Goal: Task Accomplishment & Management: Use online tool/utility

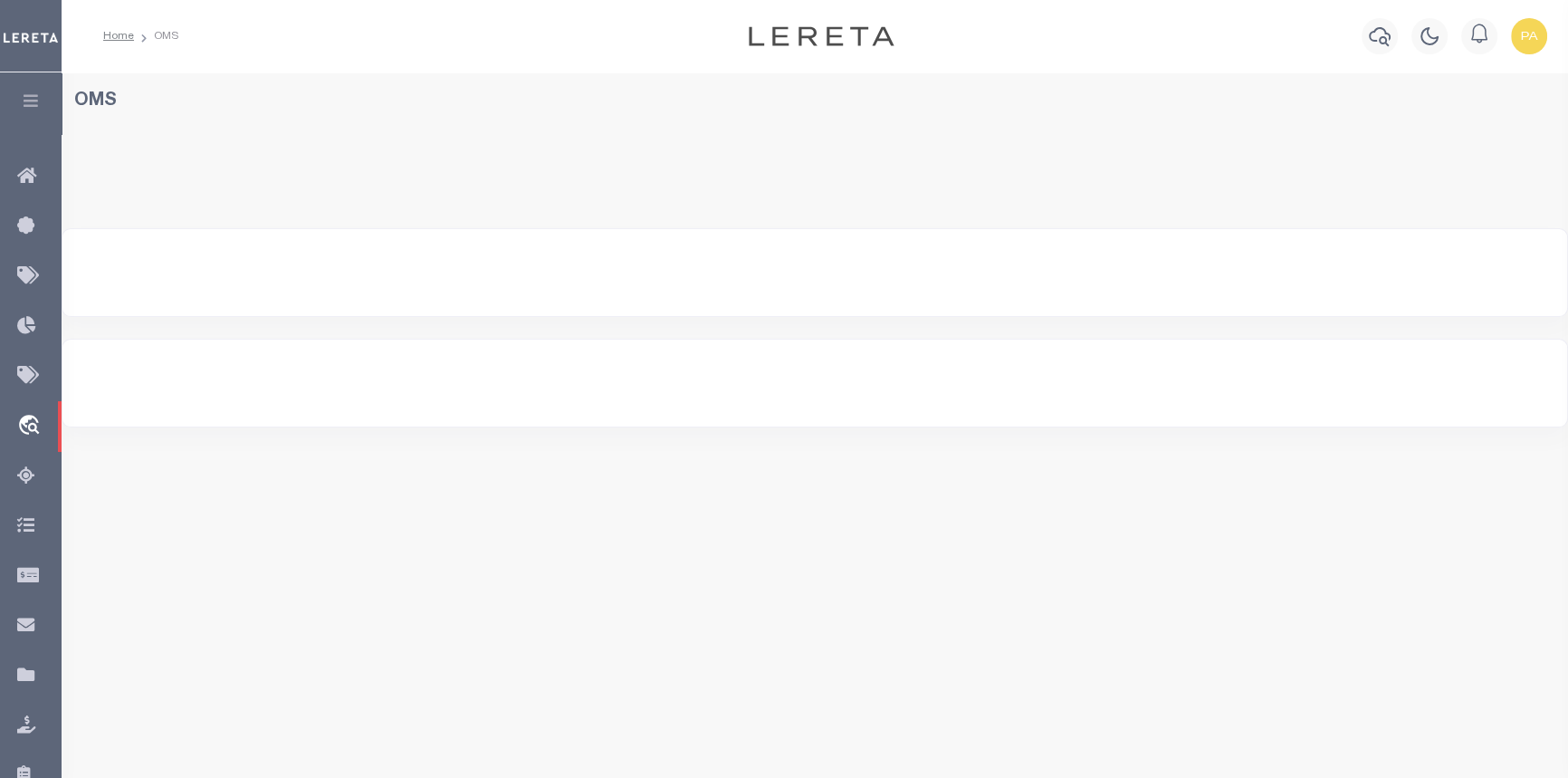
select select "200"
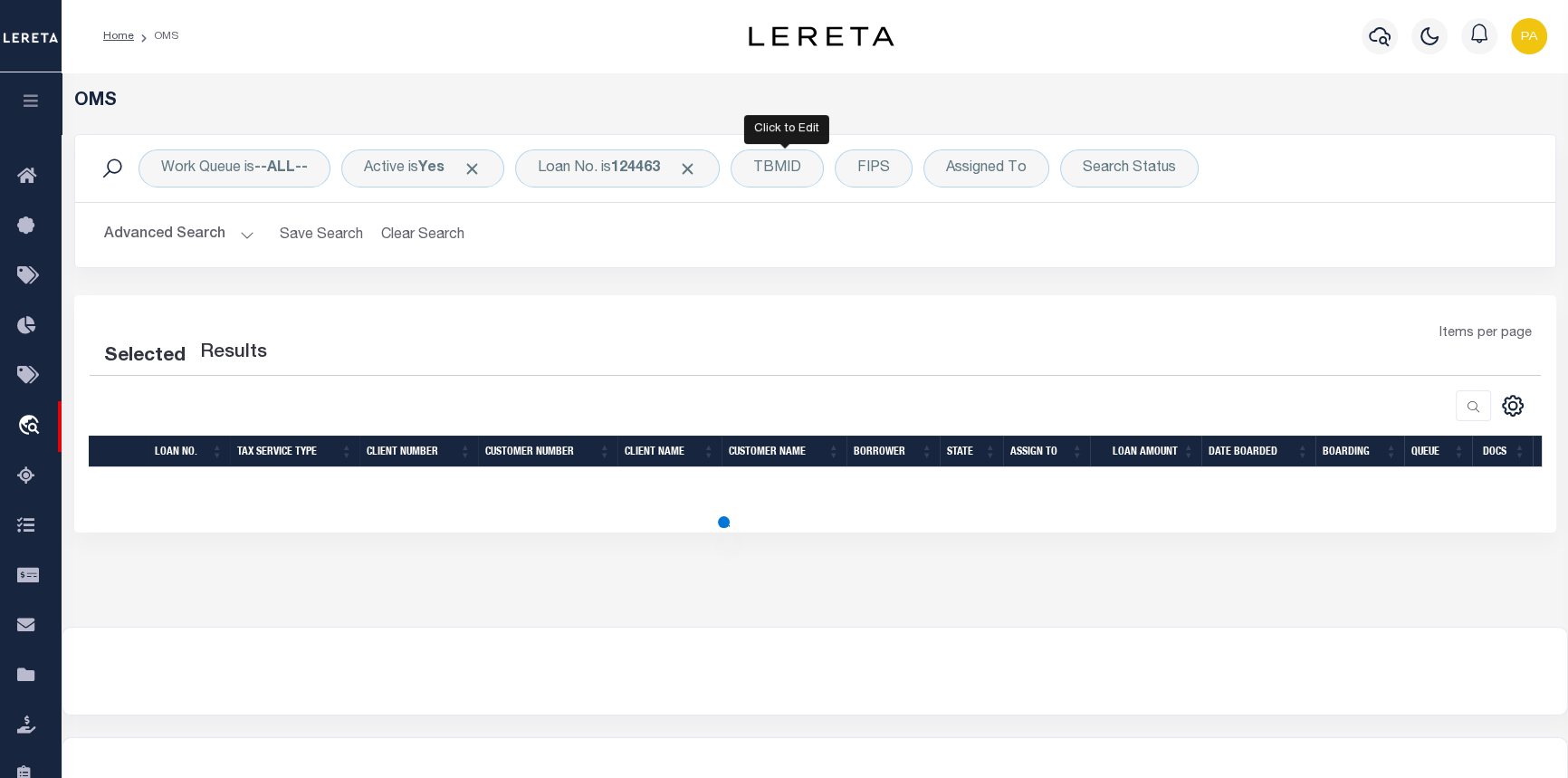
select select "200"
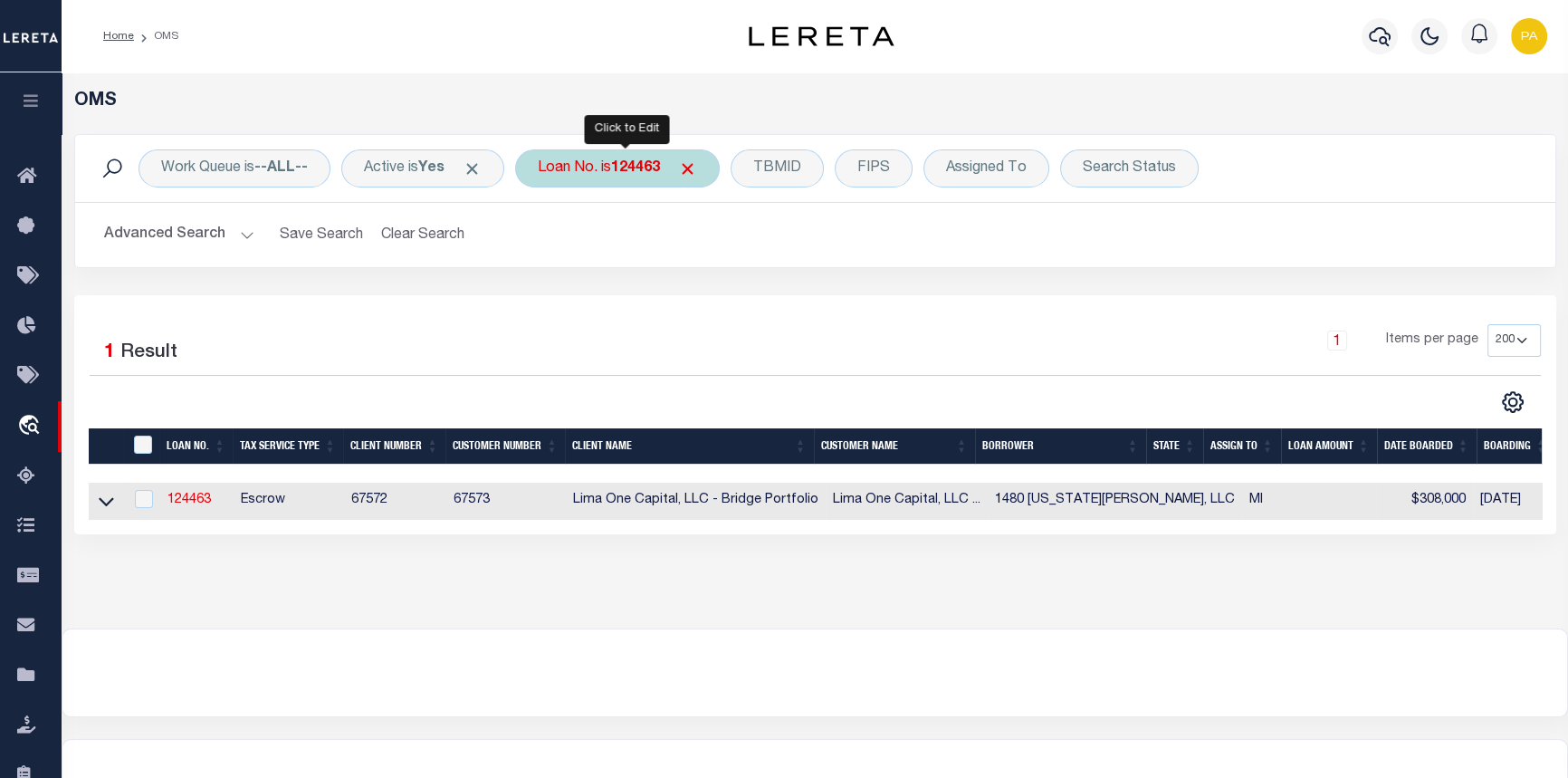
click at [639, 170] on b "124463" at bounding box center [635, 168] width 49 height 15
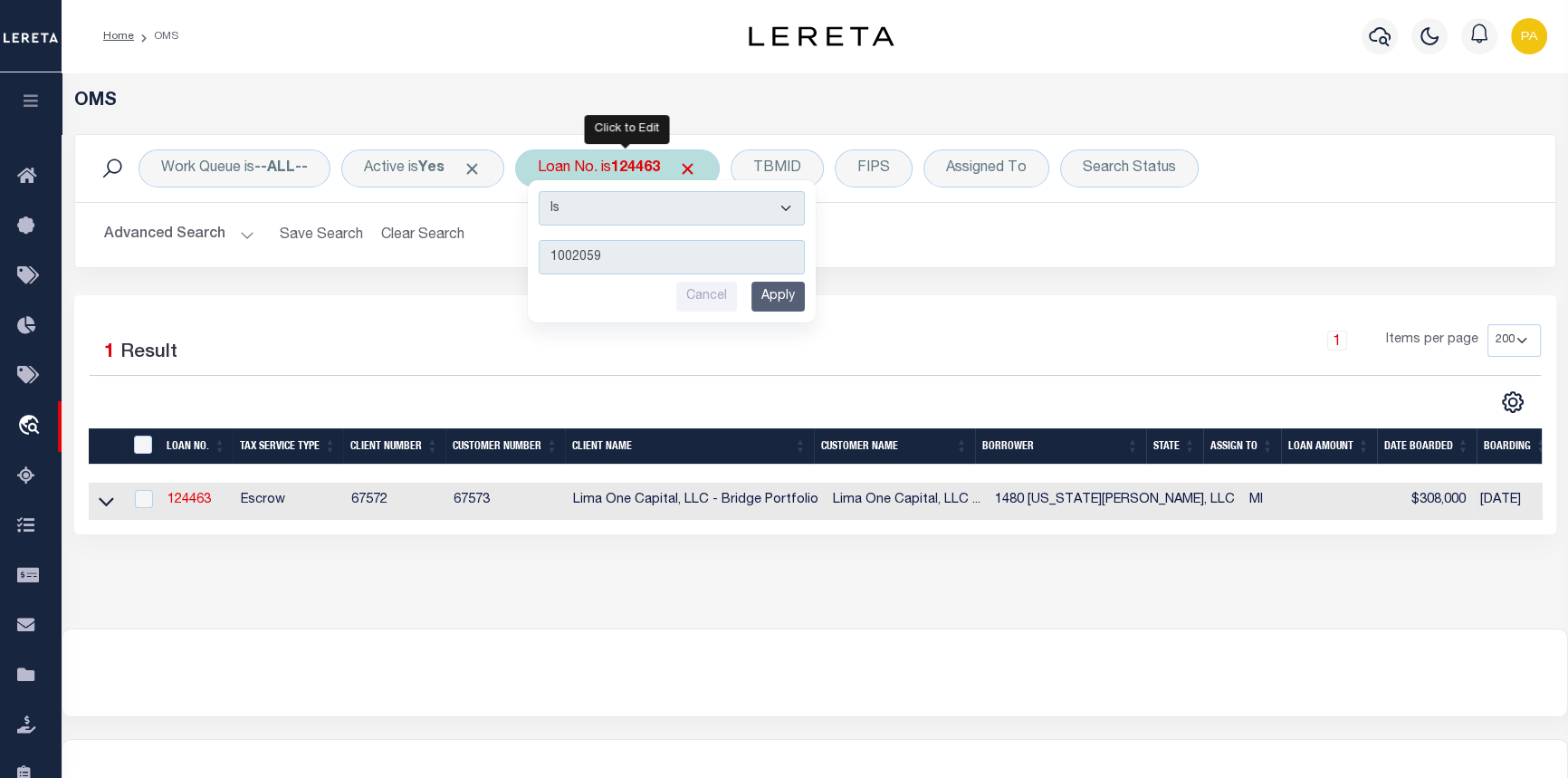
type input "10020599"
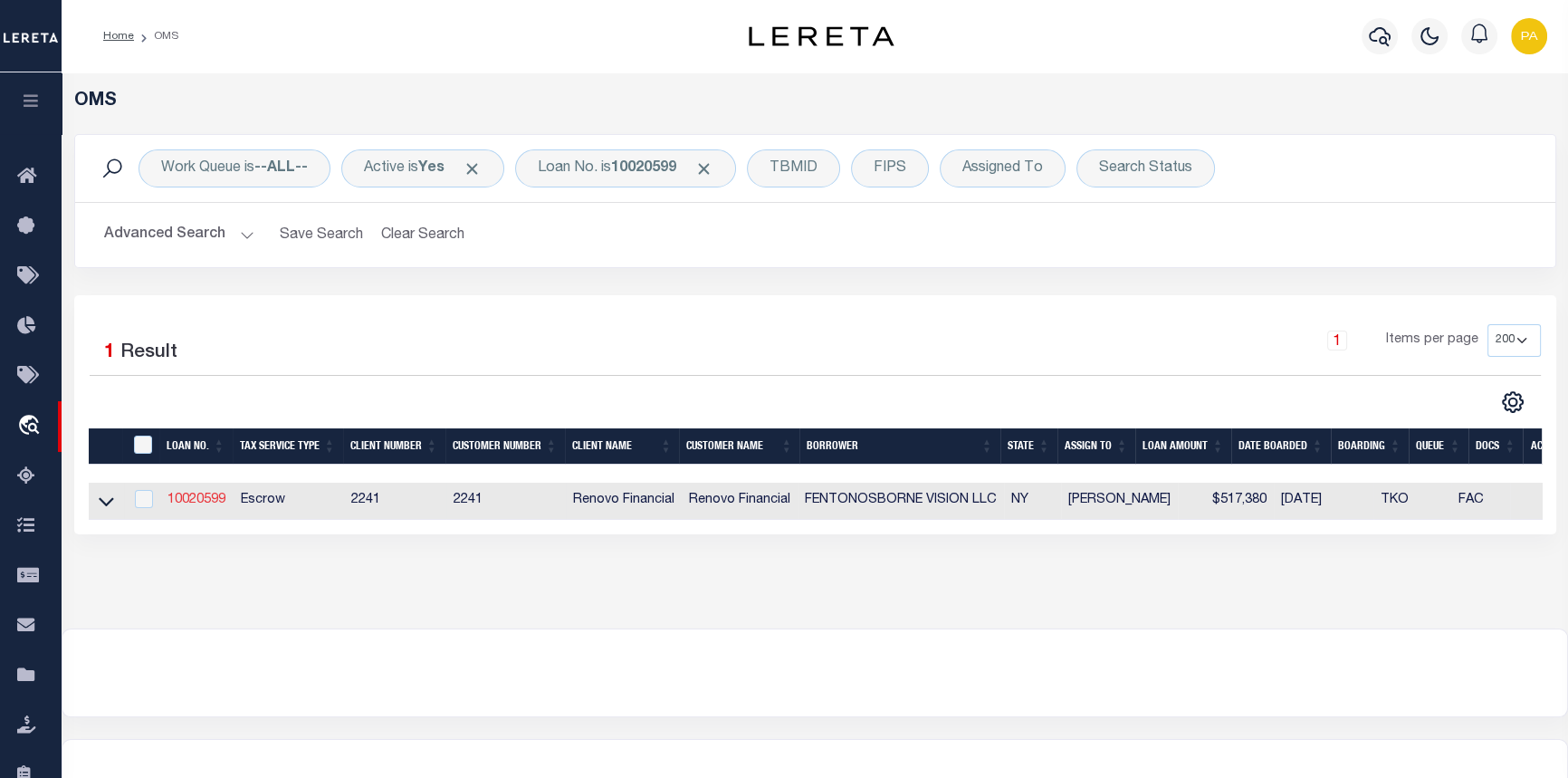
click at [184, 506] on link "10020599" at bounding box center [196, 500] width 58 height 13
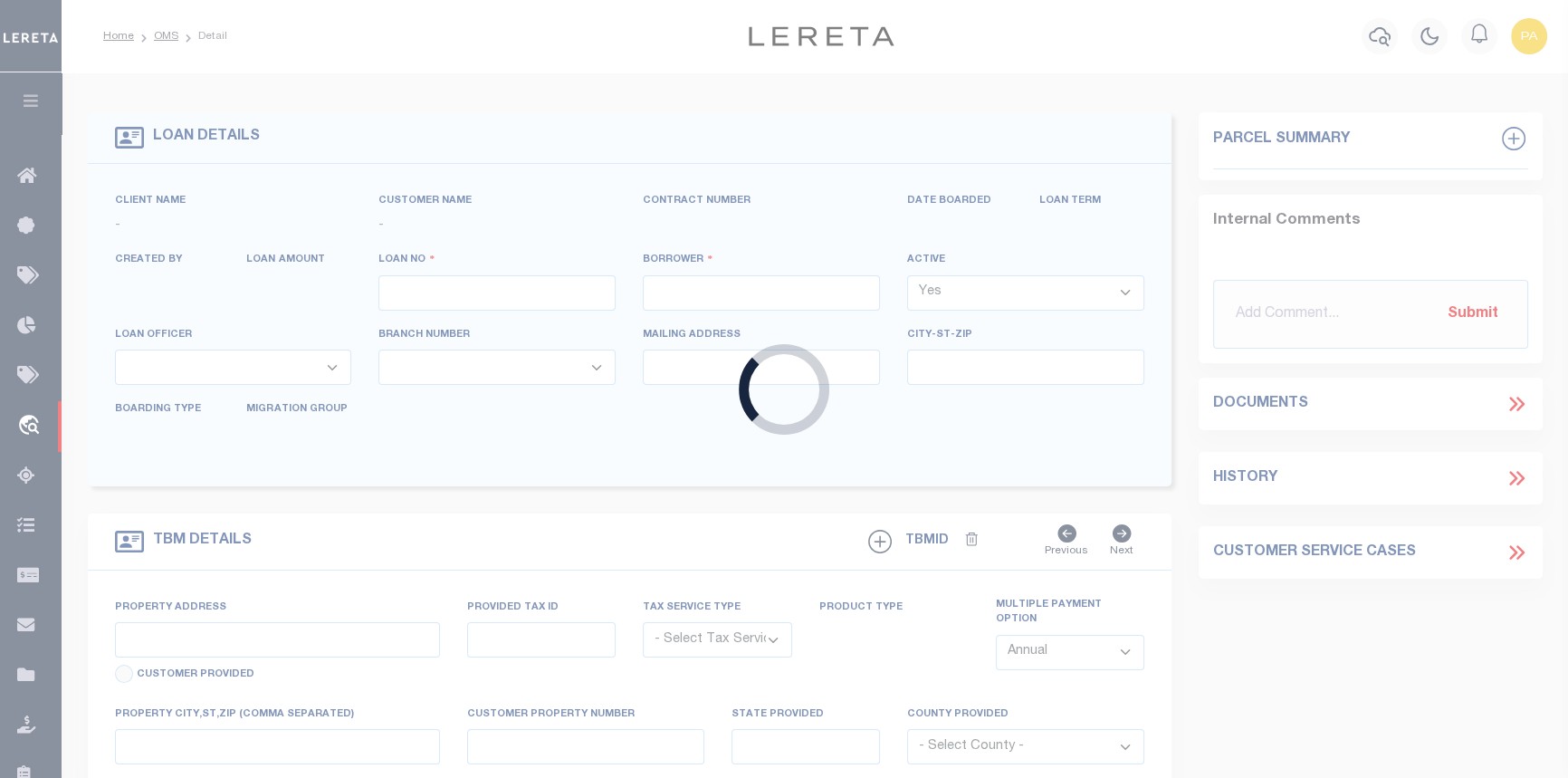
type input "10020599"
type input "FENTONOSBORNE VISION LLC"
select select
type input "[STREET_ADDRESS]"
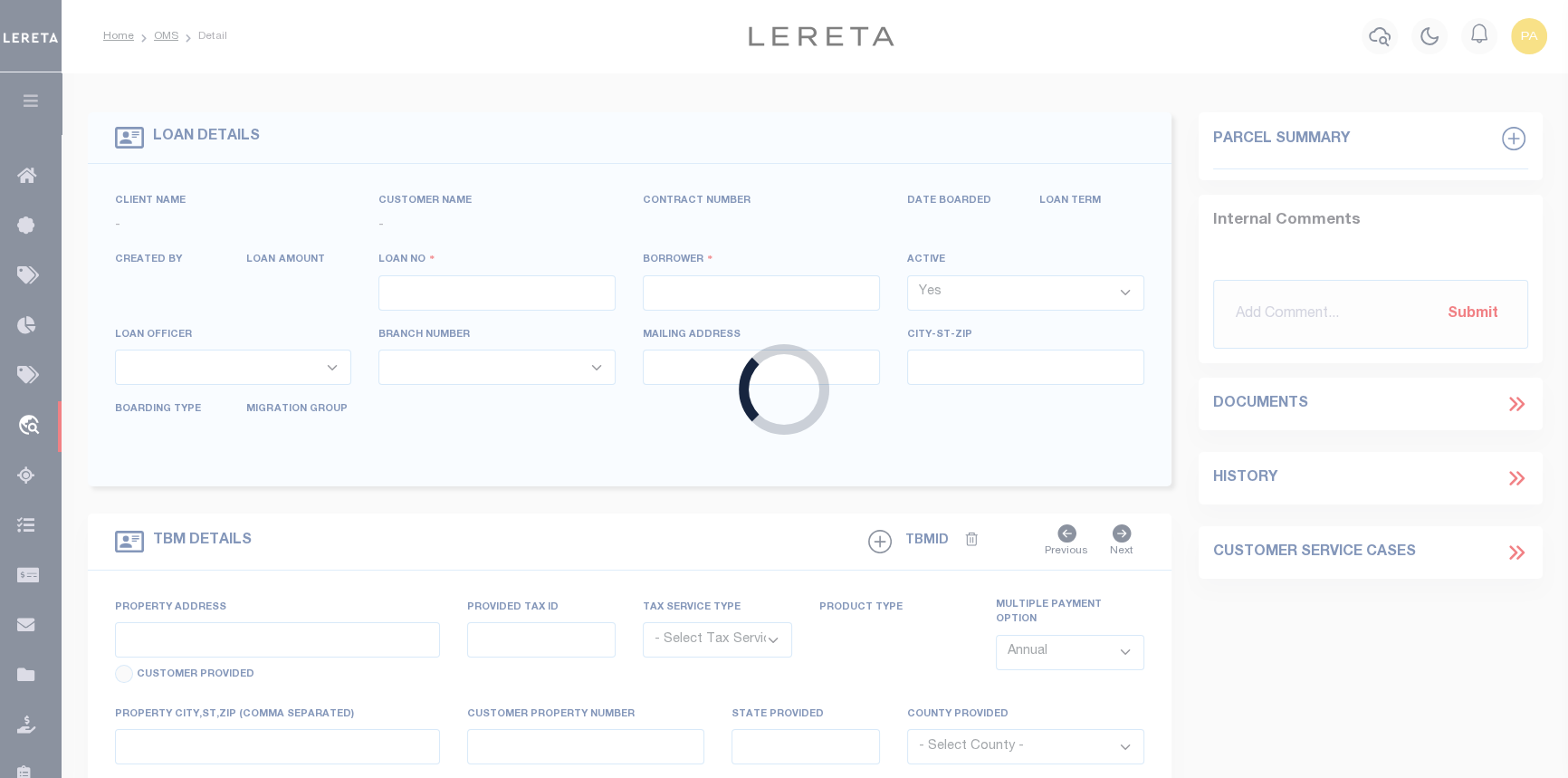
type input "[GEOGRAPHIC_DATA]"
select select "10"
select select "Escrow"
select select "25067"
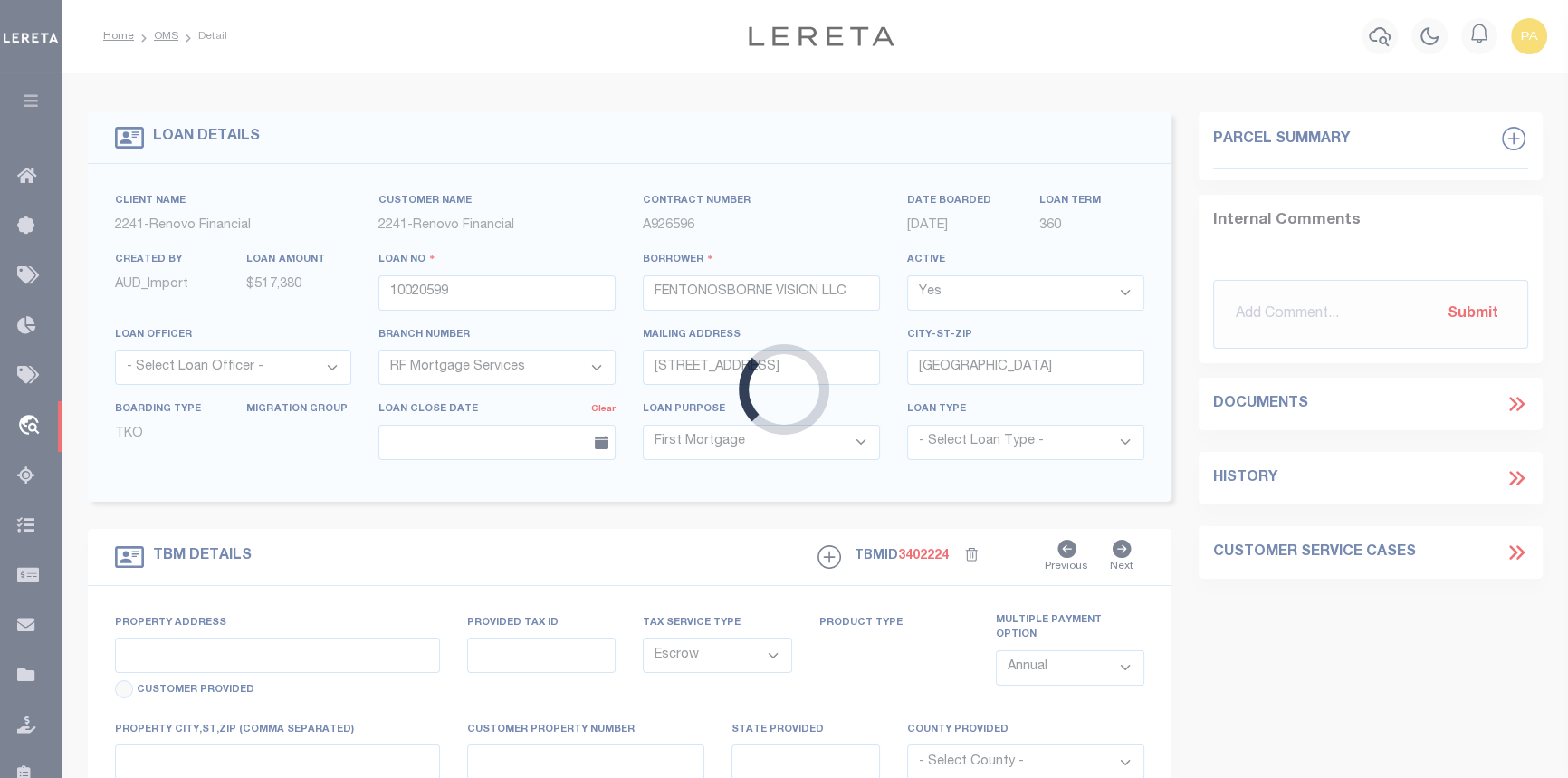
type input "[STREET_ADDRESS]"
type input "04987 0067"
type input "BRONX, NY 10466"
type input "a0kUS000007eIdJ"
type input "NY"
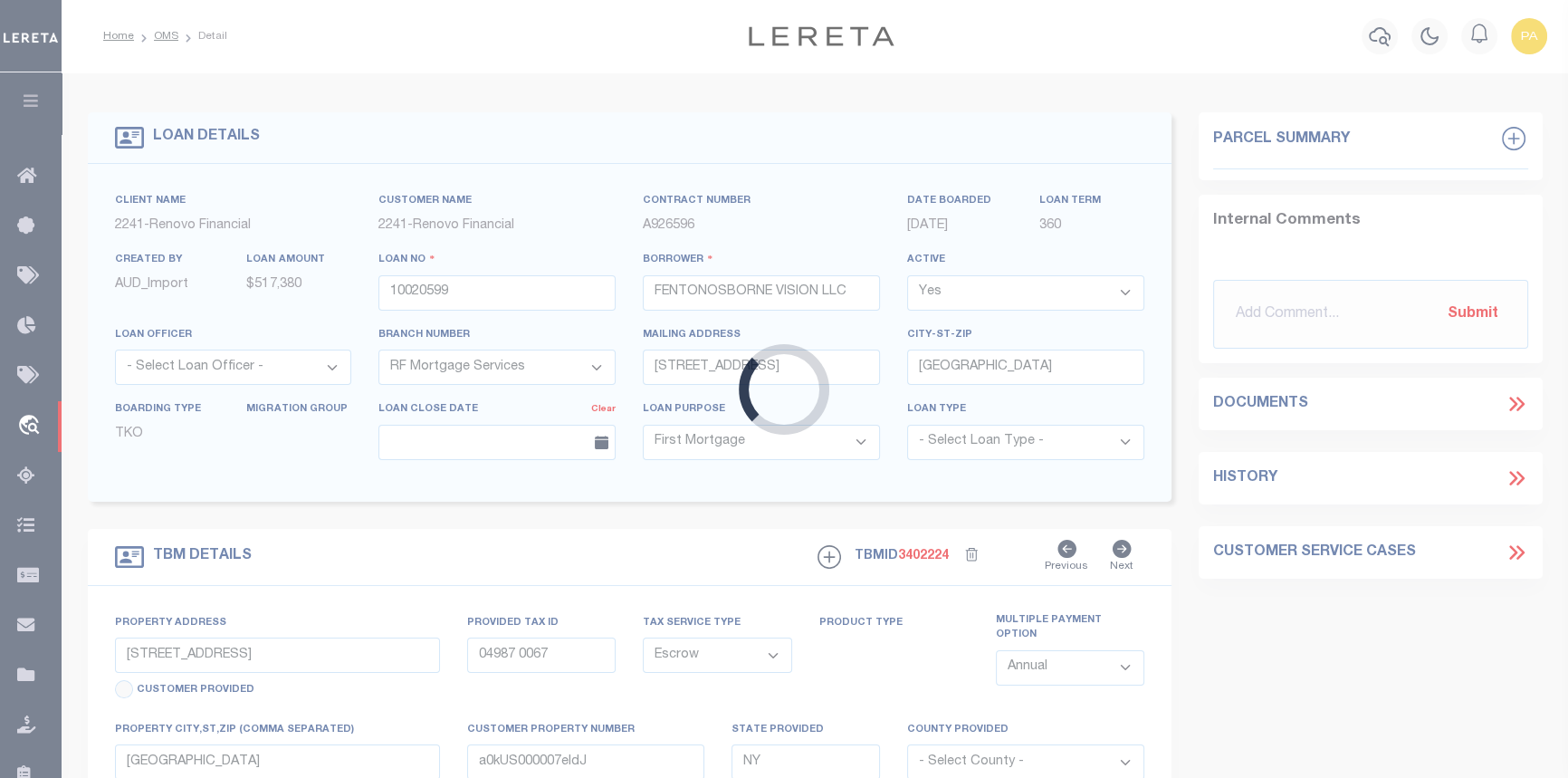
select select
type textarea "Liability Limited to Customer Provided Parcel"
select select
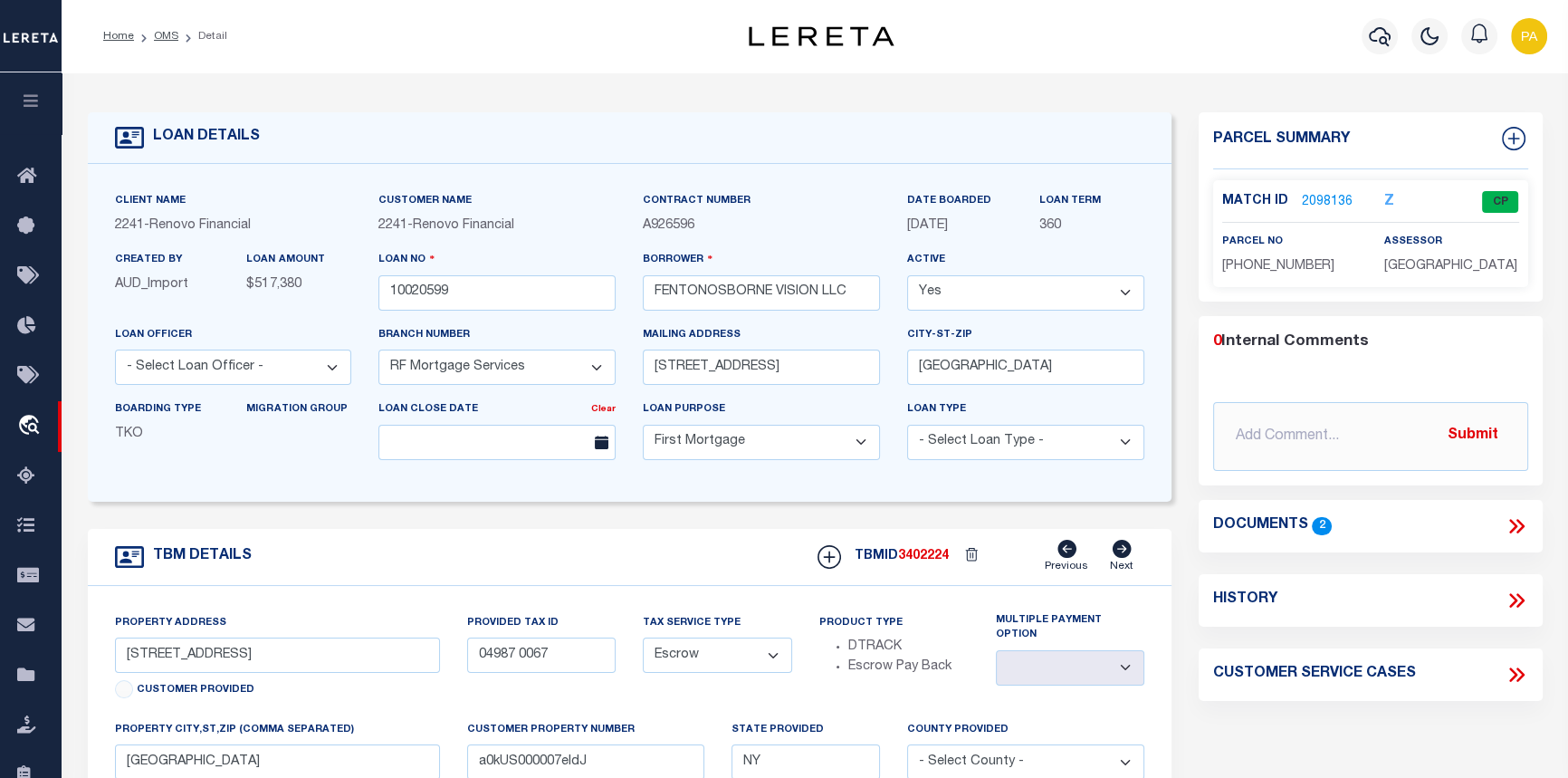
click at [1325, 197] on link "2098136" at bounding box center [1326, 201] width 50 height 19
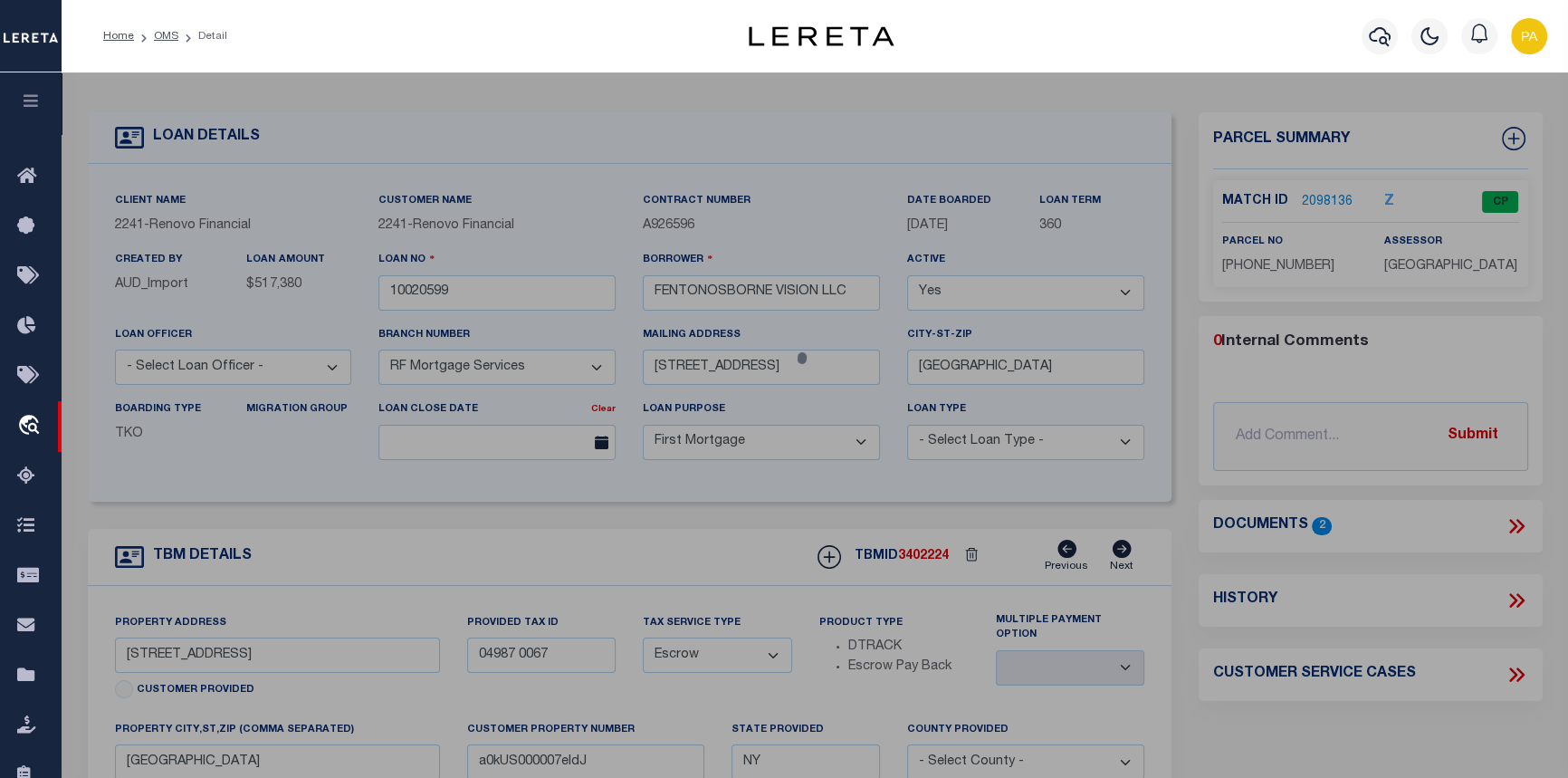
checkbox input "false"
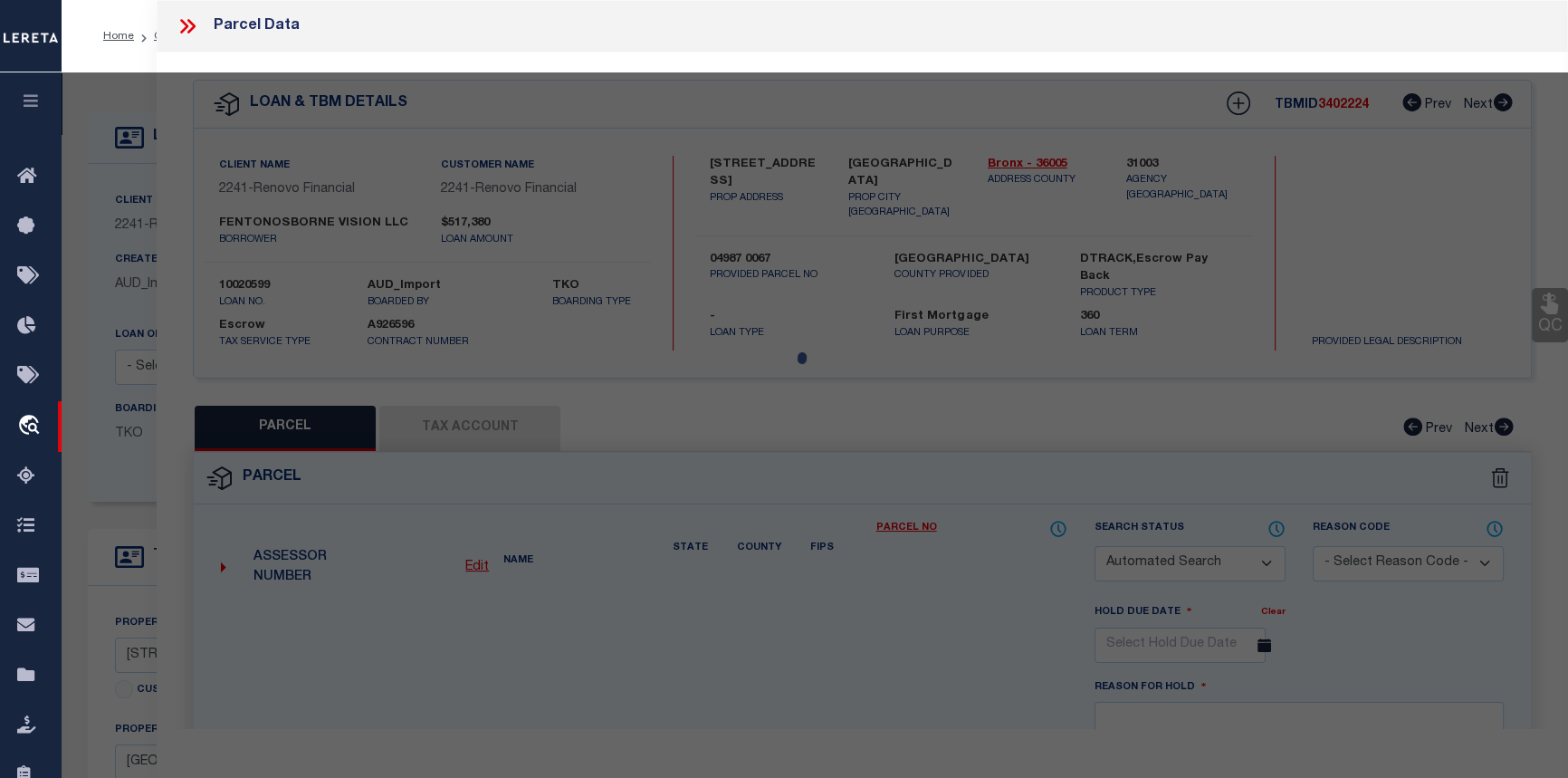
select select "CP"
type input "FENTONOSBORNE VISION LLC"
select select
type input "4025 Seton Ave,"
checkbox input "false"
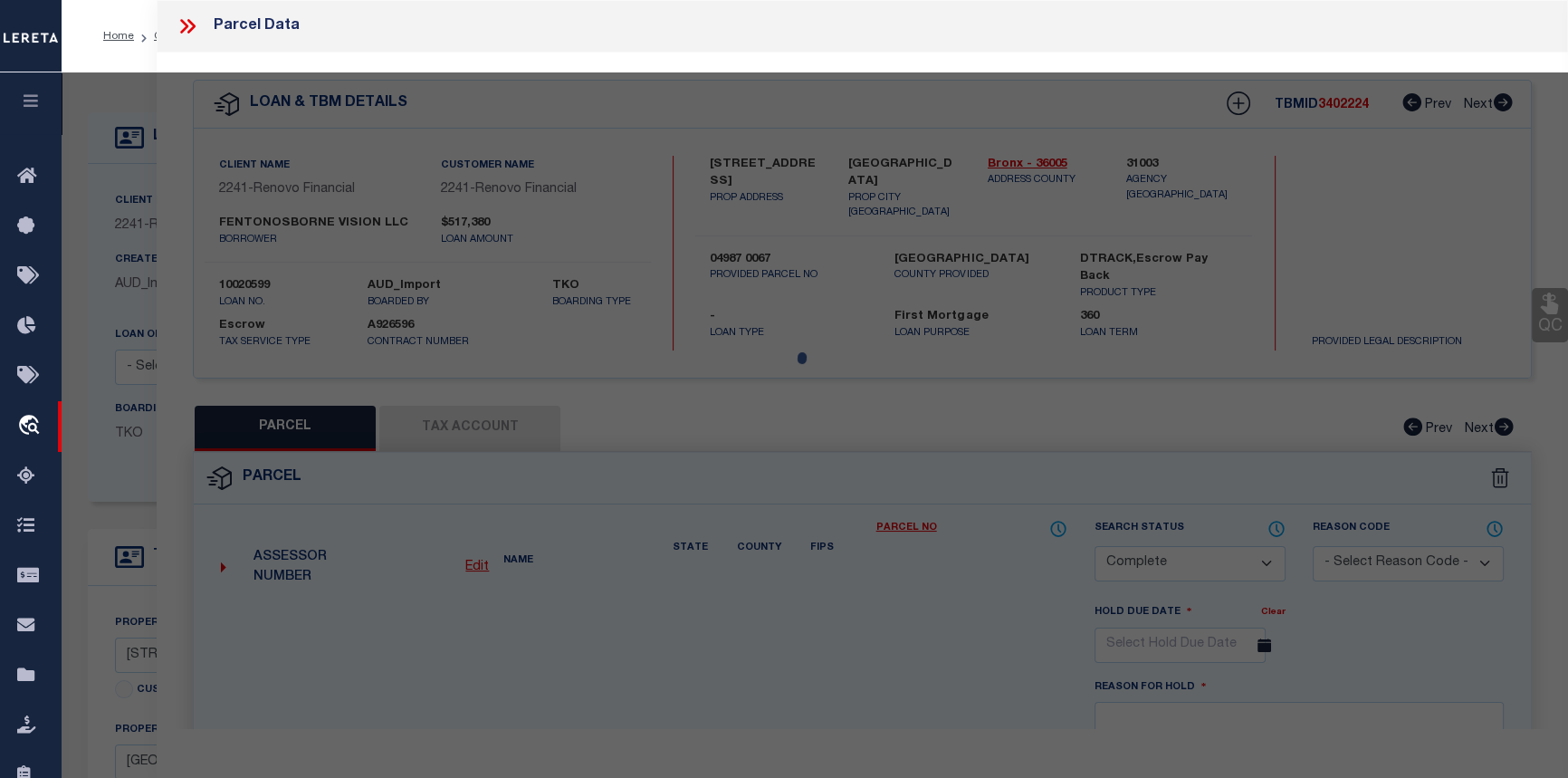
type input "Bronx, NY, 10466"
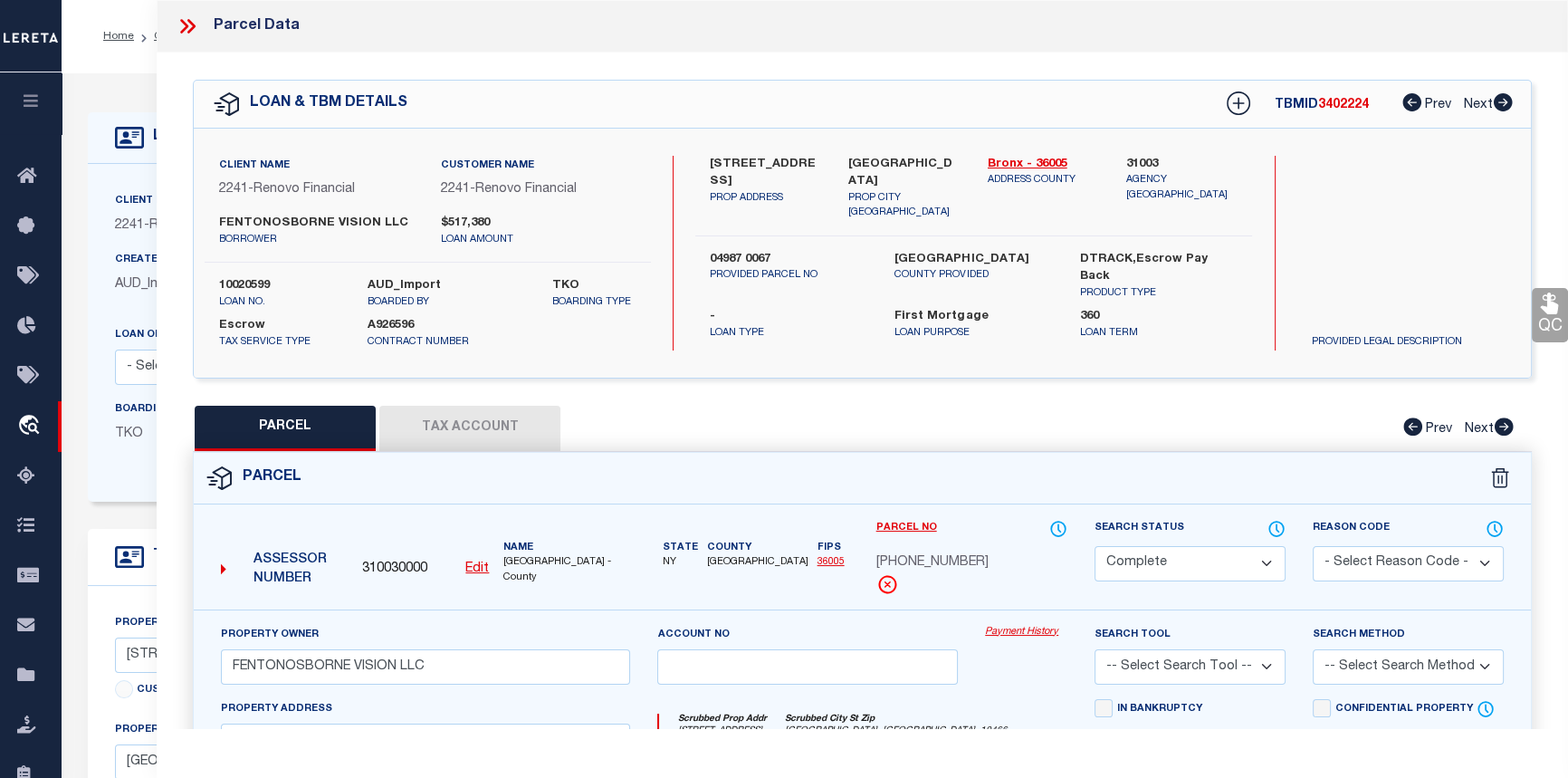
click at [1023, 628] on link "Payment History" at bounding box center [1025, 633] width 82 height 16
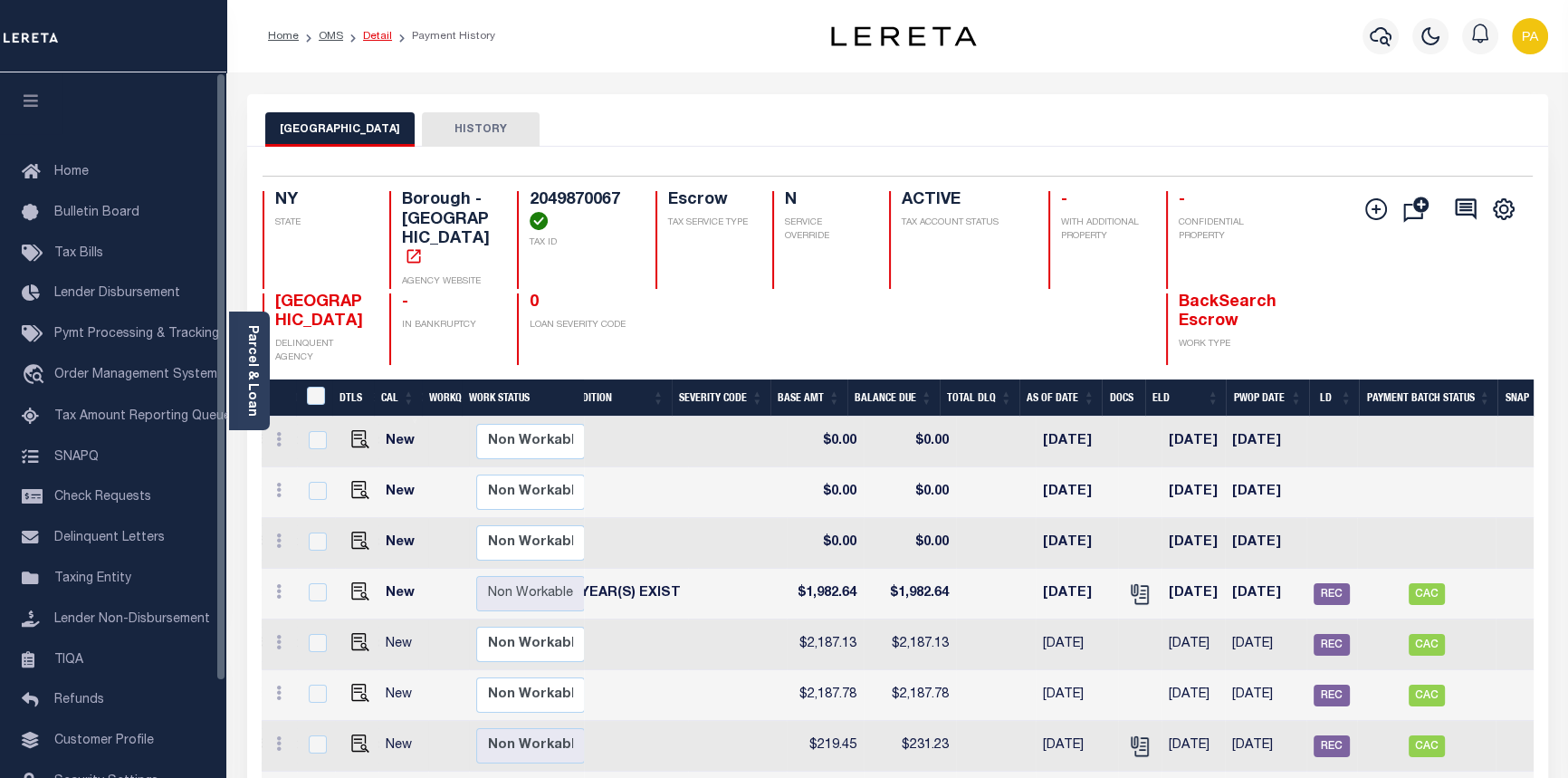
click at [373, 39] on link "Detail" at bounding box center [377, 36] width 29 height 11
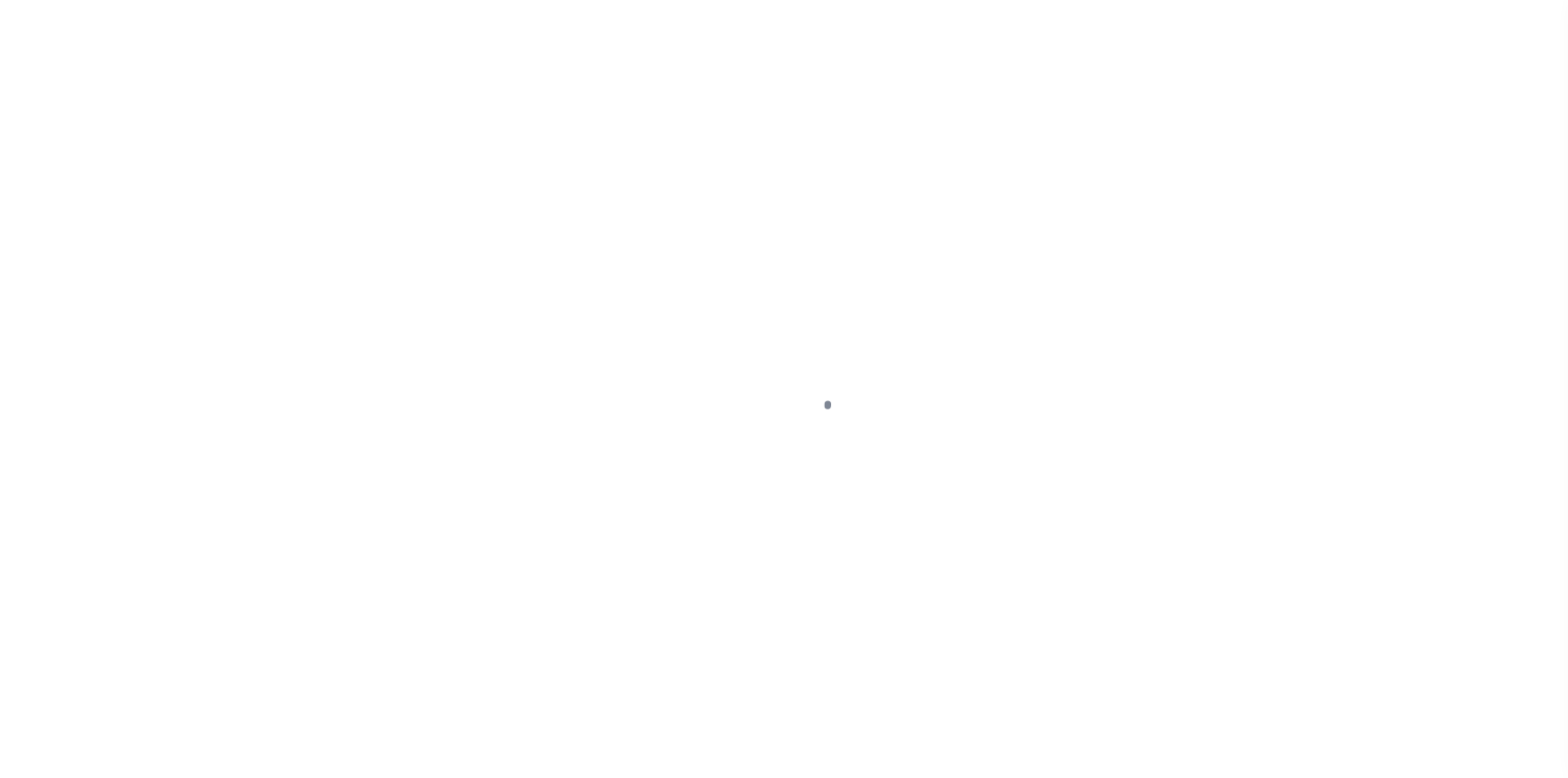
select select "10"
select select "Escrow"
type input "[STREET_ADDRESS]"
type input "04987 0067"
type input "[GEOGRAPHIC_DATA]"
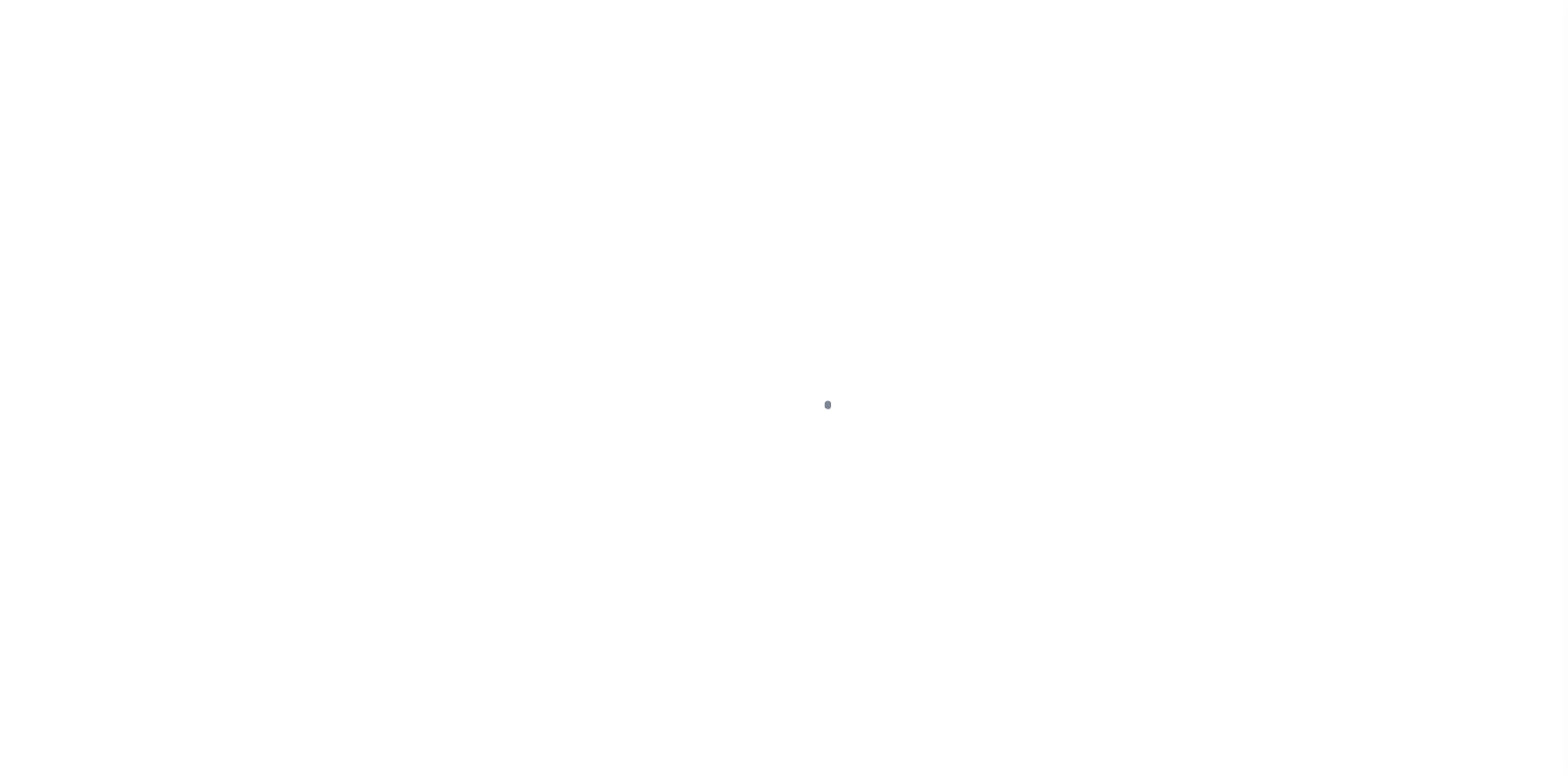
type input "a0kUS000007eIdJ"
type input "NY"
select select
type textarea "Liability Limited to Customer Provided Parcel"
select select "25067"
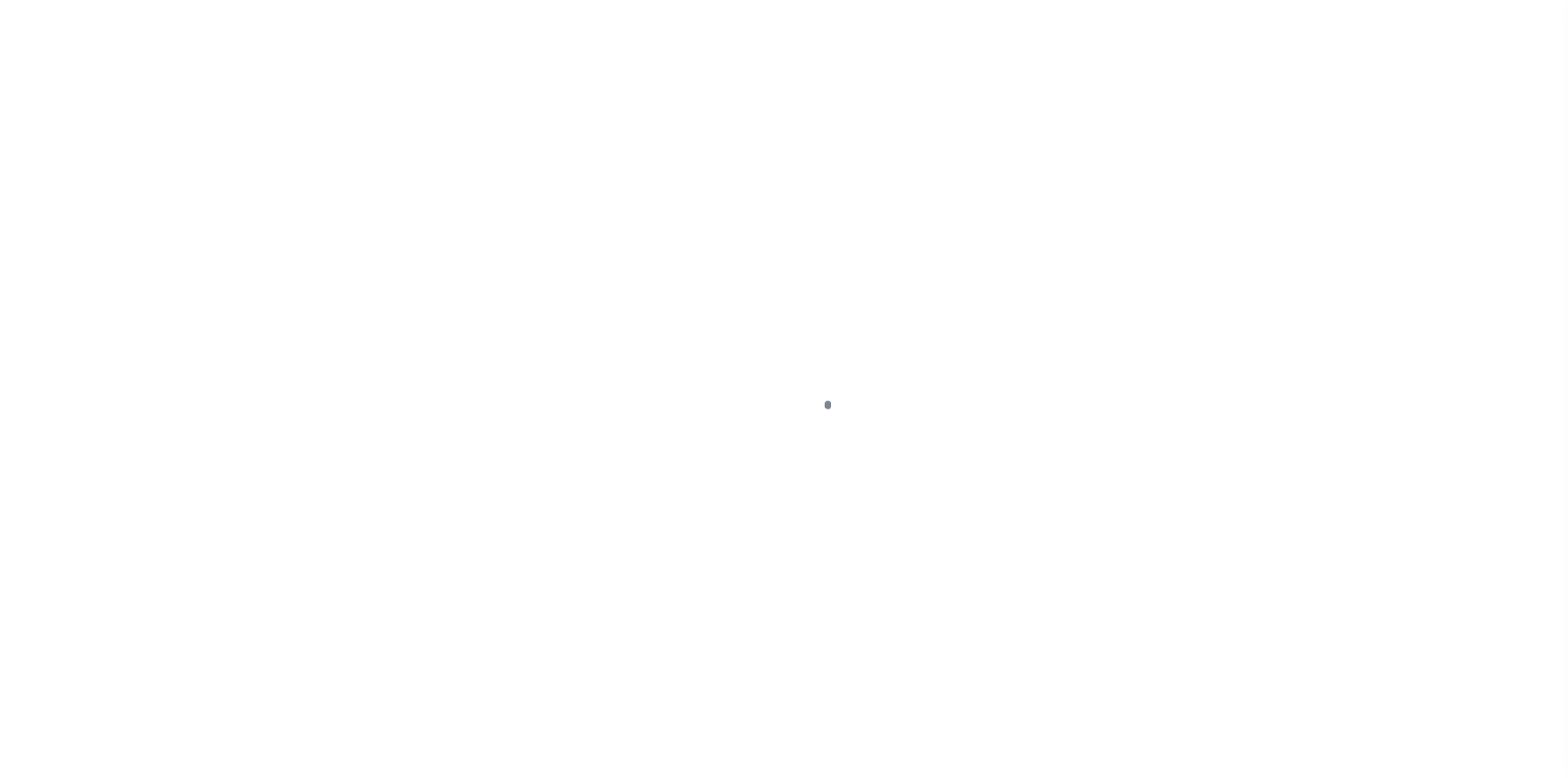
select select
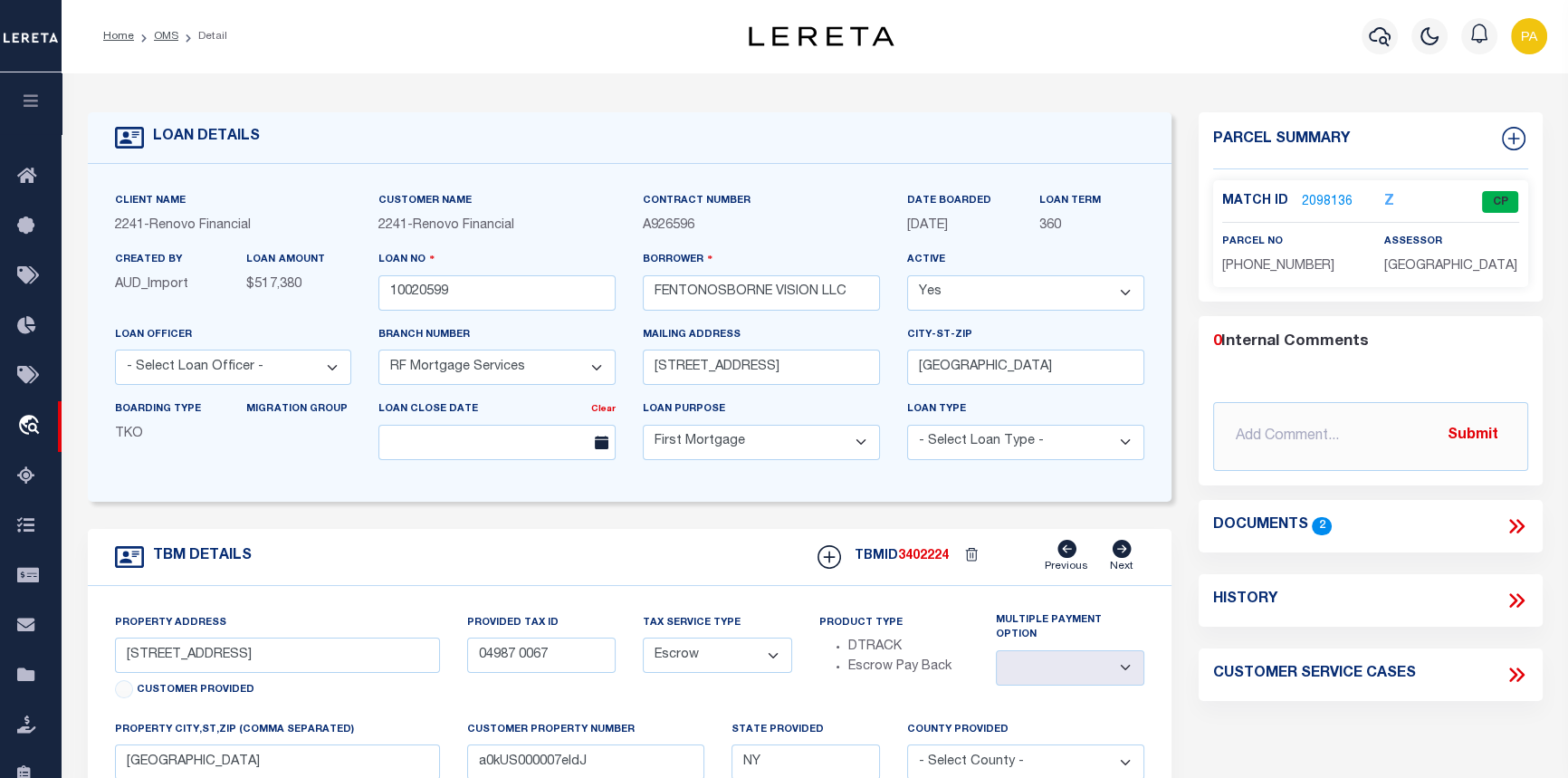
click at [1307, 205] on link "2098136" at bounding box center [1326, 201] width 50 height 19
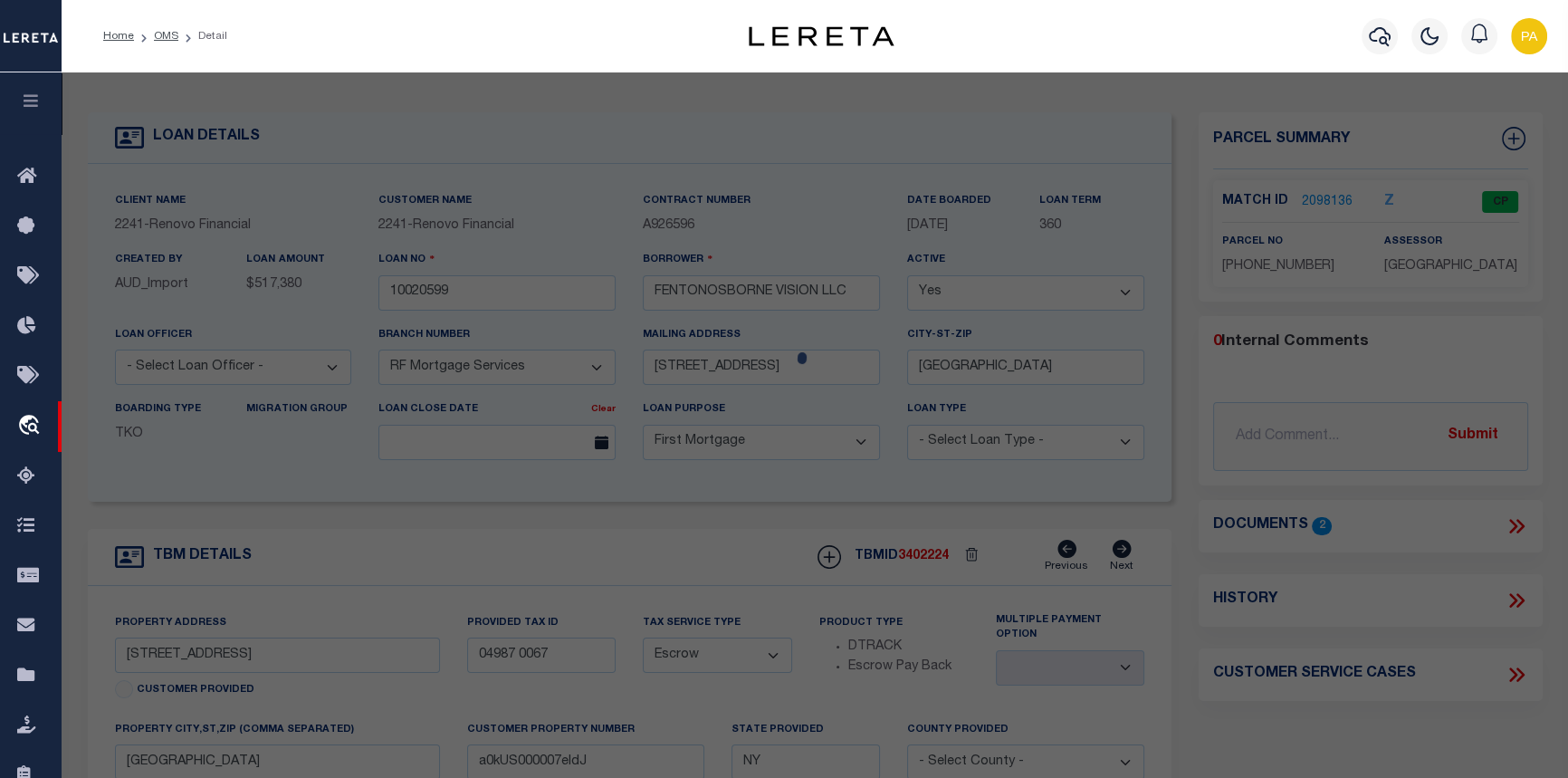
checkbox input "false"
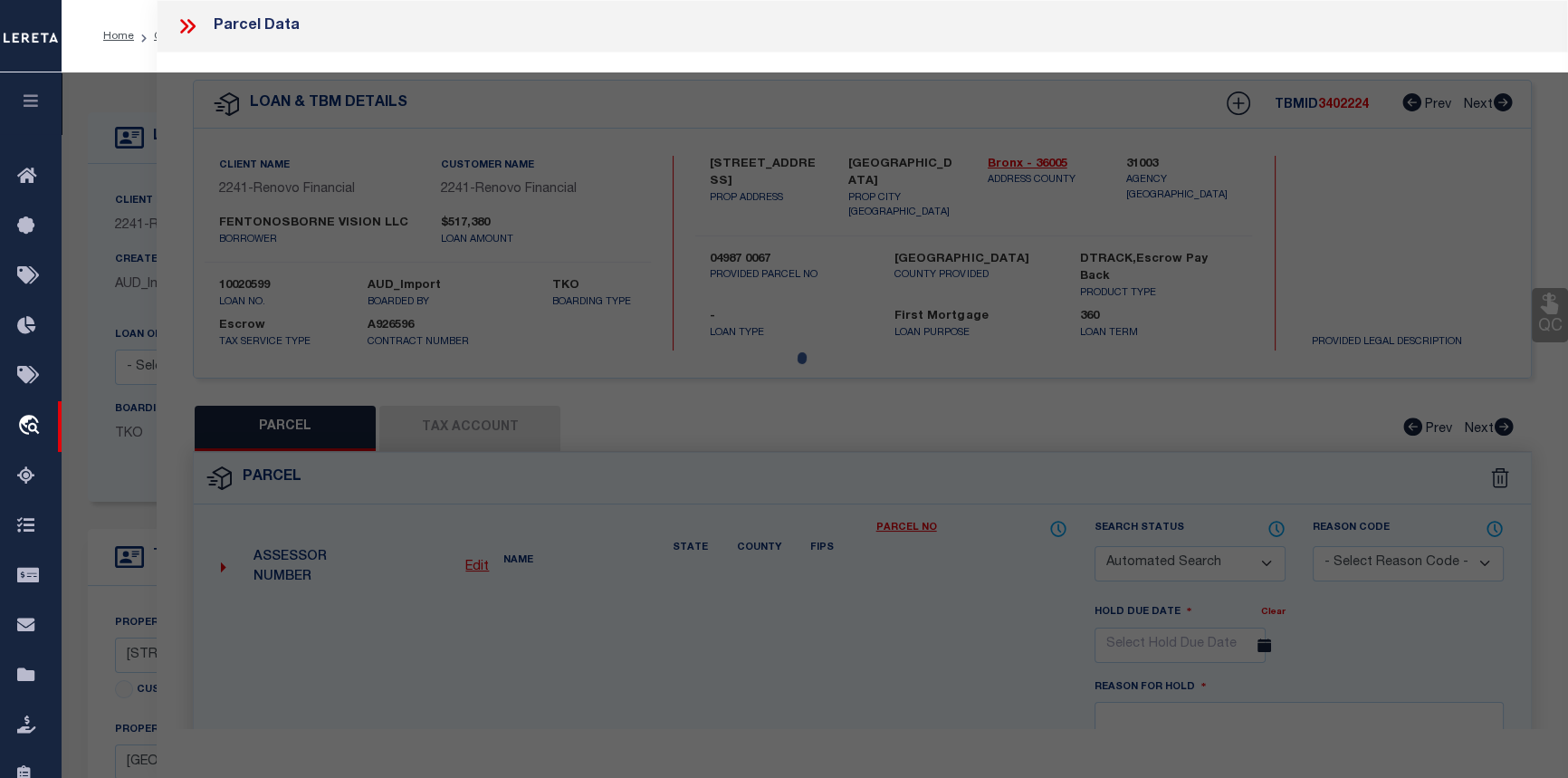
select select "CP"
type input "FENTONOSBORNE VISION LLC"
select select
type input "[STREET_ADDRESS]"
checkbox input "false"
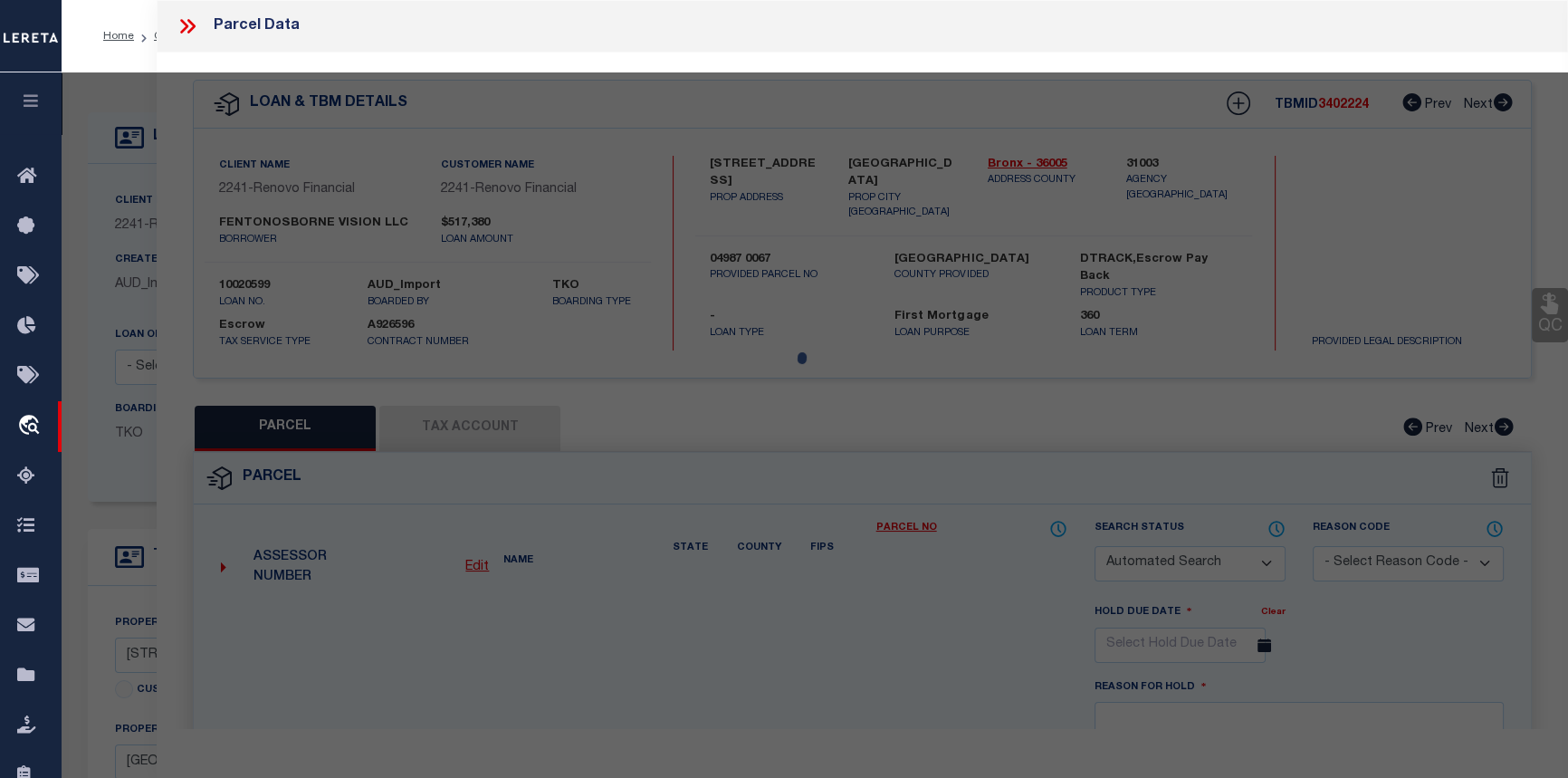
type input "[GEOGRAPHIC_DATA], [GEOGRAPHIC_DATA], 10466"
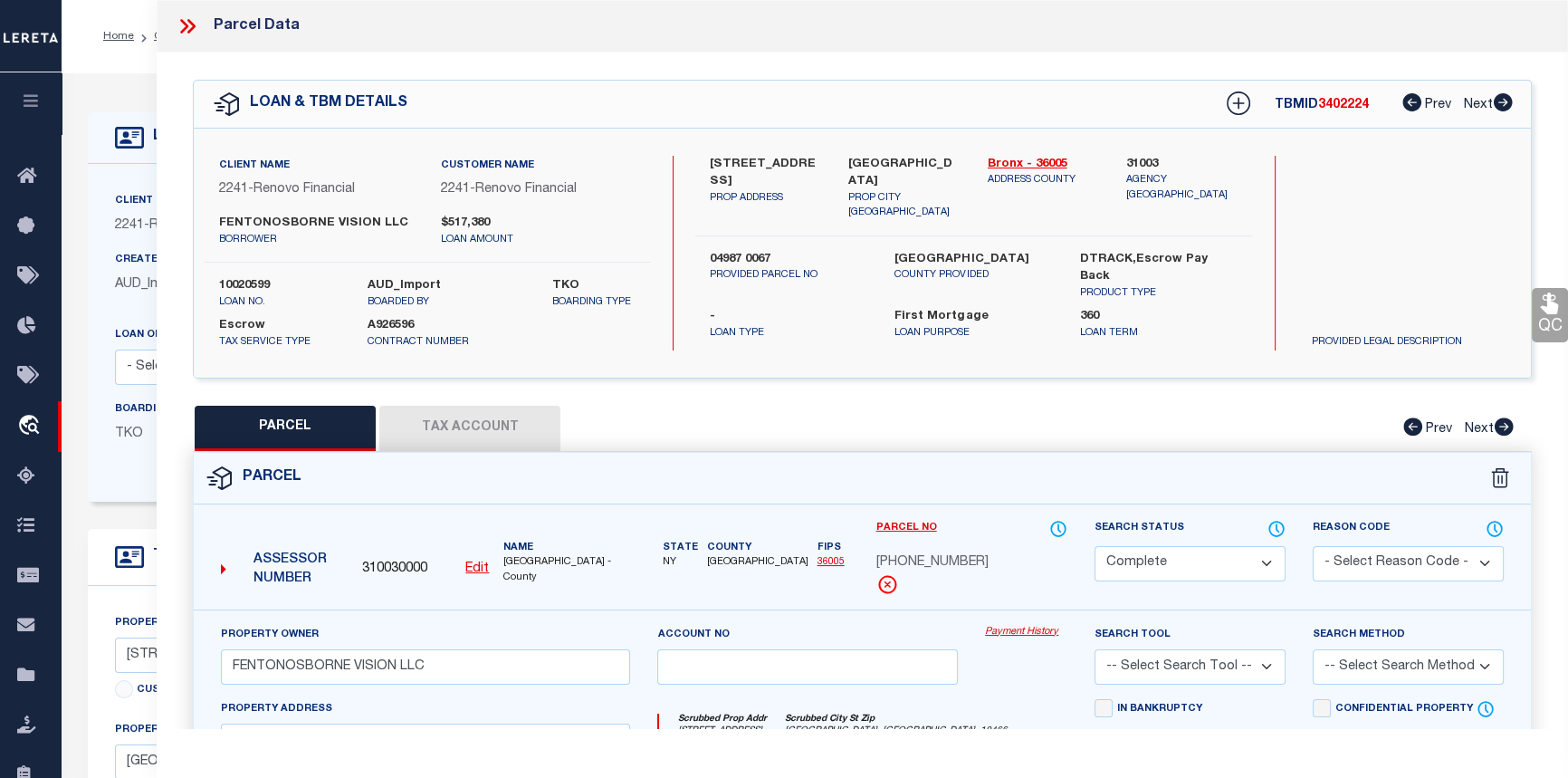
click at [1034, 631] on link "Payment History" at bounding box center [1025, 633] width 82 height 16
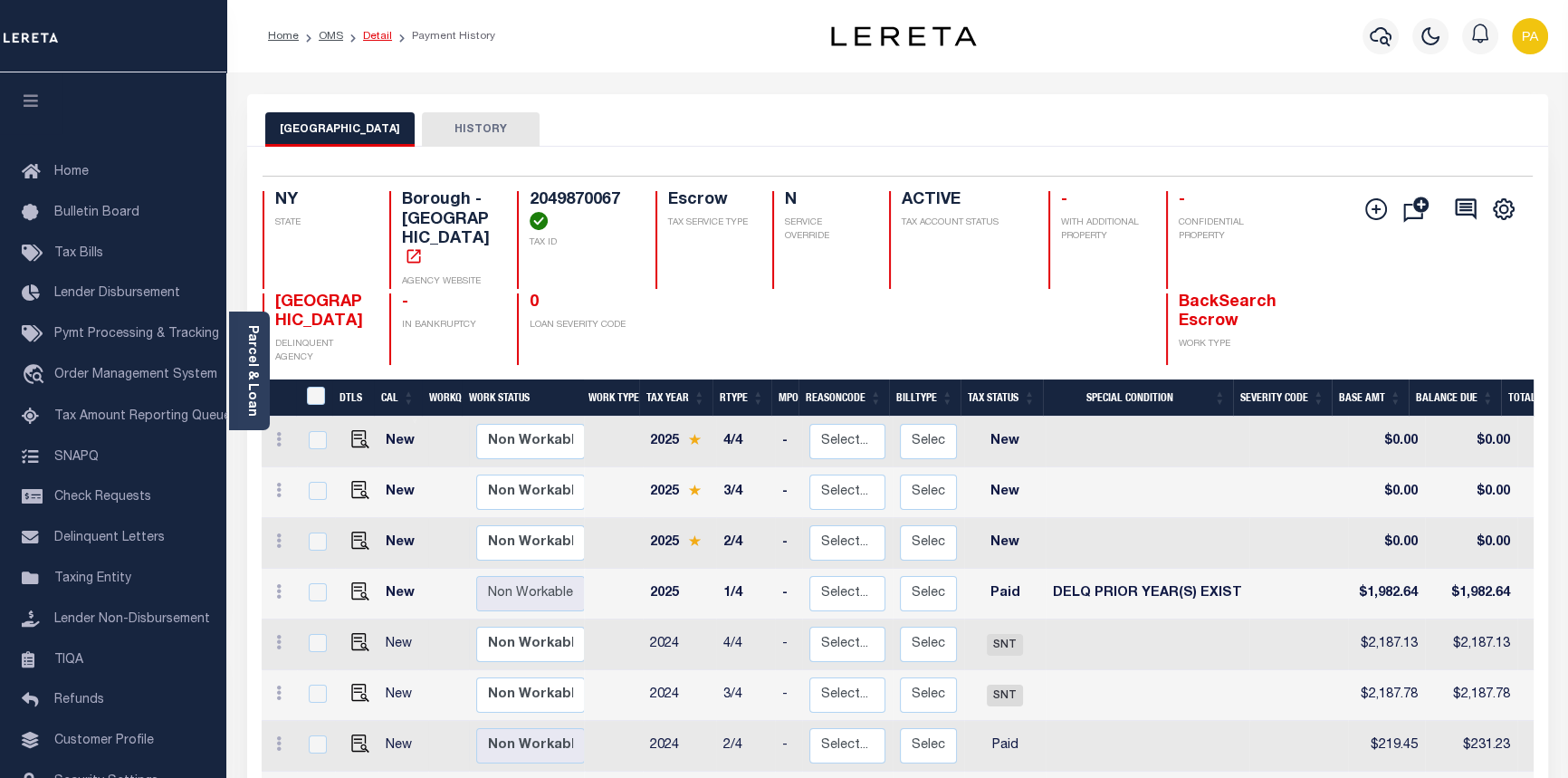
click at [379, 39] on link "Detail" at bounding box center [377, 36] width 29 height 11
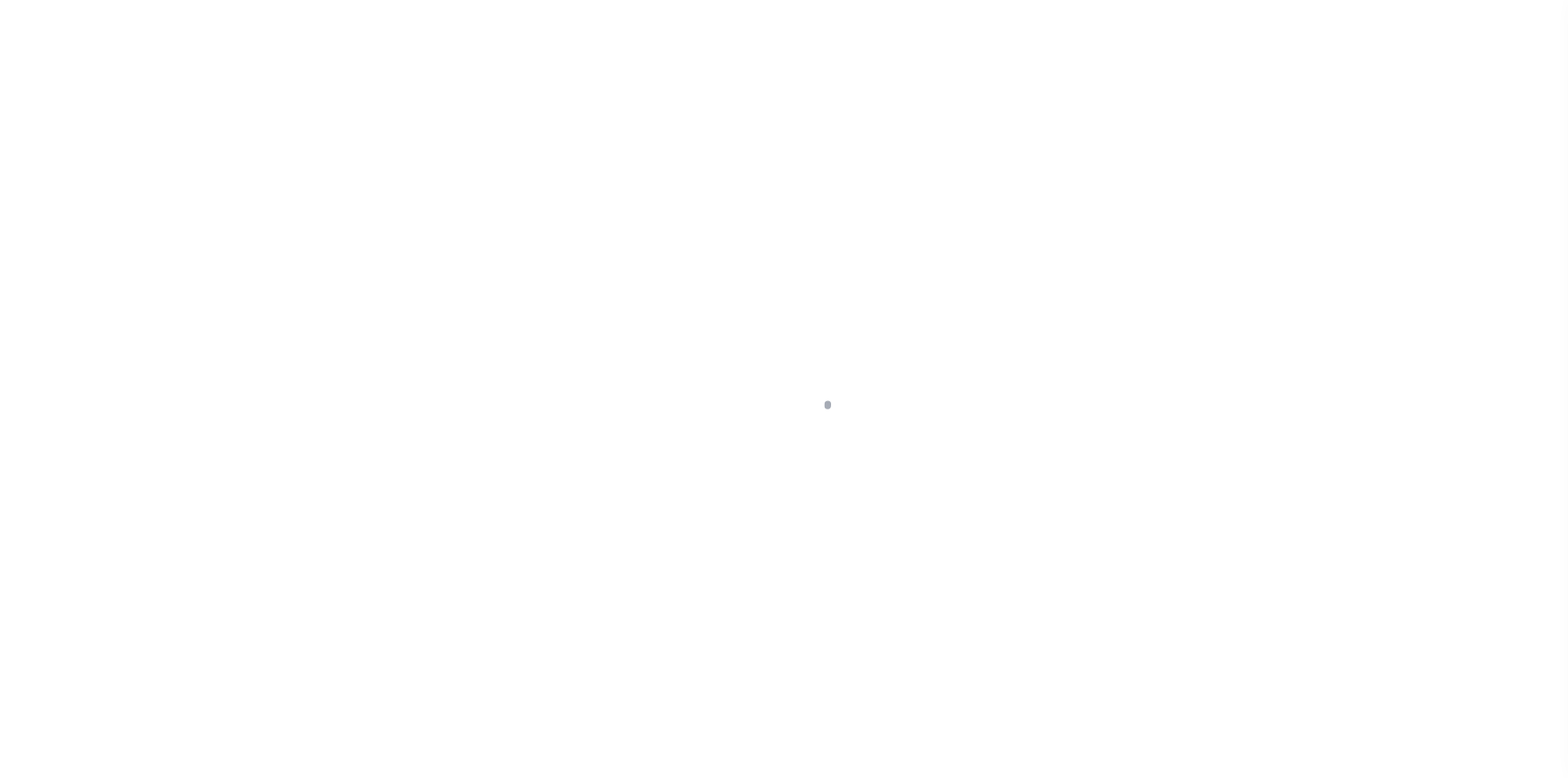
select select "10"
select select "Escrow"
type input "[STREET_ADDRESS]"
type input "04987 0067"
type input "[GEOGRAPHIC_DATA]"
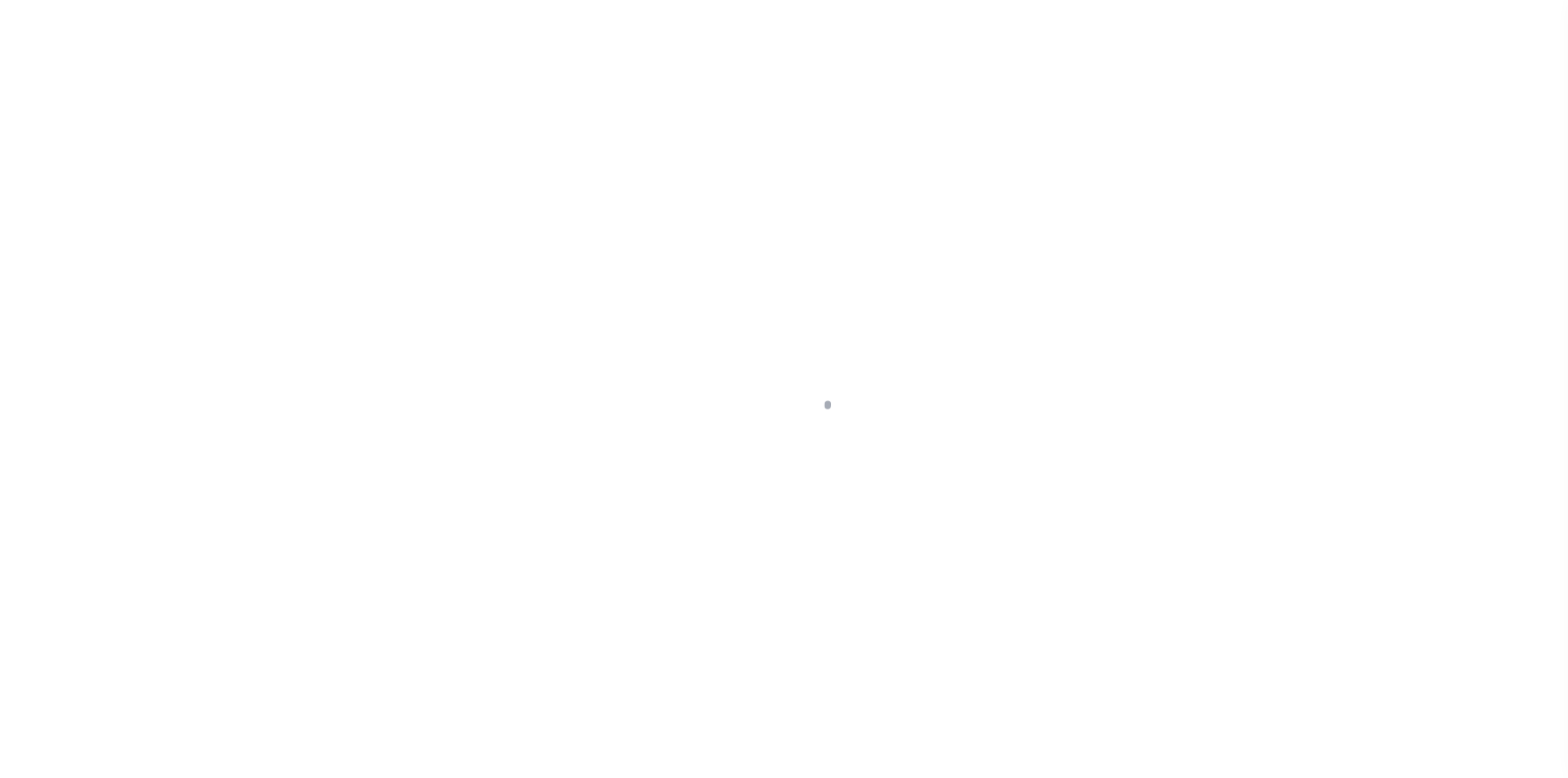
type input "a0kUS000007eIdJ"
type input "NY"
select select
type textarea "Liability Limited to Customer Provided Parcel"
select select "25067"
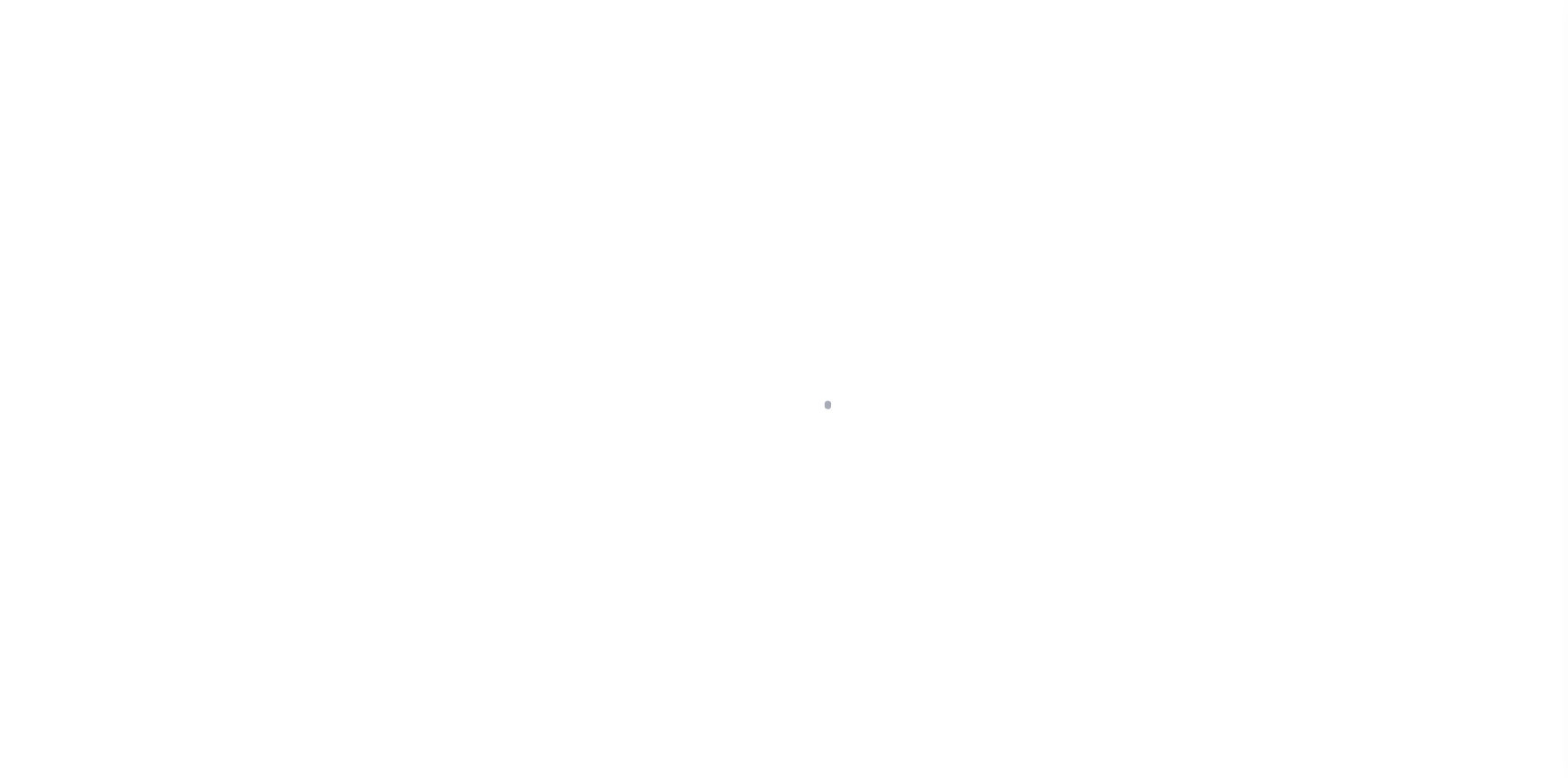
select select
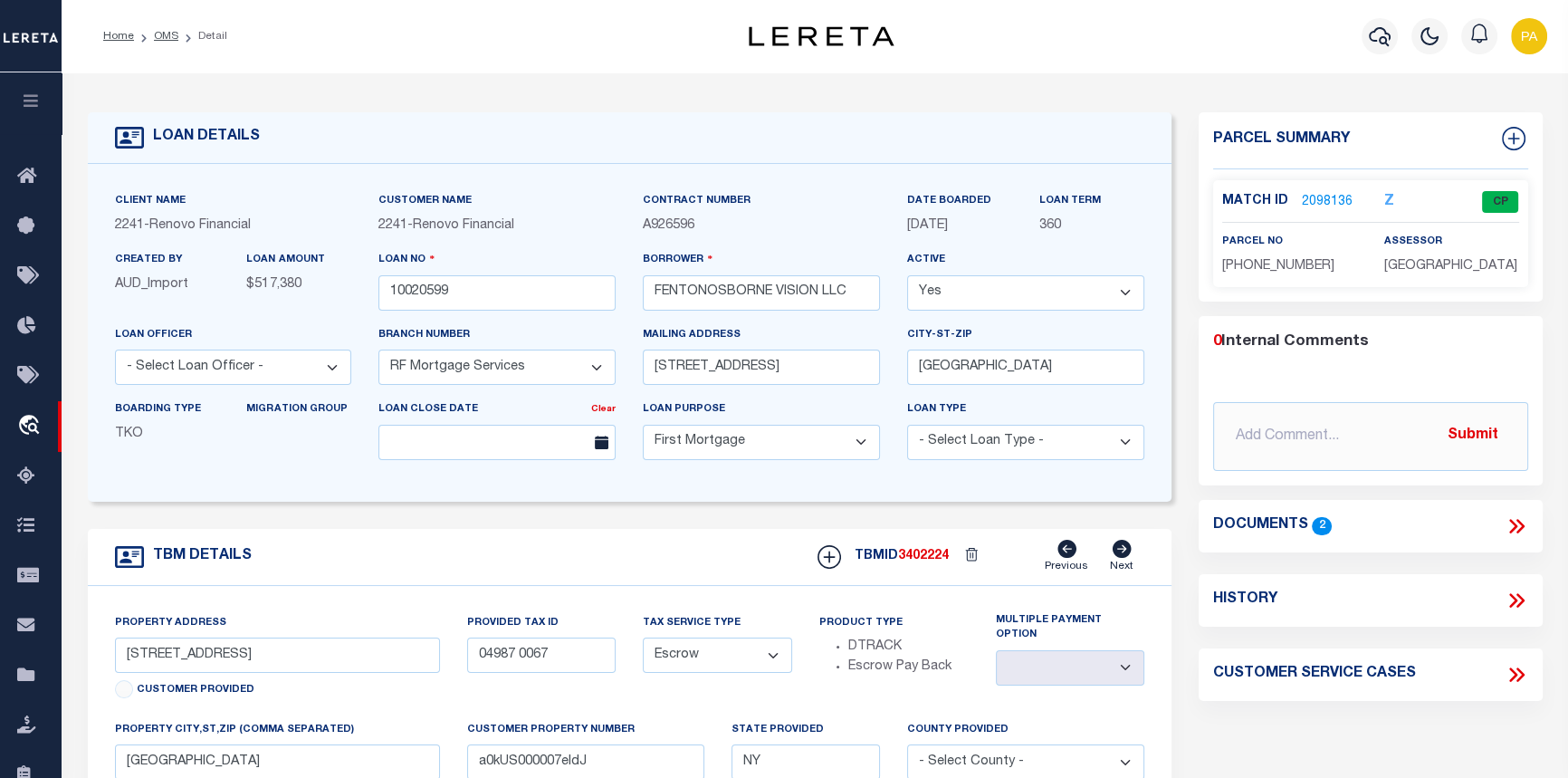
click at [1317, 202] on link "2098136" at bounding box center [1326, 201] width 50 height 19
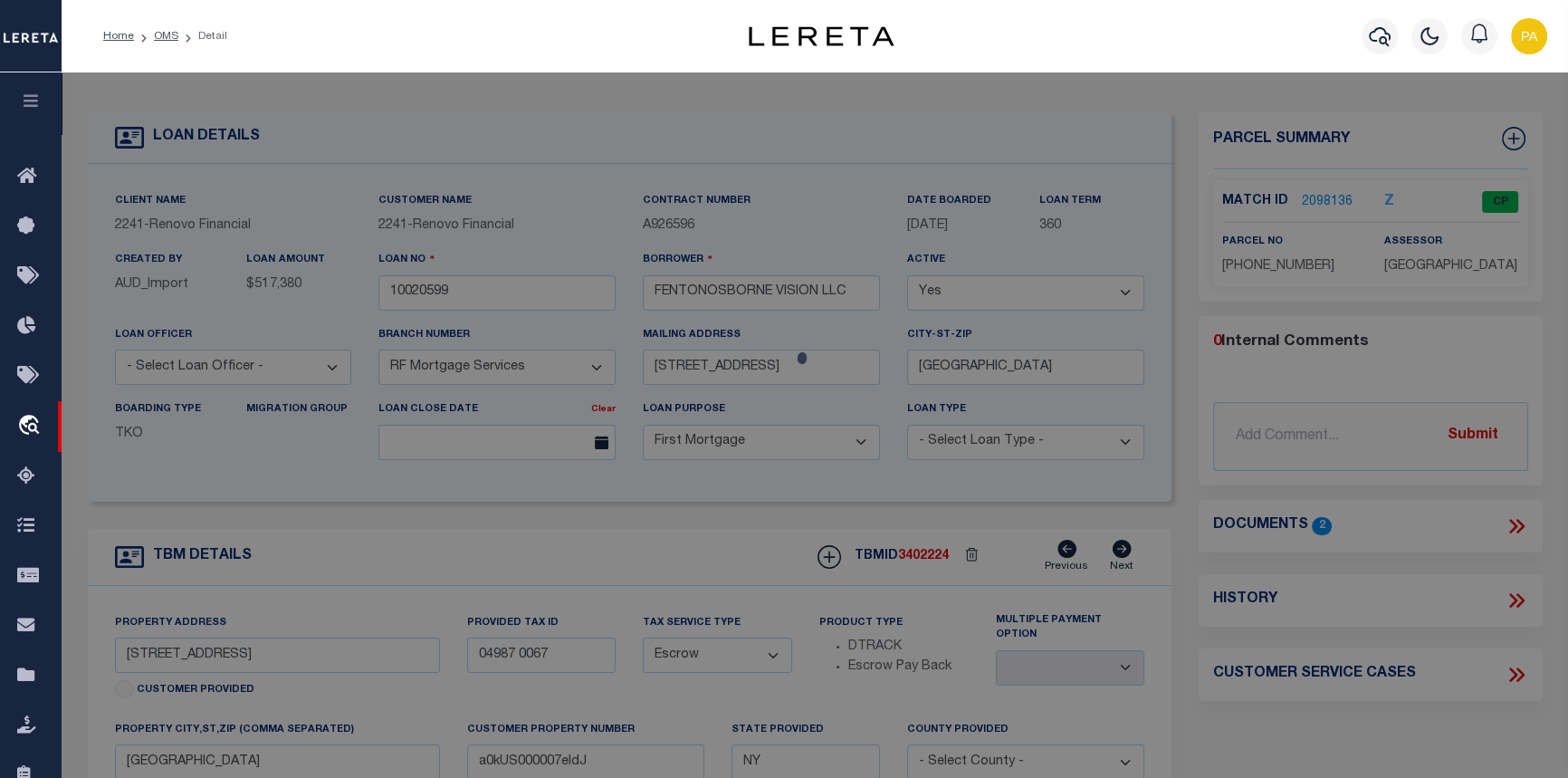
checkbox input "false"
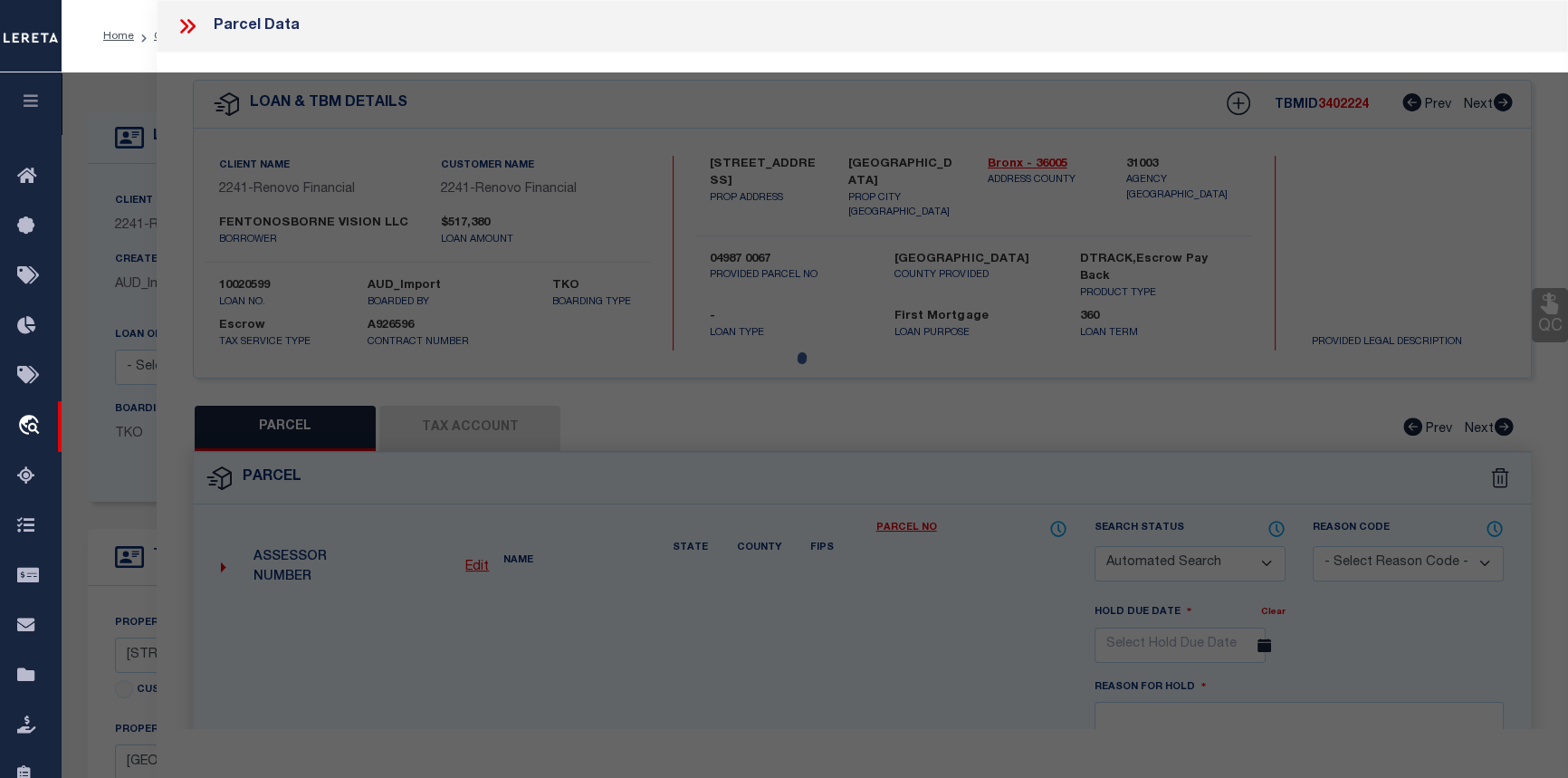
select select "CP"
type input "FENTONOSBORNE VISION LLC"
select select
type input "[STREET_ADDRESS]"
checkbox input "false"
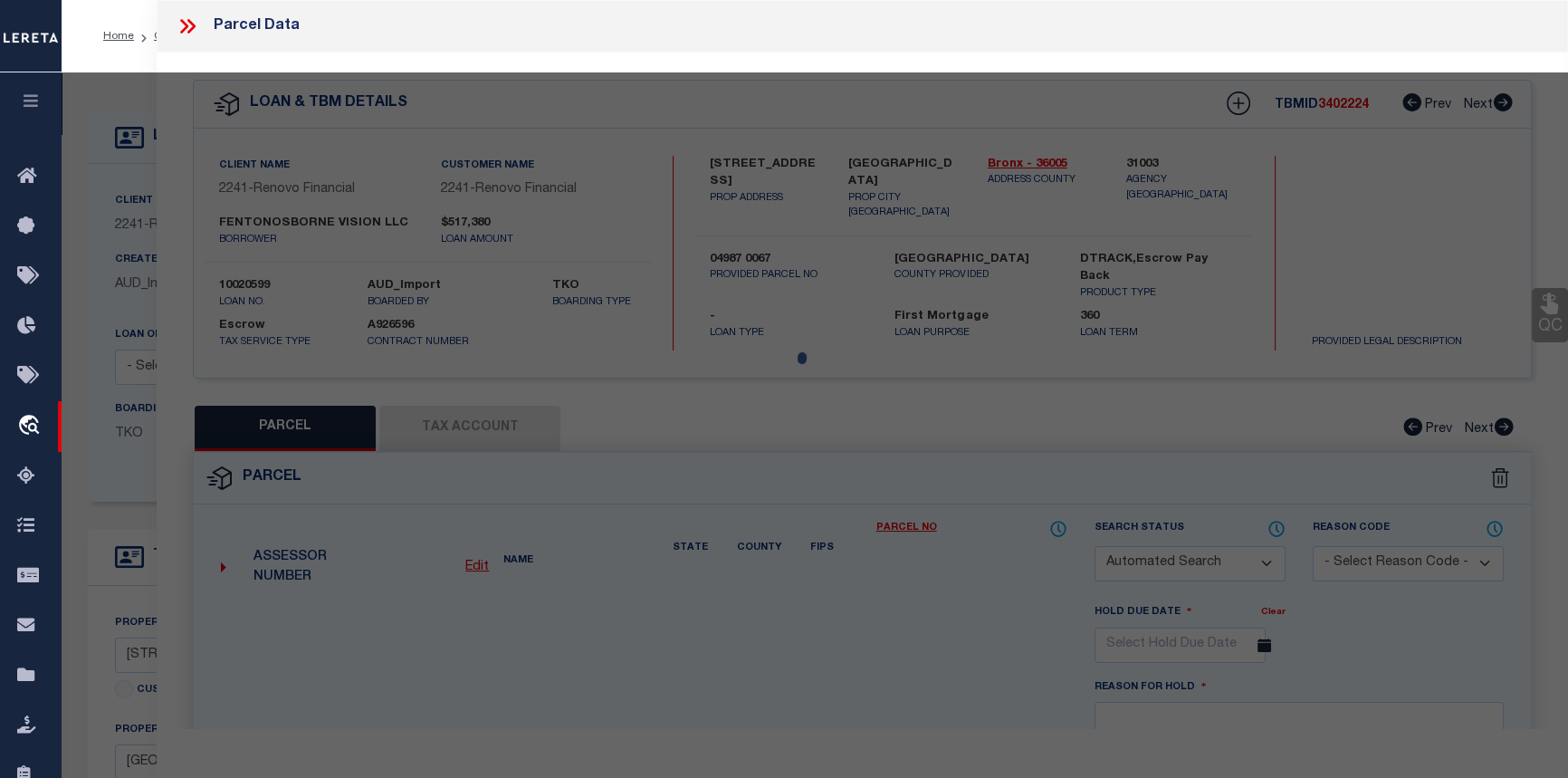
type input "[GEOGRAPHIC_DATA], [GEOGRAPHIC_DATA], 10466"
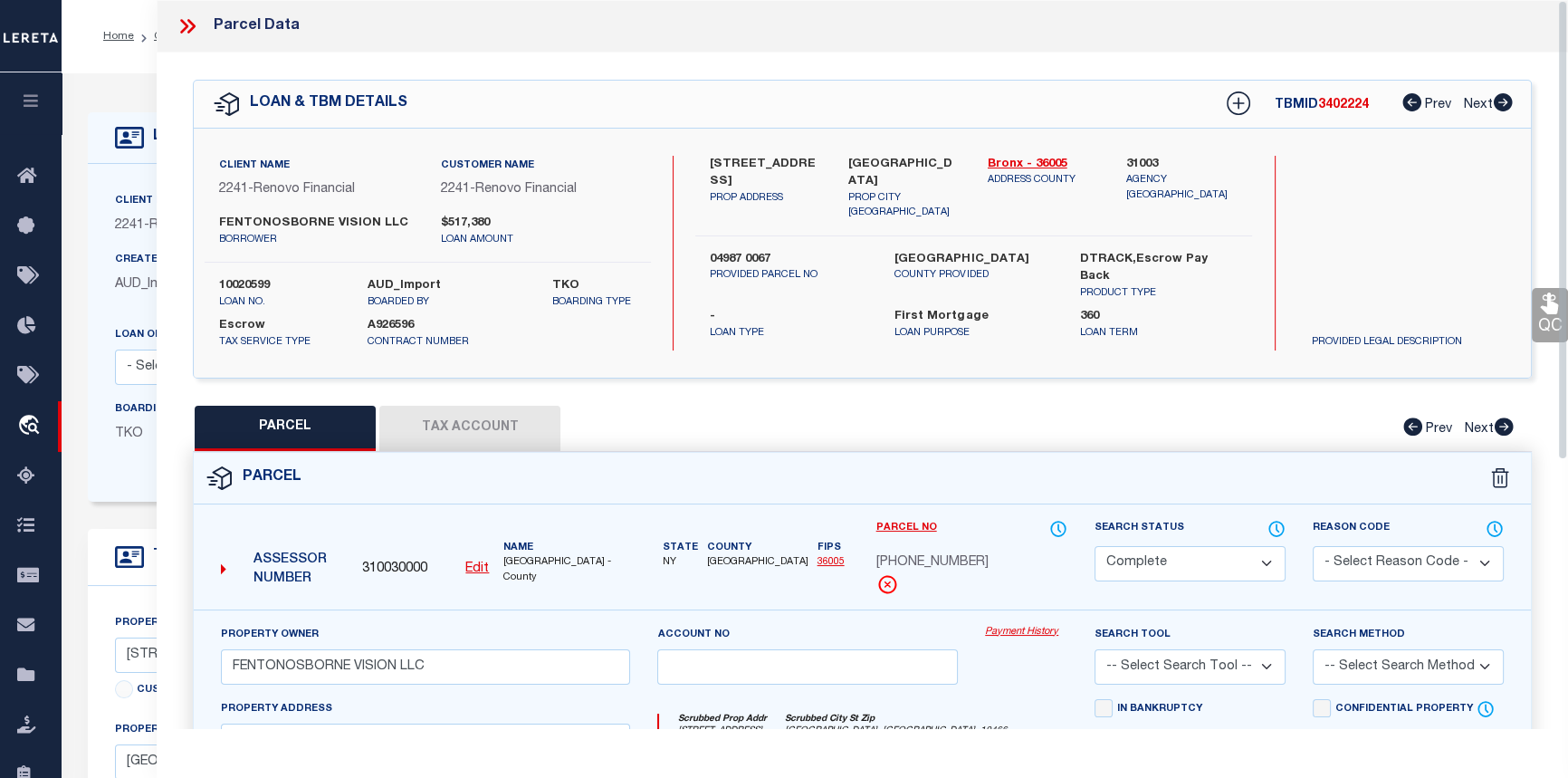
click at [992, 631] on link "Payment History" at bounding box center [1025, 633] width 82 height 16
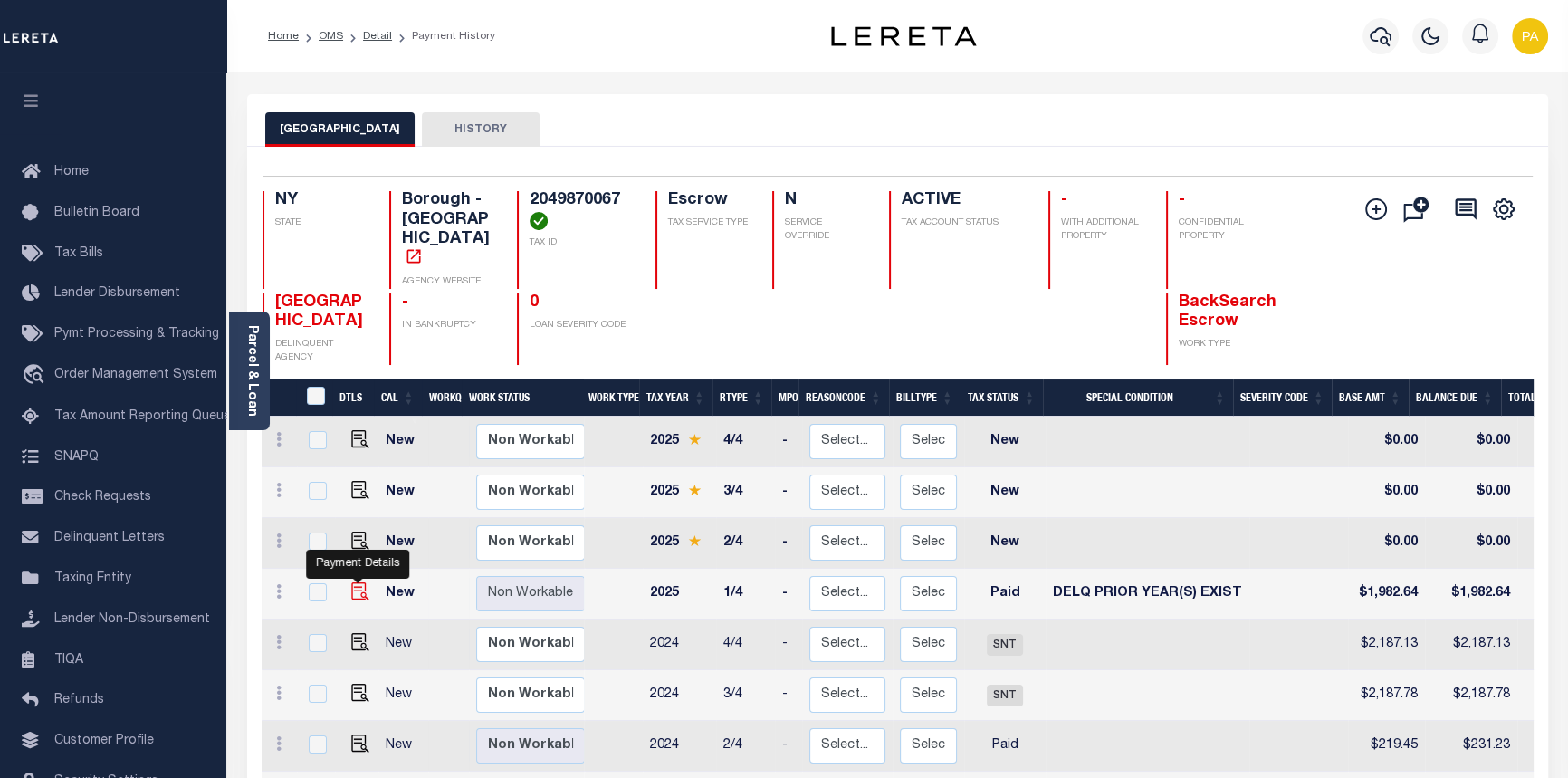
click at [352, 583] on img "" at bounding box center [360, 591] width 18 height 18
checkbox input "true"
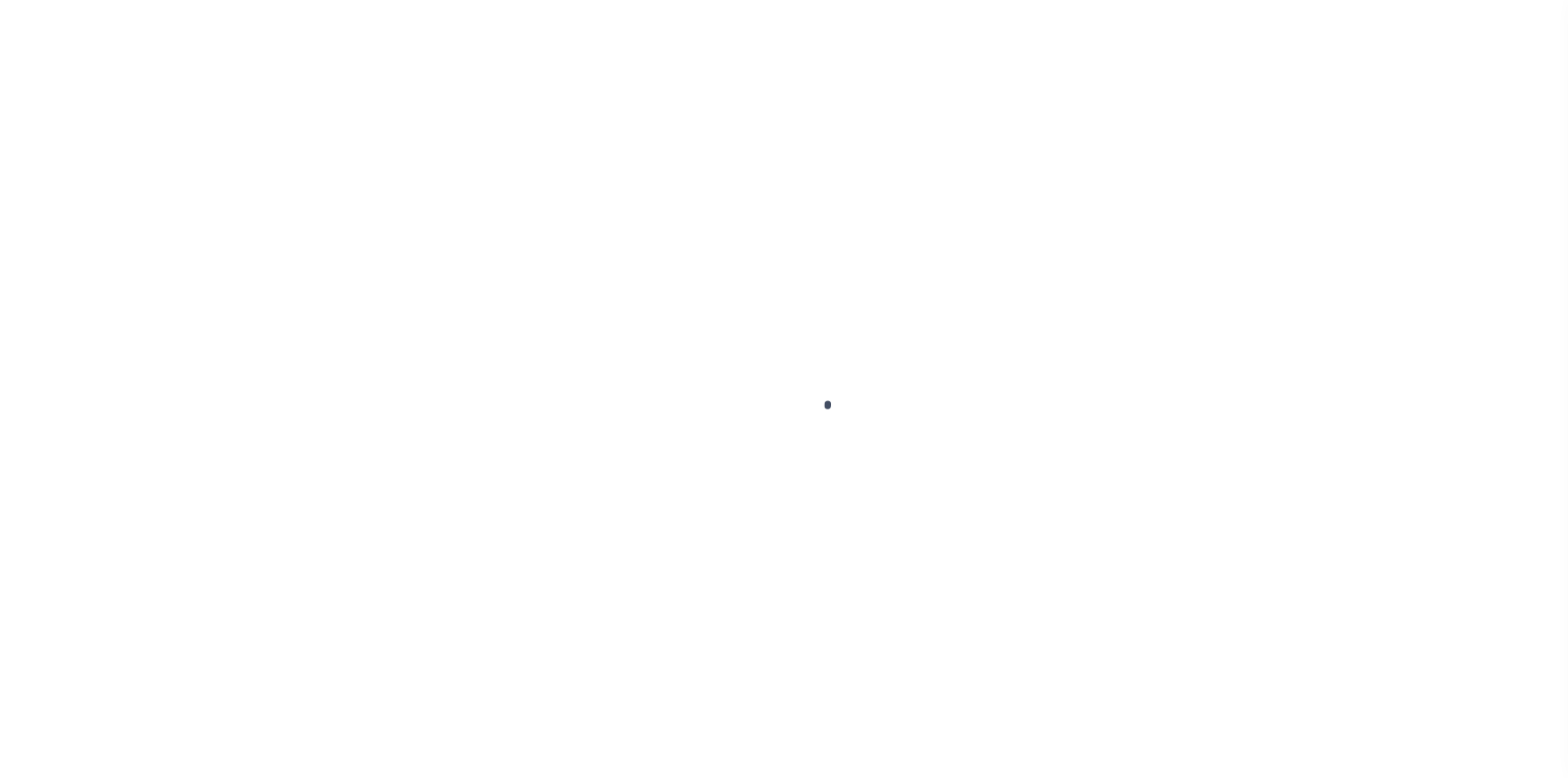
checkbox input "false"
type textarea "Due to a system error causing a missed reporting, Lereta will be liable for P&I…"
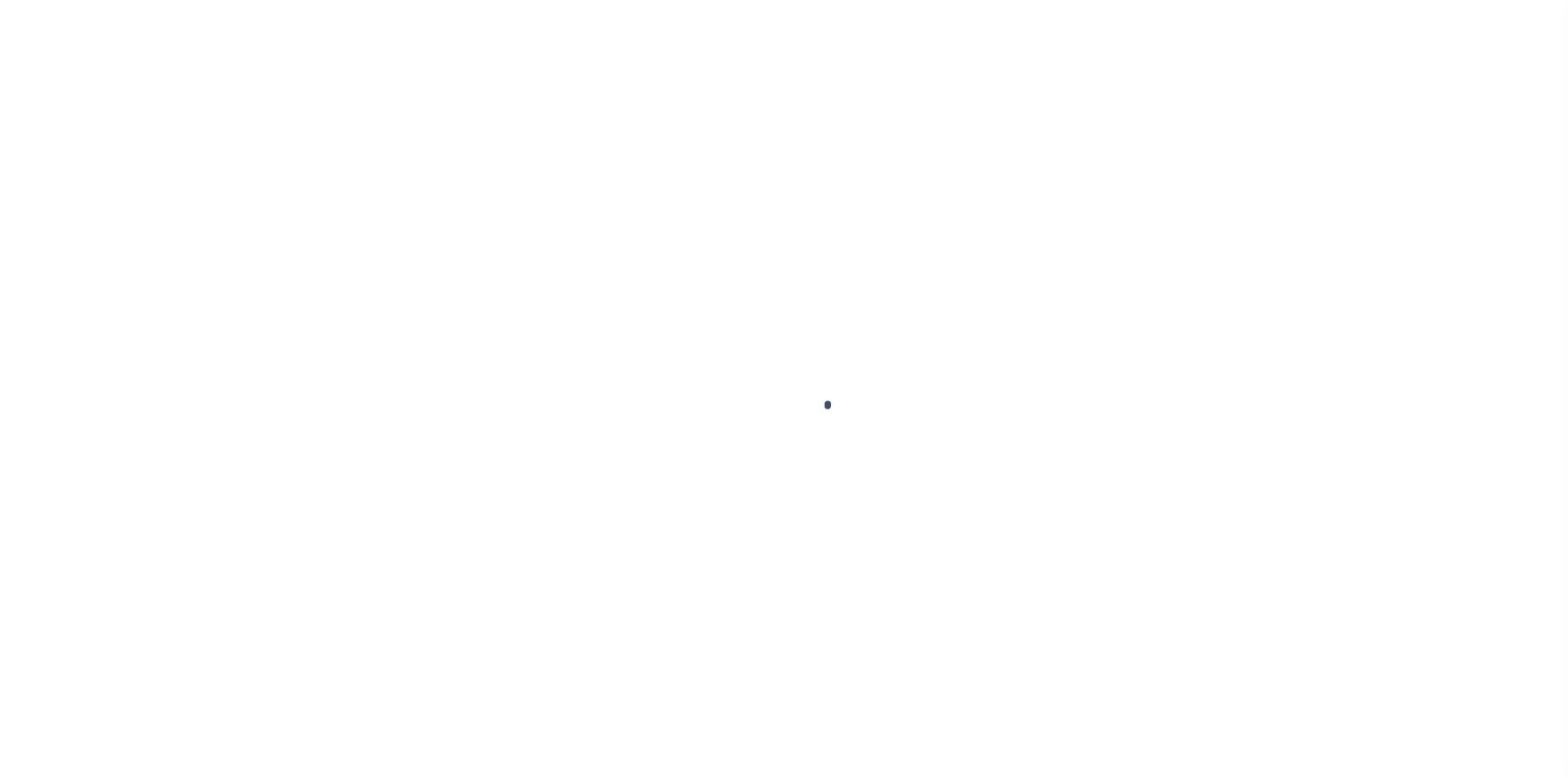
type input "Q0000000"
type input "Quarterly"
type input "[DATE]"
select select "PYD"
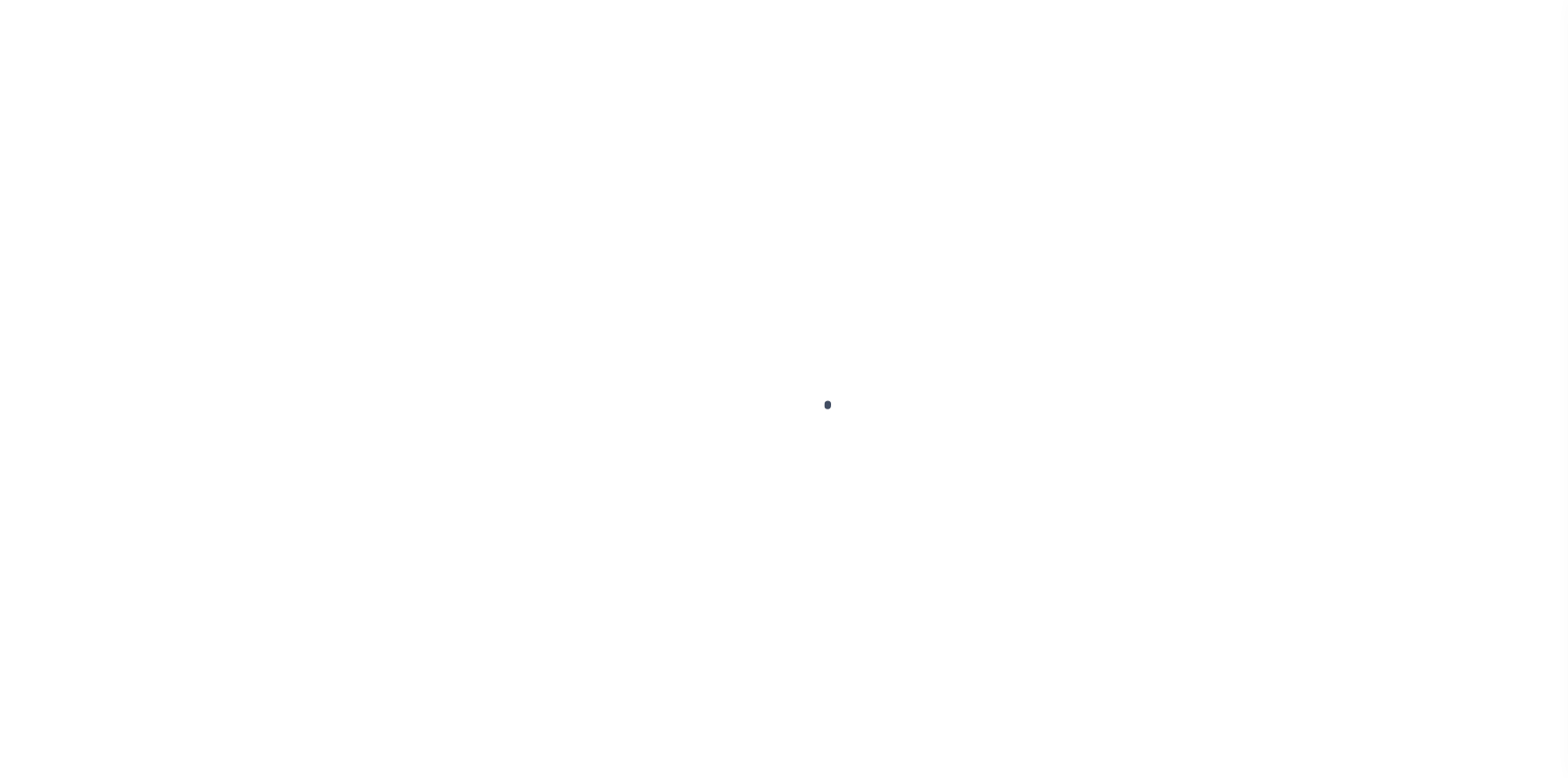
select select "18"
type input "0"
type input "$1,982.64"
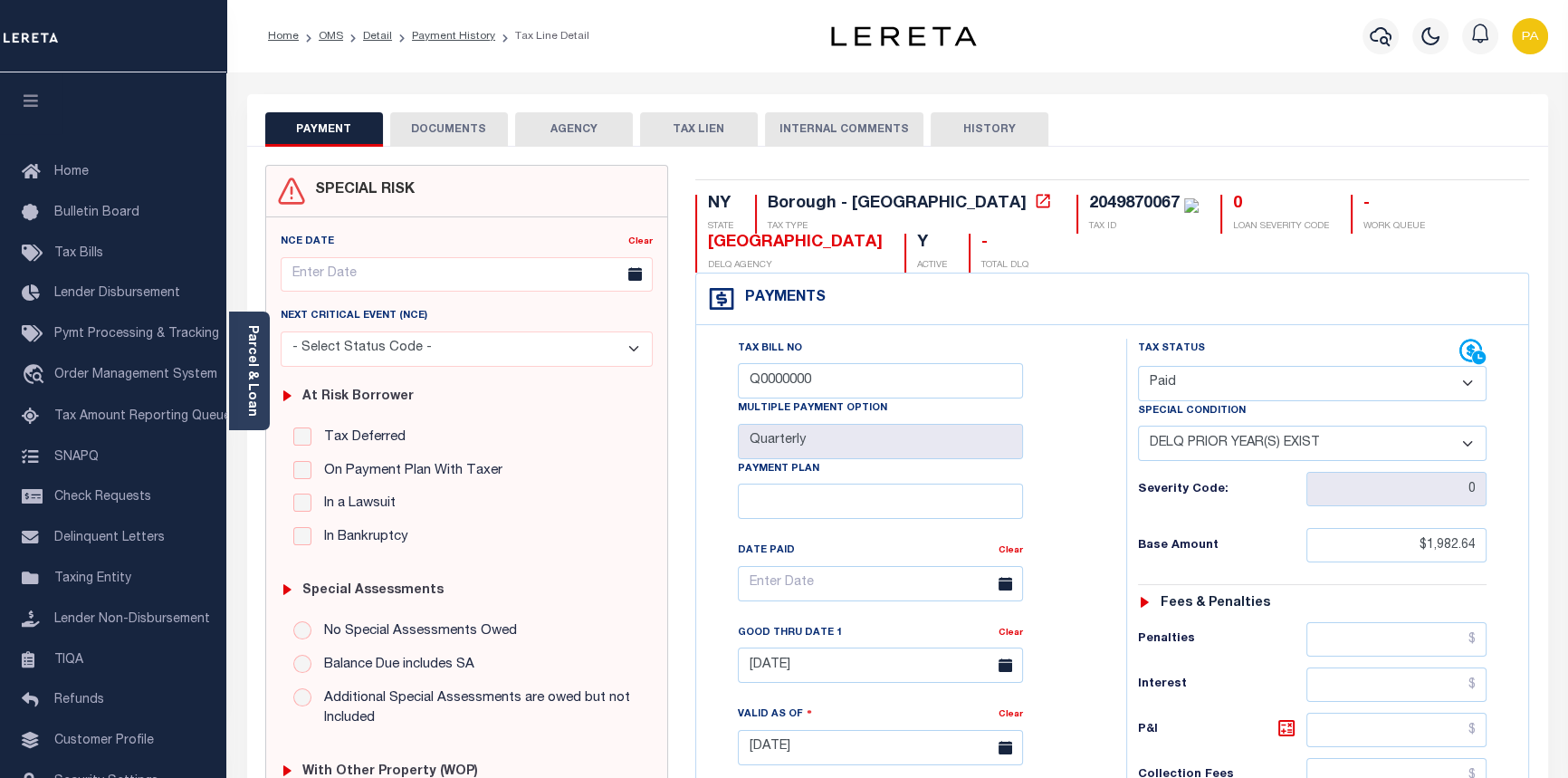
click at [481, 132] on button "DOCUMENTS" at bounding box center [448, 129] width 117 height 35
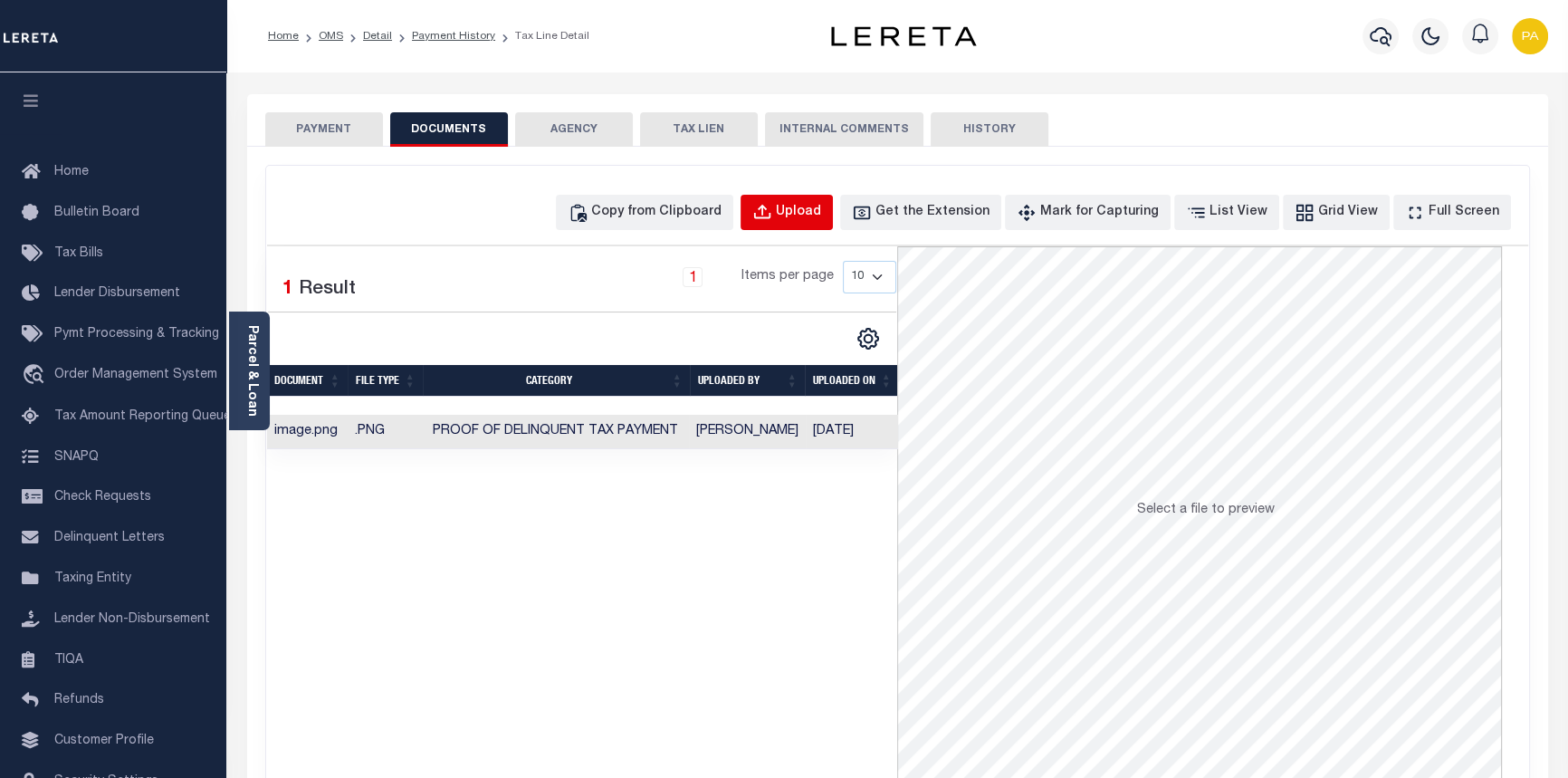
click at [821, 211] on div "Upload" at bounding box center [798, 212] width 45 height 20
select select "POP"
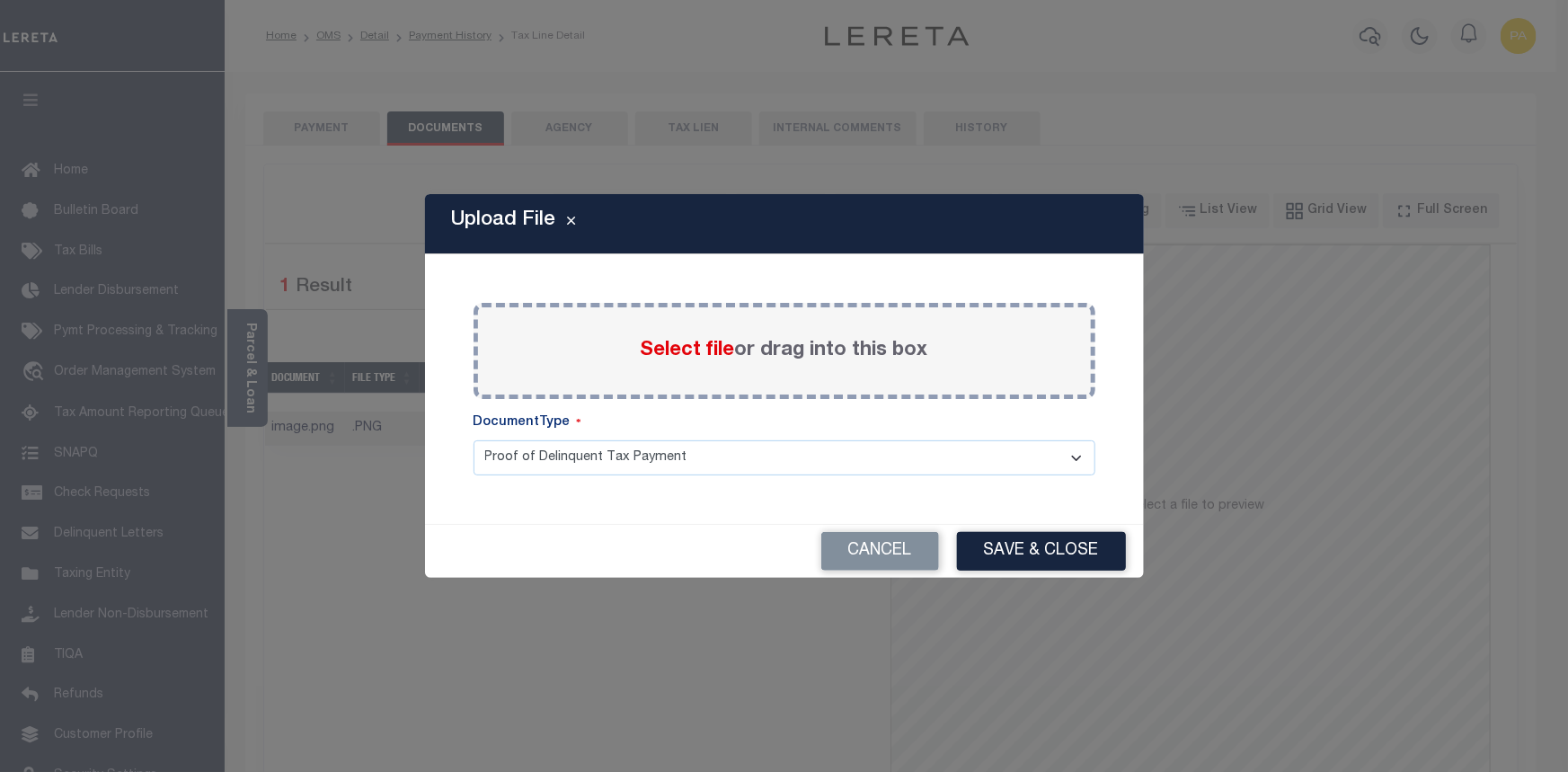
click at [679, 350] on span "Select file" at bounding box center [688, 351] width 94 height 20
click at [0, 0] on input "Select file or drag into this box" at bounding box center [0, 0] width 0 height 0
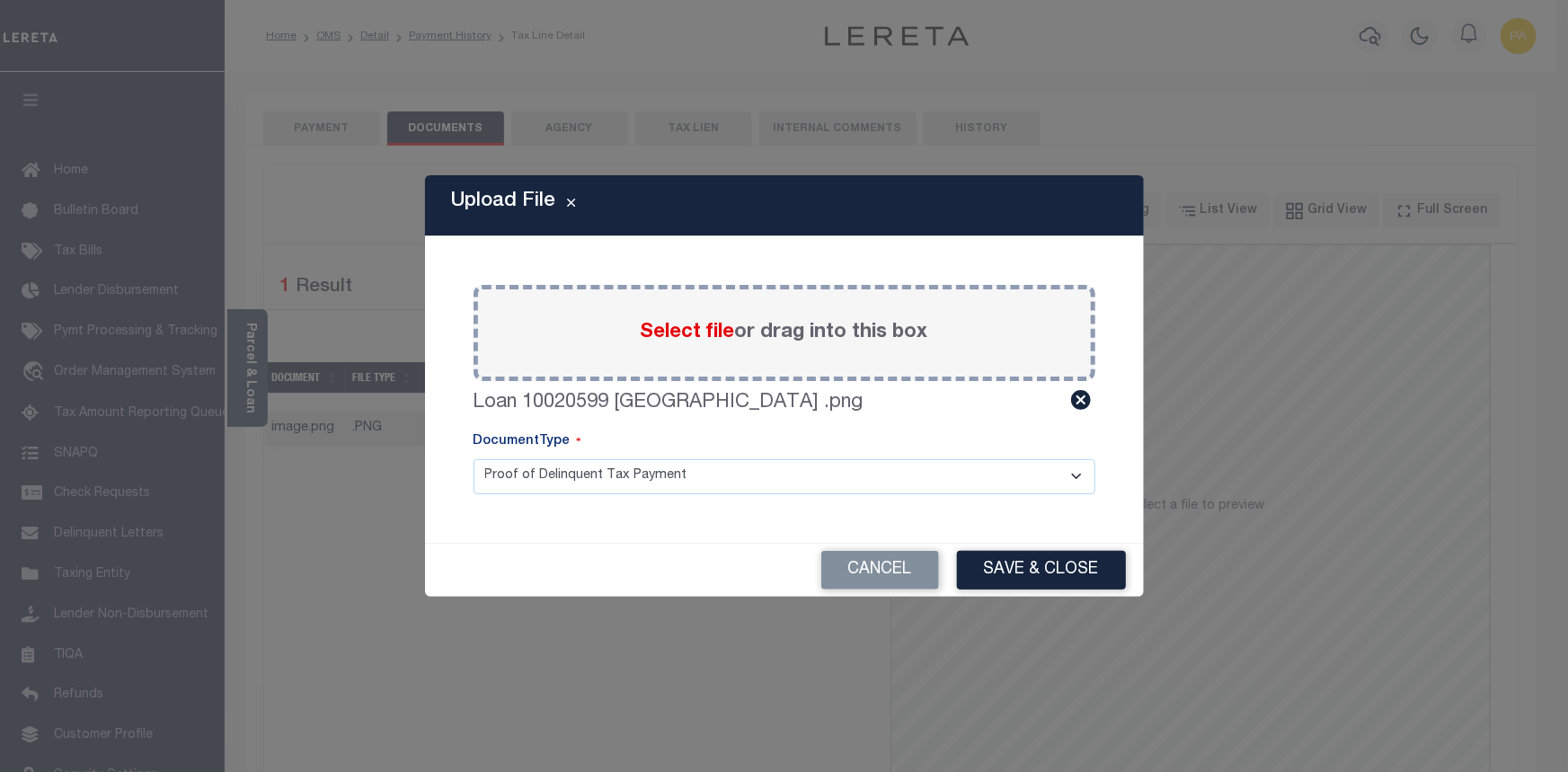
click at [1040, 567] on button "Save & Close" at bounding box center [1041, 569] width 168 height 38
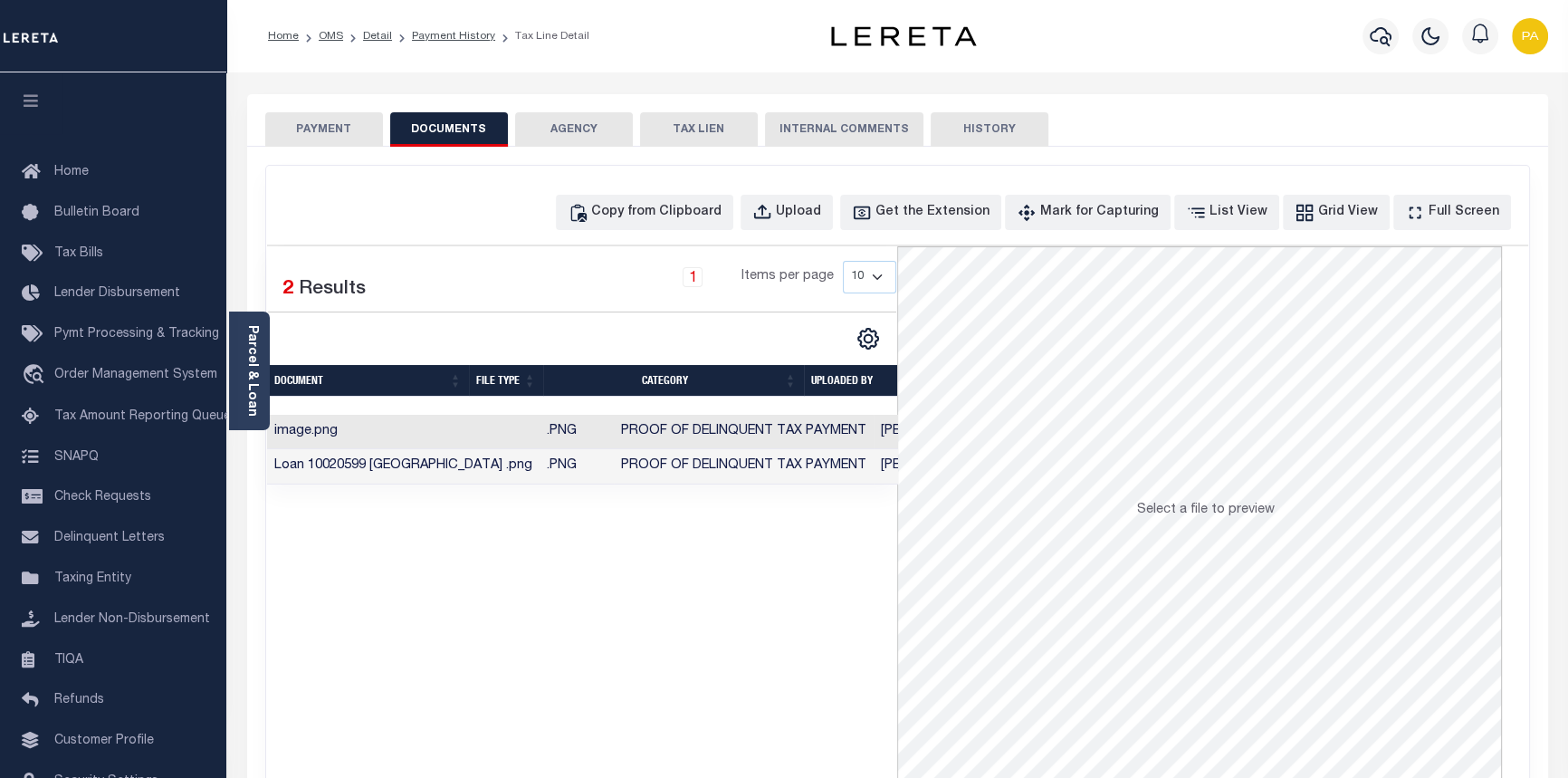
click at [318, 126] on button "PAYMENT" at bounding box center [324, 129] width 117 height 35
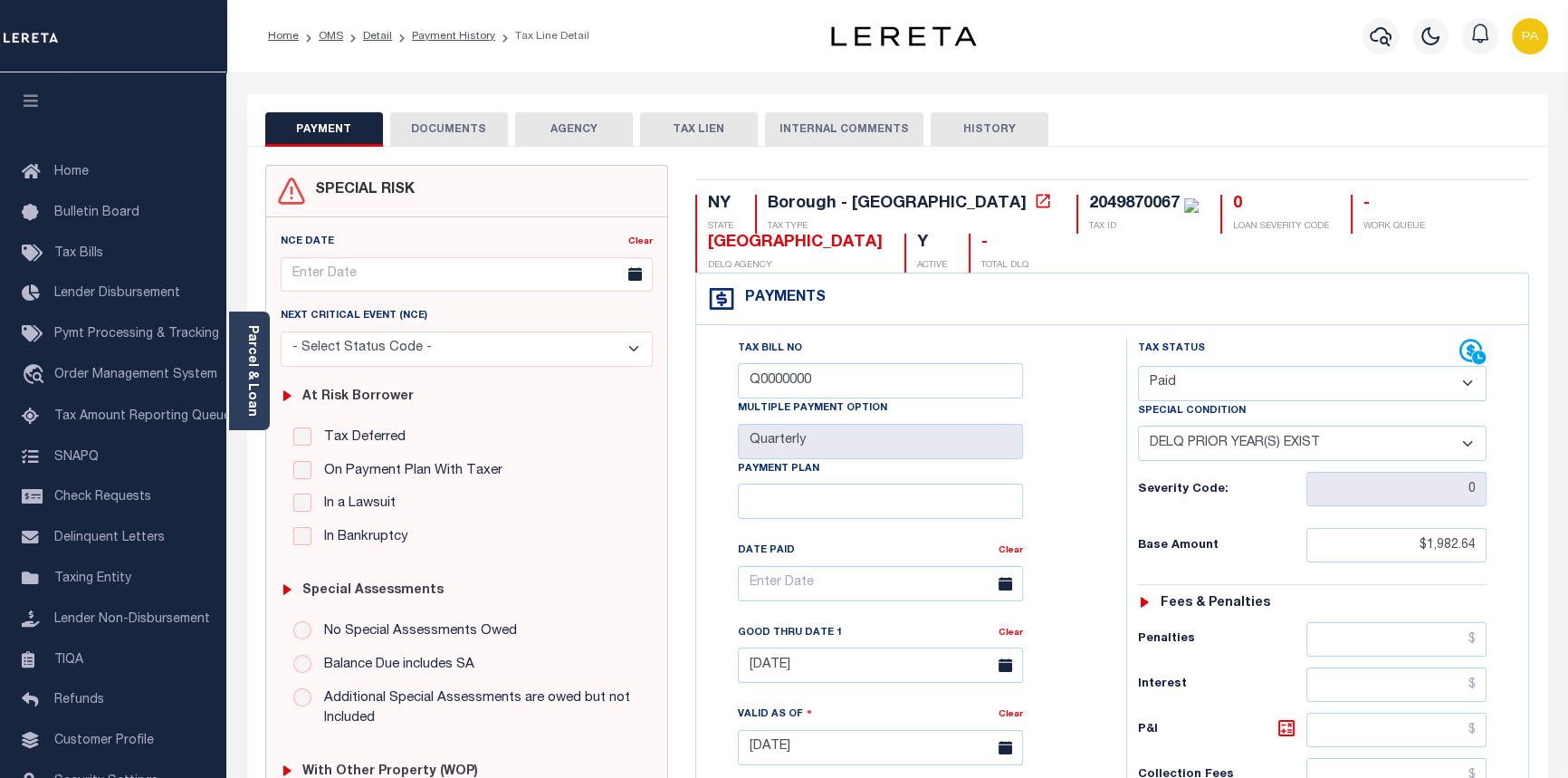
click at [1462, 443] on select "-- Select Special Condition -- 3RD PARTY TAX LIEN AGENCY TAX LIEN (A.K.A Inside…" at bounding box center [1312, 443] width 349 height 36
select select "0"
click at [1138, 428] on select "-- Select Special Condition -- 3RD PARTY TAX LIEN AGENCY TAX LIEN (A.K.A Inside…" at bounding box center [1312, 443] width 349 height 36
type input "[DATE]"
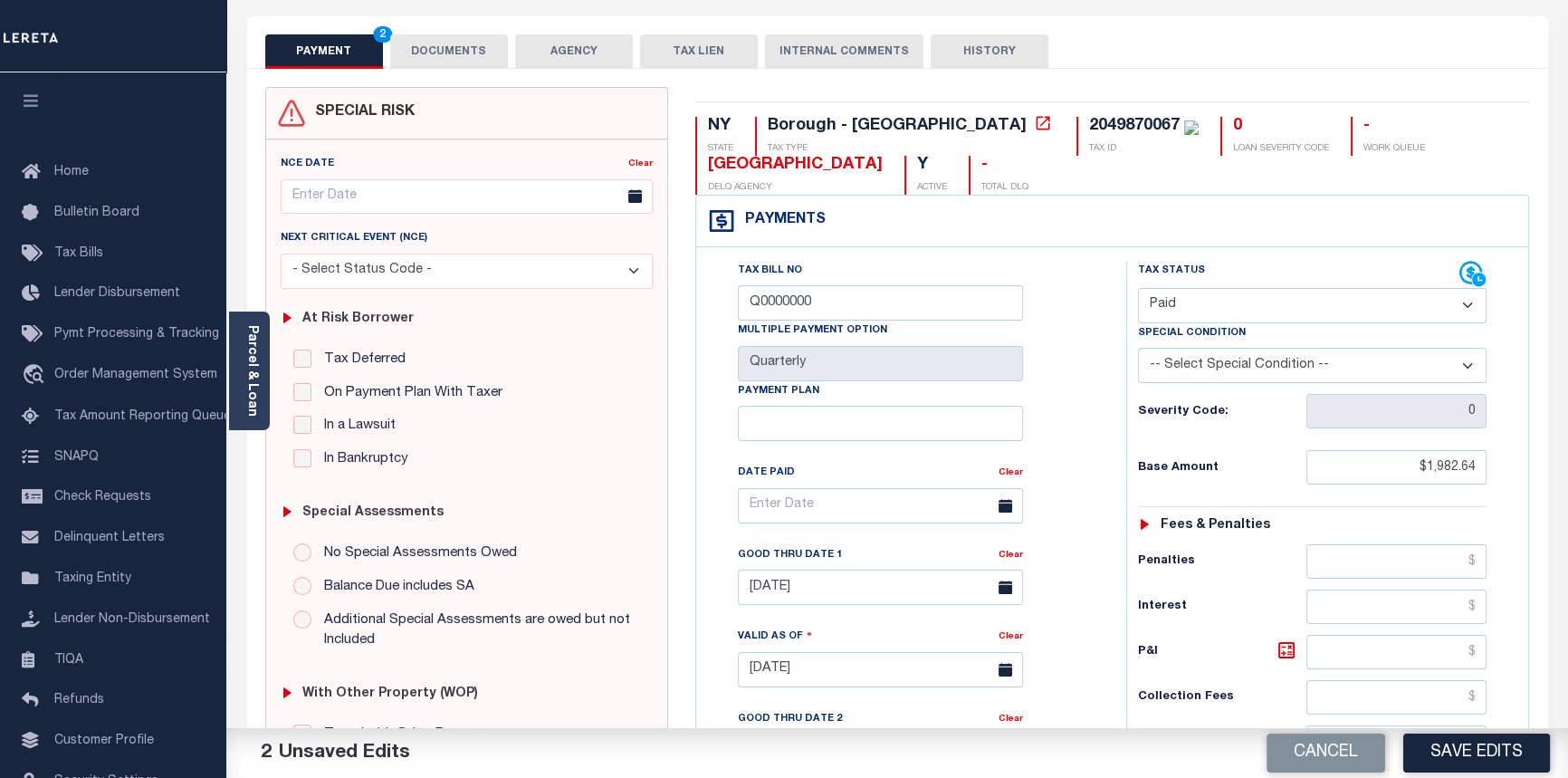
scroll to position [82, 0]
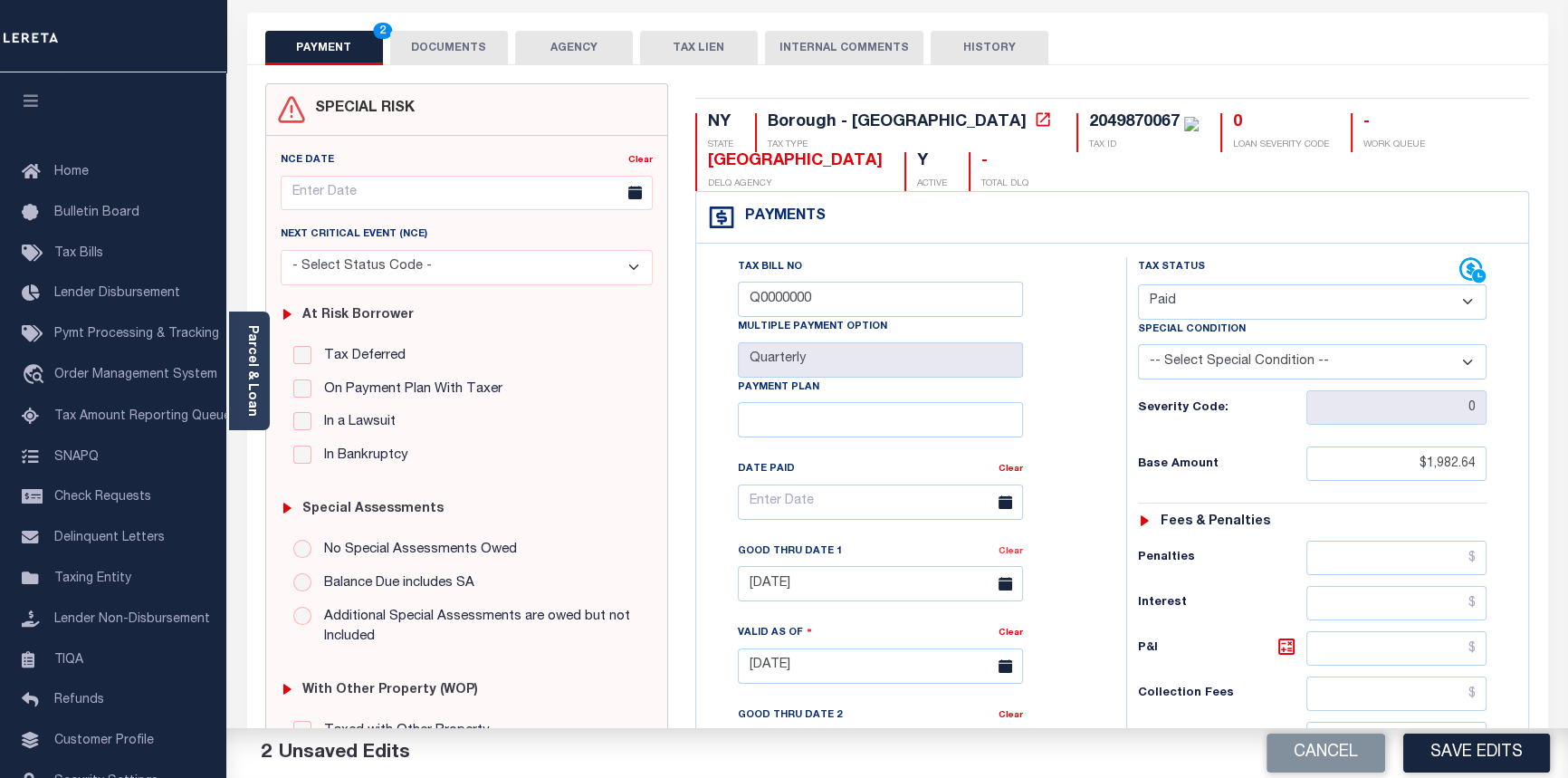
click at [1010, 553] on link "Clear" at bounding box center [1010, 551] width 25 height 9
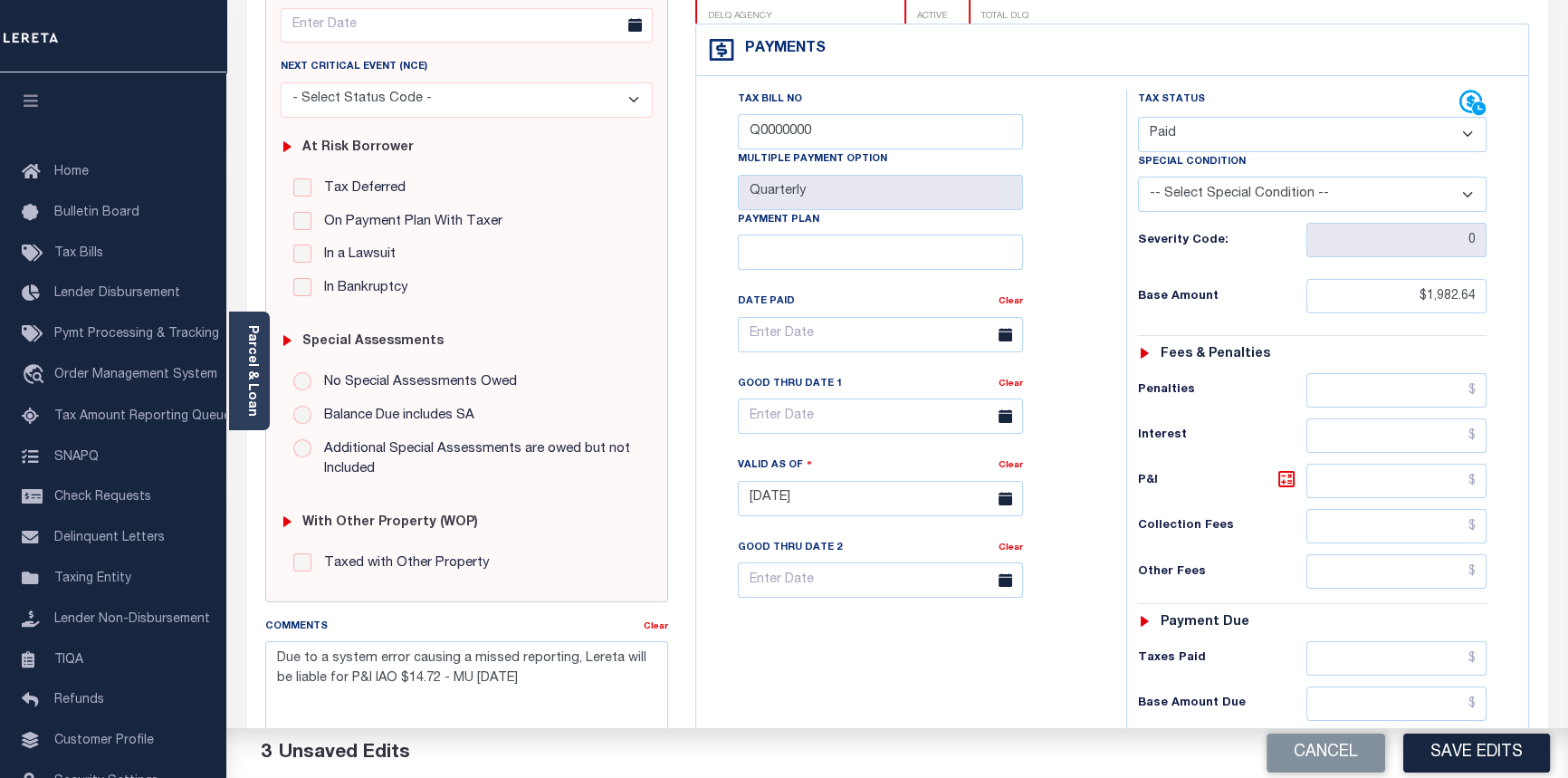
scroll to position [329, 0]
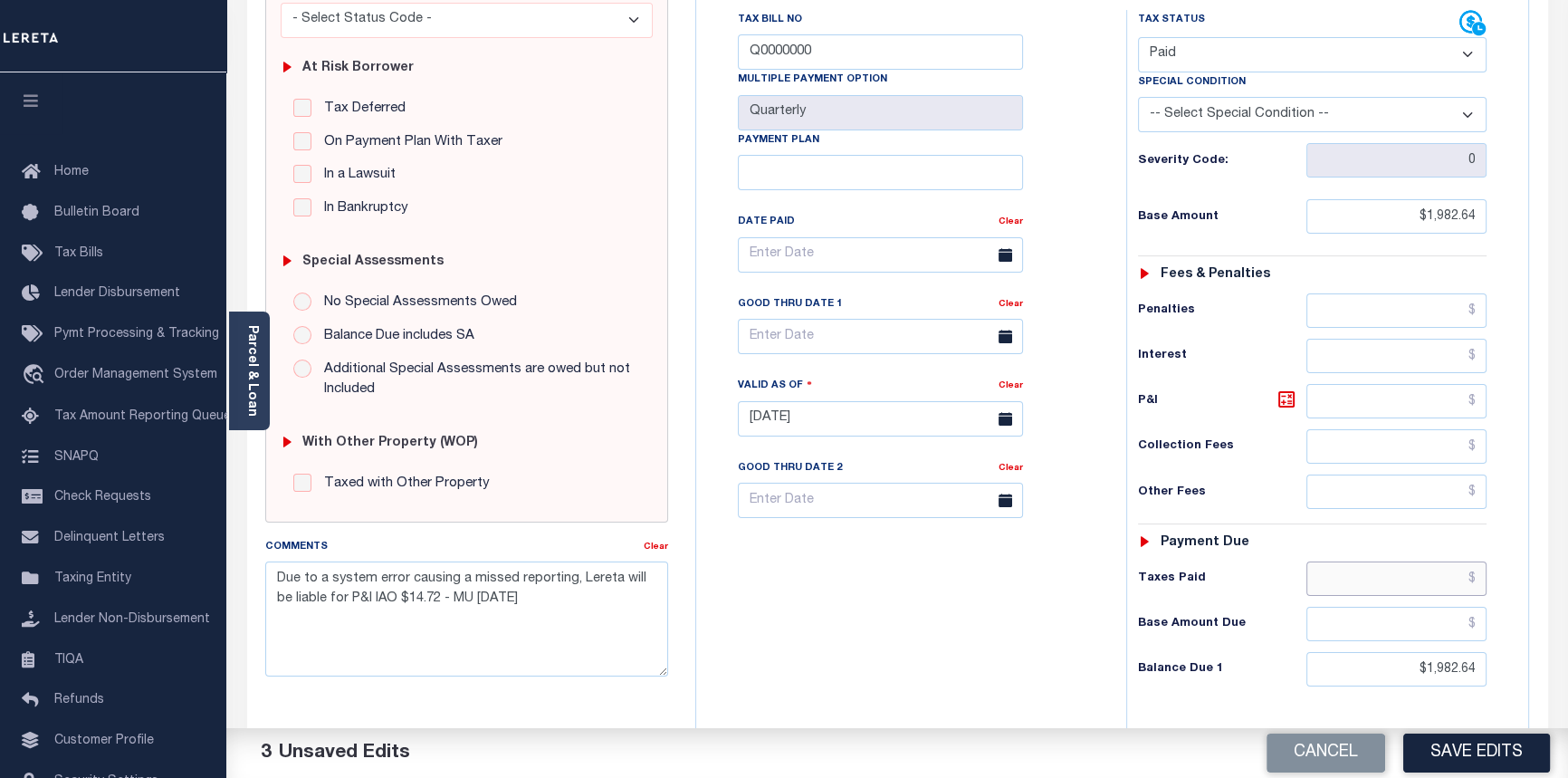
click at [1479, 579] on input "text" at bounding box center [1396, 579] width 181 height 35
type input "$1,982.64"
click at [1475, 625] on input "text" at bounding box center [1396, 624] width 181 height 35
type input "$0.00"
drag, startPoint x: 1447, startPoint y: 666, endPoint x: 1579, endPoint y: 722, distance: 143.4
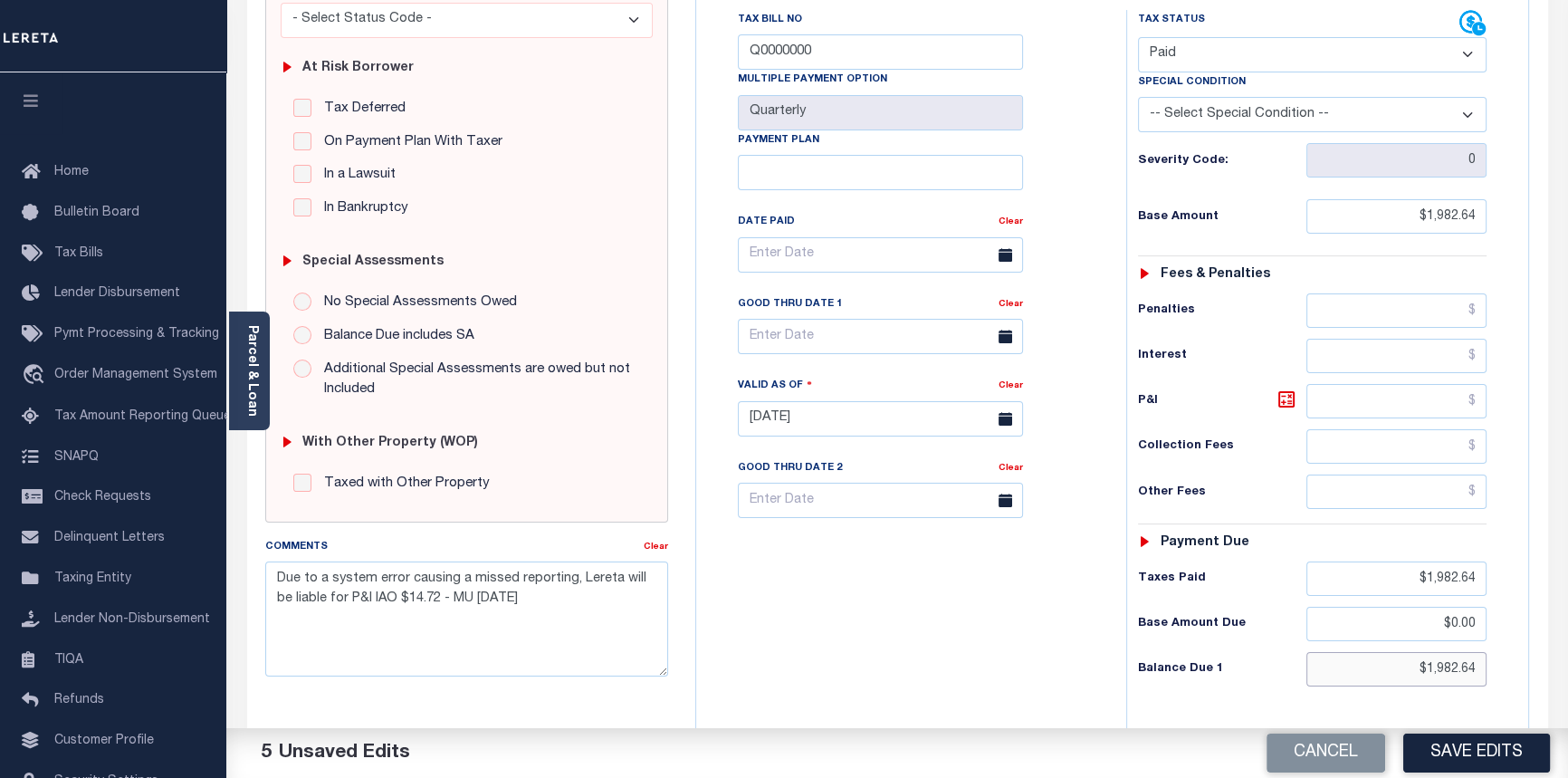
click at [1567, 722] on html "Home OMS Detail Payment History Tax Line Detail" at bounding box center [784, 352] width 1568 height 1363
type input "$0.00"
click at [267, 573] on textarea "Due to a system error causing a missed reporting, Lereta will be liable for P&I…" at bounding box center [467, 619] width 404 height 115
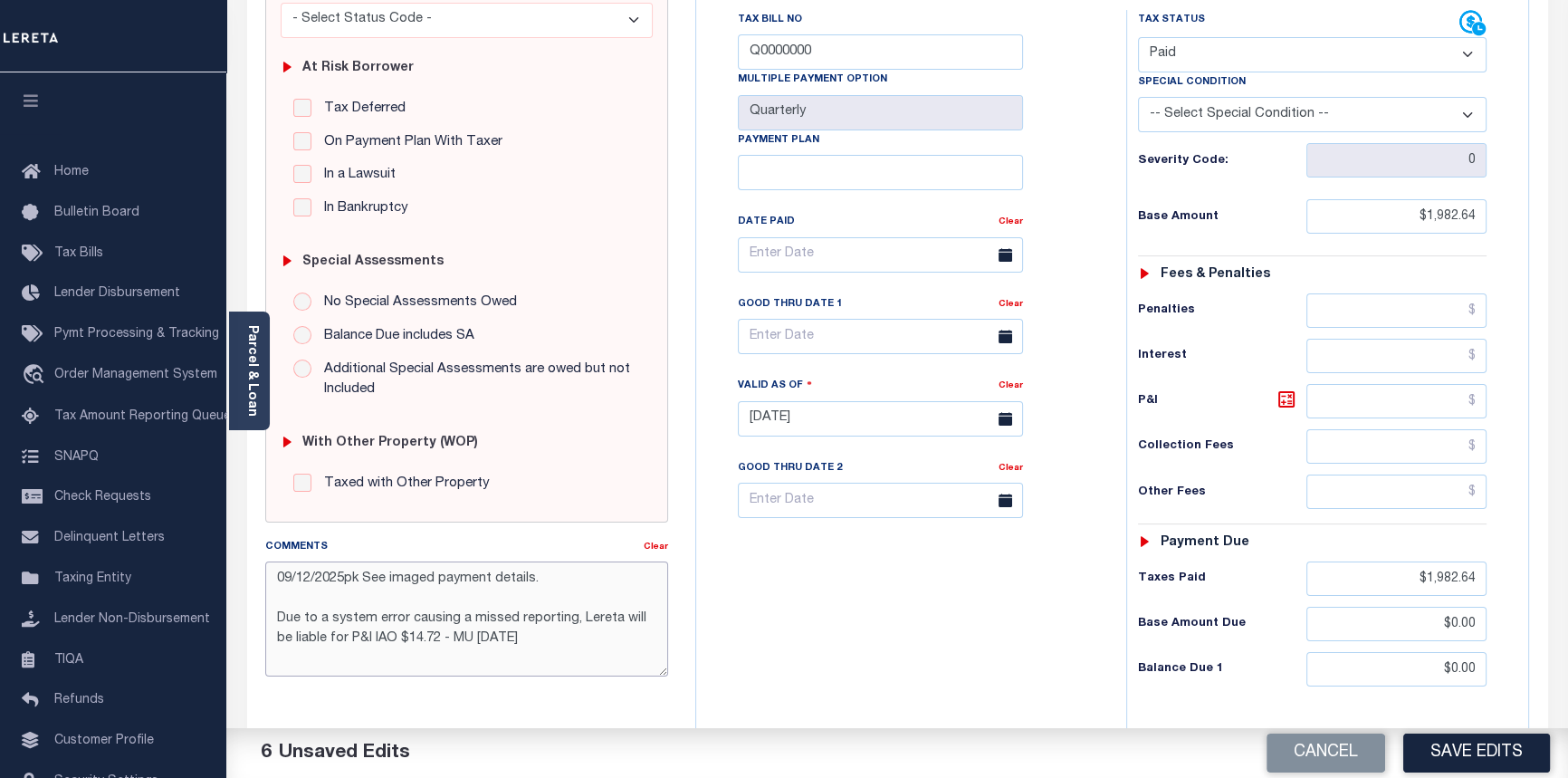
type textarea "09/12/2025pk See imaged payment details. Due to a system error causing a missed…"
click at [781, 261] on input "text" at bounding box center [880, 255] width 285 height 36
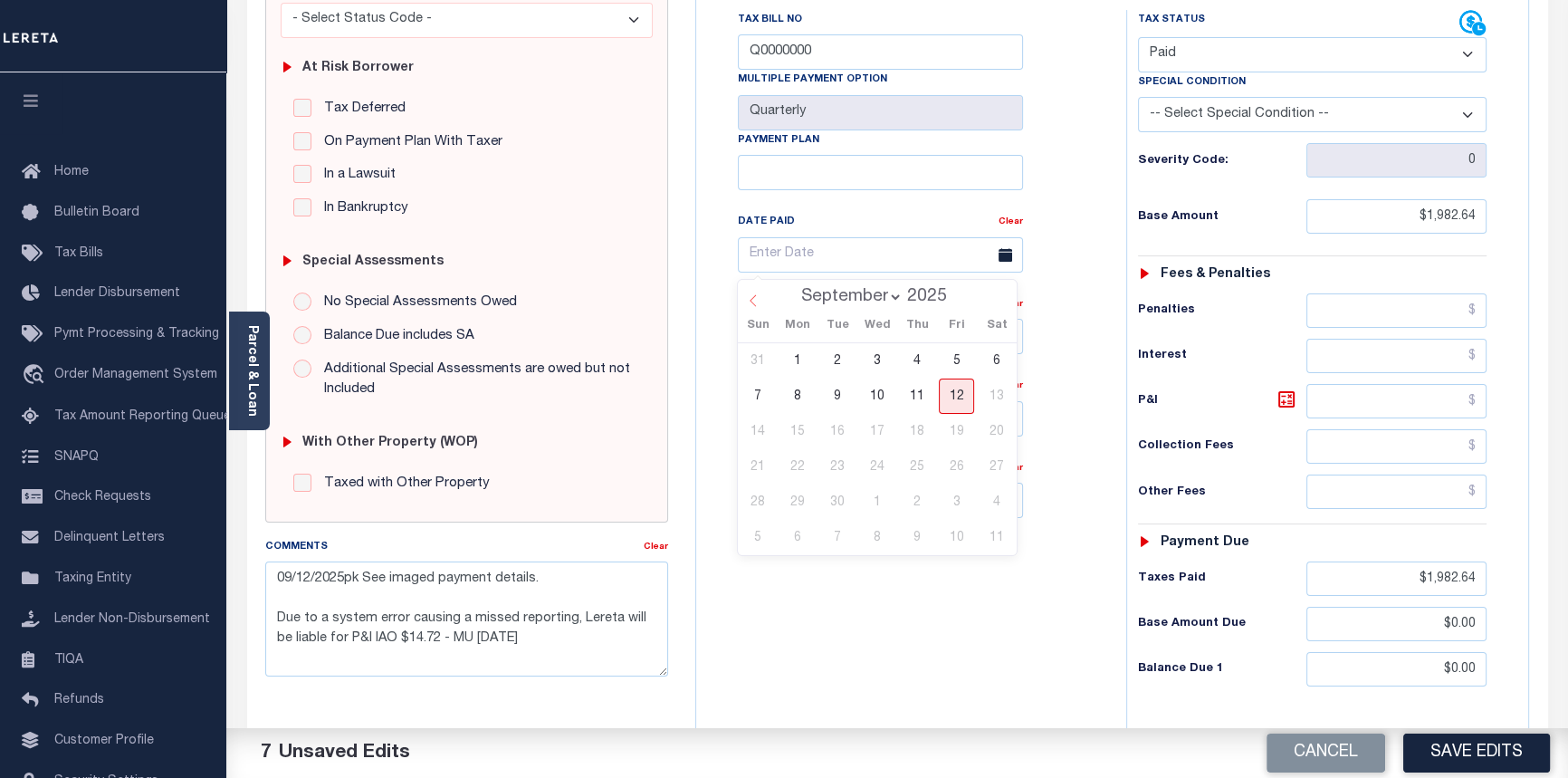
click at [754, 303] on icon at bounding box center [753, 300] width 13 height 13
select select "7"
click at [953, 426] on span "15" at bounding box center [956, 431] width 36 height 36
type input "08/15/2025"
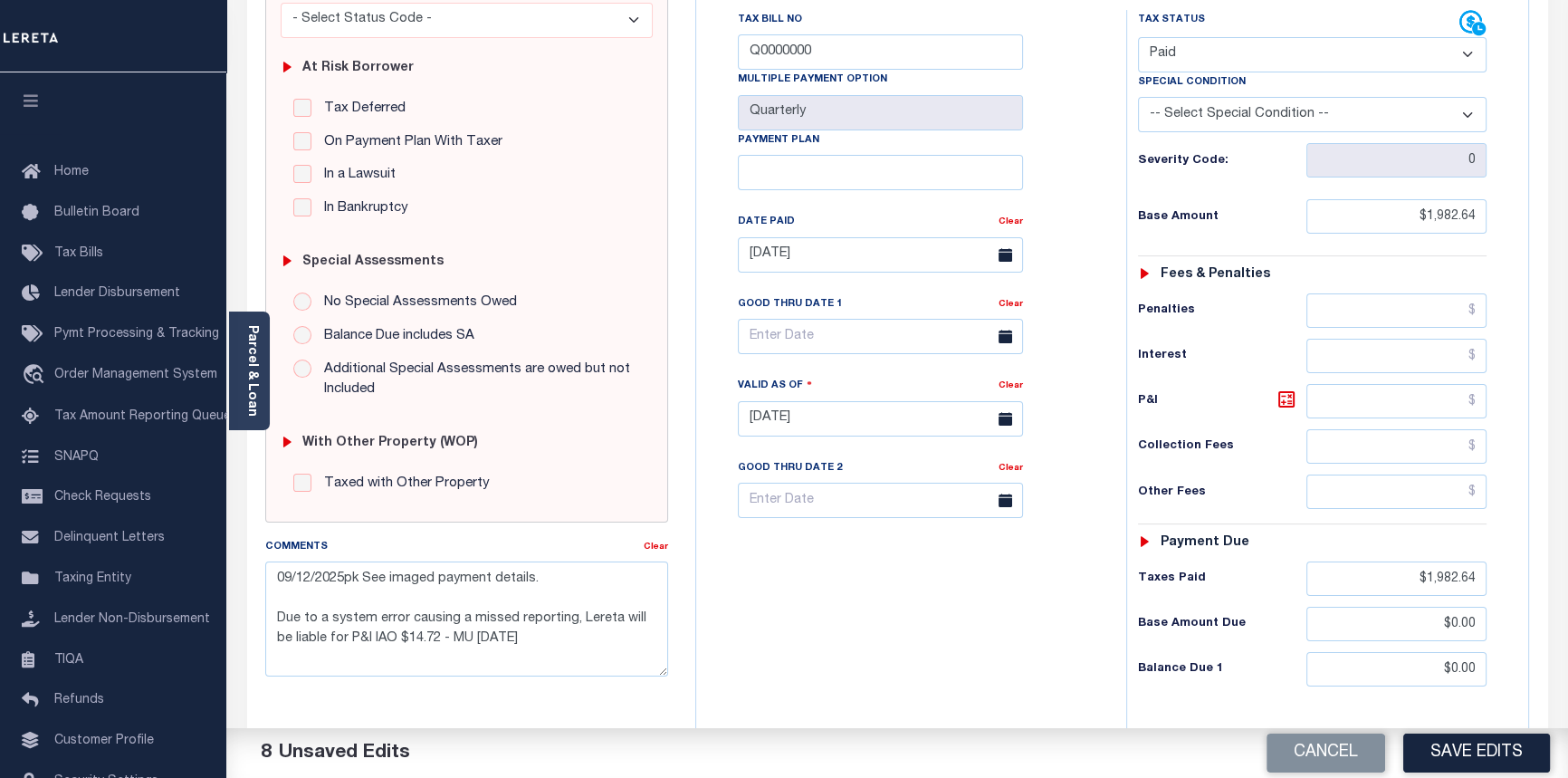
click at [1464, 734] on button "Save Edits" at bounding box center [1476, 752] width 147 height 39
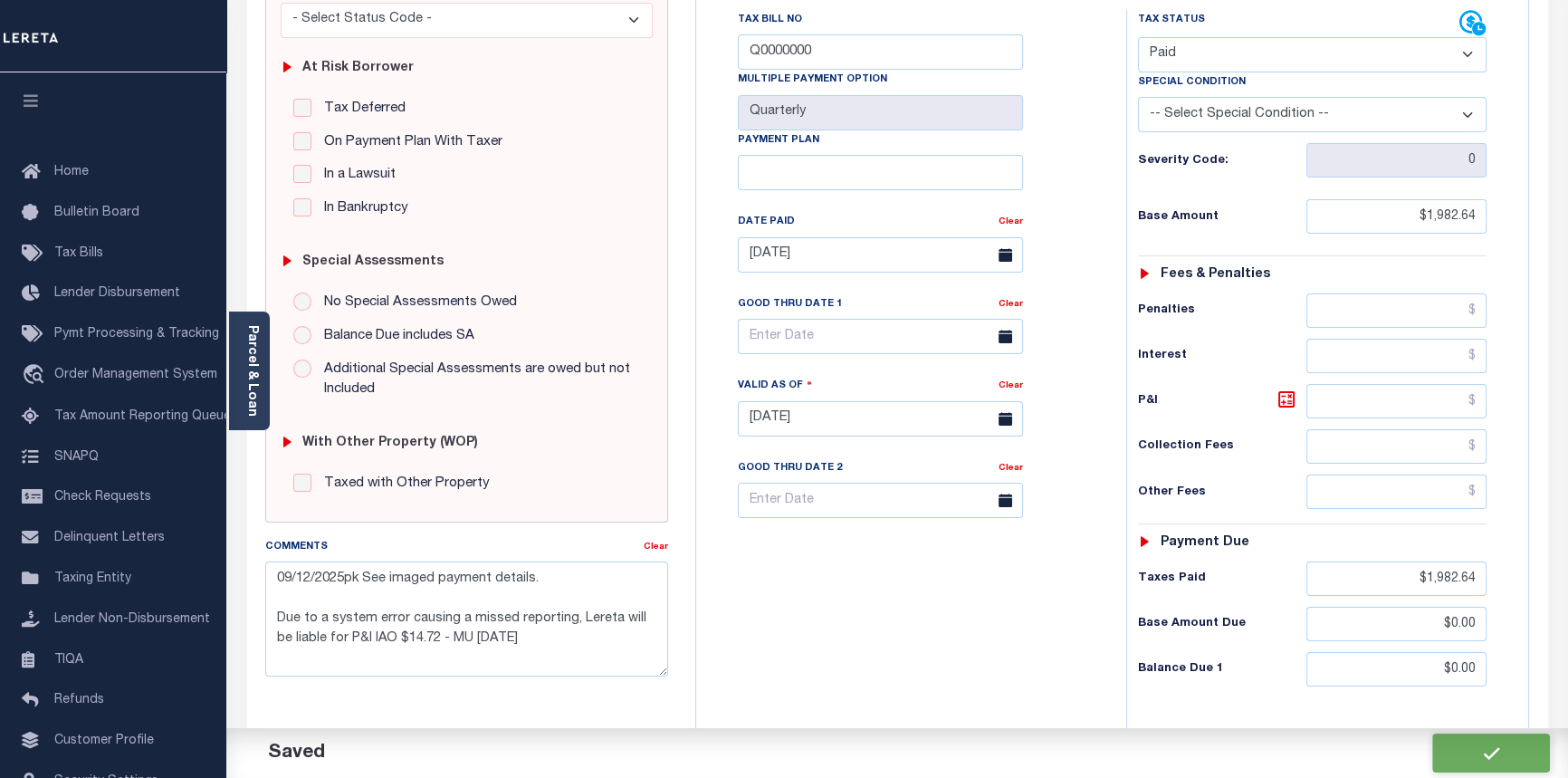
checkbox input "false"
type textarea "09/12/2025pk See imaged payment details. Due to a system error causing a missed…"
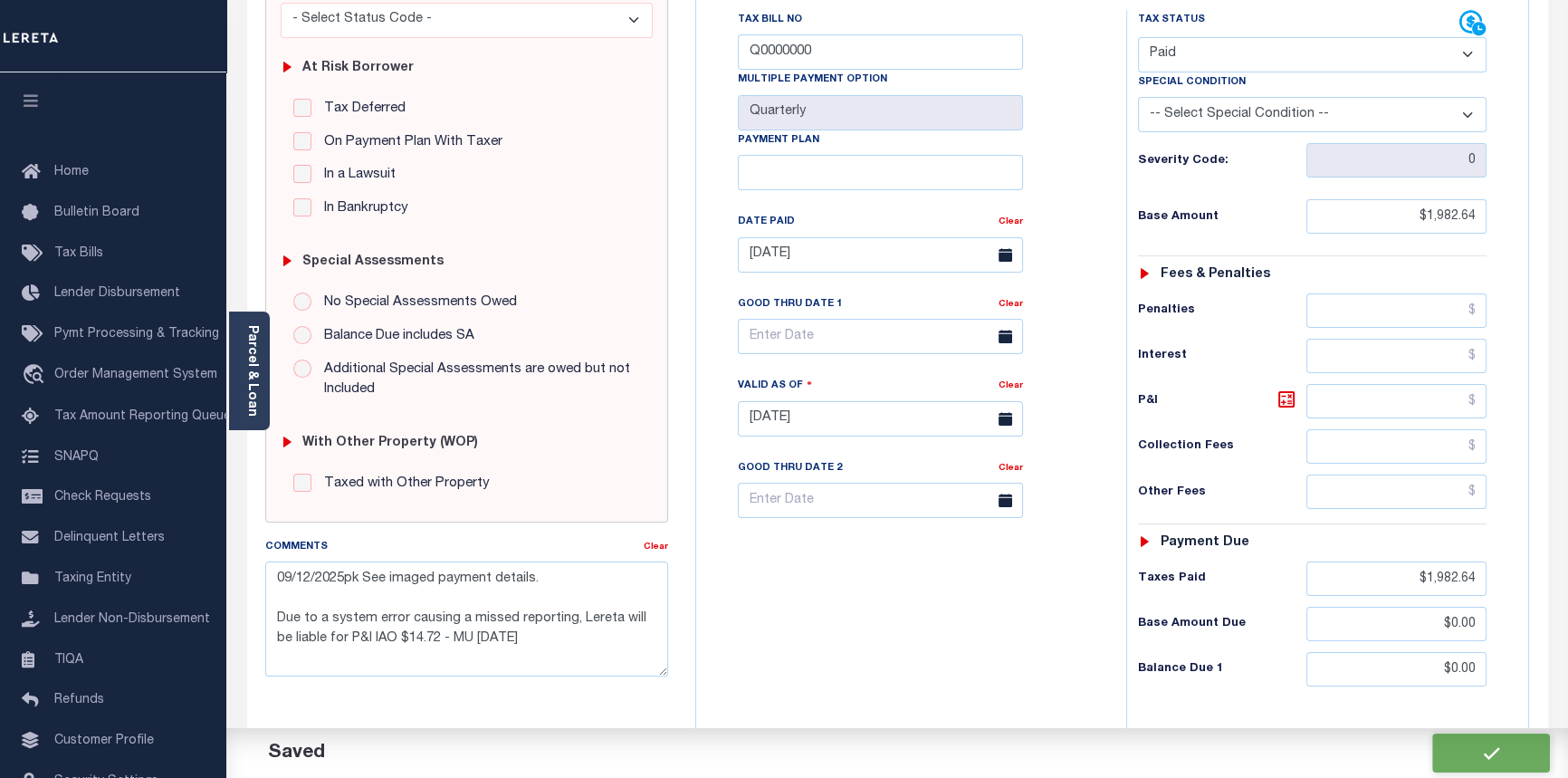
type input "$1,982.64"
type input "$0"
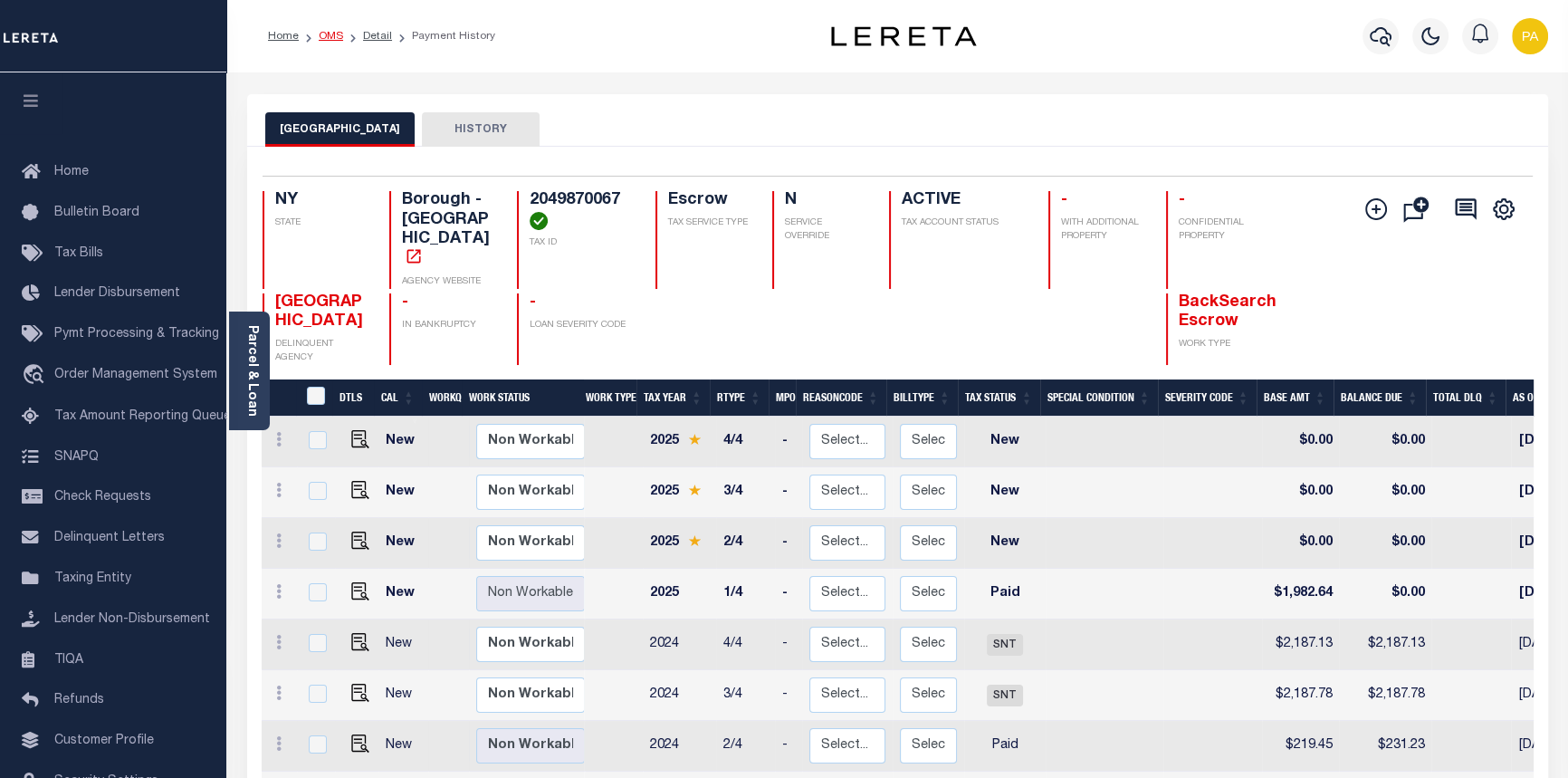
click at [333, 31] on link "OMS" at bounding box center [331, 36] width 25 height 11
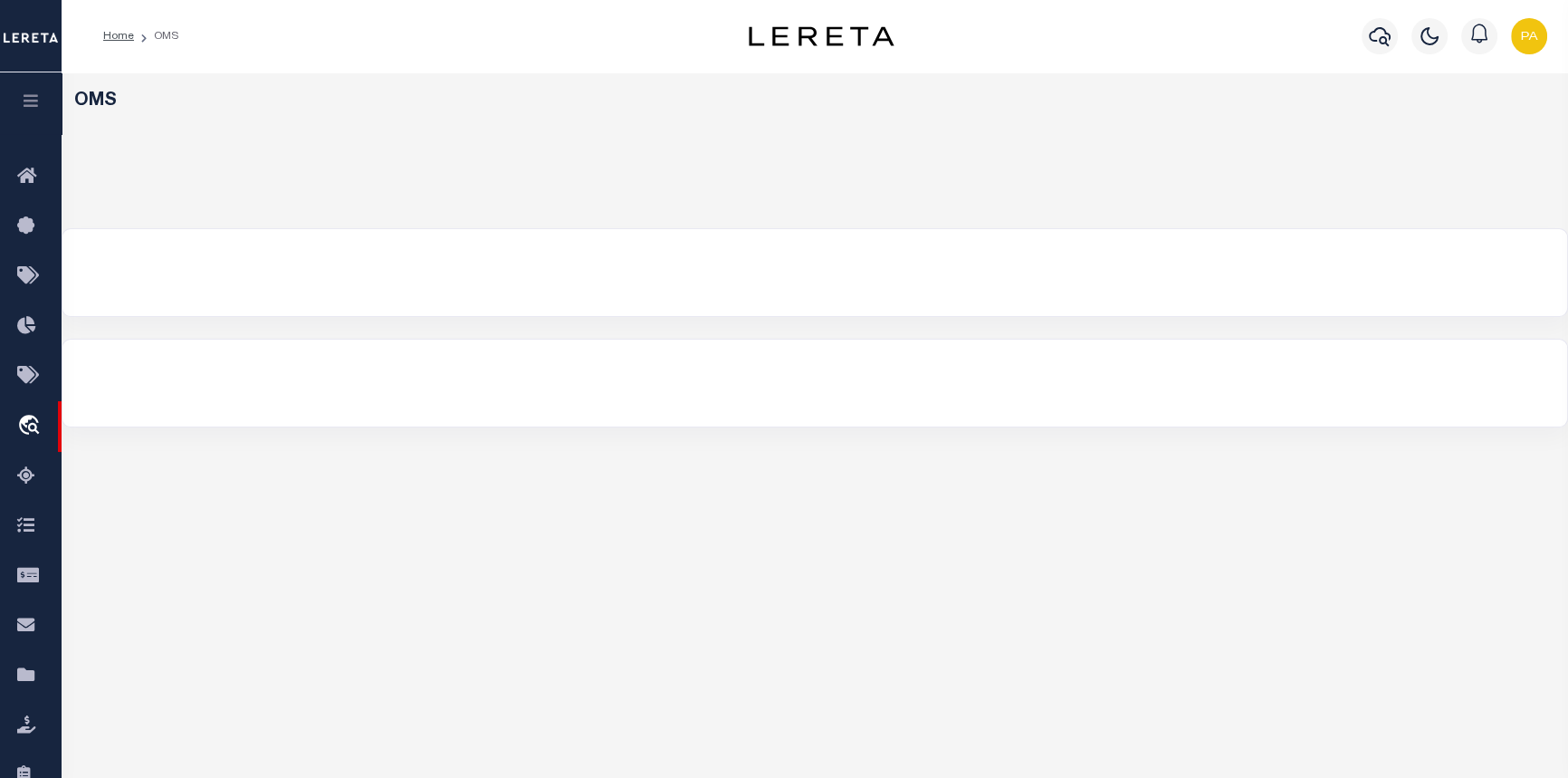
select select "200"
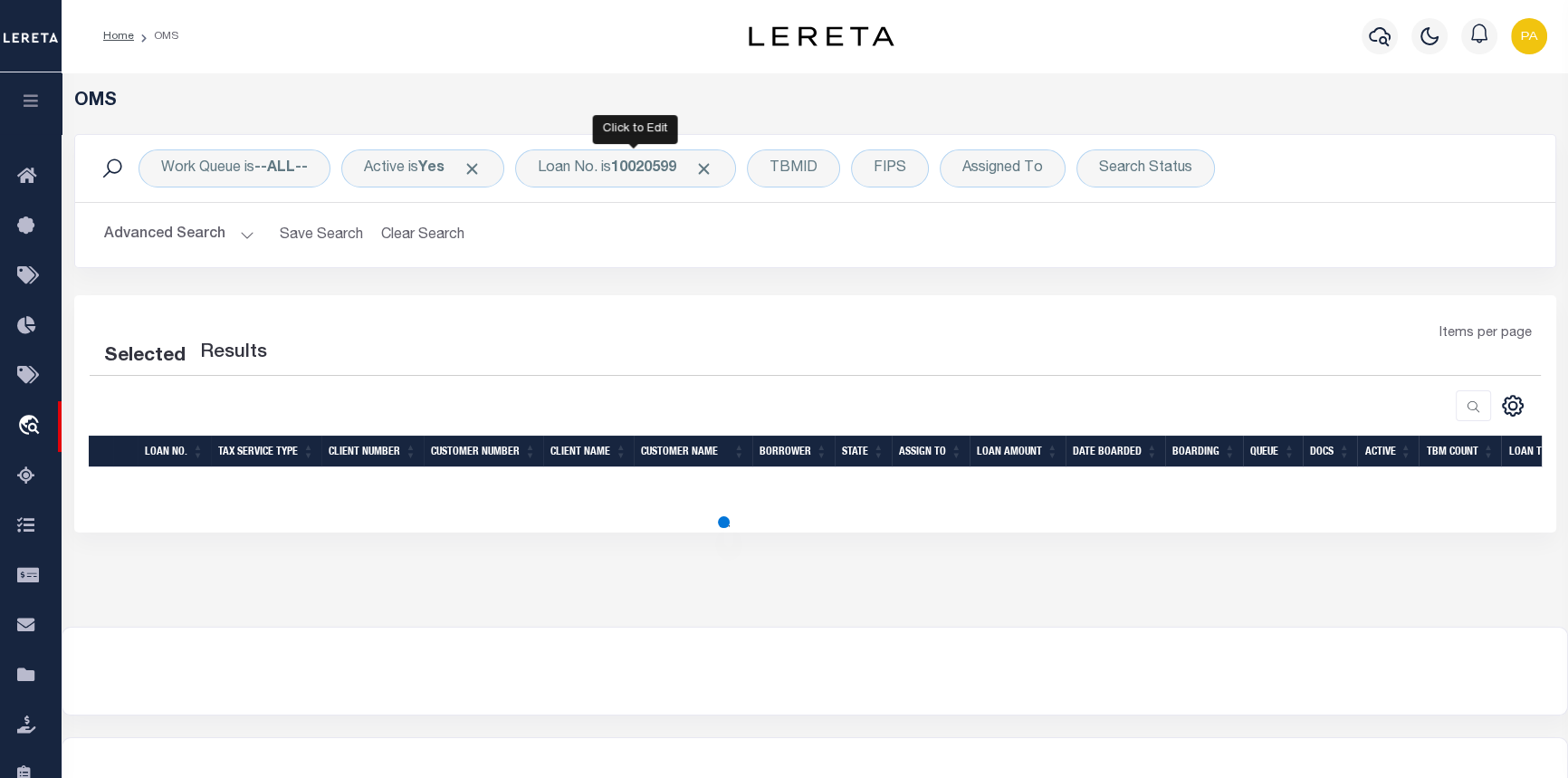
select select "200"
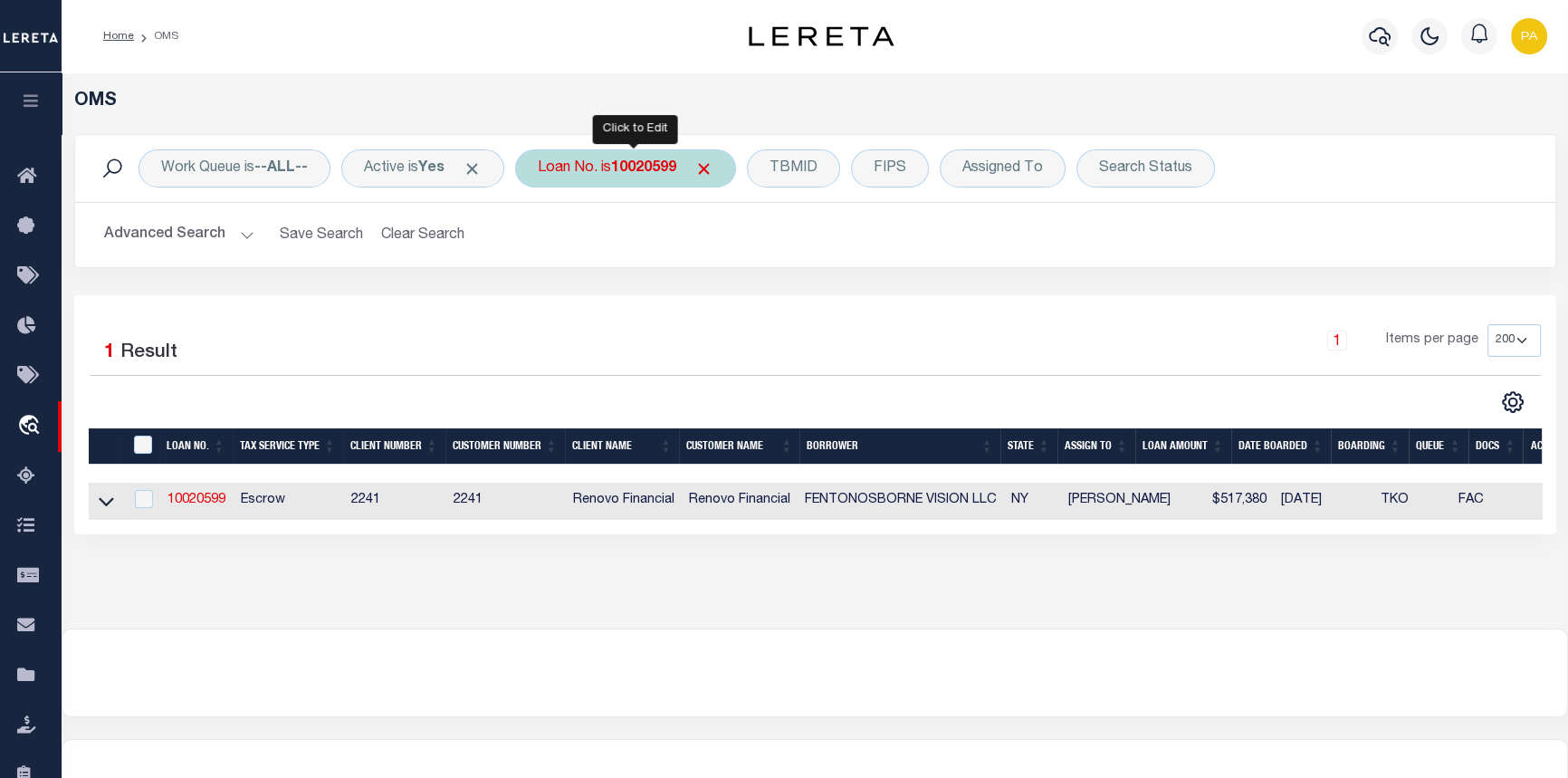
click at [647, 171] on b "10020599" at bounding box center [643, 168] width 65 height 15
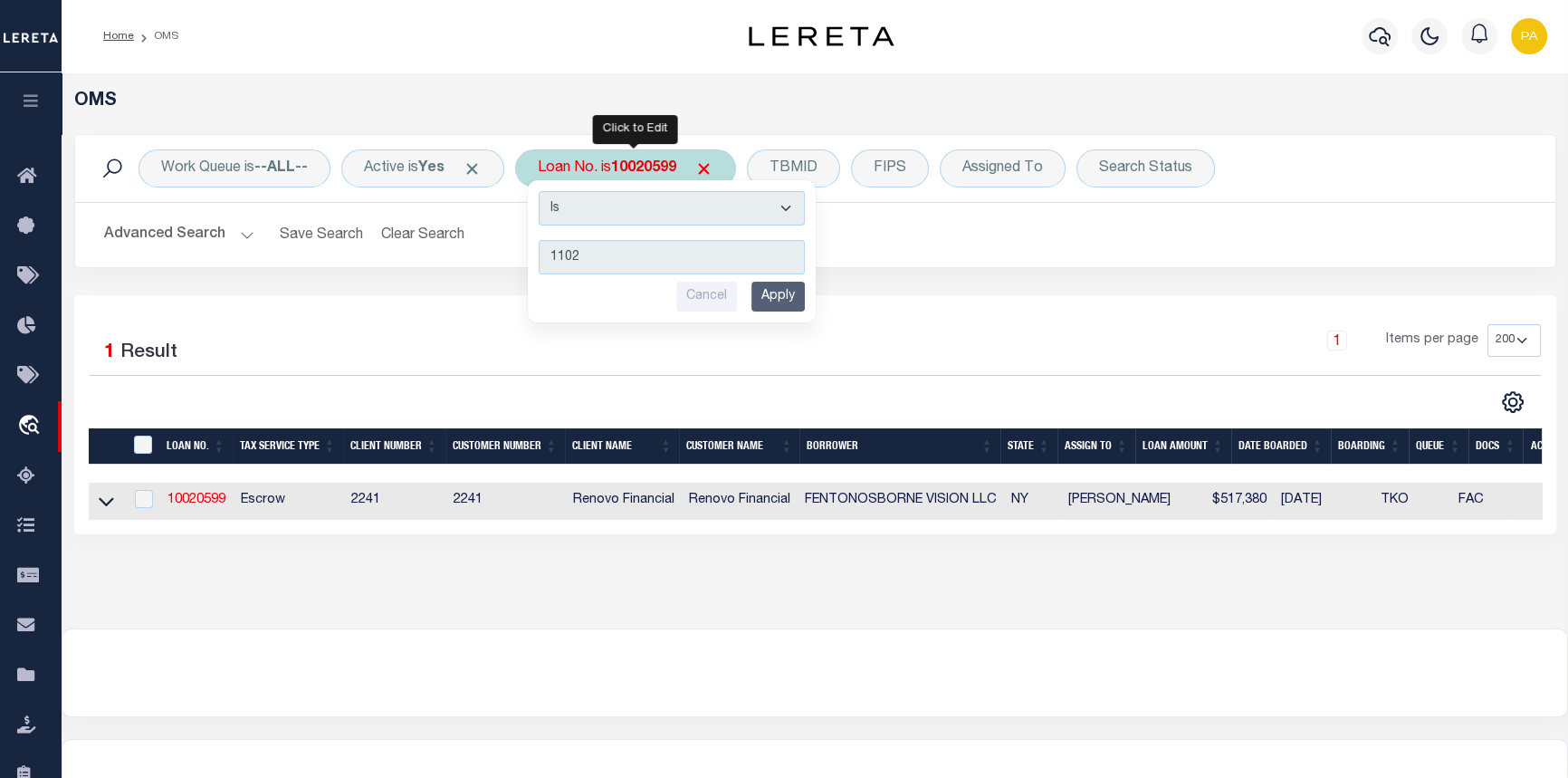
type input "11026"
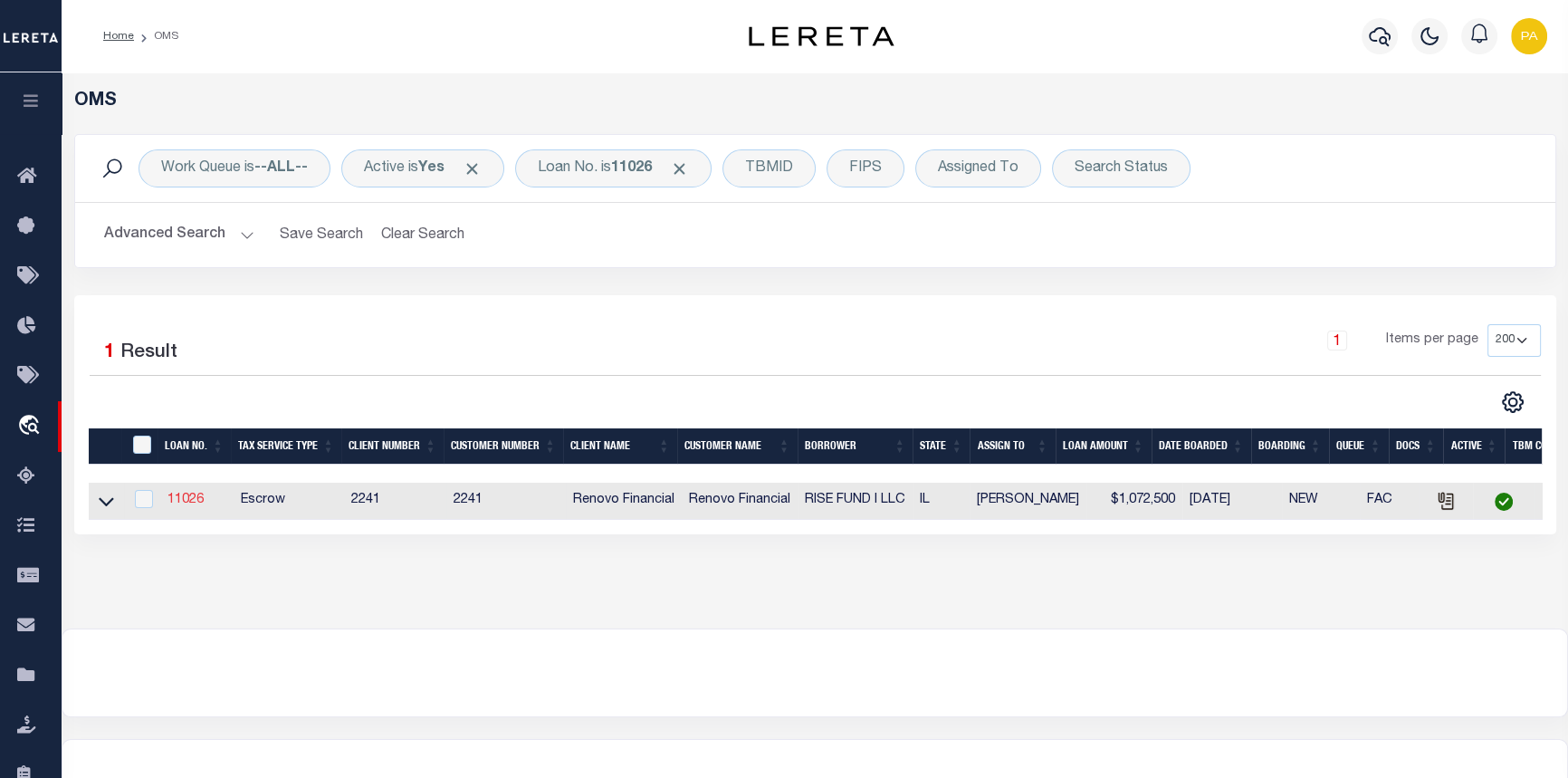
click at [182, 506] on link "11026" at bounding box center [186, 500] width 37 height 13
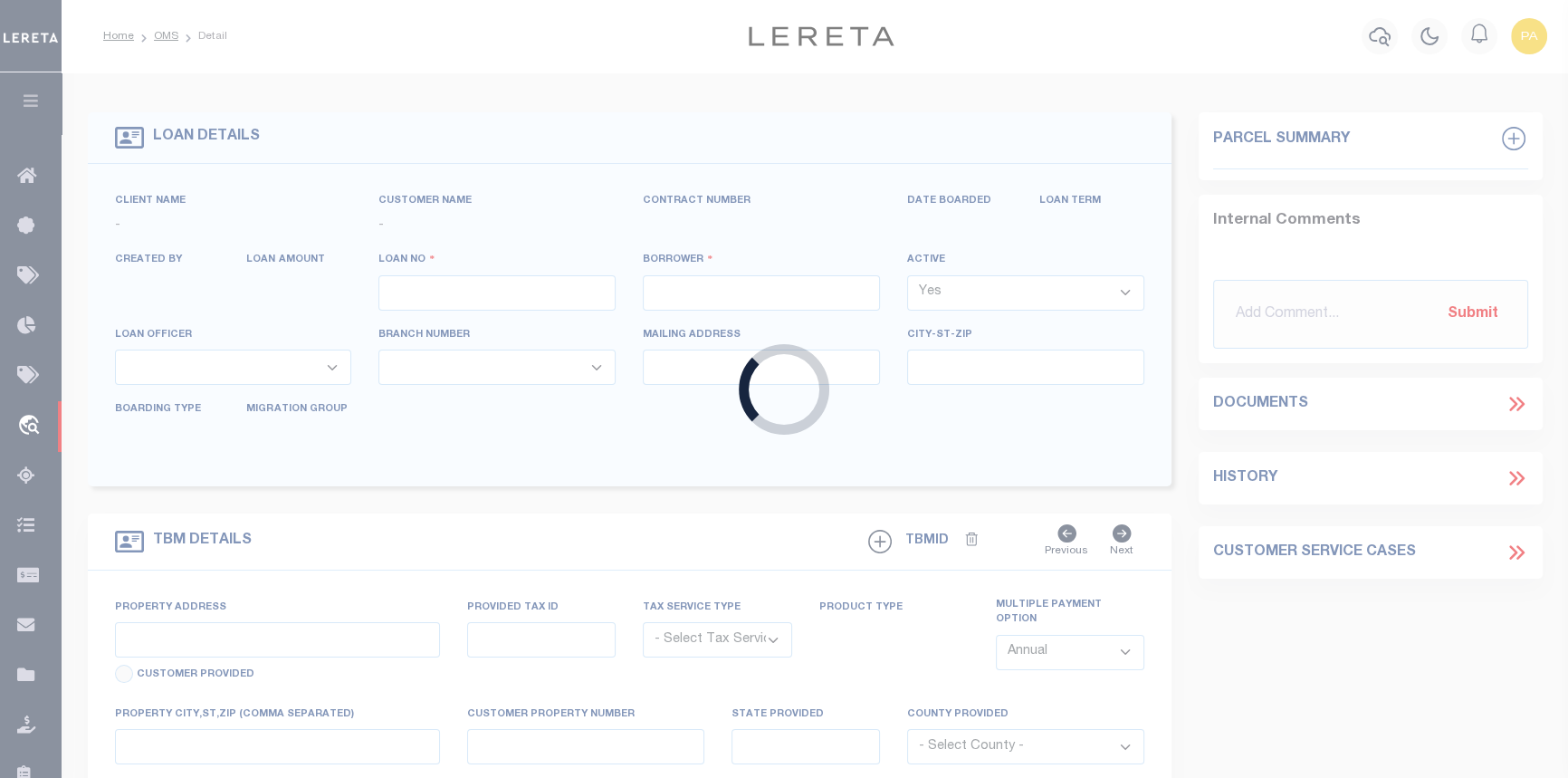
type input "11026"
type input "RISE FUND I LLC"
select select
type input "[STREET_ADDRESS][PERSON_NAME]"
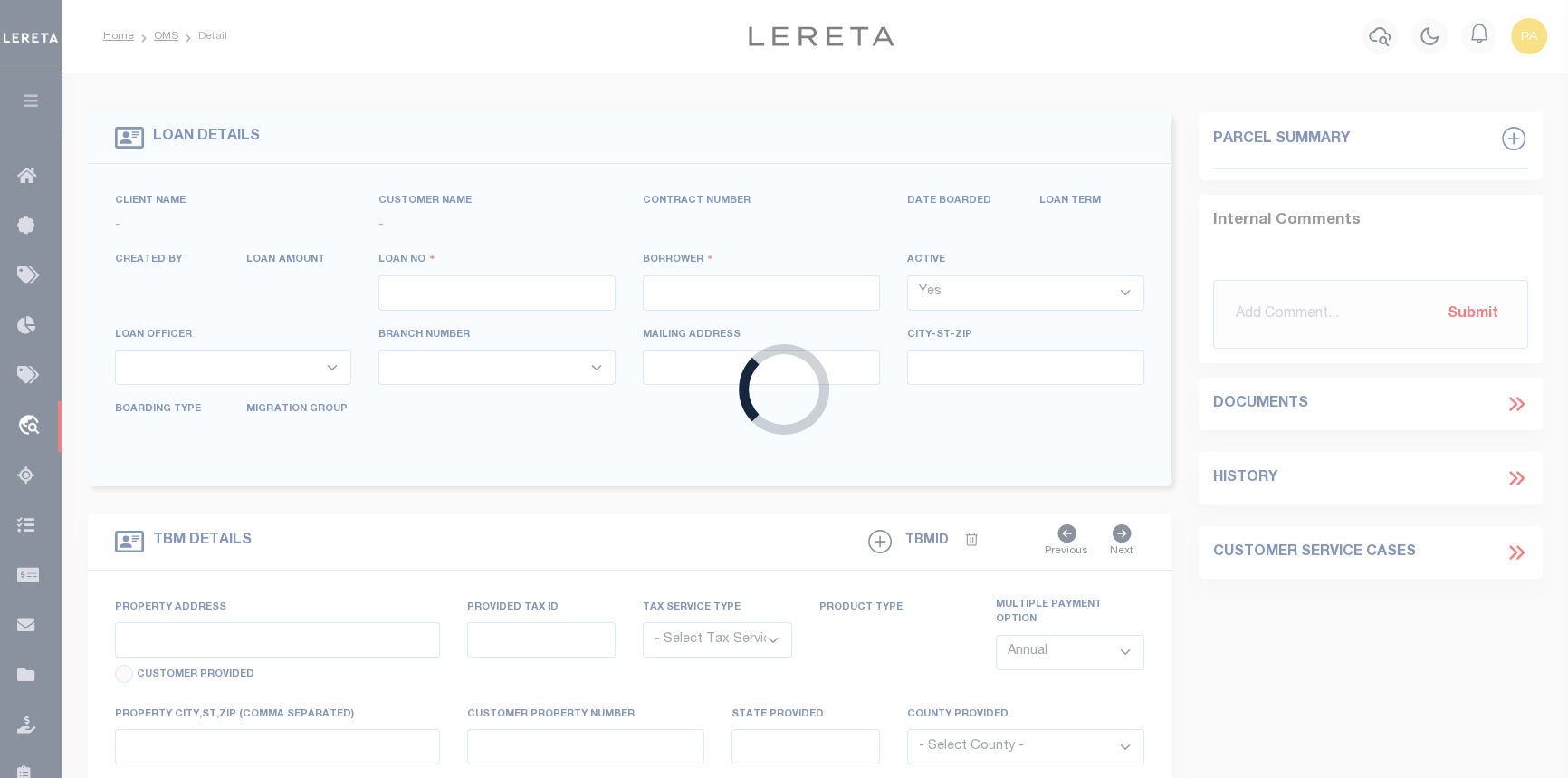
type input "[GEOGRAPHIC_DATA] IL 60605"
select select "10"
select select "Escrow"
select select "25066"
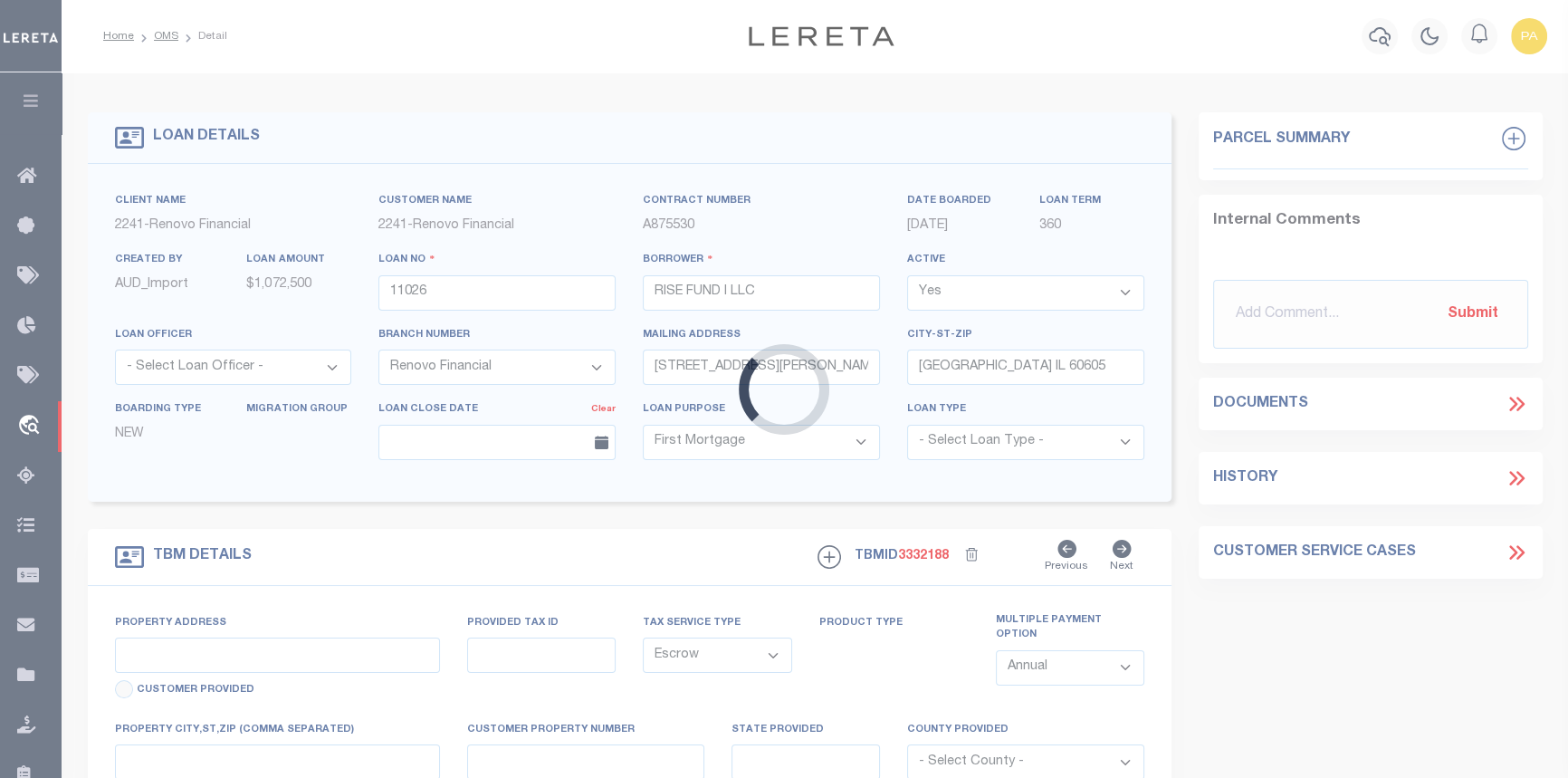
type input "[STREET_ADDRESS]"
select select
type input "[GEOGRAPHIC_DATA], IL 60637"
type input "a0k8Y00000jcn8b"
type input "IL"
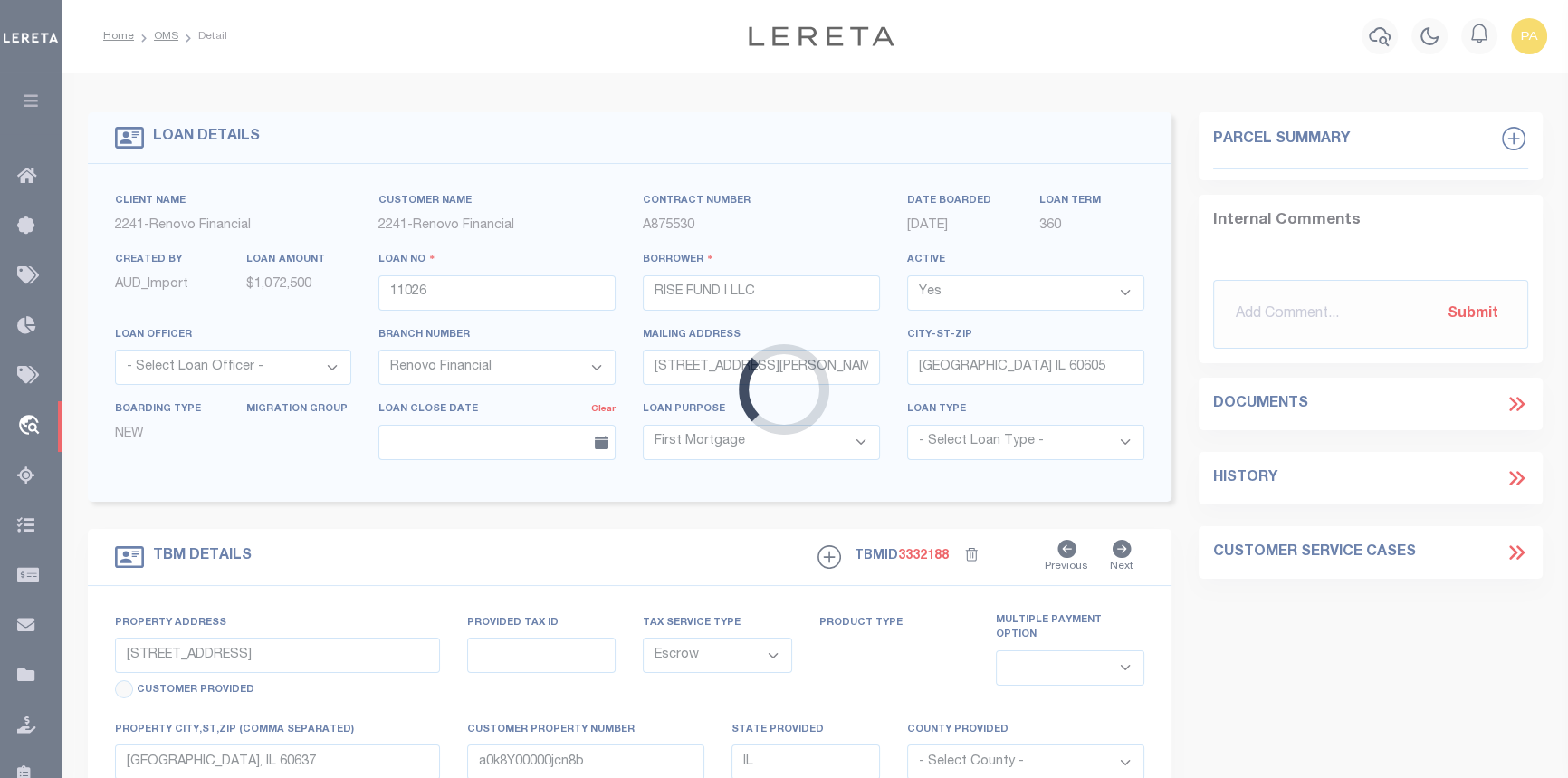
select select
type textarea "LEGAL REQUIRED"
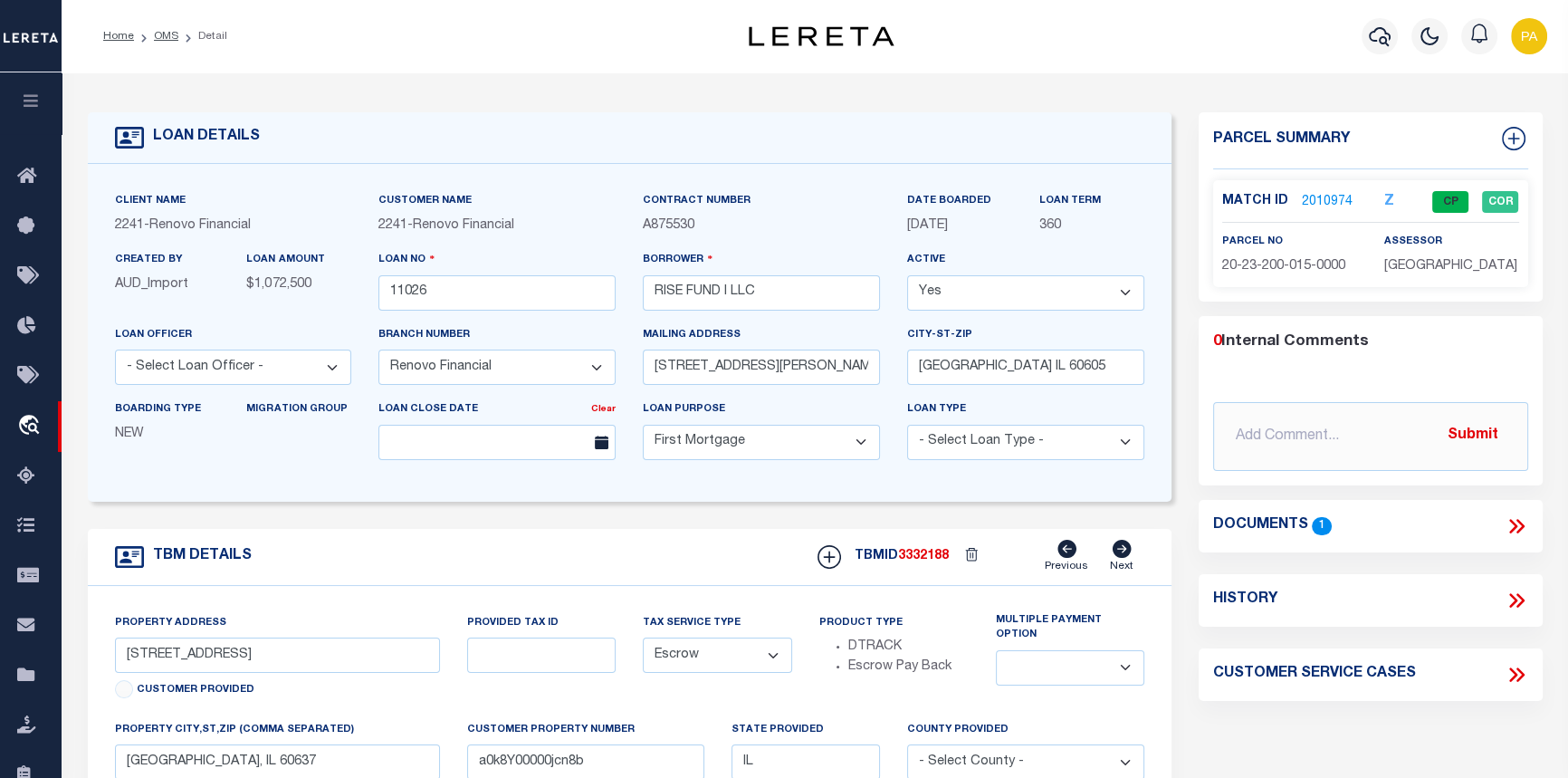
click at [1312, 200] on link "2010974" at bounding box center [1326, 201] width 50 height 19
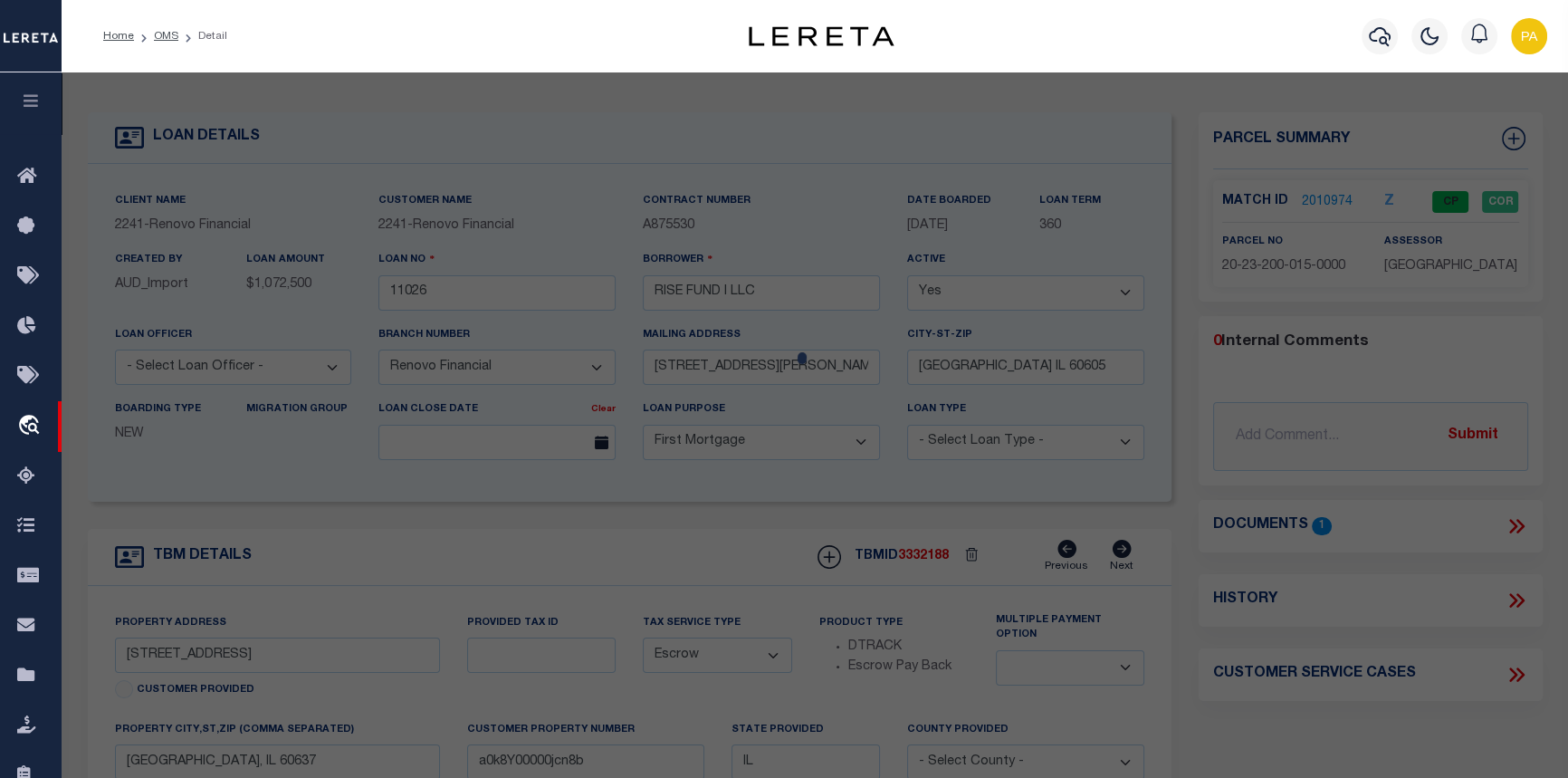
checkbox input "false"
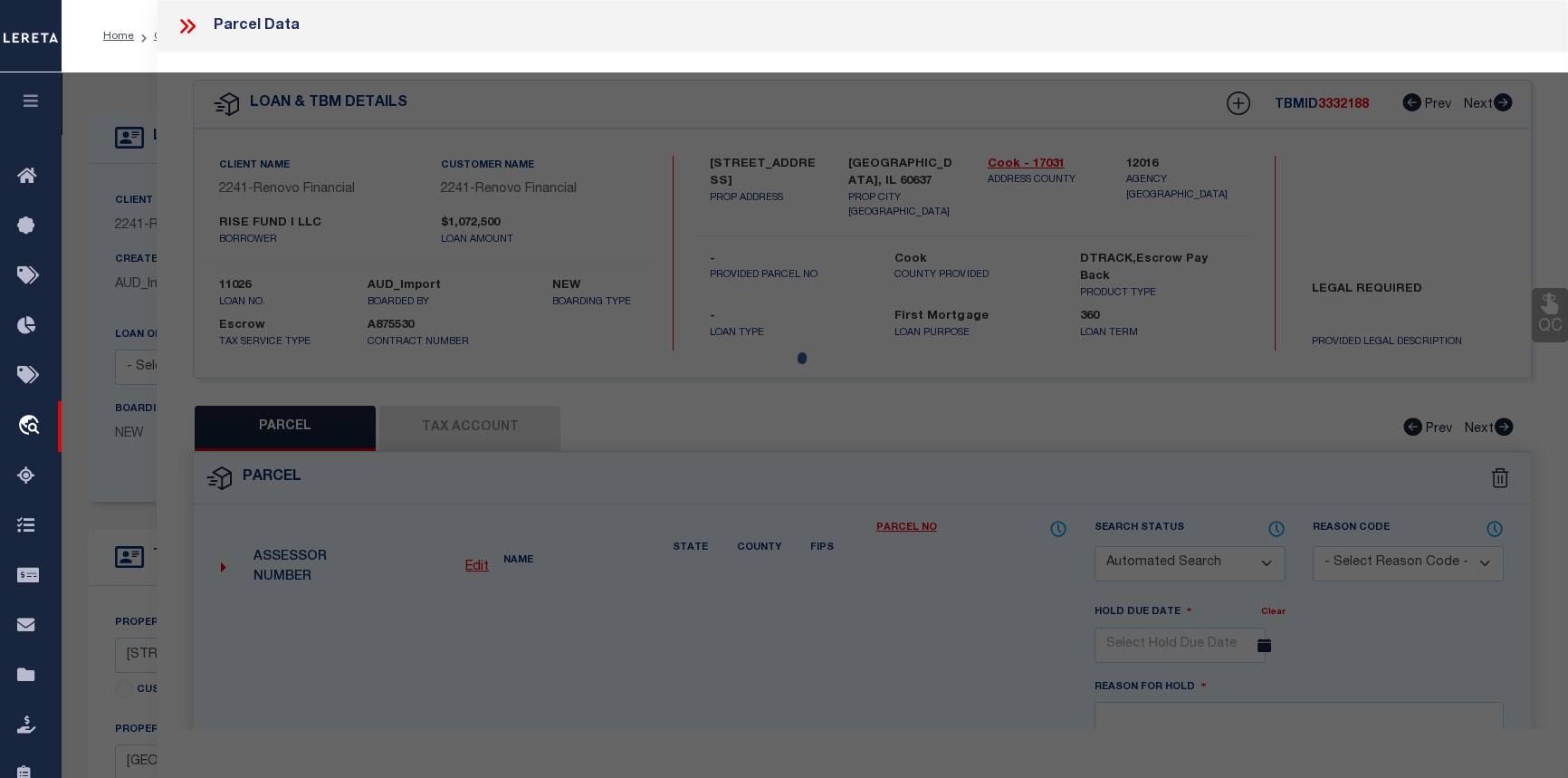
select select "CP"
type input "RISE FUND I LLC"
select select "AGW"
select select
type input "[STREET_ADDRESS]"
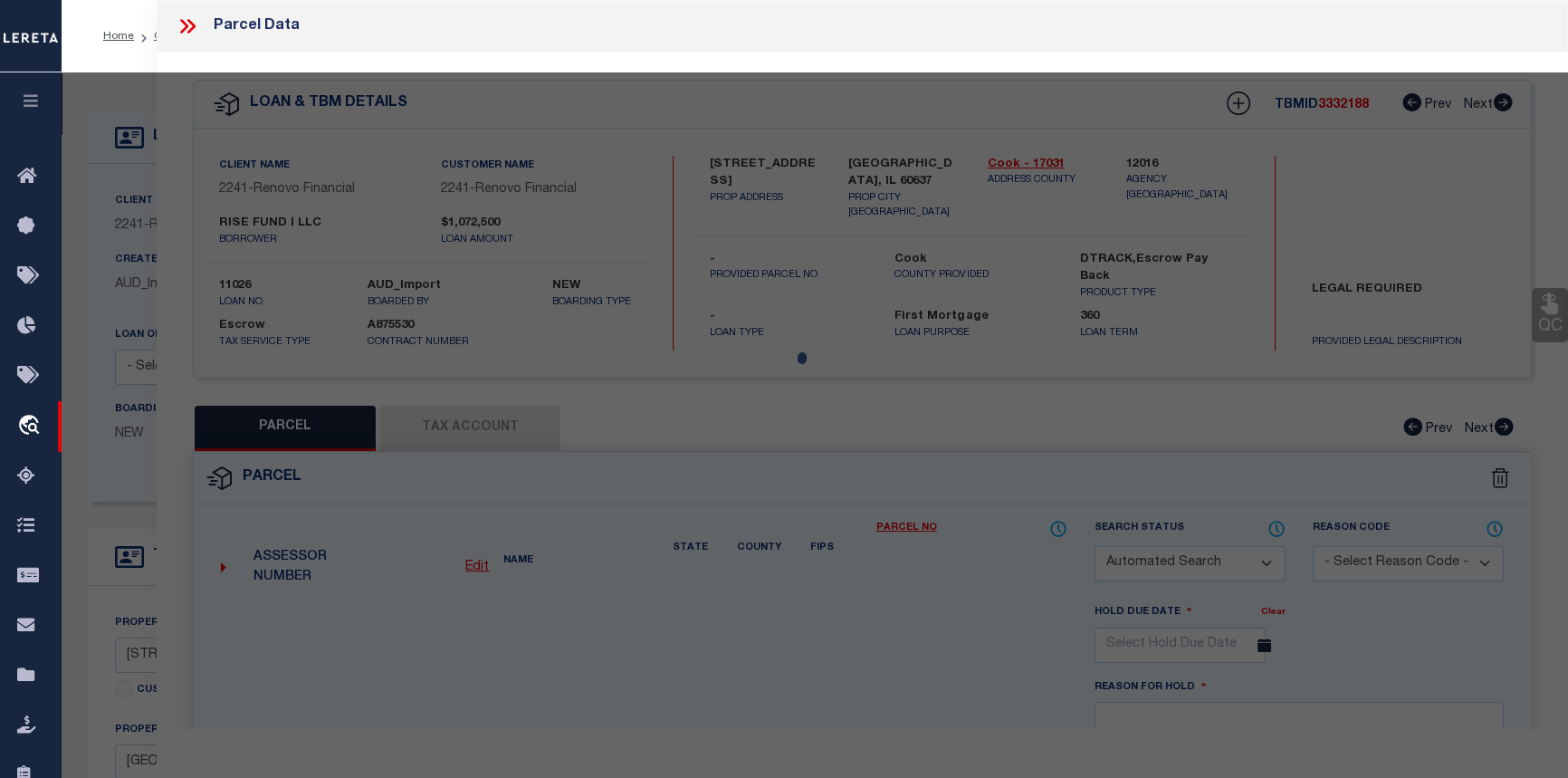
checkbox input "false"
type input "[GEOGRAPHIC_DATA], IL 60637"
type textarea "Subdiv WAIT&B Block 3 Lot 12"
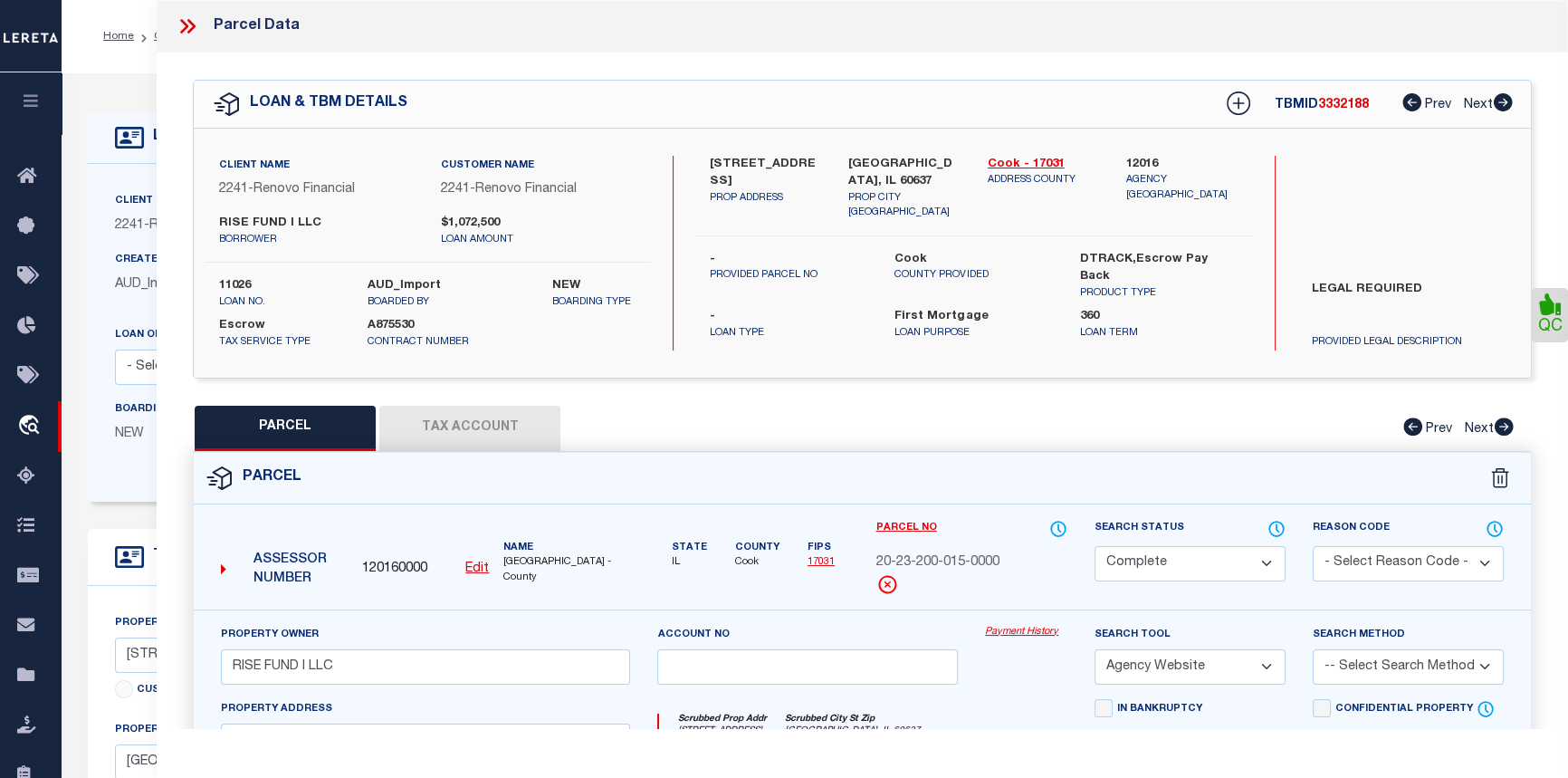
click at [192, 32] on icon at bounding box center [187, 27] width 24 height 24
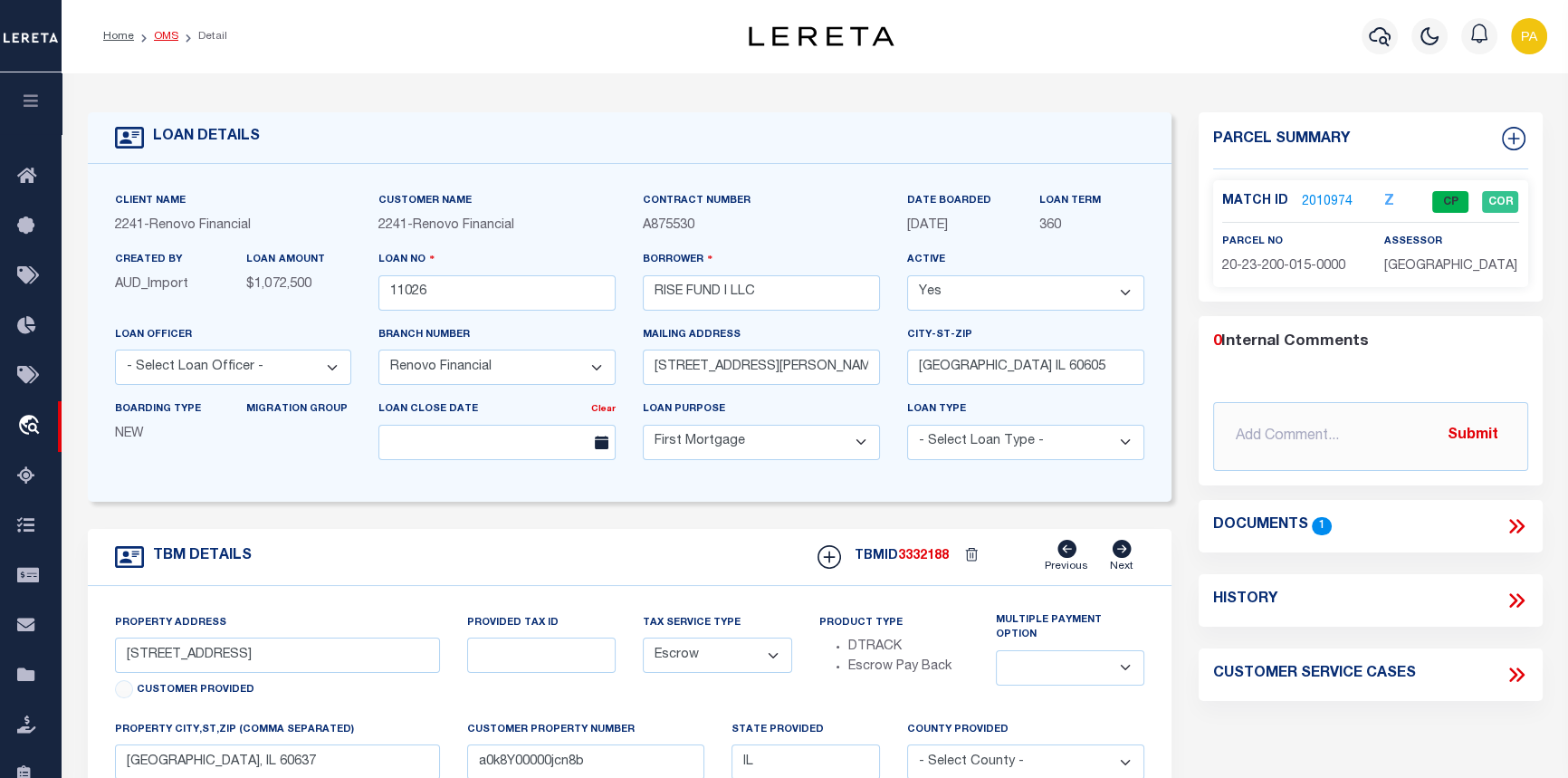
click at [170, 33] on link "OMS" at bounding box center [166, 36] width 25 height 11
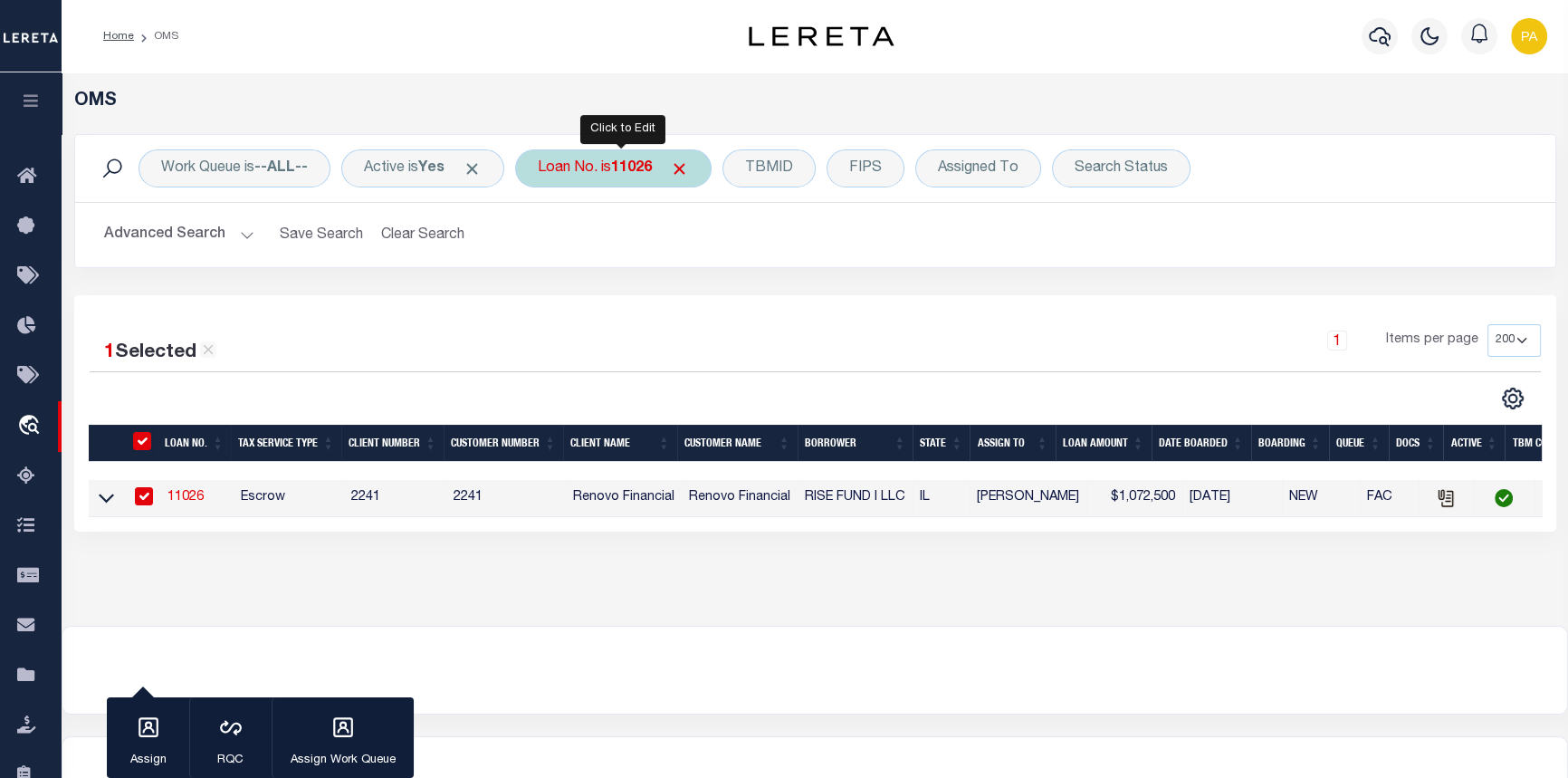
click at [635, 167] on b "11026" at bounding box center [631, 168] width 40 height 15
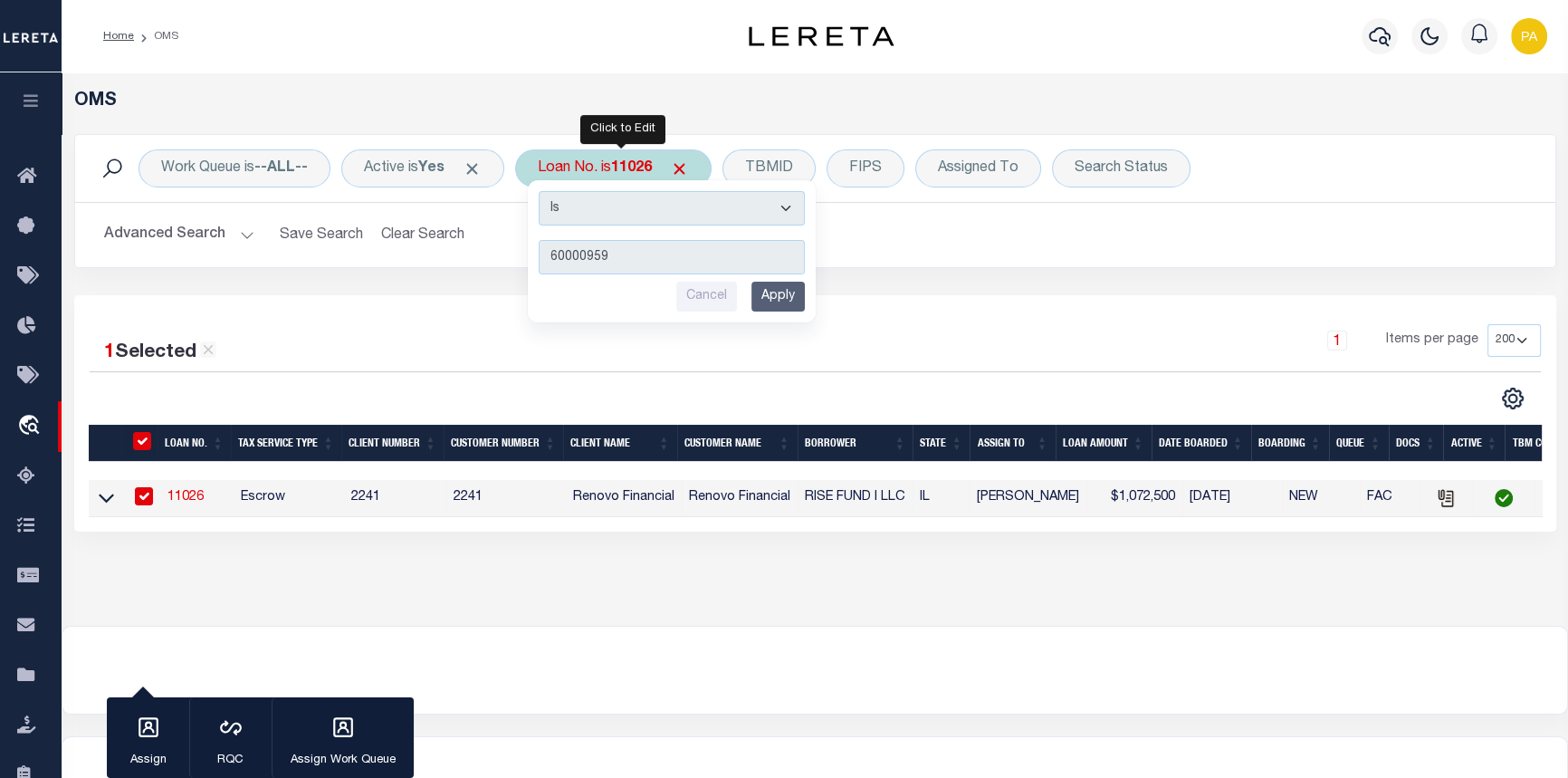
type input "600009593"
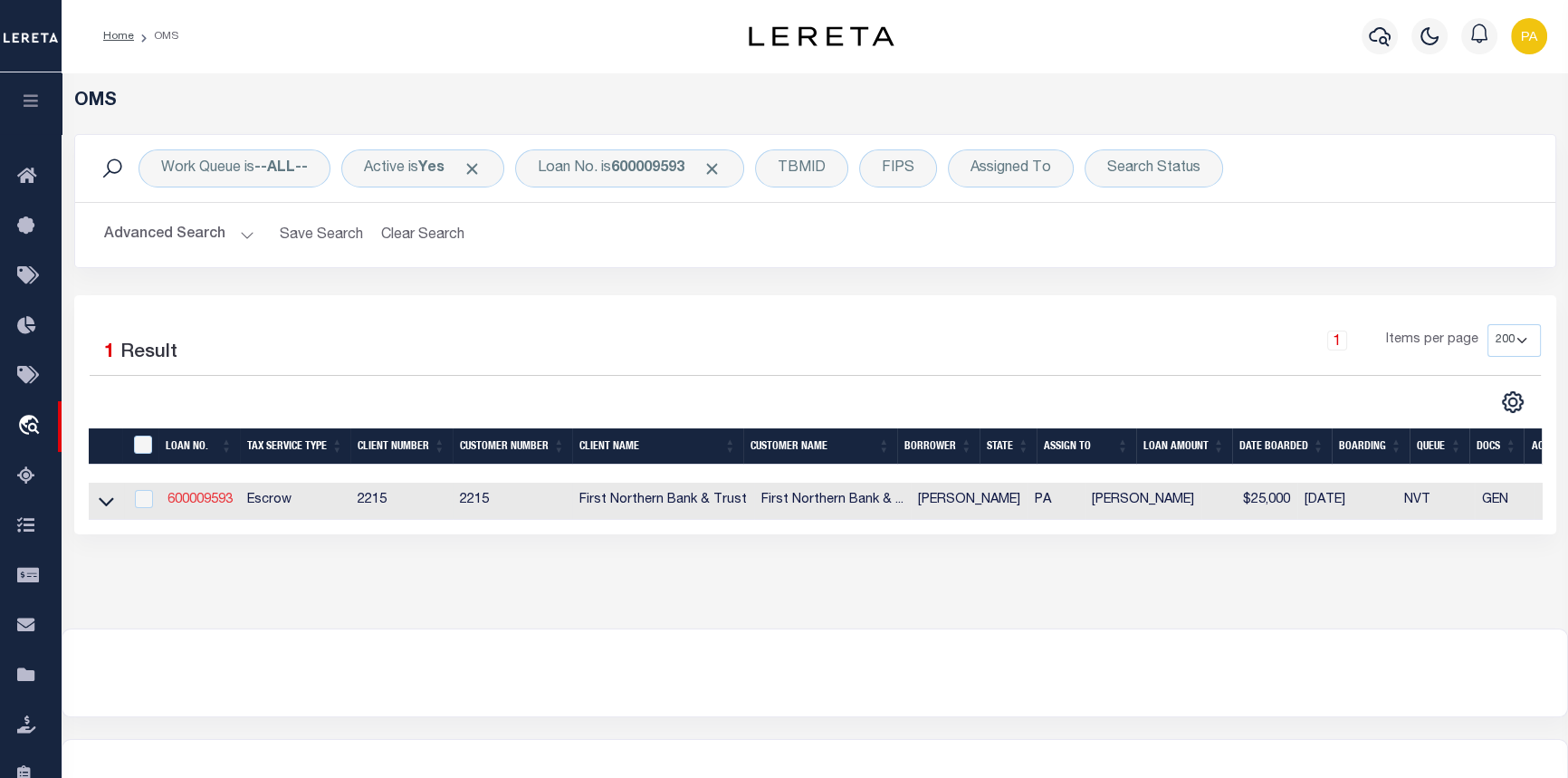
click at [189, 506] on link "600009593" at bounding box center [200, 500] width 65 height 13
type input "600009593"
type input "Terry Teel"
select select
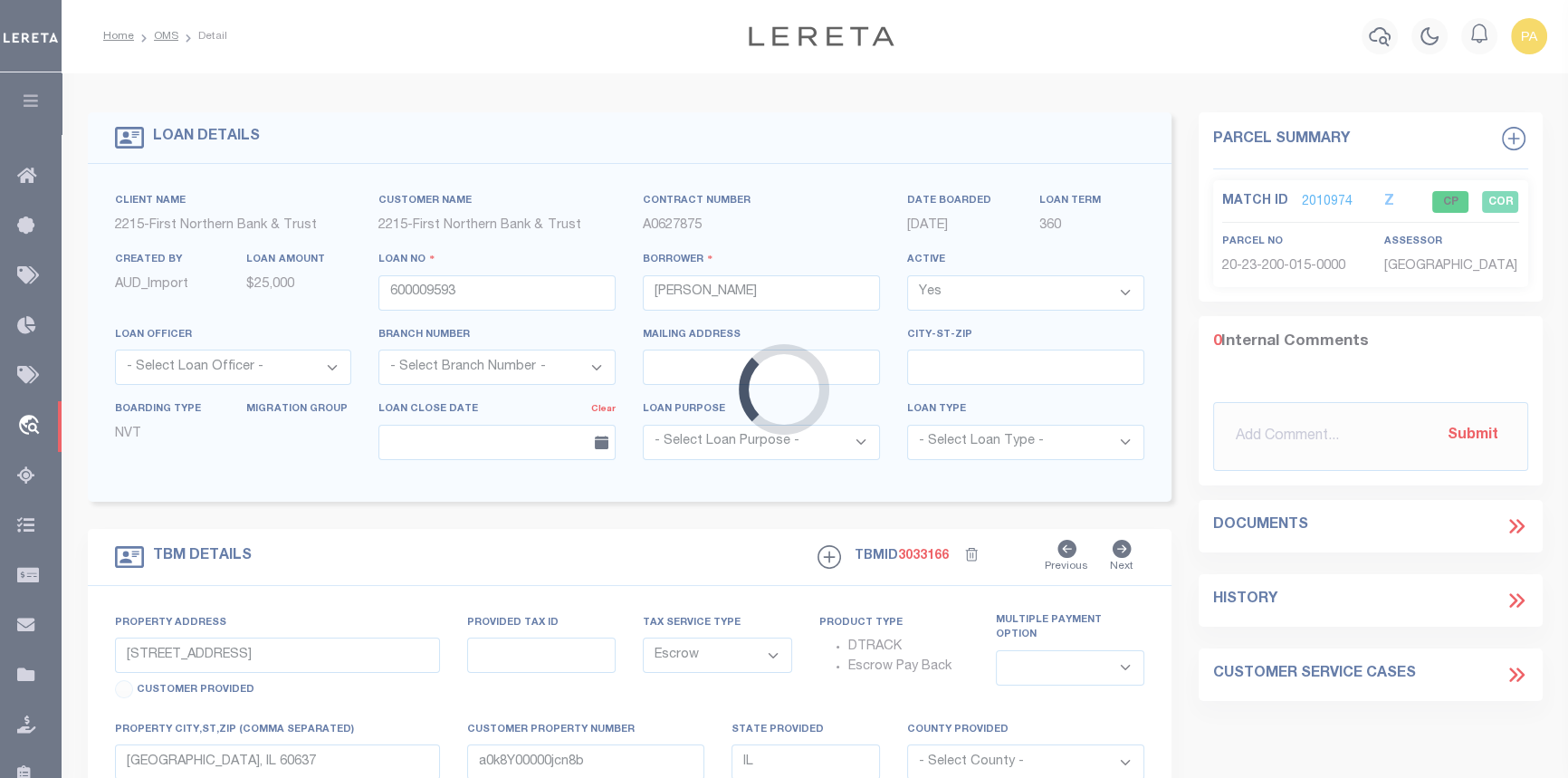
type input "827 Camp Moll Road"
type input "E12 5 1 0131"
select select
type input "[GEOGRAPHIC_DATA] PA 18343"
type input "PA"
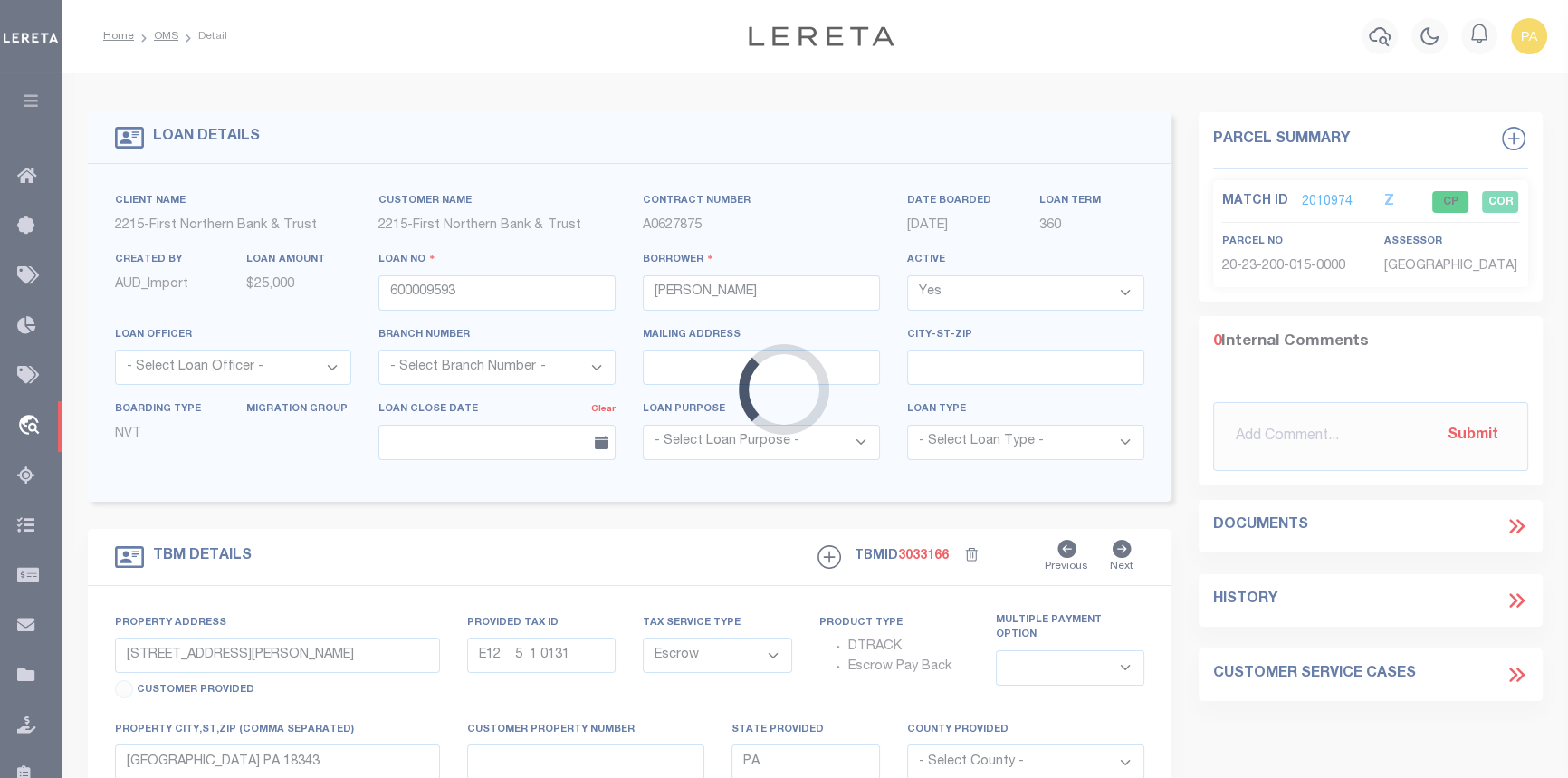
select select
type textarea "Liability subject to parcel provided"
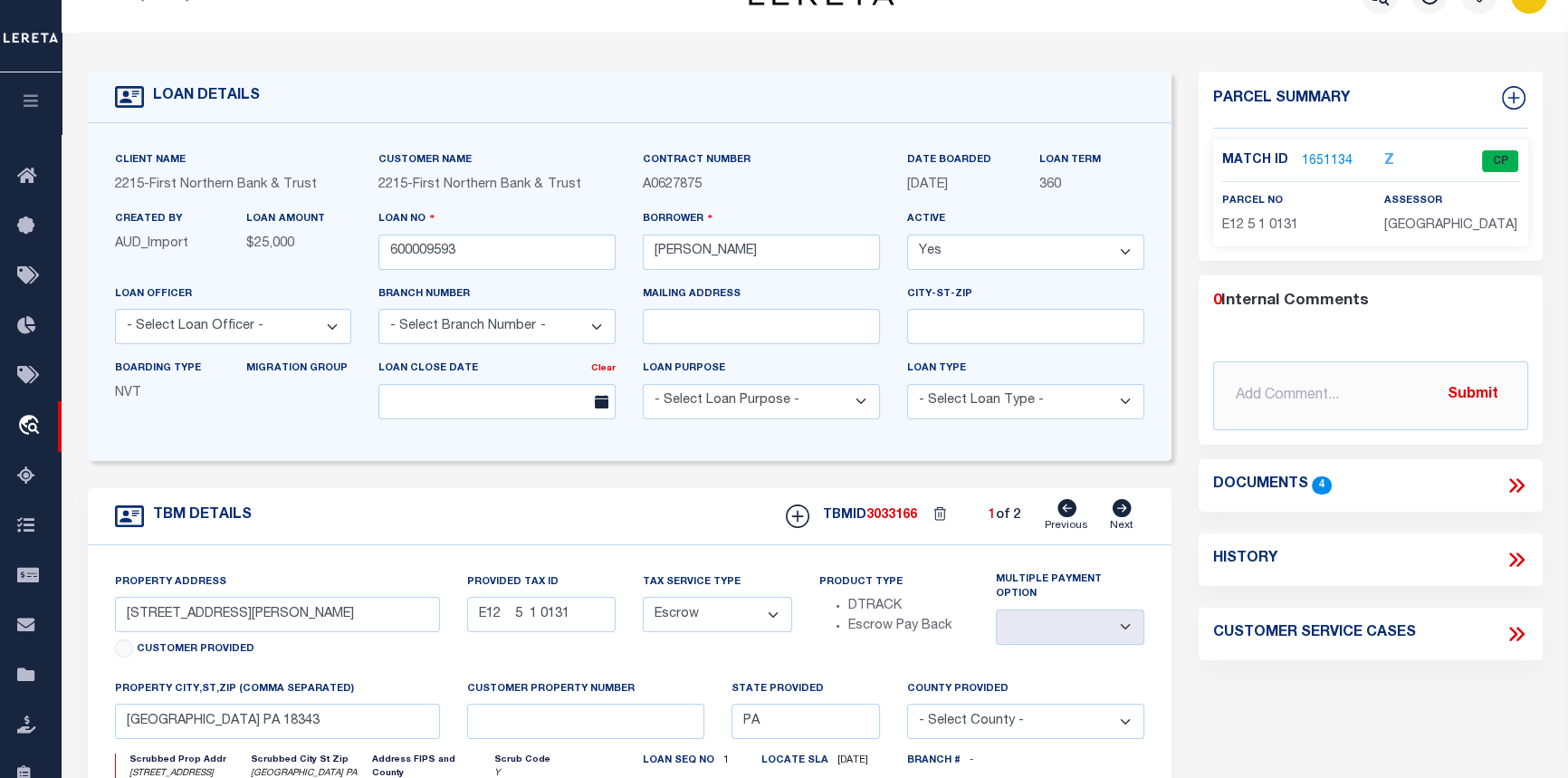
scroll to position [82, 0]
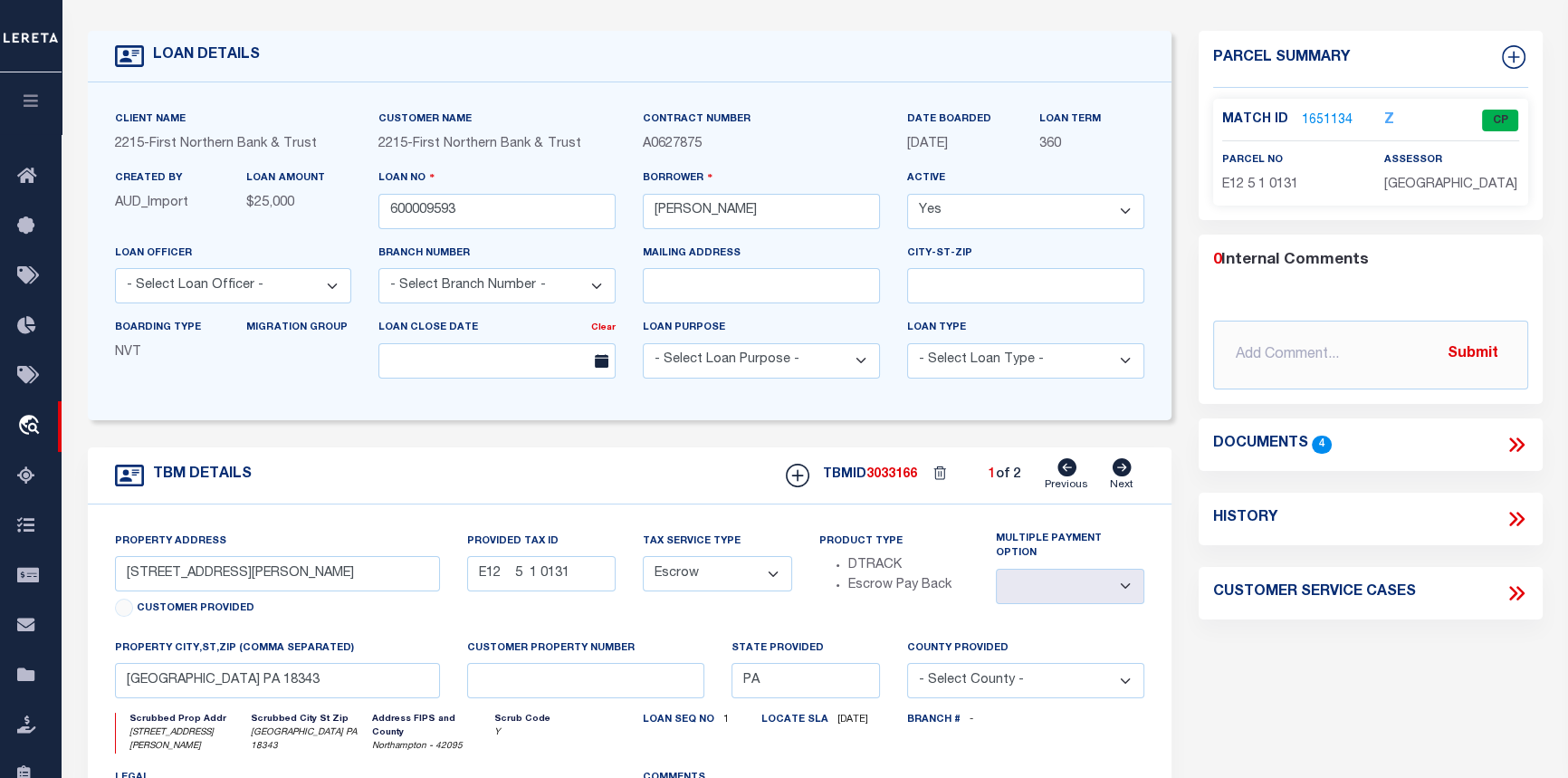
click at [1309, 116] on link "1651134" at bounding box center [1326, 120] width 50 height 19
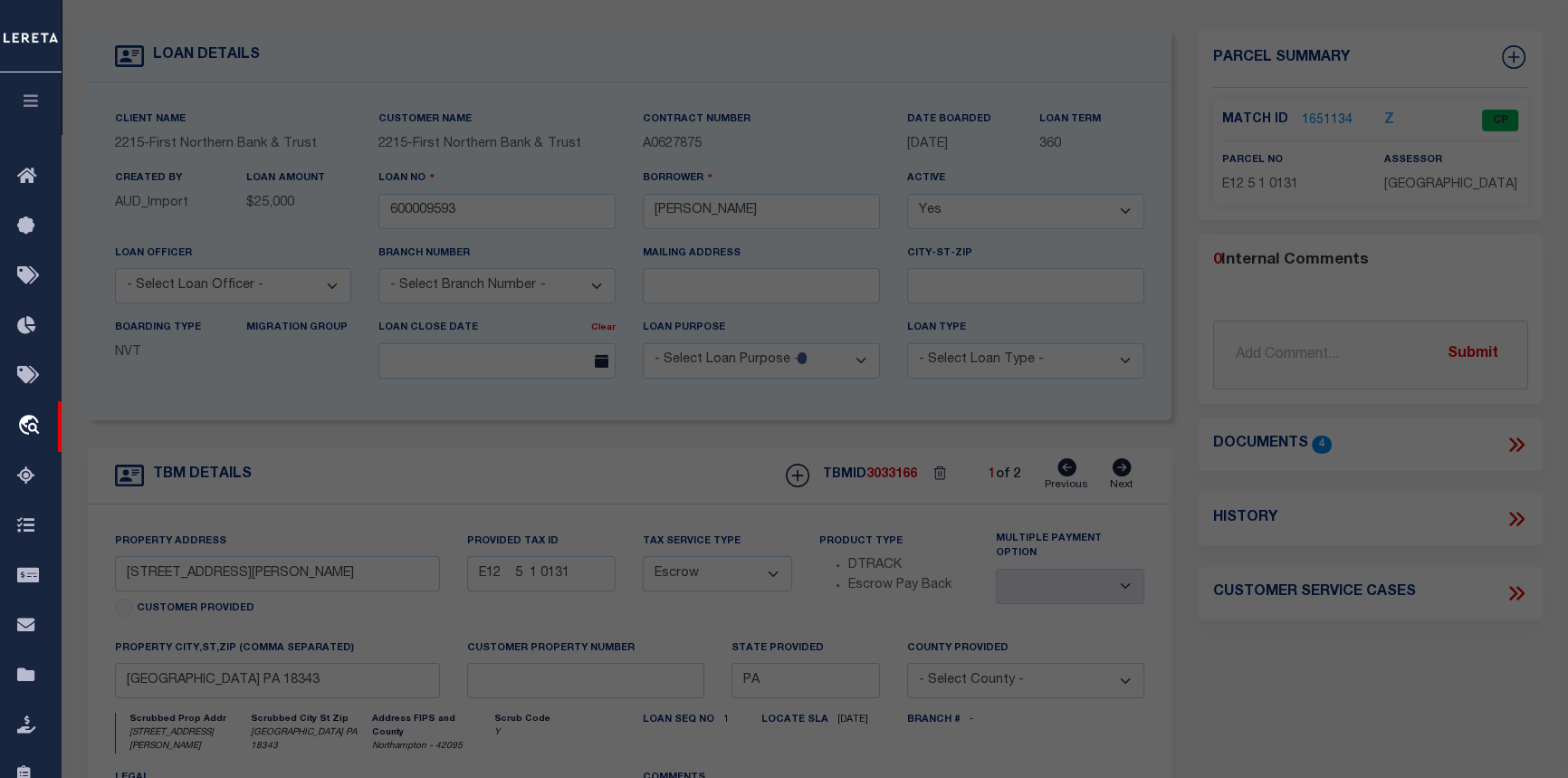
select select "AS"
select select
checkbox input "false"
select select "CP"
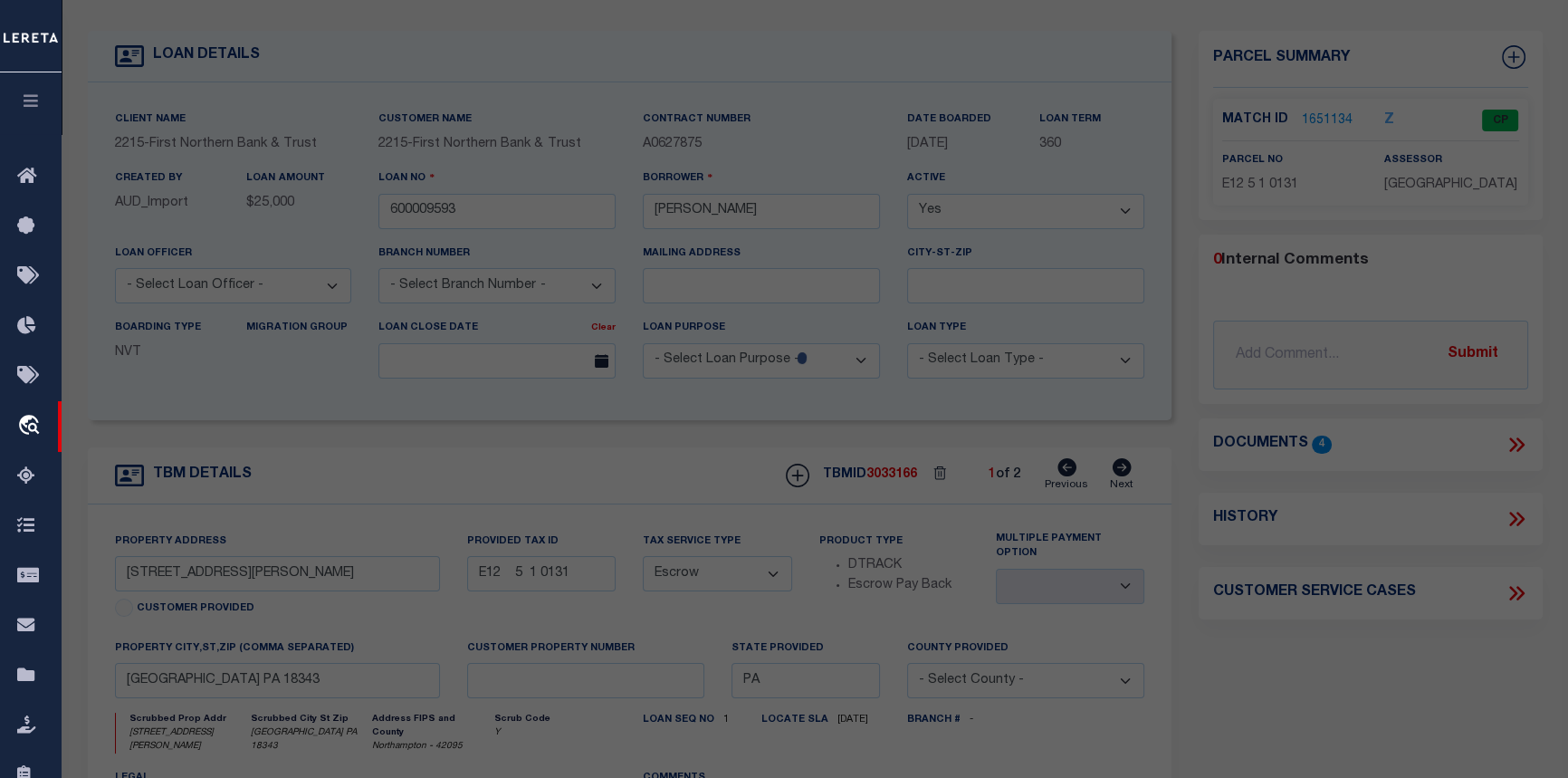
type input "TEEL TERRY L,"
select select "AGF"
select select "ADD"
type input "827 CAMP MOLL RD"
checkbox input "false"
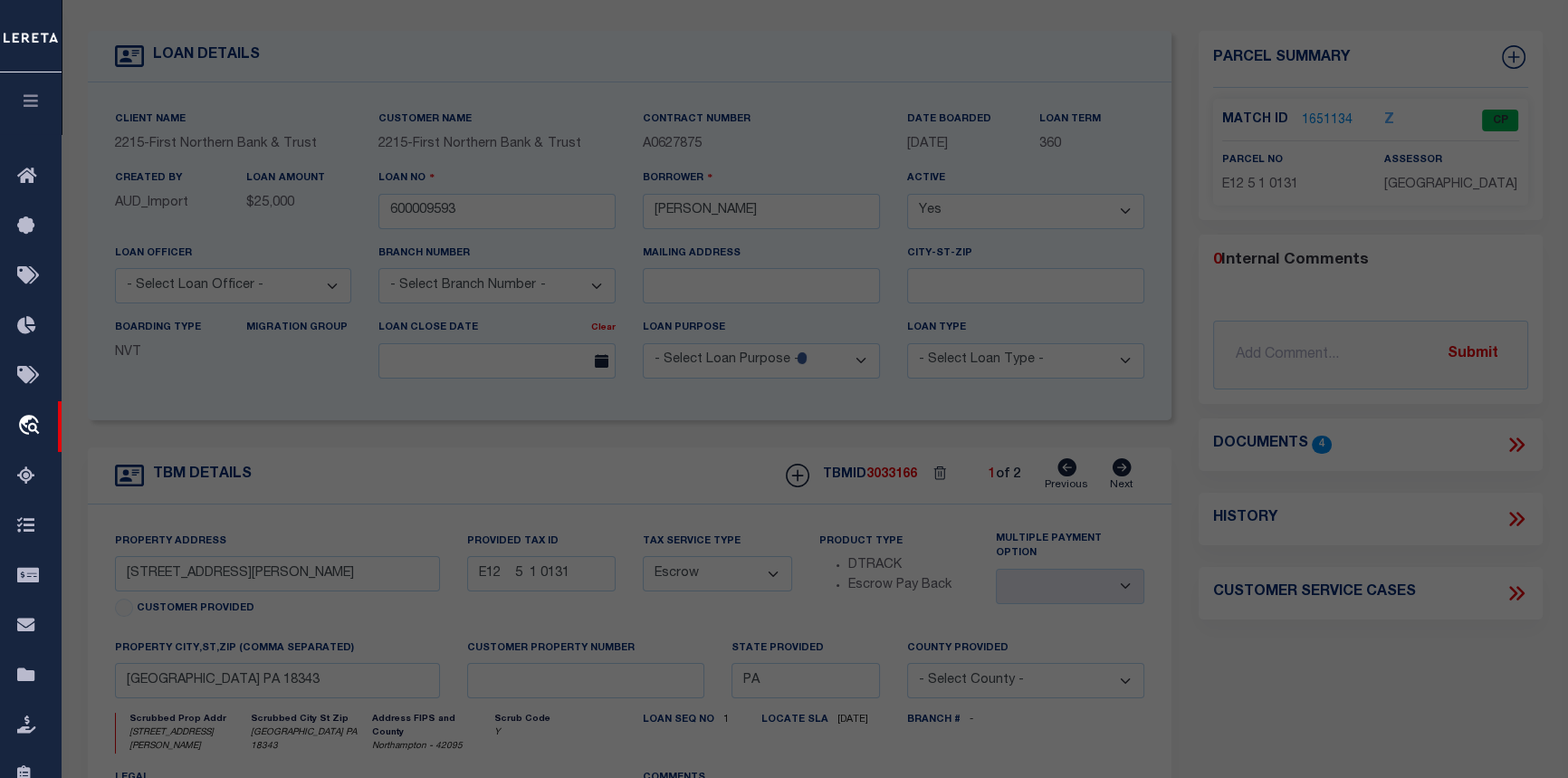
type input "PA"
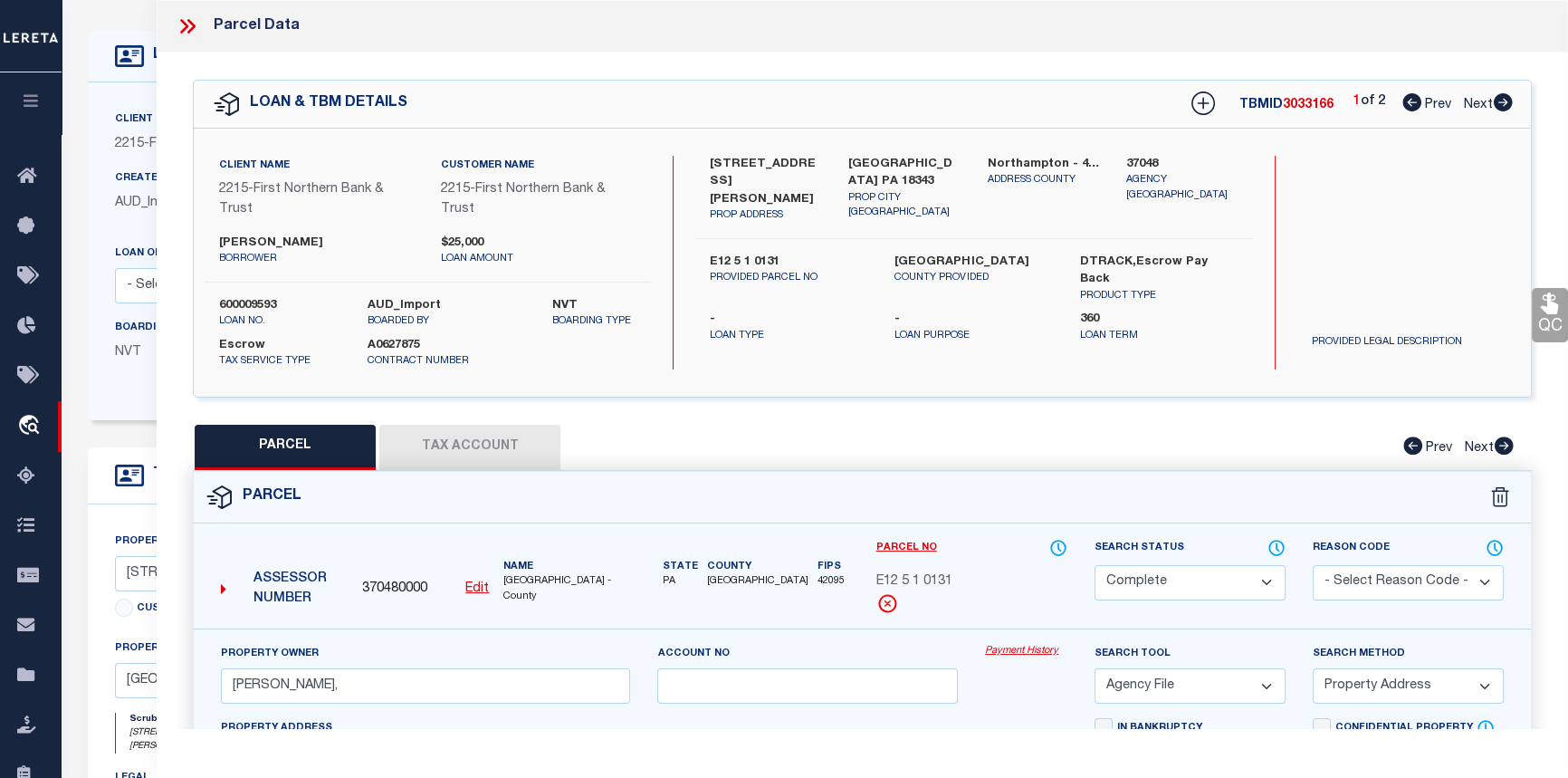
click at [1015, 645] on link "Payment History" at bounding box center [1025, 652] width 82 height 16
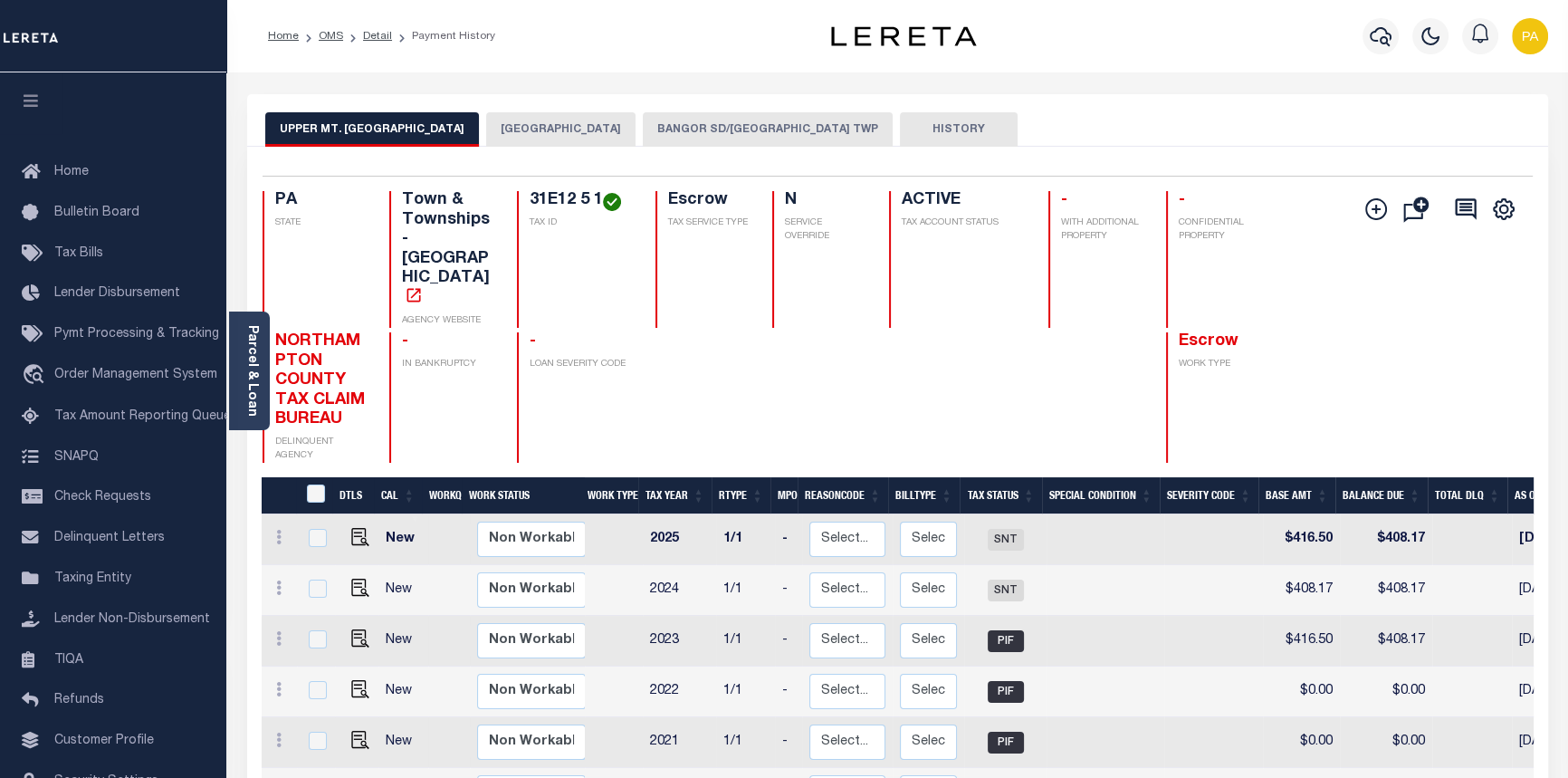
click at [720, 129] on button "BANGOR SD/[GEOGRAPHIC_DATA] TWP" at bounding box center [767, 129] width 250 height 35
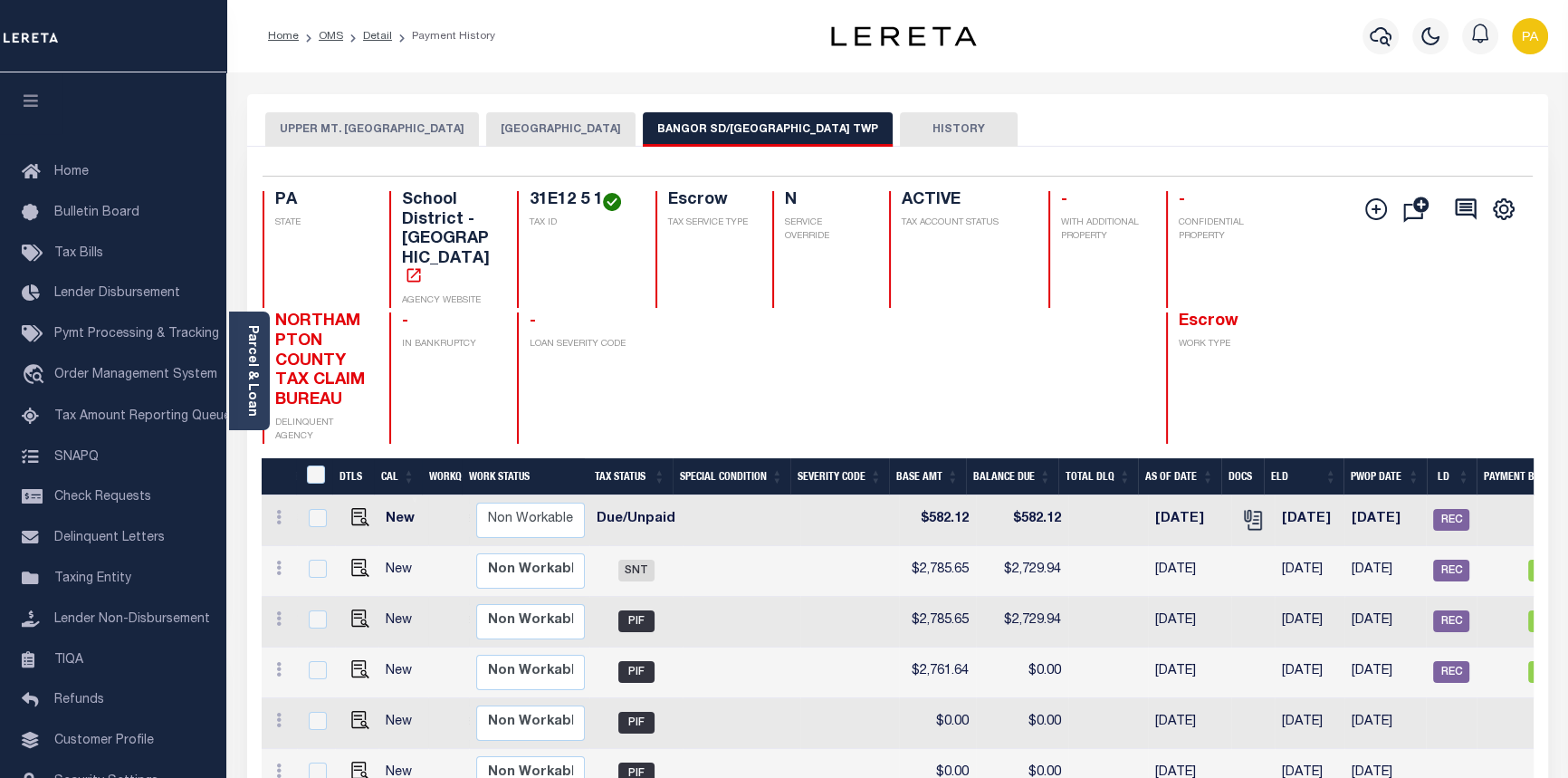
scroll to position [0, 510]
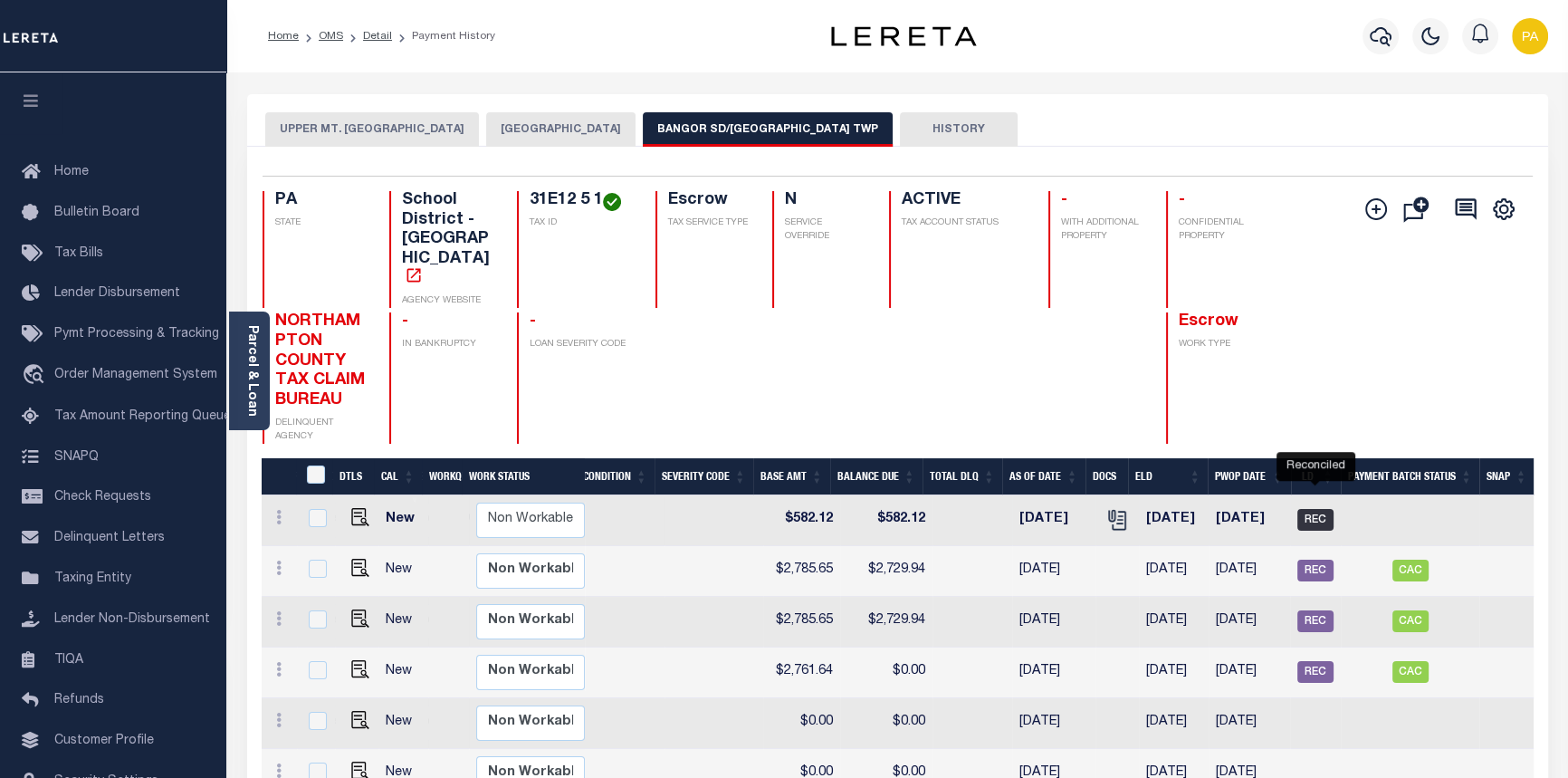
click at [1332, 509] on span "REC" at bounding box center [1314, 520] width 37 height 22
checkbox input "true"
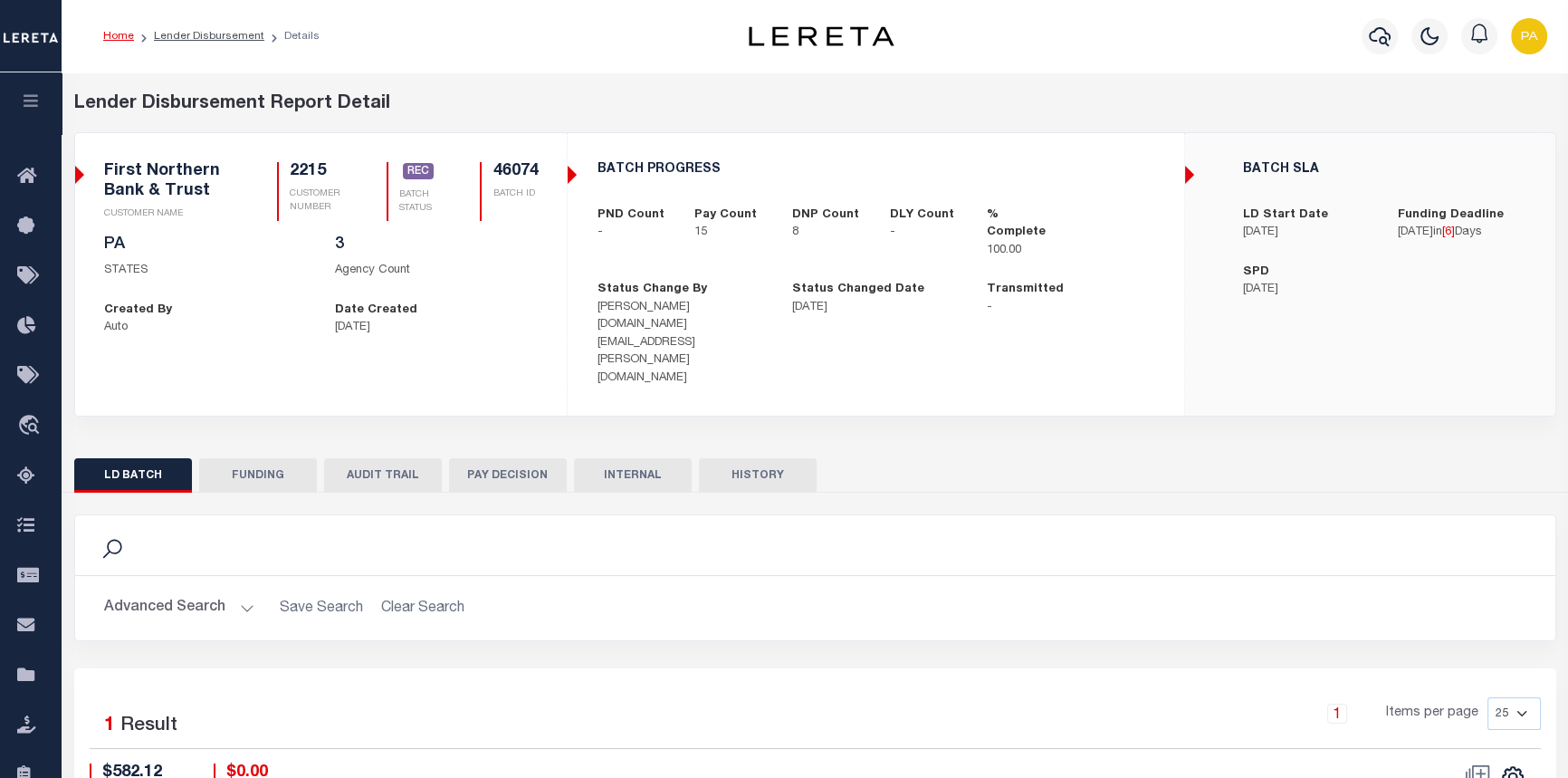
click at [268, 458] on button "FUNDING" at bounding box center [258, 475] width 117 height 35
type input "$42,145.74"
type input "$0"
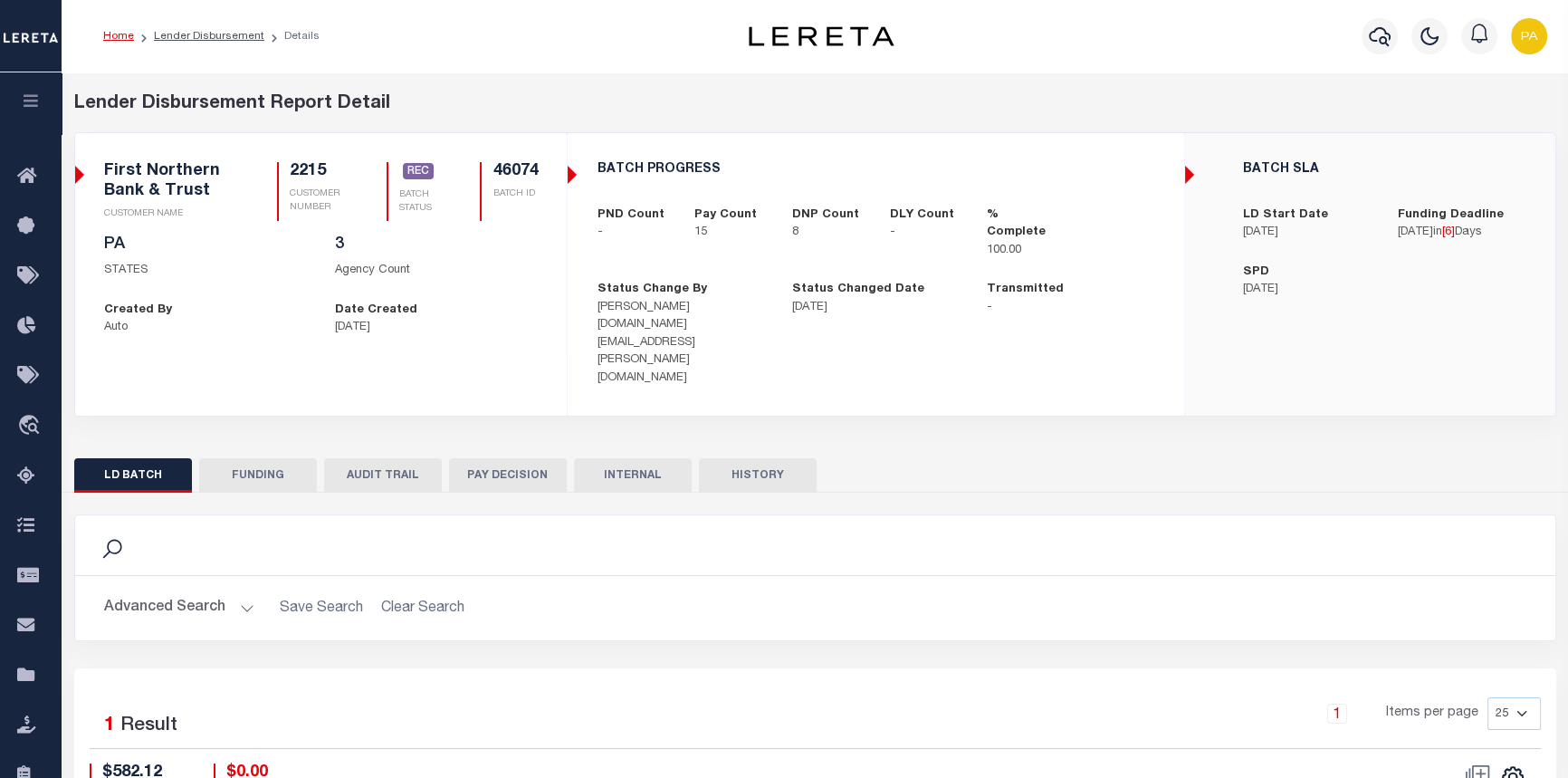
type input "[DATE]"
type input "20250910MMQFMP2700245009101347FT03"
type input "09/19/2025"
select select "100"
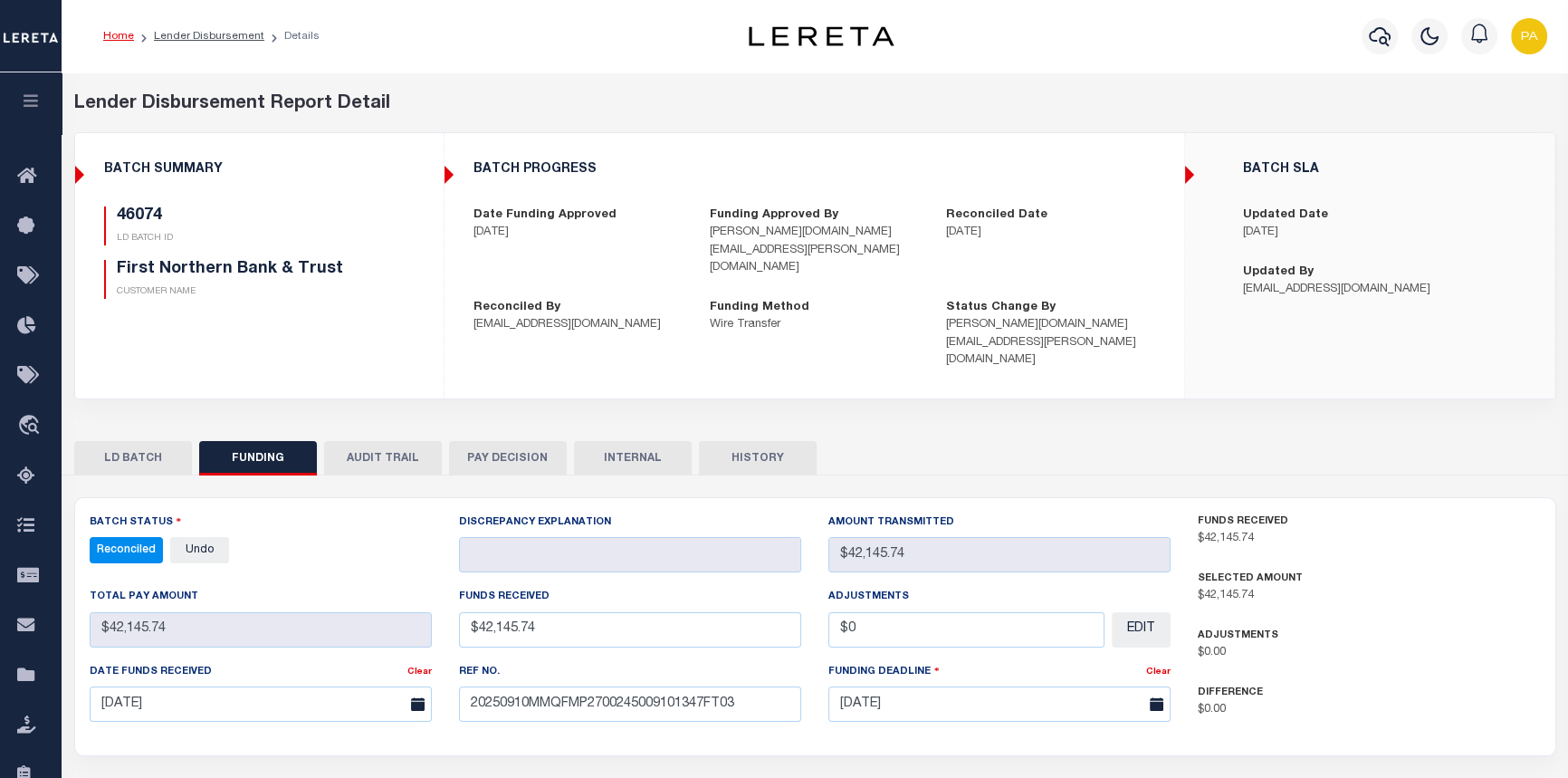
select select "100"
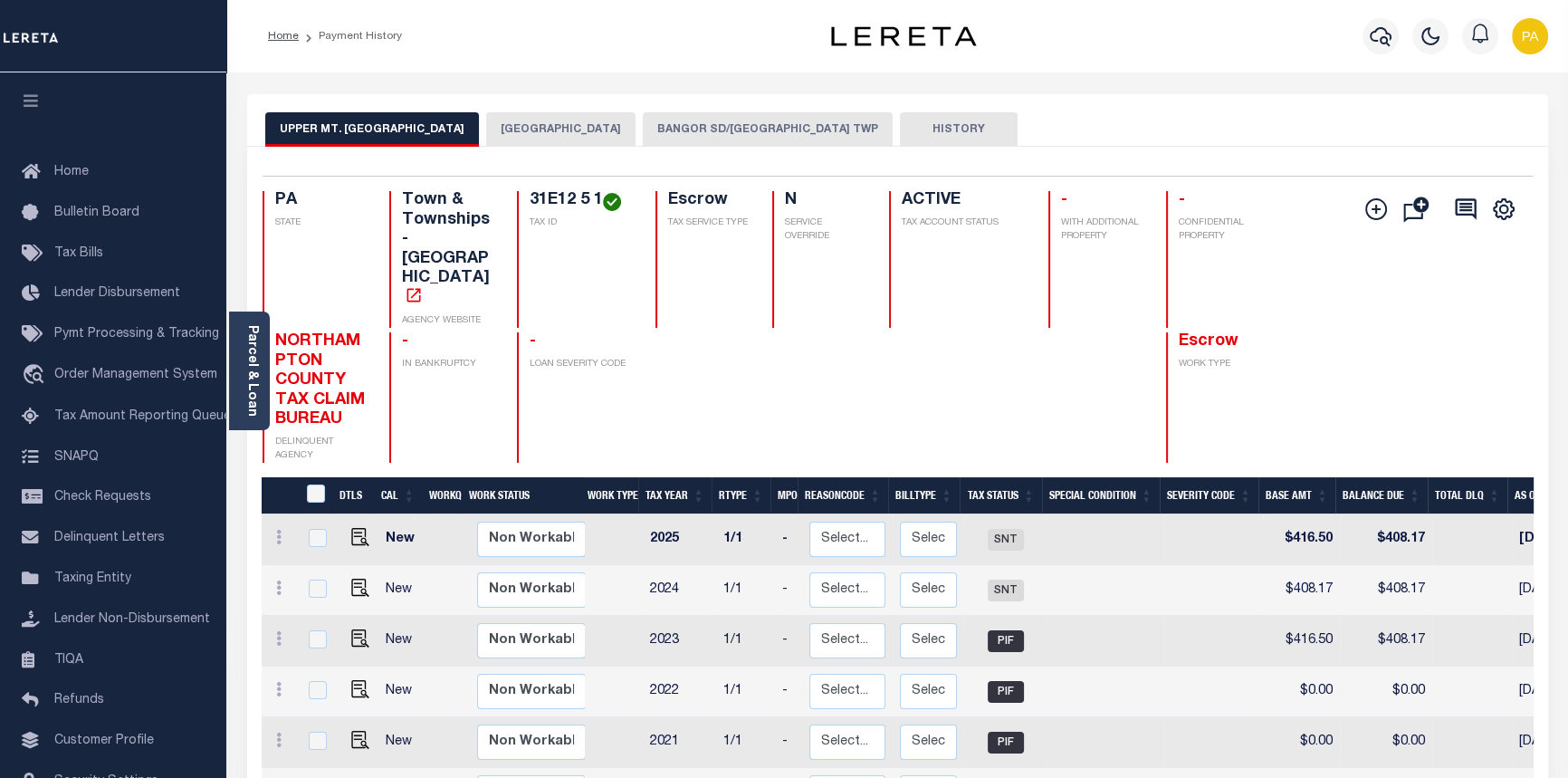
click at [784, 128] on button "BANGOR SD/UPPER MT BETHEL TWP" at bounding box center [767, 129] width 250 height 35
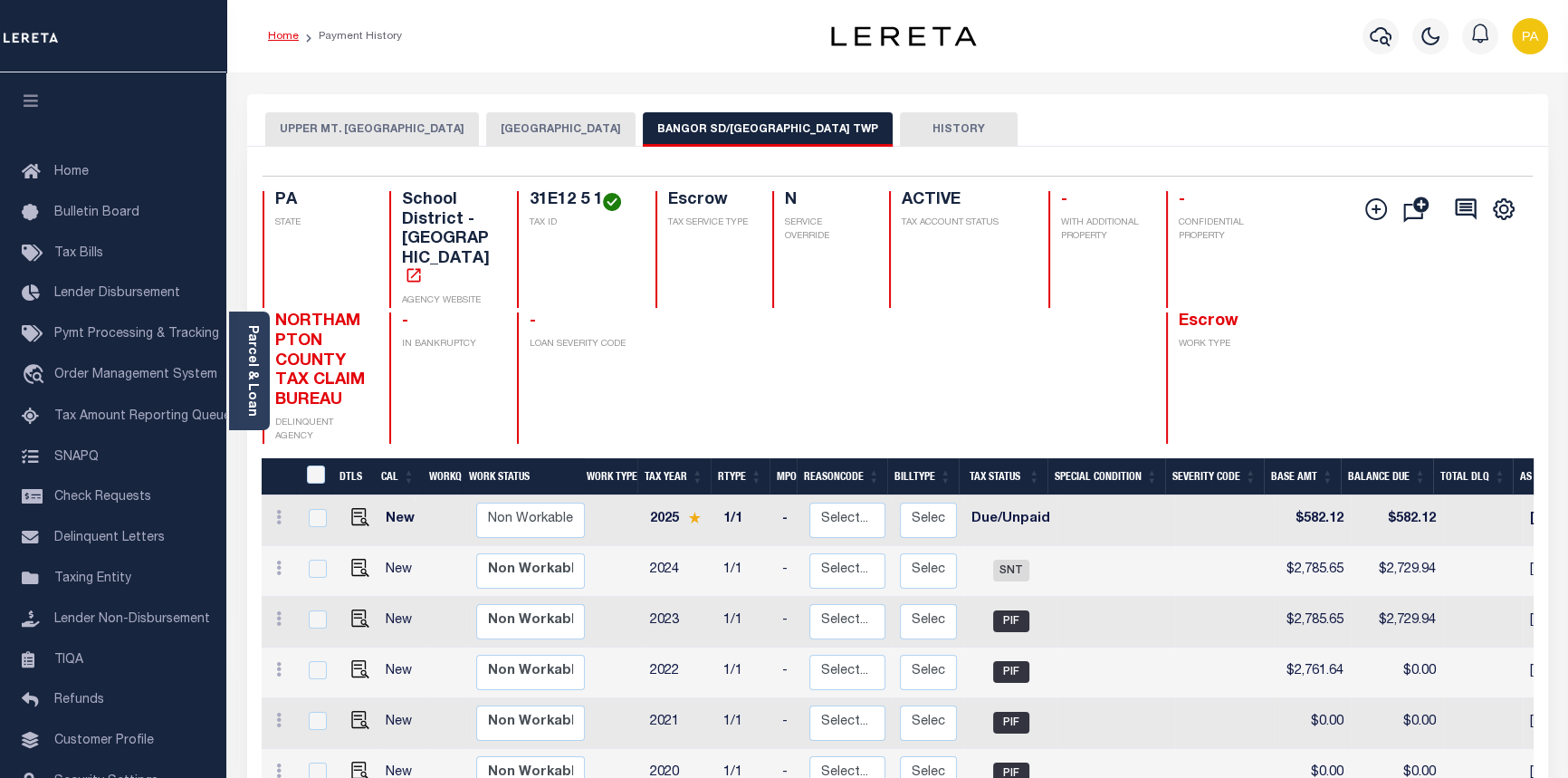
click at [276, 36] on link "Home" at bounding box center [283, 36] width 31 height 11
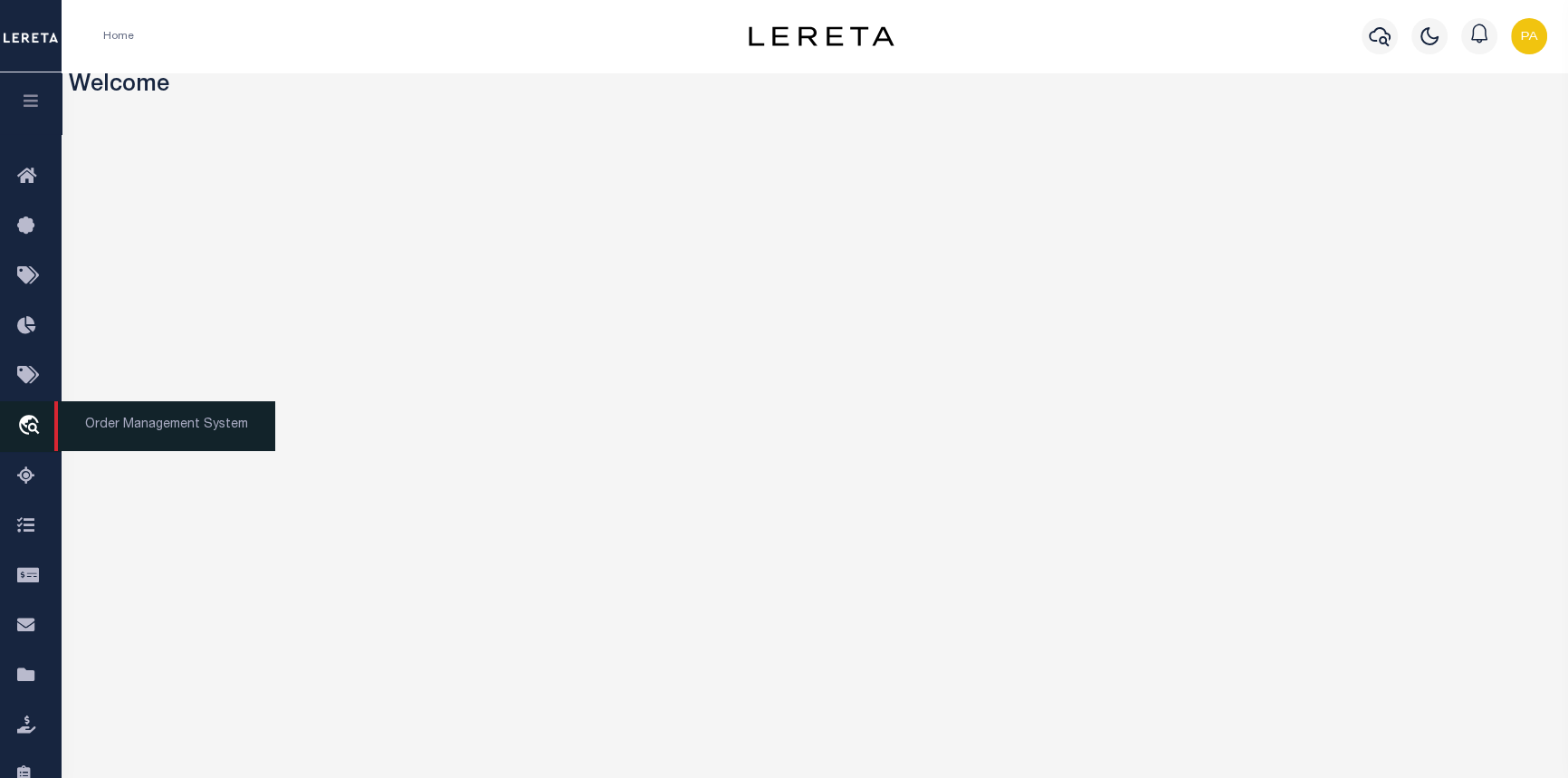
click at [159, 431] on span "Order Management System" at bounding box center [165, 426] width 221 height 49
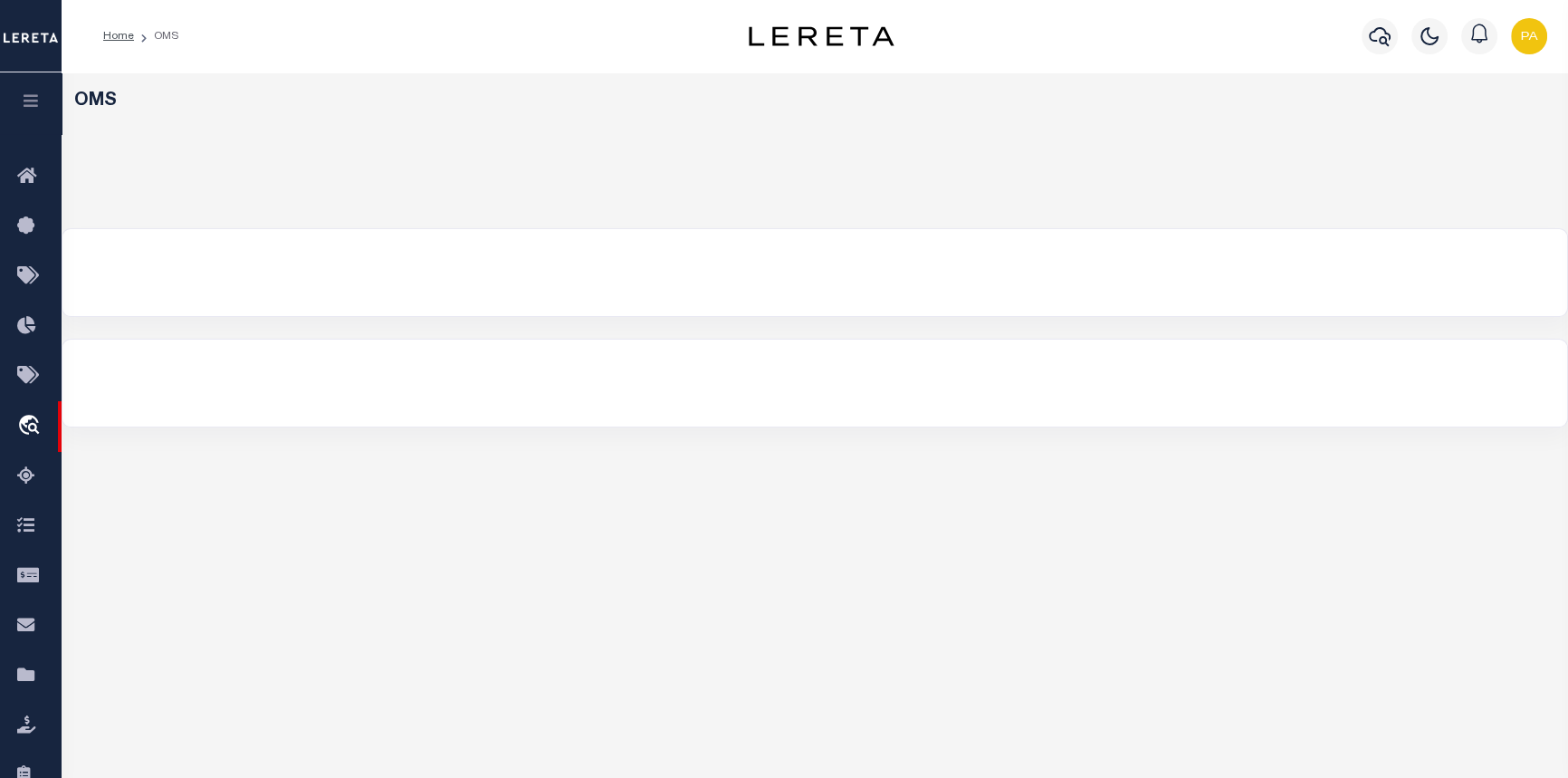
select select "200"
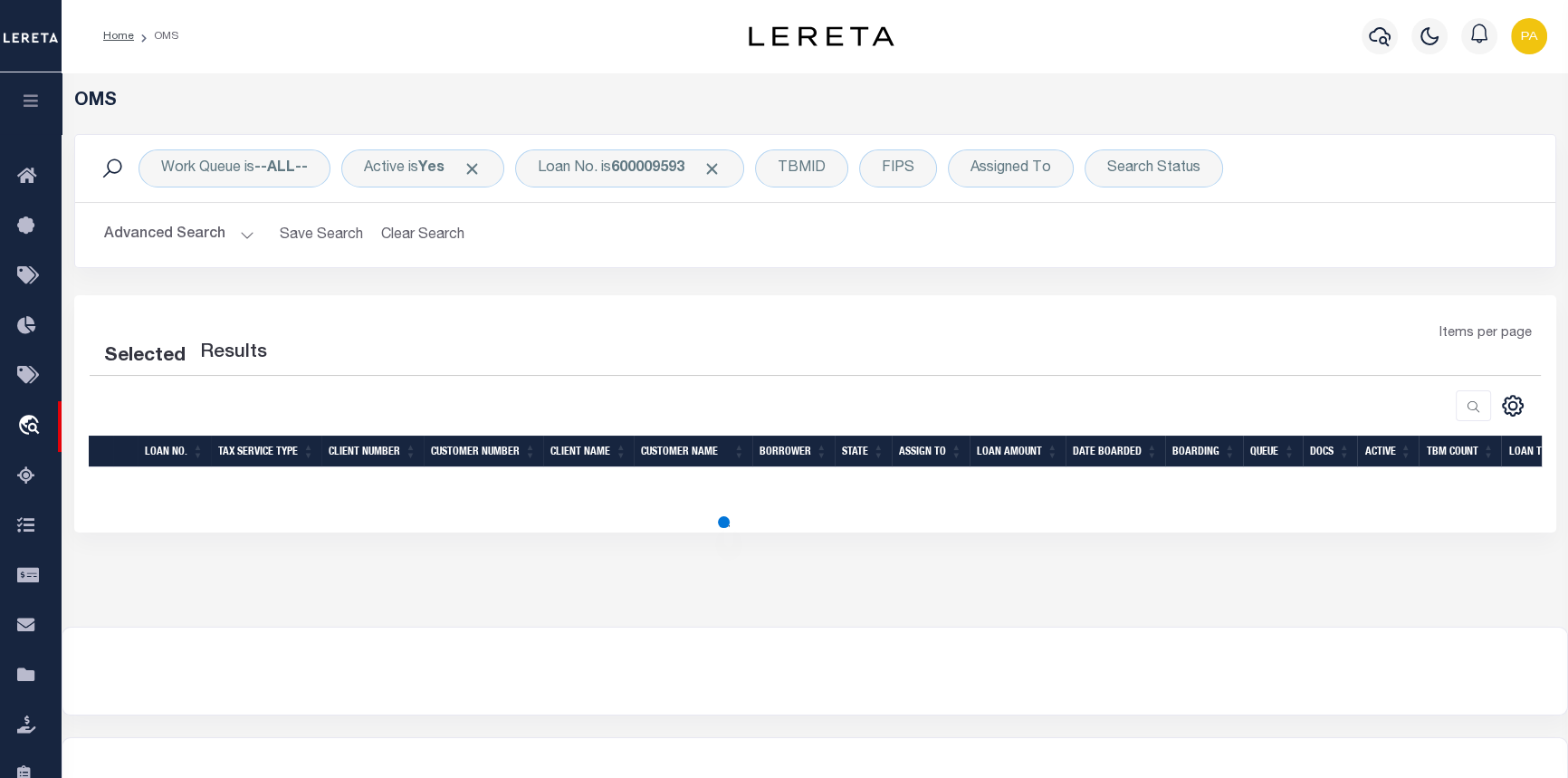
select select "200"
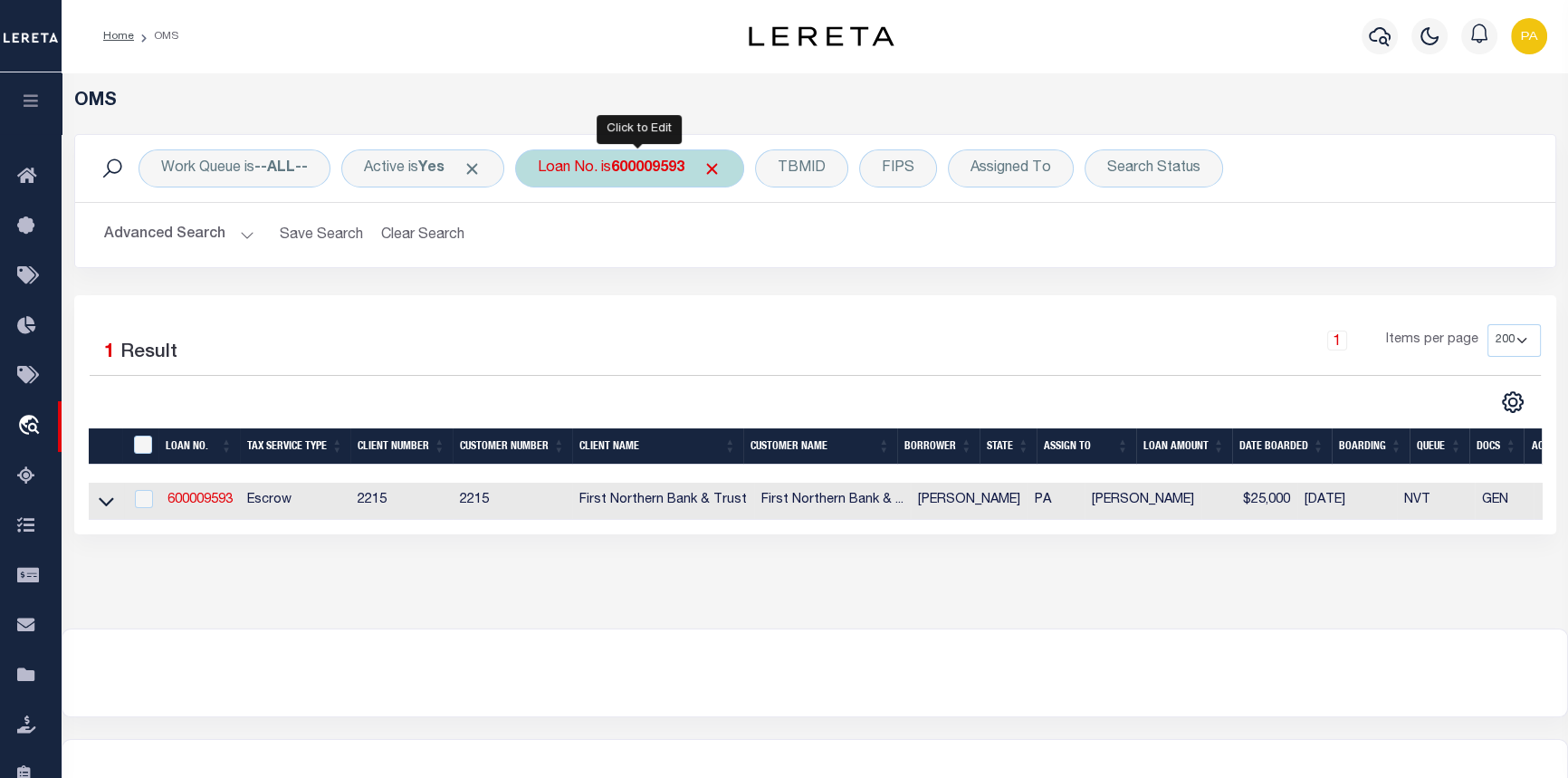
click at [640, 161] on b "600009593" at bounding box center [647, 168] width 73 height 15
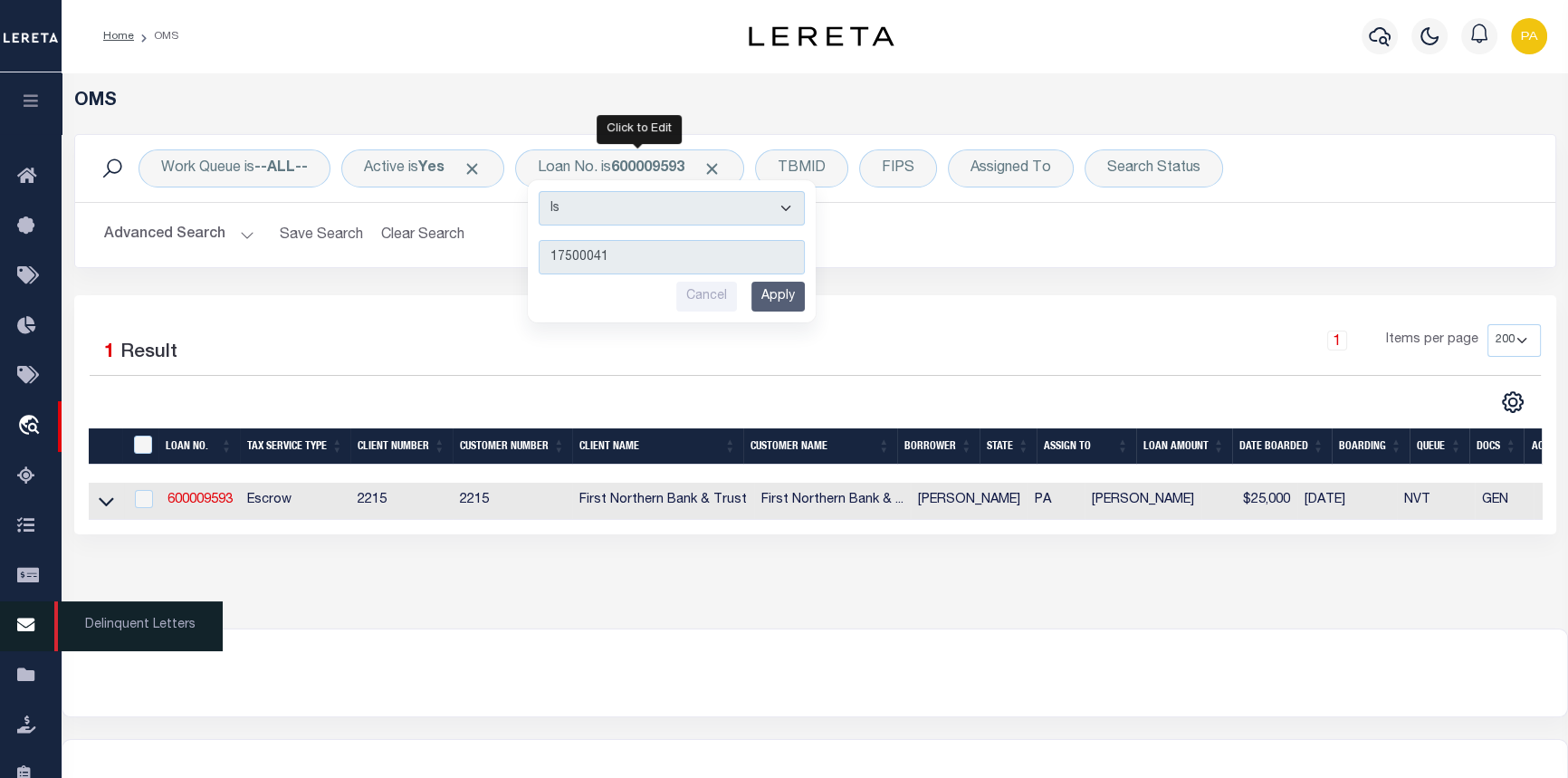
type input "175000418"
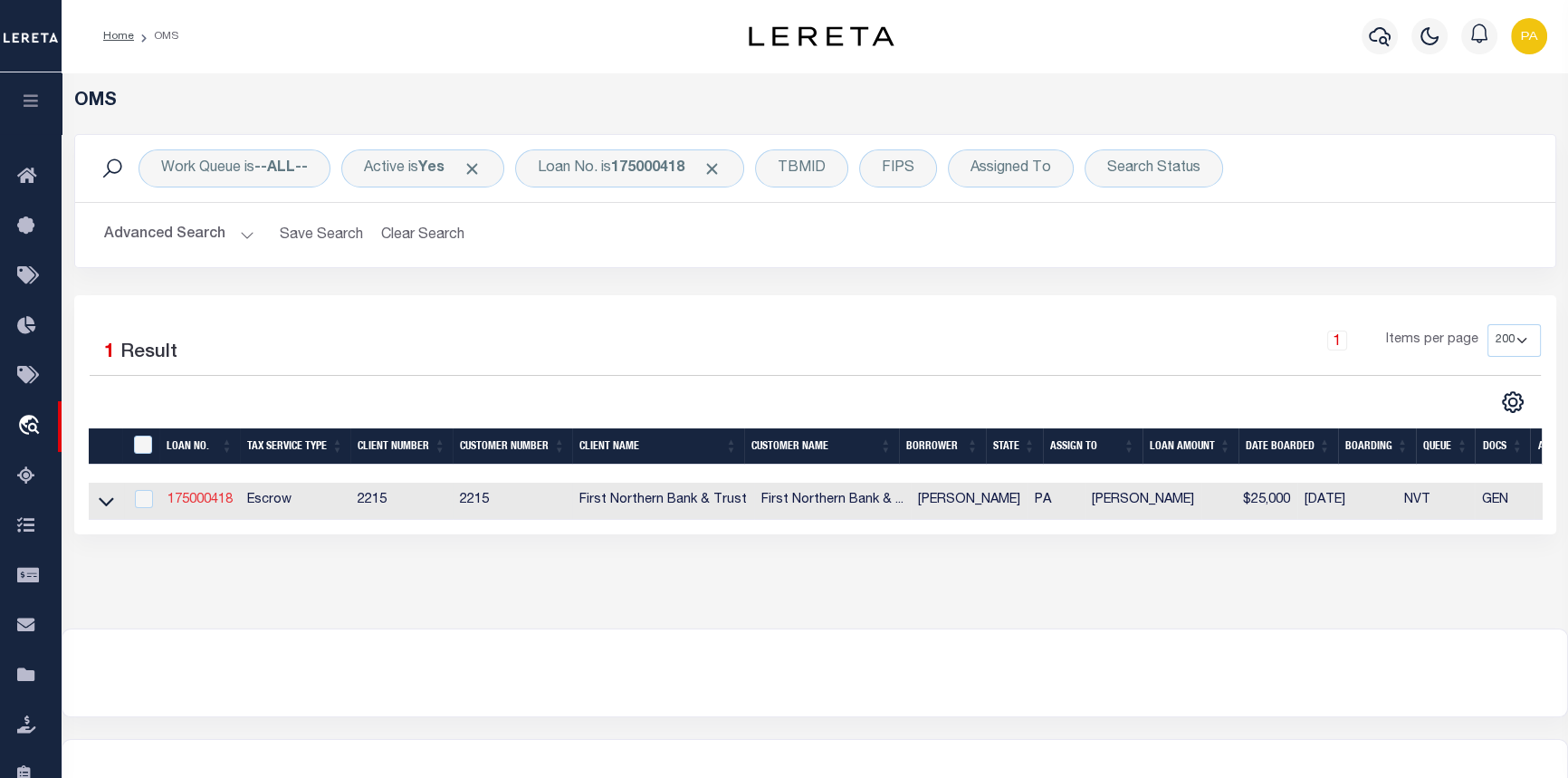
click at [195, 506] on link "175000418" at bounding box center [200, 500] width 65 height 13
type input "175000418"
type input "[PERSON_NAME]"
select select
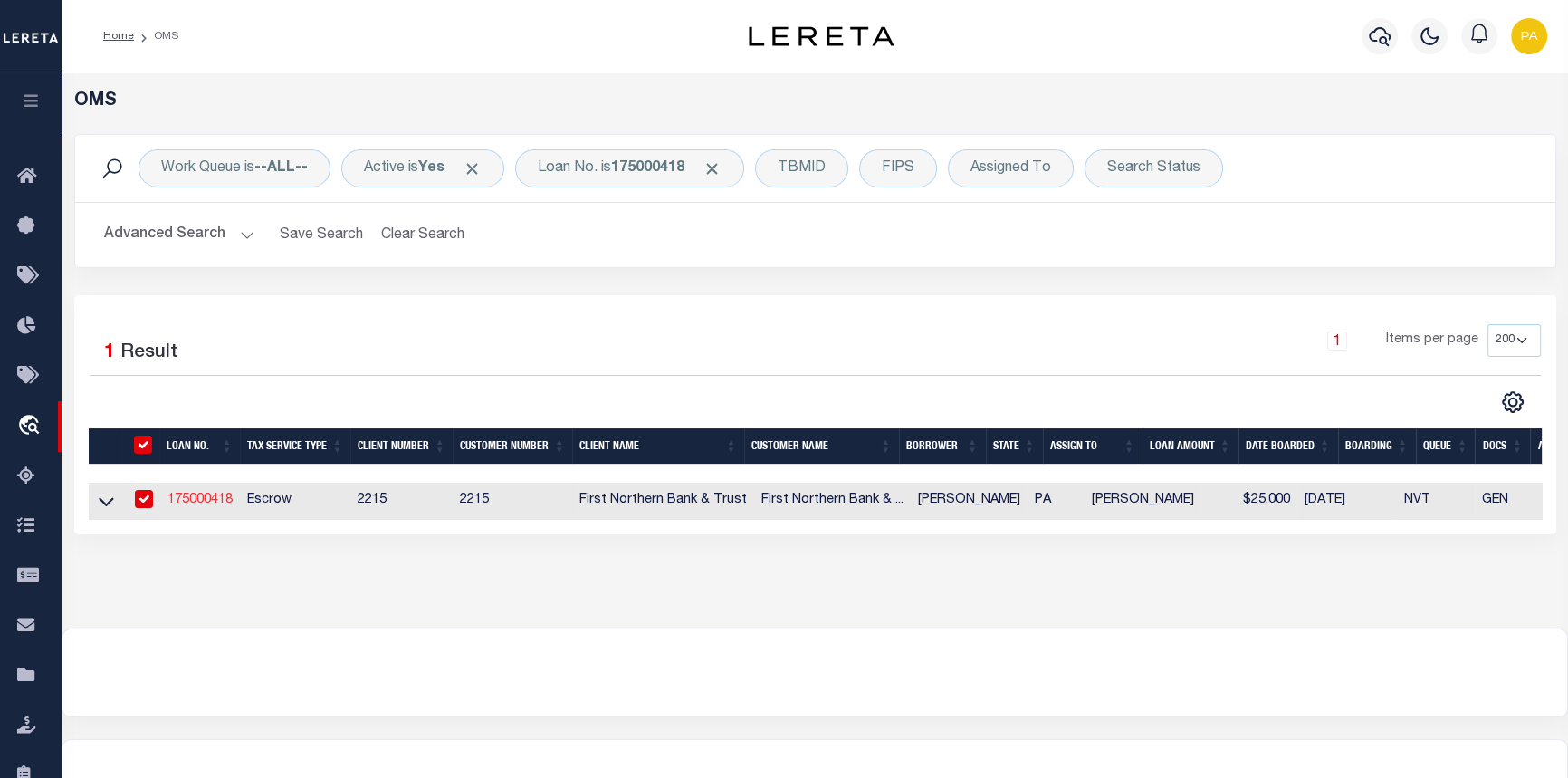
select select "Escrow"
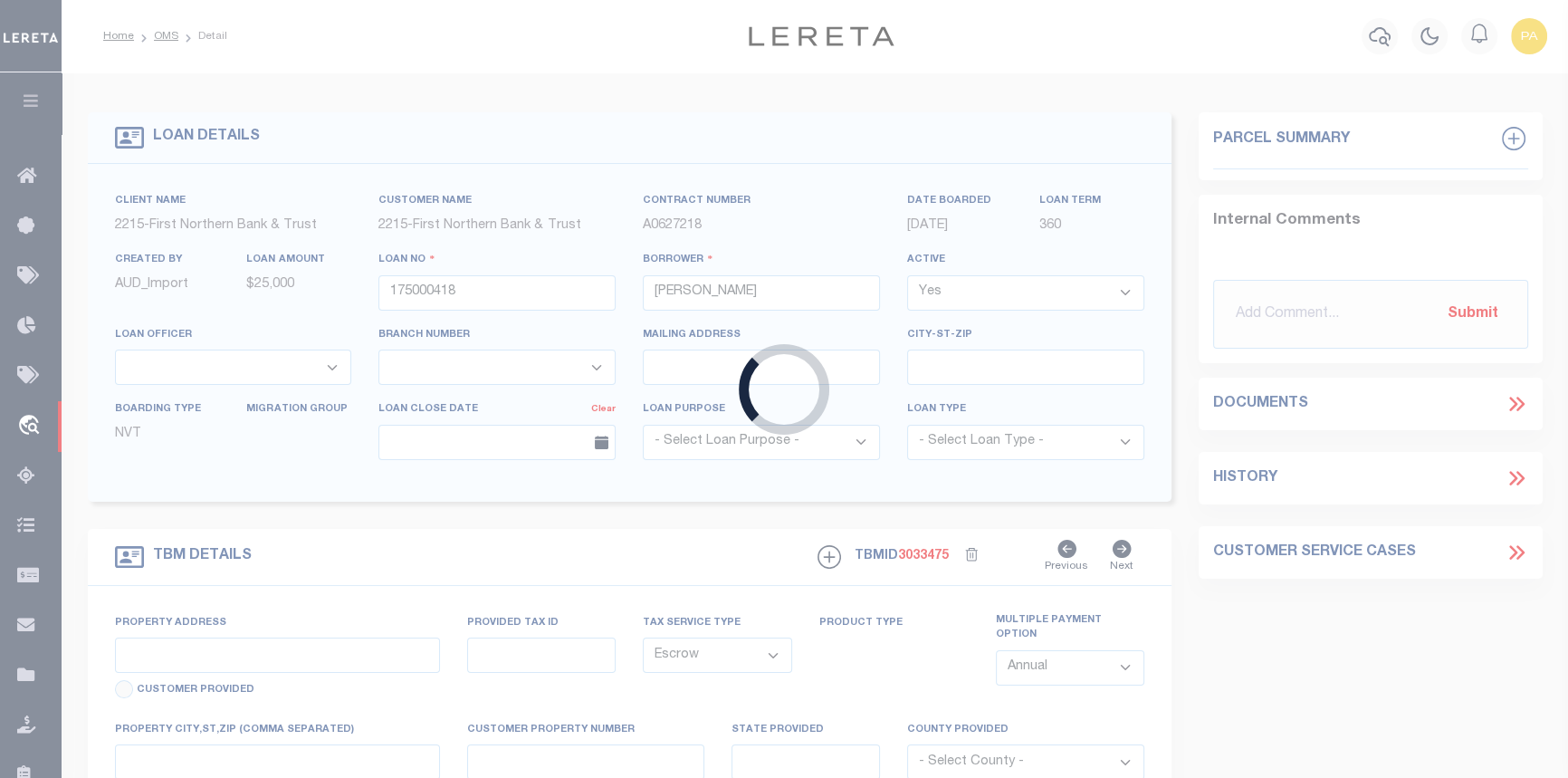
type input "181 Blue Mountain Dr"
type input "31C10 5 10F"
select select
type input "Bangor PA 18013"
type input "PA"
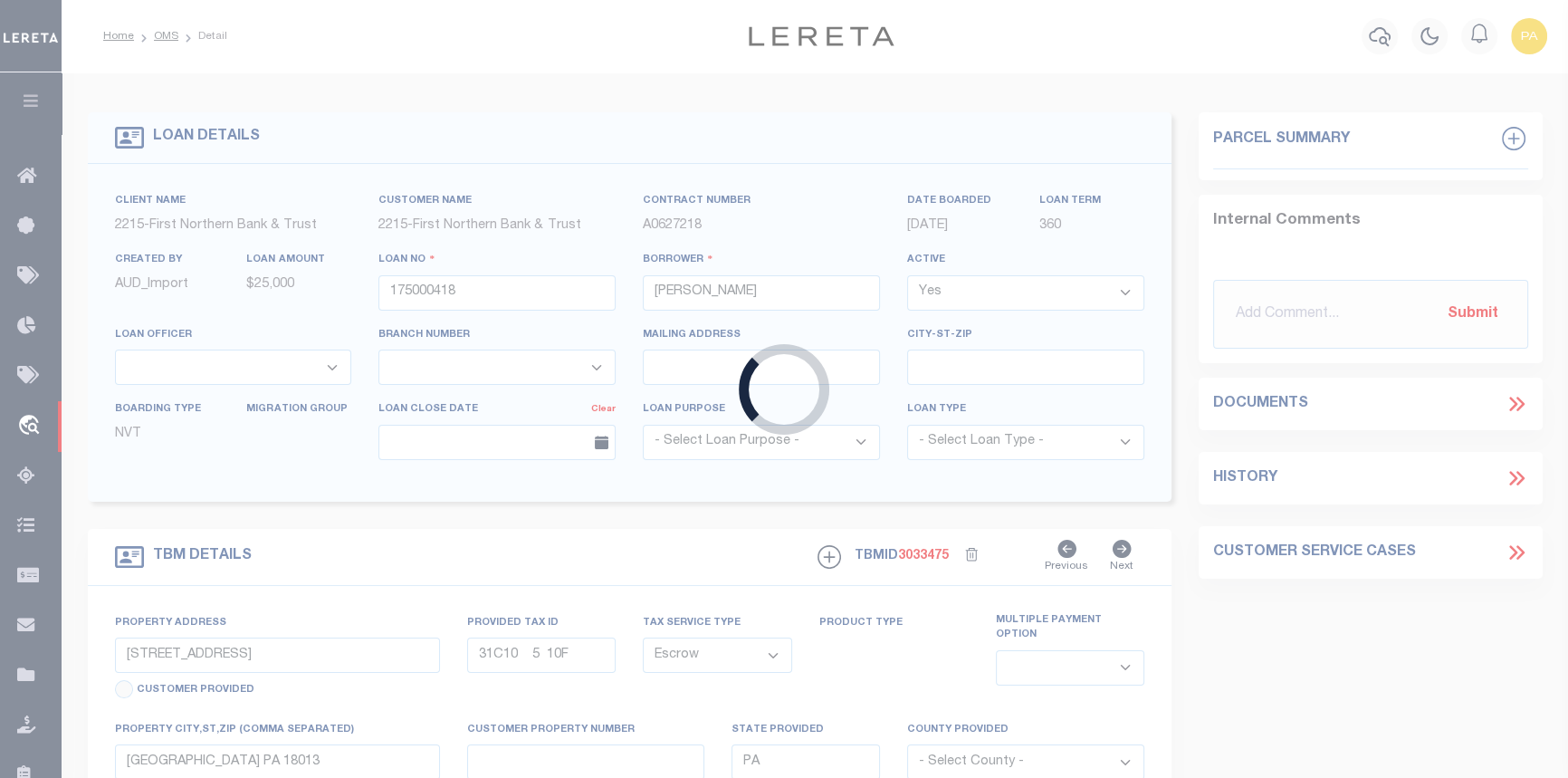
select select
type textarea "Liability subject to parcel provided"
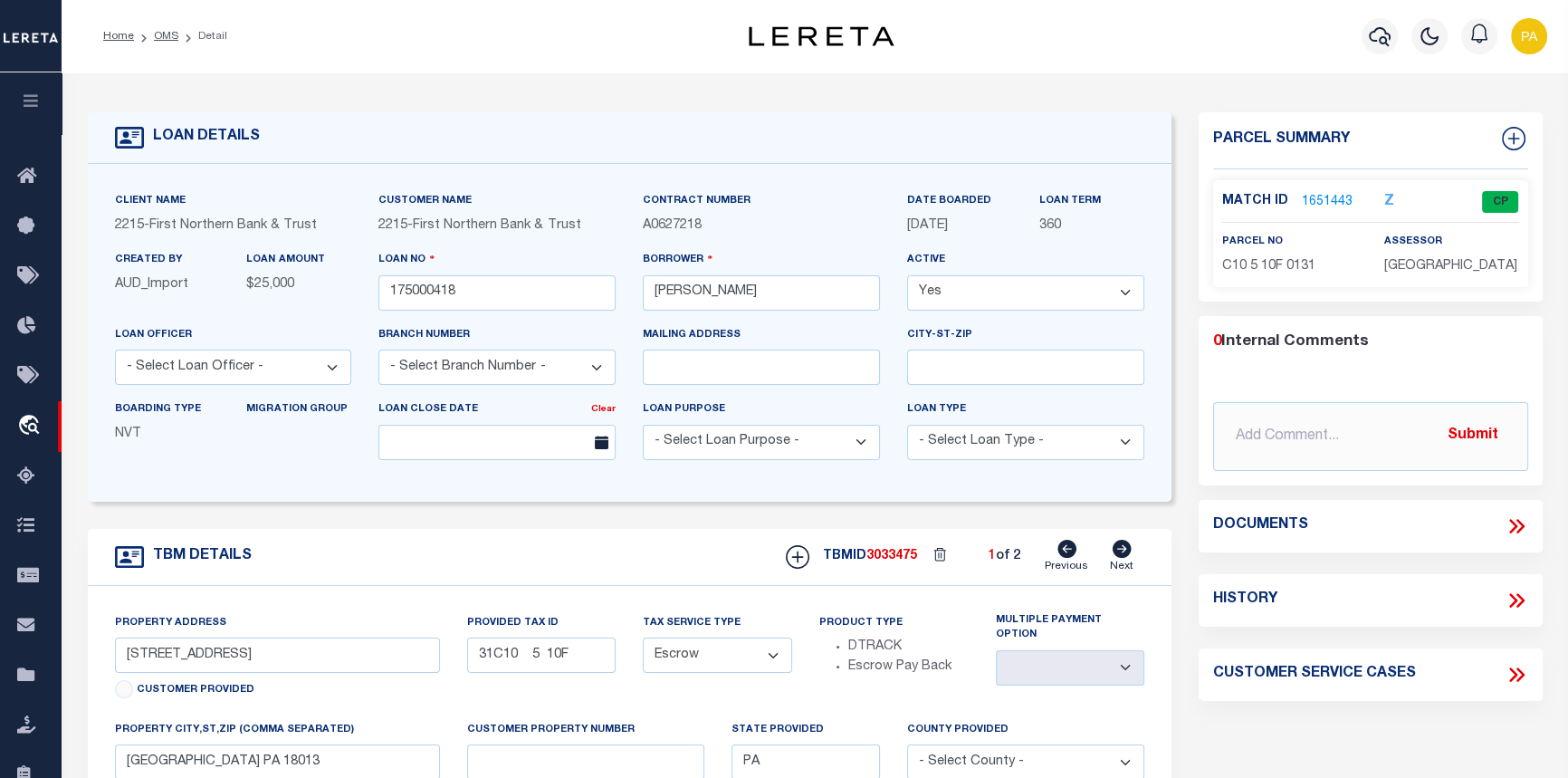
click at [1315, 192] on p "1651443" at bounding box center [1326, 201] width 50 height 20
click at [1320, 203] on link "1651443" at bounding box center [1326, 201] width 50 height 19
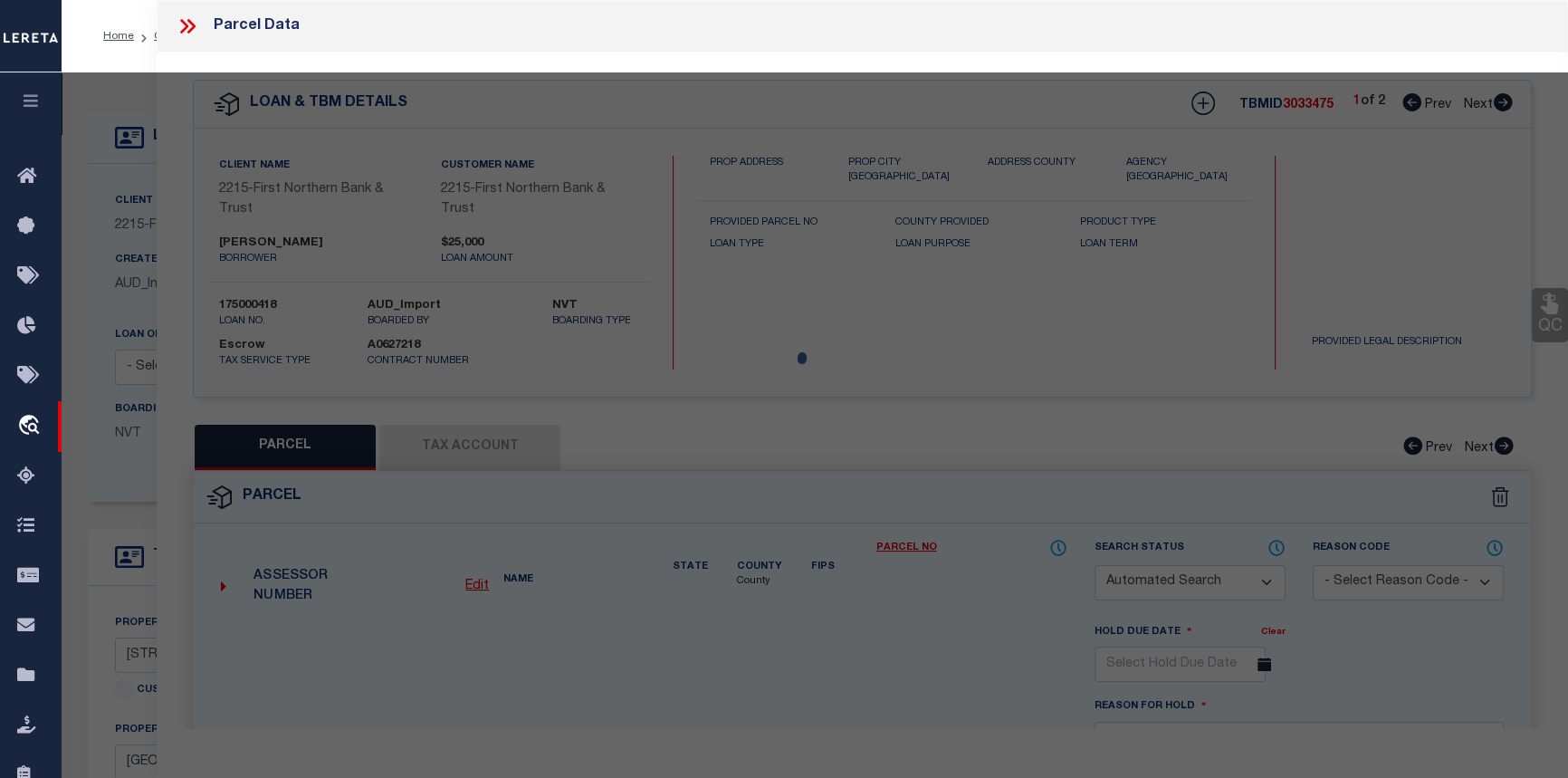
checkbox input "false"
select select "CP"
type input "MOYER BRIAN & LESLIE,"
select select "AGF"
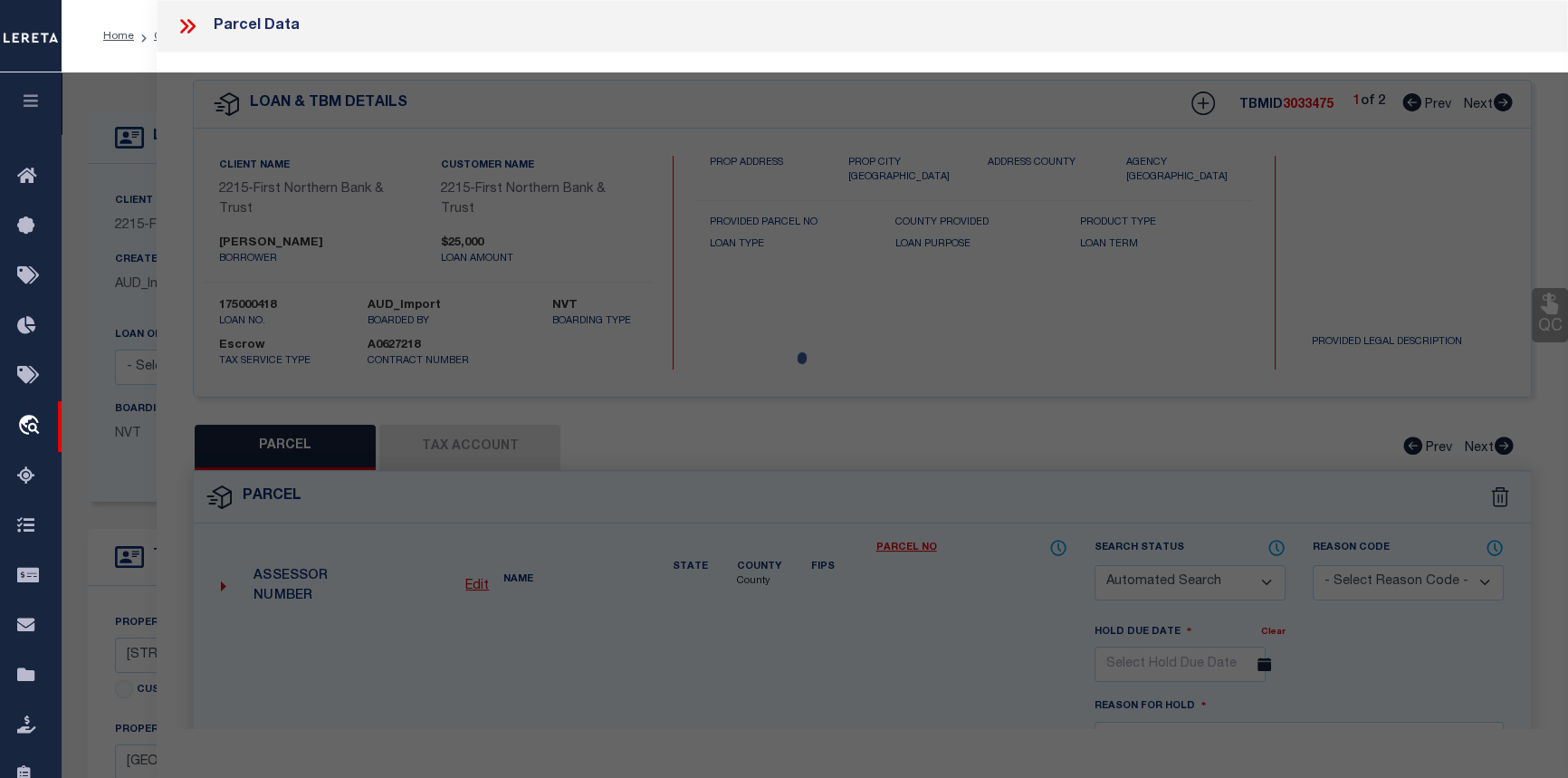
select select "ADD"
type input "181 BLUE MOUNTAIN DR"
checkbox input "false"
type input "PA"
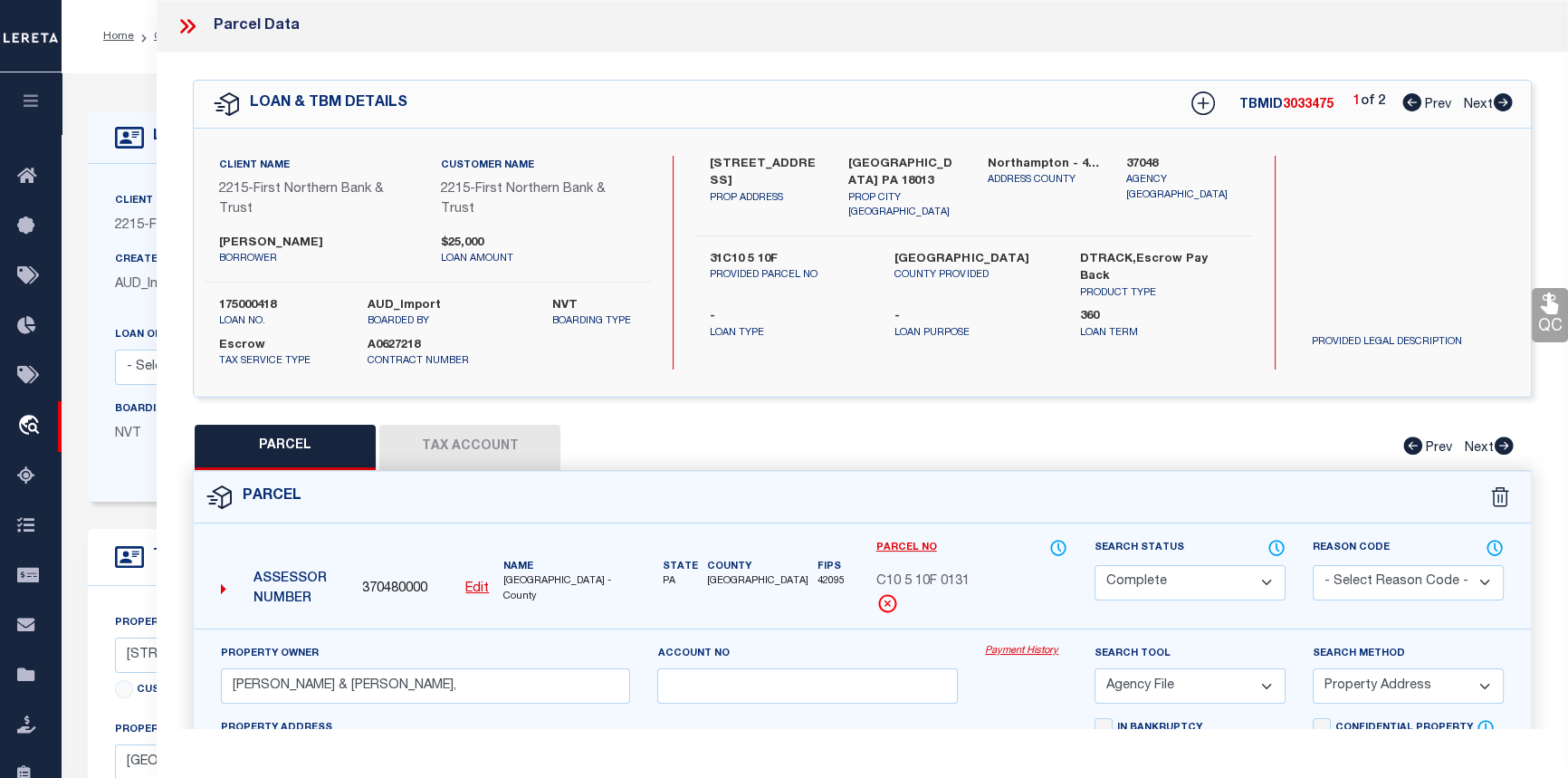
click at [1027, 652] on link "Payment History" at bounding box center [1025, 652] width 82 height 16
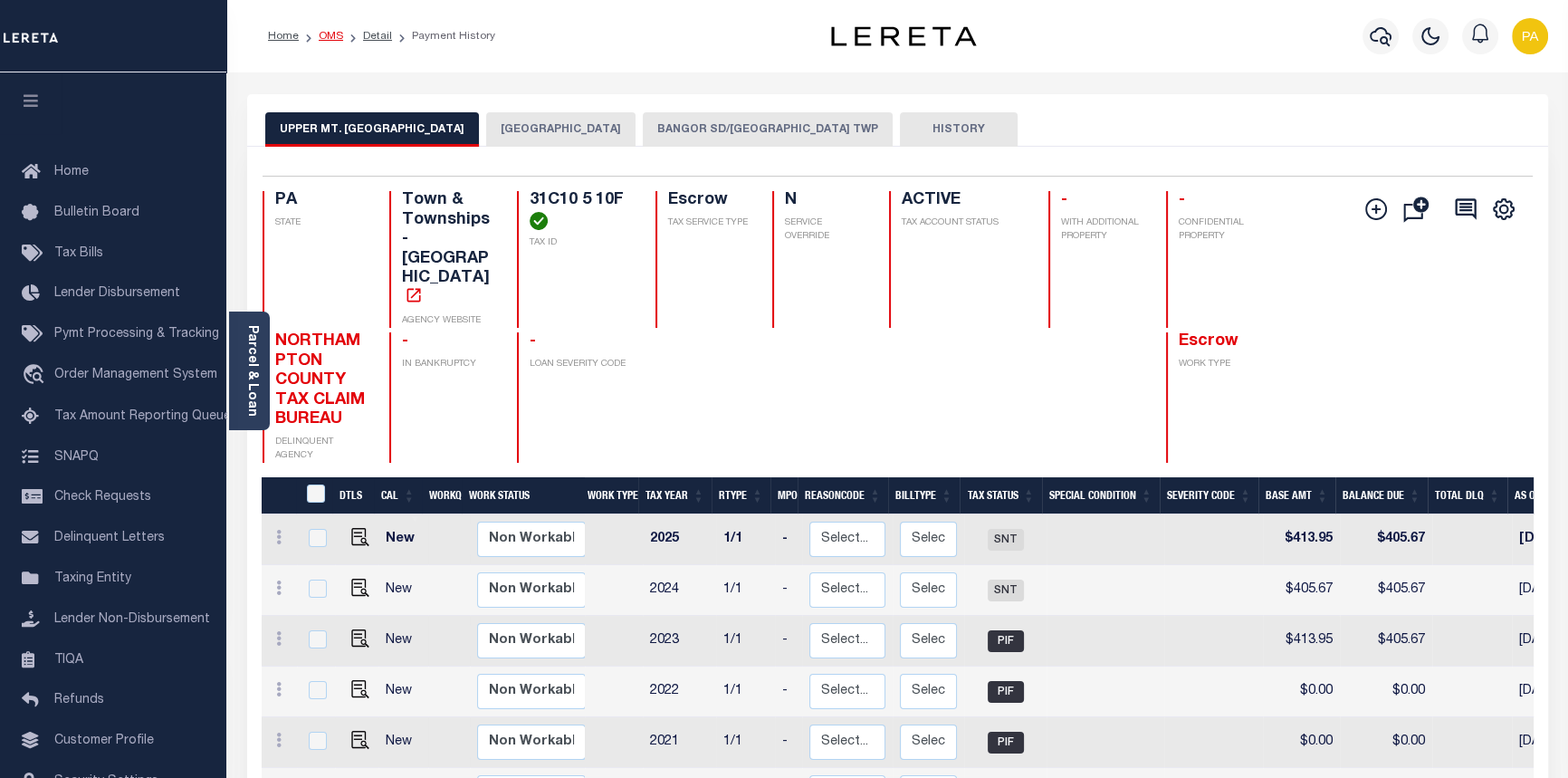
click at [329, 31] on link "OMS" at bounding box center [331, 36] width 25 height 11
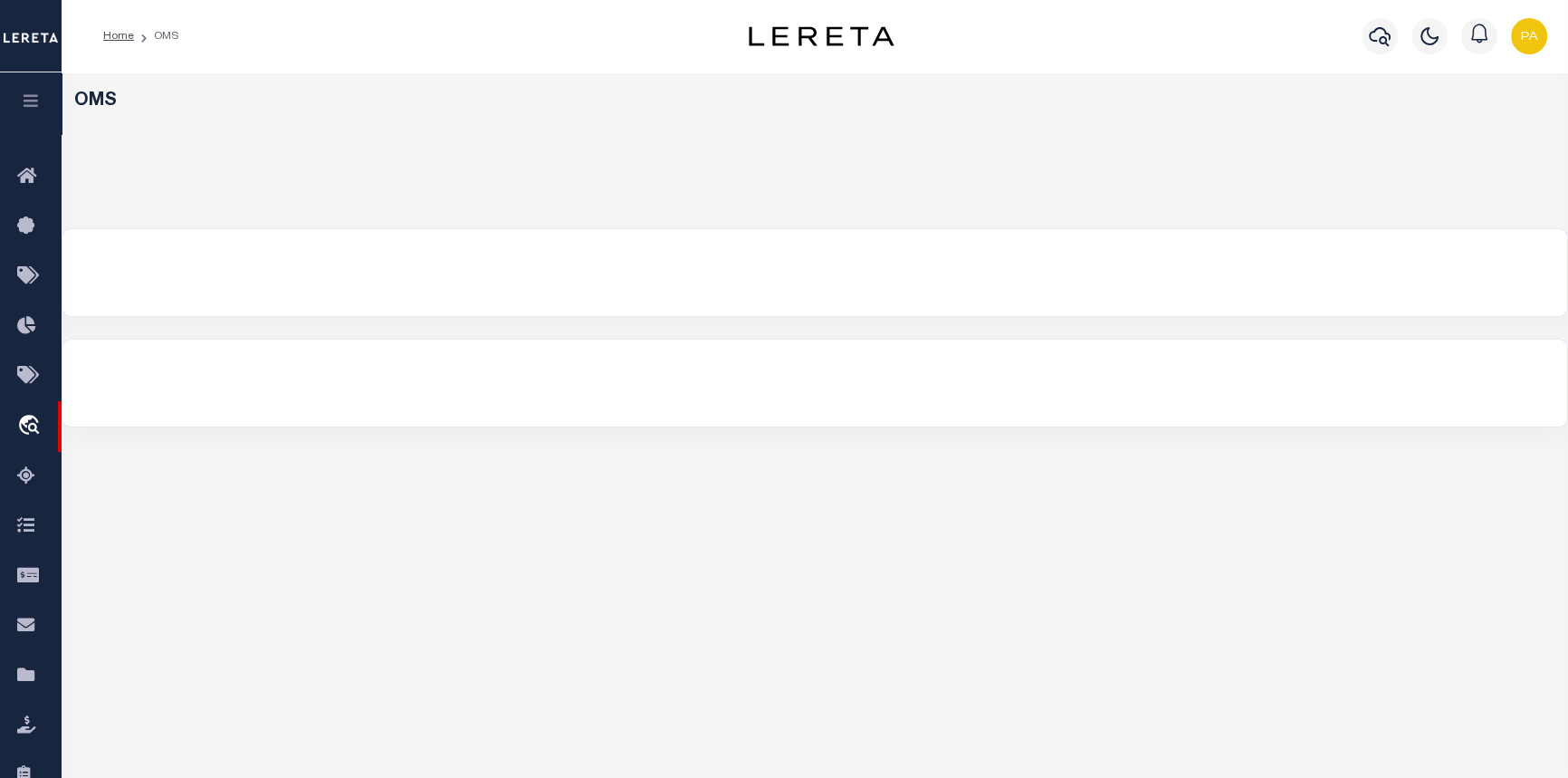
select select "200"
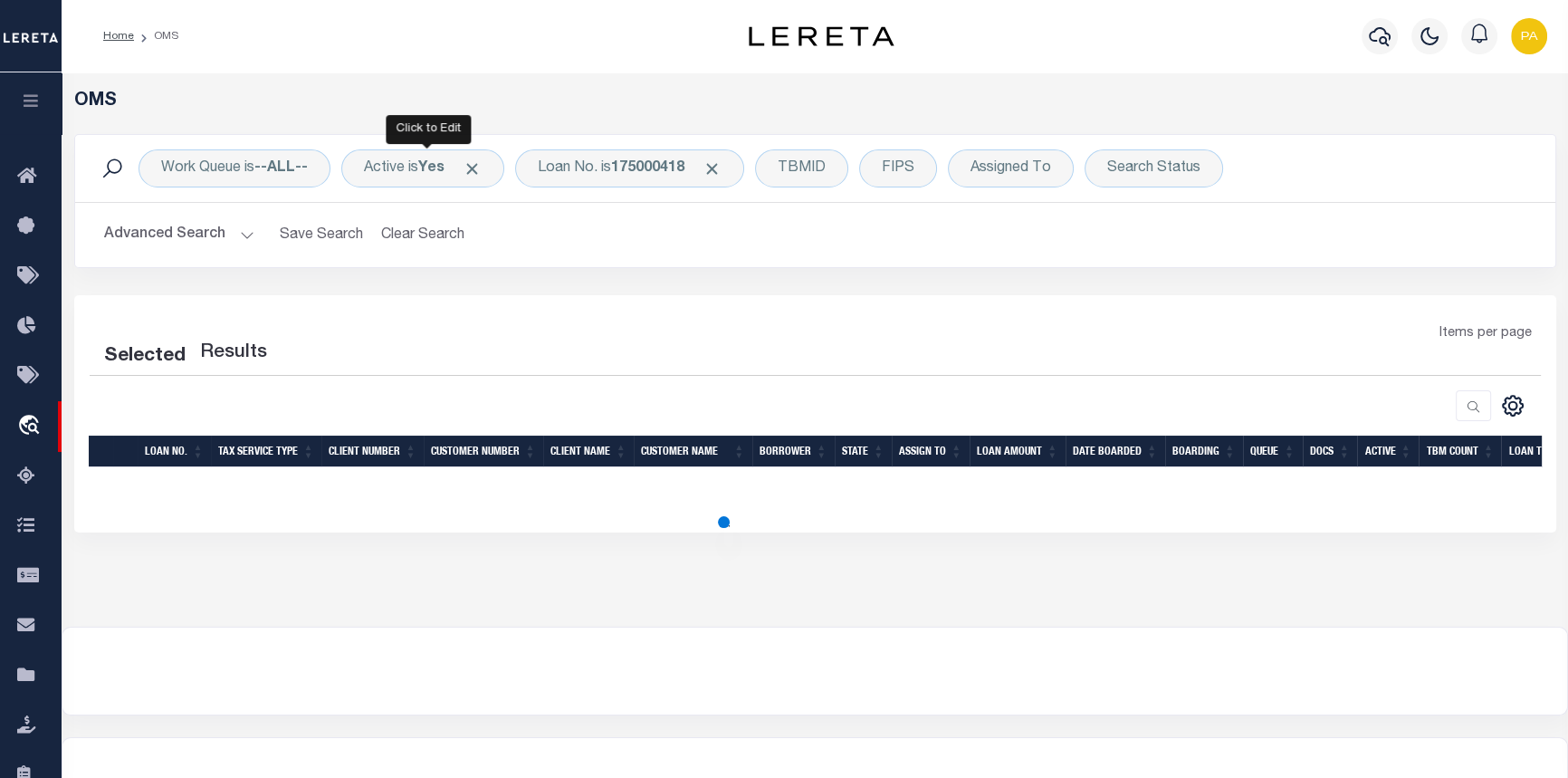
select select "200"
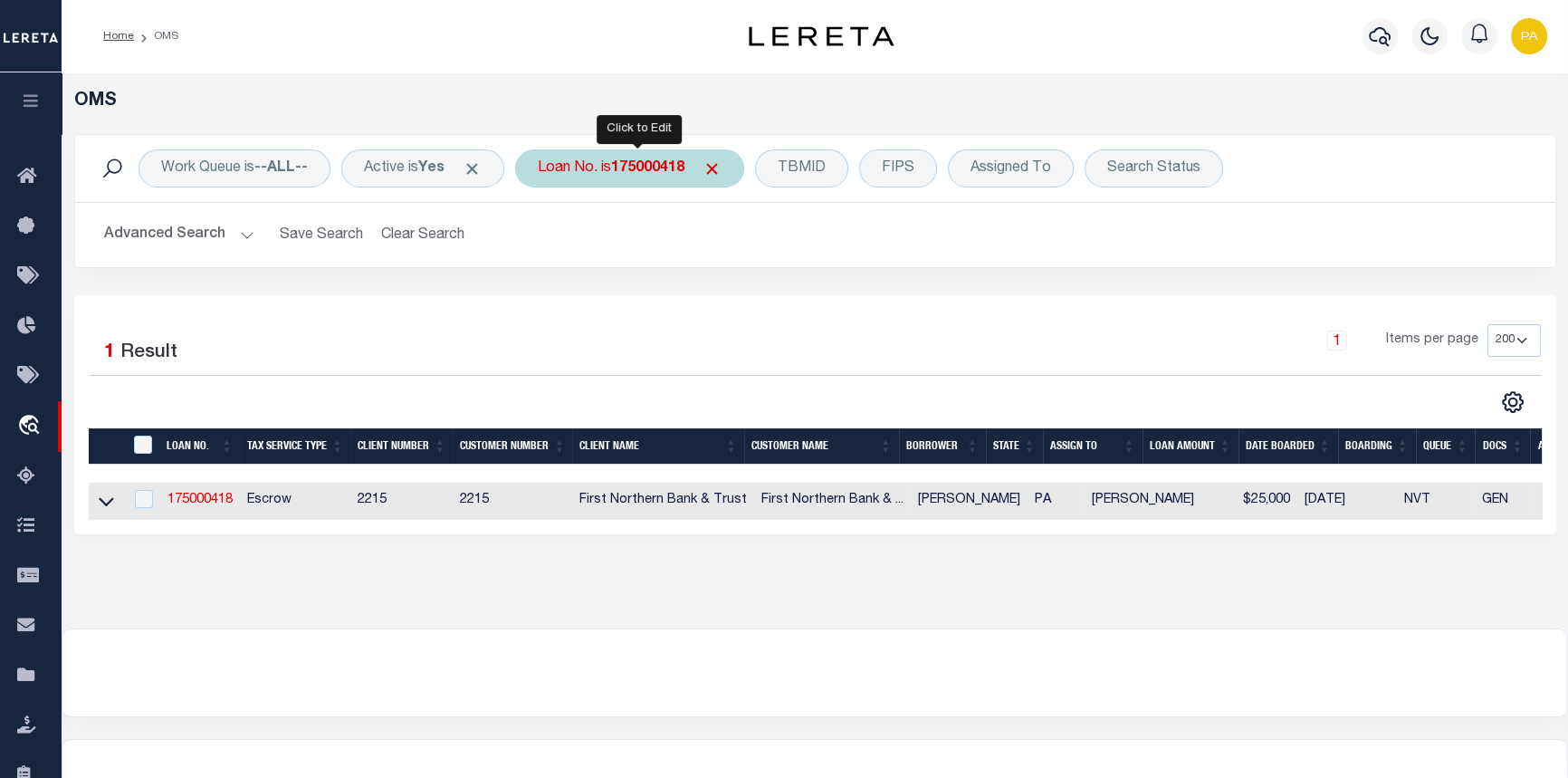
drag, startPoint x: 638, startPoint y: 166, endPoint x: 648, endPoint y: 168, distance: 10.2
click at [639, 166] on b "175000418" at bounding box center [647, 168] width 73 height 15
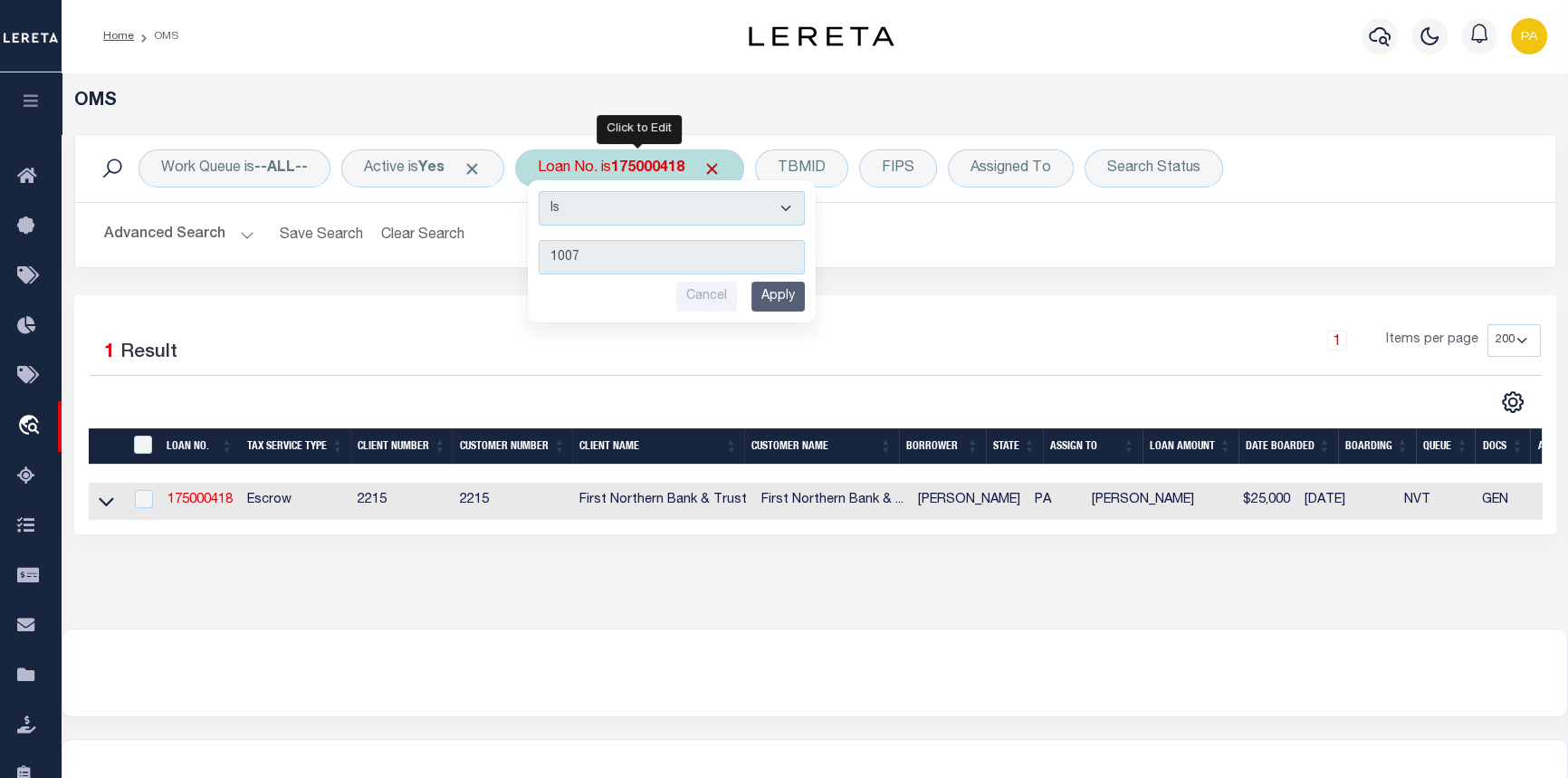
type input "10076"
click at [772, 308] on input "Apply" at bounding box center [778, 296] width 53 height 30
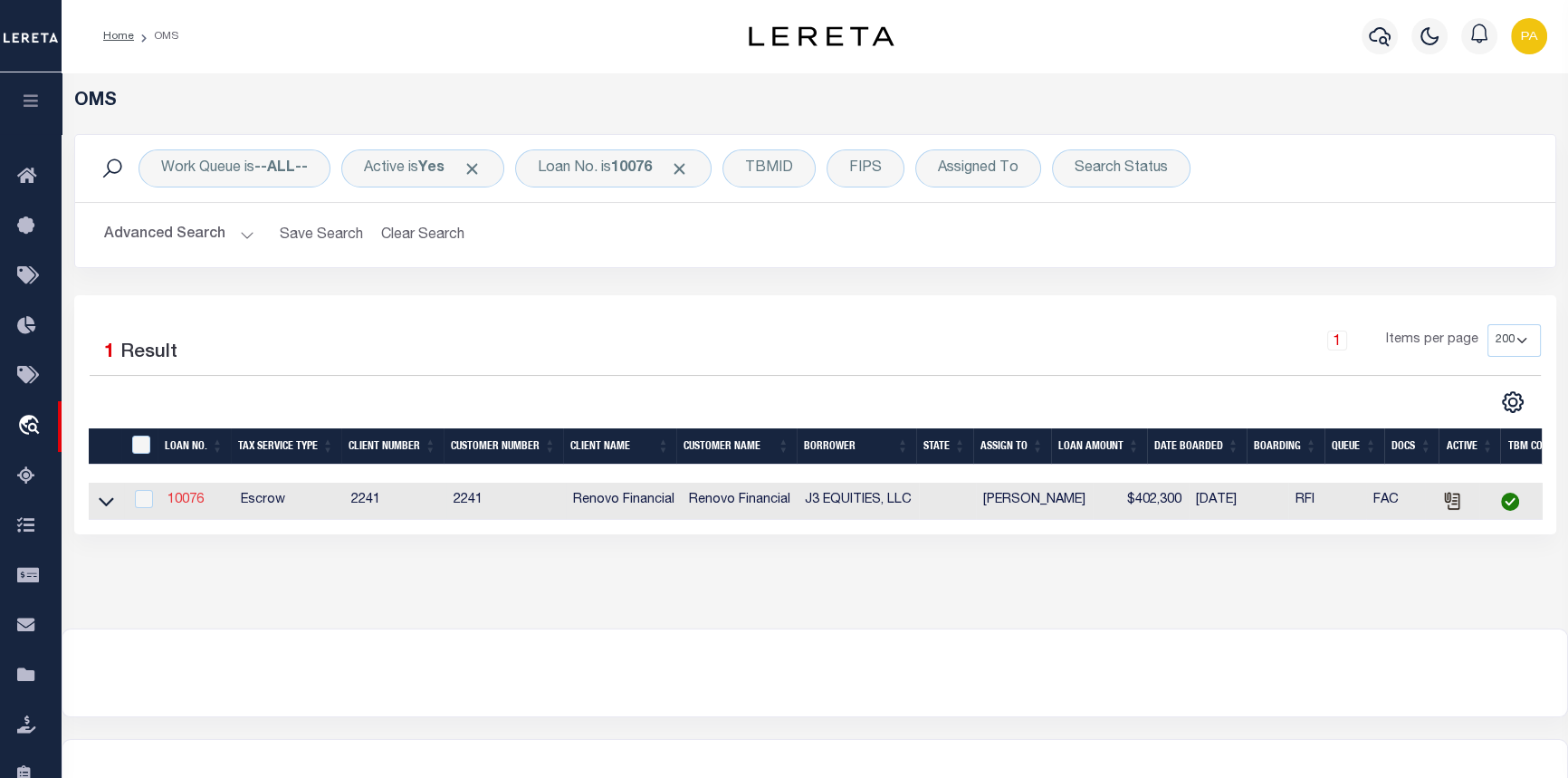
click at [187, 498] on link "10076" at bounding box center [186, 500] width 37 height 13
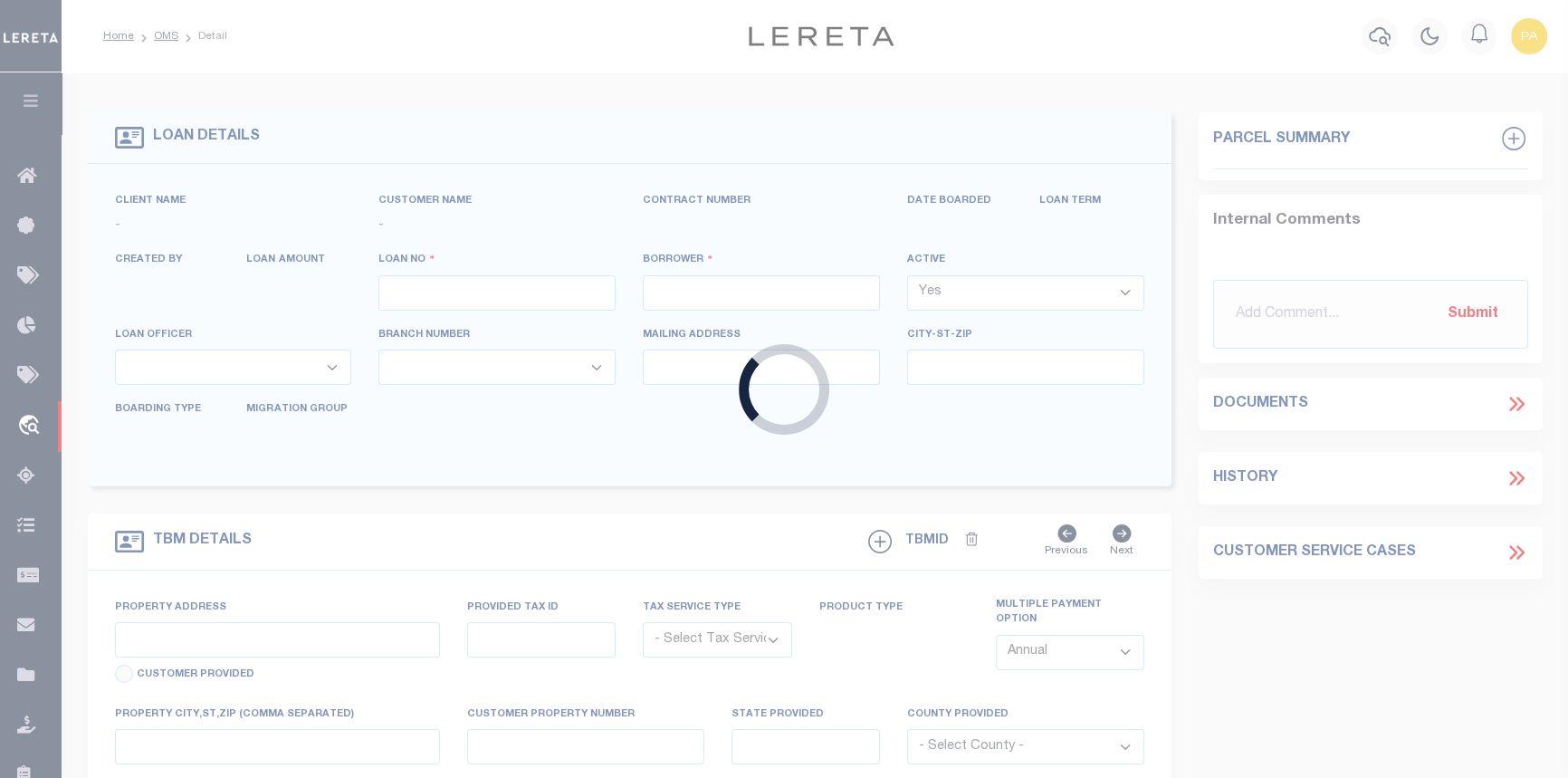
type input "10076"
type input "J3 EQUITIES, LLC"
select select
type input "1115 Vermont Ave"
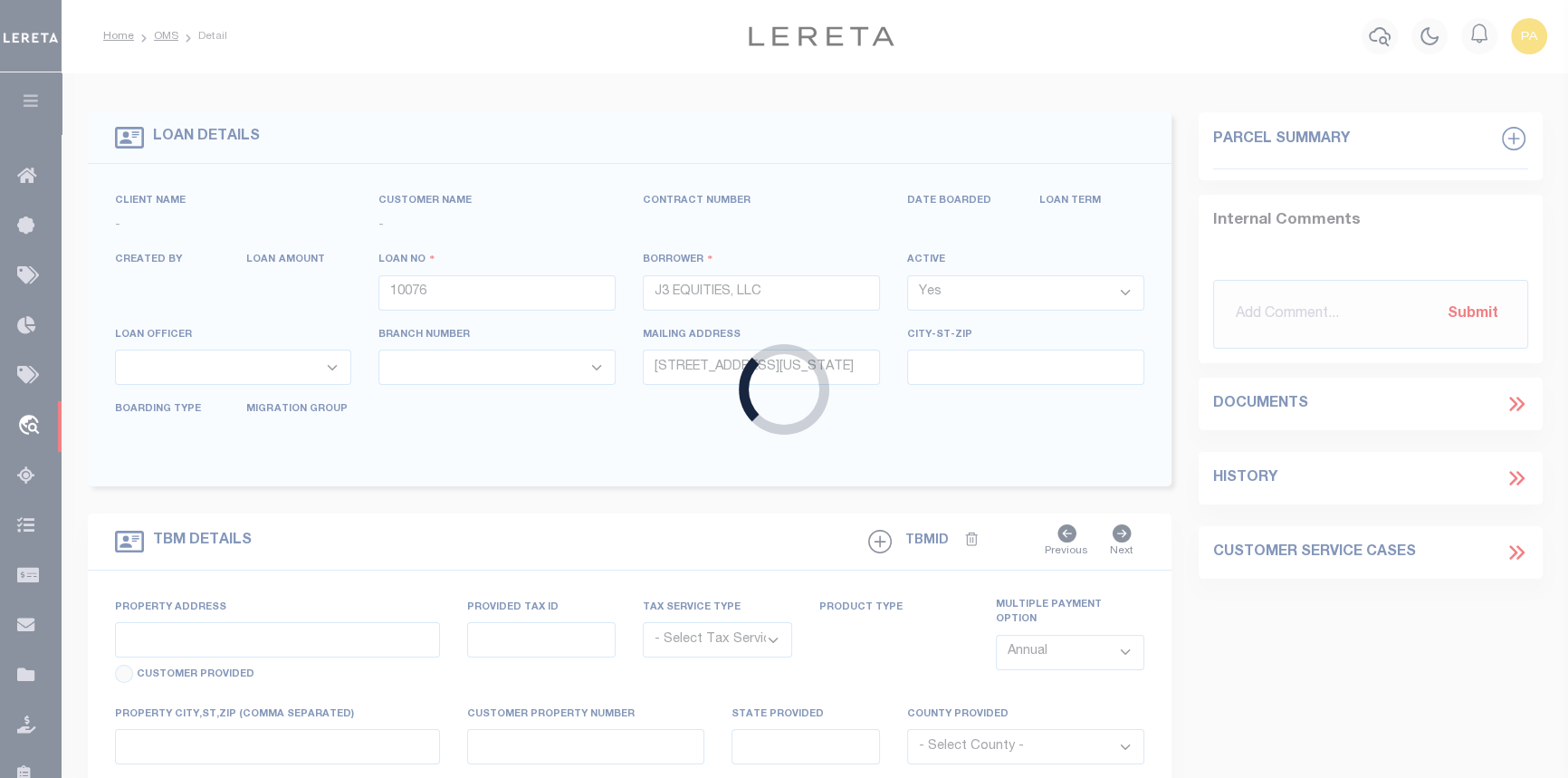
type input "Saint Cloud FL 34769"
select select "Escrow"
type input "2960 White Magnolia Loop"
select select
type input "Clermont, FL 34711"
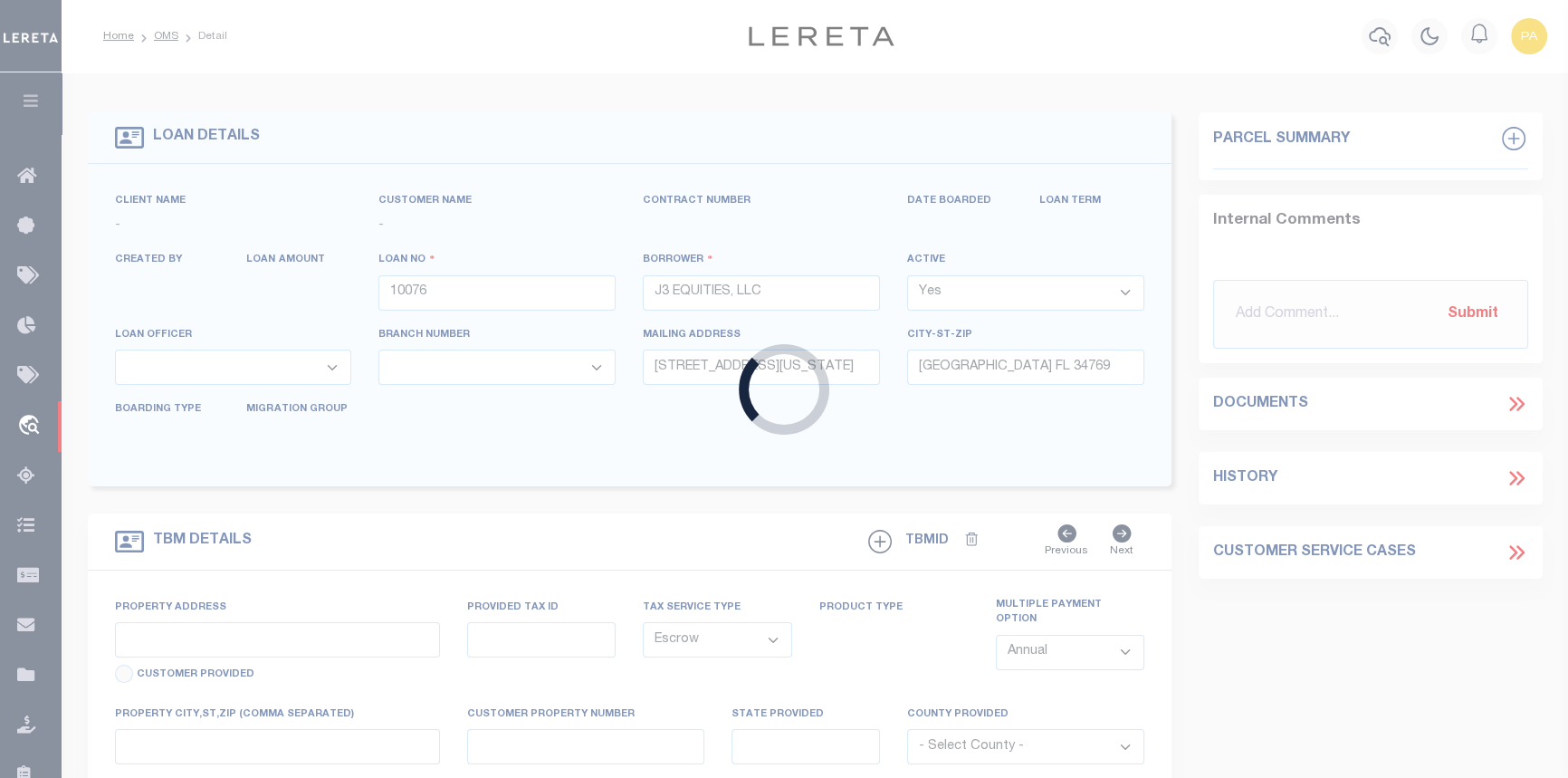
type input "a0k8Y00000jIMQA"
select select
type textarea "LEGAL REQUIRED"
type textarea "REO - 8/26/25"
select select "25066"
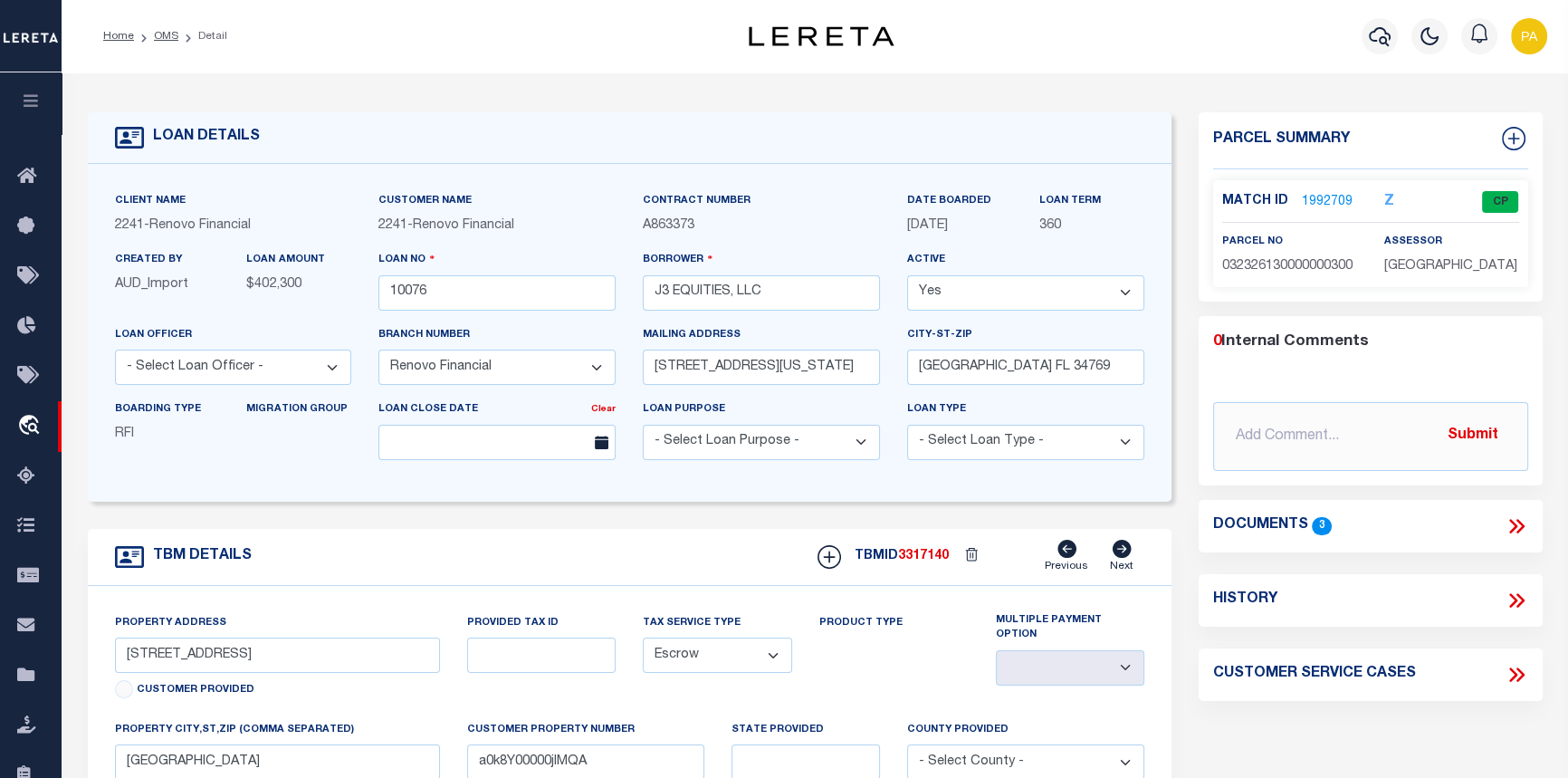
click at [1329, 200] on link "1992709" at bounding box center [1326, 201] width 50 height 19
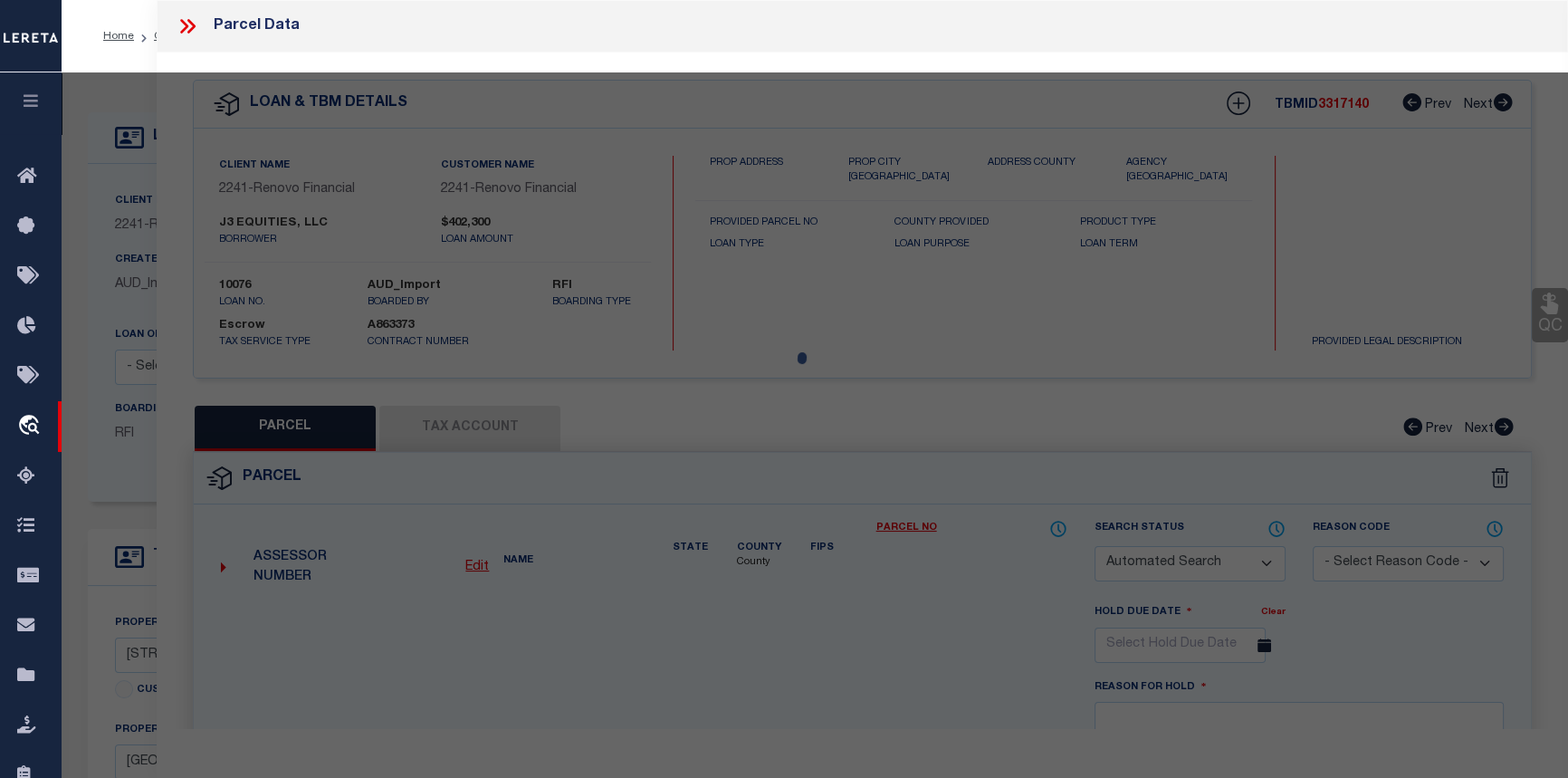
checkbox input "false"
select select "CP"
type input "J3 EQUITIES LLC"
select select
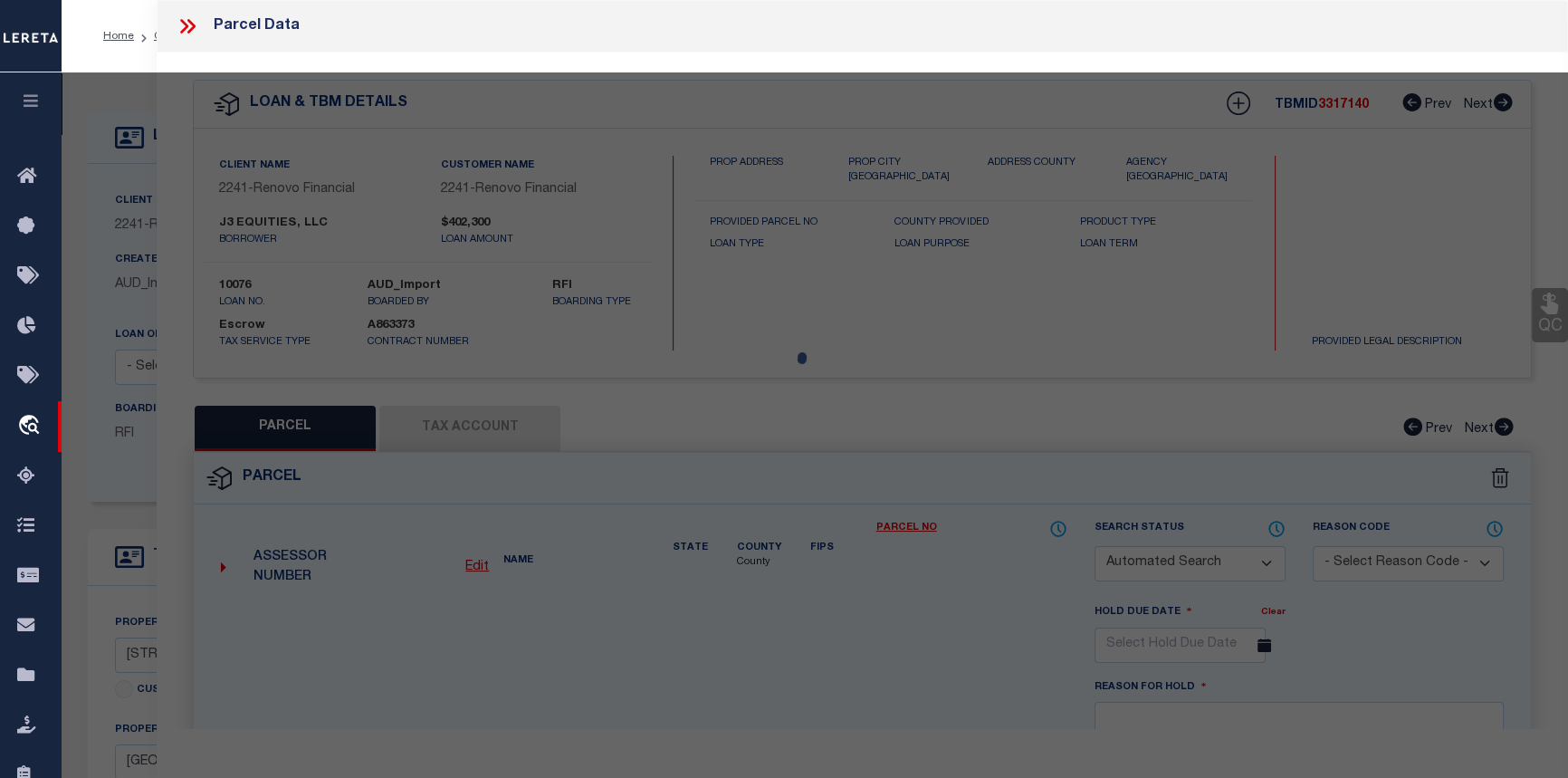
type input "2960 WHITE MAGNOLIA LOOP"
checkbox input "false"
type input "CLERMONT FL, 34711"
type textarea "MAGNOLIA PARK PHASE I PB 47 PG 18-19 LOT 3 ORB 6227 PG 137"
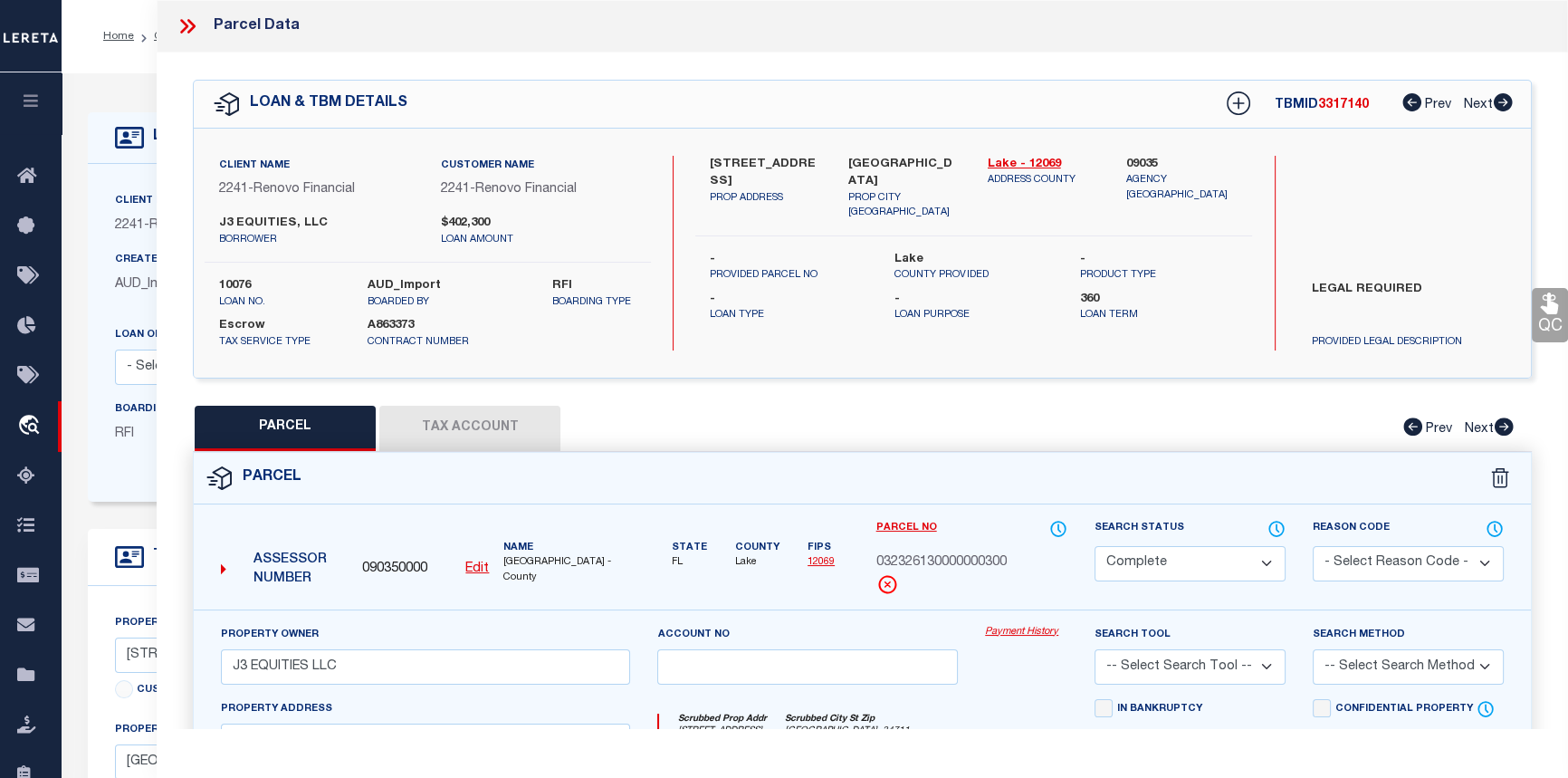
click at [1013, 630] on link "Payment History" at bounding box center [1025, 633] width 82 height 16
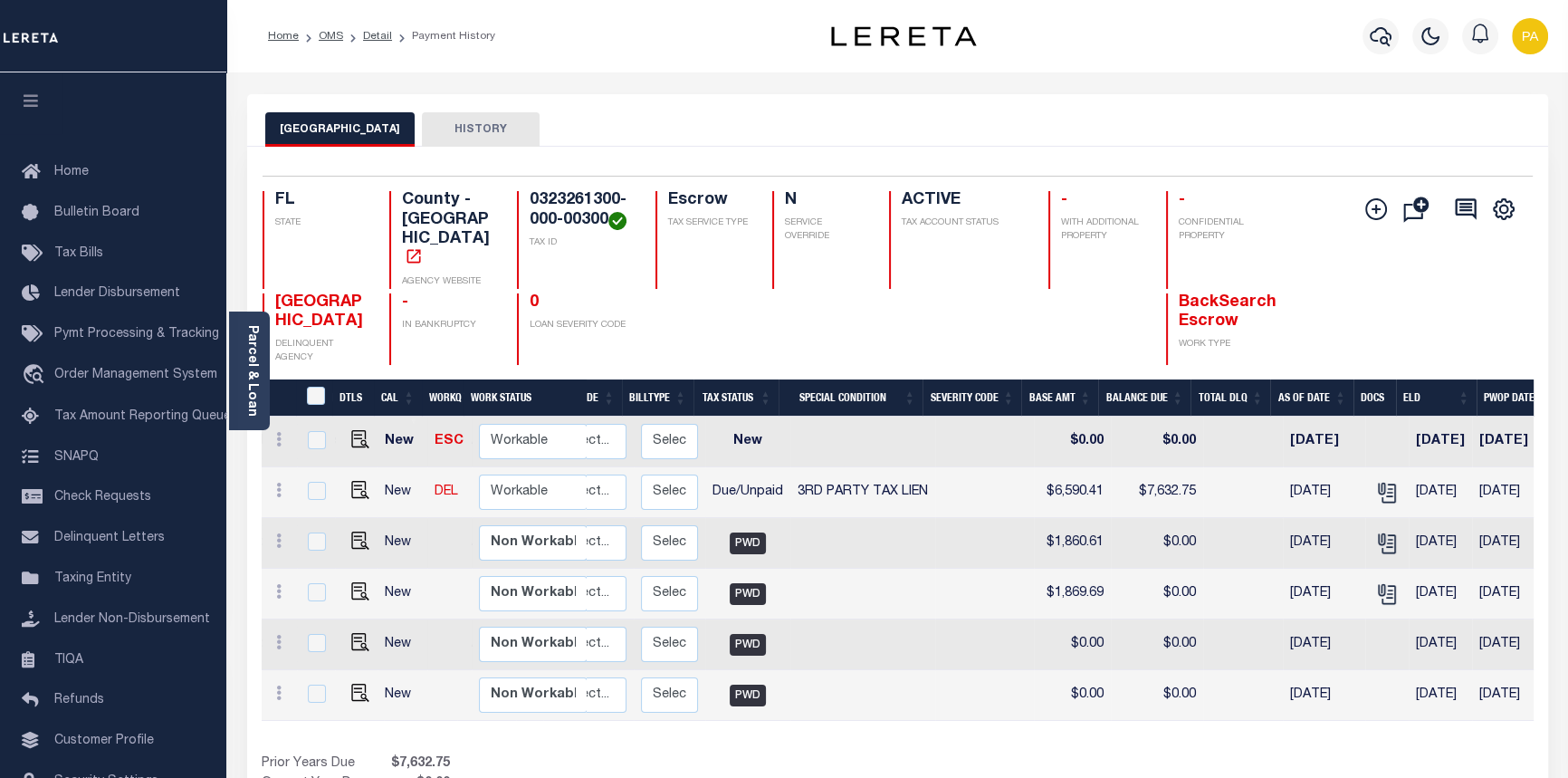
scroll to position [0, 318]
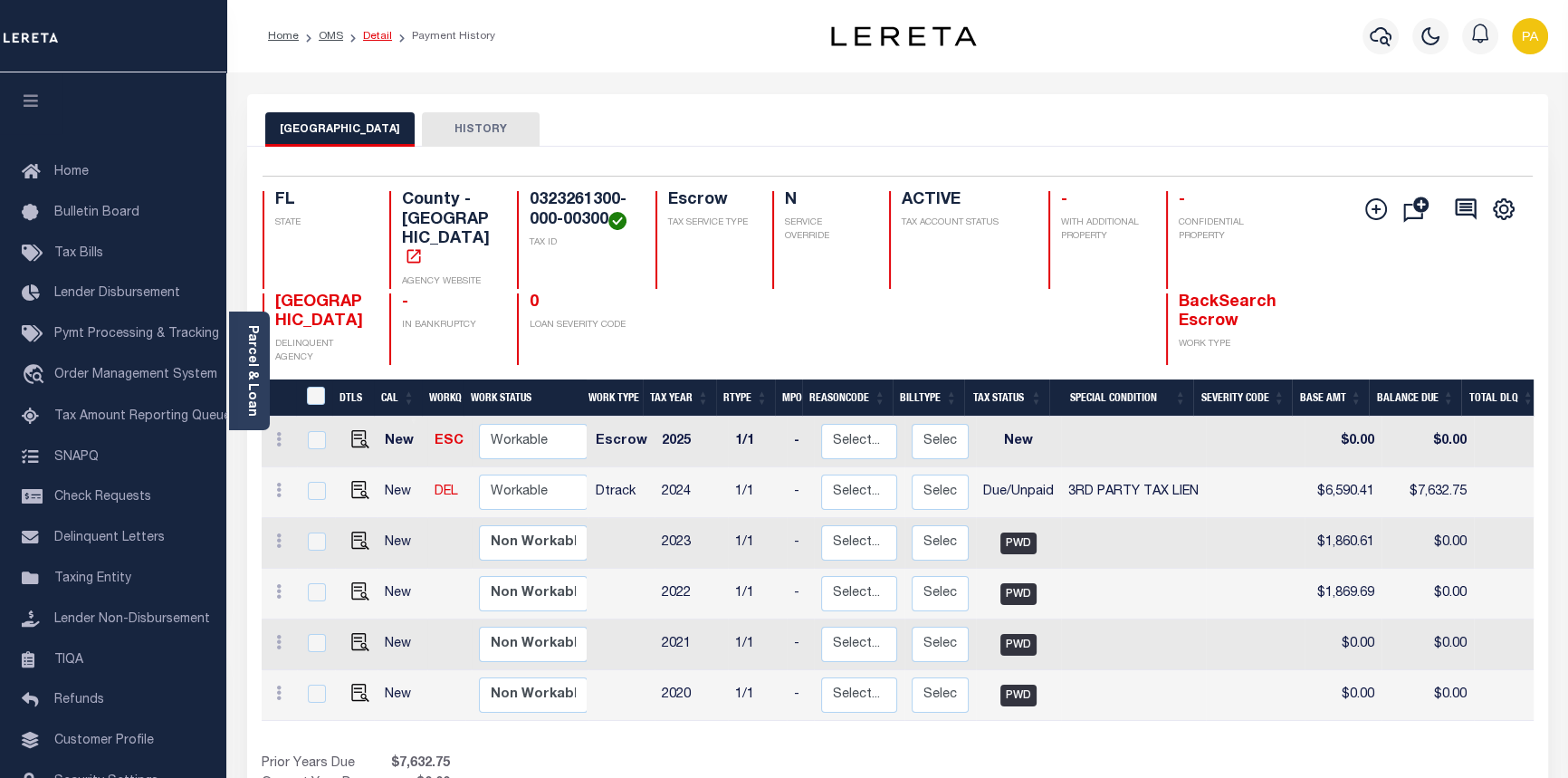
click at [373, 31] on link "Detail" at bounding box center [377, 36] width 29 height 11
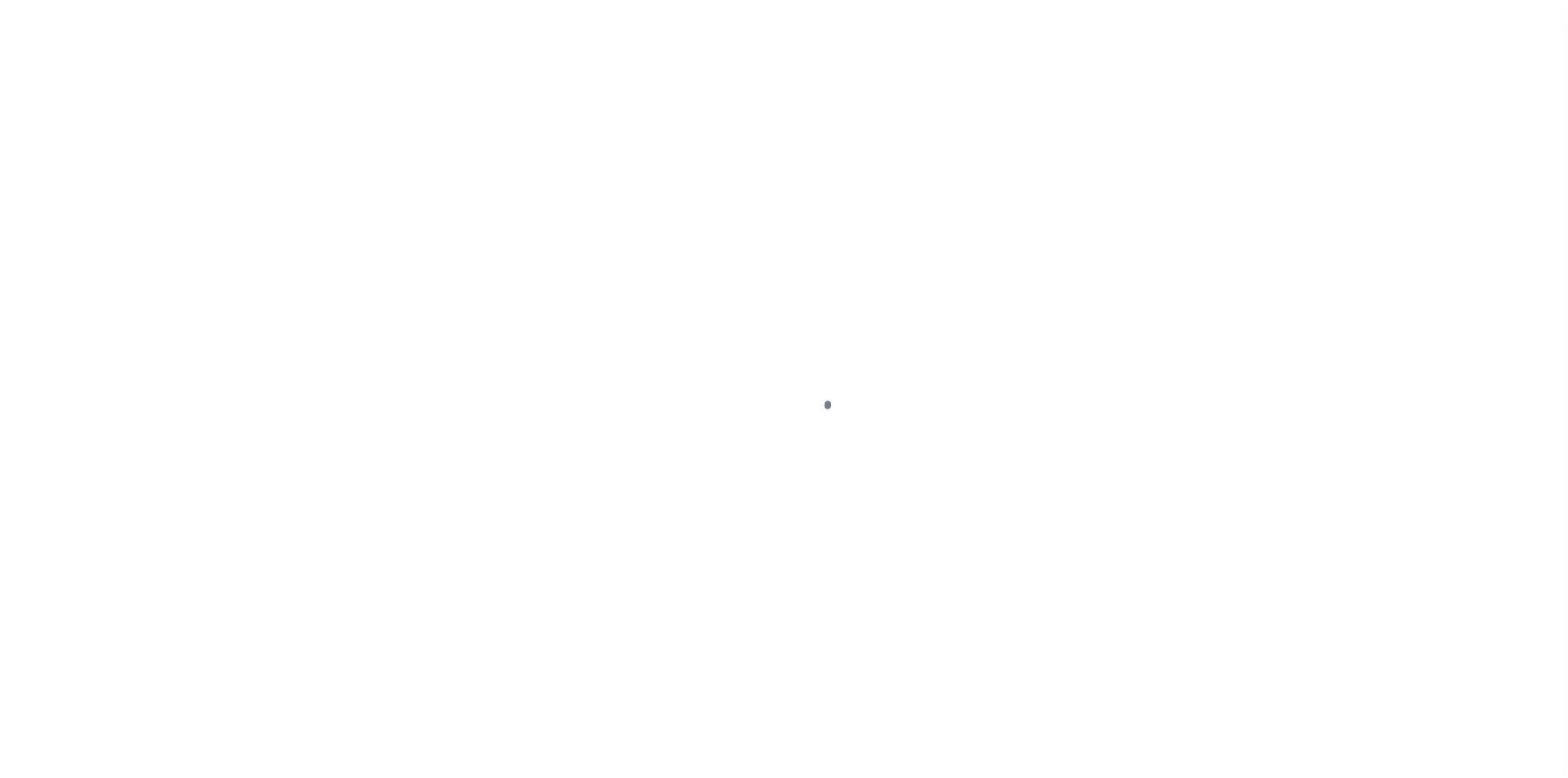
select select "Escrow"
type input "[STREET_ADDRESS]"
select select
type input "[GEOGRAPHIC_DATA]"
type input "a0k8Y00000jIMQA"
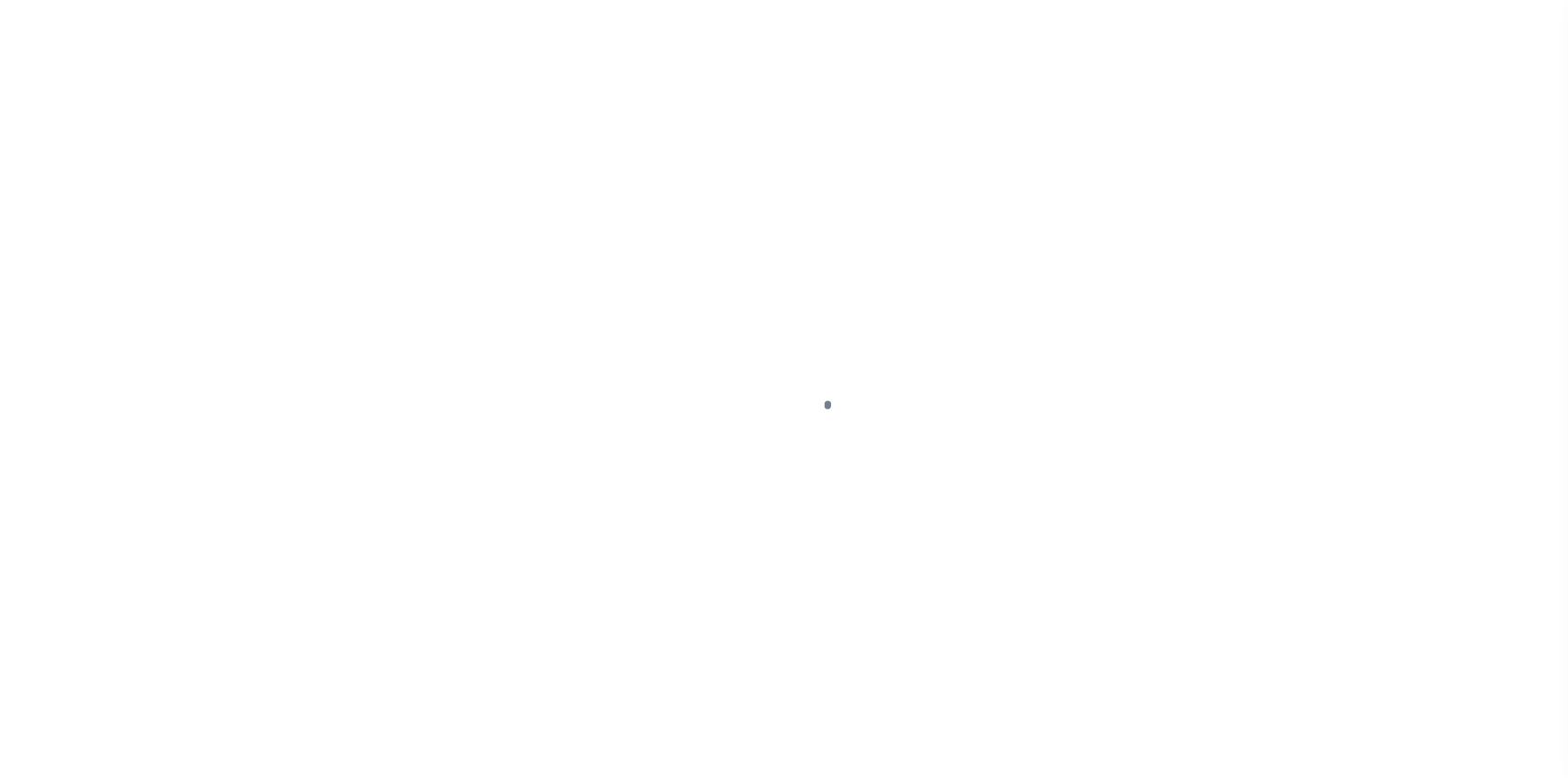
select select
type textarea "LEGAL REQUIRED"
type textarea "REO - [DATE]"
select select "25066"
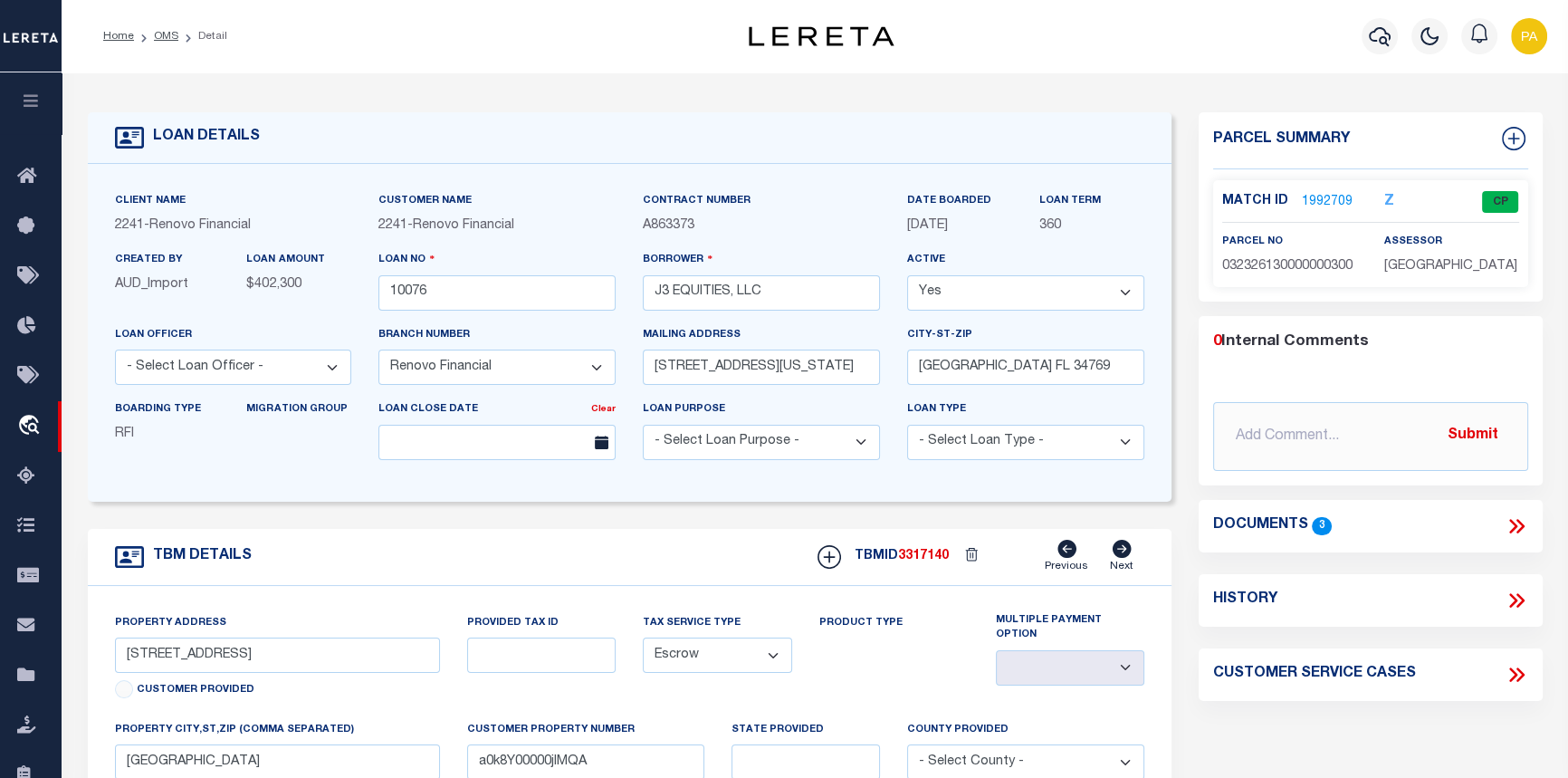
click at [1329, 196] on link "1992709" at bounding box center [1326, 201] width 50 height 19
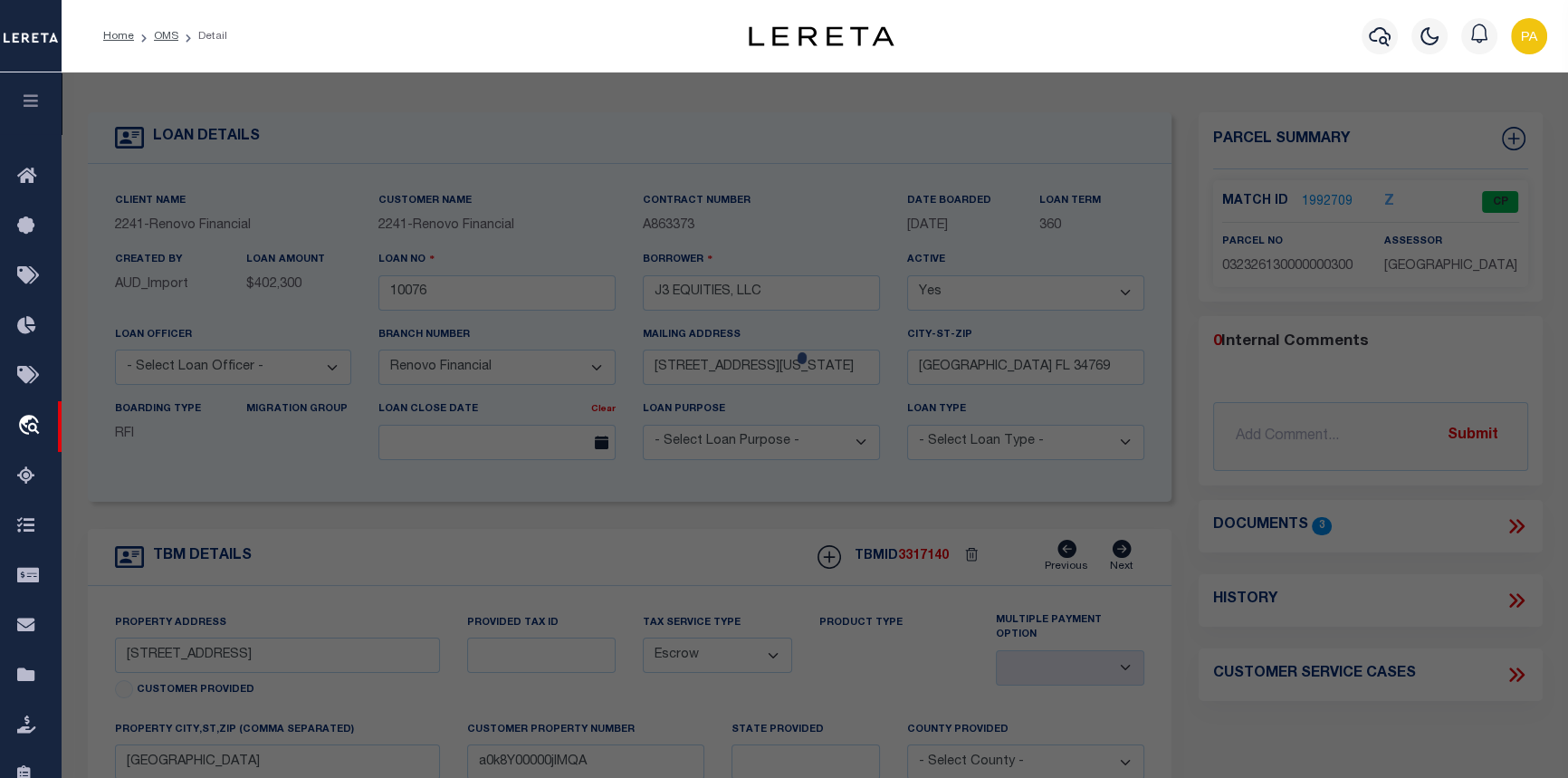
checkbox input "false"
select select "CP"
type input "J3 EQUITIES LLC"
select select
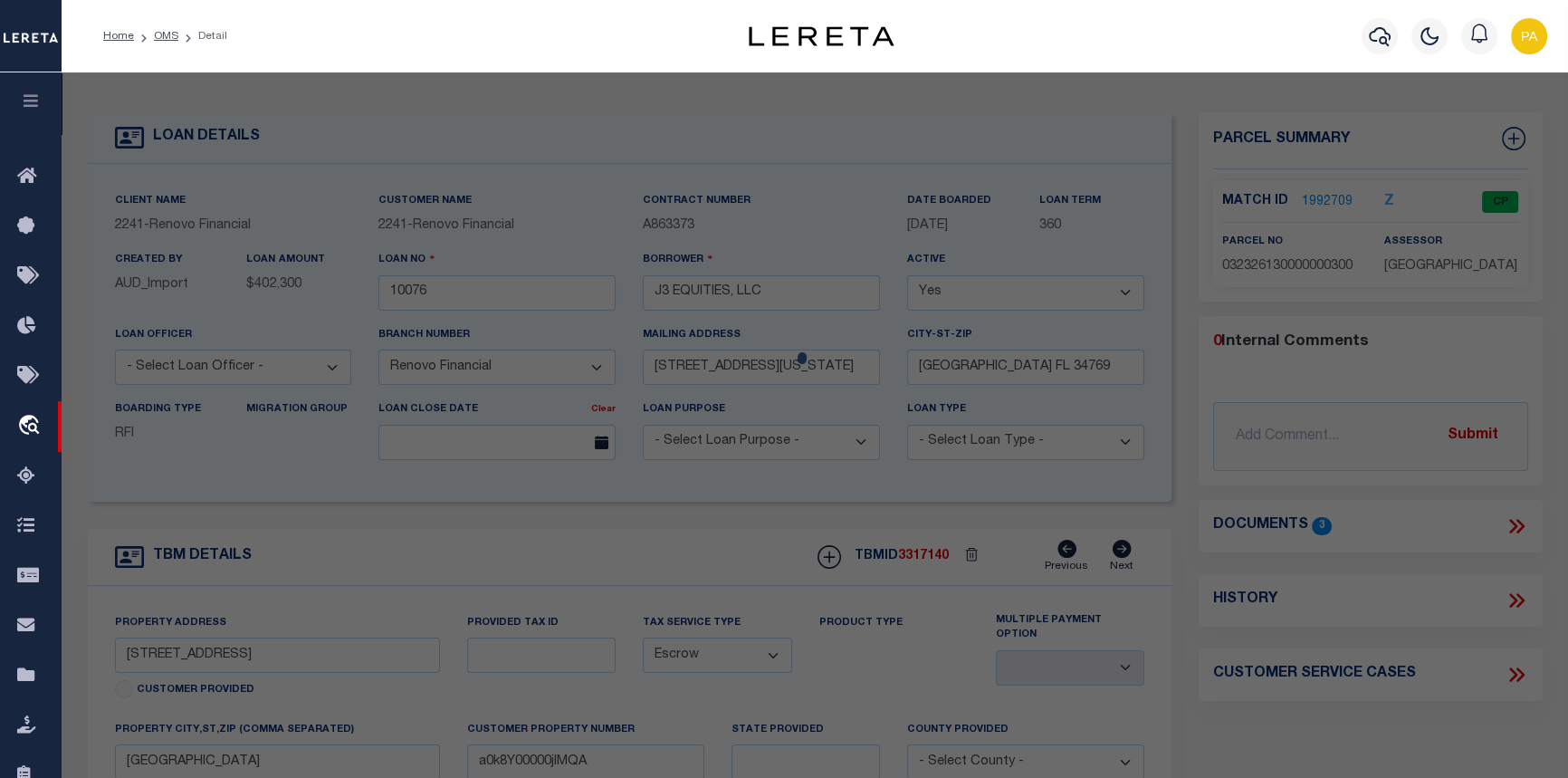
type input "[STREET_ADDRESS]"
checkbox input "false"
type input "[GEOGRAPHIC_DATA], 34711"
type textarea "MAGNOLIA PARK PHASE I PB 47 PG 18-19 LOT 3 ORB 6227 PG 137"
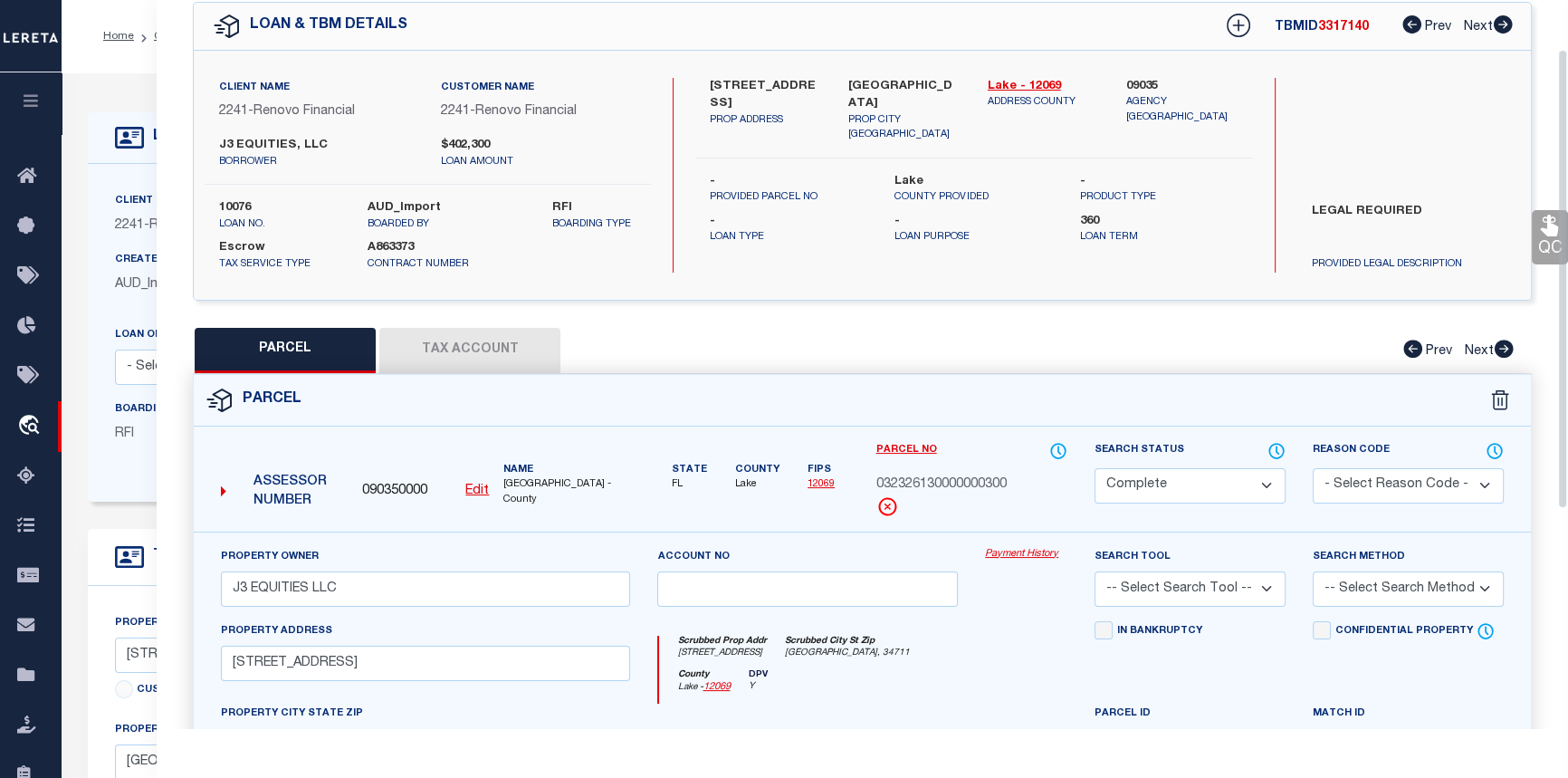
scroll to position [82, 0]
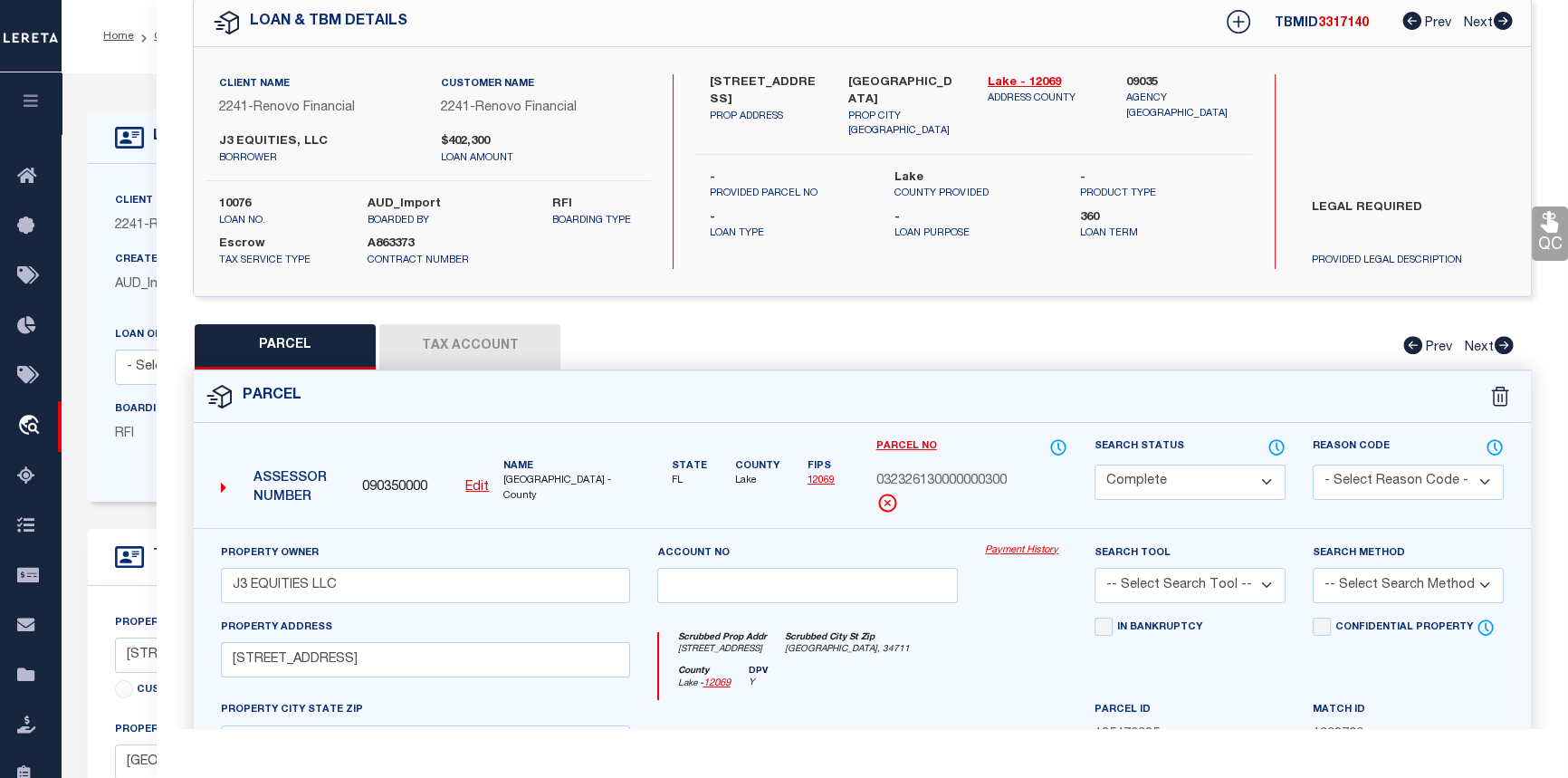
click at [1020, 547] on link "Payment History" at bounding box center [1025, 551] width 82 height 16
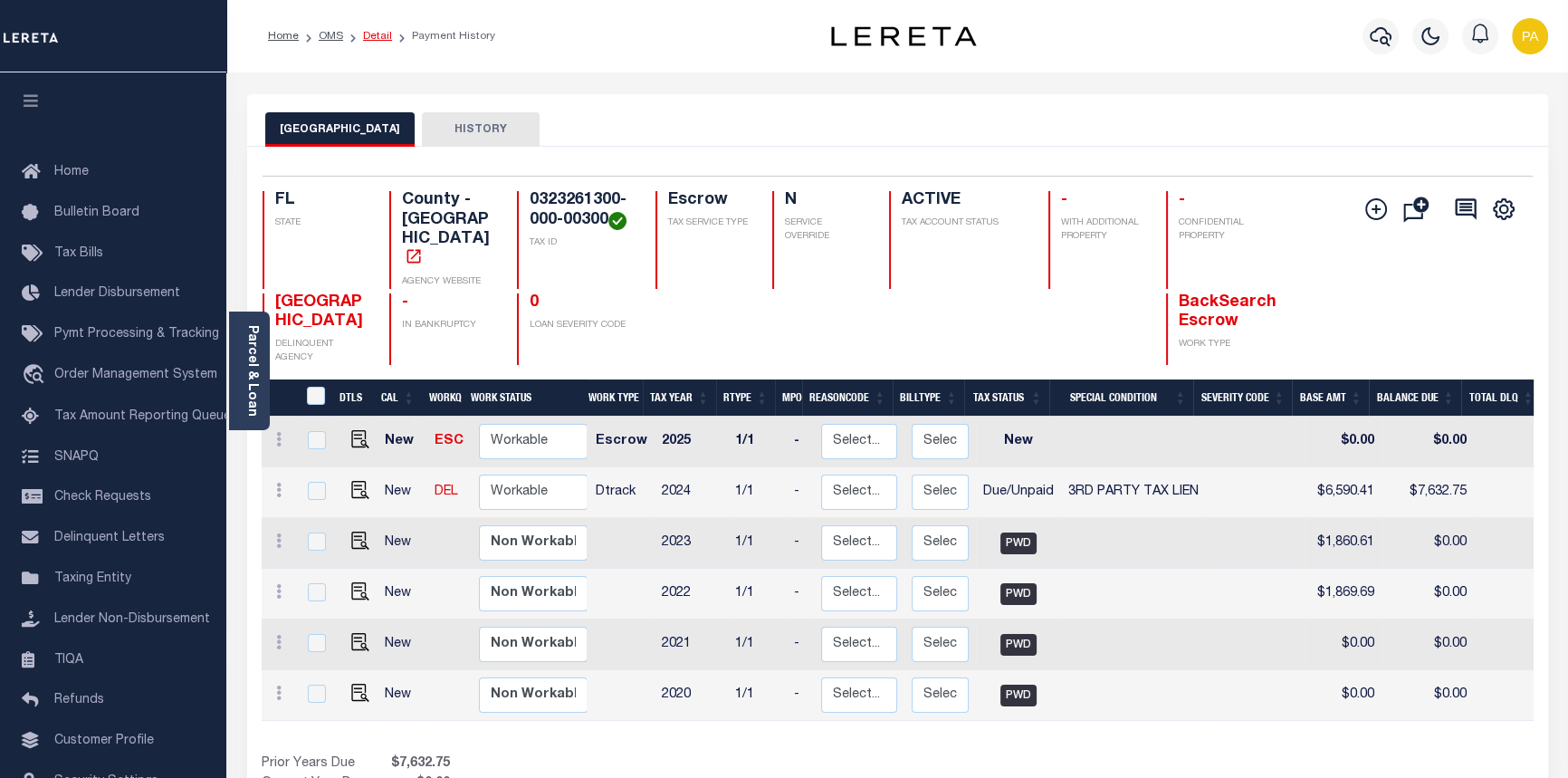
click at [375, 32] on link "Detail" at bounding box center [377, 36] width 29 height 11
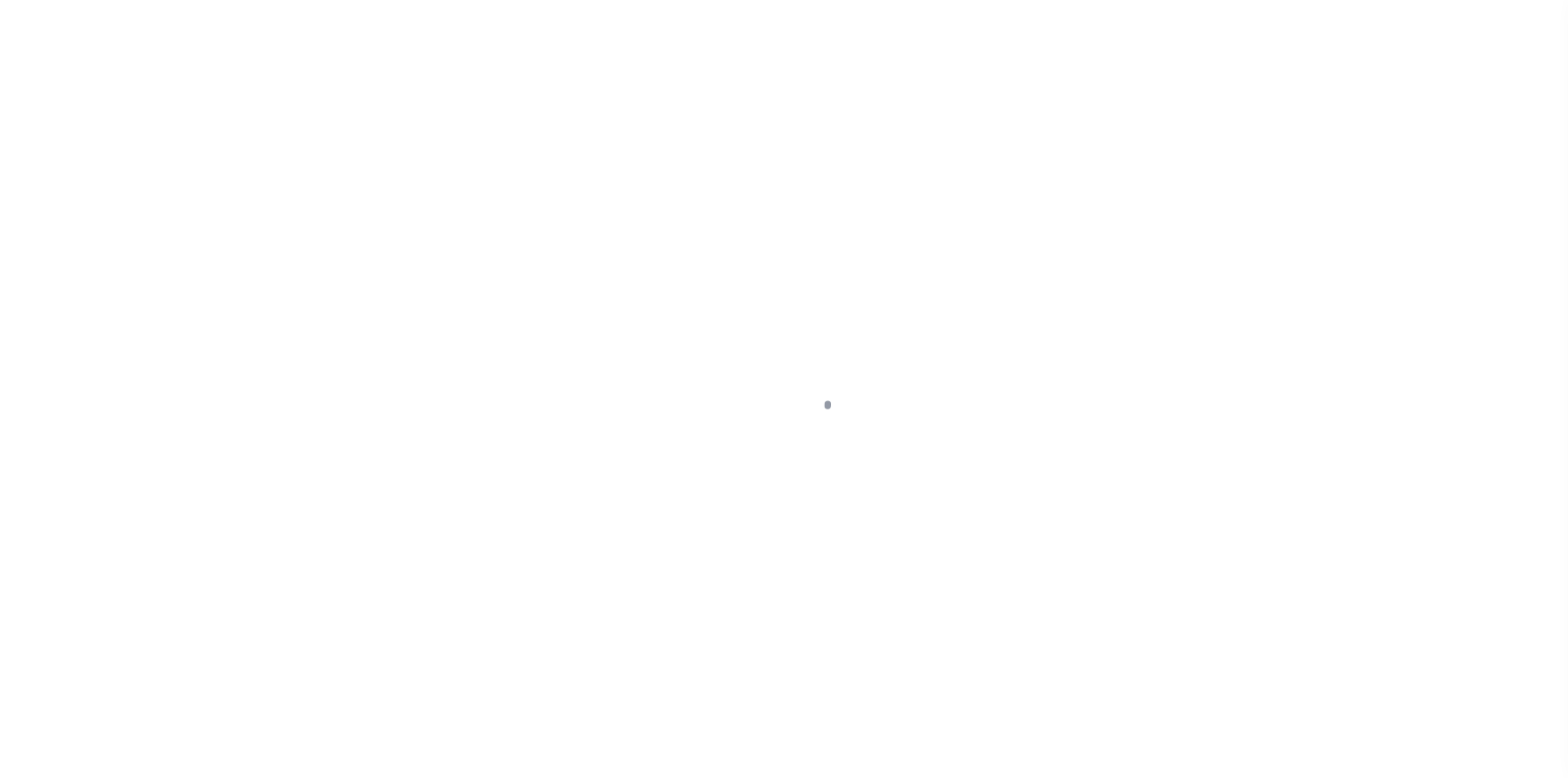
select select "Escrow"
type input "[STREET_ADDRESS]"
select select
type input "[GEOGRAPHIC_DATA]"
type input "a0k8Y00000jIMQA"
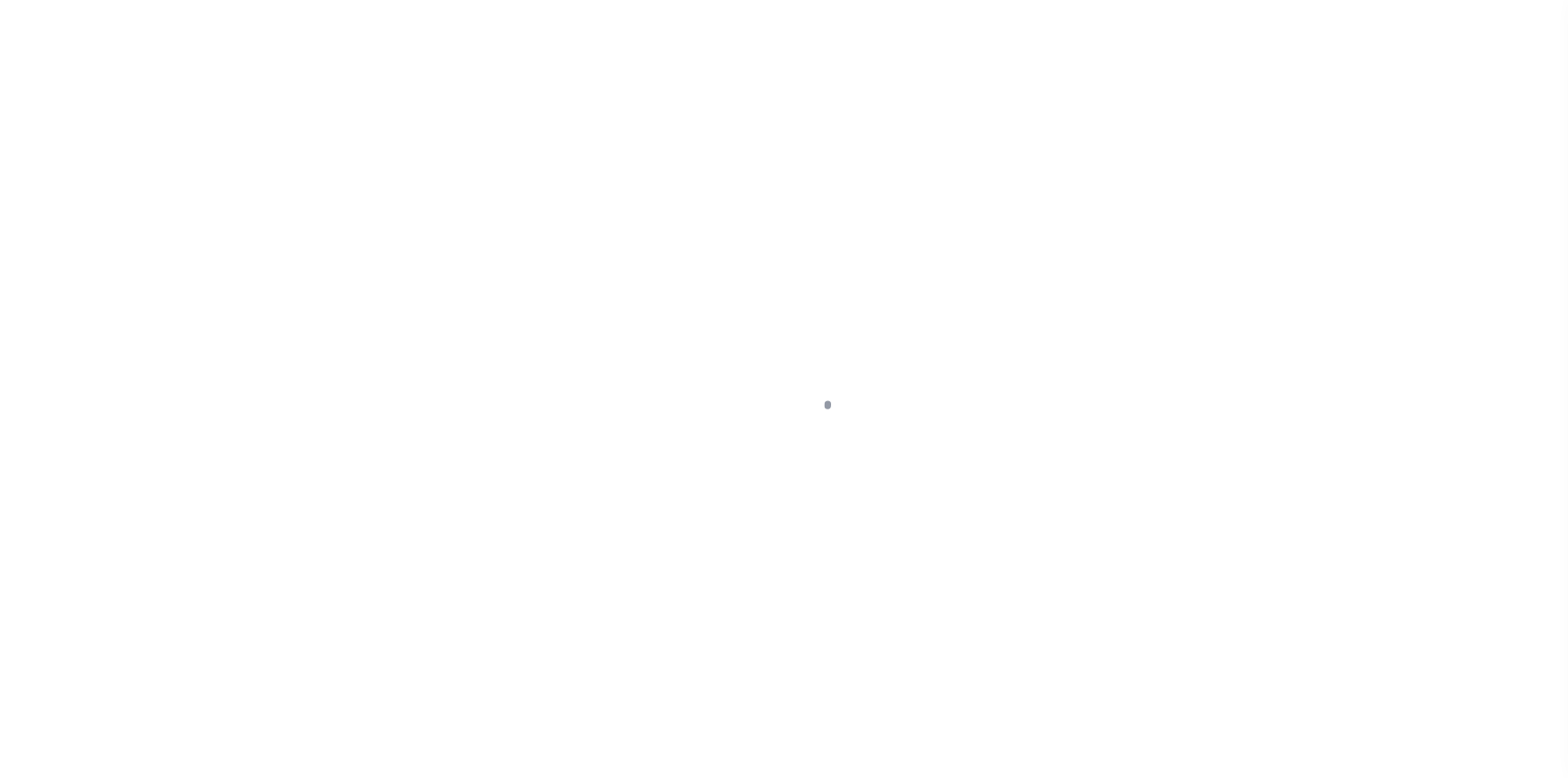
select select
type textarea "LEGAL REQUIRED"
type textarea "REO - [DATE]"
select select "25066"
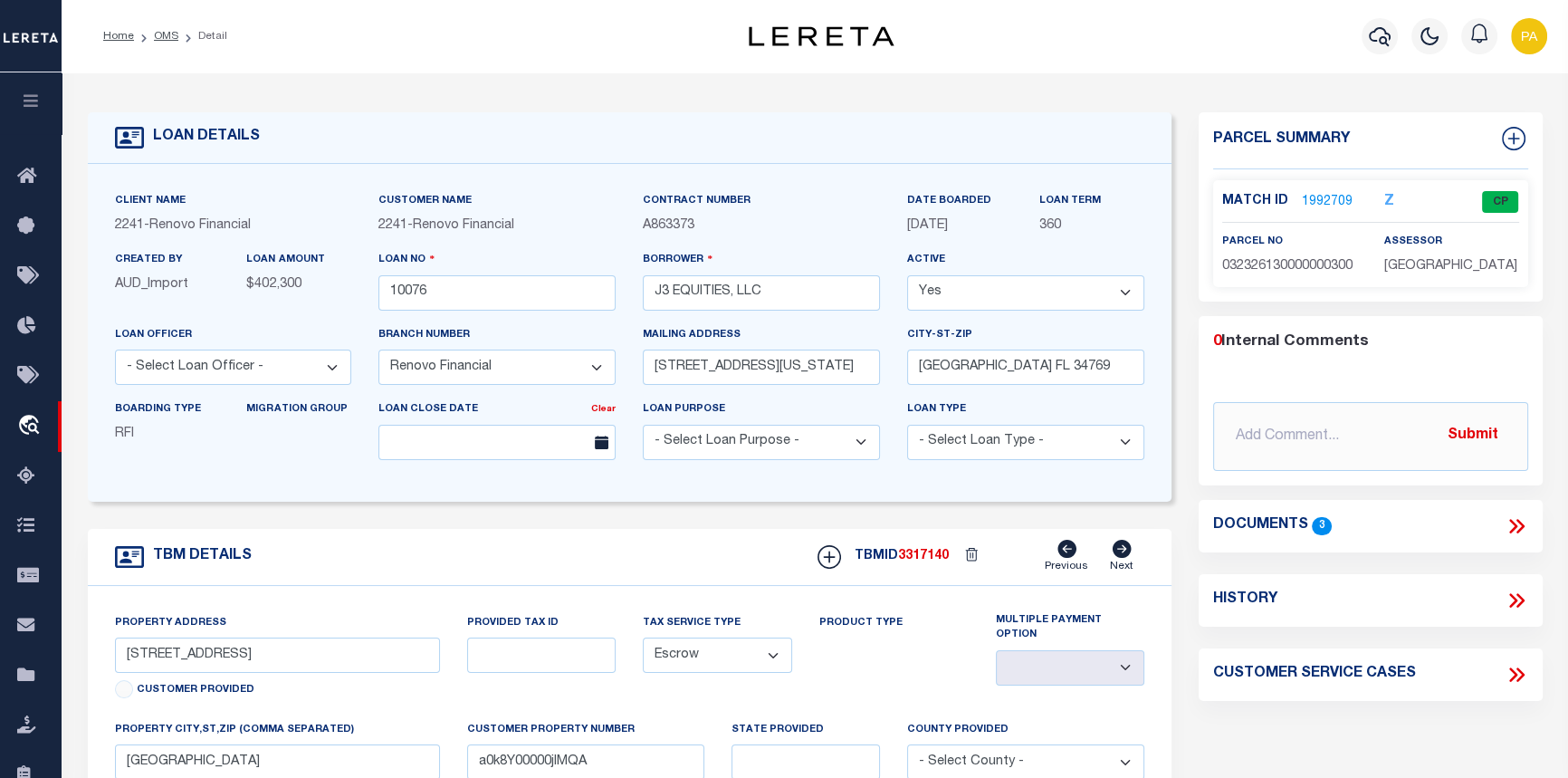
click at [1328, 198] on link "1992709" at bounding box center [1326, 201] width 50 height 19
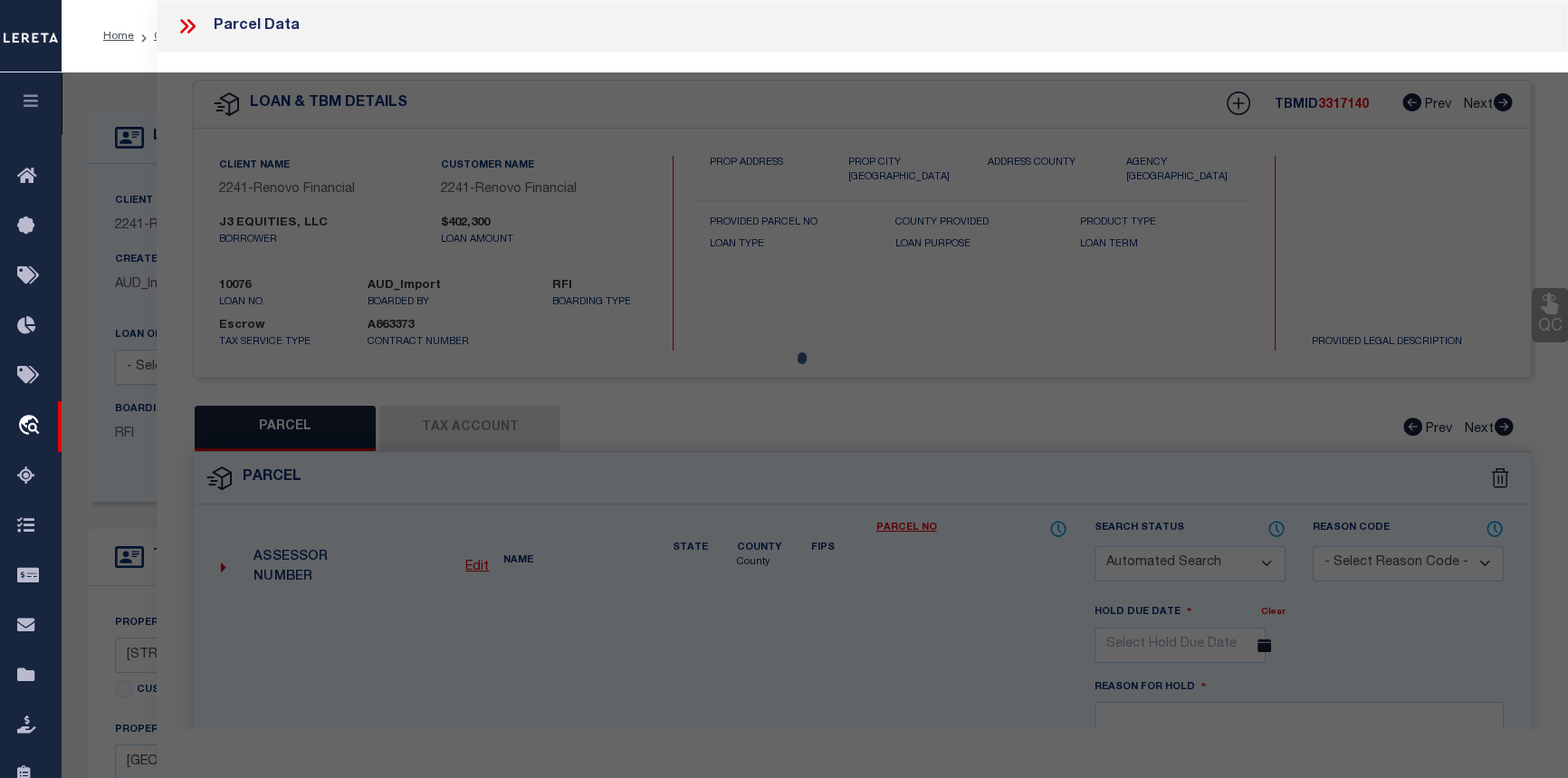
checkbox input "false"
select select "CP"
type input "J3 EQUITIES LLC"
select select
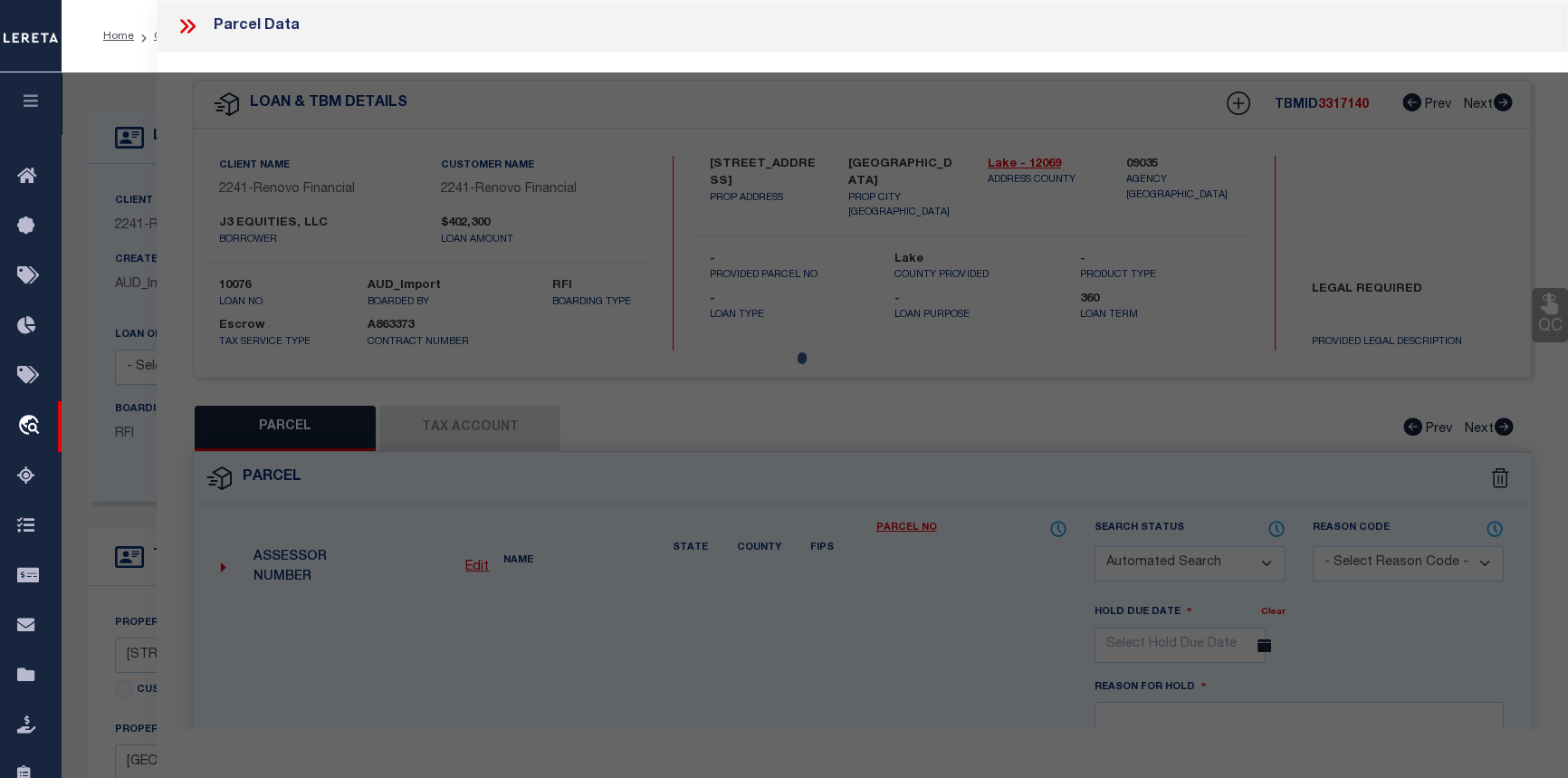
type input "[STREET_ADDRESS]"
checkbox input "false"
type input "[GEOGRAPHIC_DATA], 34711"
type textarea "MAGNOLIA PARK PHASE I PB 47 PG 18-19 LOT 3 ORB 6227 PG 137"
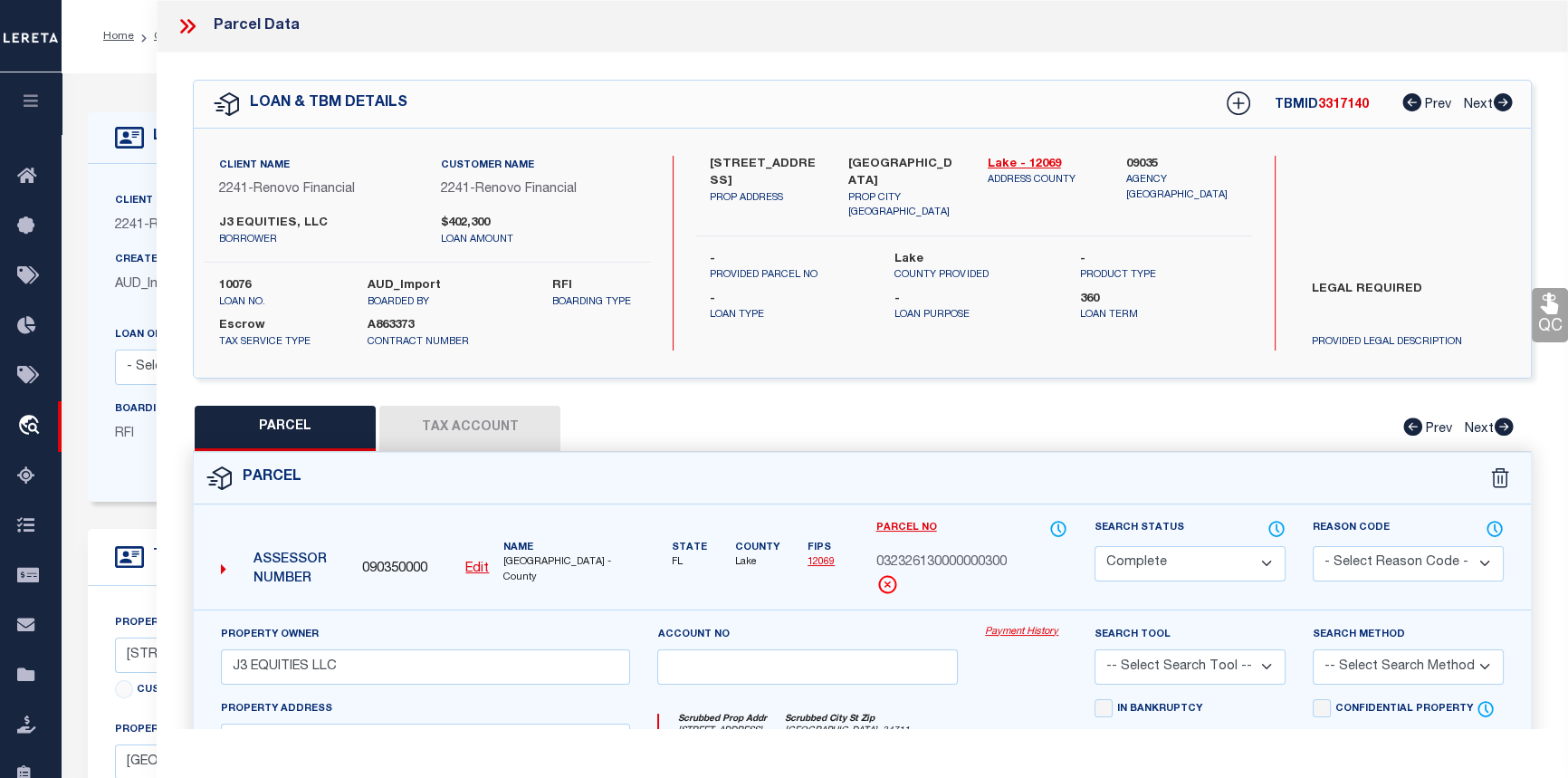
click at [1049, 634] on link "Payment History" at bounding box center [1025, 633] width 82 height 16
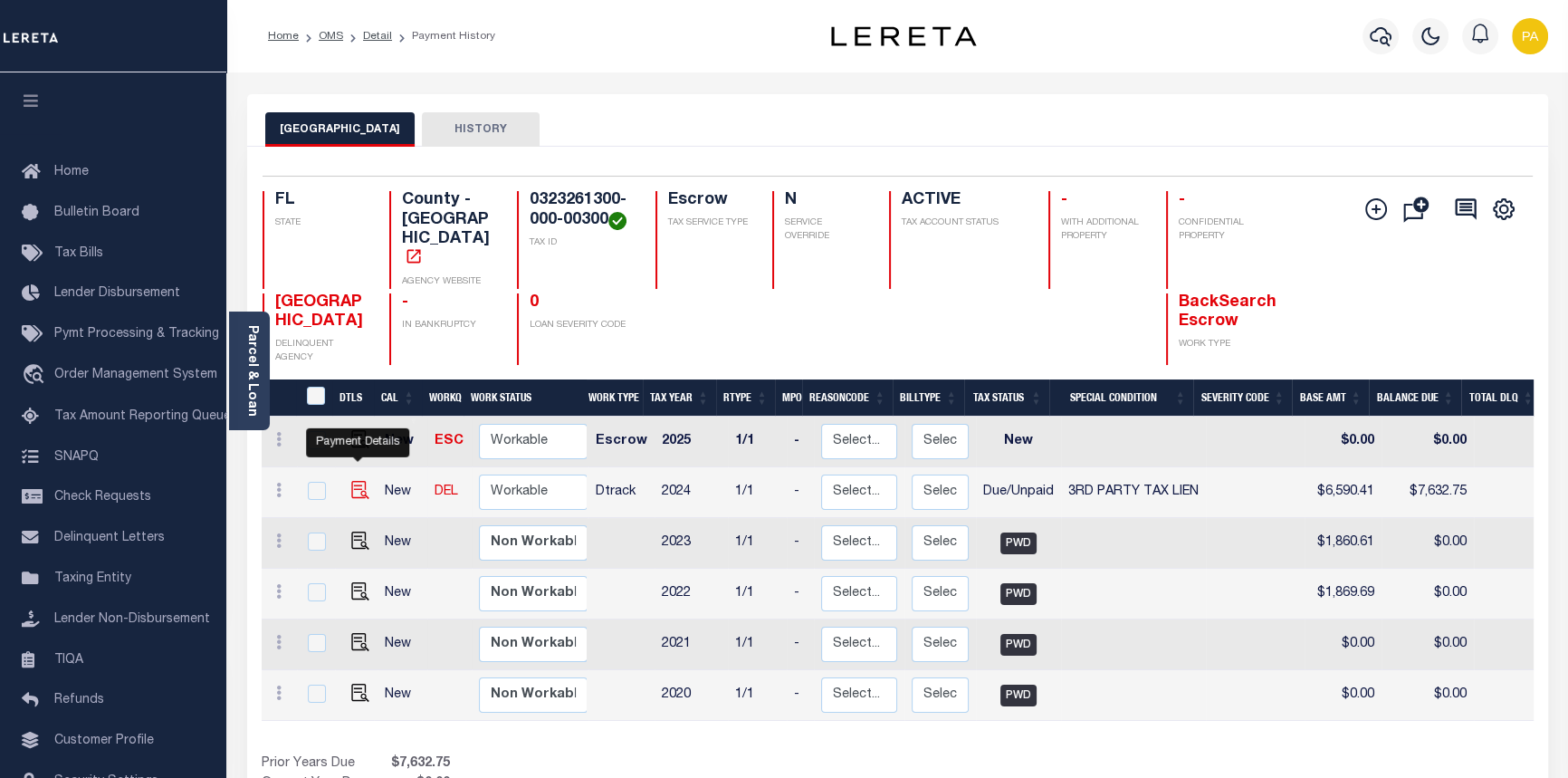
click at [359, 481] on img "" at bounding box center [360, 490] width 18 height 18
checkbox input "true"
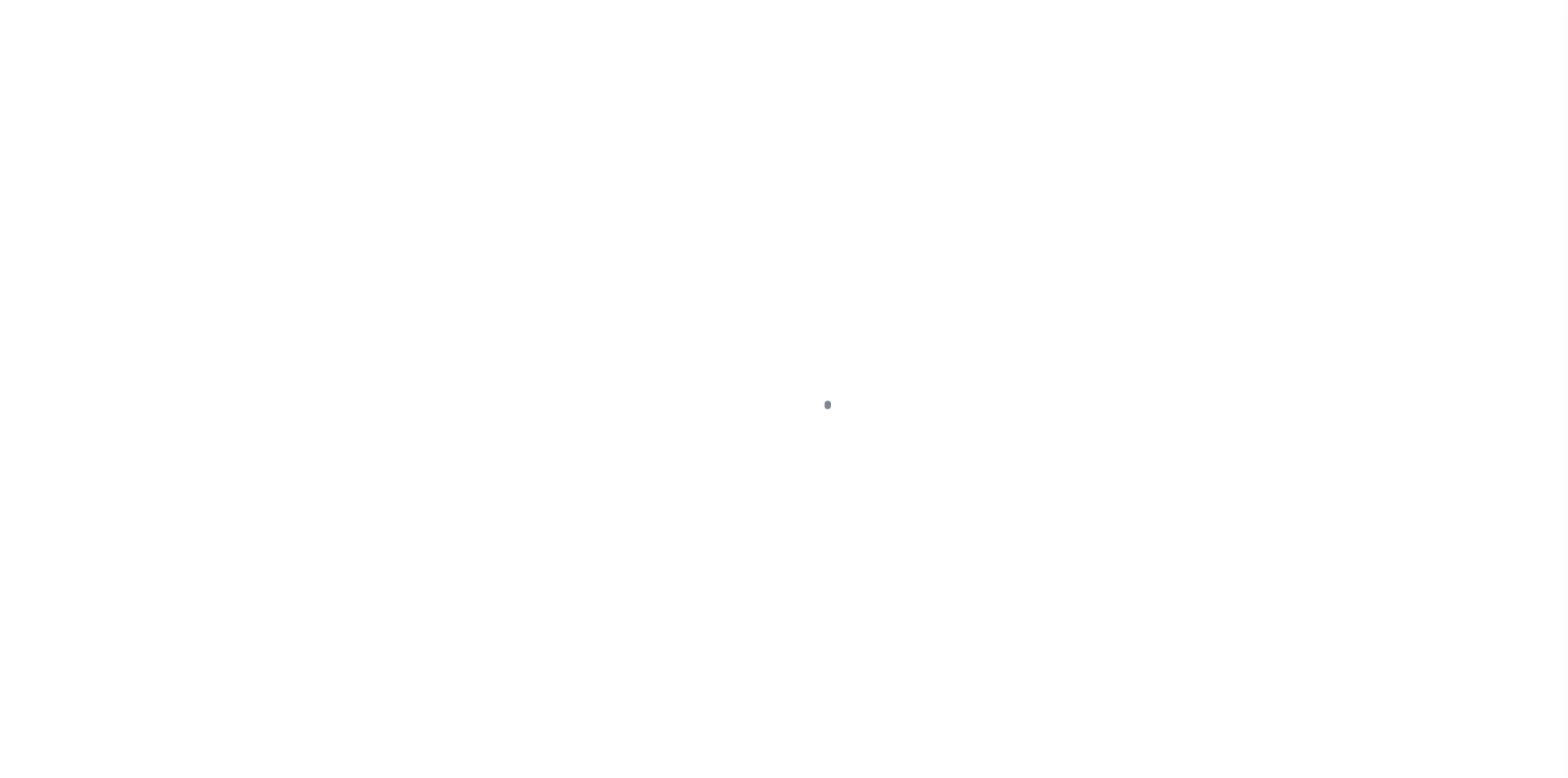
select select "DUE"
select select "20"
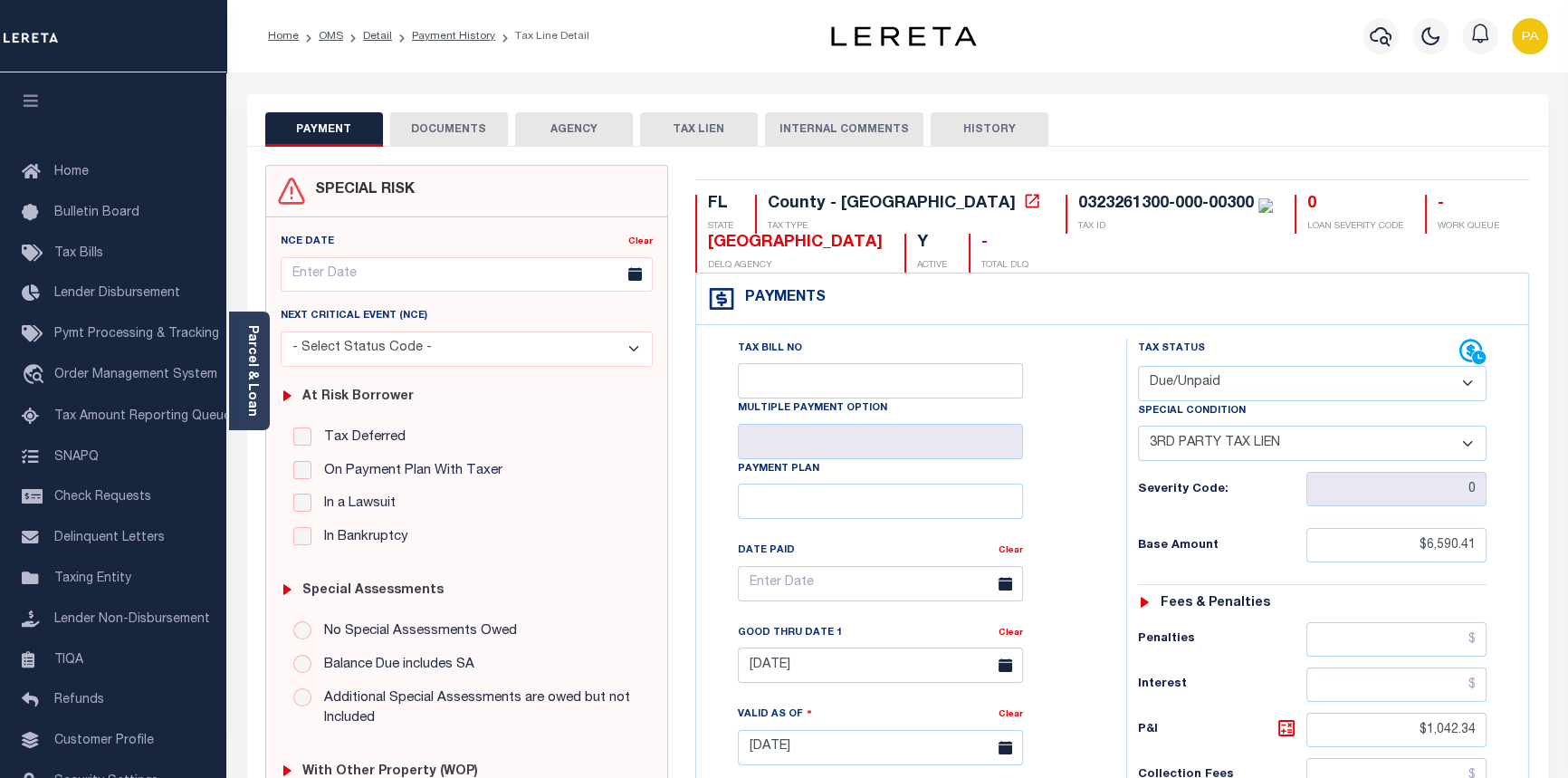
click at [450, 127] on button "DOCUMENTS" at bounding box center [448, 129] width 117 height 35
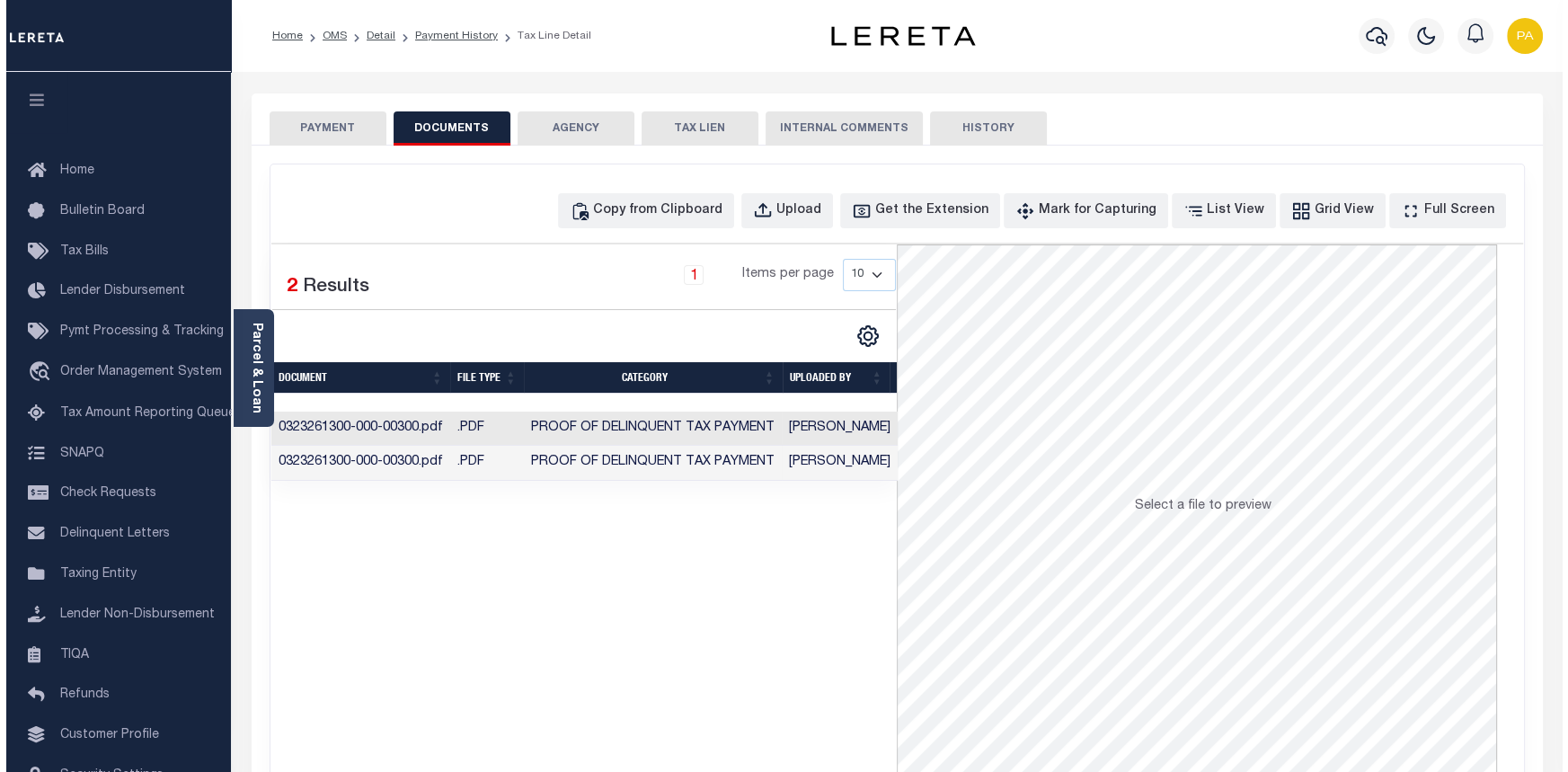
scroll to position [0, 85]
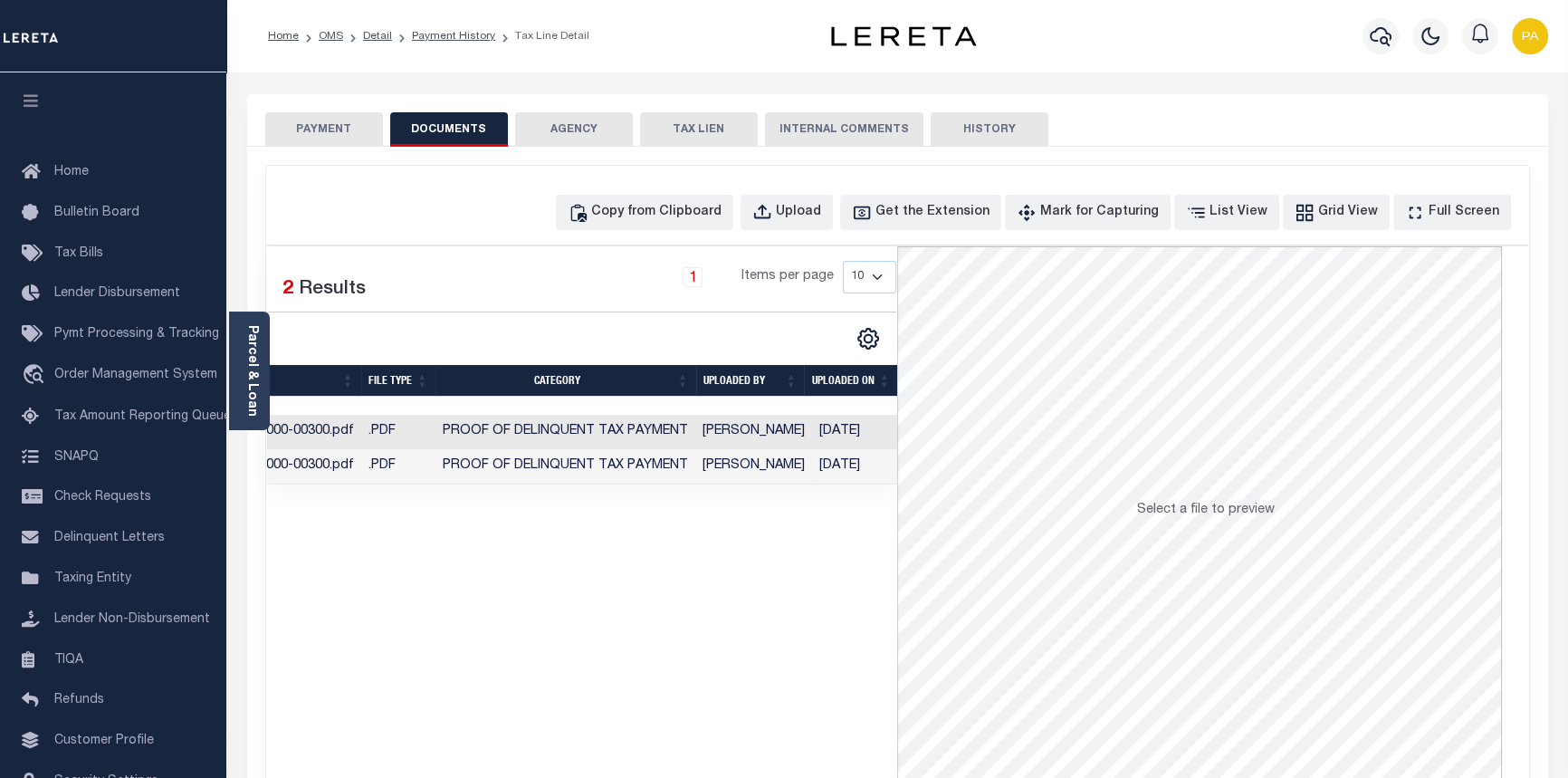
click at [758, 464] on td "Preethi Ramesh" at bounding box center [753, 467] width 116 height 36
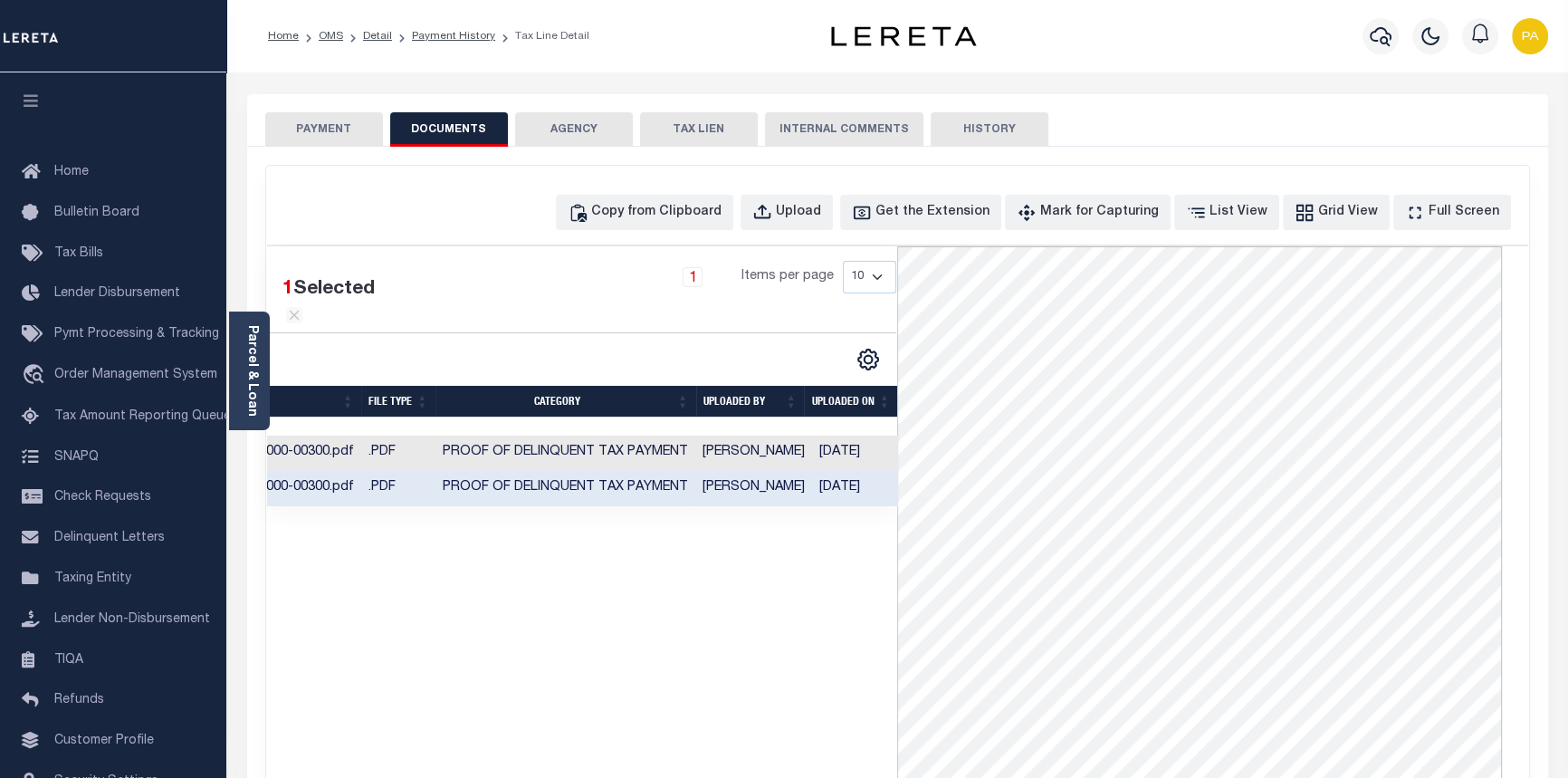
click at [671, 316] on div "1 Items per page 10 25 50 100" at bounding box center [664, 296] width 491 height 71
click at [821, 213] on div "Upload" at bounding box center [798, 212] width 45 height 20
select select "POP"
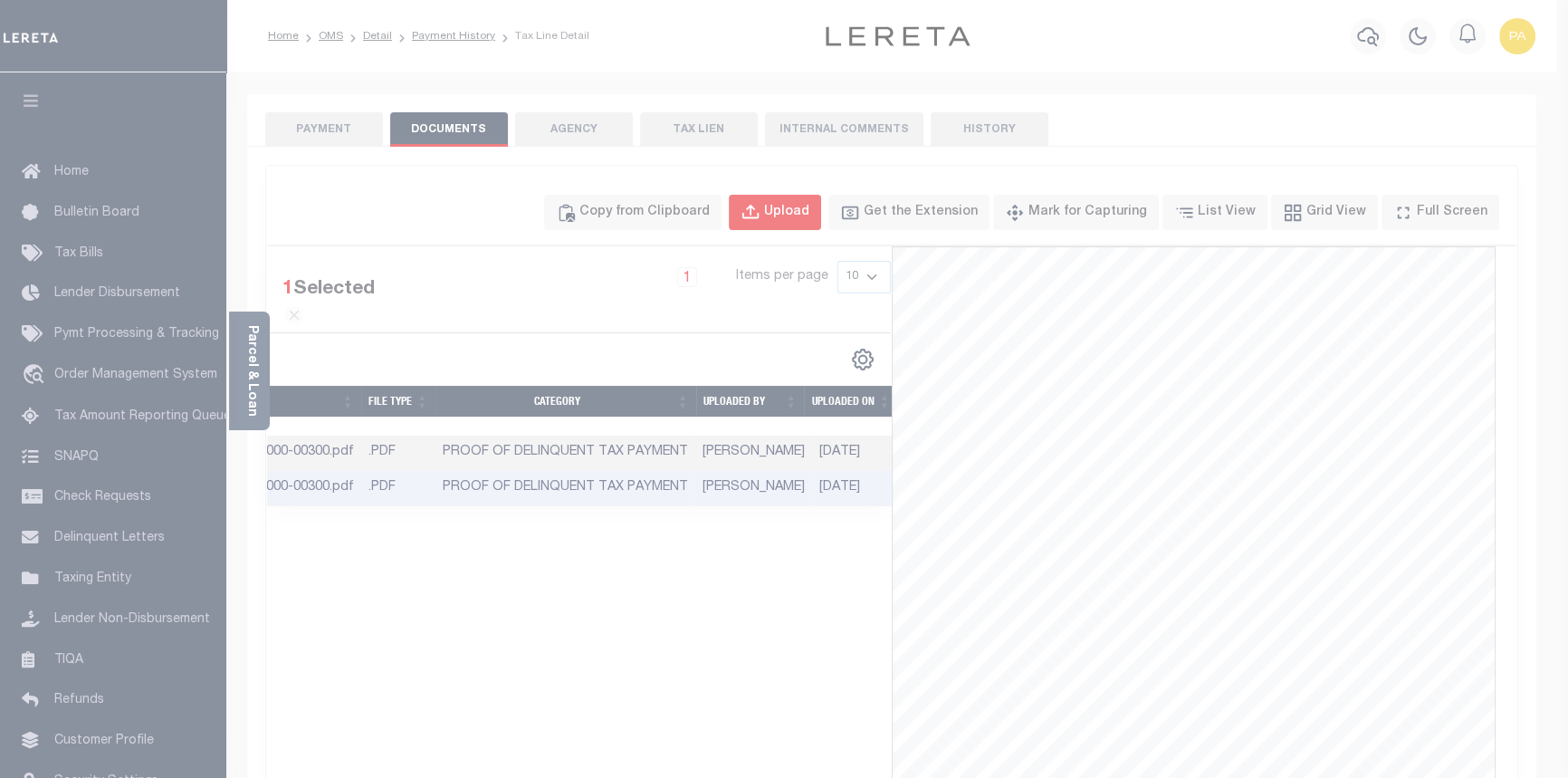
scroll to position [0, 80]
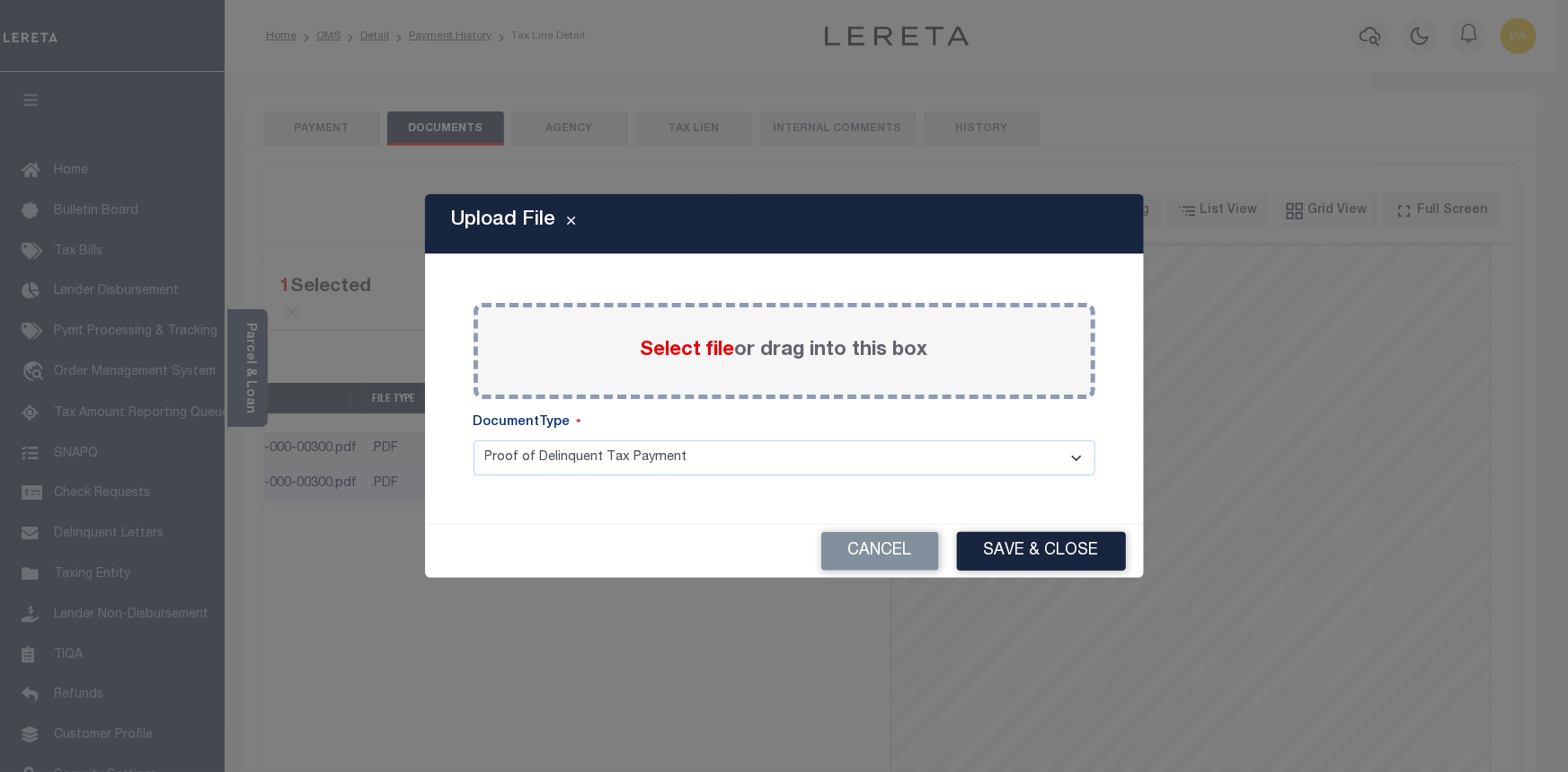
click at [715, 357] on span "Select file" at bounding box center [688, 351] width 94 height 20
click at [0, 0] on input "Select file or drag into this box" at bounding box center [0, 0] width 0 height 0
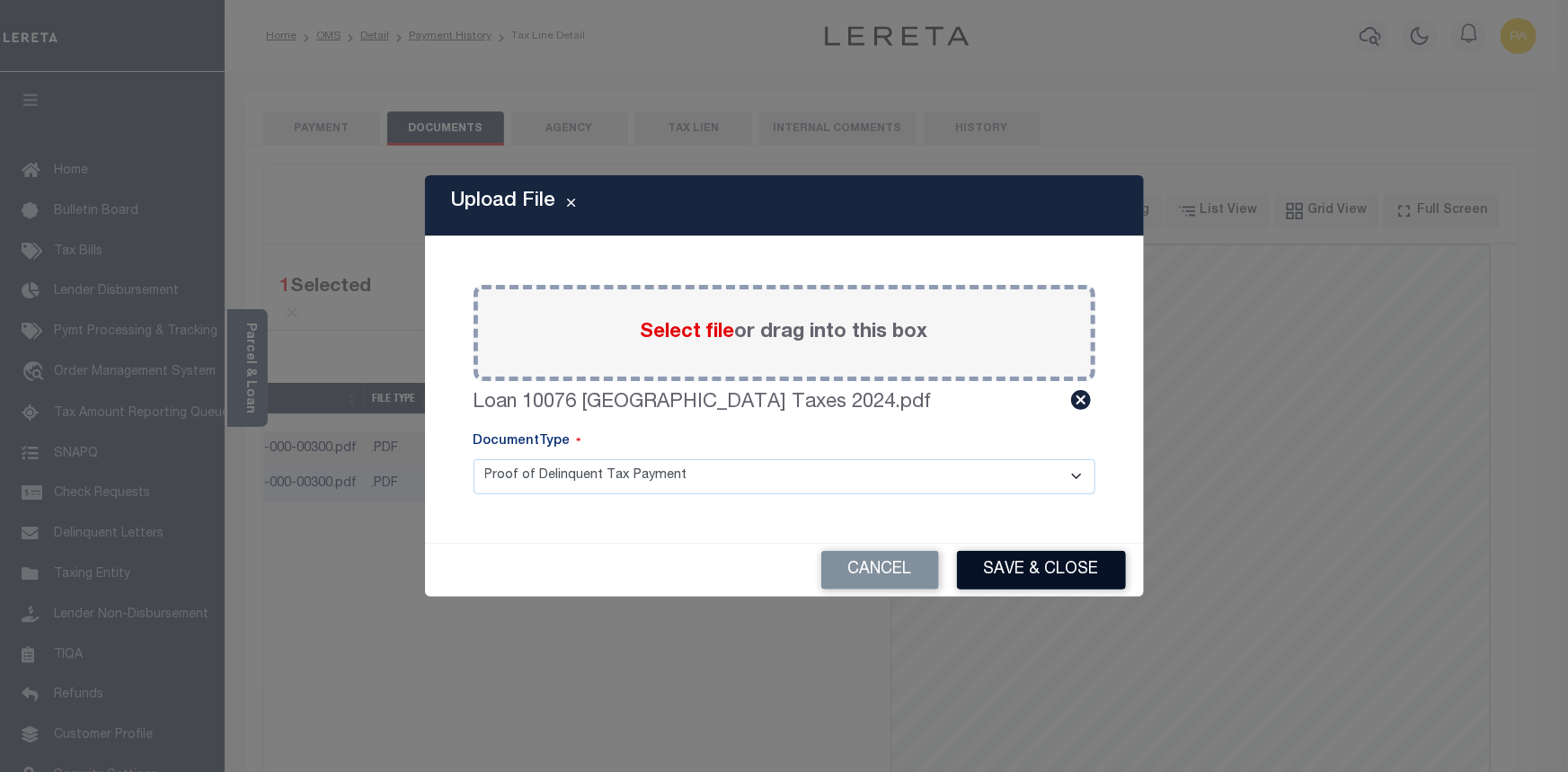
click at [1069, 571] on button "Save & Close" at bounding box center [1041, 569] width 168 height 38
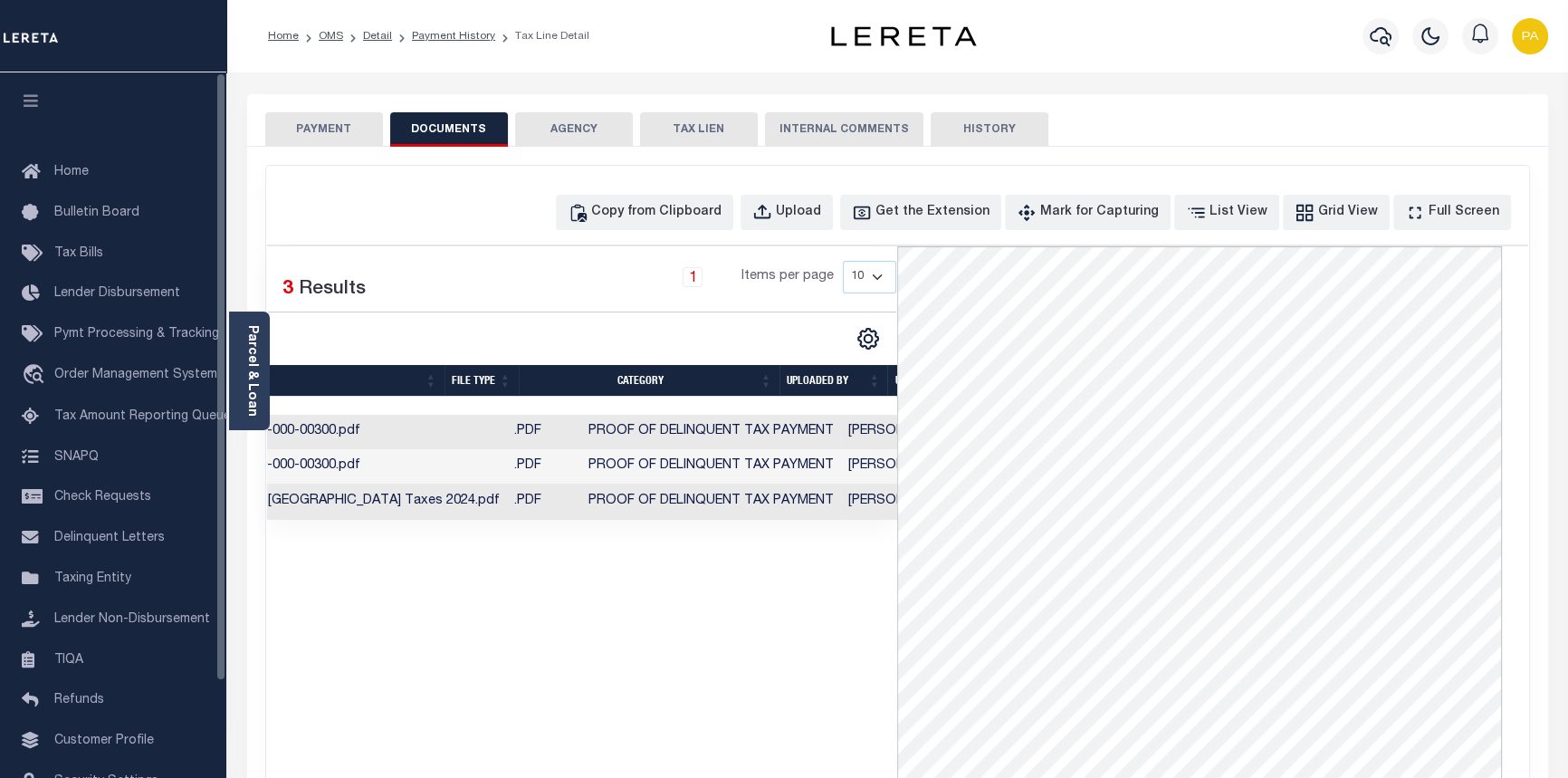
click at [327, 121] on button "PAYMENT" at bounding box center [324, 129] width 117 height 35
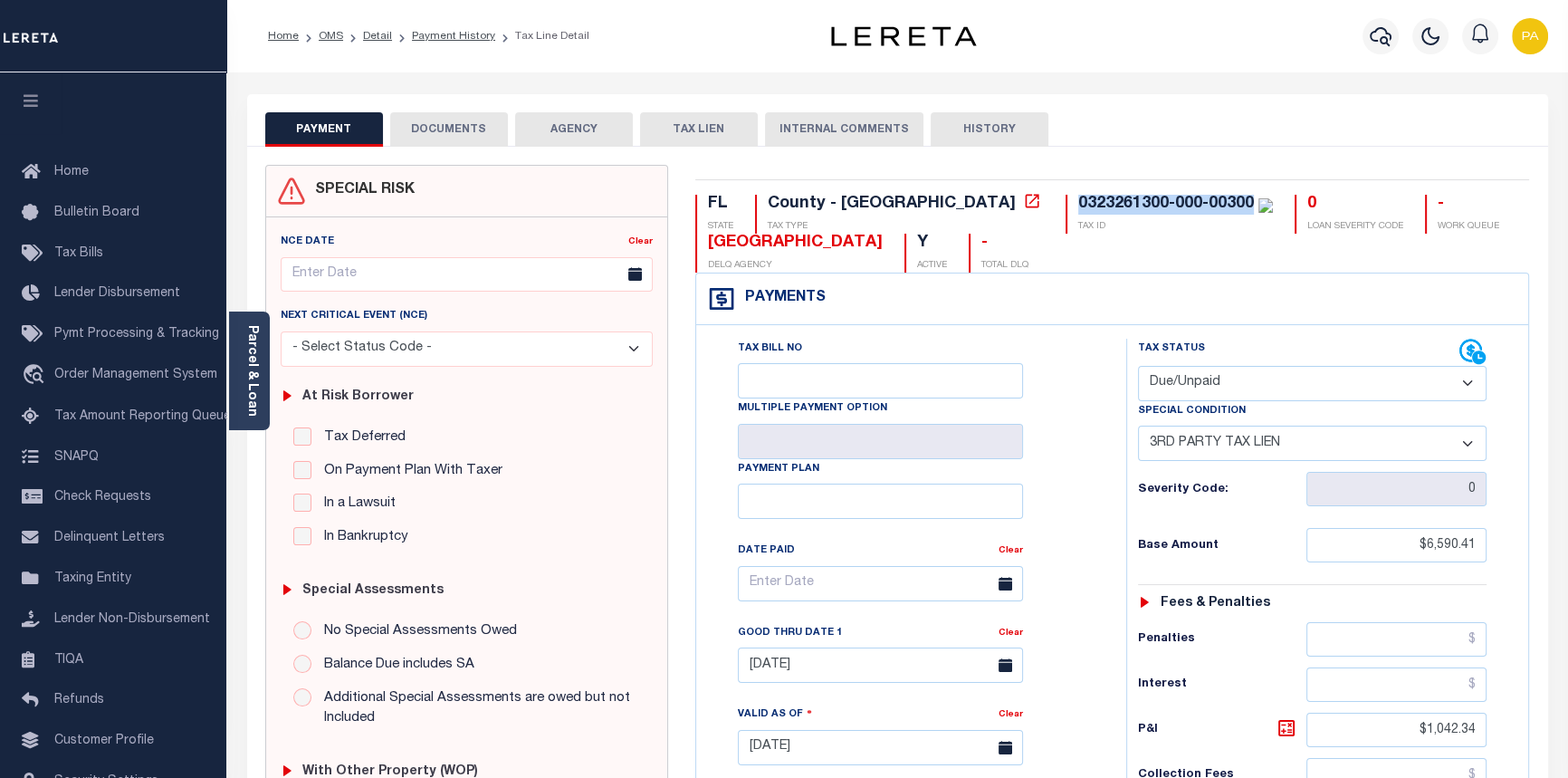
drag, startPoint x: 924, startPoint y: 204, endPoint x: 1098, endPoint y: 208, distance: 174.0
click at [1098, 208] on div "0323261300-000-00300" at bounding box center [1174, 204] width 194 height 20
copy div "0323261300-000-00300"
click at [324, 37] on link "OMS" at bounding box center [331, 36] width 25 height 11
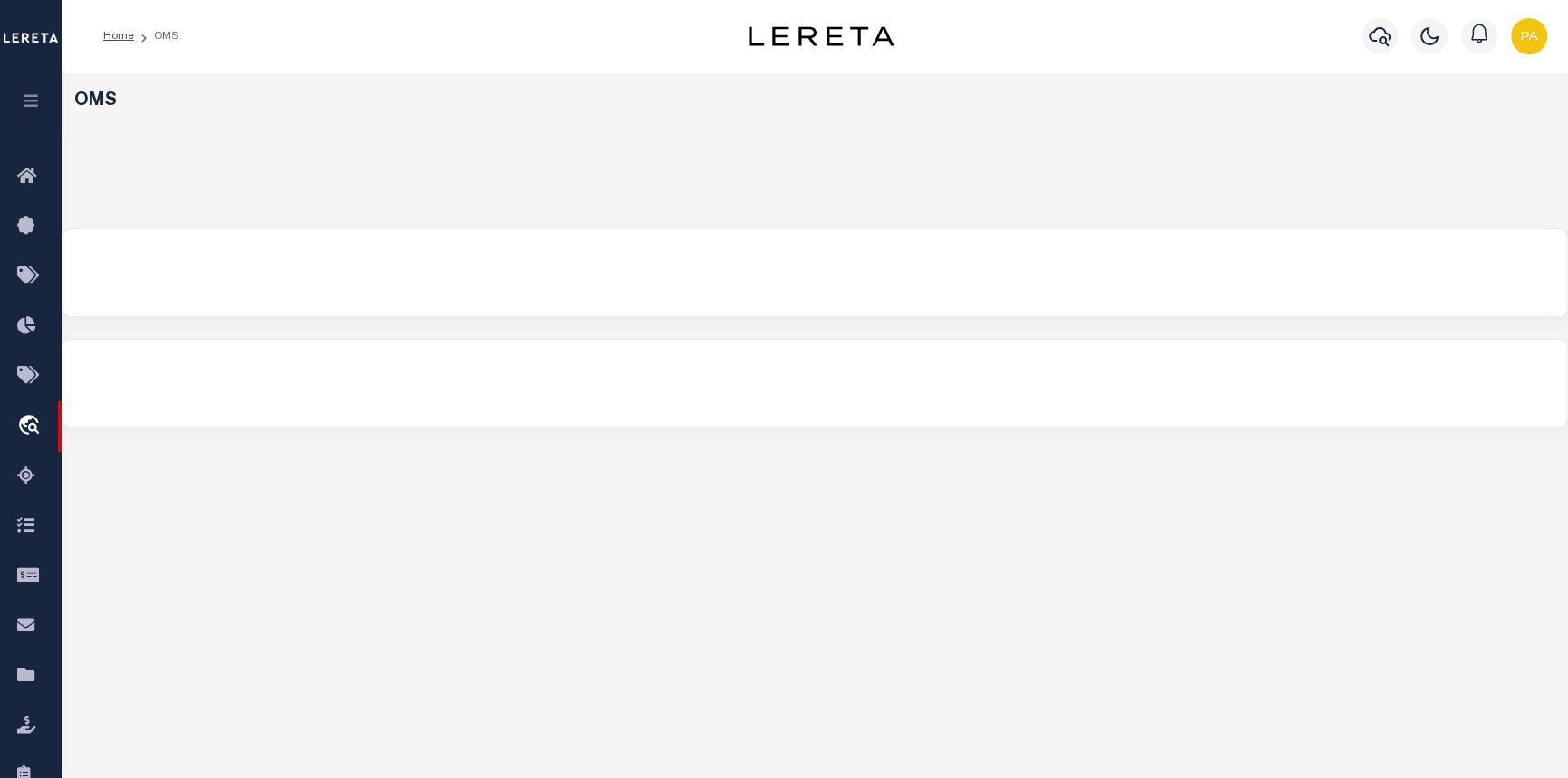
select select "200"
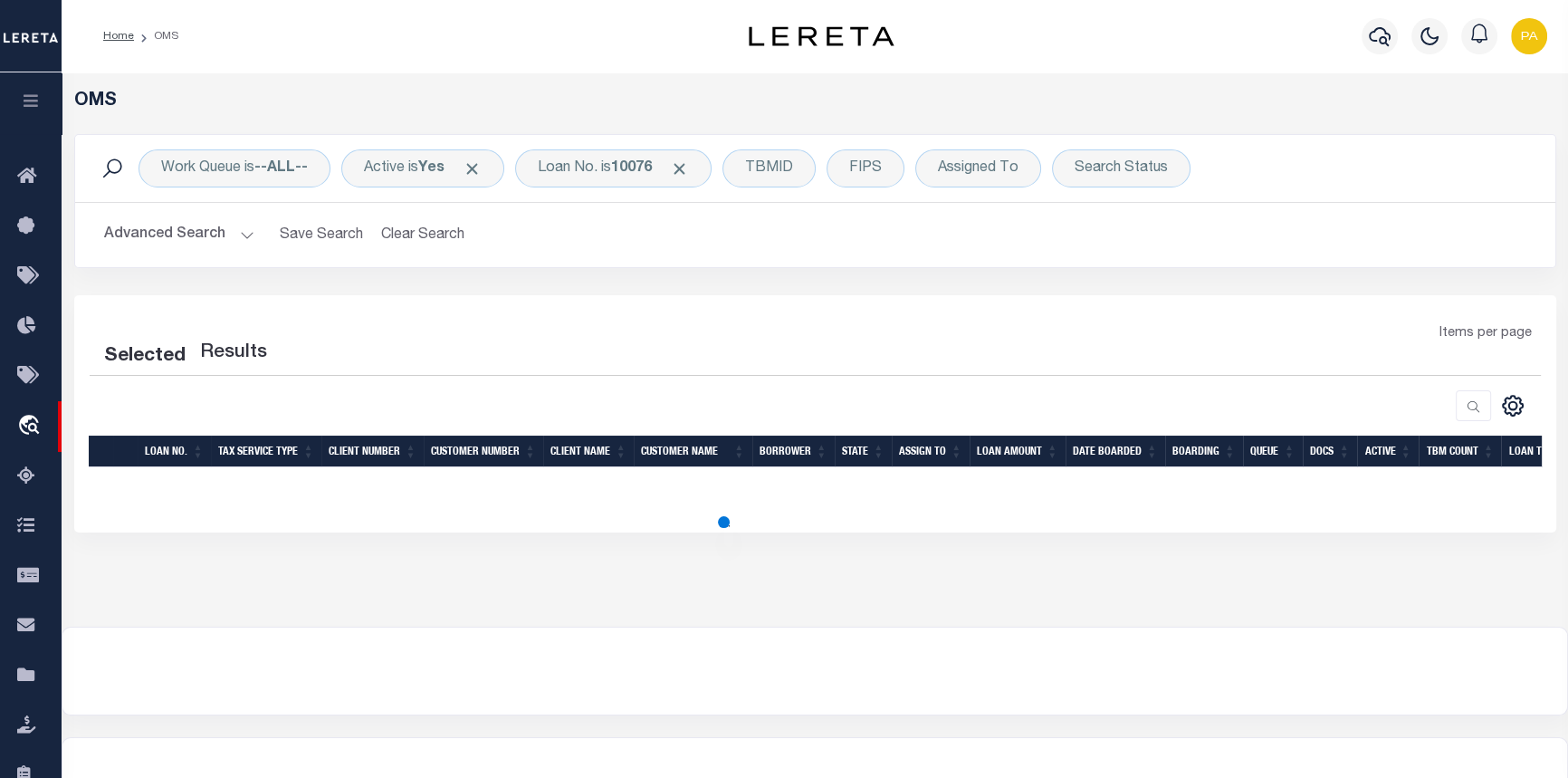
select select "200"
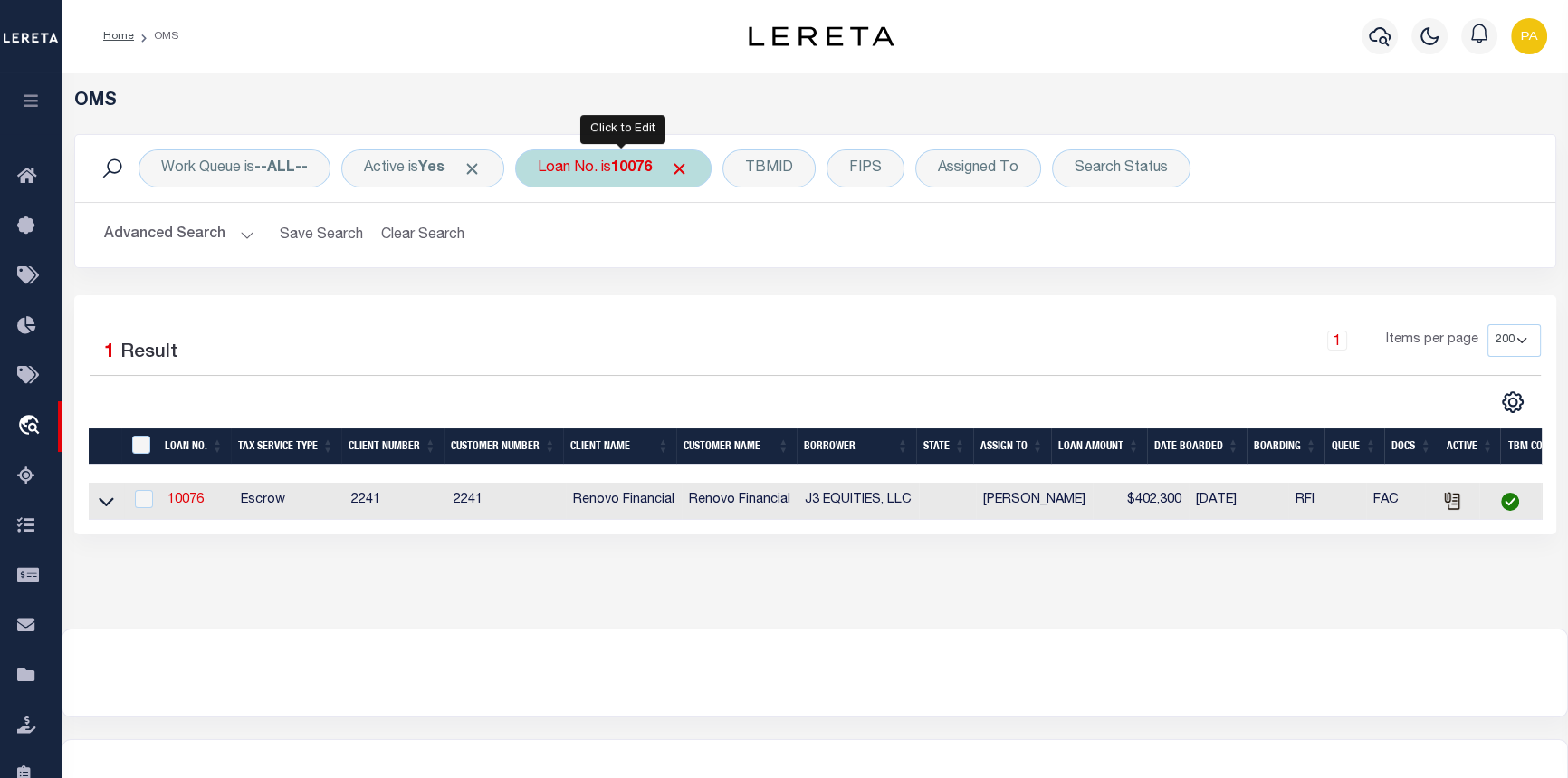
click at [616, 170] on div "Loan No. is 10076" at bounding box center [613, 168] width 196 height 39
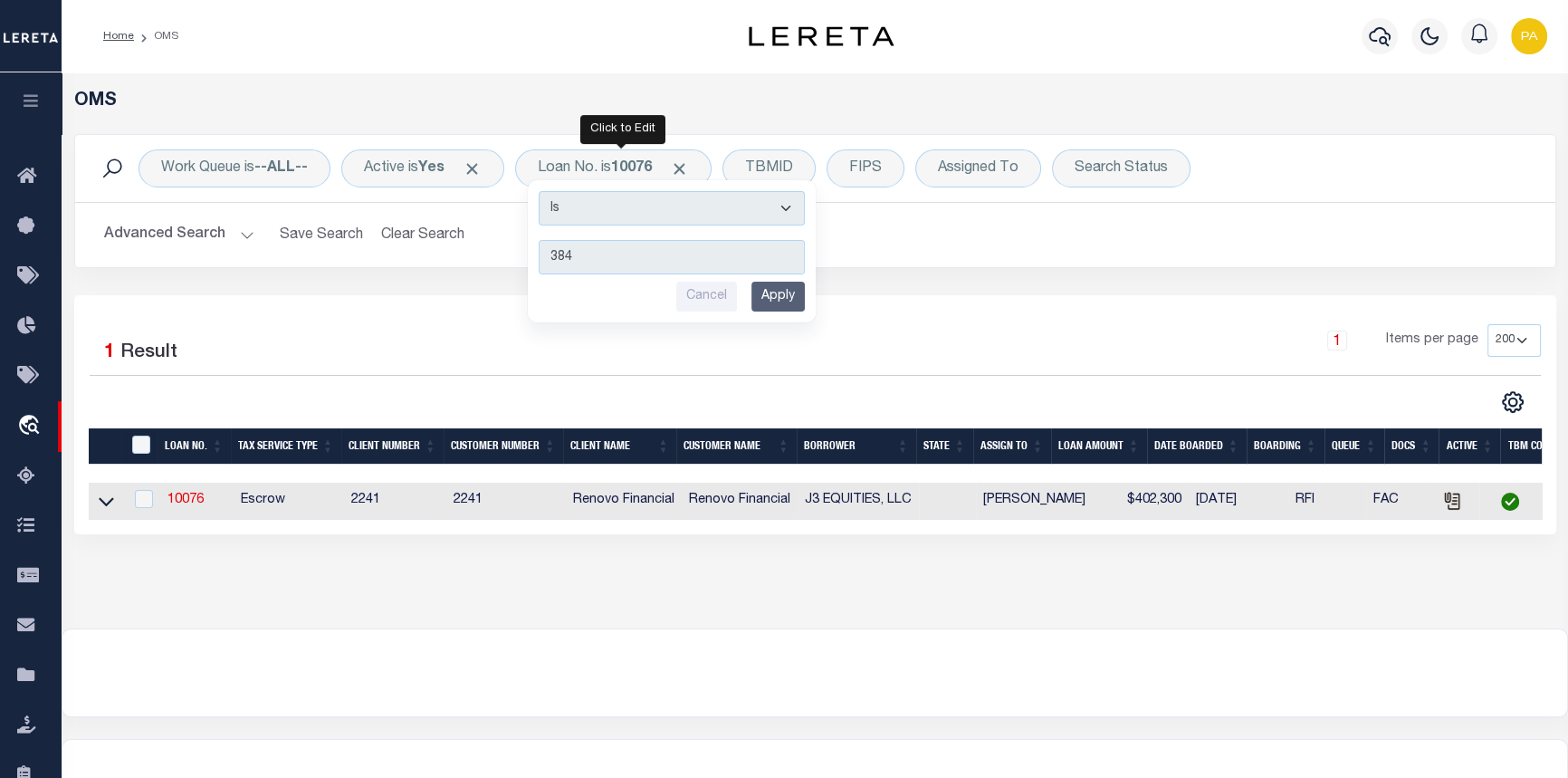
type input "3841"
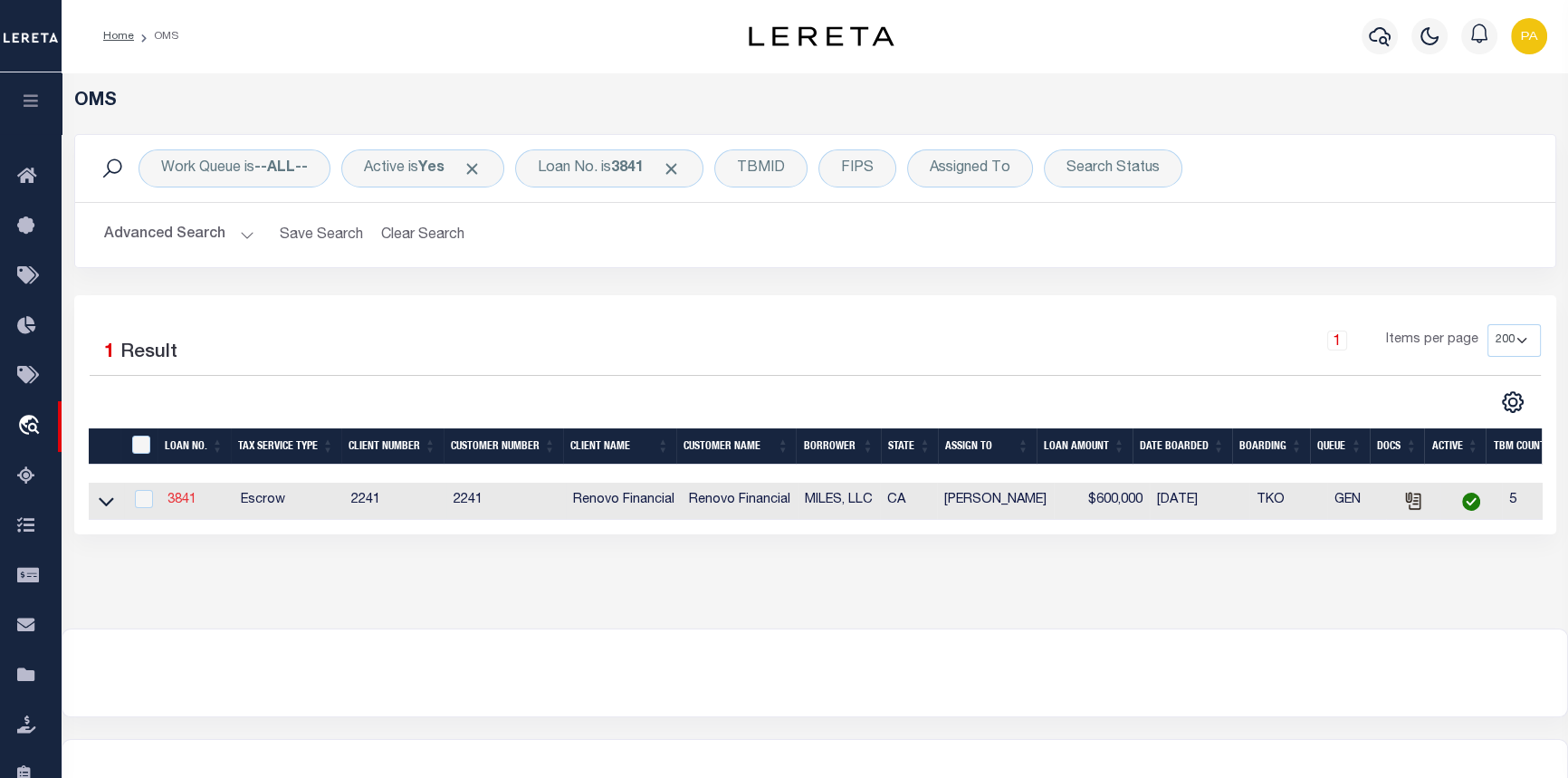
click at [179, 505] on link "3841" at bounding box center [182, 500] width 29 height 13
type input "3841"
type input "MILES, LLC"
select select
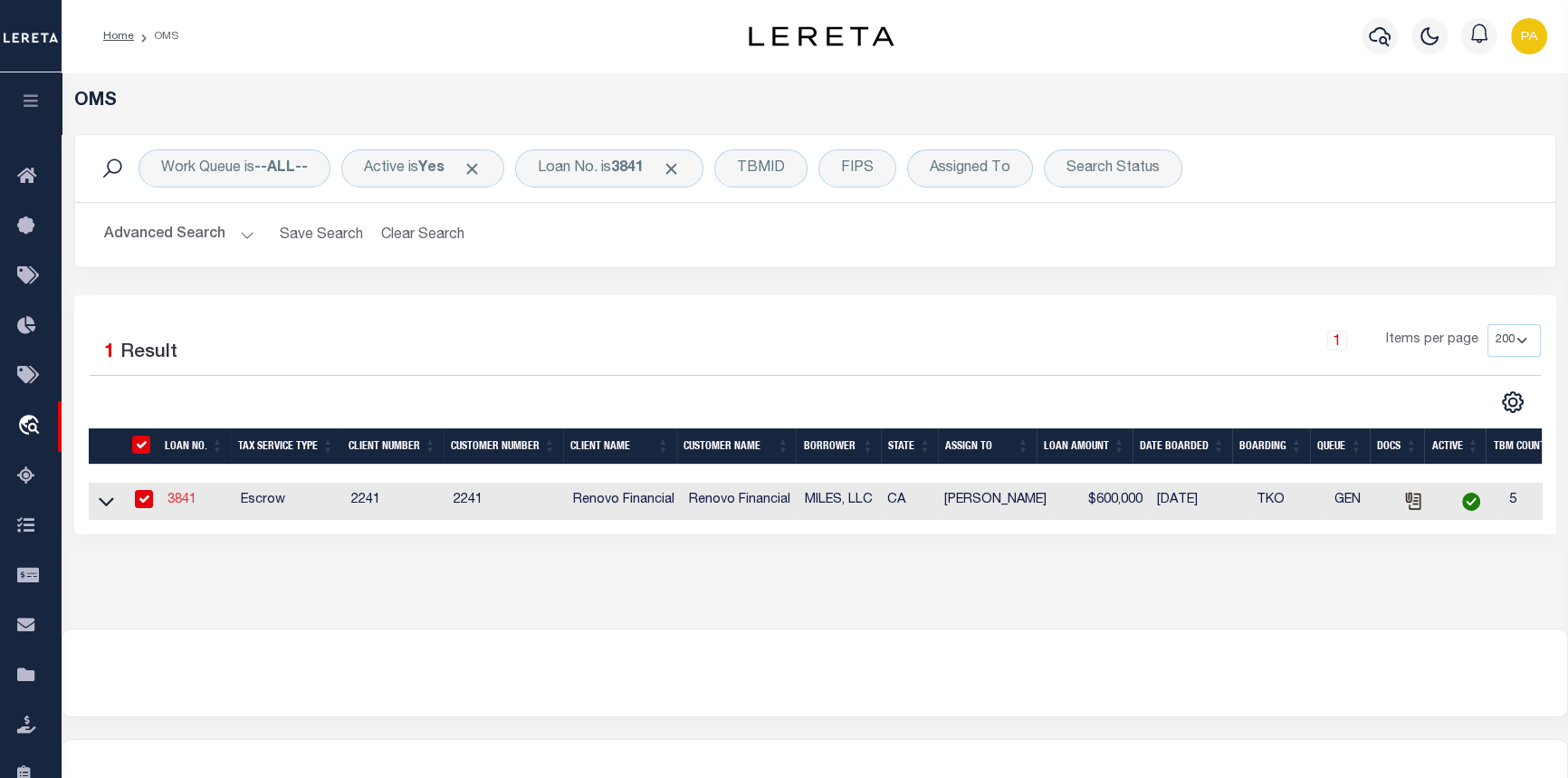
type input "1805 Kavalier Ct."
type input "[GEOGRAPHIC_DATA] CA 93304"
select select
select select "Escrow"
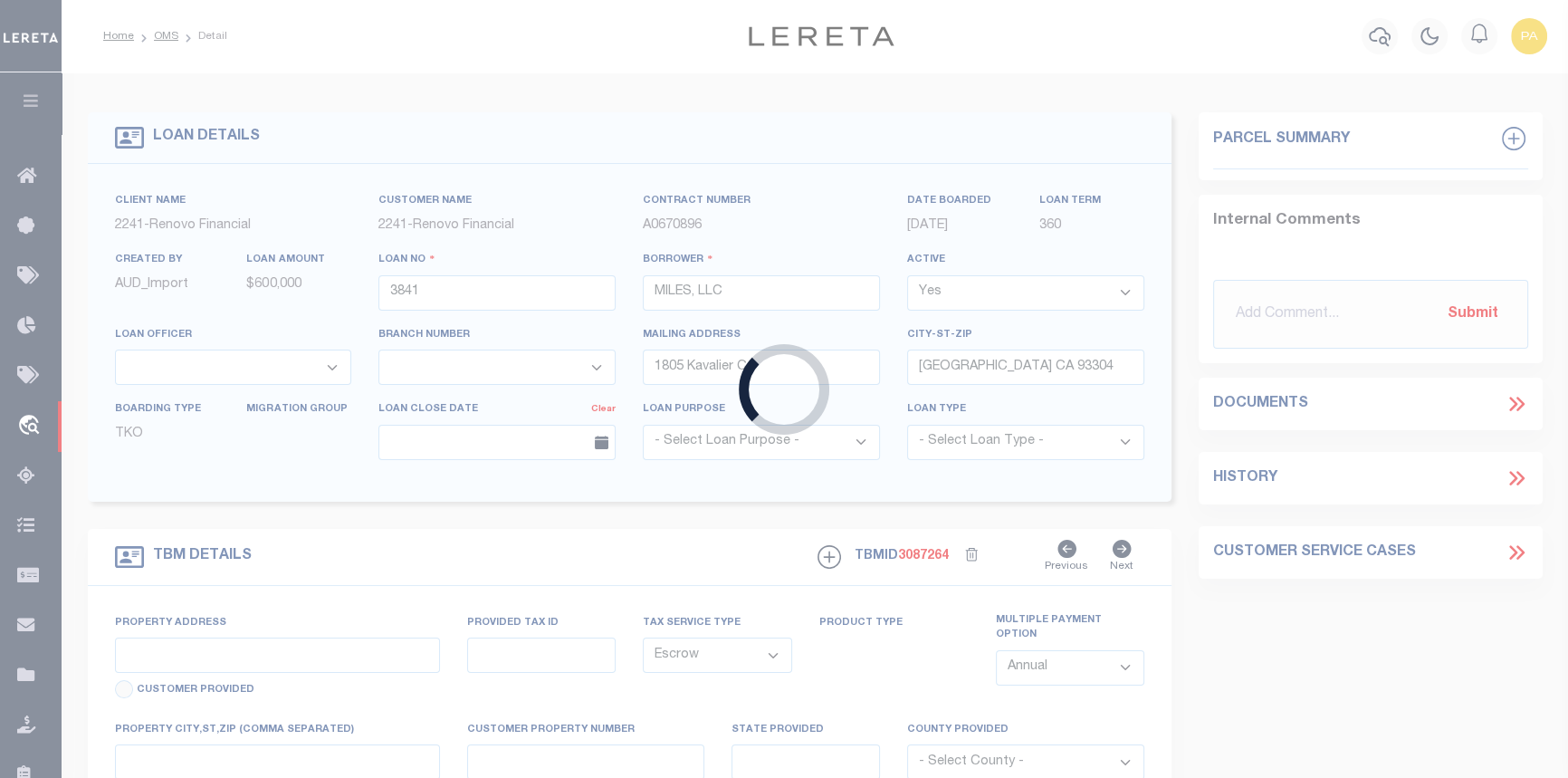
select select "25066"
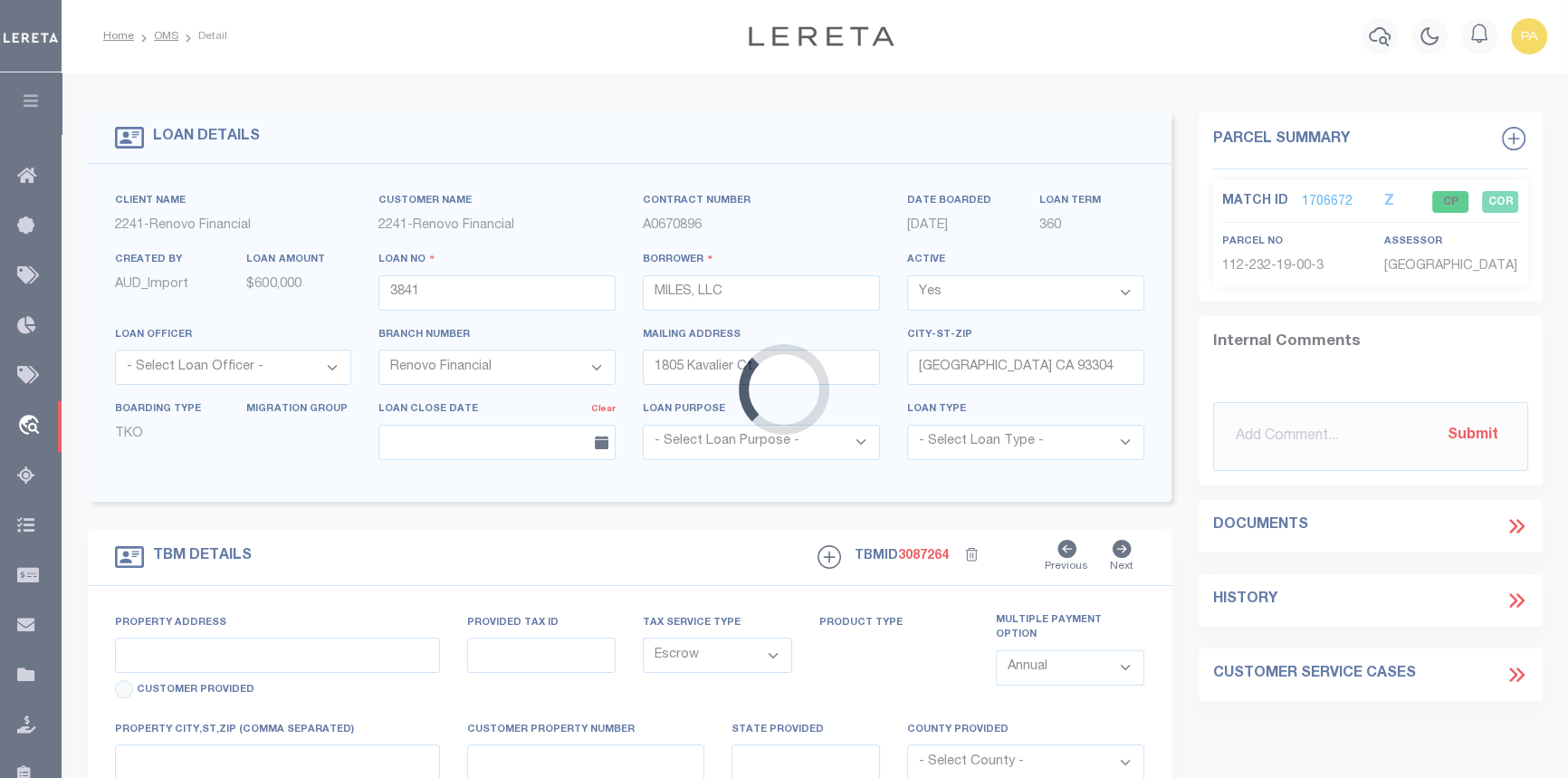
type input "[STREET_ADDRESS][PERSON_NAME]"
type input "112-232-19-4"
select select
type input "[GEOGRAPHIC_DATA]"
type input "a0k2L00001UwpCG"
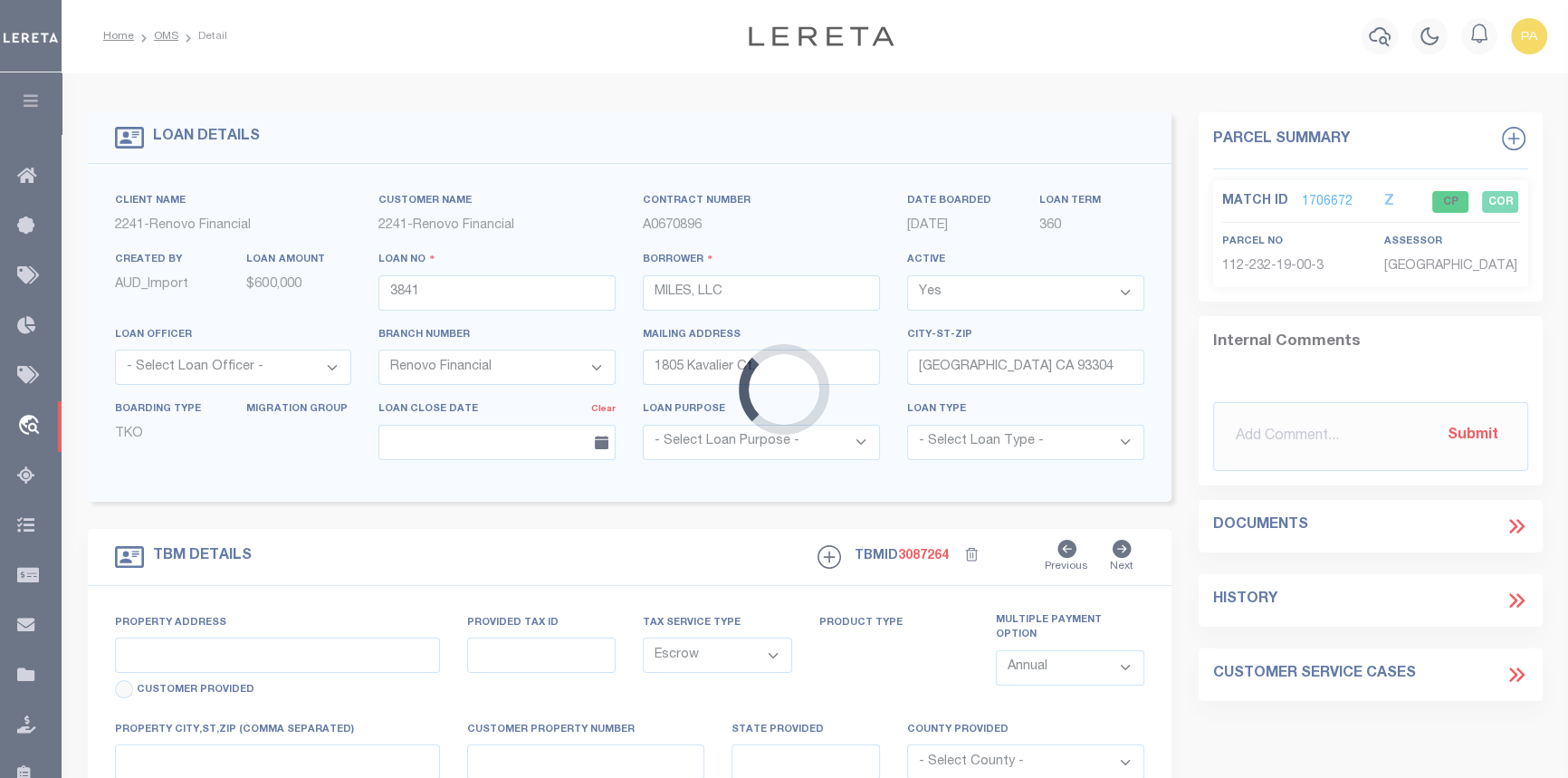
type input "CA"
select select
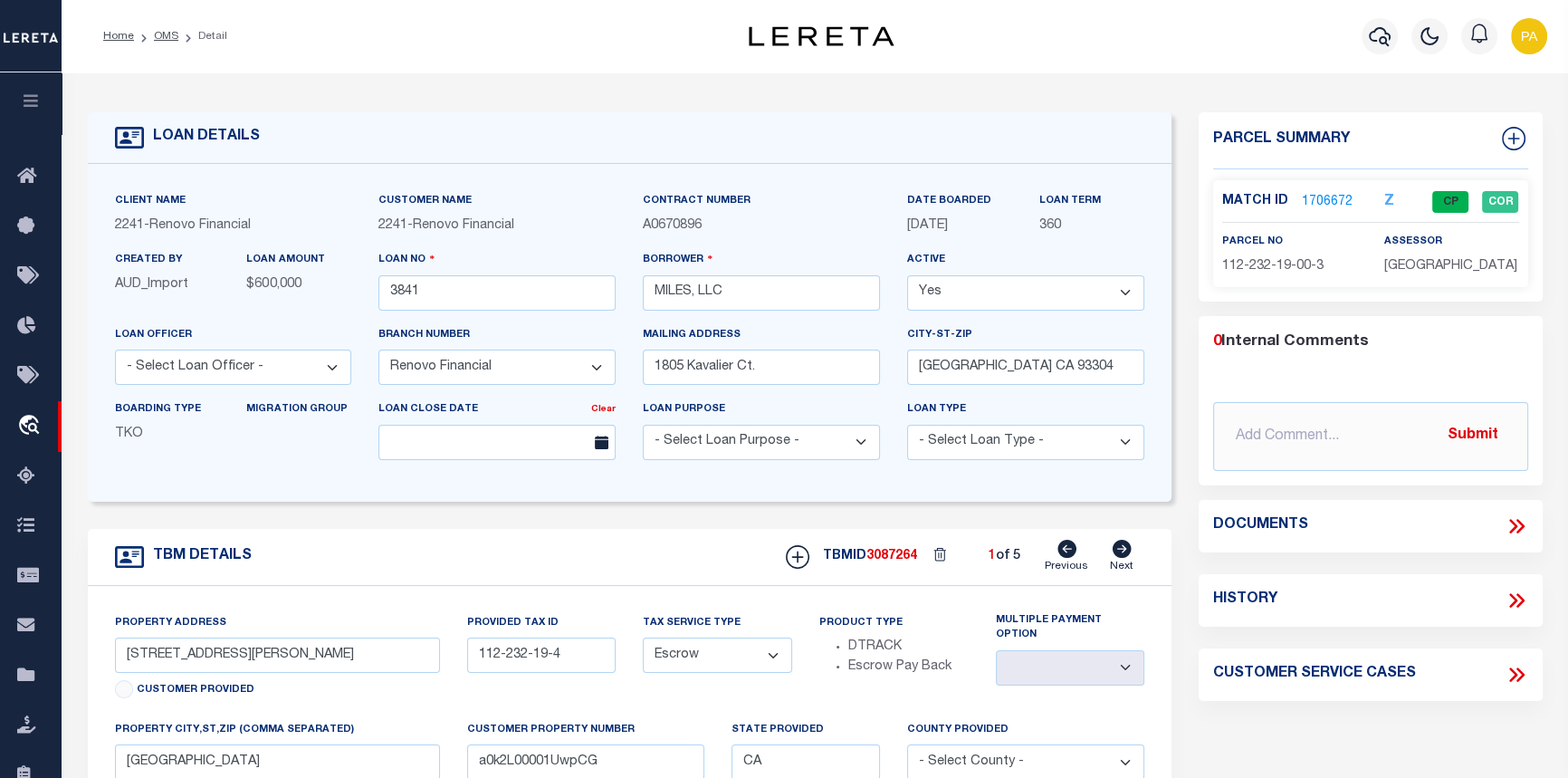
click at [1310, 198] on link "1706672" at bounding box center [1326, 201] width 50 height 19
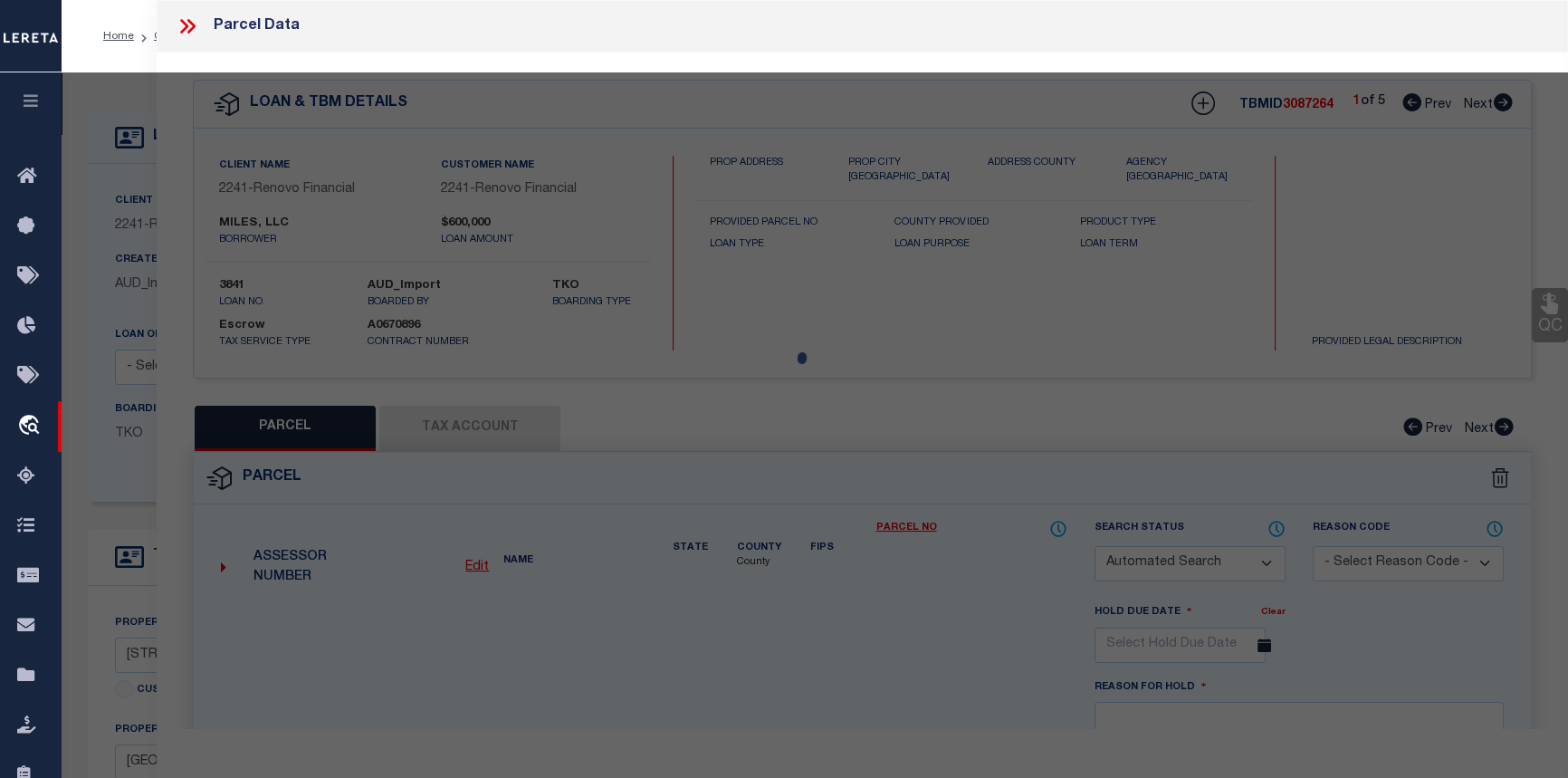
checkbox input "false"
select select "CP"
type input "MILES, LLC"
select select
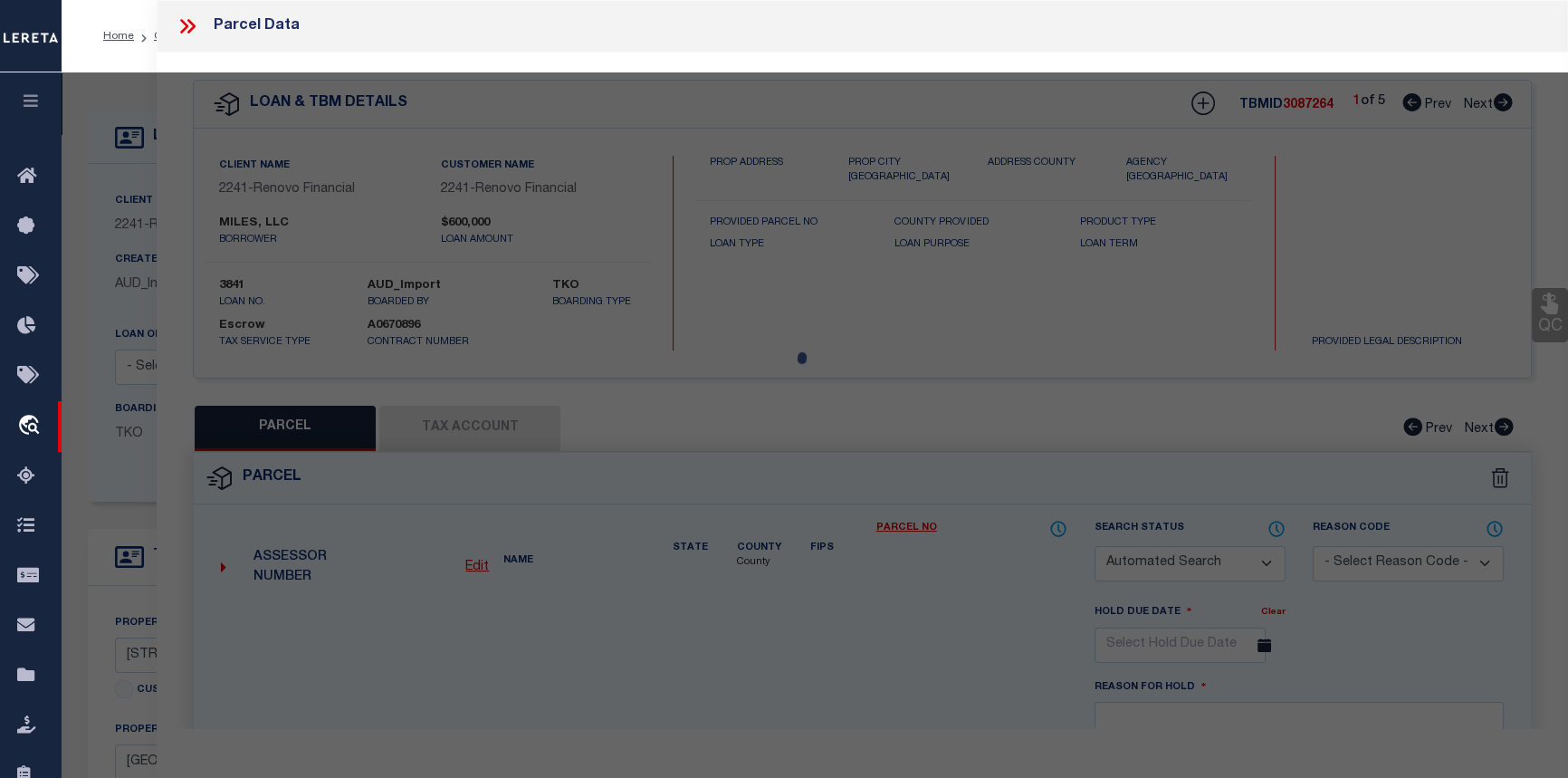
type input "330 [PERSON_NAME] ST"
checkbox input "false"
type input "BAKERSFIELD CA 93308"
type textarea "CITY GLASS BLOCK 7 LOT 17"
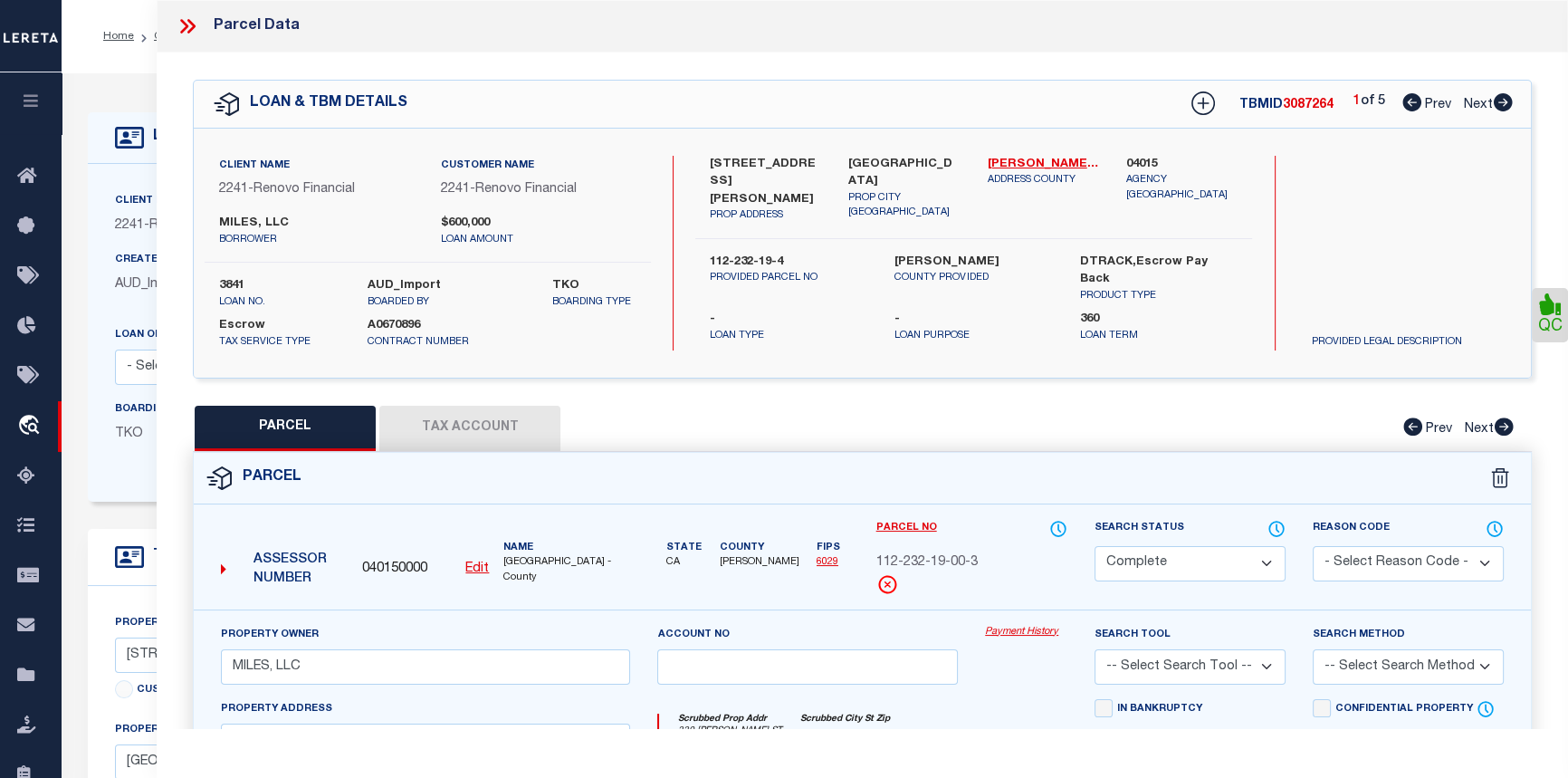
click at [992, 638] on link "Payment History" at bounding box center [1025, 633] width 82 height 16
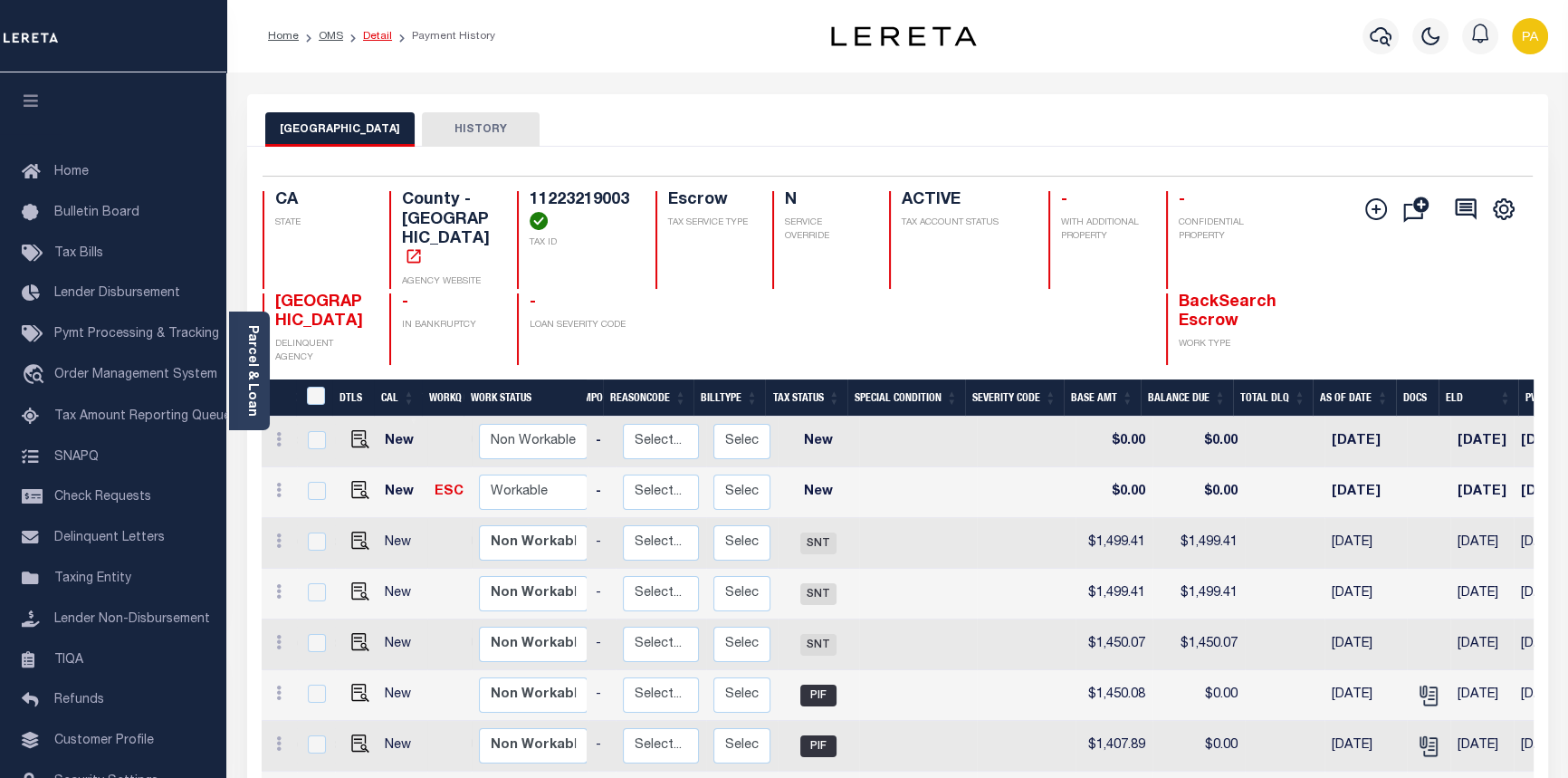
click at [371, 39] on link "Detail" at bounding box center [377, 36] width 29 height 11
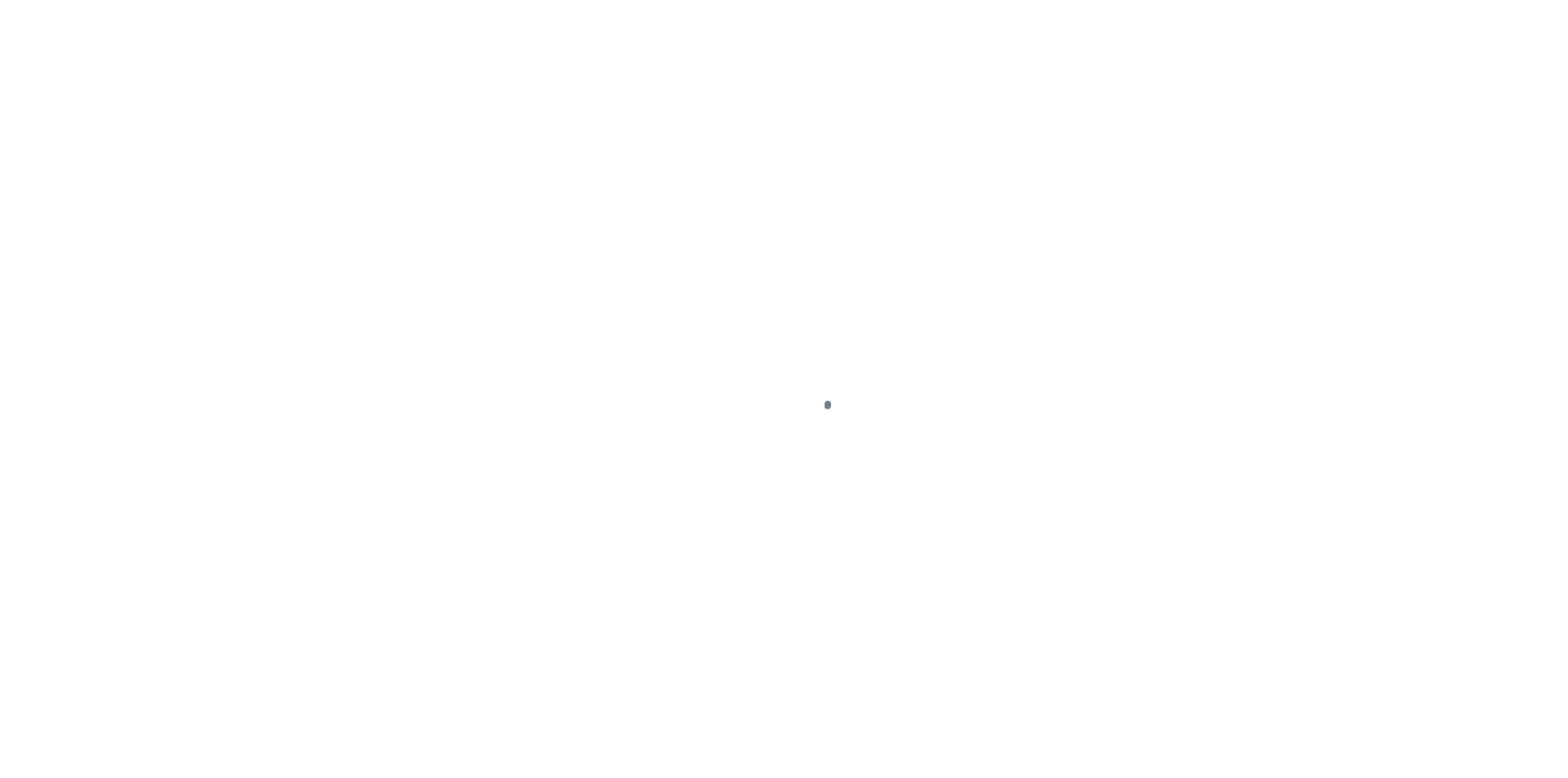
select select "Escrow"
type input "[STREET_ADDRESS][PERSON_NAME]"
type input "112-232-19-4"
select select
type input "[GEOGRAPHIC_DATA]"
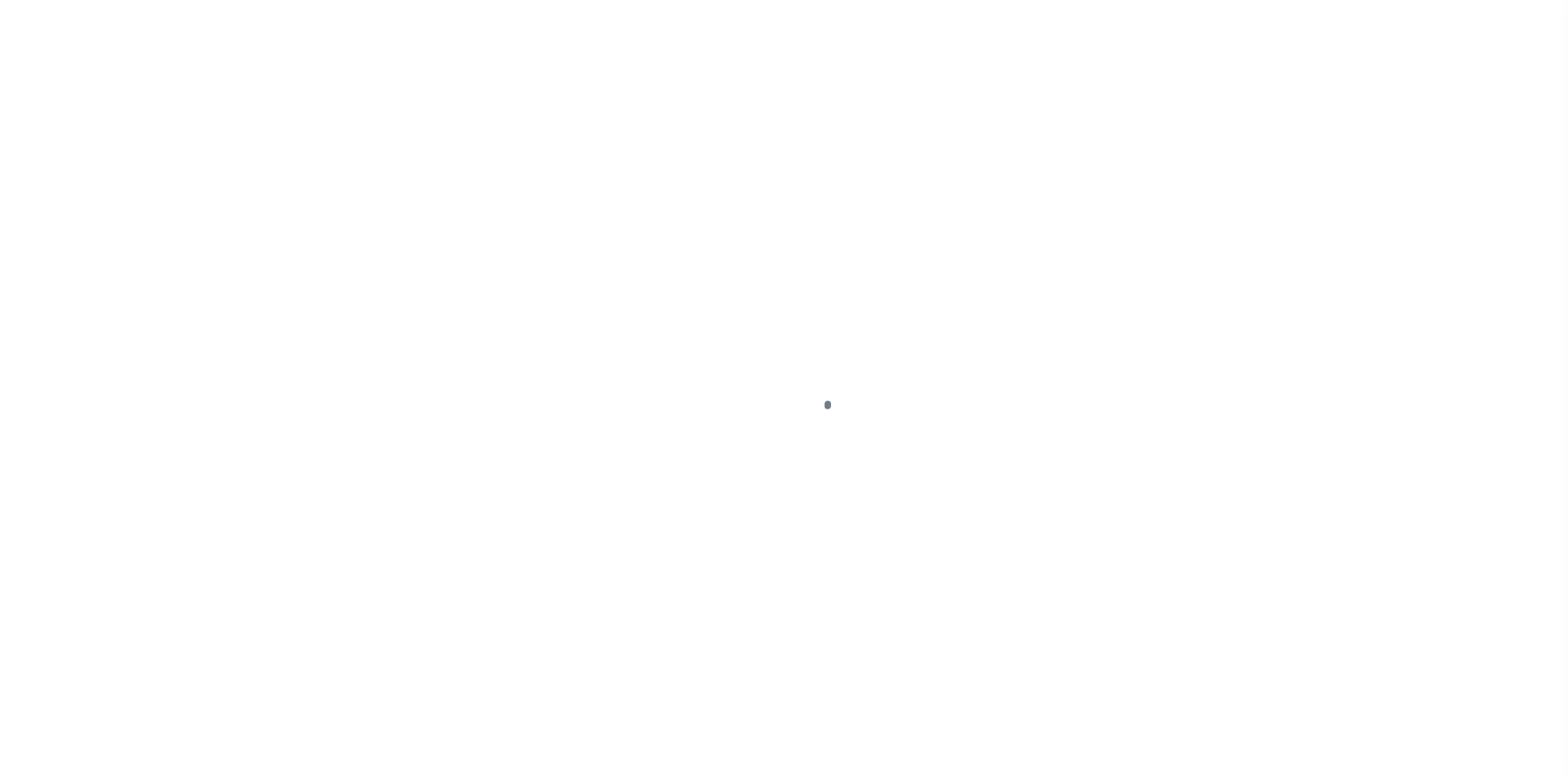
type input "a0k2L00001UwpCG"
type input "CA"
select select
select select "25066"
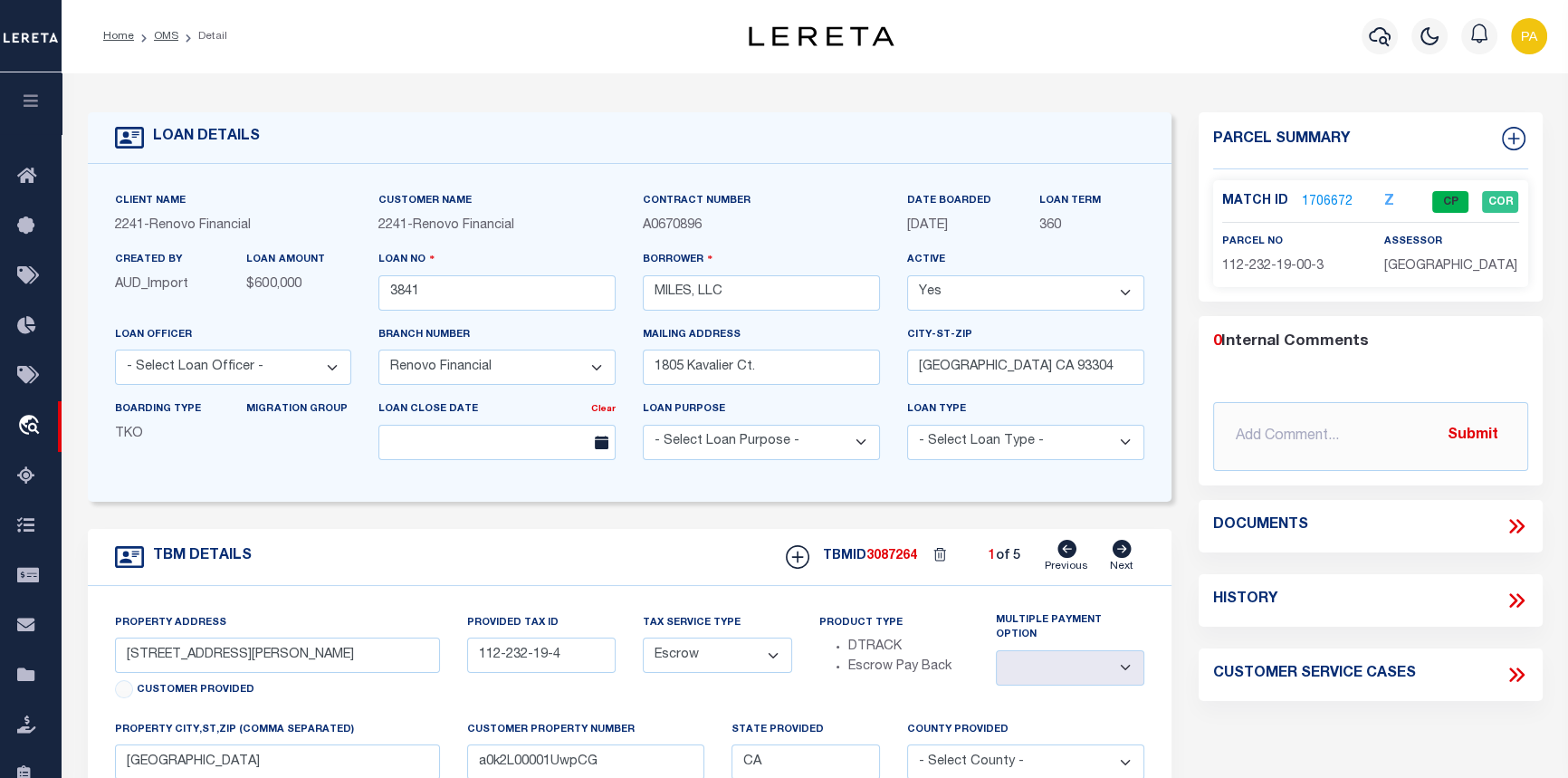
click at [1118, 552] on icon at bounding box center [1121, 549] width 19 height 18
type input "[STREET_ADDRESS]"
type input "117-224-12-1"
select select
type input "a0k2L00001UwpCa"
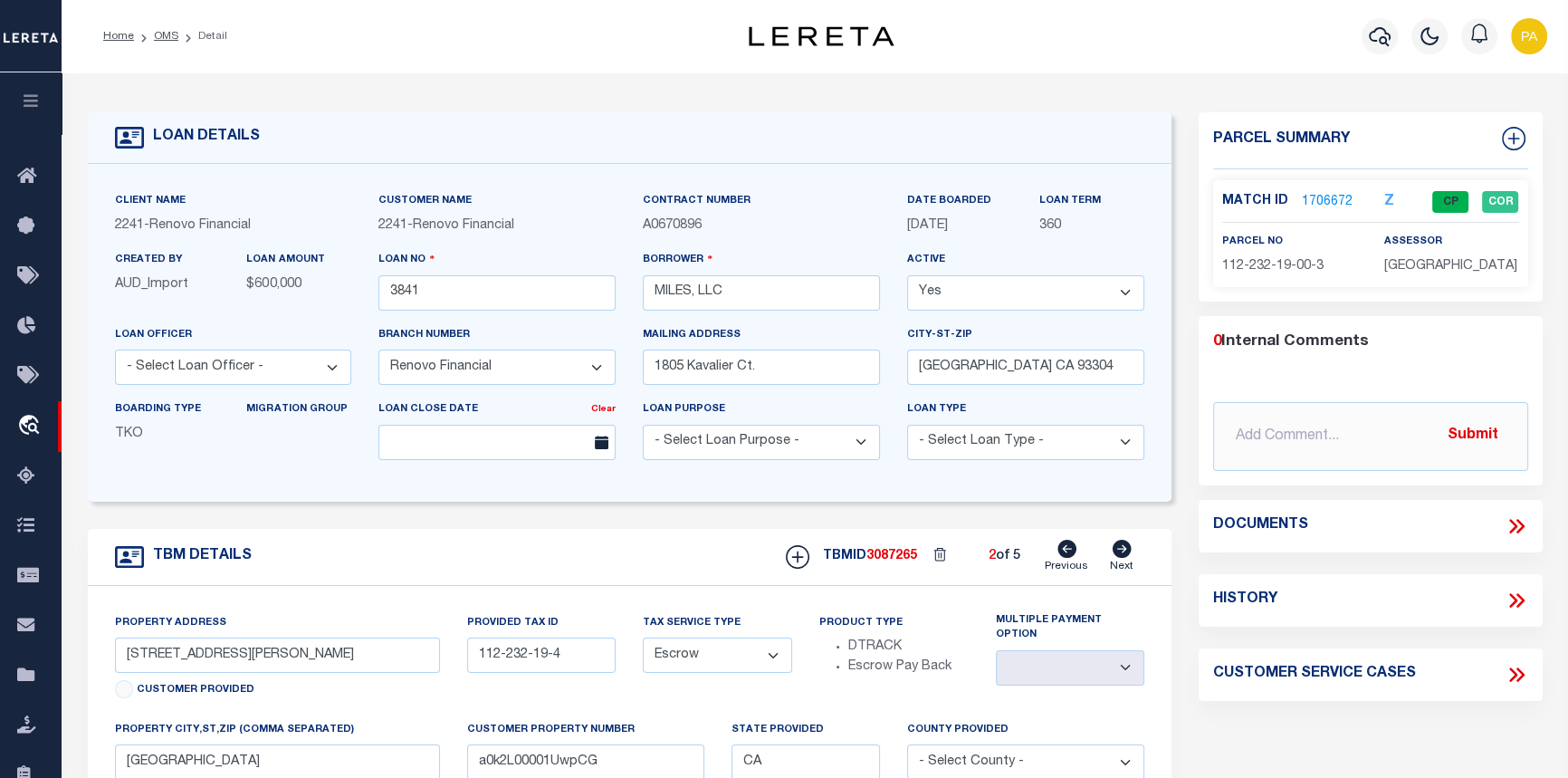
select select
click at [1318, 193] on link "1704804" at bounding box center [1326, 201] width 50 height 19
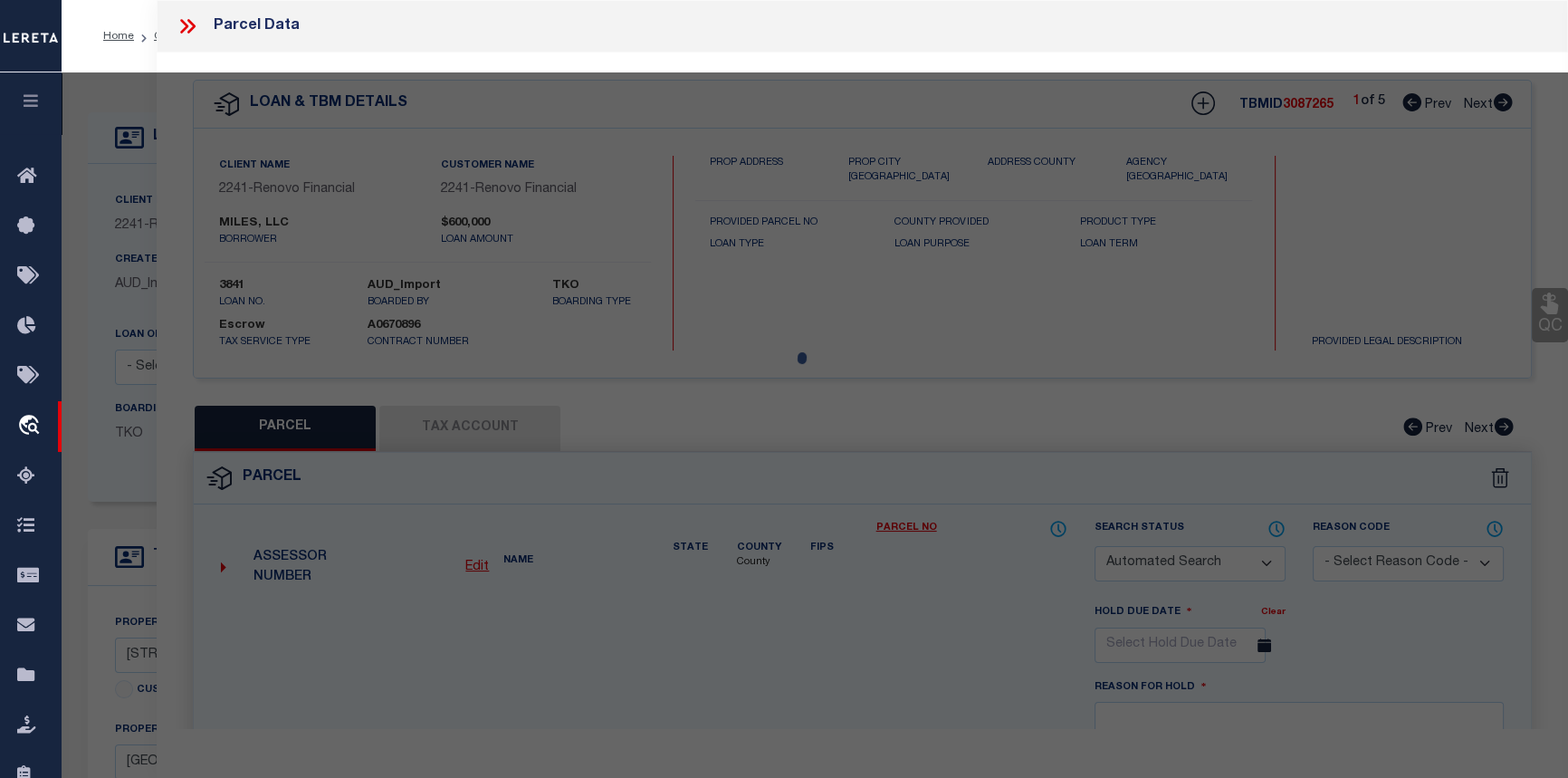
checkbox input "false"
select select "CP"
type input "MILES, LLC"
select select
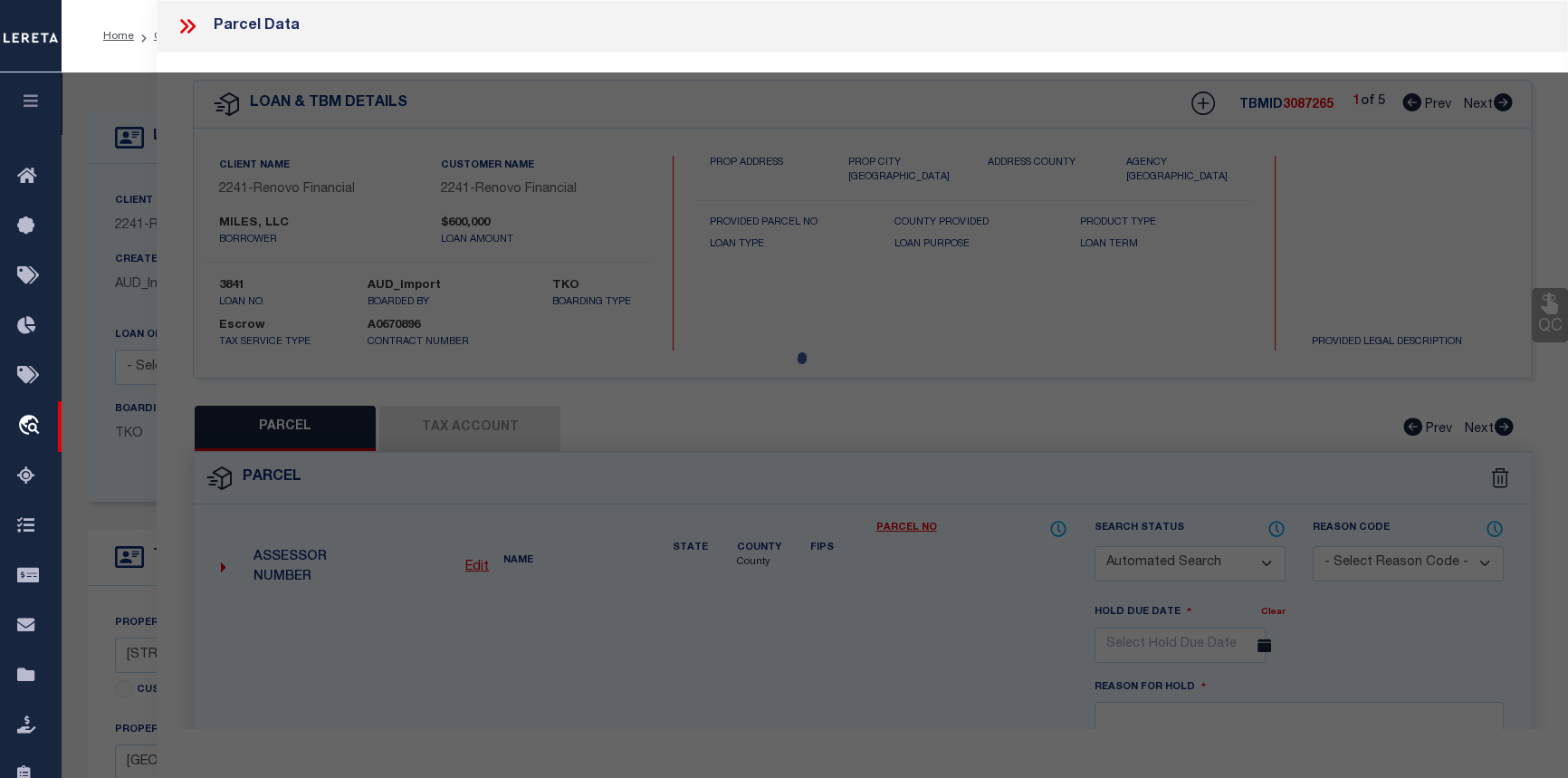
type input "1017 PORTAL AV"
checkbox input "false"
type input "BAKERSFIELD CA 93308"
type textarea "TRACT 2170 21"
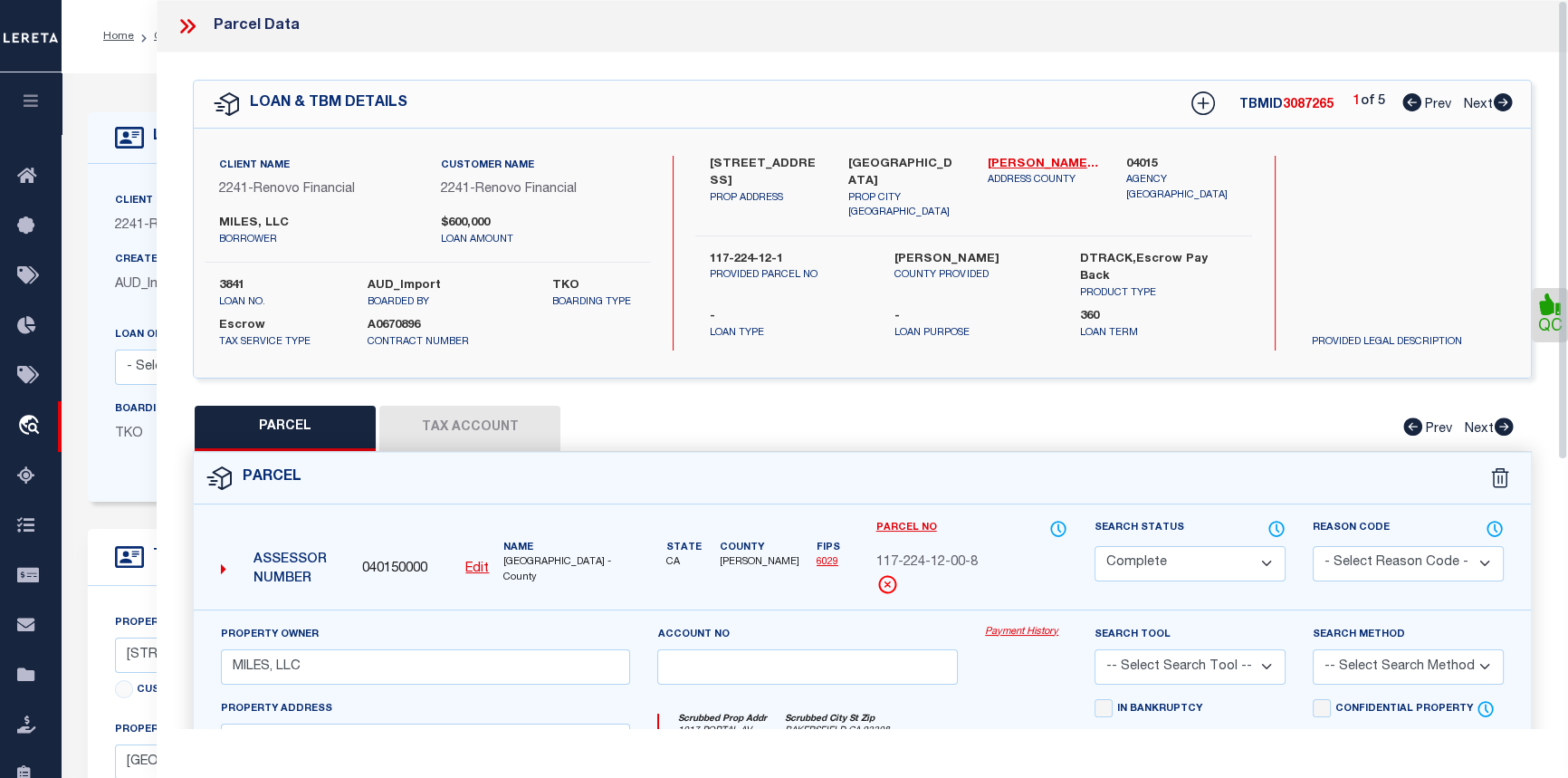
click at [1002, 634] on link "Payment History" at bounding box center [1025, 633] width 82 height 16
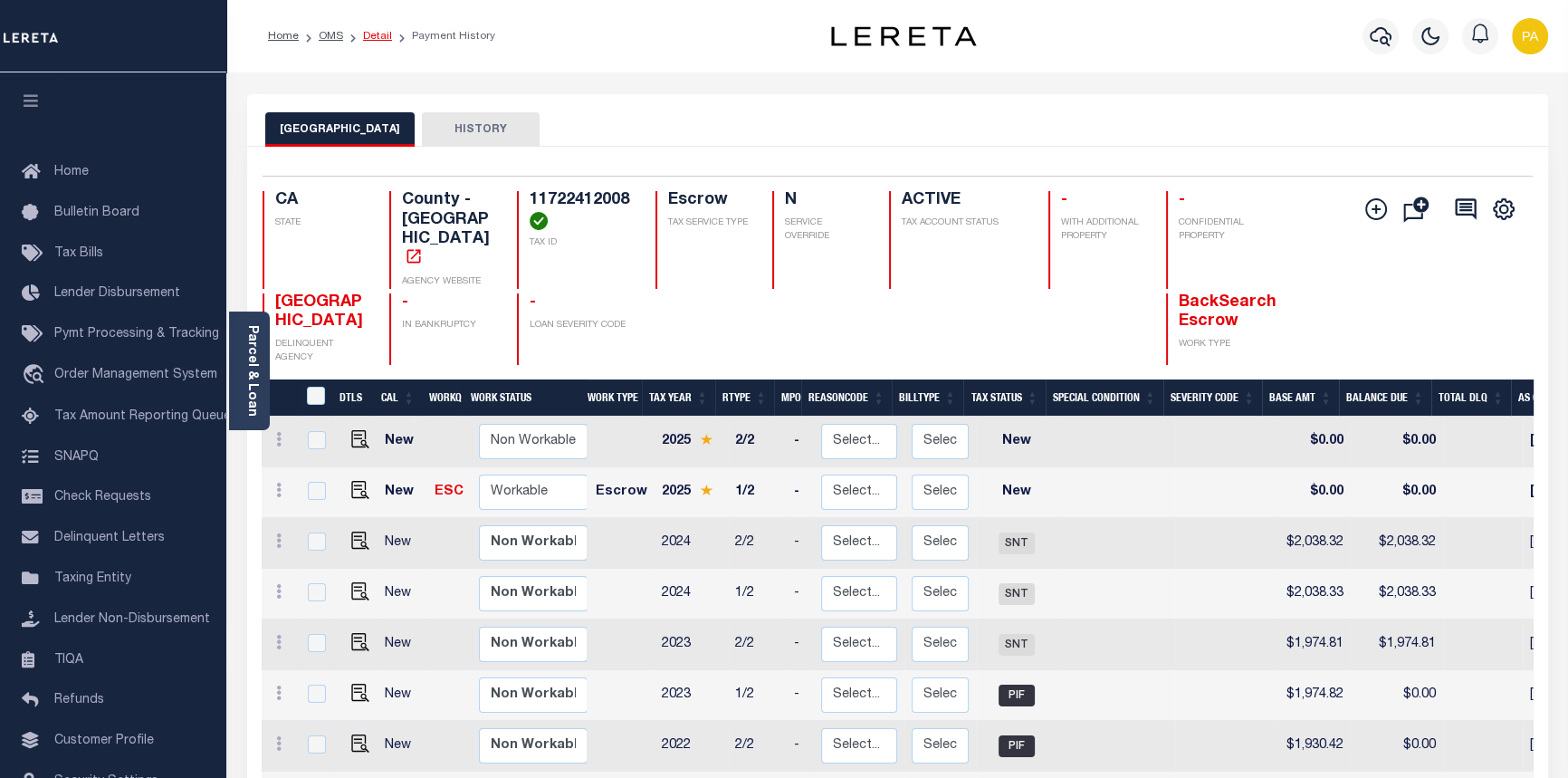
click at [371, 38] on link "Detail" at bounding box center [377, 36] width 29 height 11
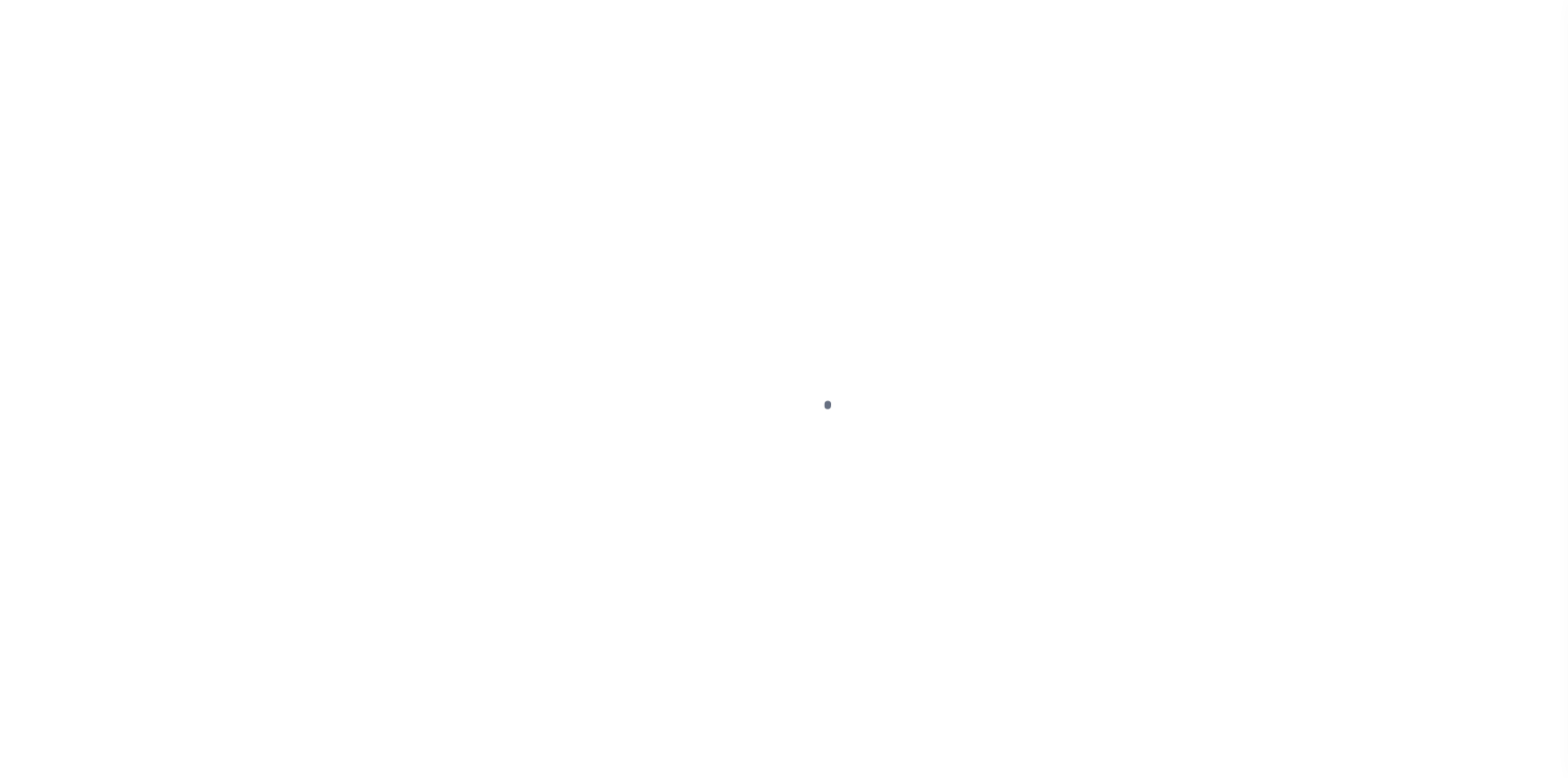
select select "Escrow"
type input "[STREET_ADDRESS]"
type input "117-224-12-1"
select select
type input "[GEOGRAPHIC_DATA]"
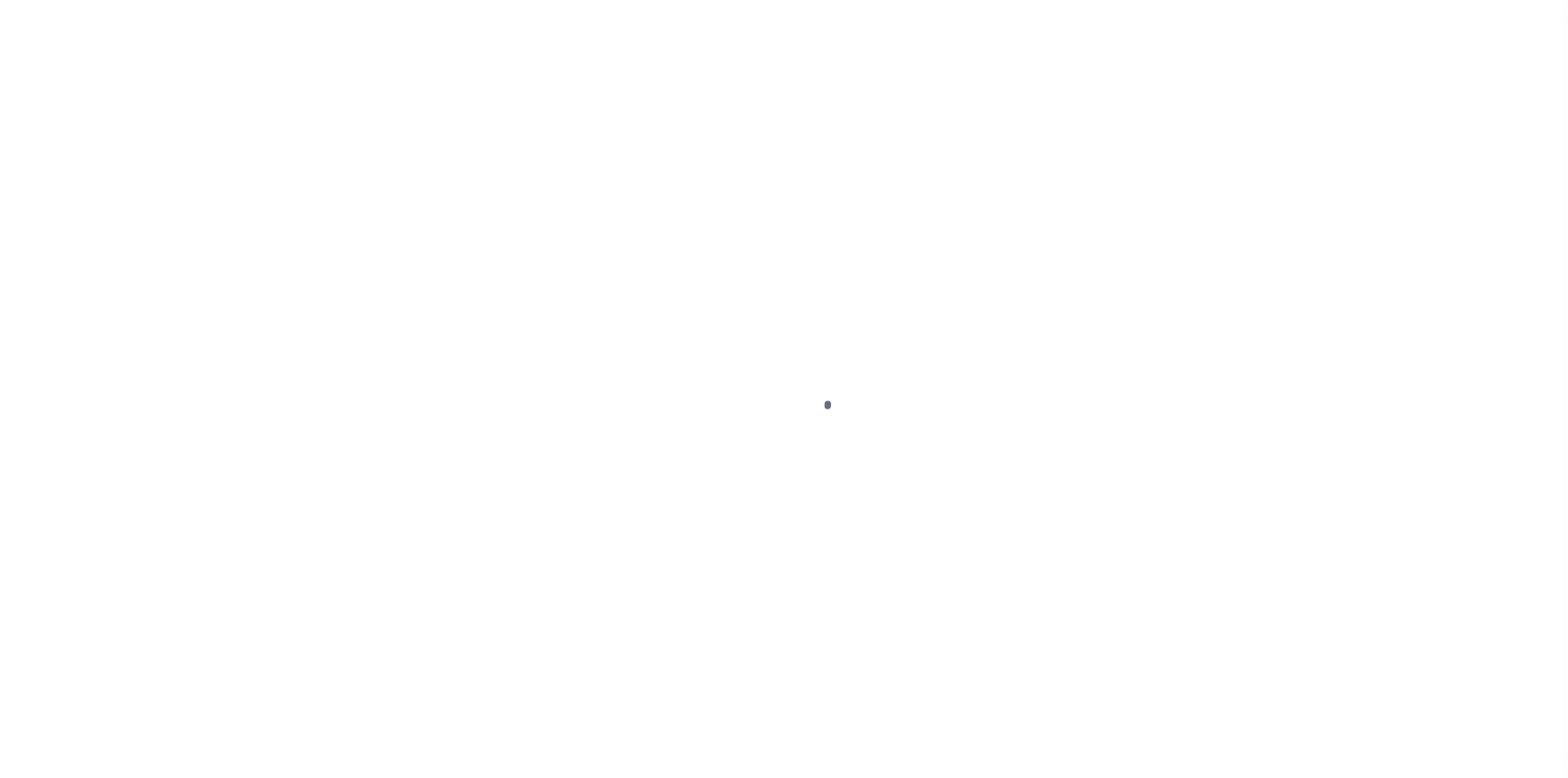
type input "a0k2L00001UwpCa"
type input "CA"
select select
select select "25066"
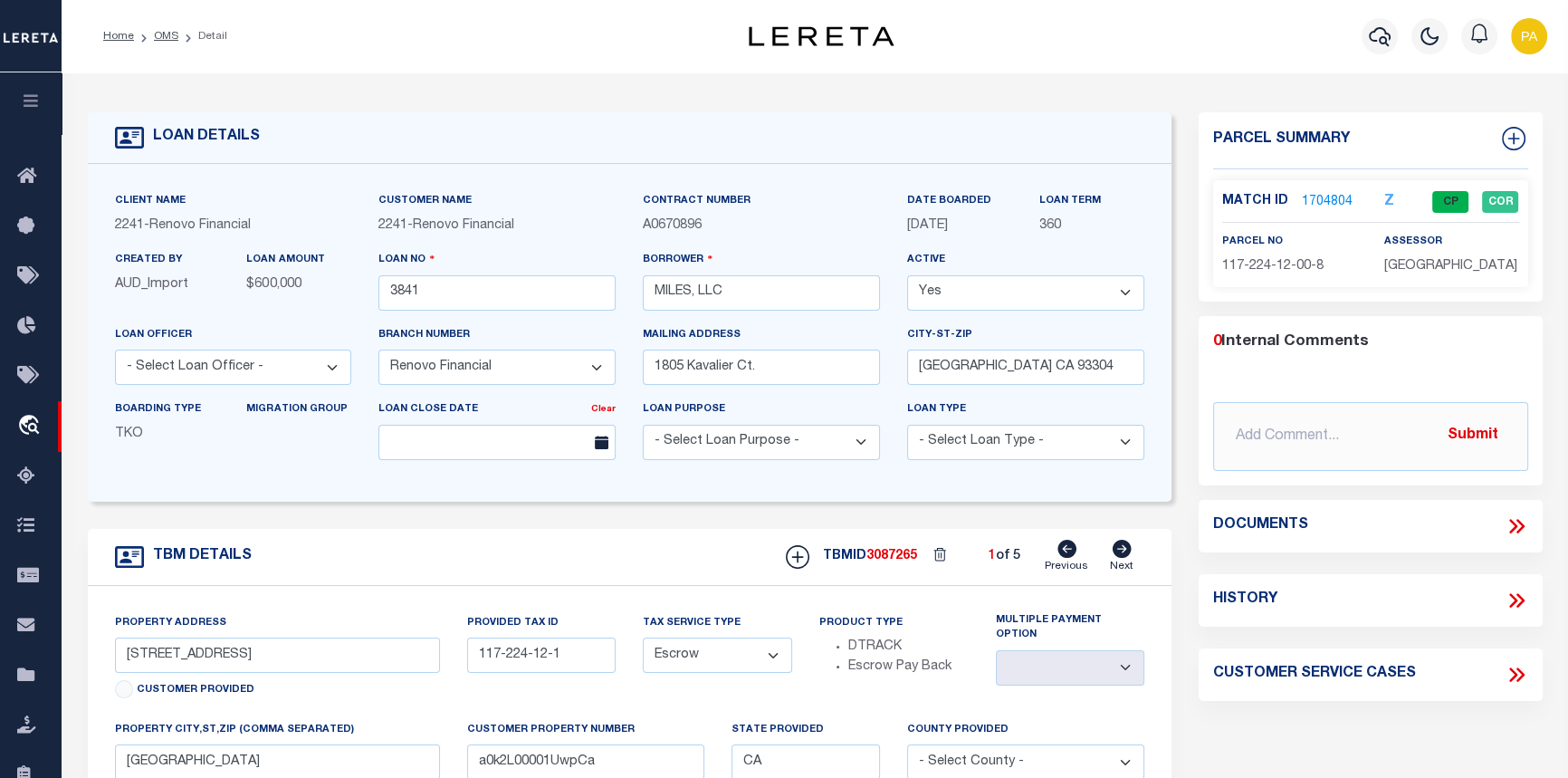
click at [1124, 558] on icon at bounding box center [1121, 549] width 19 height 18
type input "[STREET_ADDRESS][PERSON_NAME]"
type input "112-232-19-4"
select select
type input "a0k2L00001UwpCG"
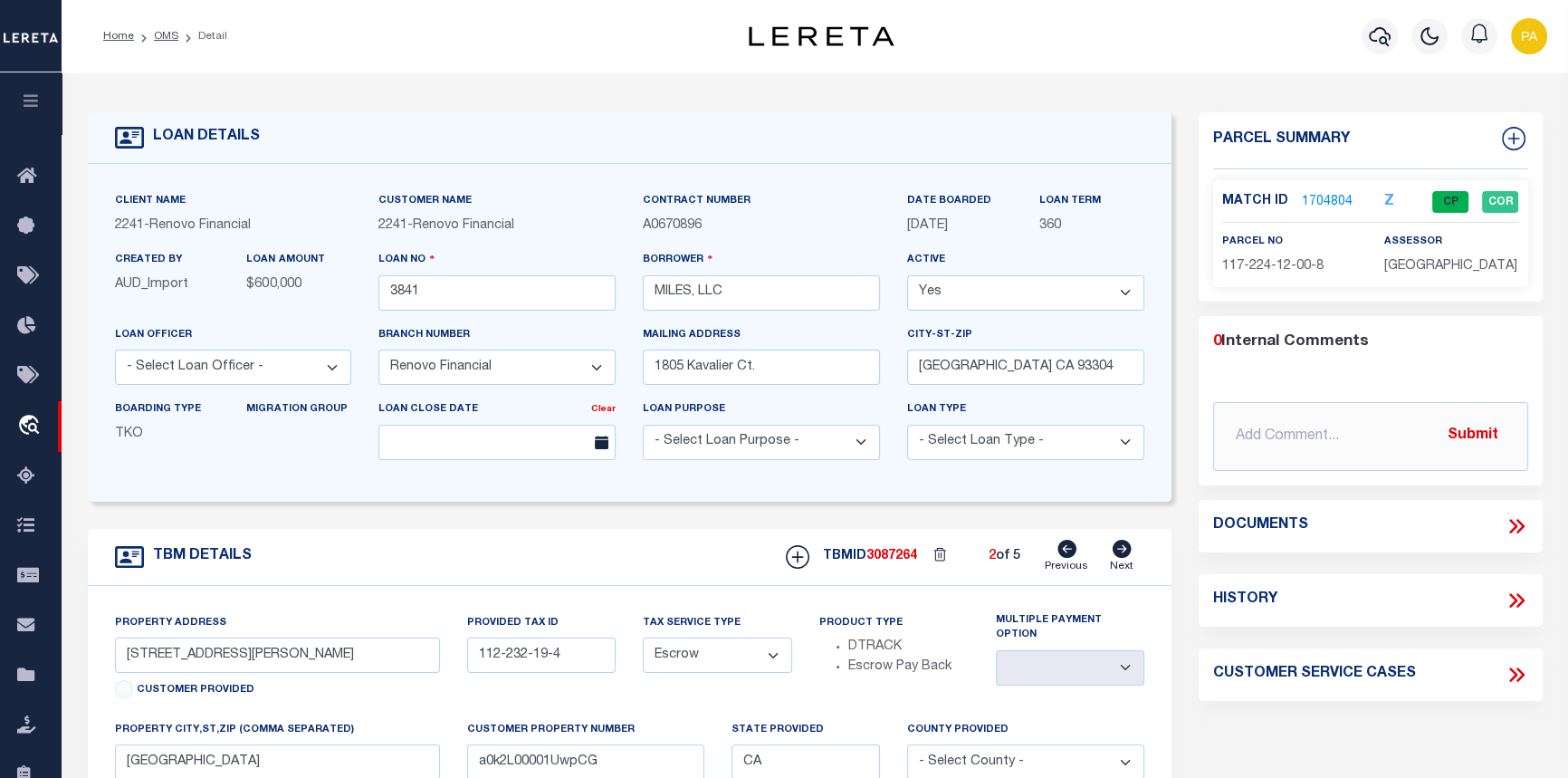
select select
click at [1124, 558] on icon at bounding box center [1121, 549] width 19 height 18
type input "[STREET_ADDRESS][PERSON_NAME]"
type input "117-211-09-4"
select select
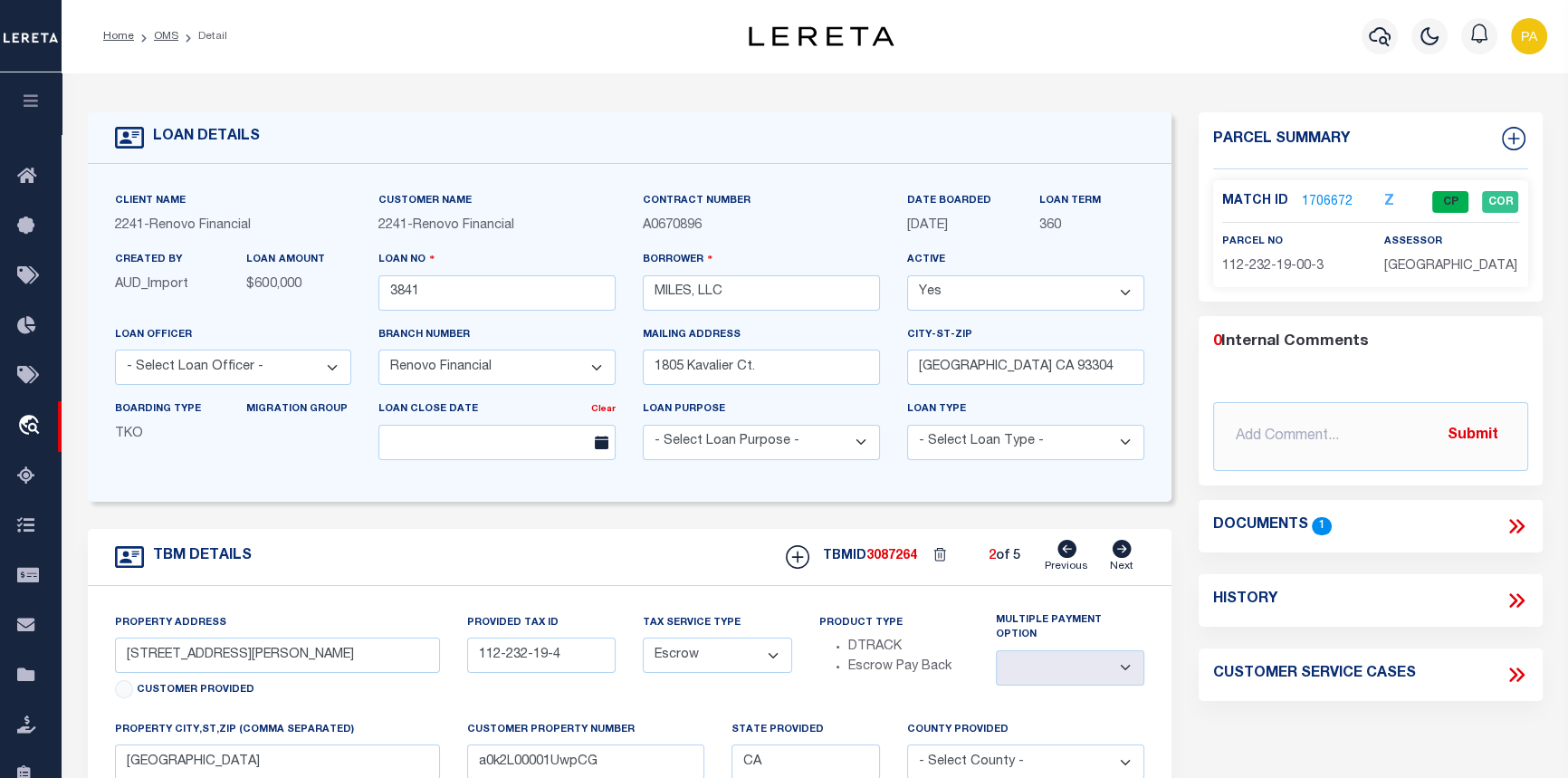
type input "a0k2L00001UwpCQ"
select select
click at [1329, 202] on link "1706800" at bounding box center [1326, 201] width 50 height 19
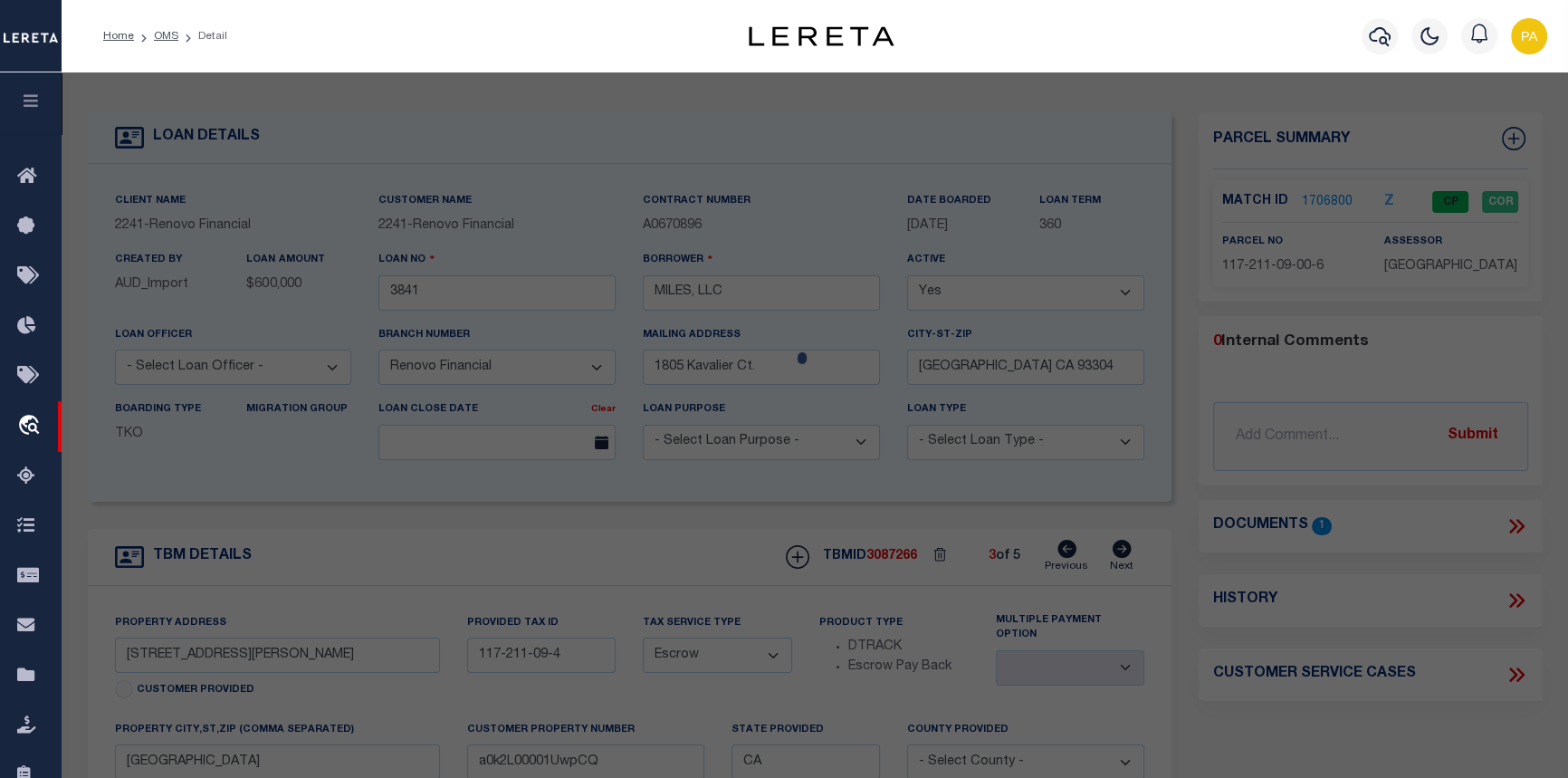
checkbox input "false"
select select "CP"
type input "MILES, LLC"
select select
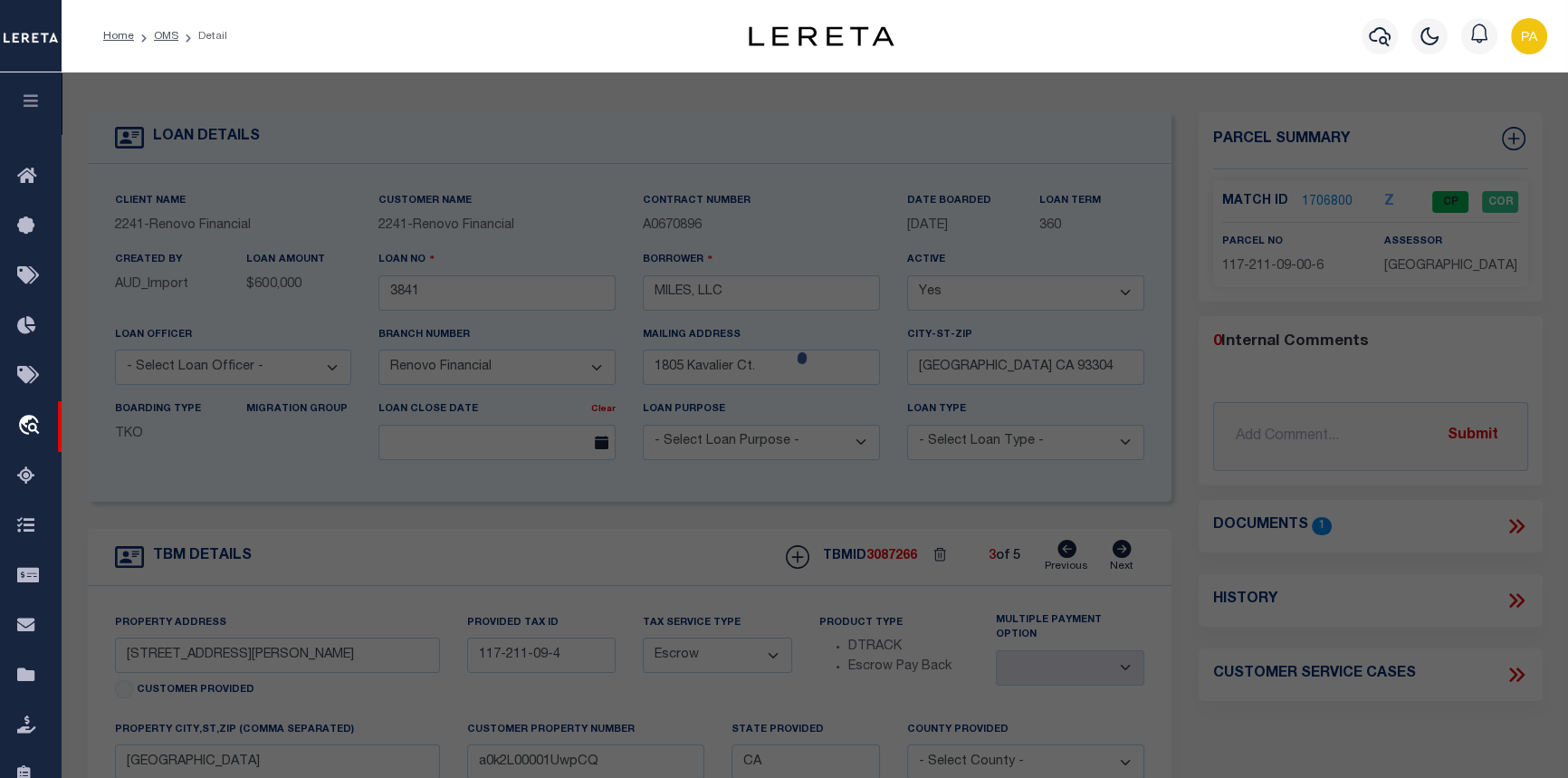
type input "1004 MC [PERSON_NAME]"
checkbox input "false"
type input "BAKERSFIELD CA"
type textarea "TRACT 2169 9"
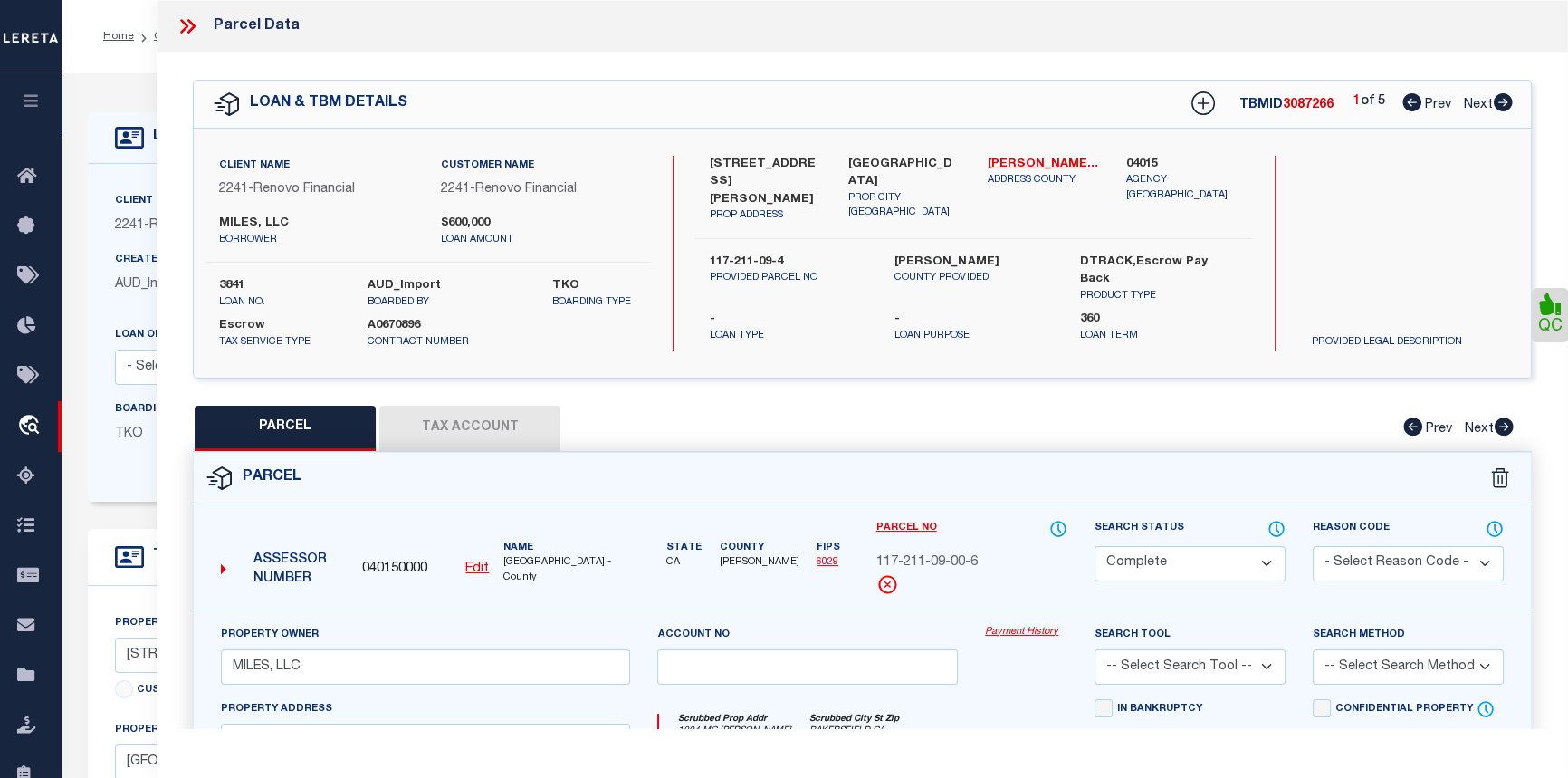
click at [1028, 628] on link "Payment History" at bounding box center [1025, 633] width 82 height 16
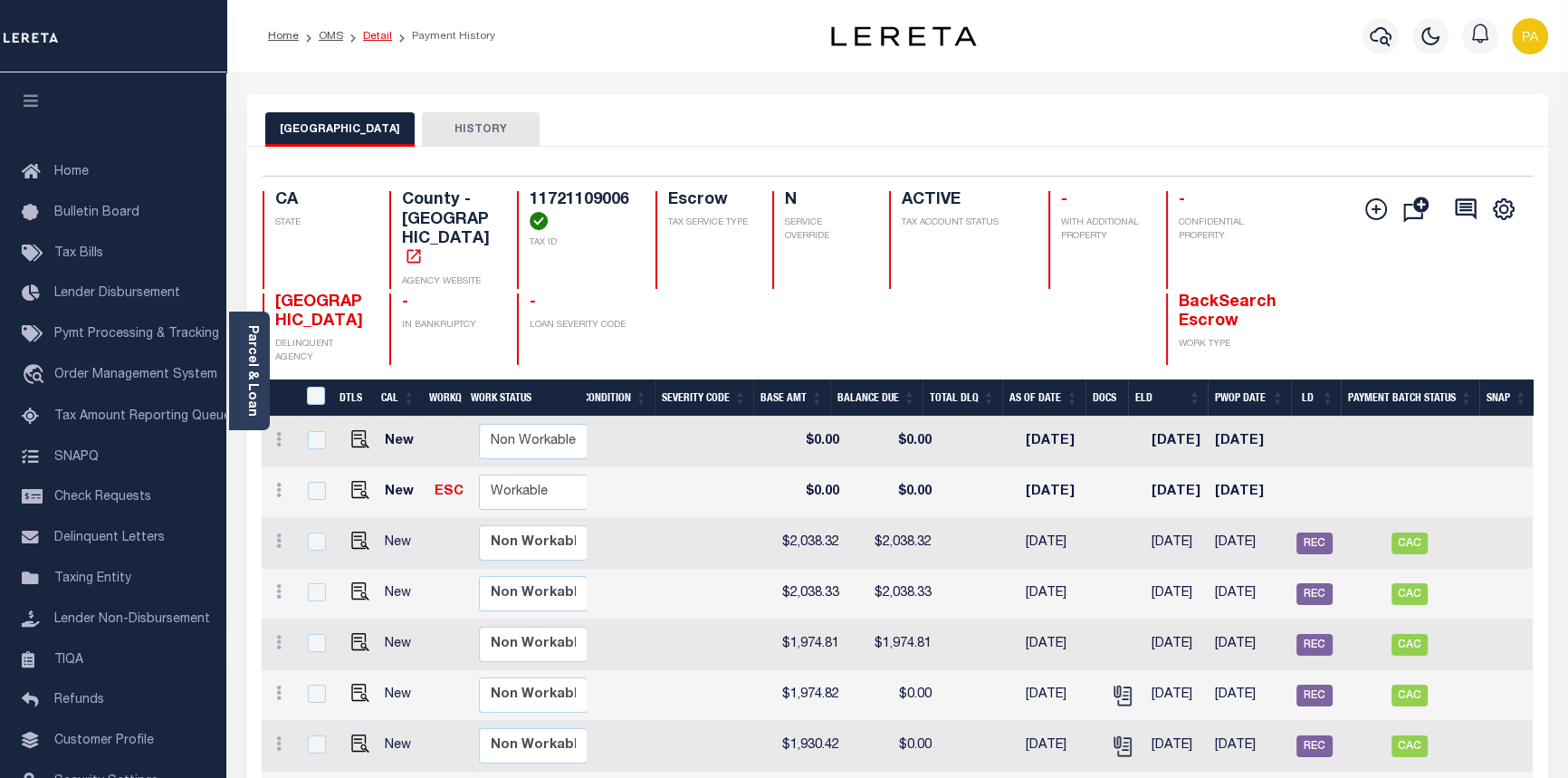
click at [368, 37] on link "Detail" at bounding box center [377, 36] width 29 height 11
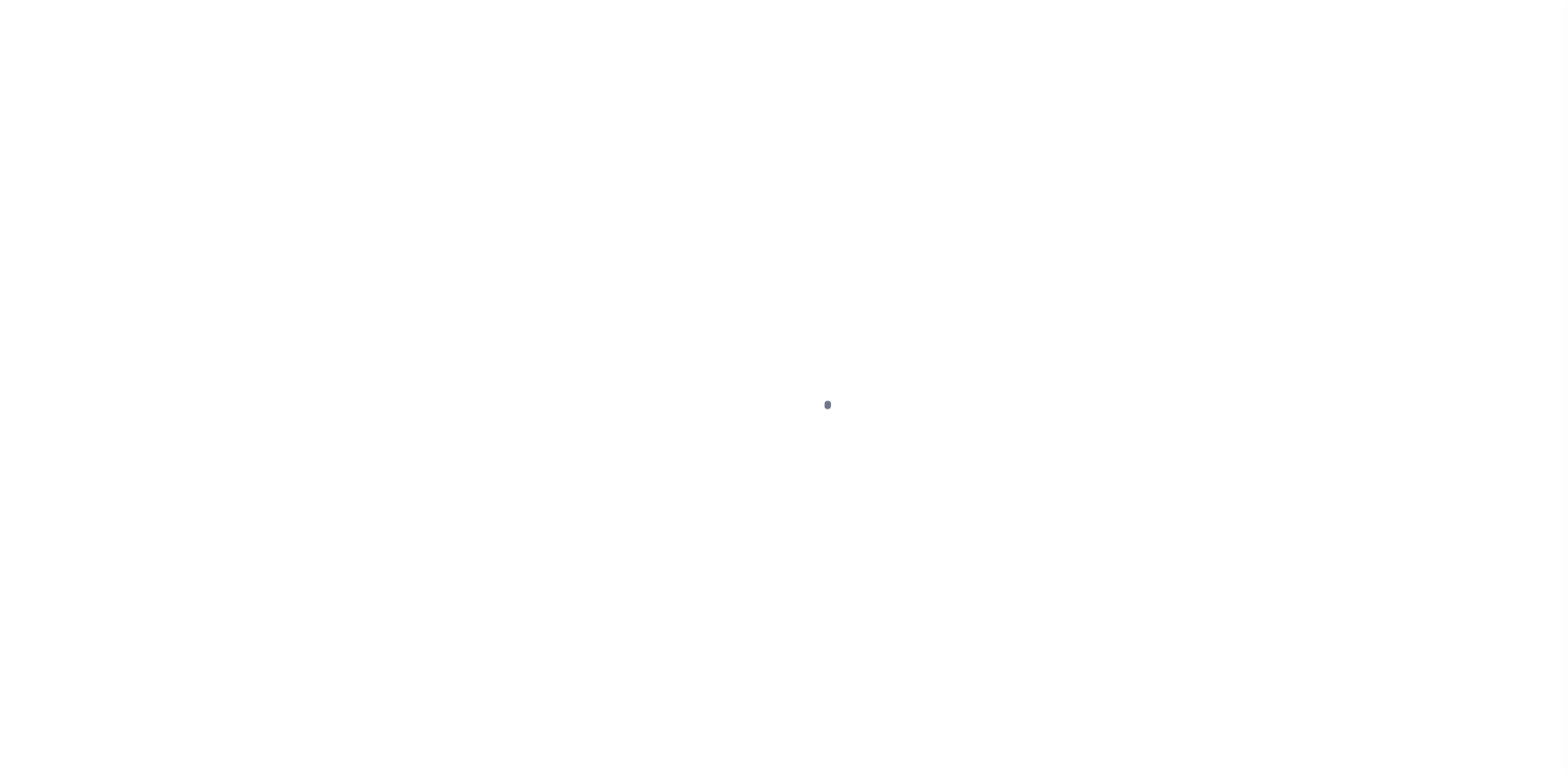
select select "25066"
select select "Escrow"
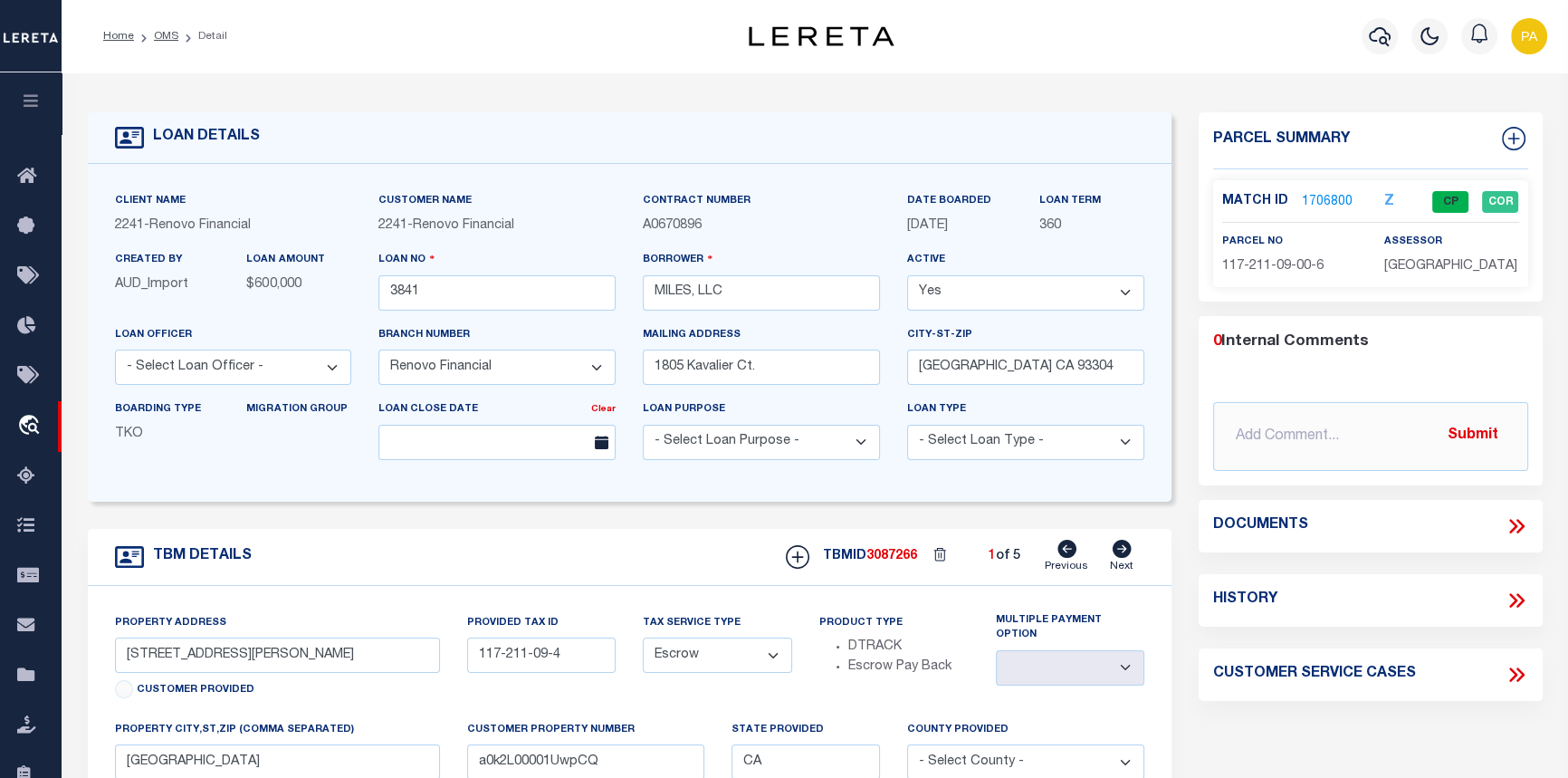
click at [1120, 552] on icon at bounding box center [1121, 549] width 19 height 18
type input "[STREET_ADDRESS]"
type input "117-224-12-1"
select select
type input "a0k2L00001UwpCa"
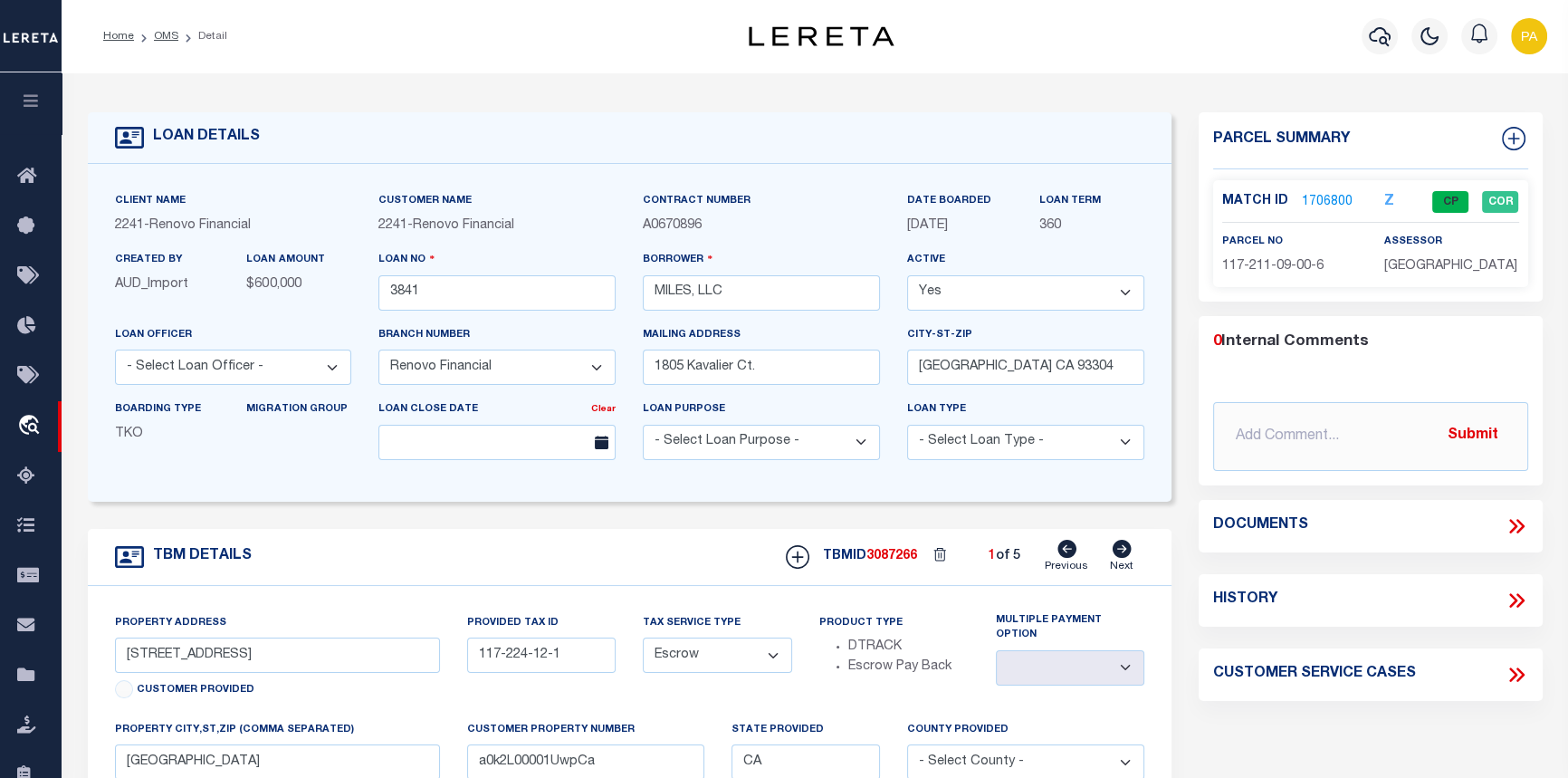
select select
click at [1120, 552] on icon at bounding box center [1121, 549] width 19 height 18
type input "[STREET_ADDRESS][PERSON_NAME]"
type input "112-232-19-4"
select select
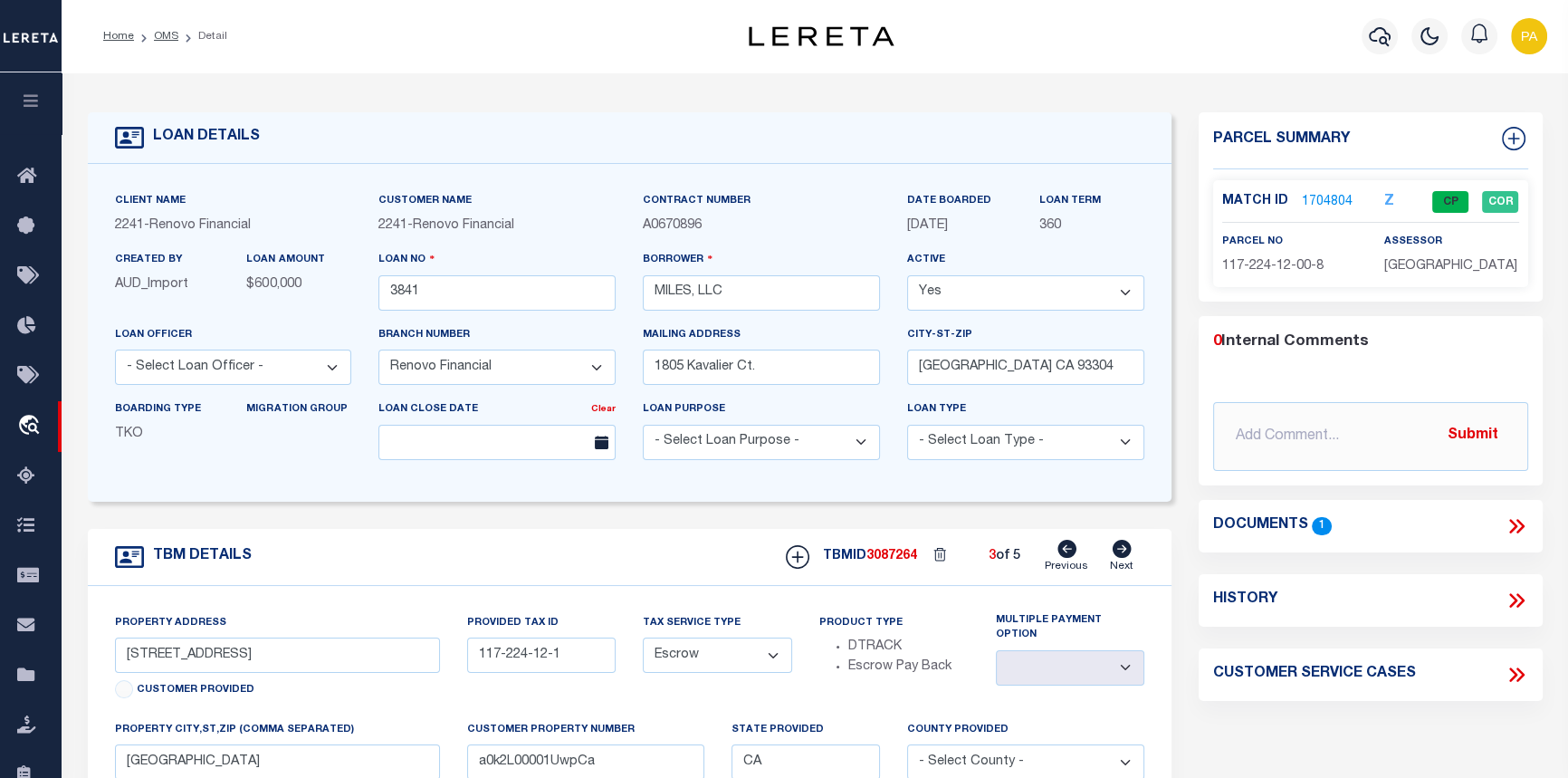
type input "a0k2L00001UwpCG"
select select
click at [1120, 552] on icon at bounding box center [1121, 549] width 19 height 18
type input "[STREET_ADDRESS][PERSON_NAME]"
type input "117-211-11-0"
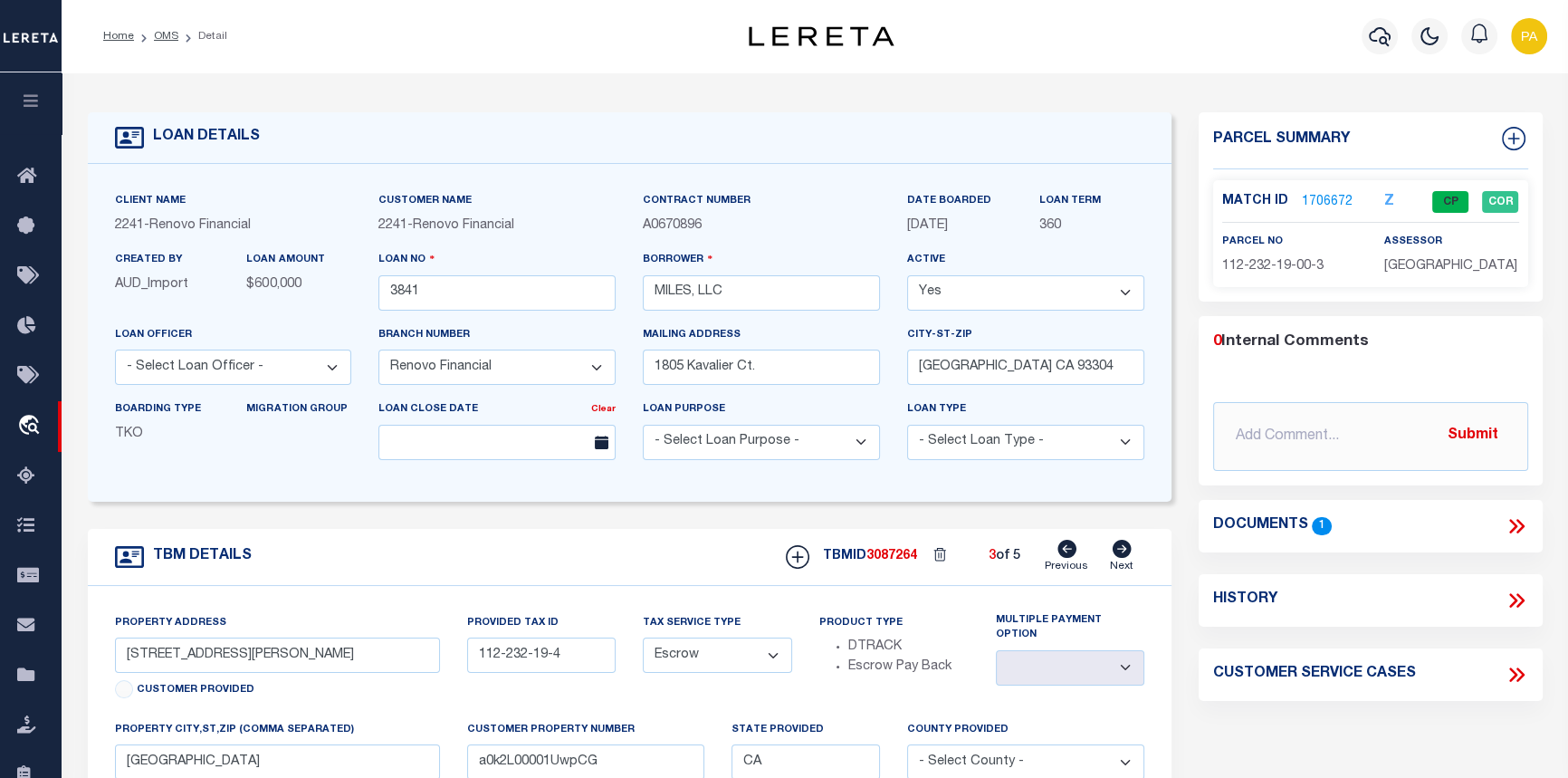
select select
type input "a0k2L00001UwpCV"
select select
click at [1322, 199] on link "1706627" at bounding box center [1326, 201] width 50 height 19
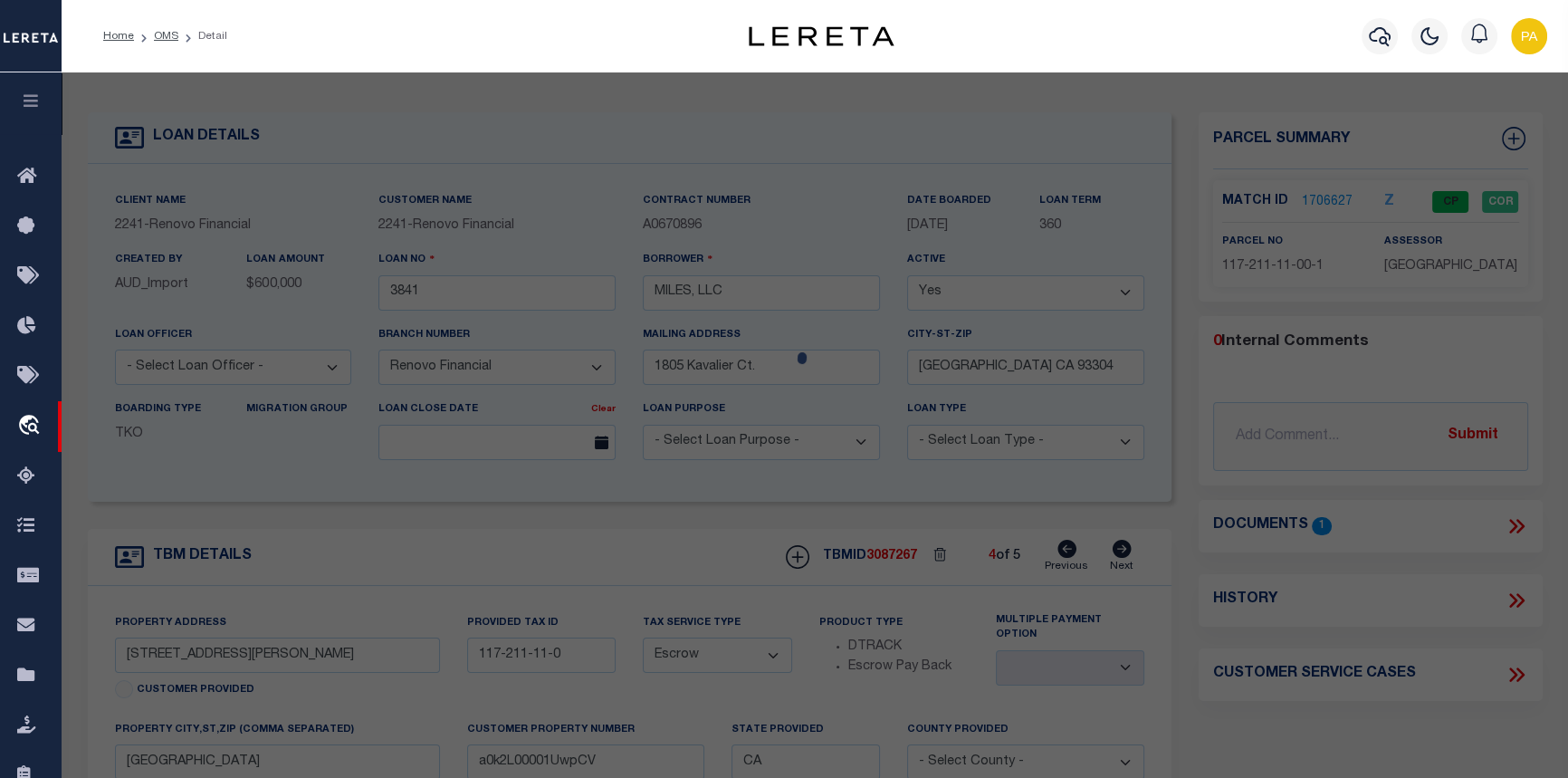
checkbox input "false"
select select "CP"
type input "MILES, LLC"
select select
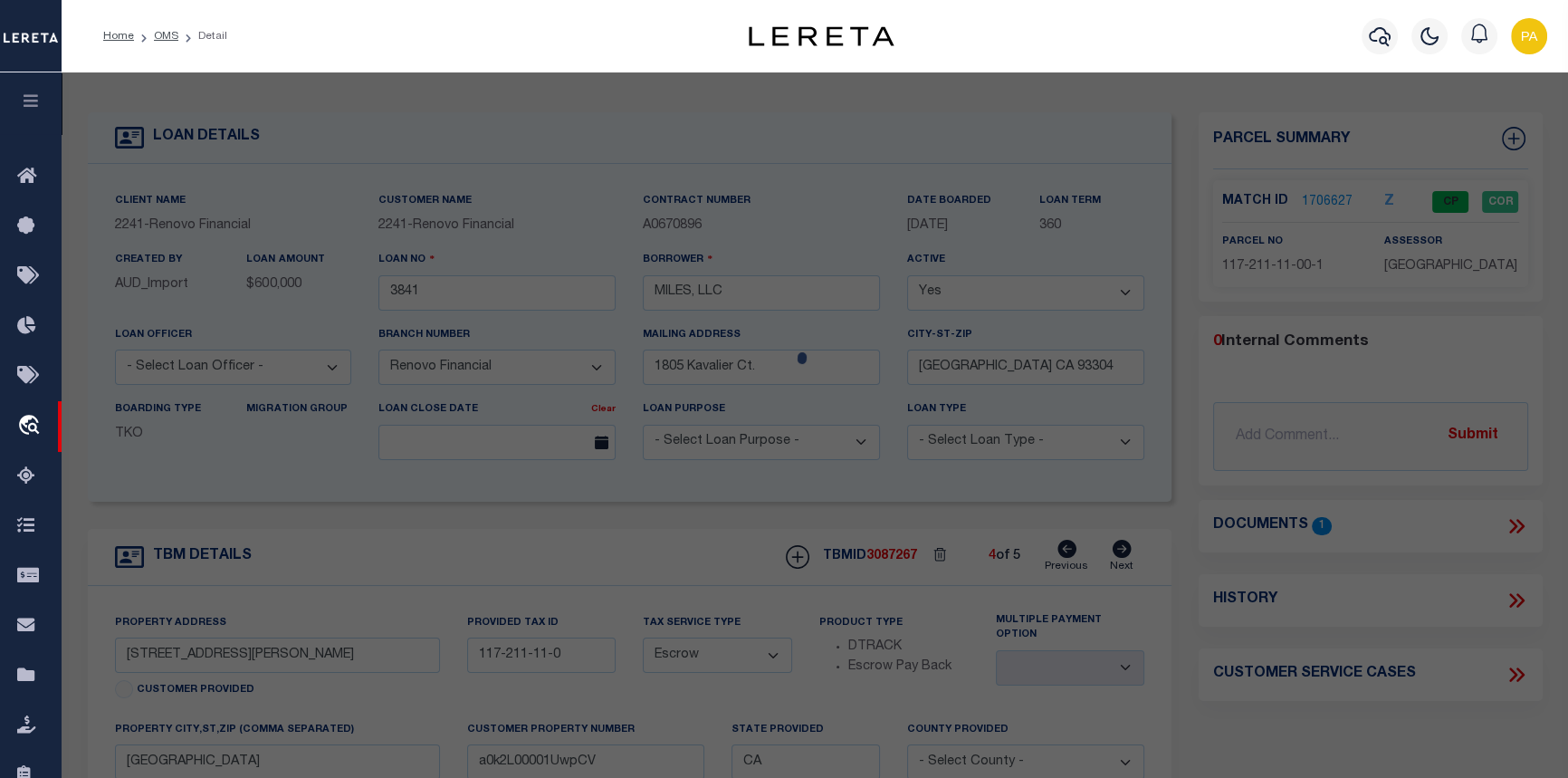
type input "1012 MC [PERSON_NAME]"
checkbox input "false"
type input "BAKERSFIELD CA"
type textarea "TRACT 2169 11"
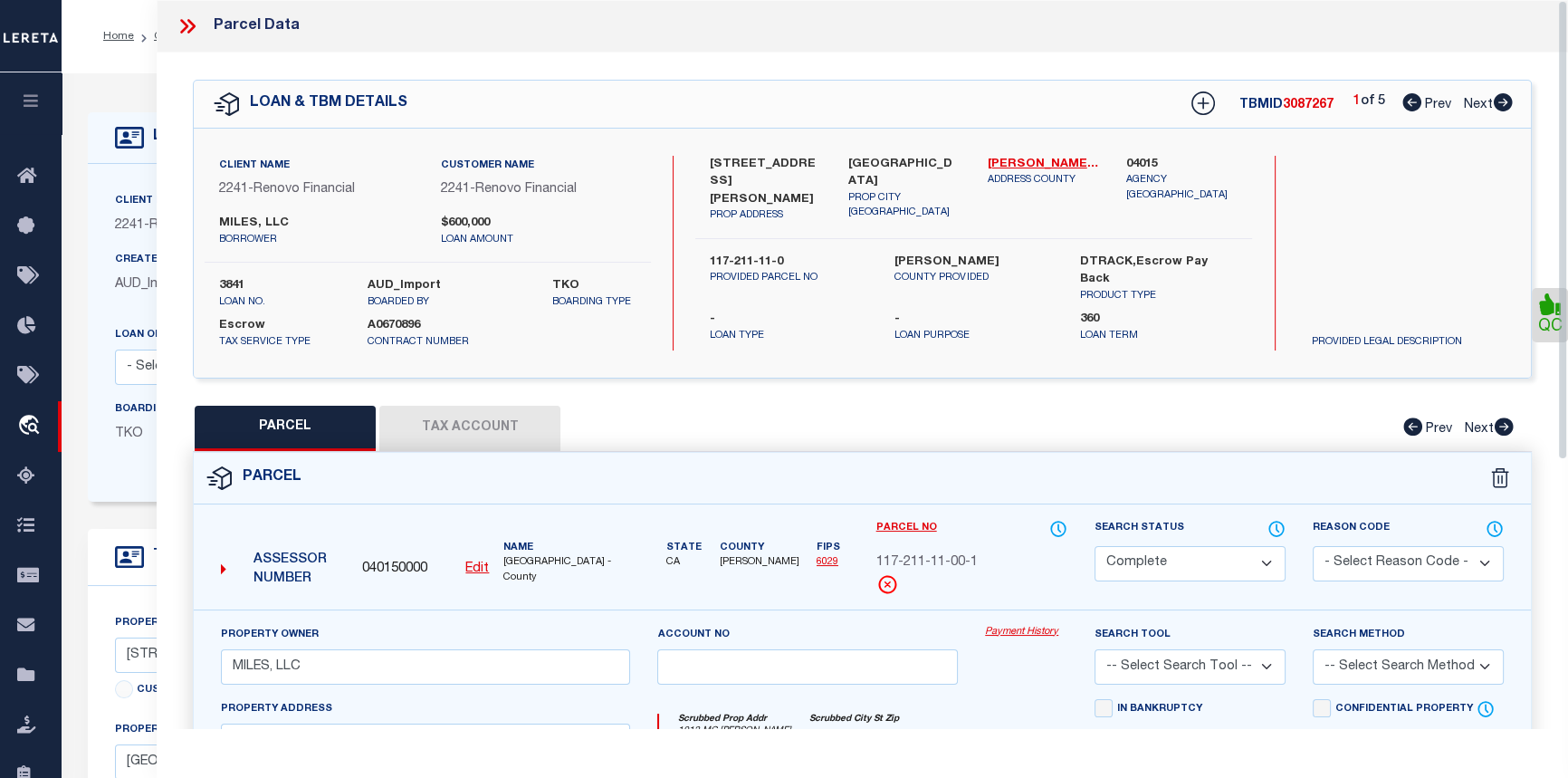
click at [1034, 626] on link "Payment History" at bounding box center [1025, 633] width 82 height 16
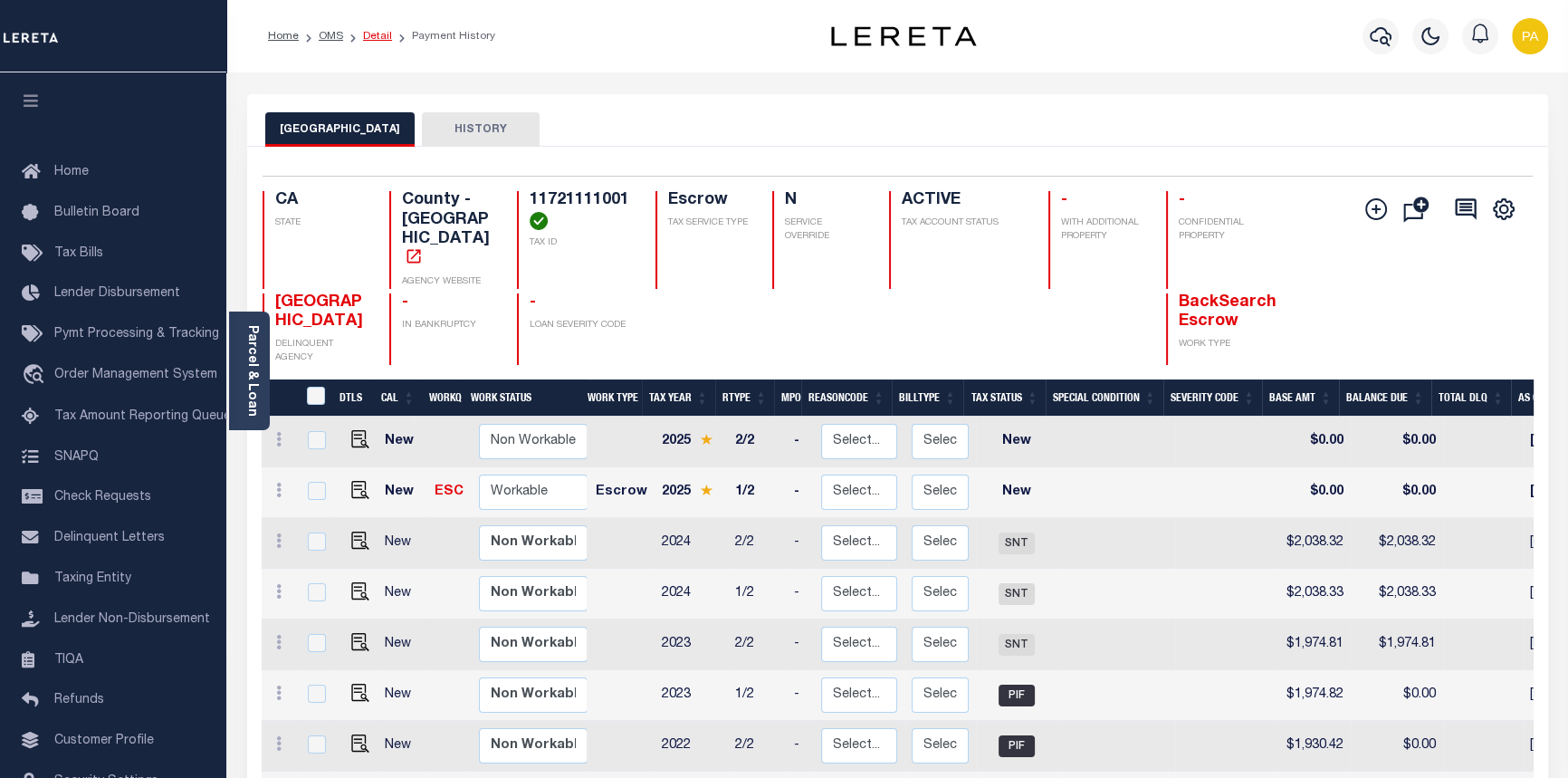
click at [370, 36] on link "Detail" at bounding box center [377, 36] width 29 height 11
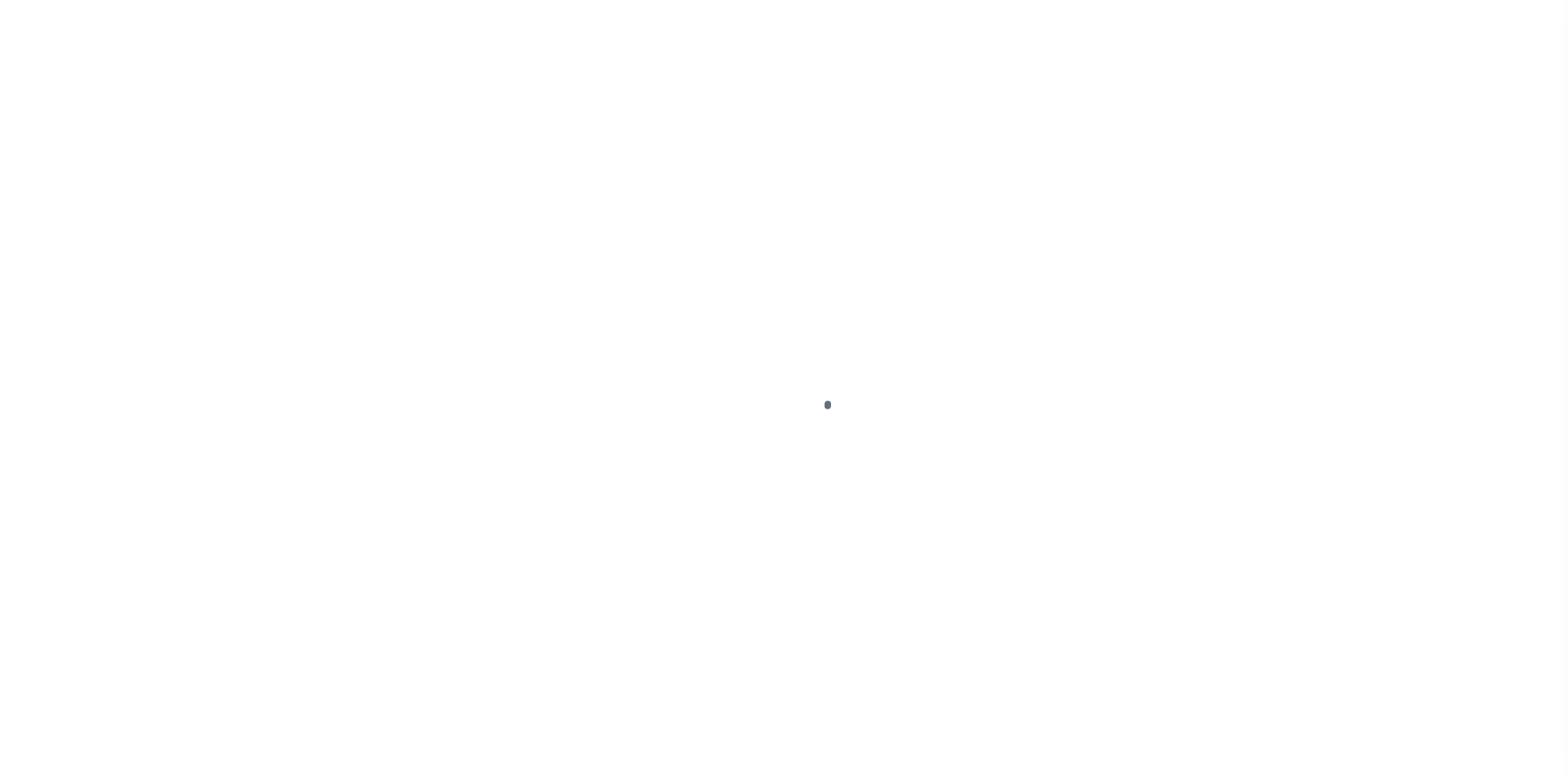
select select "Escrow"
type input "[STREET_ADDRESS][PERSON_NAME]"
type input "117-211-11-0"
select select
type input "[GEOGRAPHIC_DATA]"
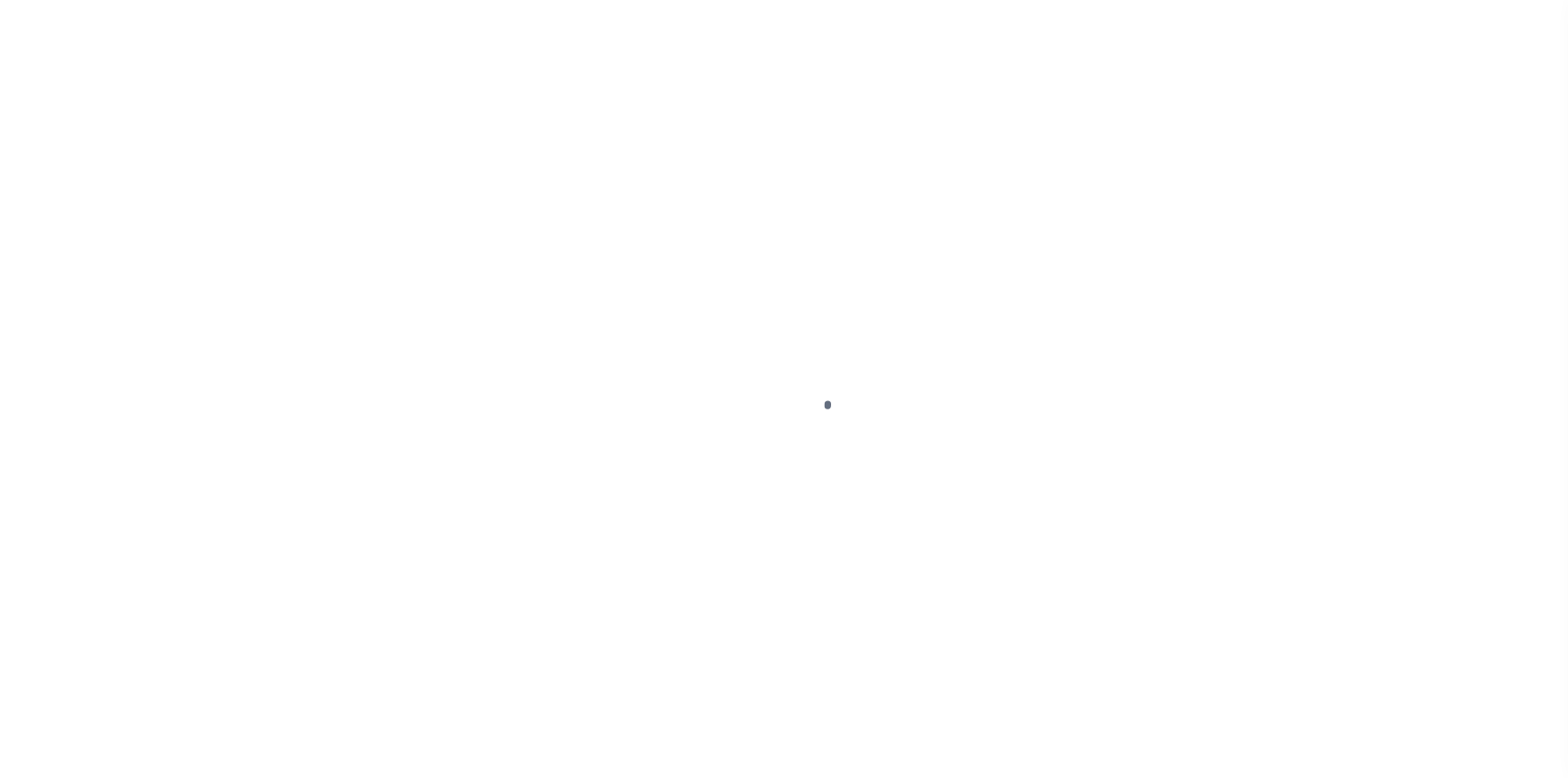
type input "a0k2L00001UwpCV"
type input "CA"
select select
select select "25066"
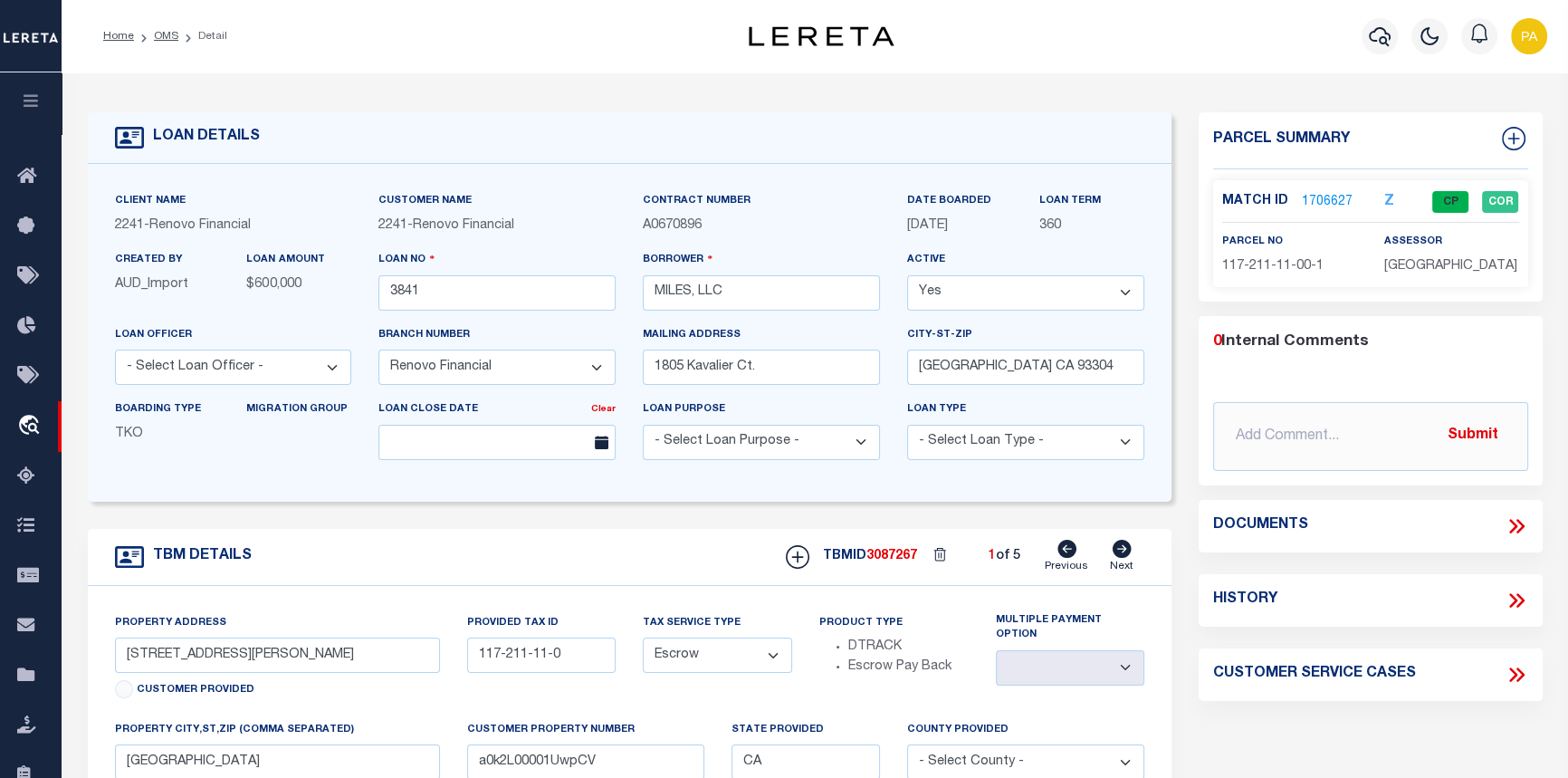
click at [1122, 557] on icon at bounding box center [1121, 549] width 19 height 18
type input "[STREET_ADDRESS]"
type input "117-224-12-1"
select select
type input "a0k2L00001UwpCa"
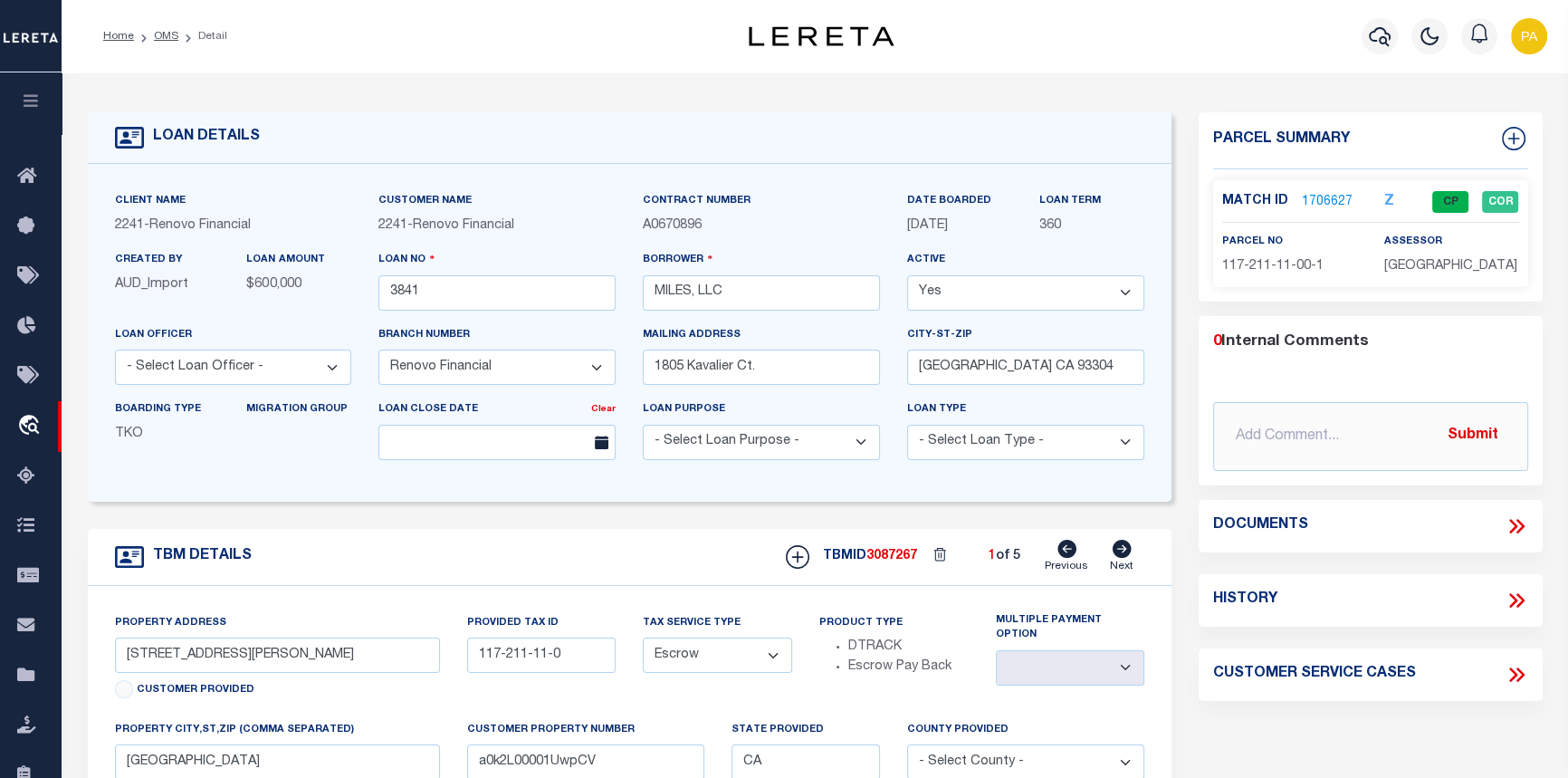
select select
click at [1122, 557] on icon at bounding box center [1121, 549] width 19 height 18
type input "[STREET_ADDRESS][PERSON_NAME]"
type input "117-211-09-4"
select select
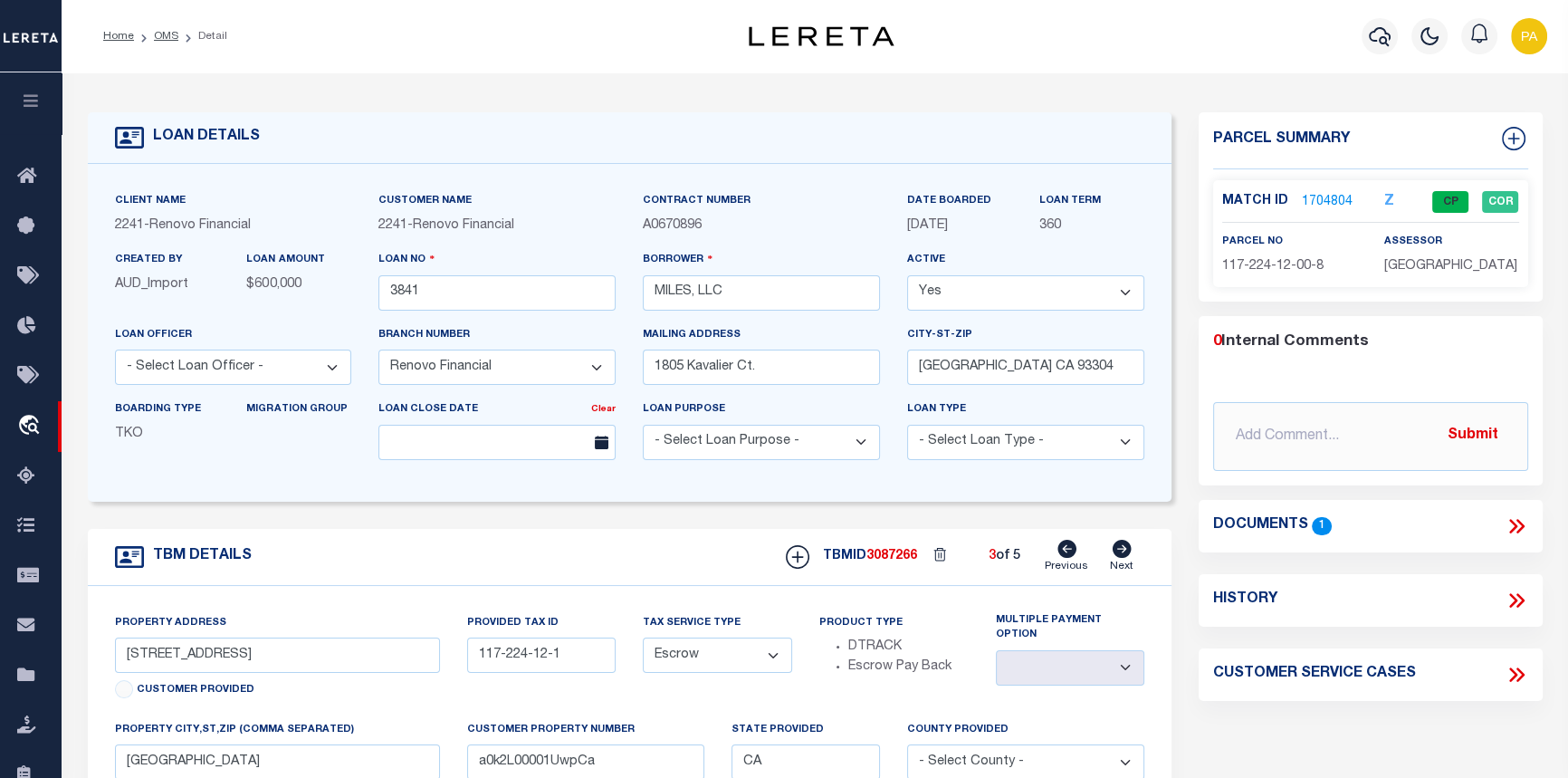
type input "a0k2L00001UwpCQ"
select select
click at [1122, 557] on icon at bounding box center [1121, 549] width 19 height 18
type input "[STREET_ADDRESS][PERSON_NAME]"
type input "112-232-19-4"
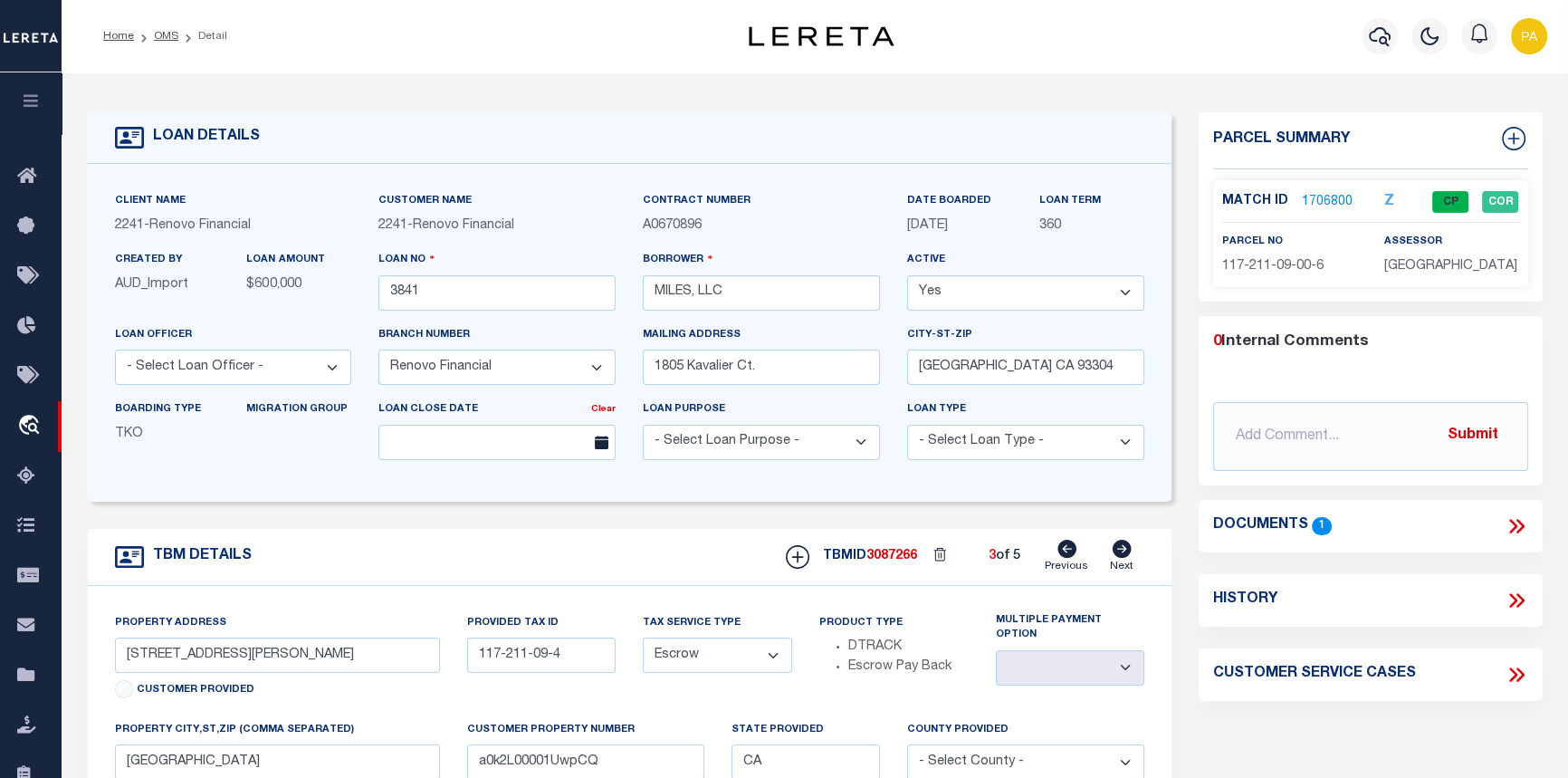
select select
type input "a0k2L00001UwpCG"
select select
click at [1122, 557] on icon at bounding box center [1121, 549] width 19 height 18
type input "[STREET_ADDRESS]"
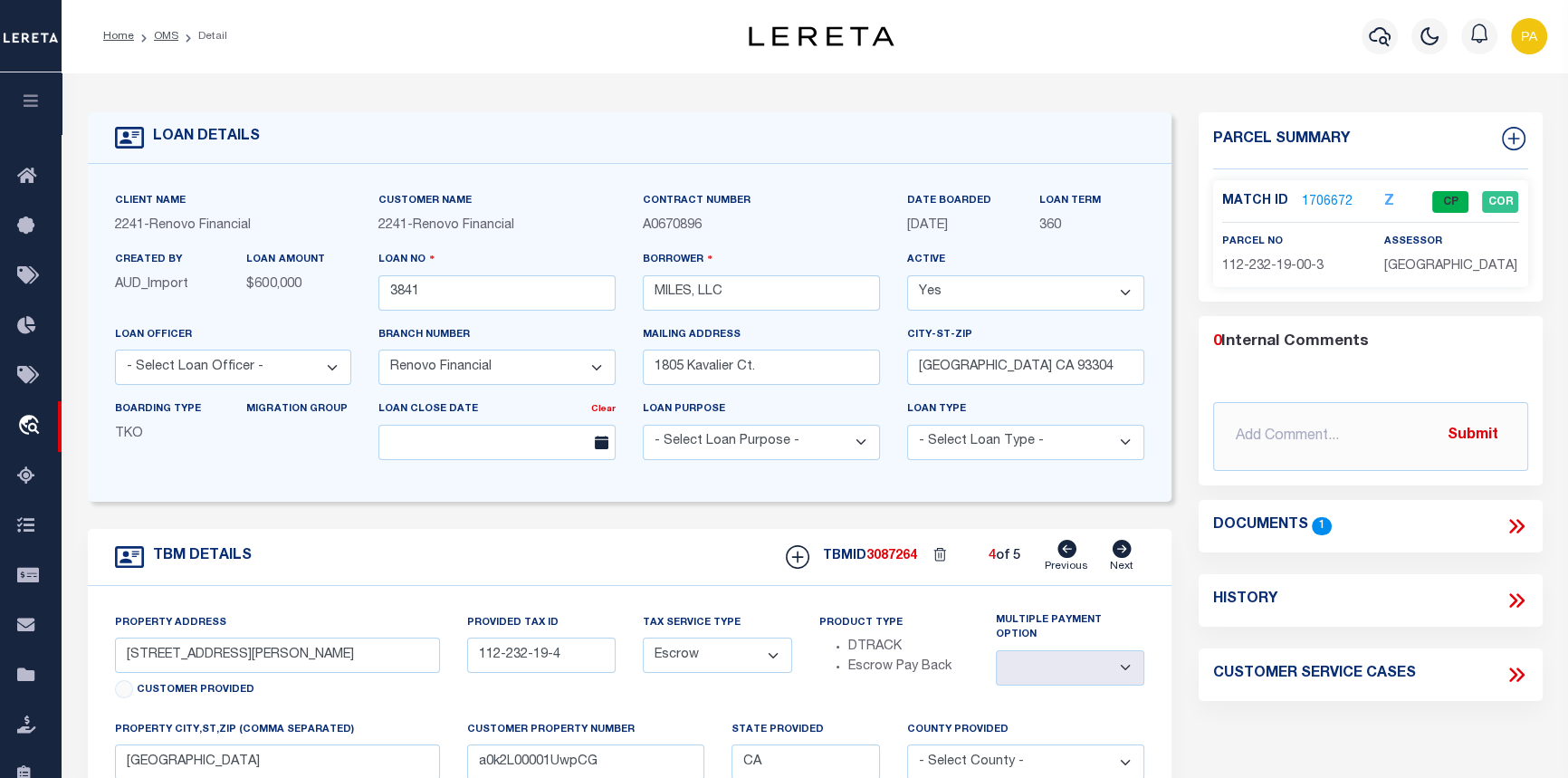
type input "491-083-02-8"
select select
type input "a0k2L00001UwpCf"
select select
click at [1328, 199] on link "1704805" at bounding box center [1326, 201] width 50 height 19
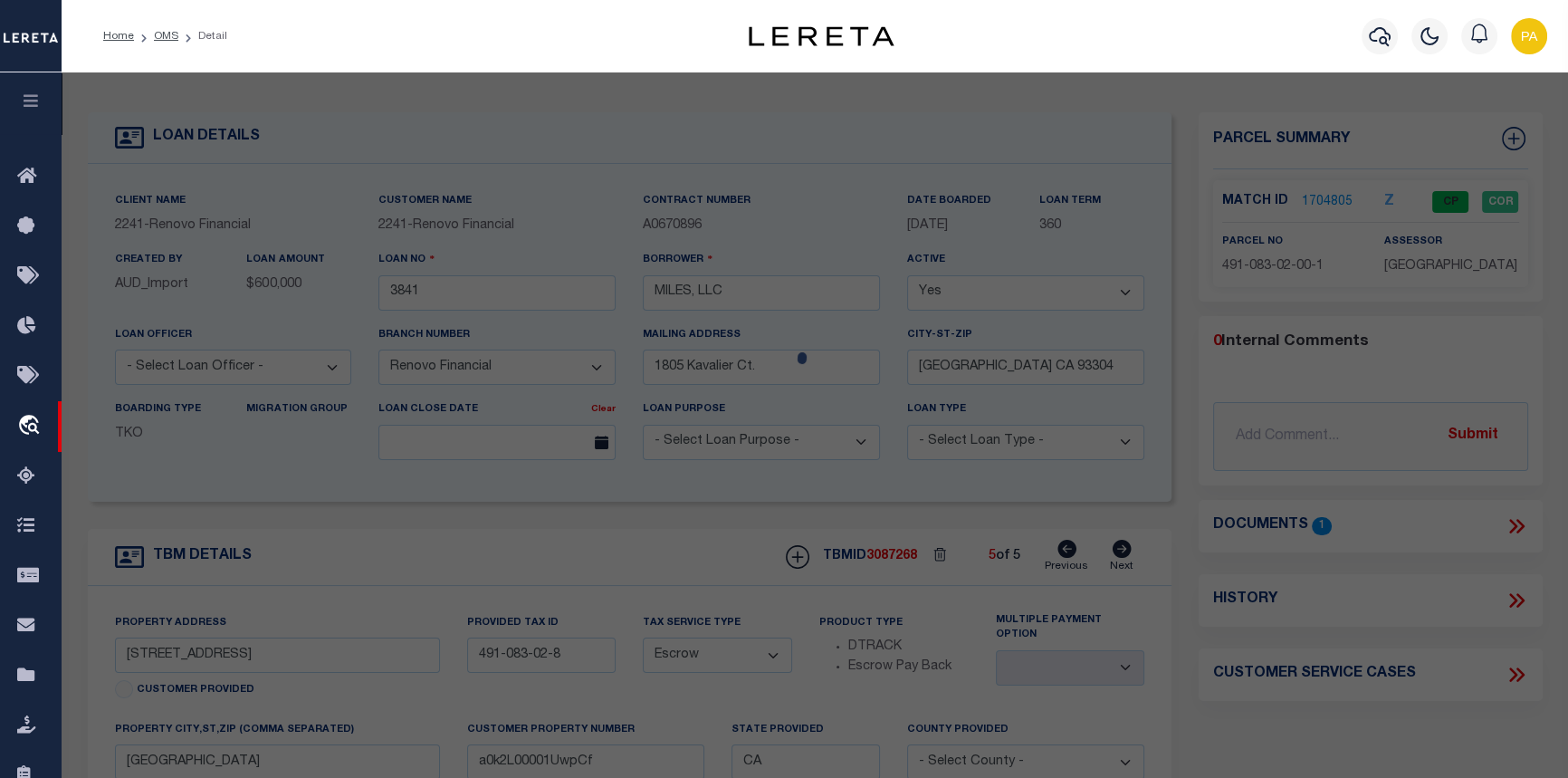
checkbox input "false"
select select "CP"
type input "MILES, LLC"
select select
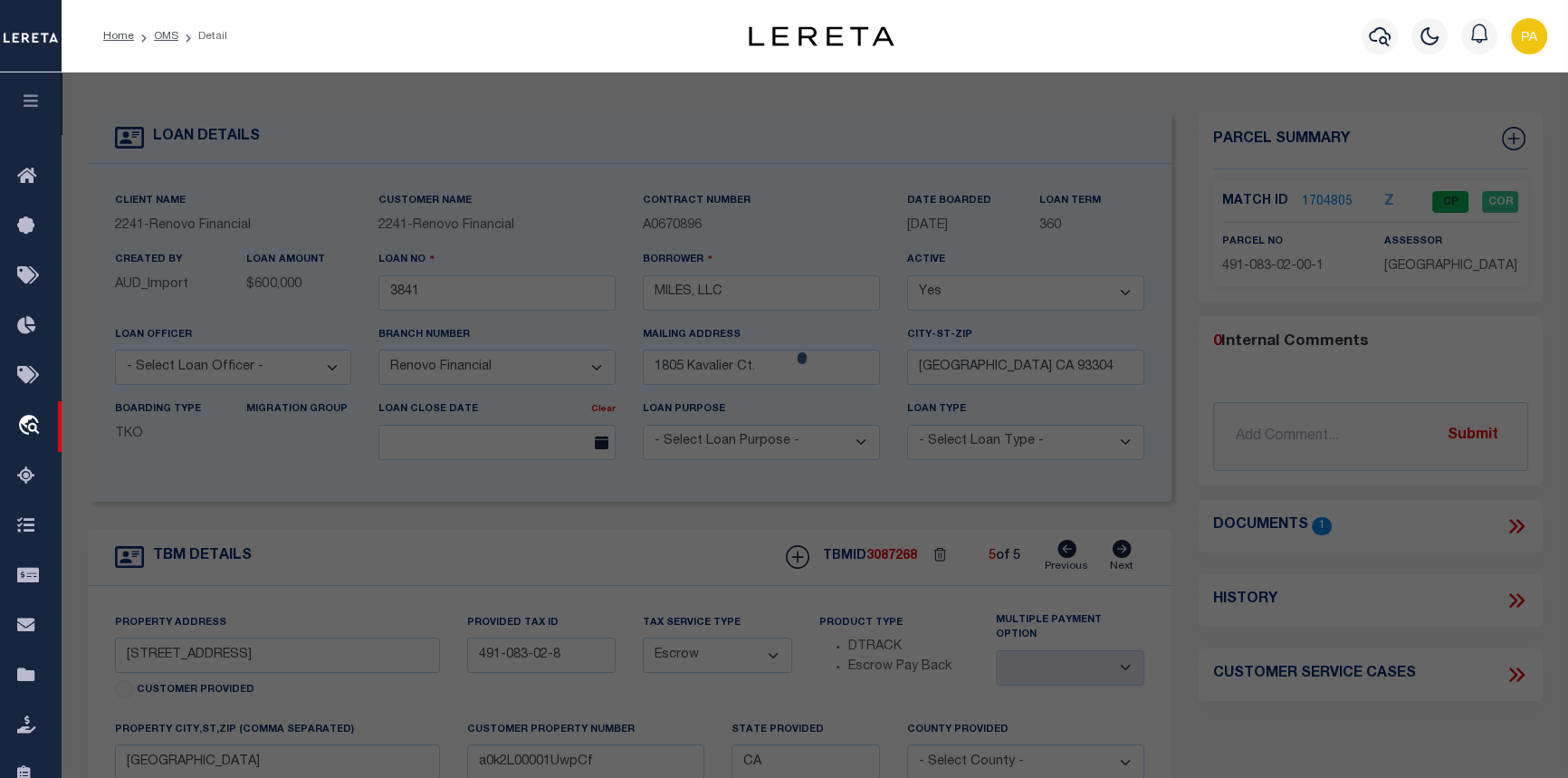
type input "[STREET_ADDRESS]"
checkbox input "false"
type input "BAKERSFIELD CA"
type textarea "TRACT 4924 A 17"
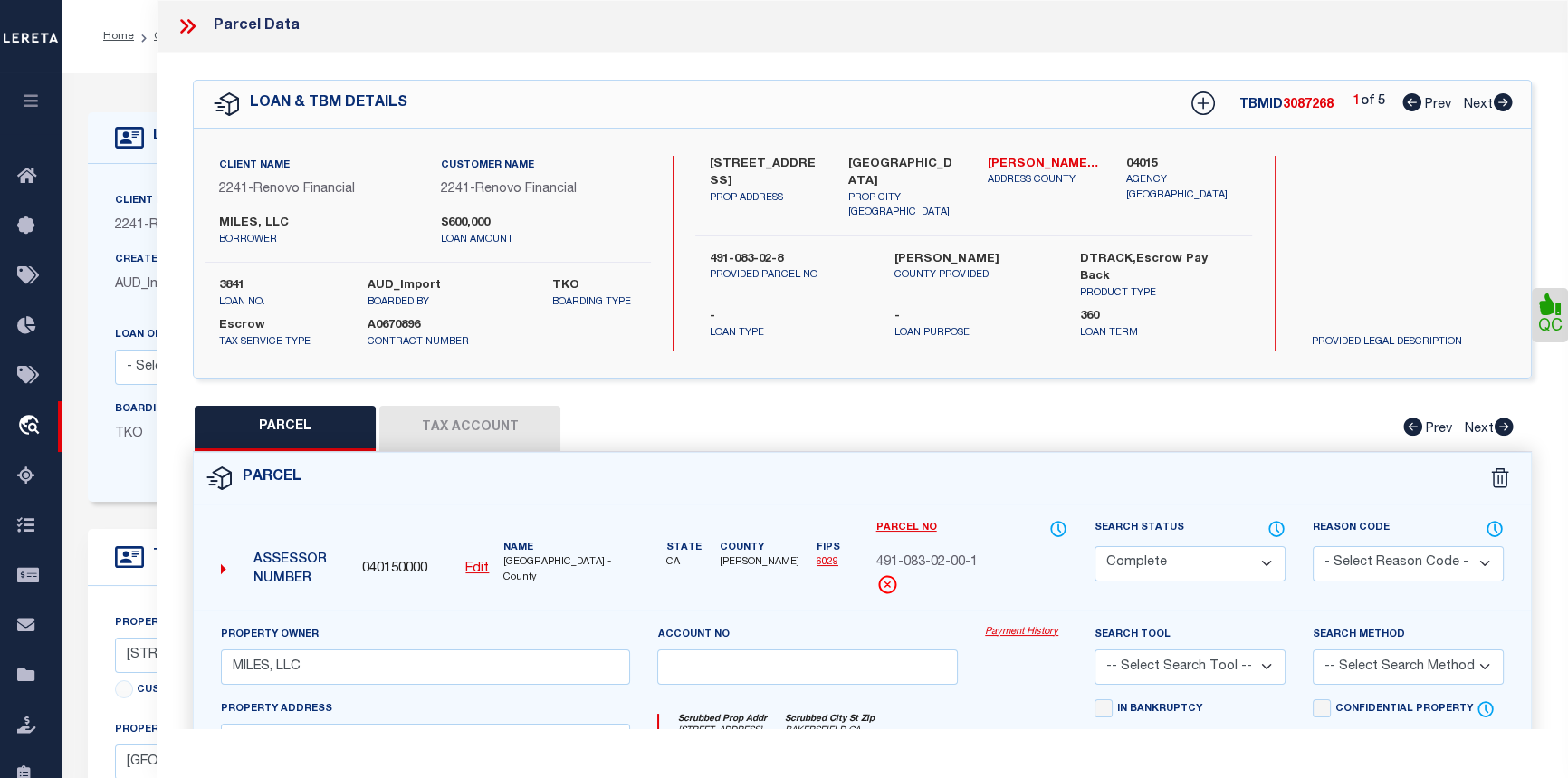
click at [1023, 629] on link "Payment History" at bounding box center [1025, 633] width 82 height 16
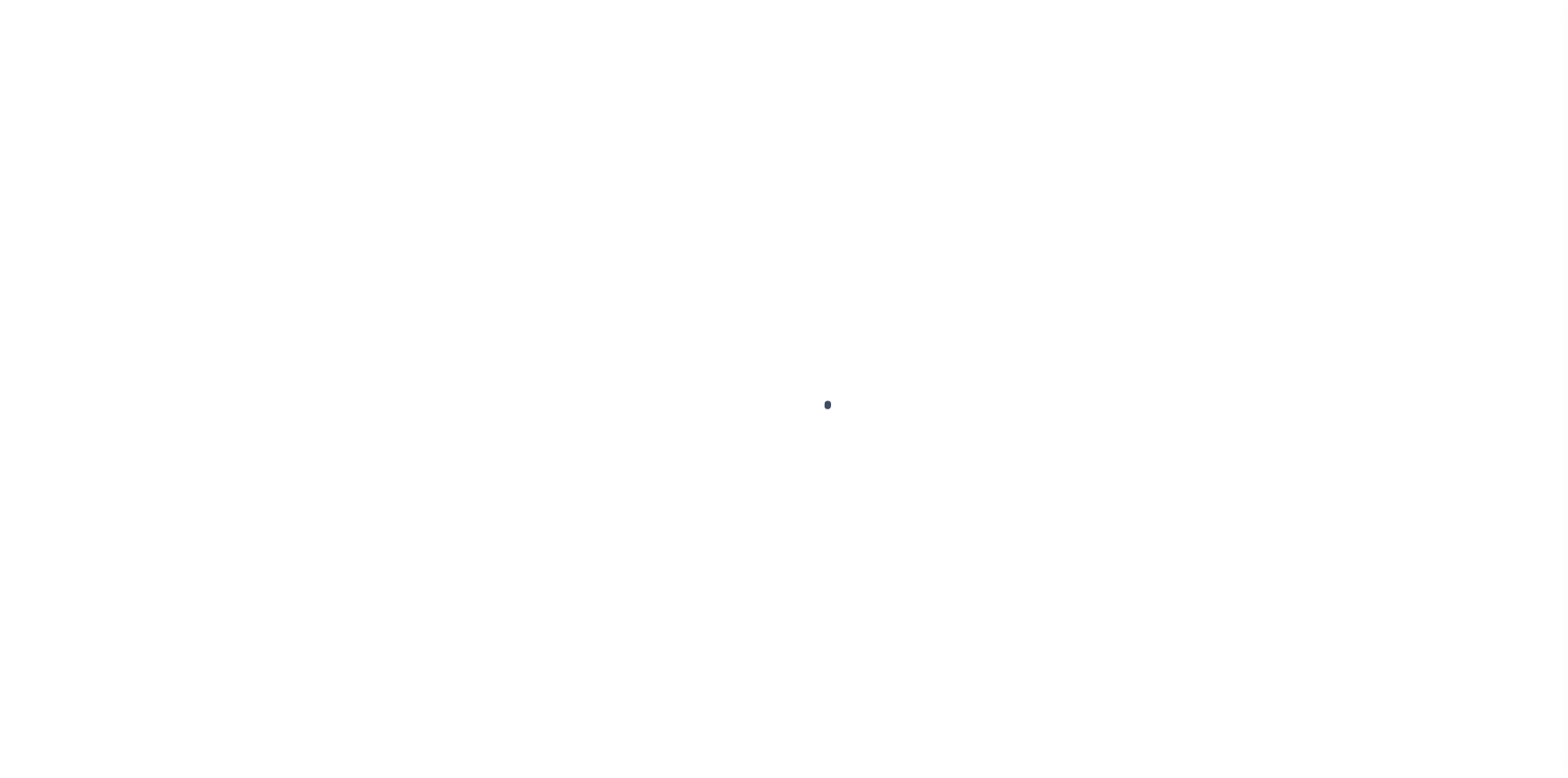
select select "25066"
select select "Escrow"
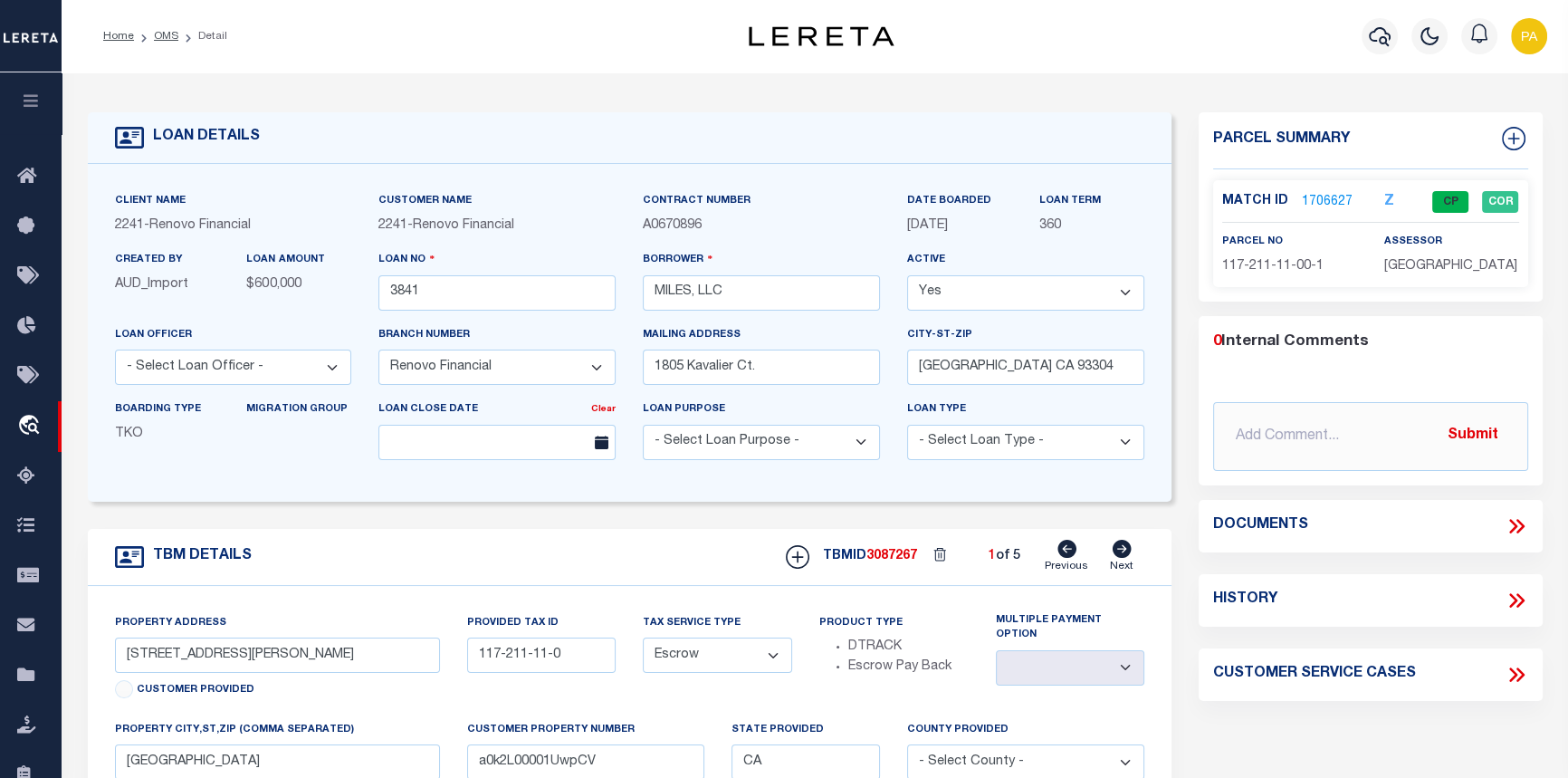
click at [1120, 551] on icon at bounding box center [1121, 549] width 19 height 18
type input "[STREET_ADDRESS]"
type input "117-224-12-1"
select select
type input "a0k2L00001UwpCa"
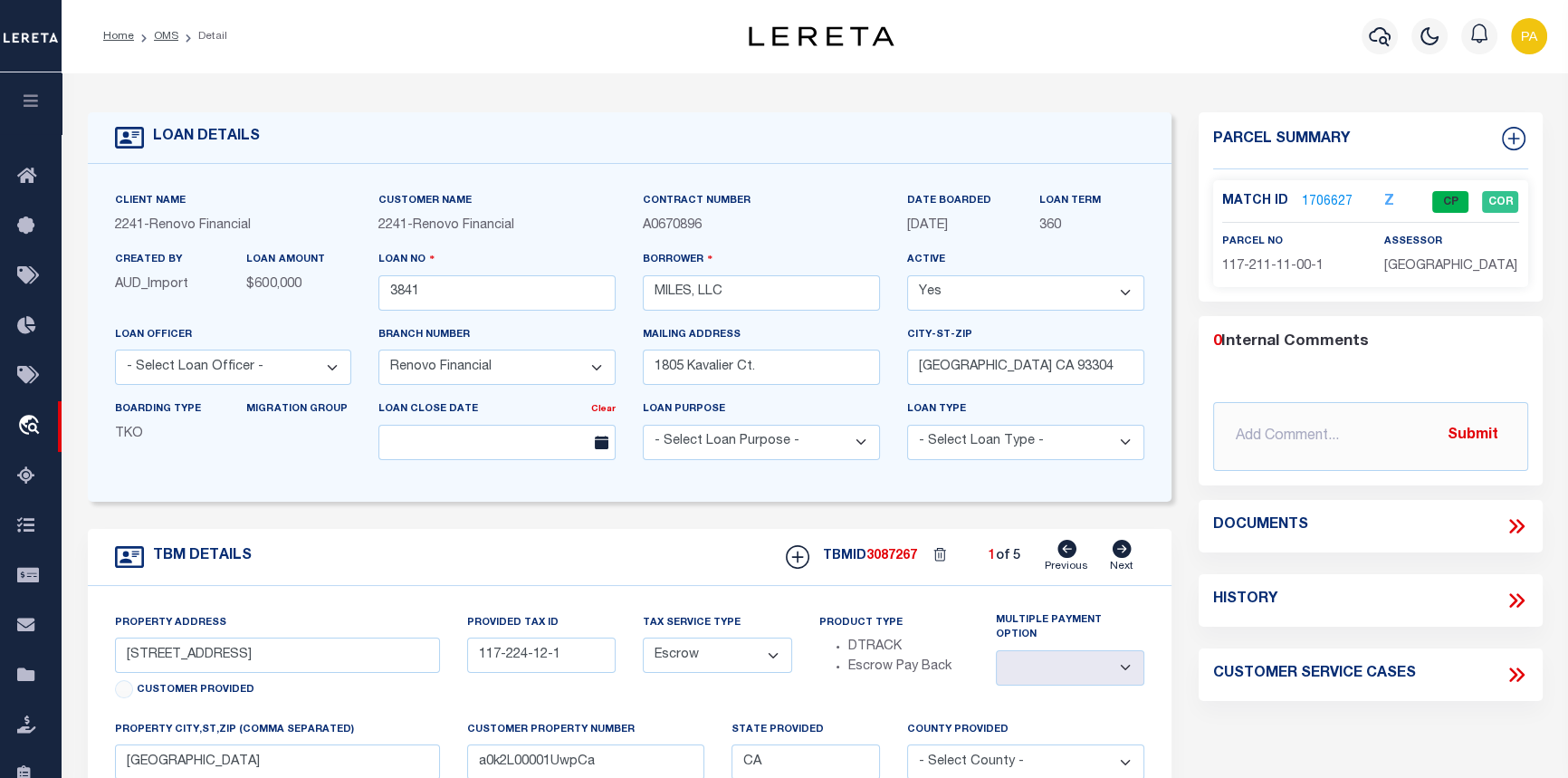
select select
click at [1327, 202] on link "1704804" at bounding box center [1326, 201] width 50 height 19
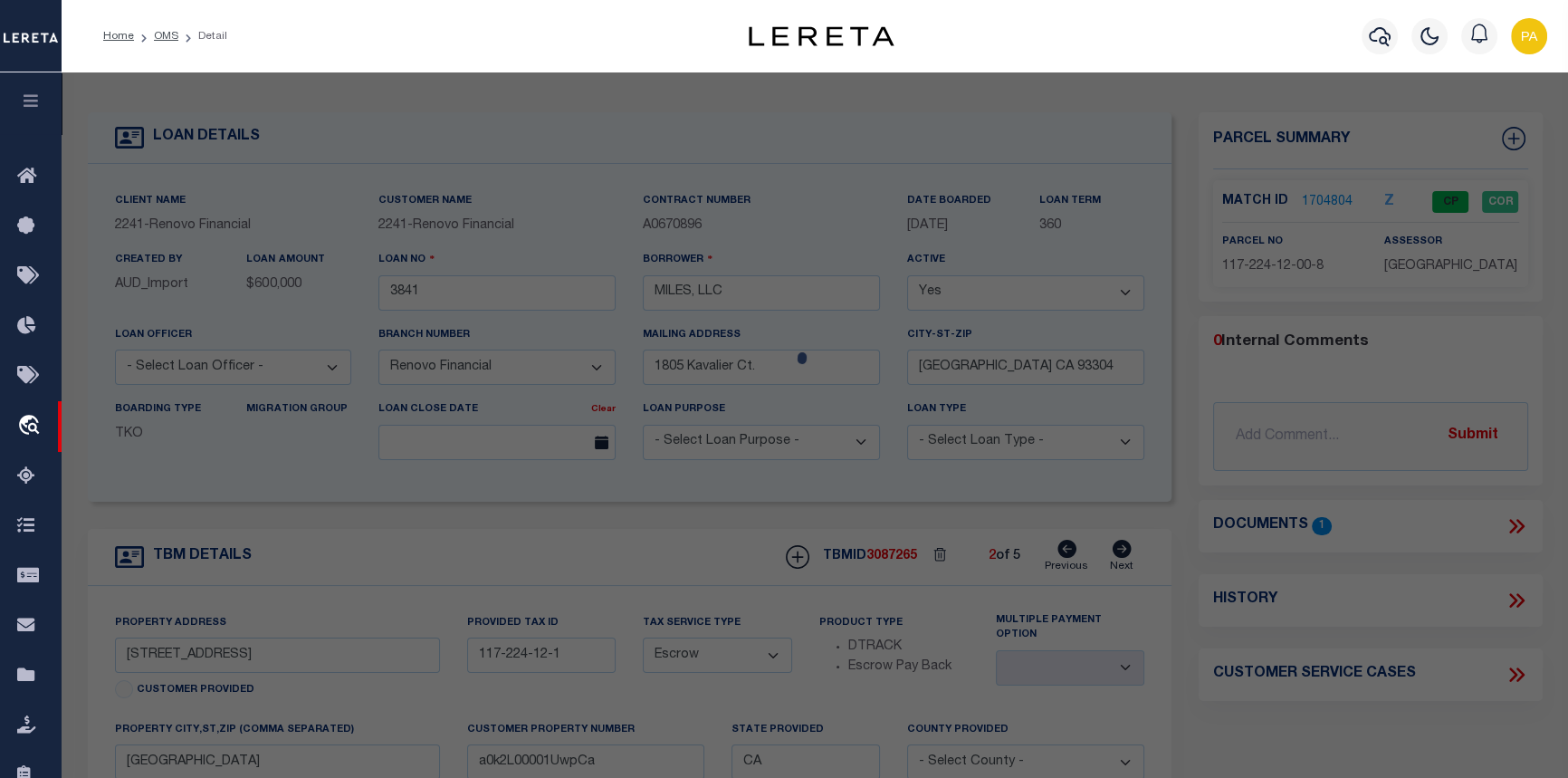
select select "AS"
checkbox input "false"
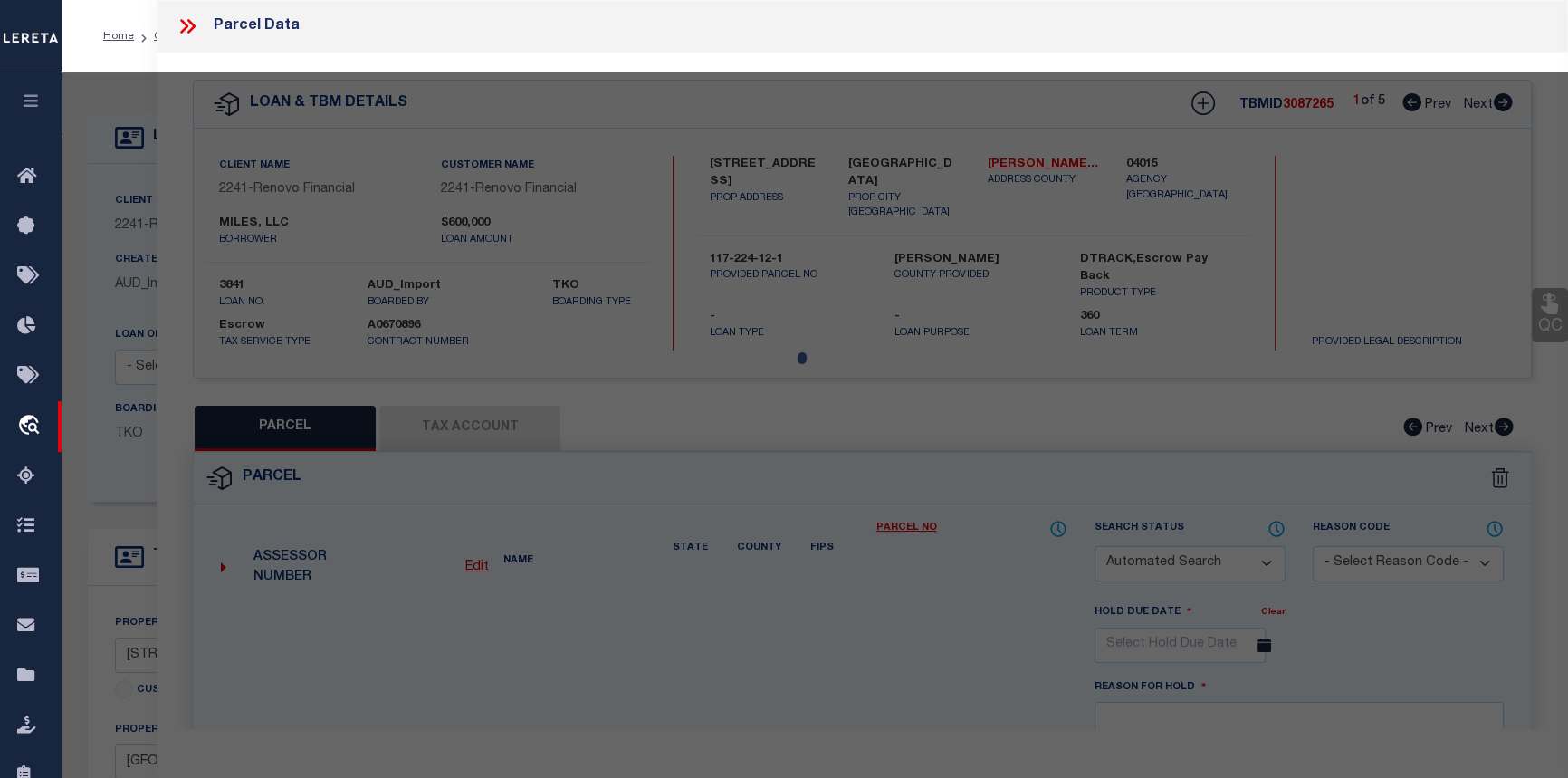
select select "CP"
type input "MILES, LLC"
select select
type input "1017 PORTAL AV"
checkbox input "false"
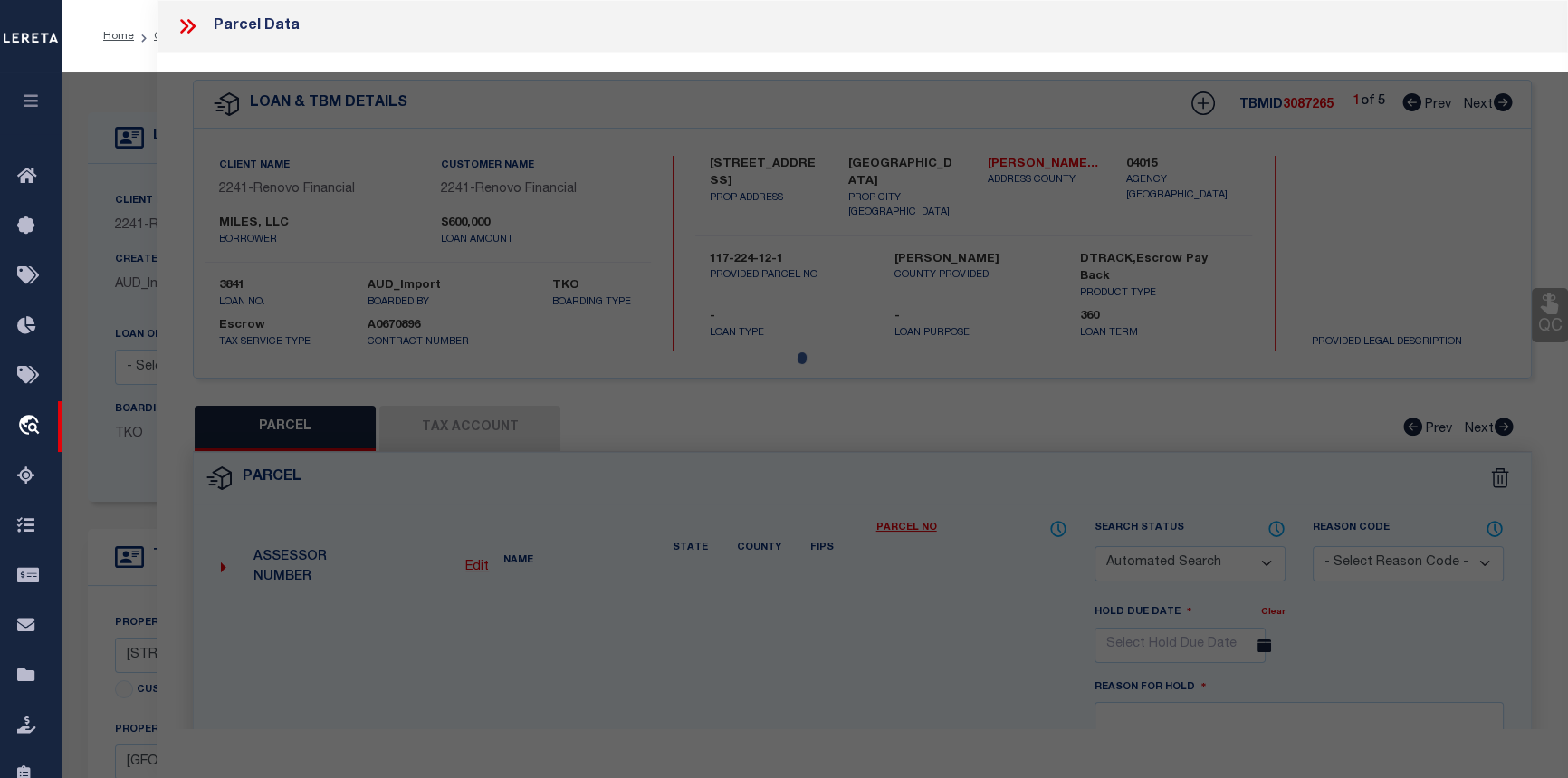
type input "BAKERSFIELD CA 93308"
type textarea "TRACT 2170 21"
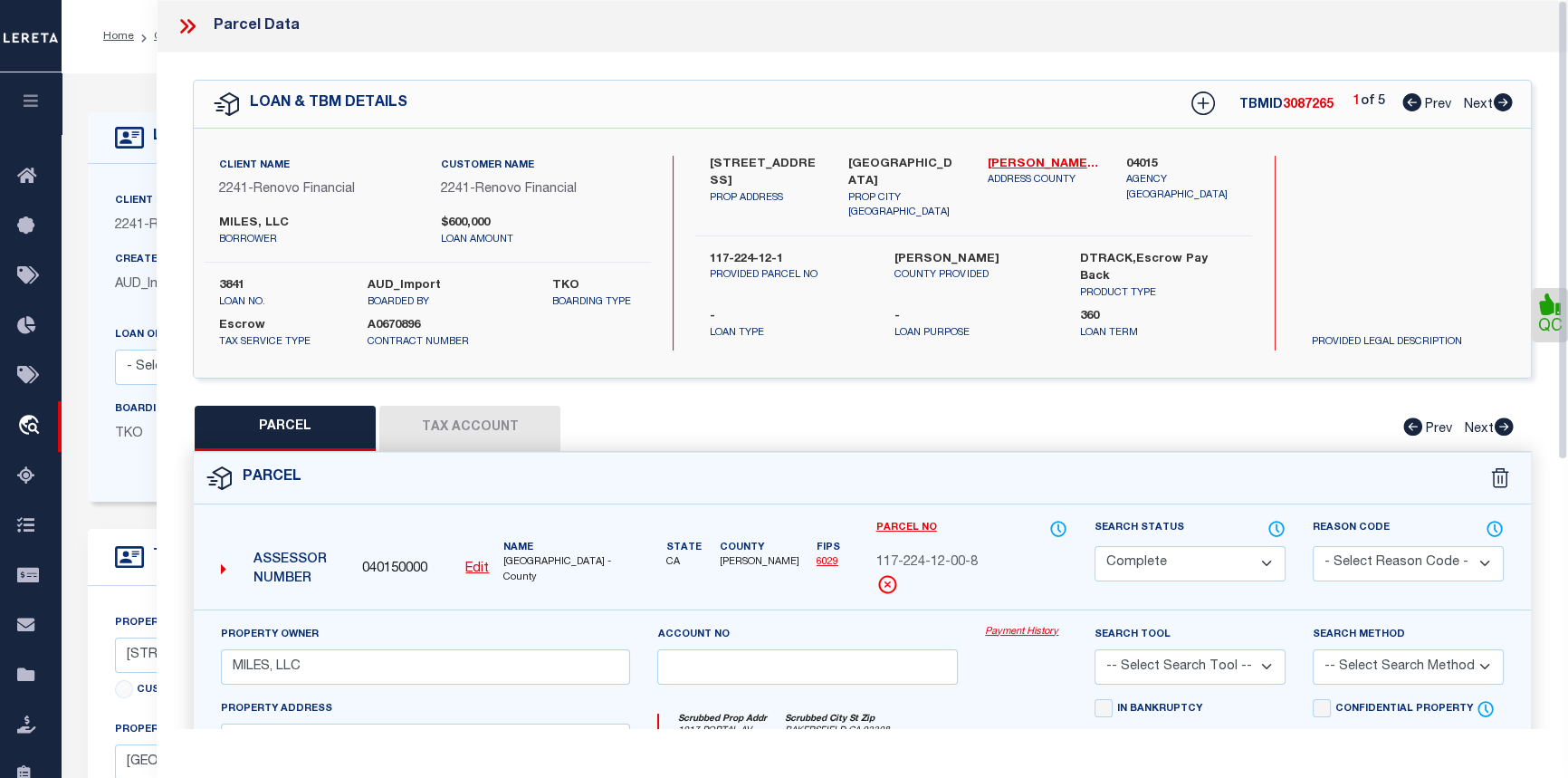
click at [1028, 631] on link "Payment History" at bounding box center [1025, 633] width 82 height 16
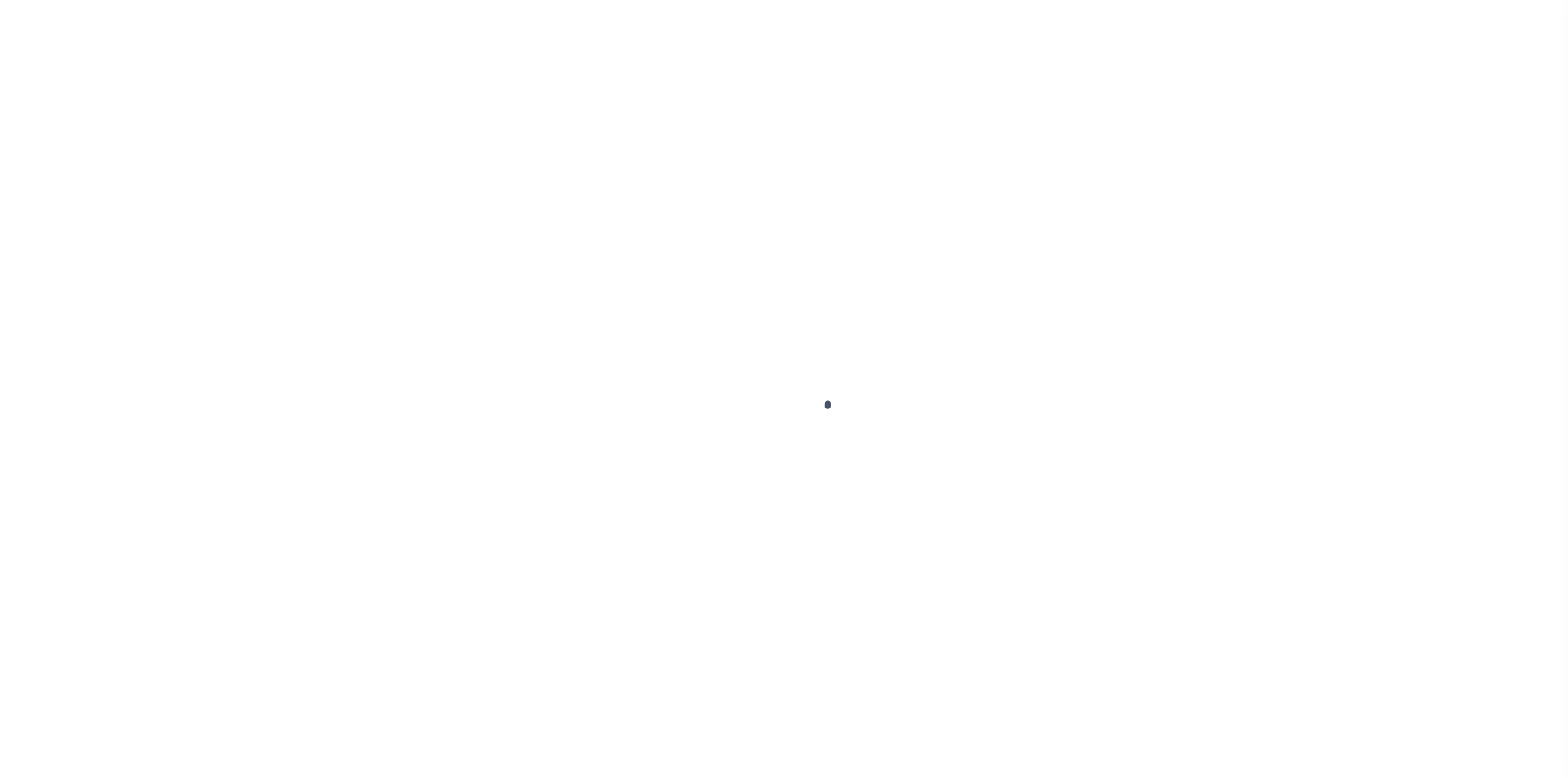
select select "25066"
select select "Escrow"
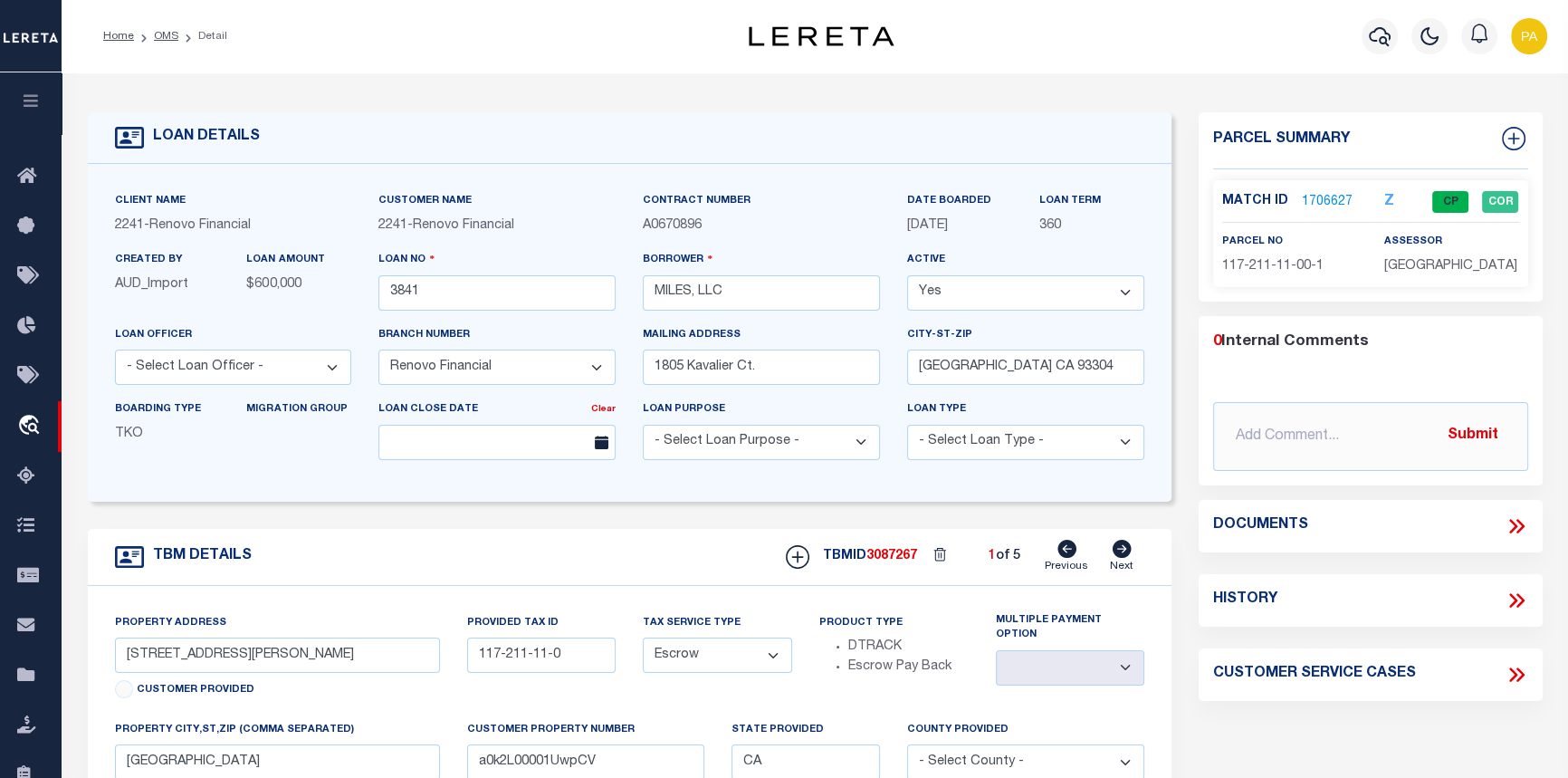
click at [1125, 557] on icon at bounding box center [1121, 549] width 19 height 18
type input "[STREET_ADDRESS]"
type input "117-224-12-1"
select select
type input "a0k2L00001UwpCa"
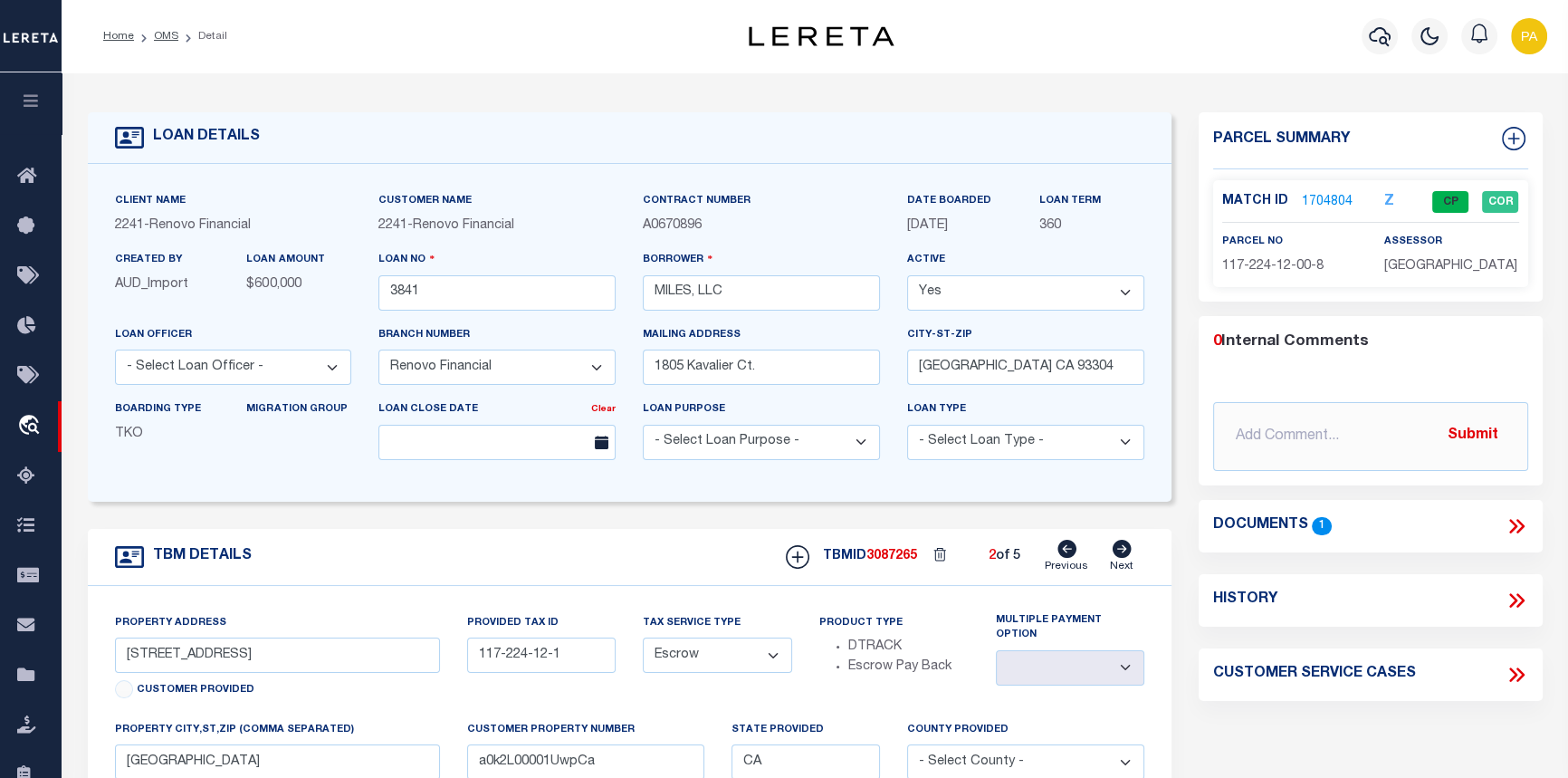
select select
click at [1125, 557] on icon at bounding box center [1121, 549] width 19 height 18
type input "[STREET_ADDRESS][PERSON_NAME]"
type input "117-211-09-4"
select select
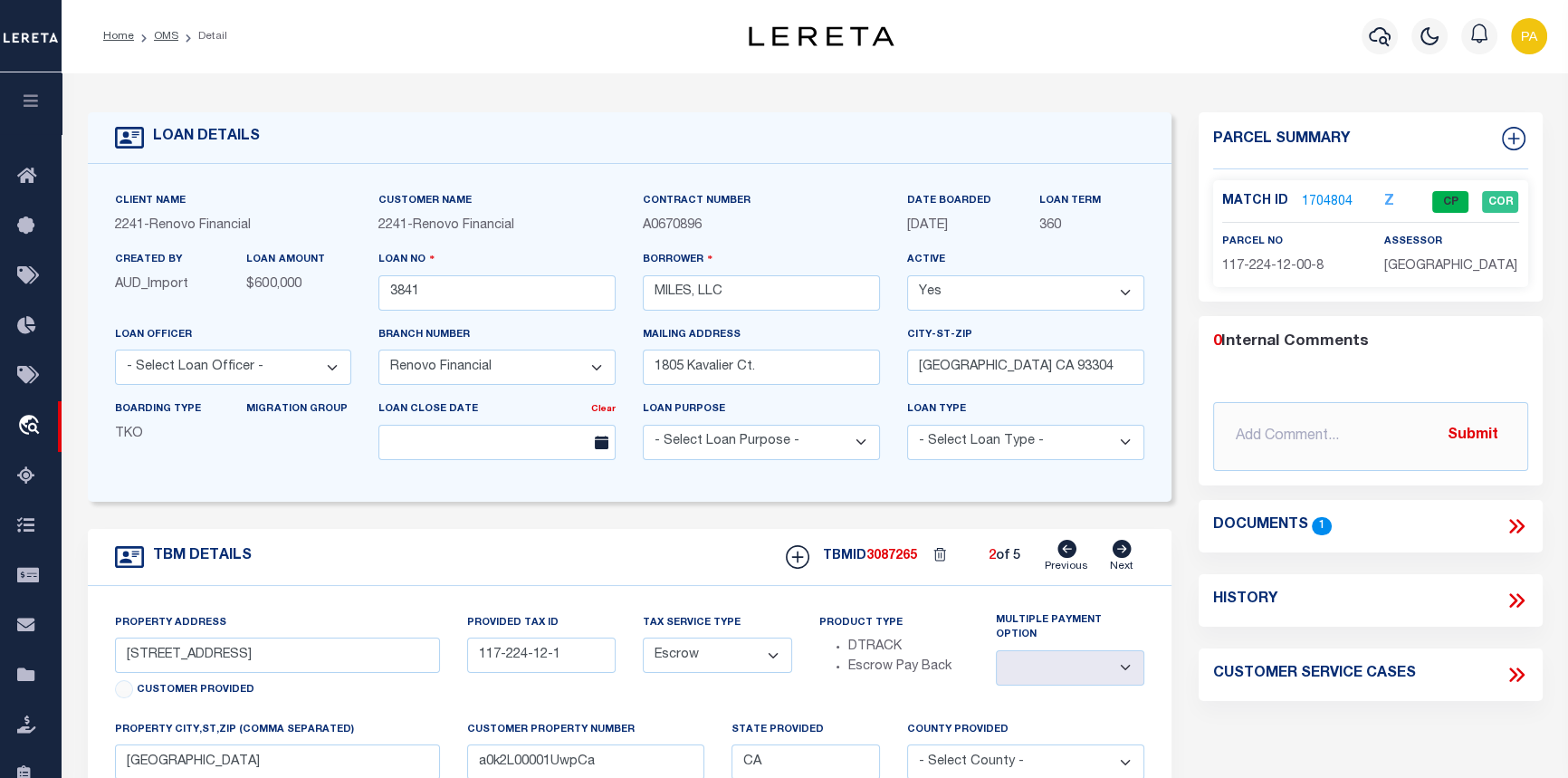
type input "a0k2L00001UwpCQ"
select select
click at [1320, 200] on link "1706800" at bounding box center [1326, 201] width 50 height 19
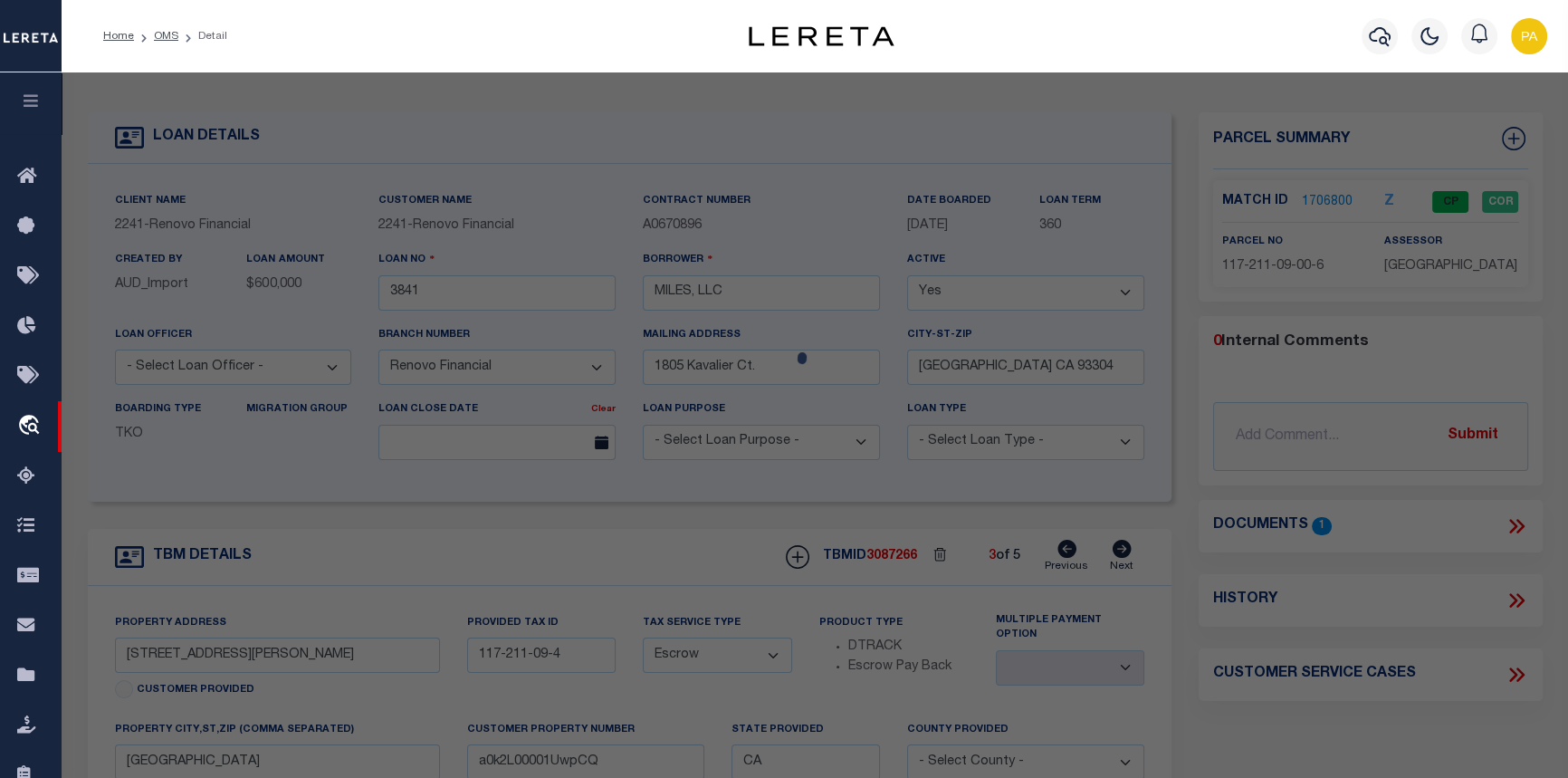
select select "AS"
checkbox input "false"
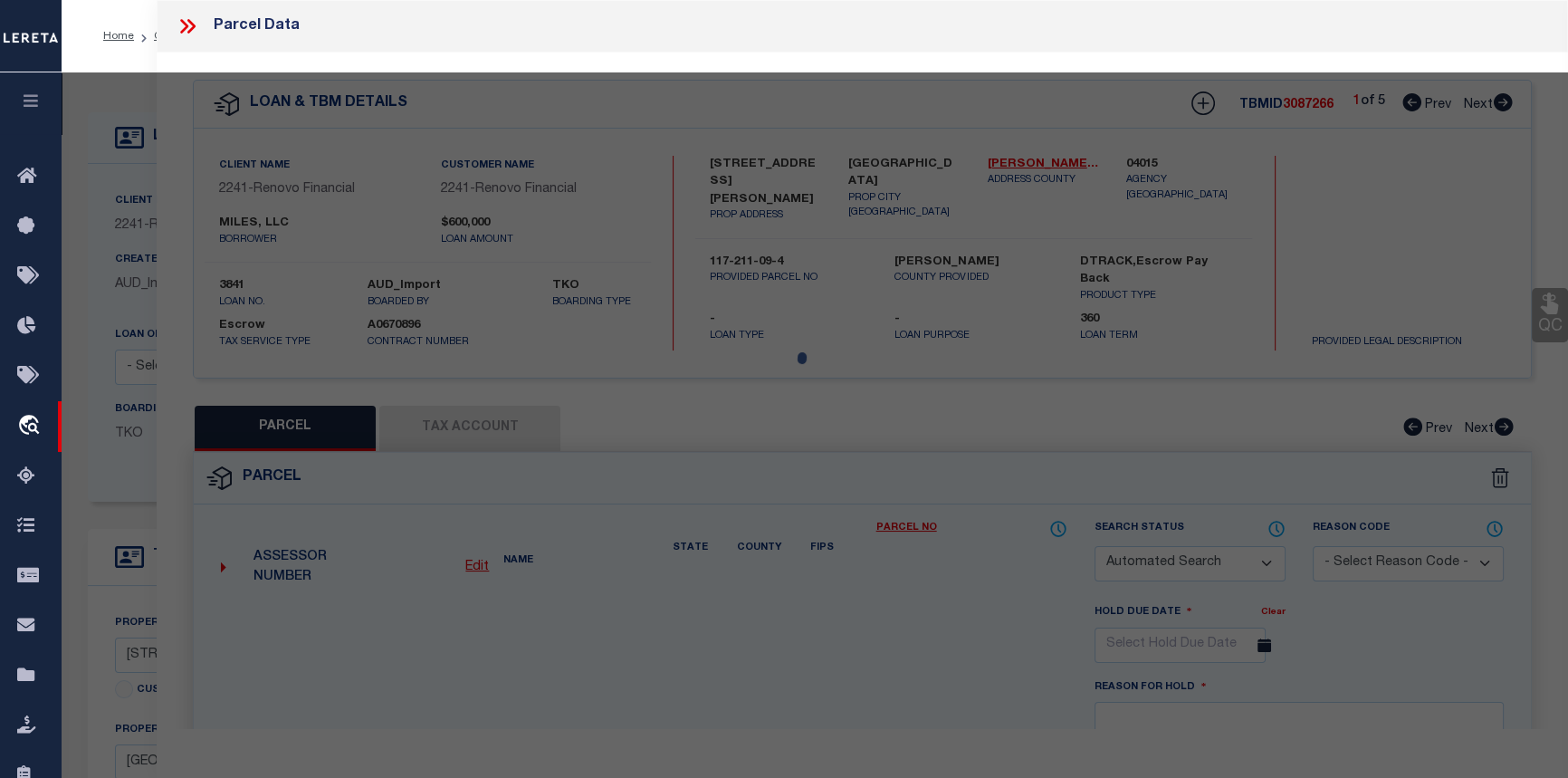
select select "CP"
type input "MILES, LLC"
select select
type input "1004 MC GREGOR AV"
checkbox input "false"
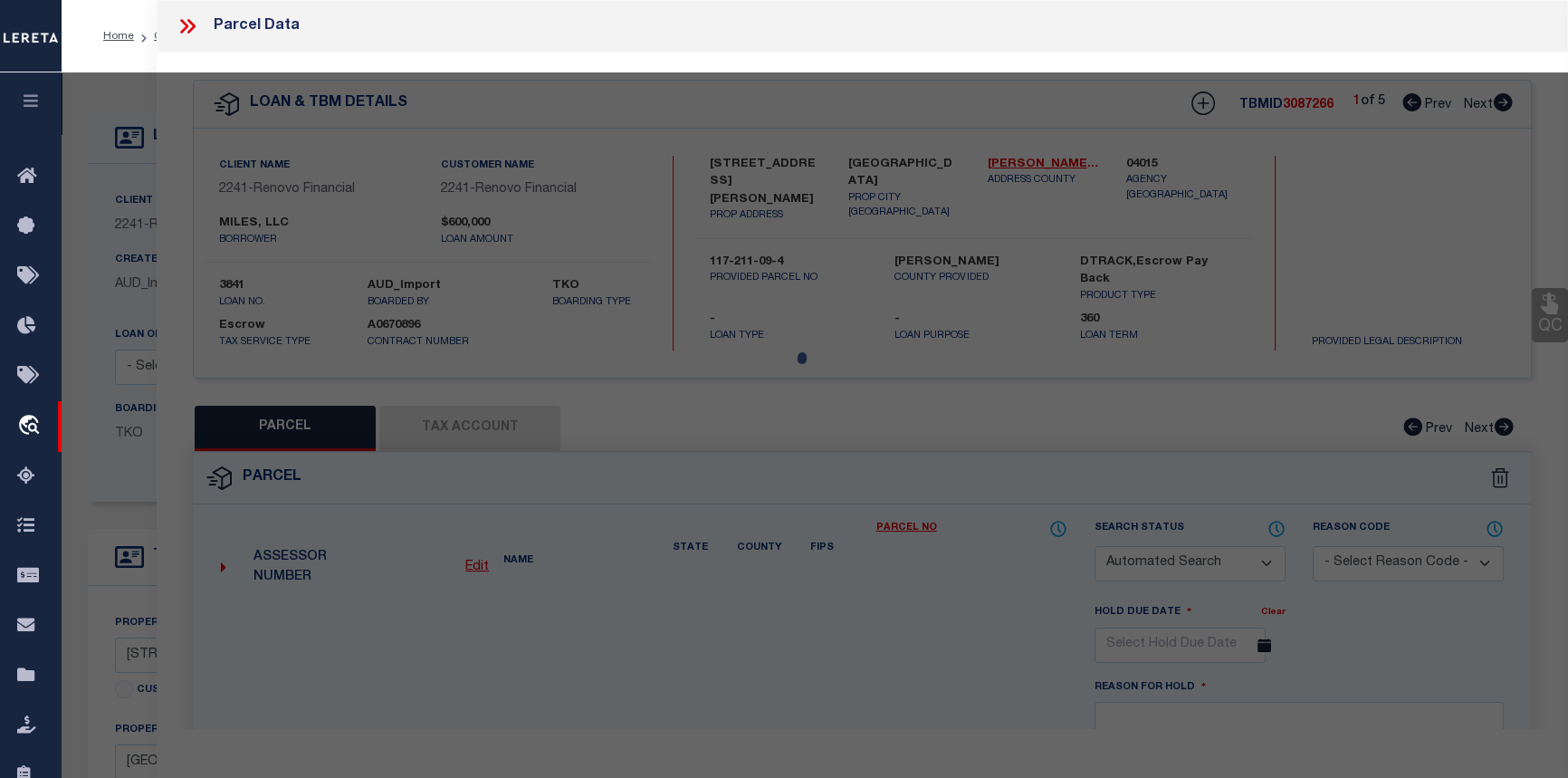
type input "BAKERSFIELD CA"
type textarea "TRACT 2169 9"
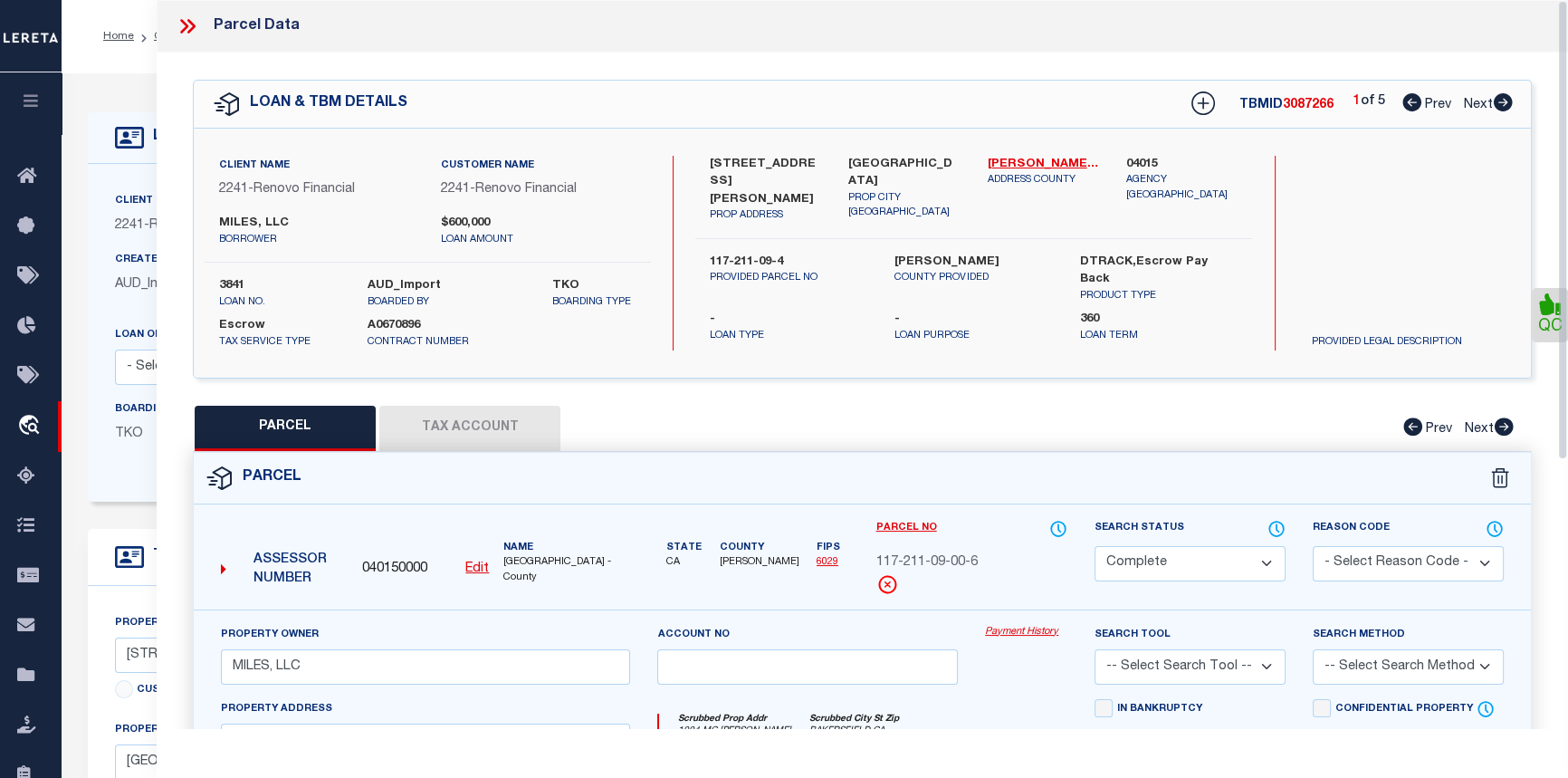
click at [1056, 630] on link "Payment History" at bounding box center [1025, 633] width 82 height 16
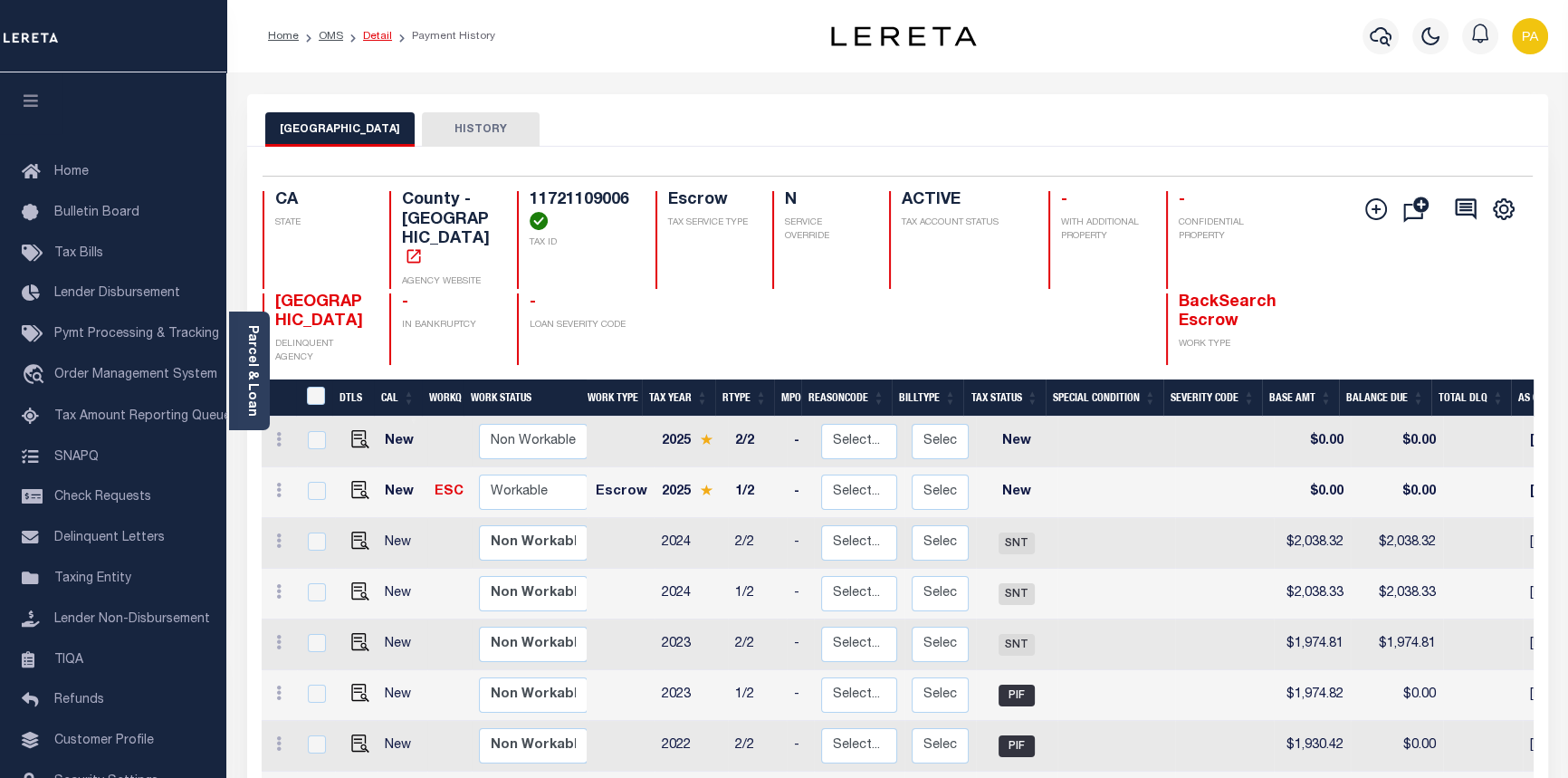
click at [378, 32] on link "Detail" at bounding box center [377, 36] width 29 height 11
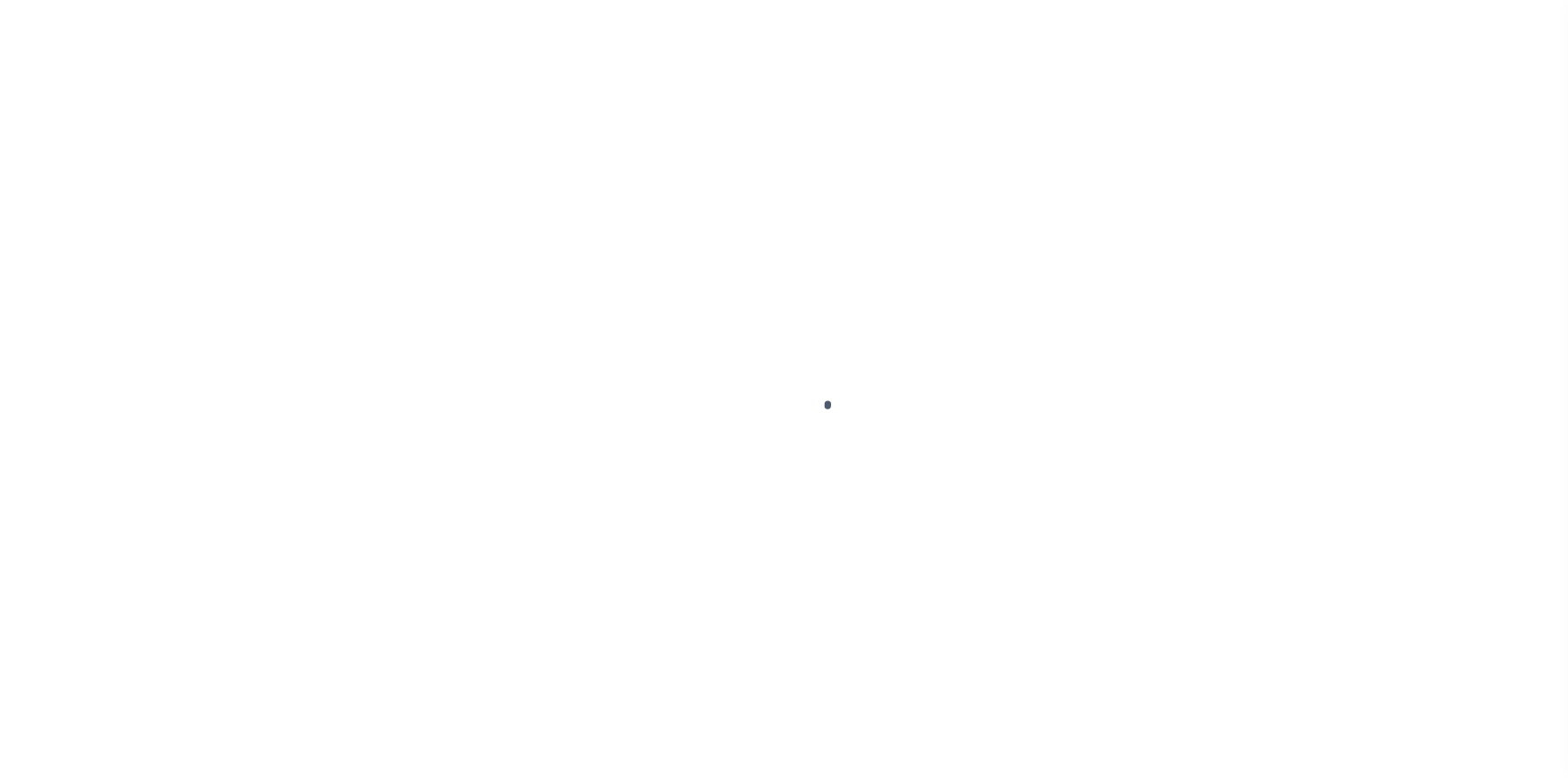
select select "25066"
select select "Escrow"
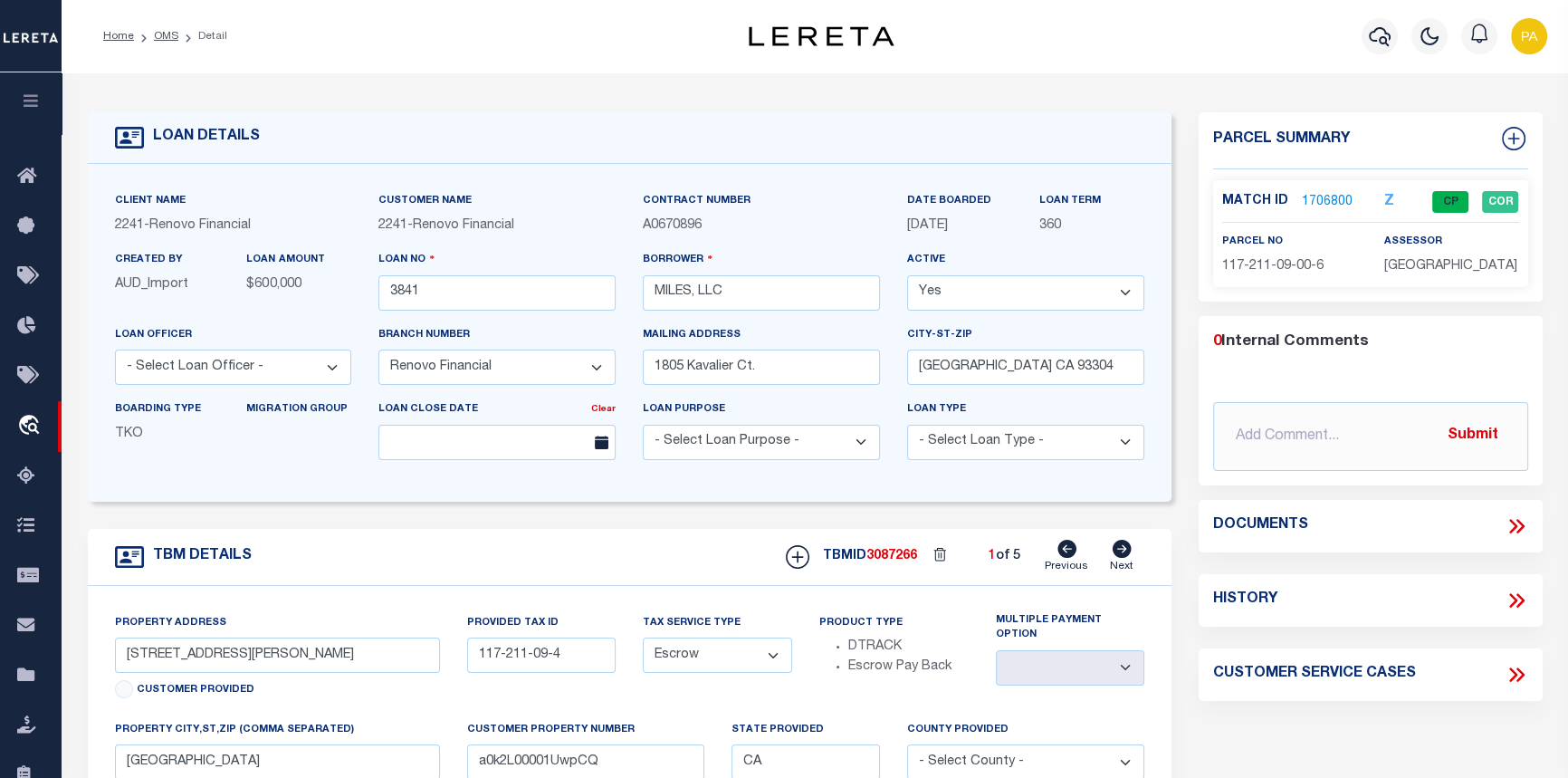
click at [1122, 555] on icon at bounding box center [1121, 549] width 19 height 18
type input "1017 Portal Avenue"
type input "117-224-12-1"
select select
type input "a0k2L00001UwpCa"
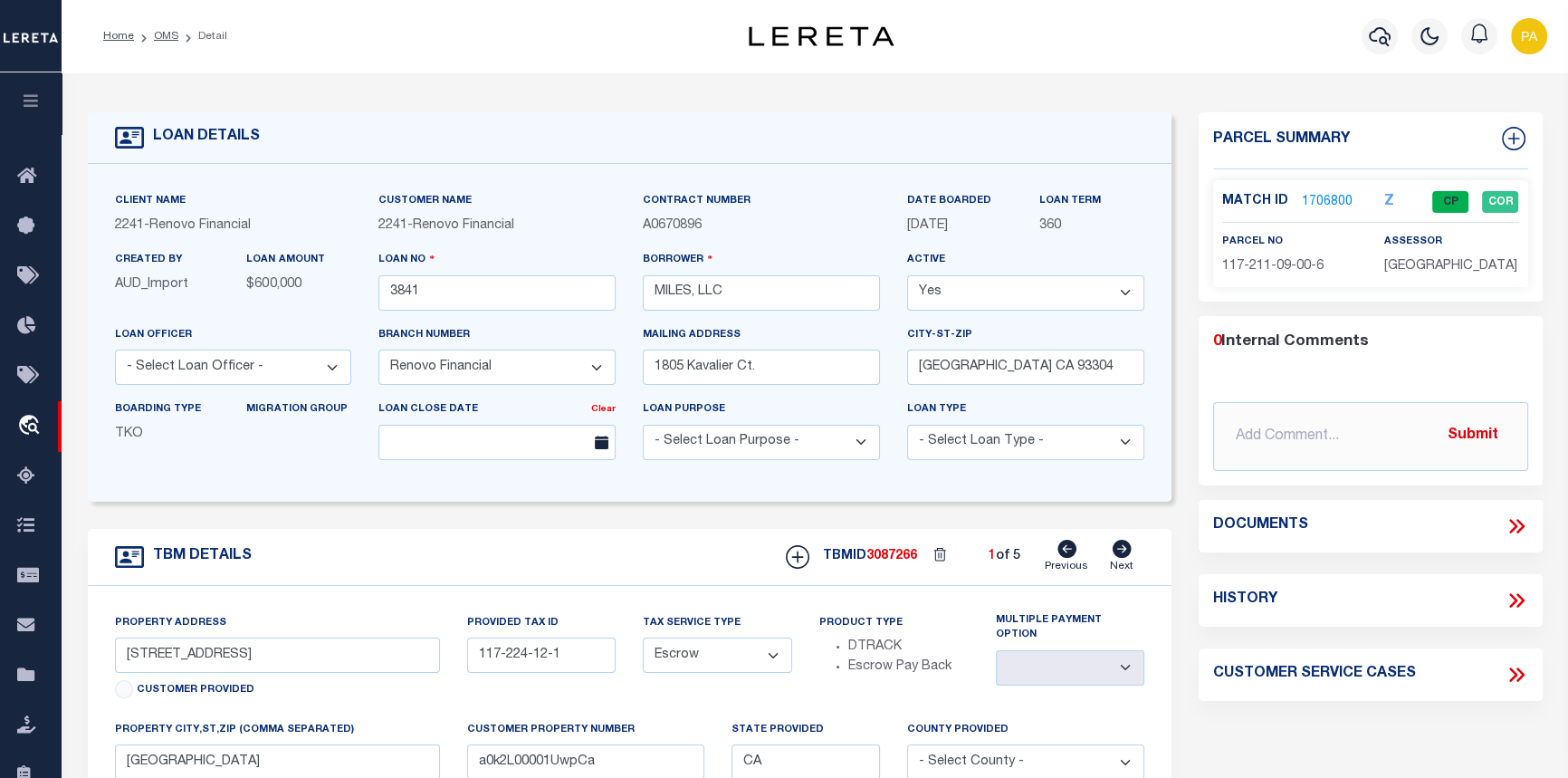
select select
click at [1122, 555] on icon at bounding box center [1121, 549] width 19 height 18
type input "330 Arvin Street"
type input "112-232-19-4"
select select
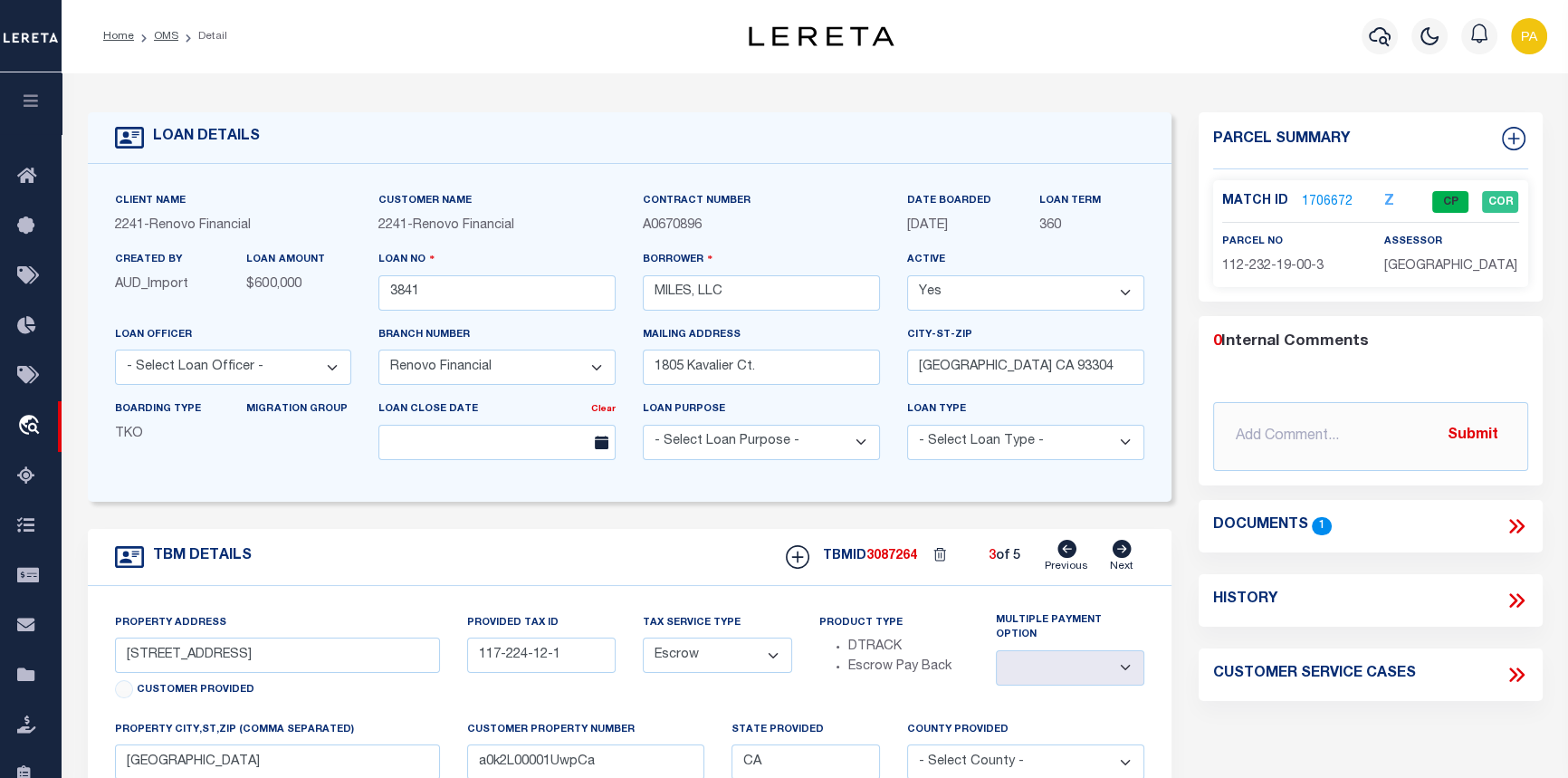
type input "a0k2L00001UwpCG"
select select
click at [1122, 555] on icon at bounding box center [1121, 549] width 19 height 18
type input "[STREET_ADDRESS][PERSON_NAME]"
type input "117-211-11-0"
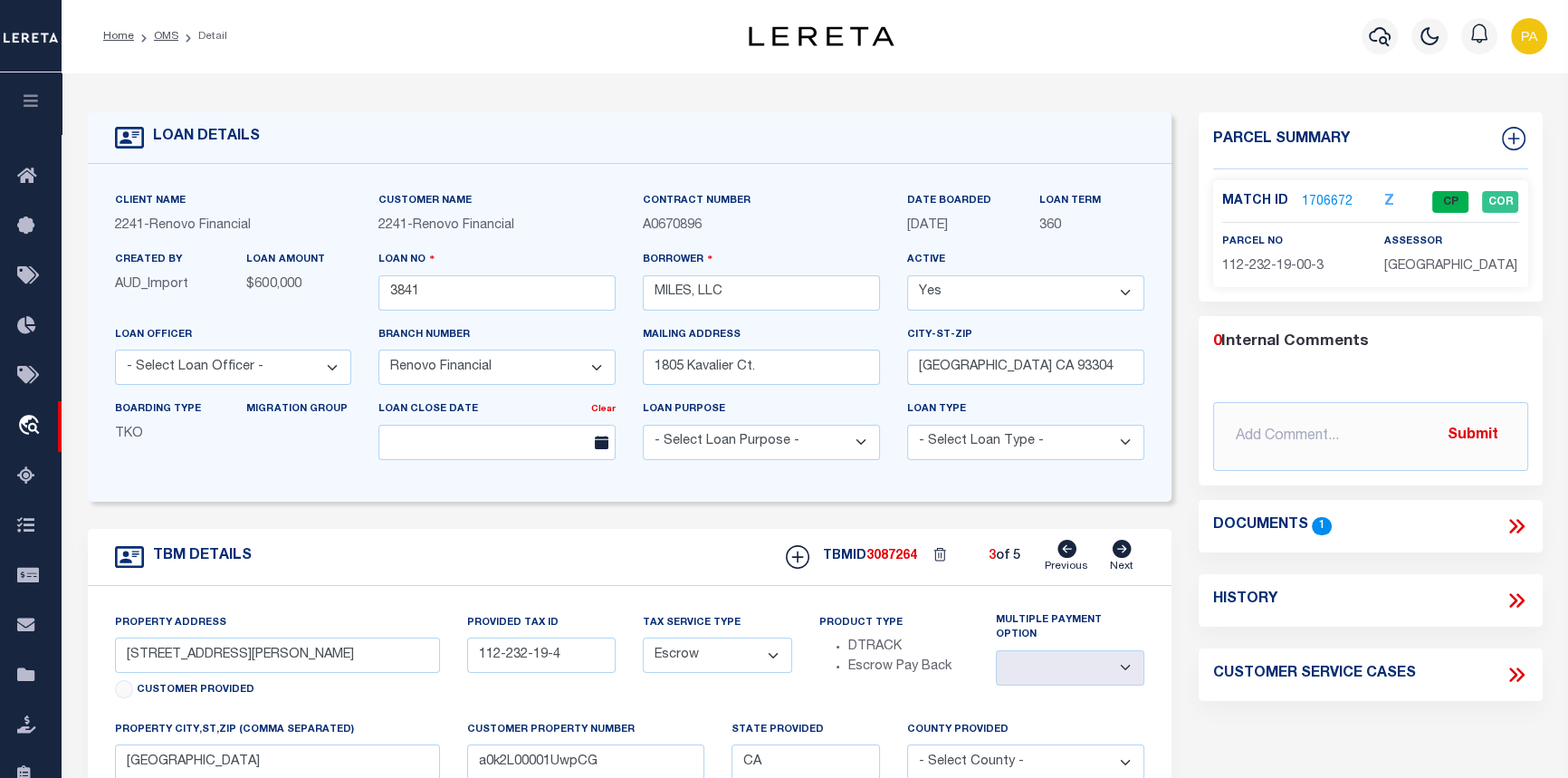
select select
type input "a0k2L00001UwpCV"
select select
click at [1311, 194] on link "1706627" at bounding box center [1326, 201] width 50 height 19
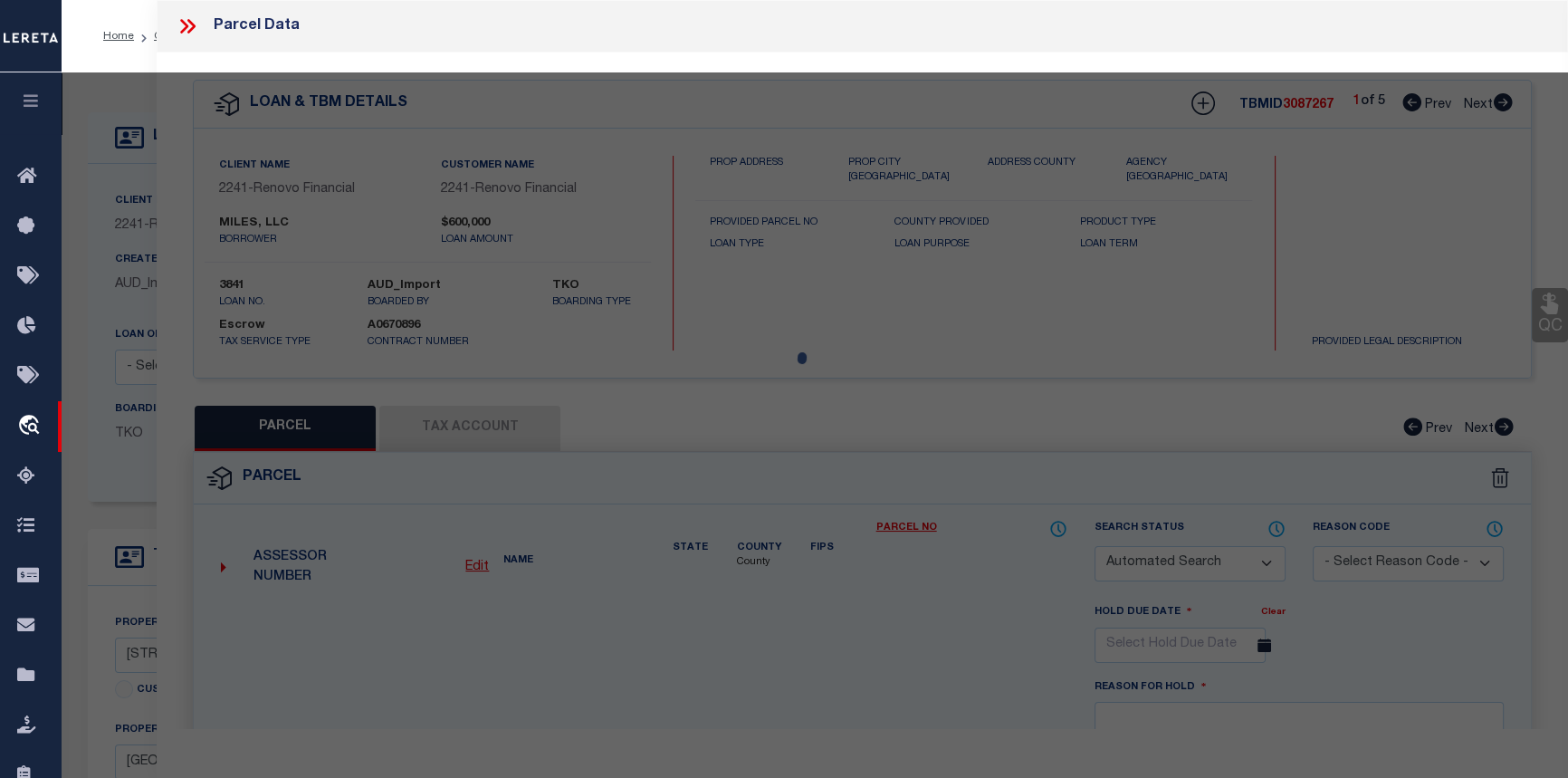
checkbox input "false"
select select "CP"
type input "MILES, LLC"
select select
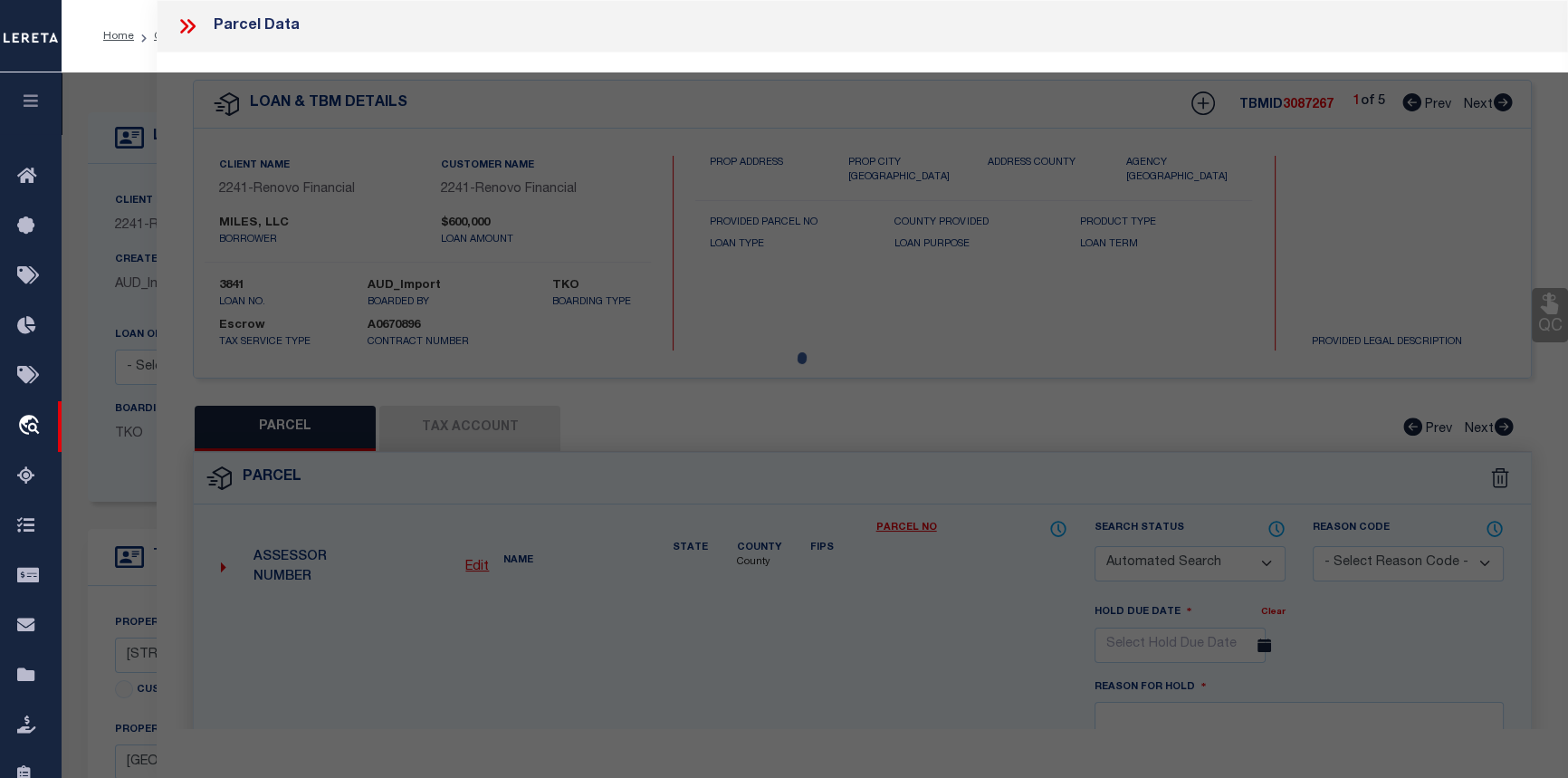
type input "1012 MC GREGOR AV"
checkbox input "false"
type input "BAKERSFIELD CA"
type textarea "TRACT 2169 11"
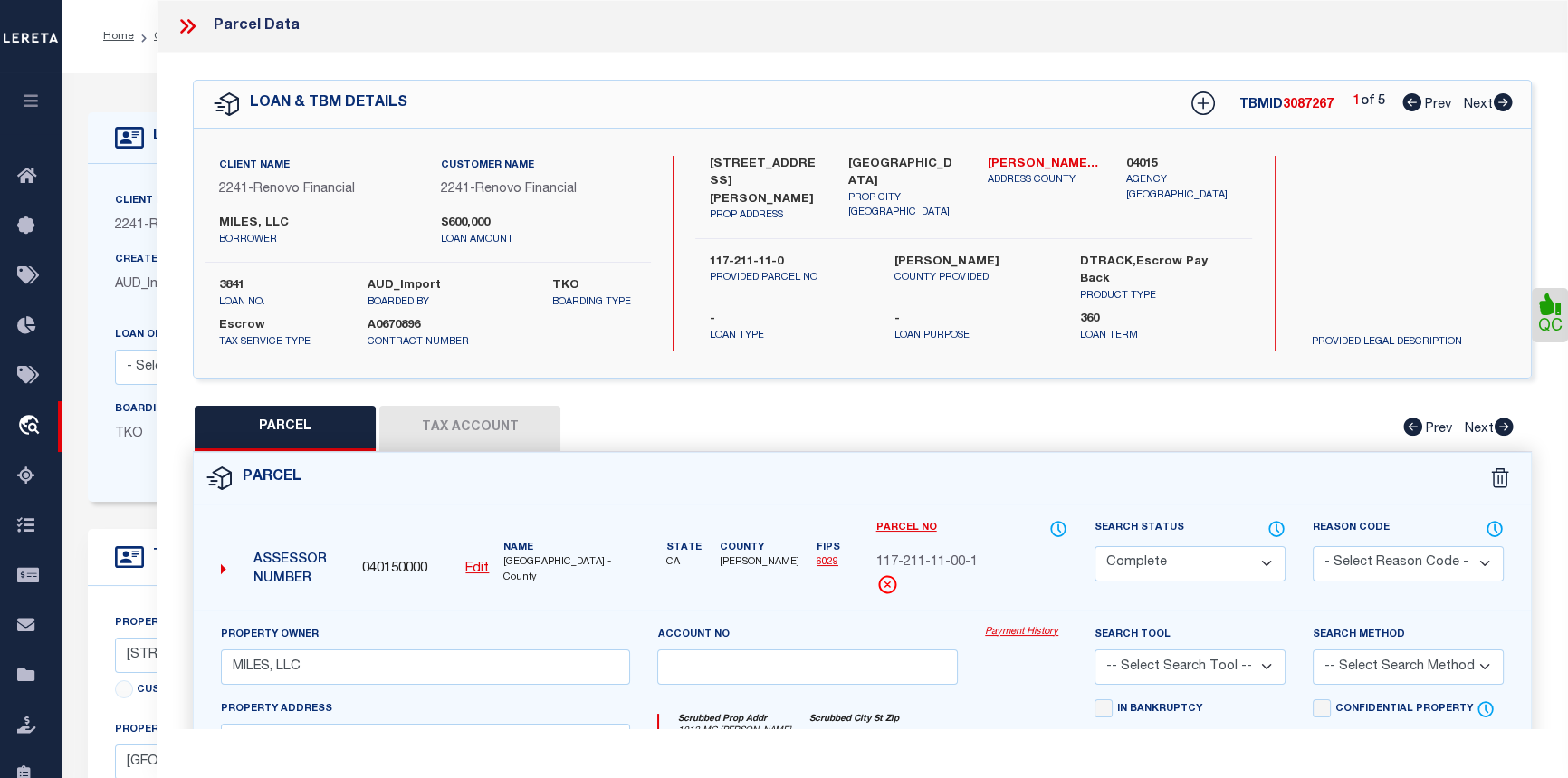
click at [1020, 625] on link "Payment History" at bounding box center [1025, 633] width 82 height 16
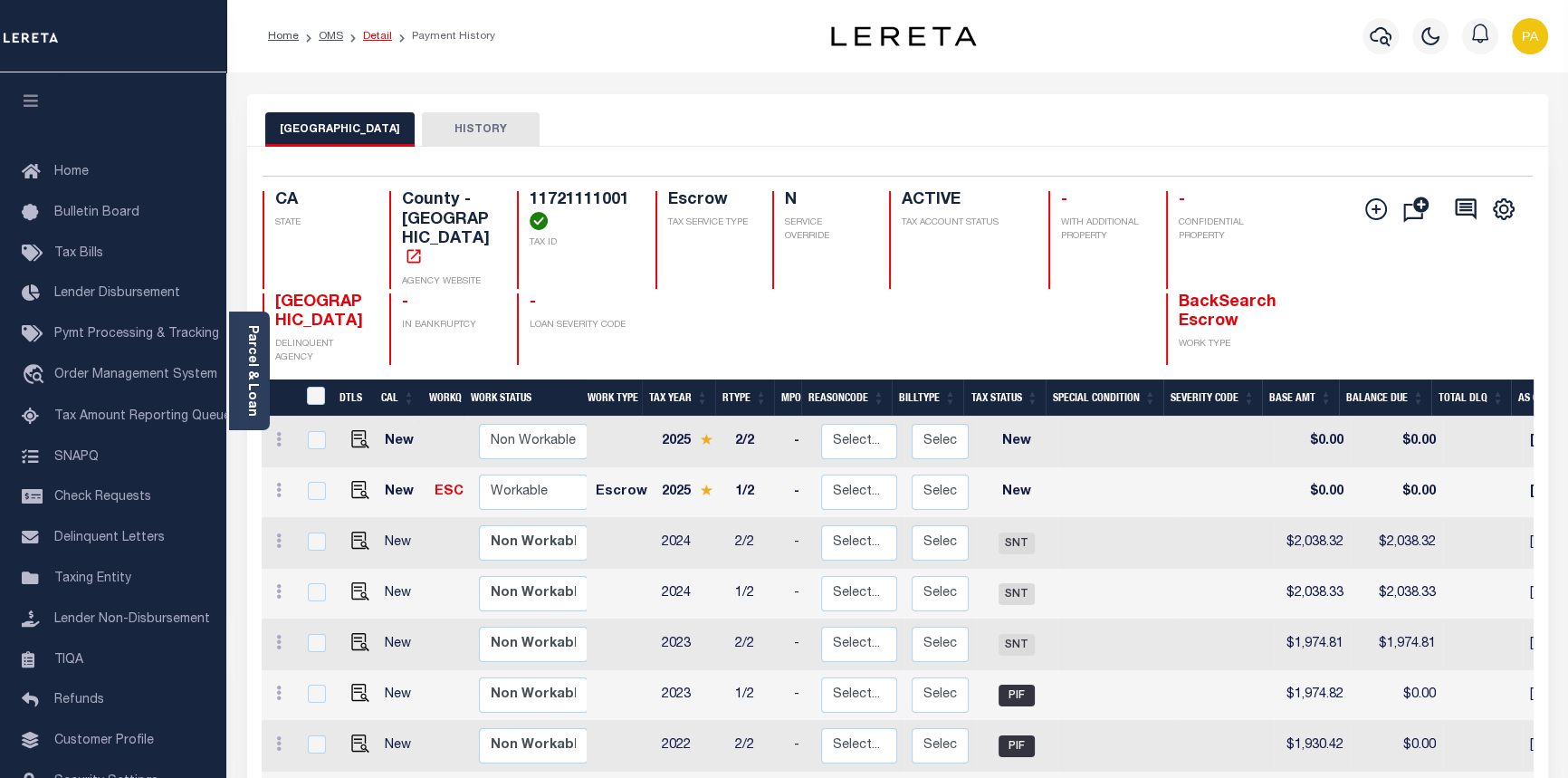
click at [378, 34] on link "Detail" at bounding box center [377, 36] width 29 height 11
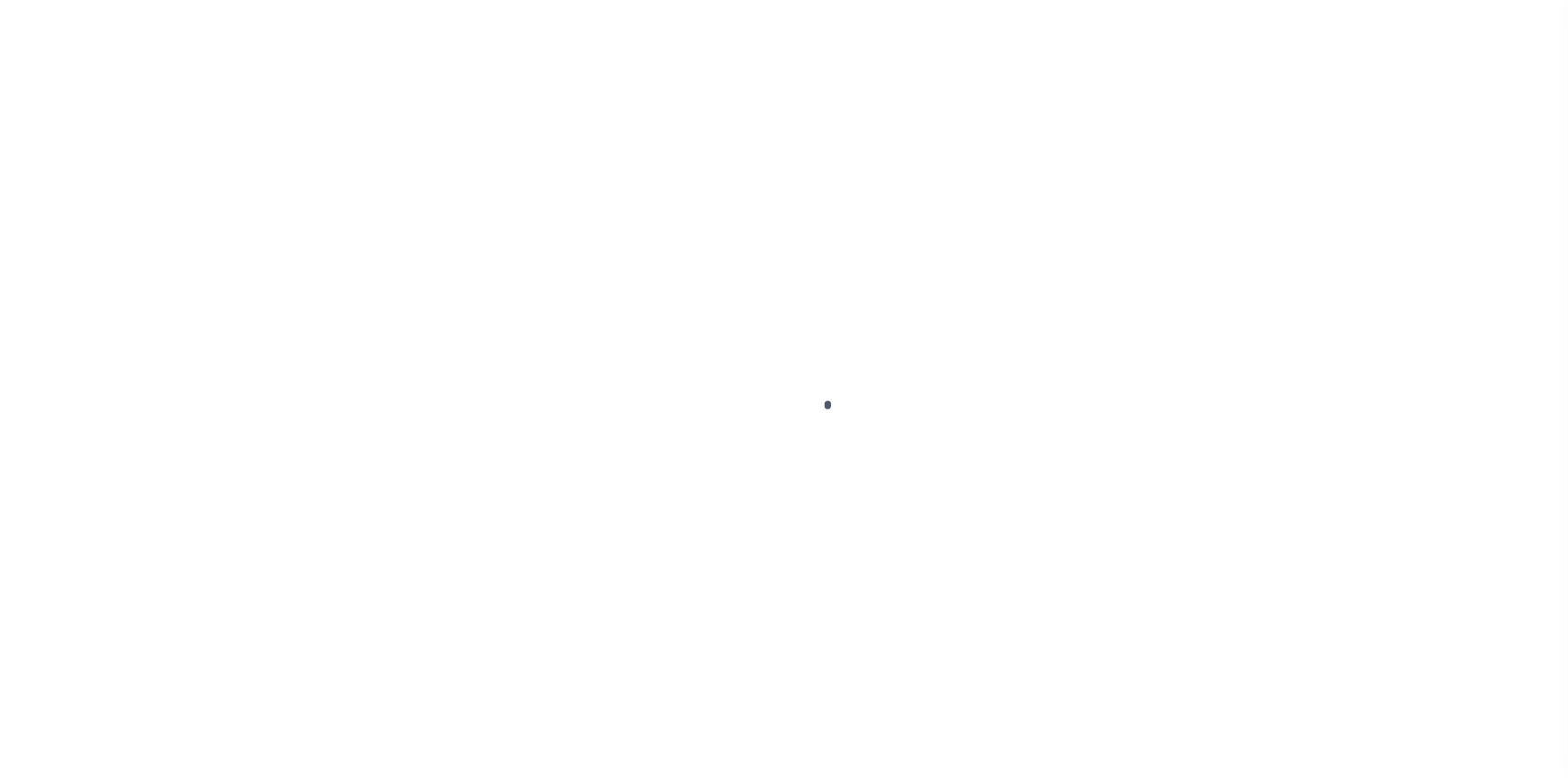
select select "Escrow"
type input "[STREET_ADDRESS][PERSON_NAME]"
type input "117-211-11-0"
select select
type input "Bakersfield, CA 93308"
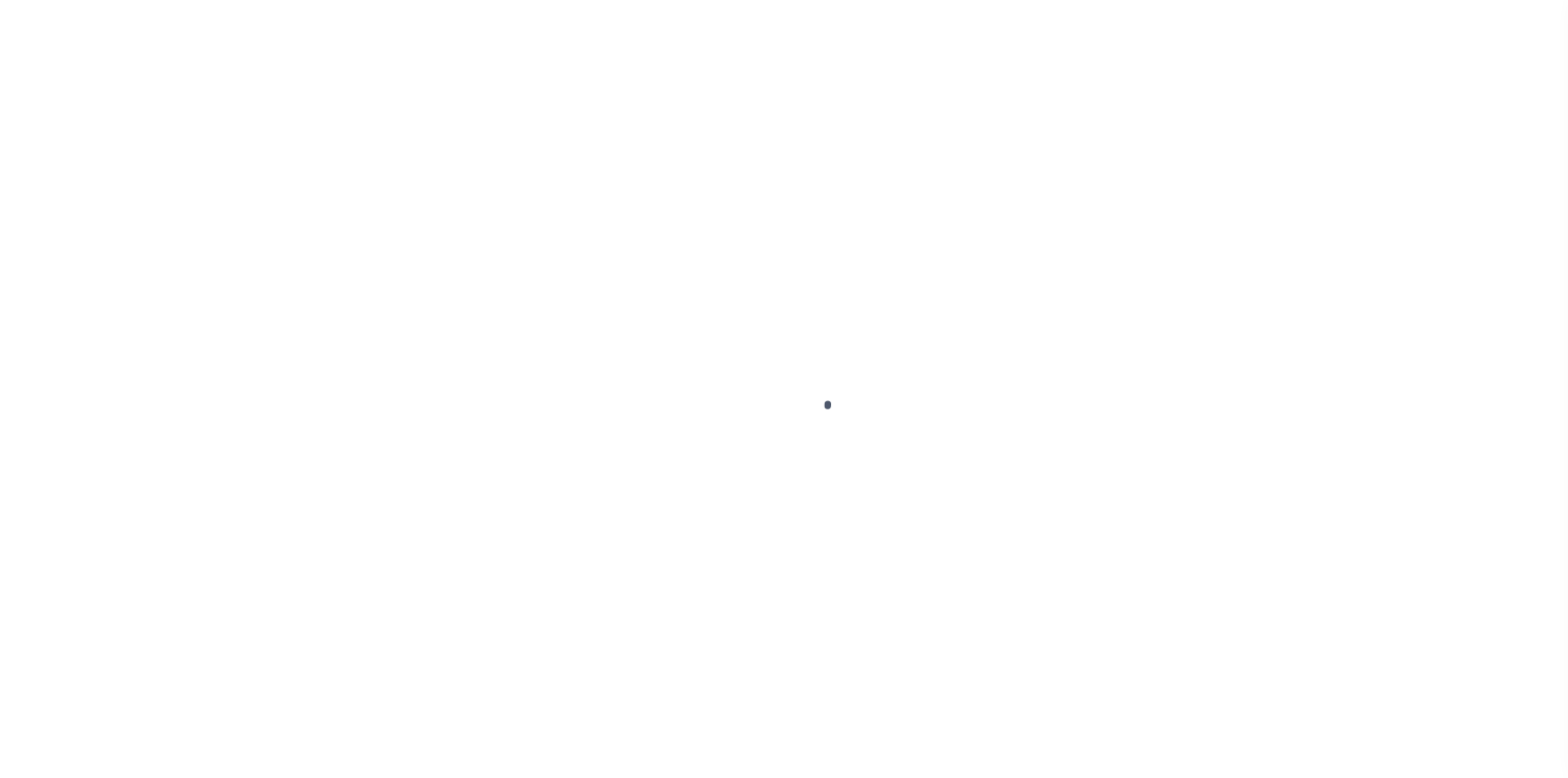
type input "a0k2L00001UwpCV"
type input "CA"
select select
select select "25066"
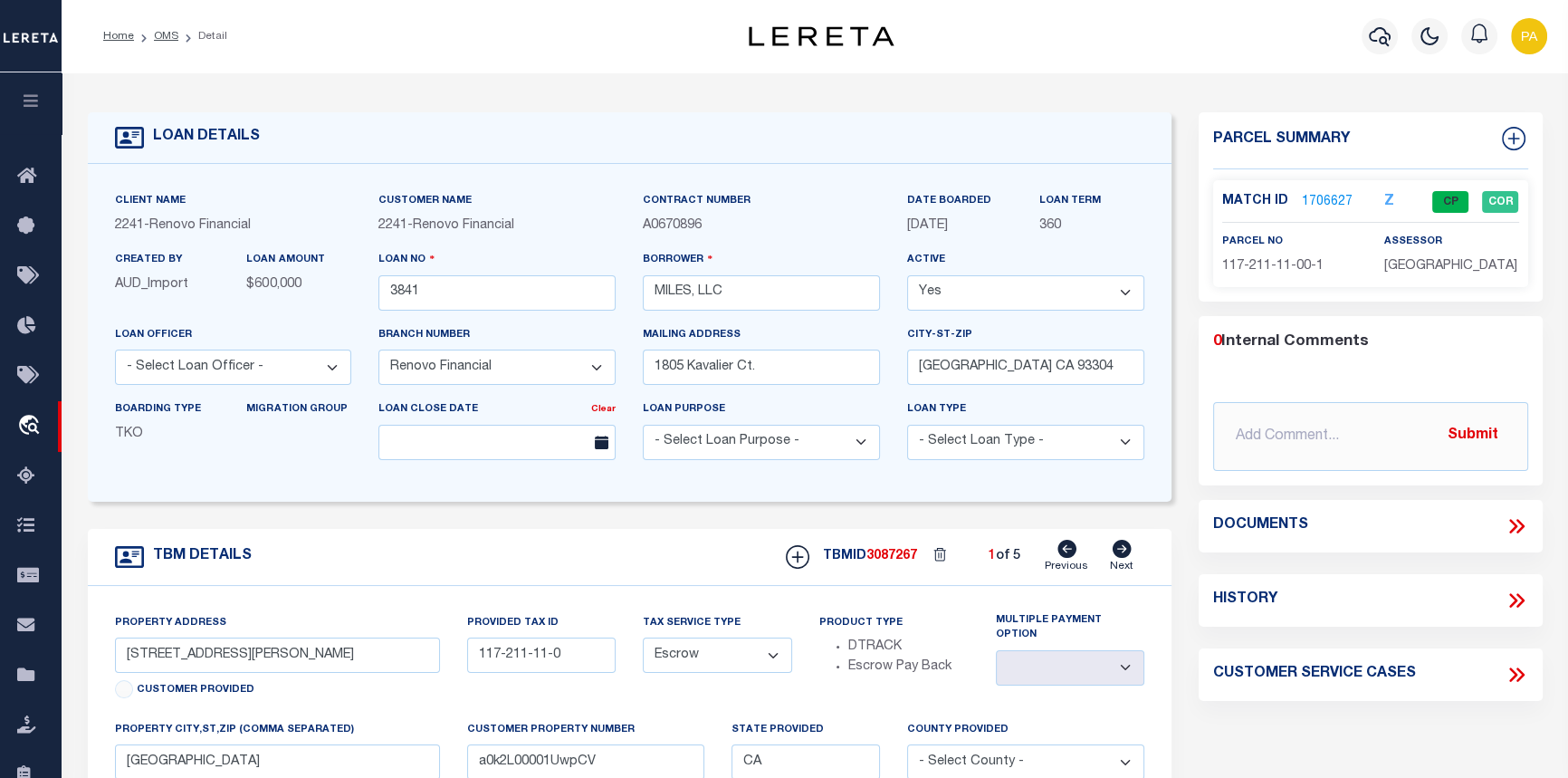
click at [1118, 553] on icon at bounding box center [1121, 549] width 19 height 18
type input "1017 Portal Avenue"
type input "117-224-12-1"
select select
type input "a0k2L00001UwpCa"
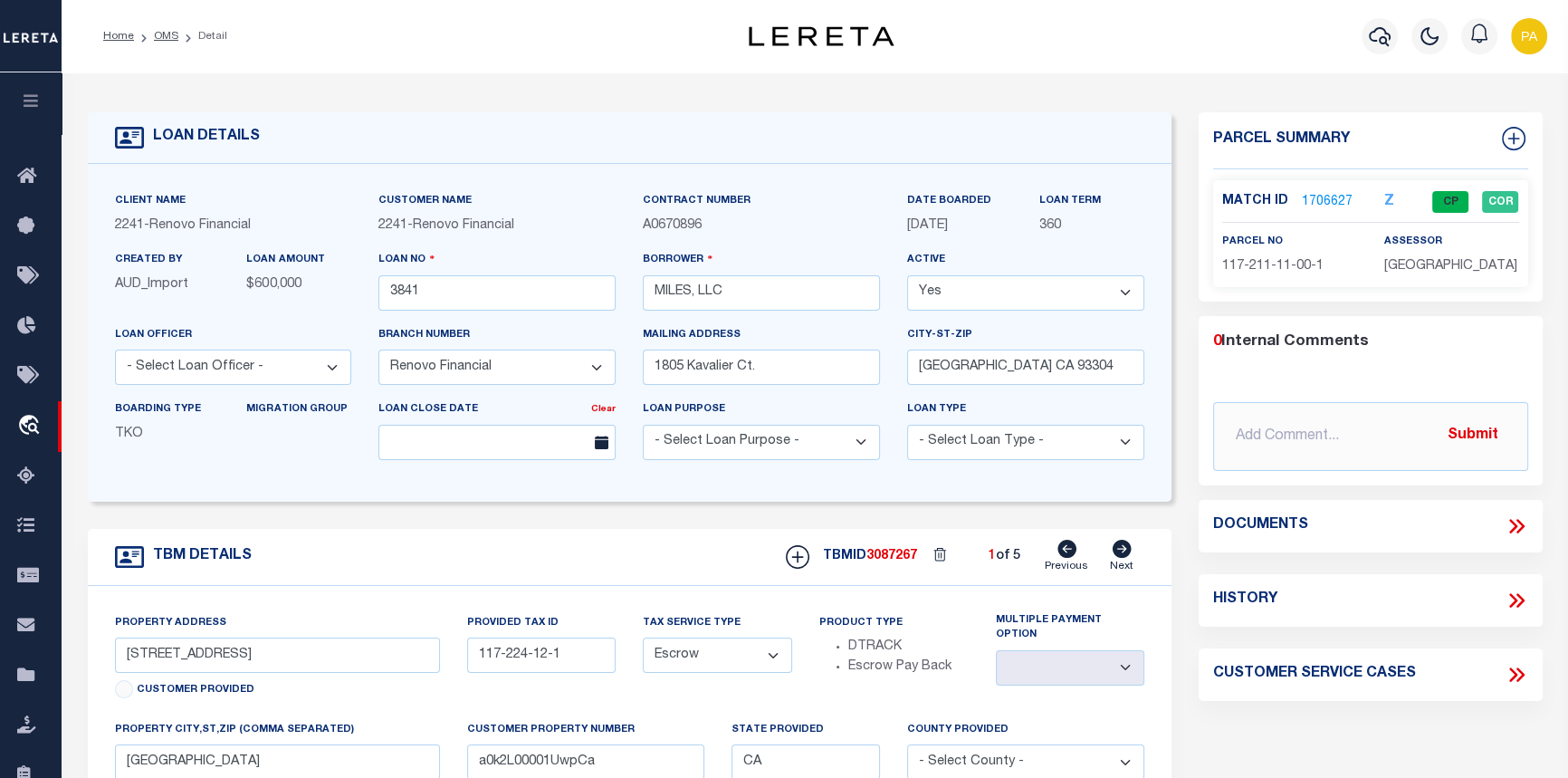
select select
click at [1118, 553] on icon at bounding box center [1121, 549] width 19 height 18
type input "1004 McGregor Avenue"
type input "117-211-09-4"
select select
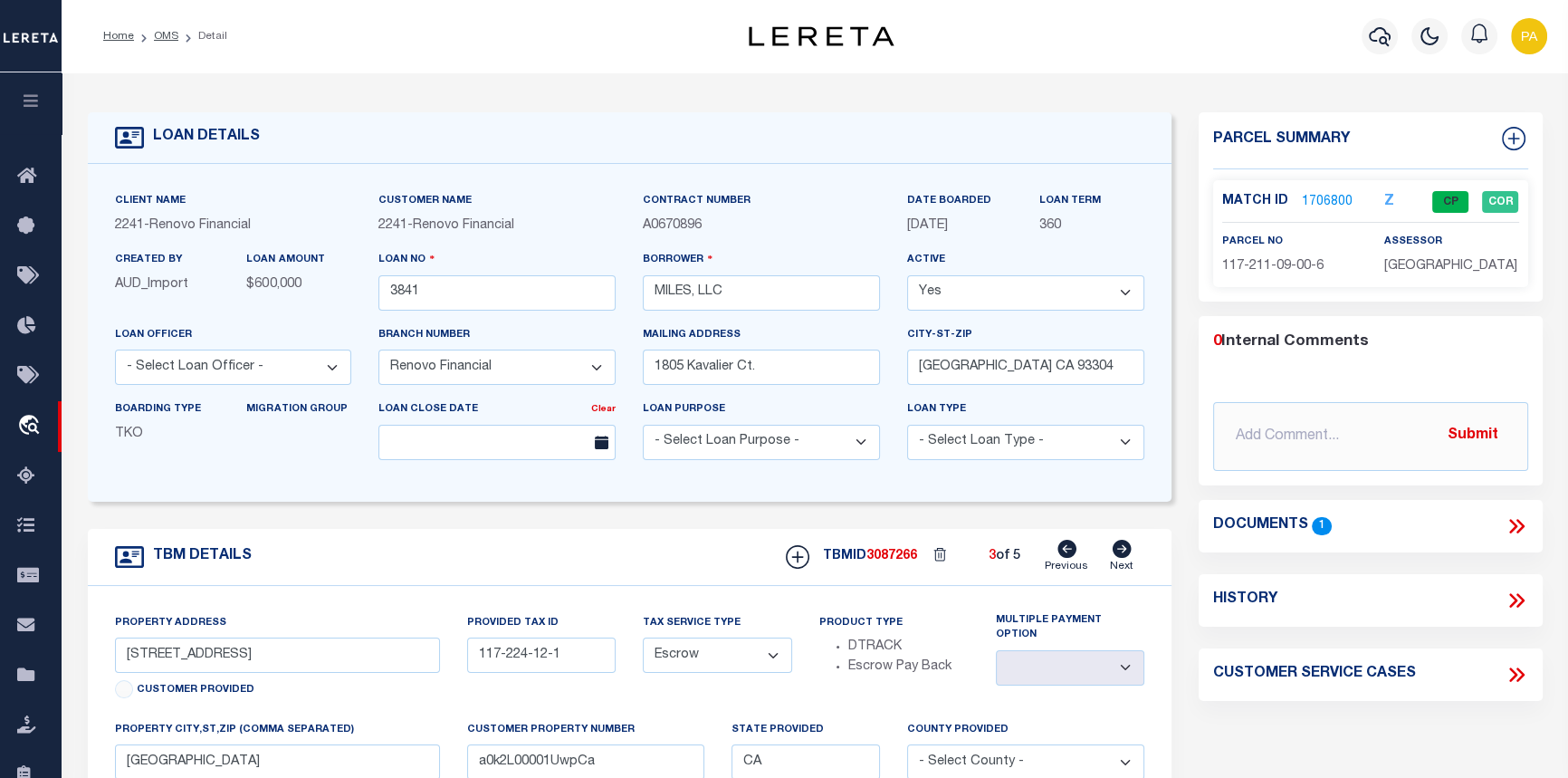
type input "a0k2L00001UwpCQ"
select select
click at [1118, 553] on icon at bounding box center [1121, 549] width 19 height 18
type input "330 Arvin Street"
type input "112-232-19-4"
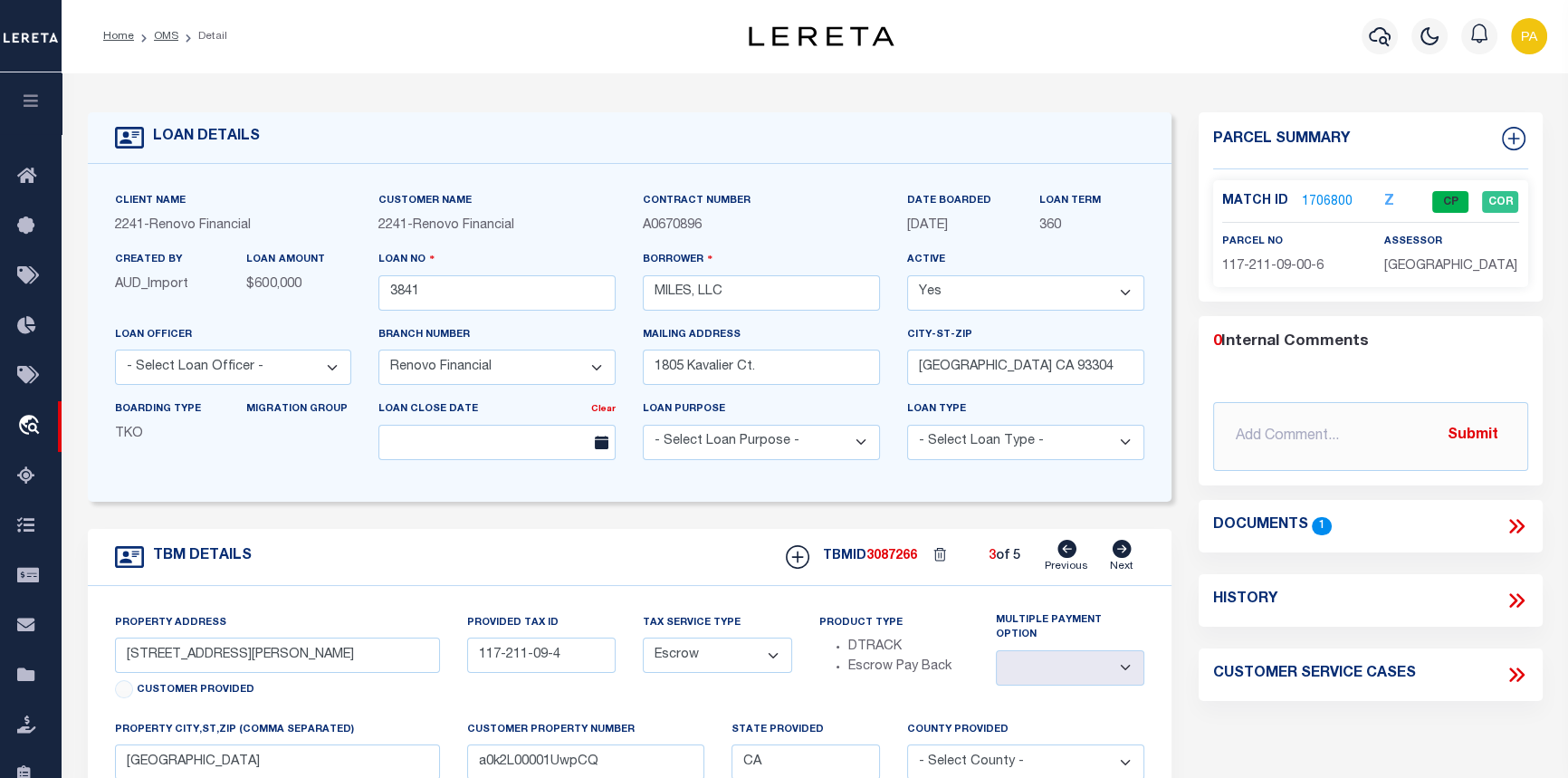
select select
type input "a0k2L00001UwpCG"
select select
click at [1118, 553] on icon at bounding box center [1121, 549] width 19 height 18
type input "608 Twinleaf Drive"
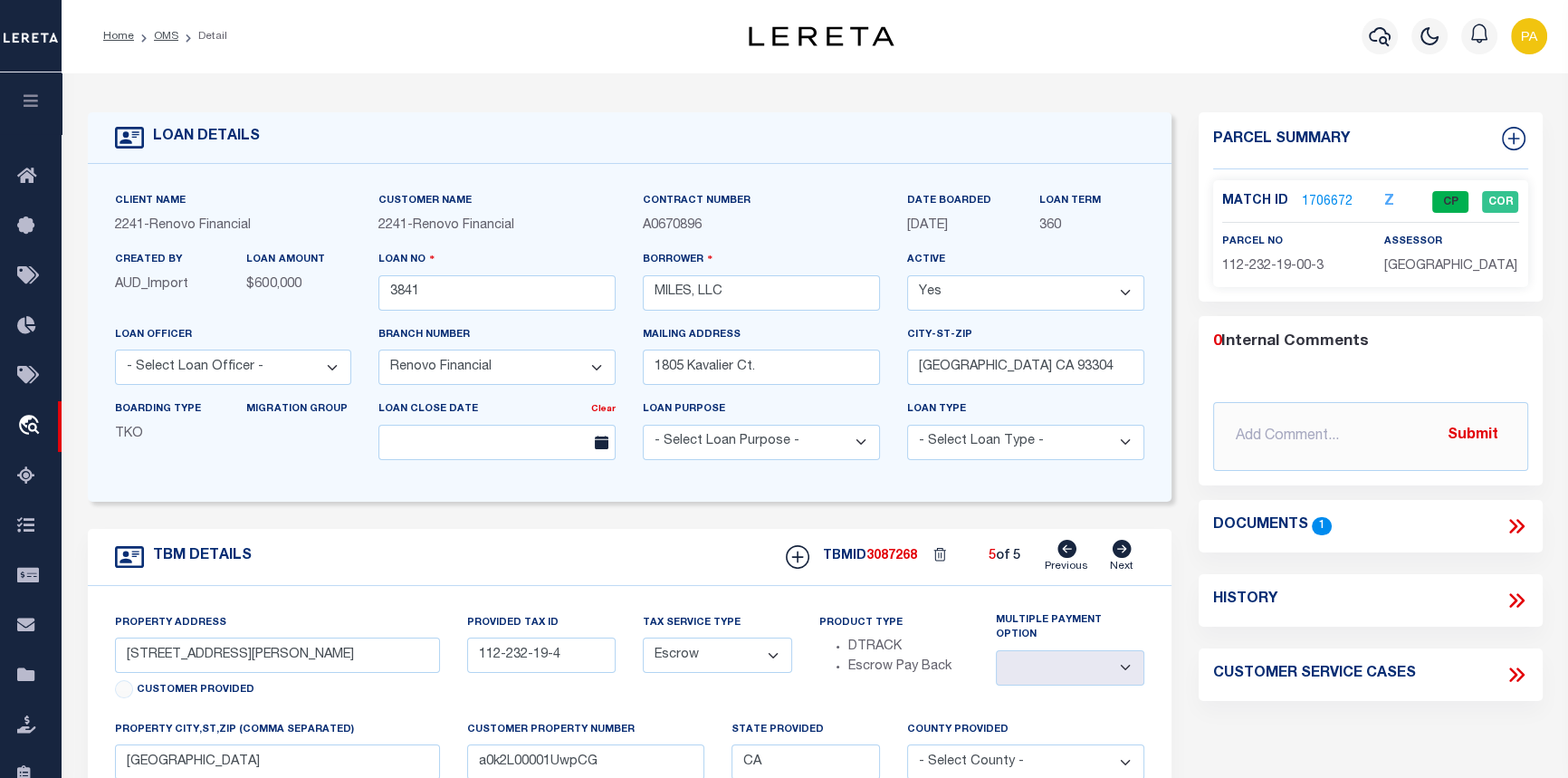
type input "491-083-02-8"
select select
type input "a0k2L00001UwpCf"
select select
click at [1319, 198] on link "1704805" at bounding box center [1326, 201] width 50 height 19
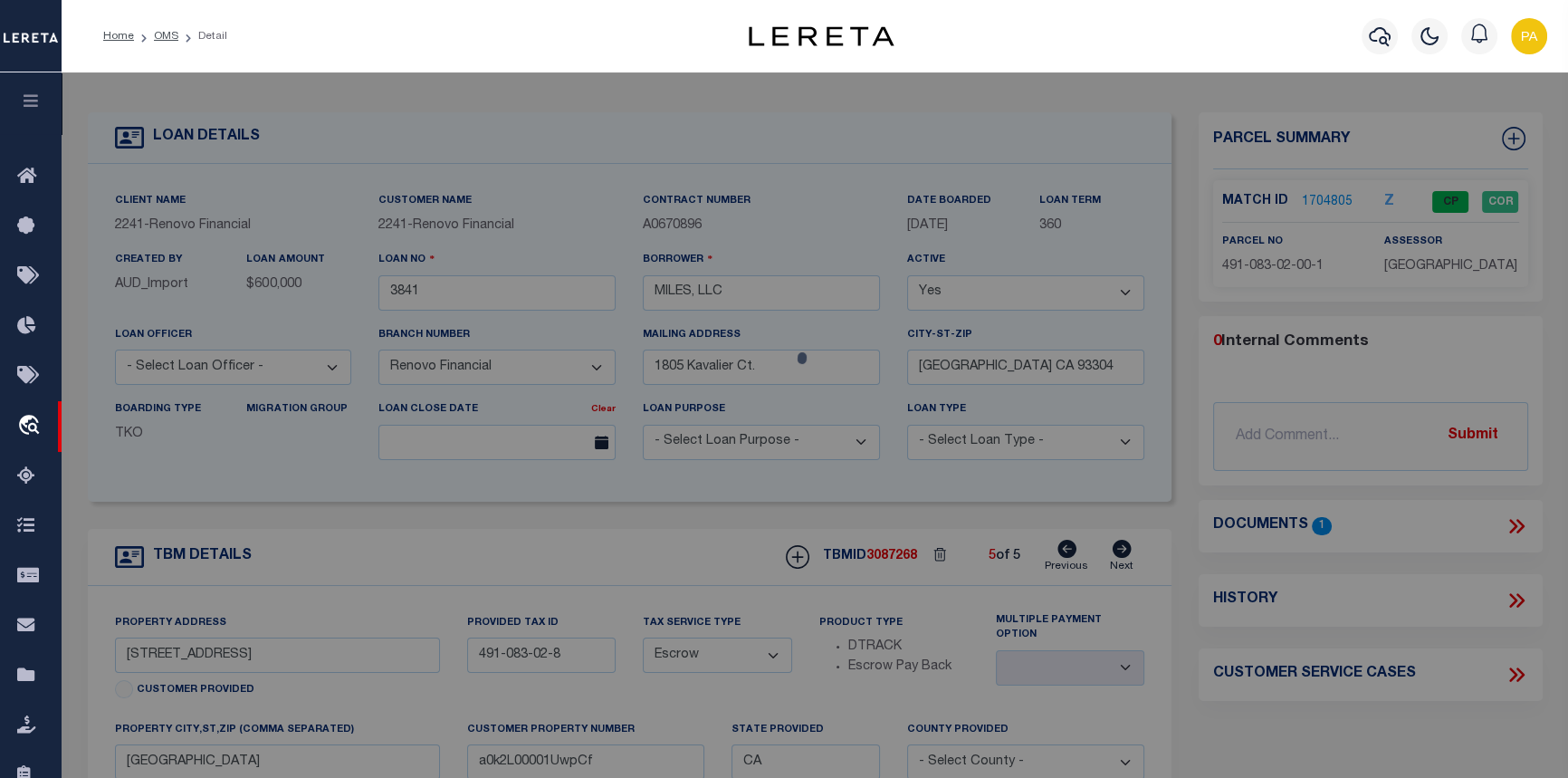
checkbox input "false"
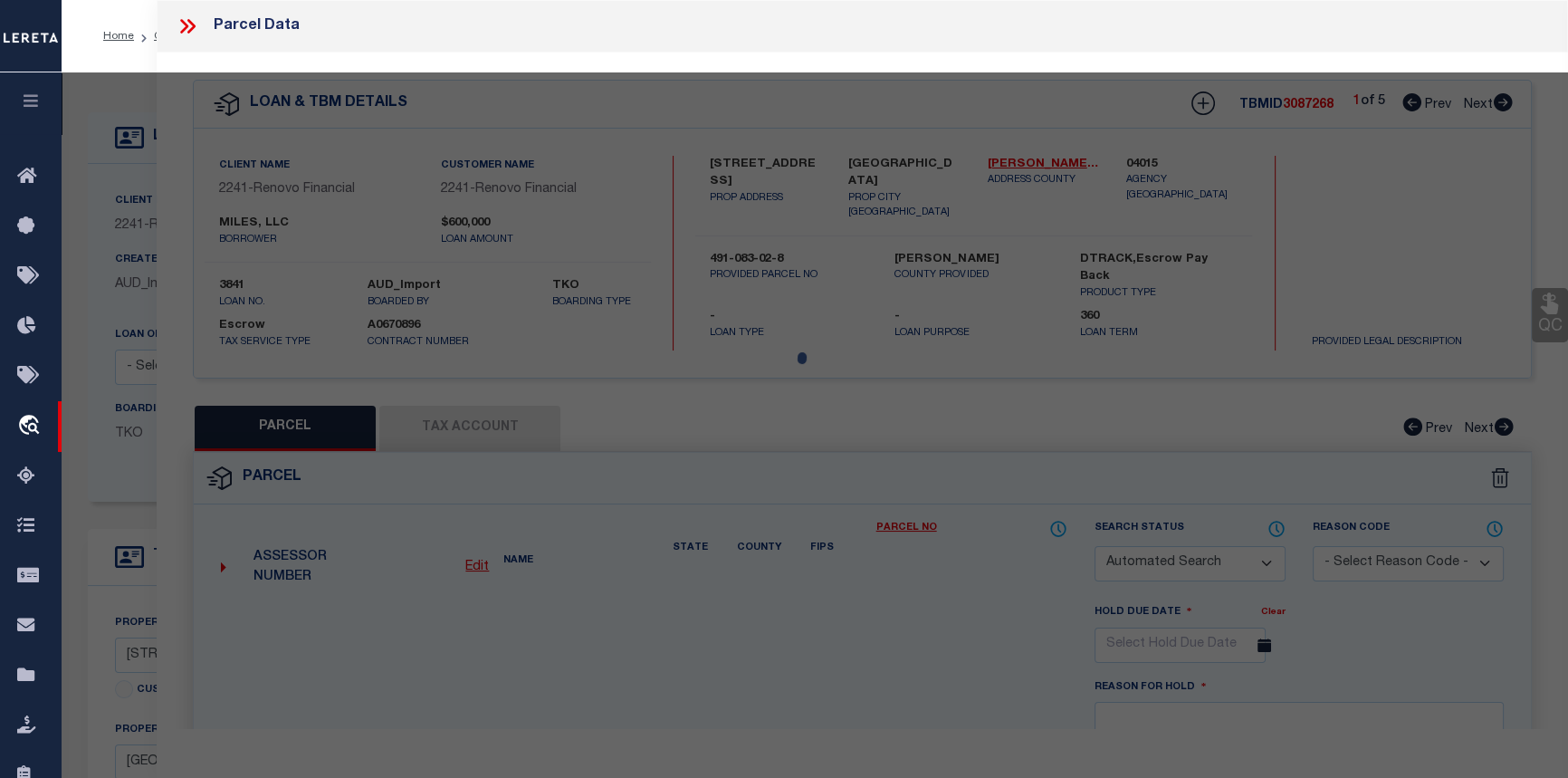
select select "CP"
type input "MILES, LLC"
select select
type input "608 TWINLEAF DR"
checkbox input "false"
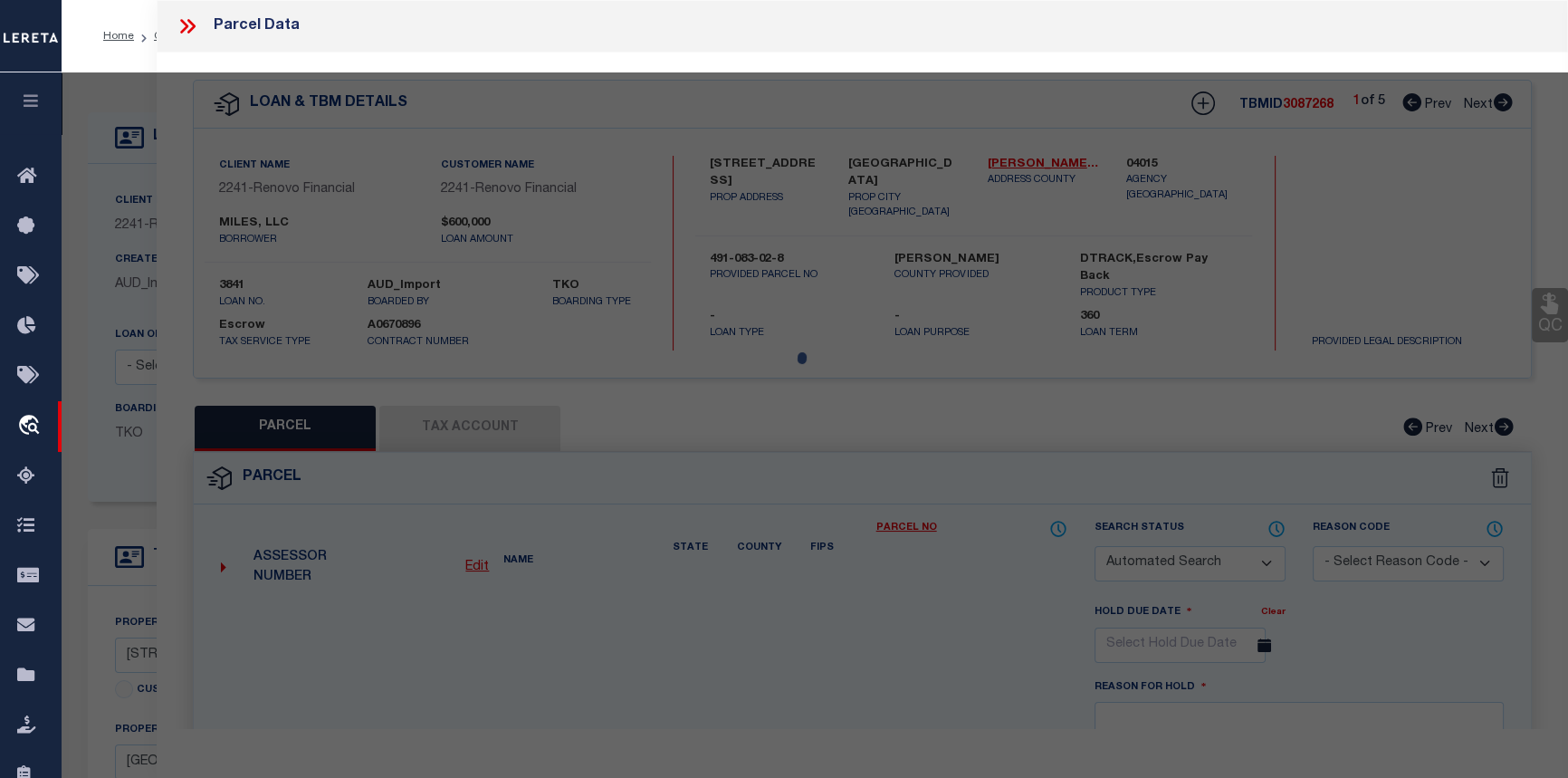
type input "BAKERSFIELD CA"
type textarea "TRACT 4924 A 17"
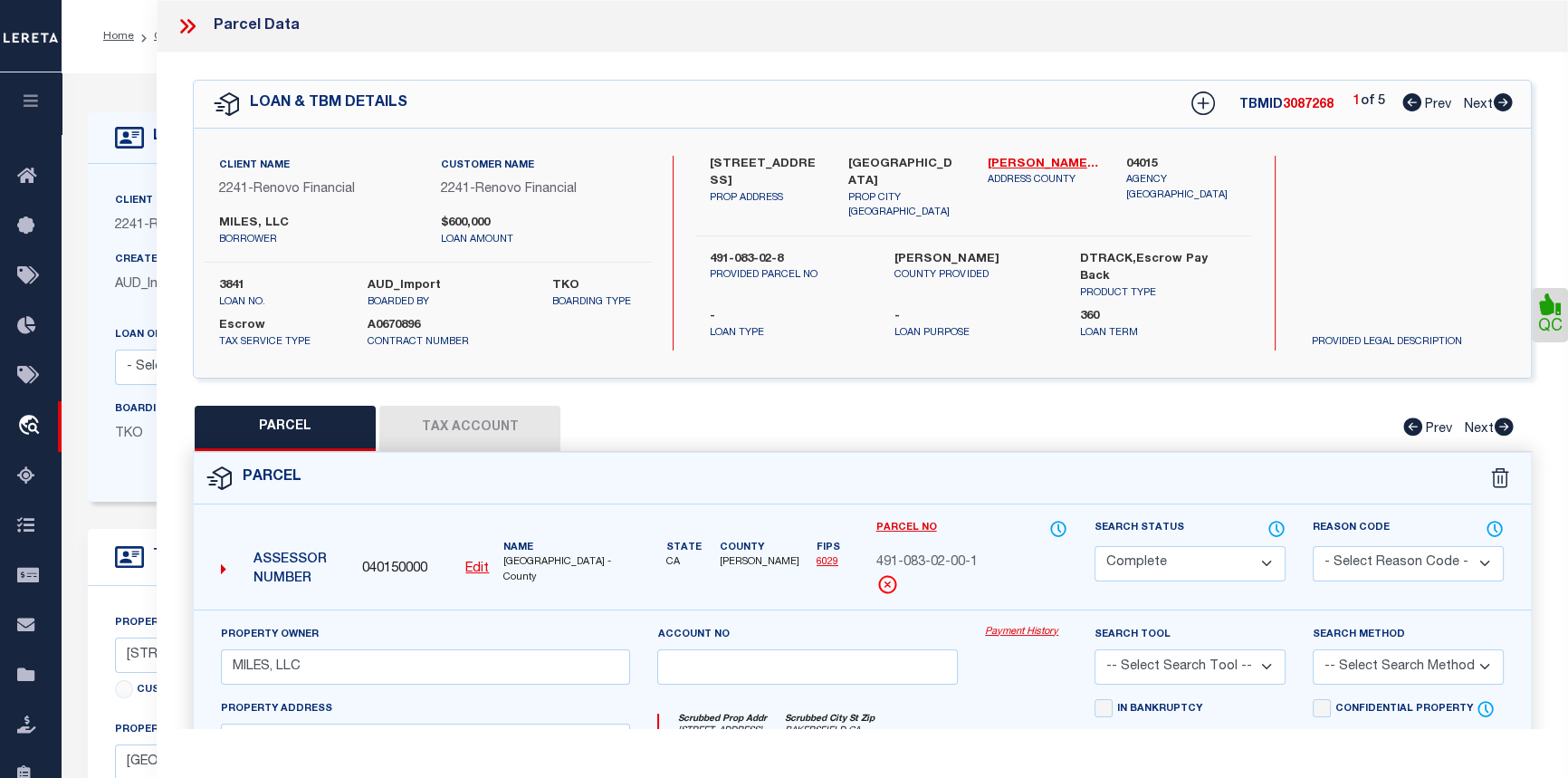
click at [1032, 627] on link "Payment History" at bounding box center [1025, 633] width 82 height 16
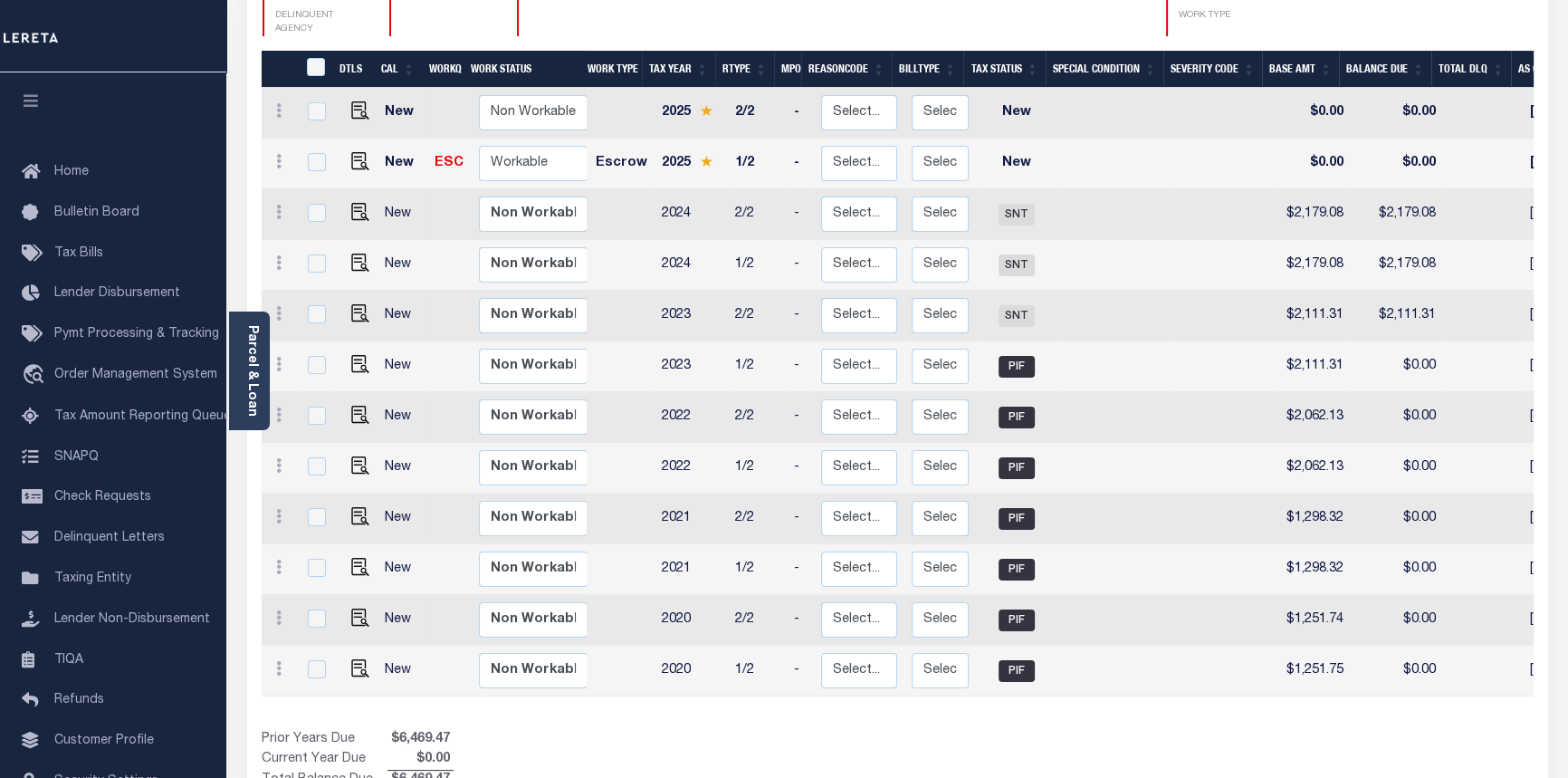
scroll to position [0, 509]
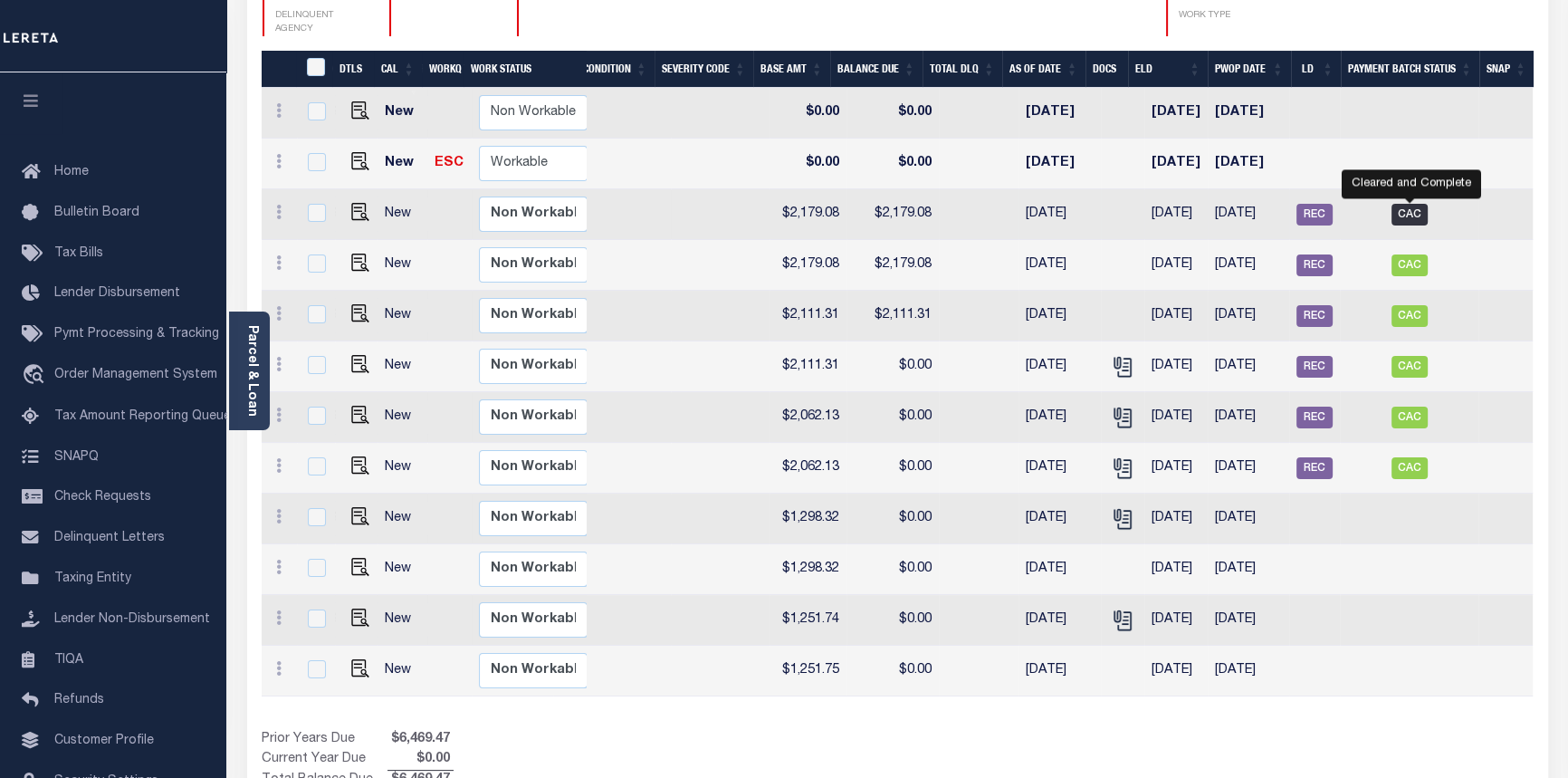
click at [1418, 203] on span "CAC" at bounding box center [1409, 214] width 37 height 22
checkbox input "true"
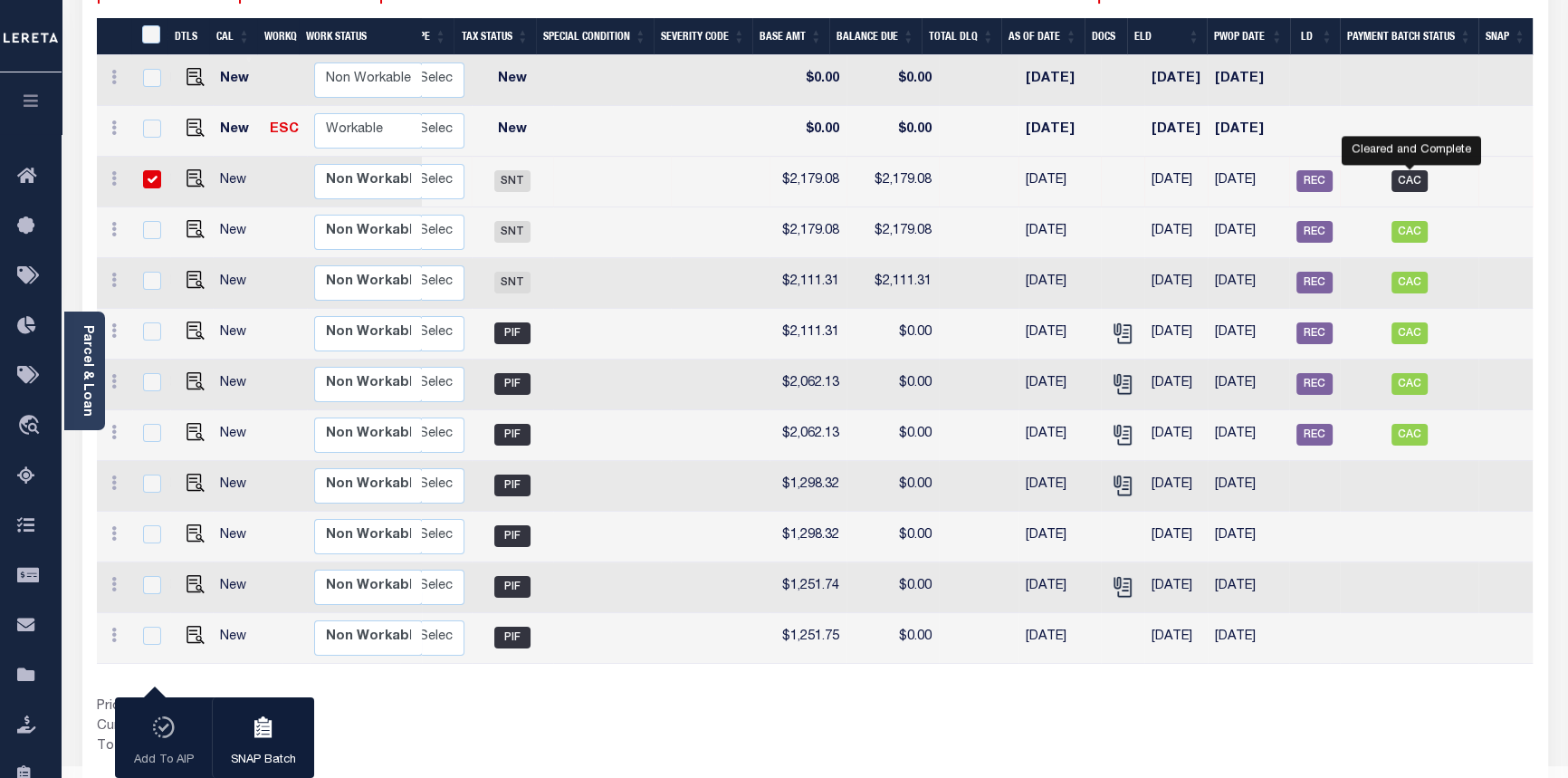
scroll to position [0, 389]
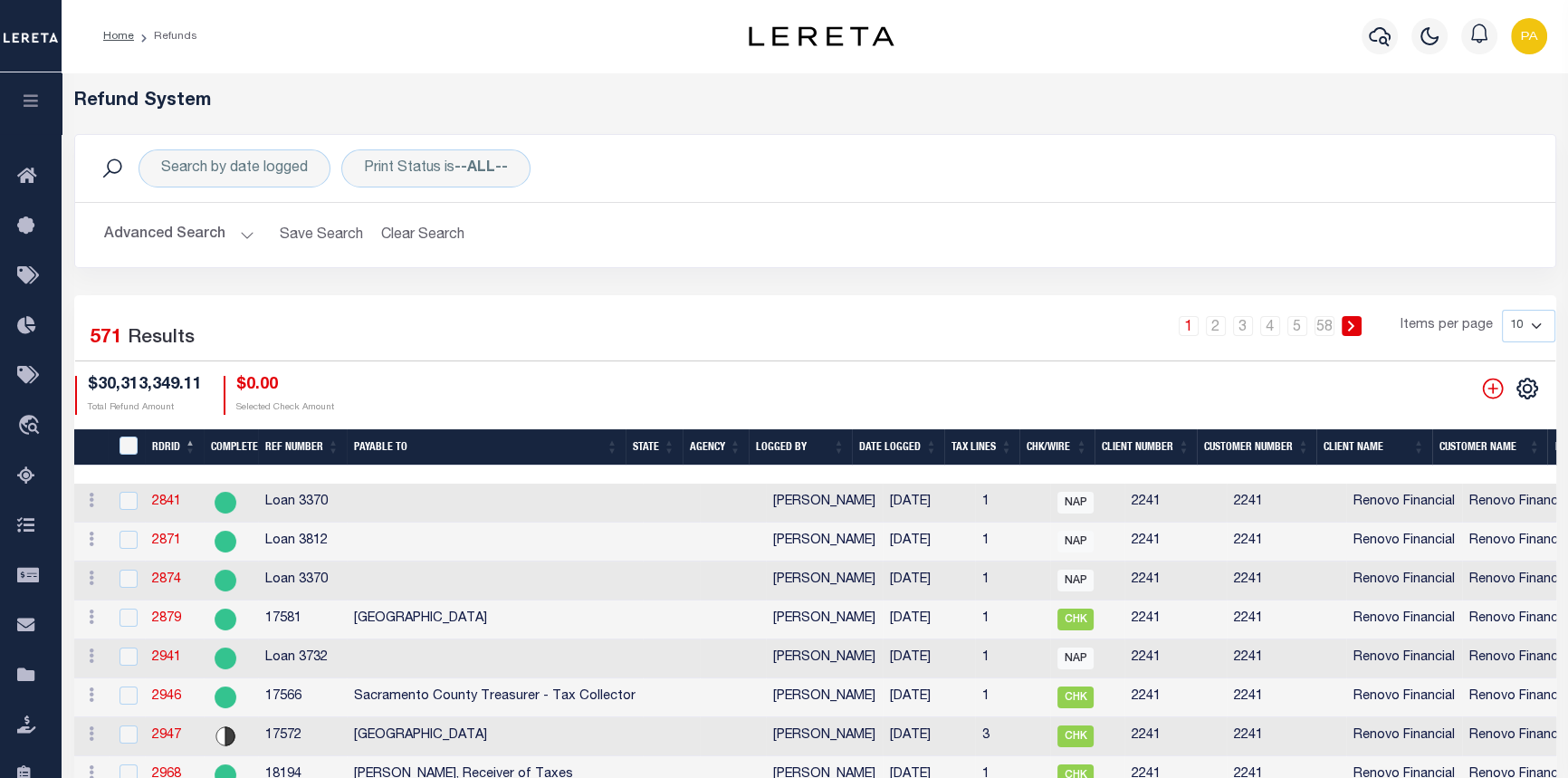
click at [246, 231] on button "Advanced Search" at bounding box center [179, 235] width 150 height 36
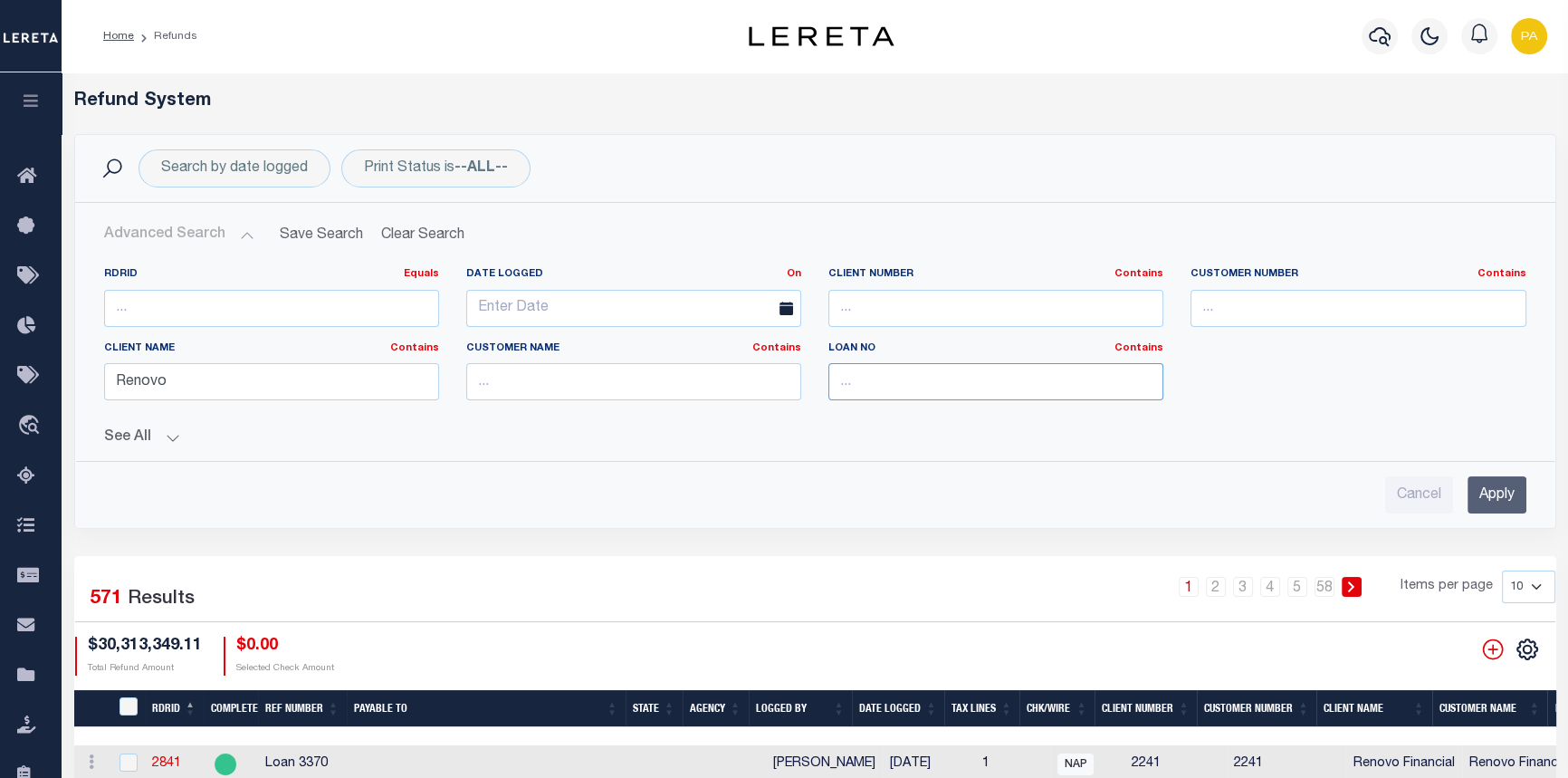
click at [903, 378] on input "text" at bounding box center [995, 382] width 335 height 38
type input "3876"
click at [1503, 496] on input "Apply" at bounding box center [1497, 495] width 59 height 38
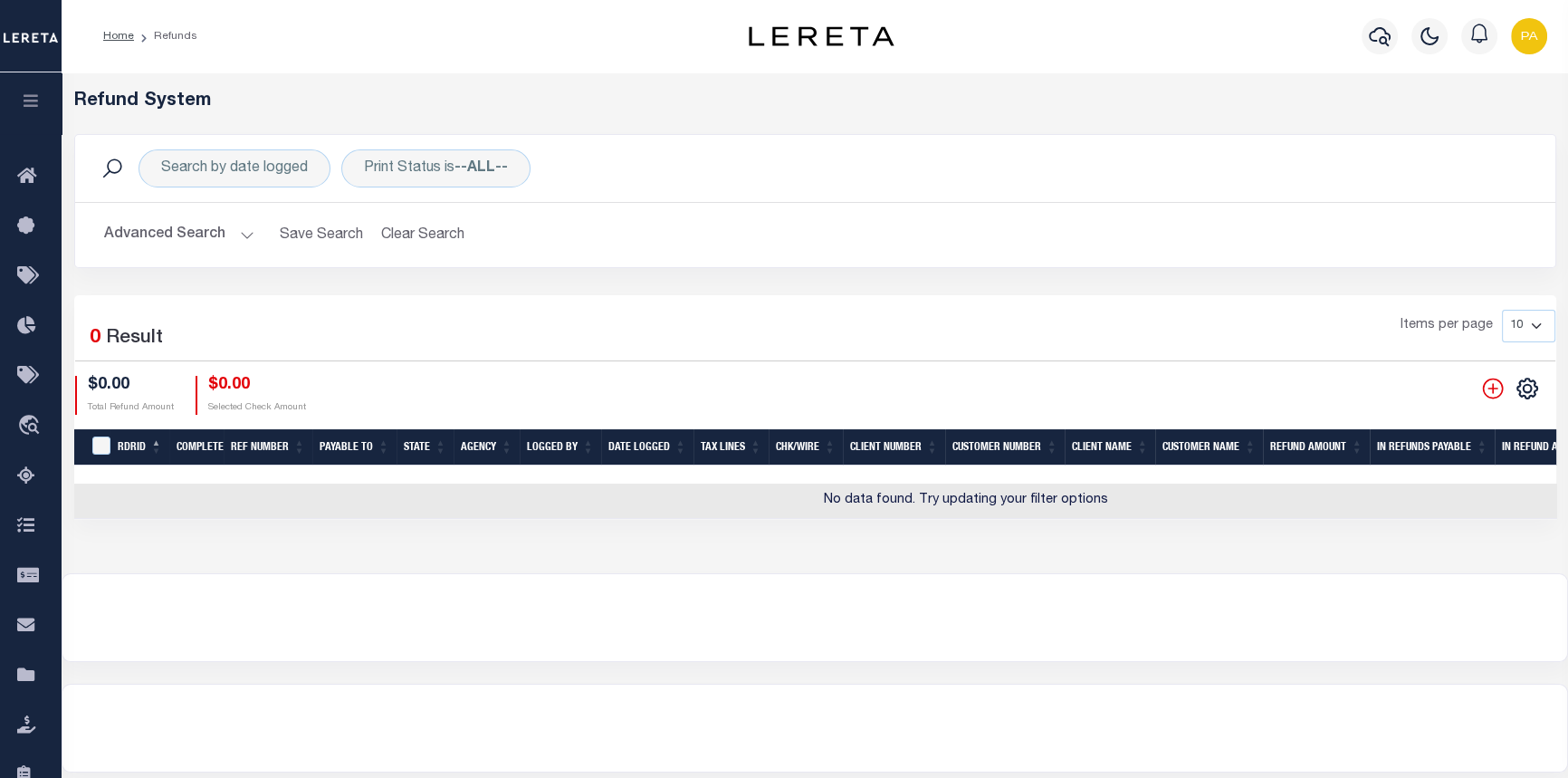
click at [243, 232] on button "Advanced Search" at bounding box center [179, 235] width 150 height 36
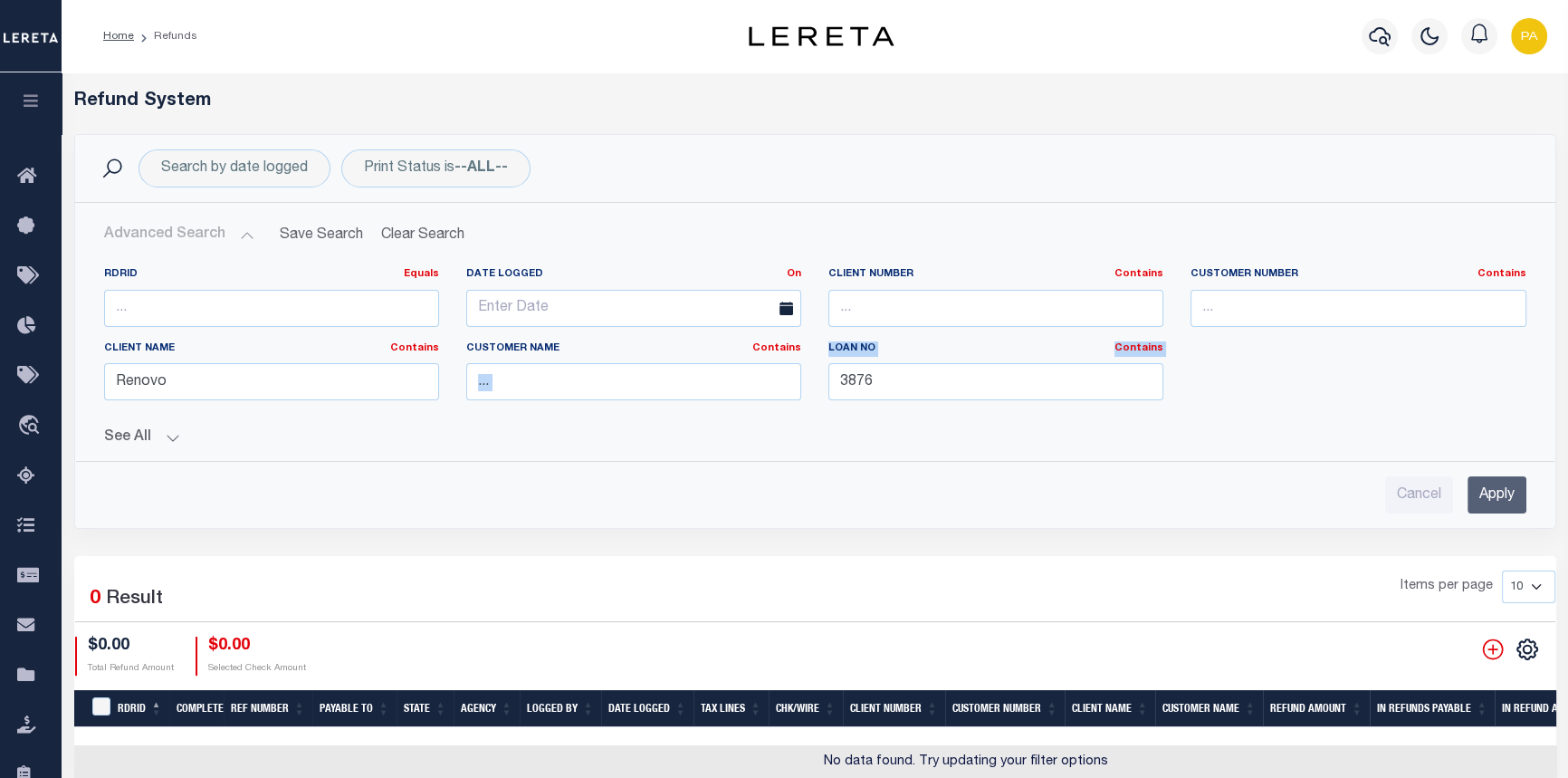
drag, startPoint x: 975, startPoint y: 401, endPoint x: 606, endPoint y: 373, distance: 370.1
click at [606, 373] on div "RDRID Equals Equals Is Not Equal To Is Greater Than Is Less Than Date Logged On…" at bounding box center [815, 342] width 1450 height 148
click at [1052, 416] on div "See All Ref Number Contains Contains Is Contains Is Is" at bounding box center [814, 430] width 1422 height 32
drag, startPoint x: 956, startPoint y: 385, endPoint x: 830, endPoint y: 381, distance: 126.1
click at [832, 380] on input "3876" at bounding box center [995, 382] width 335 height 38
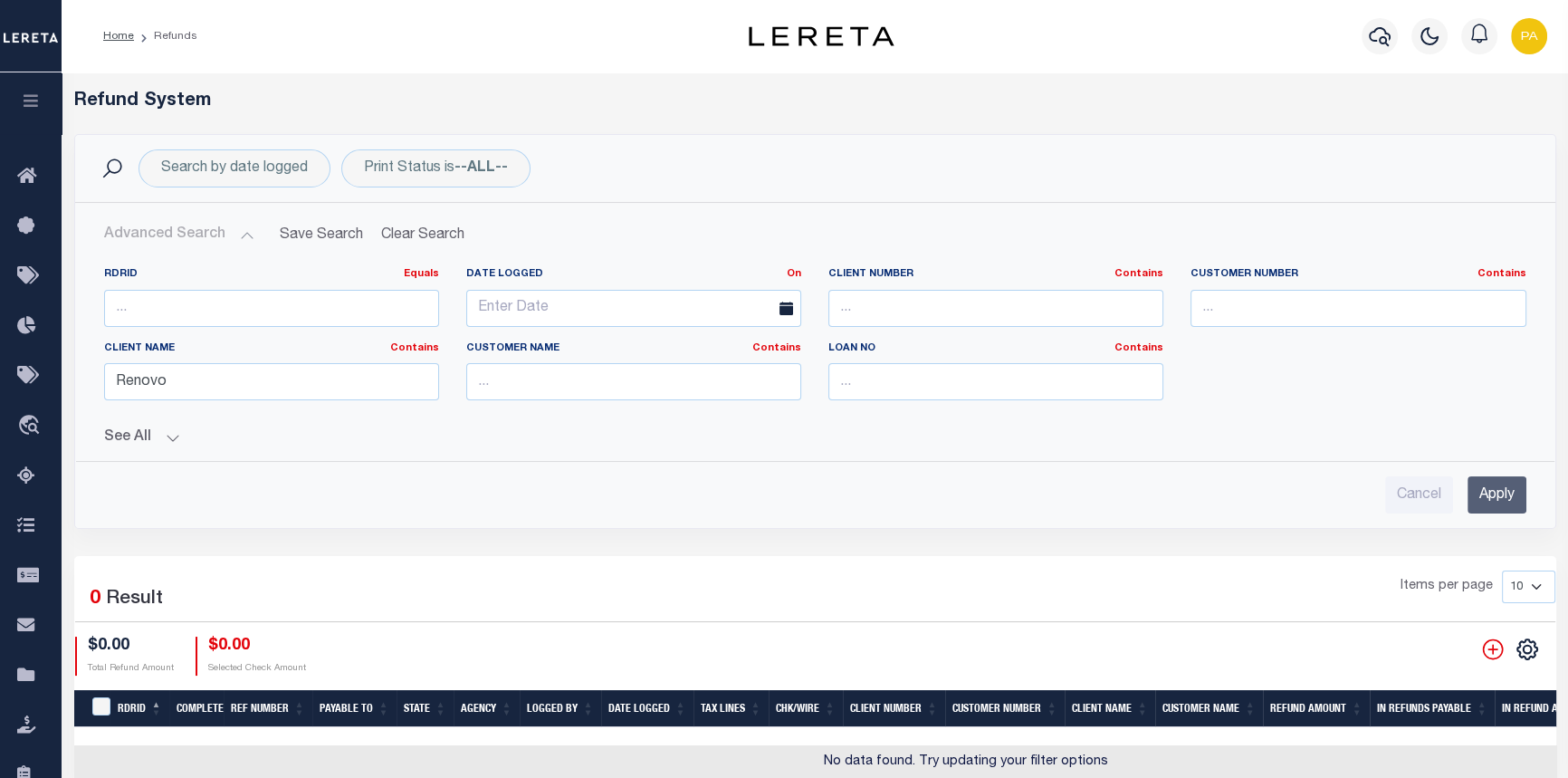
click at [173, 432] on button "See All" at bounding box center [814, 437] width 1422 height 17
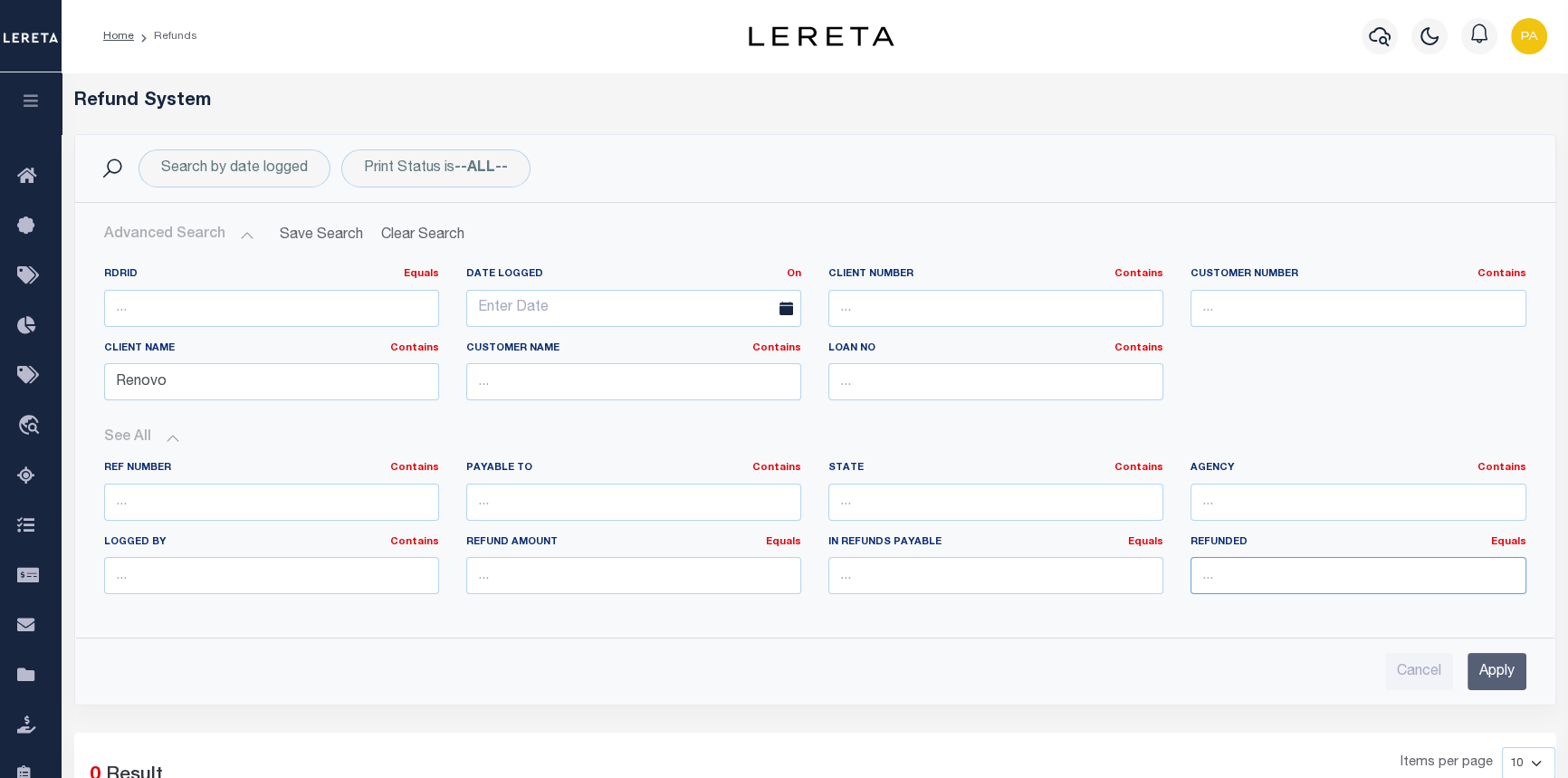
click at [1374, 588] on input "number" at bounding box center [1357, 576] width 335 height 38
type input "9485.85"
click at [1513, 670] on input "Apply" at bounding box center [1497, 671] width 59 height 38
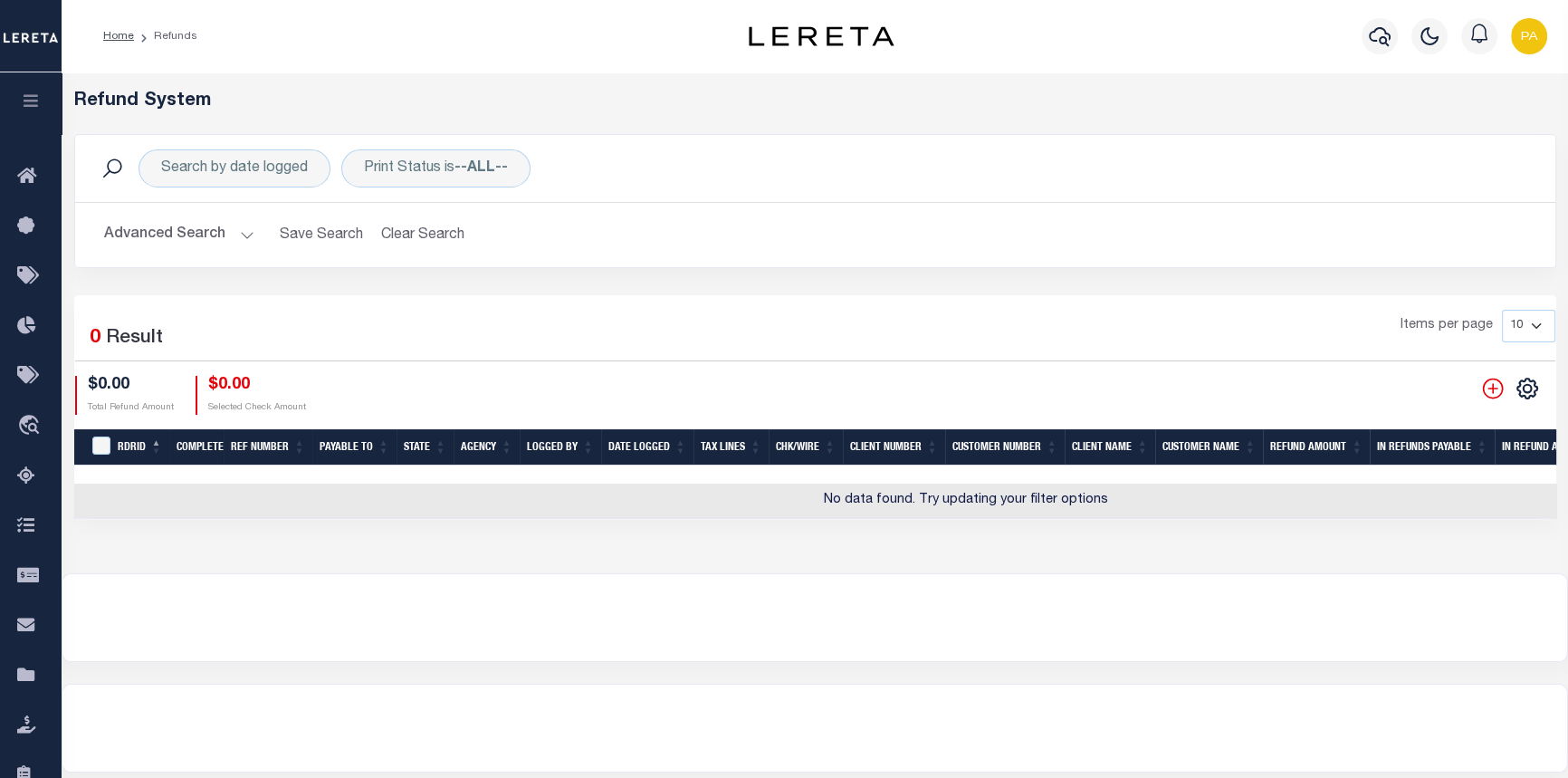
click at [246, 231] on button "Advanced Search" at bounding box center [179, 235] width 150 height 36
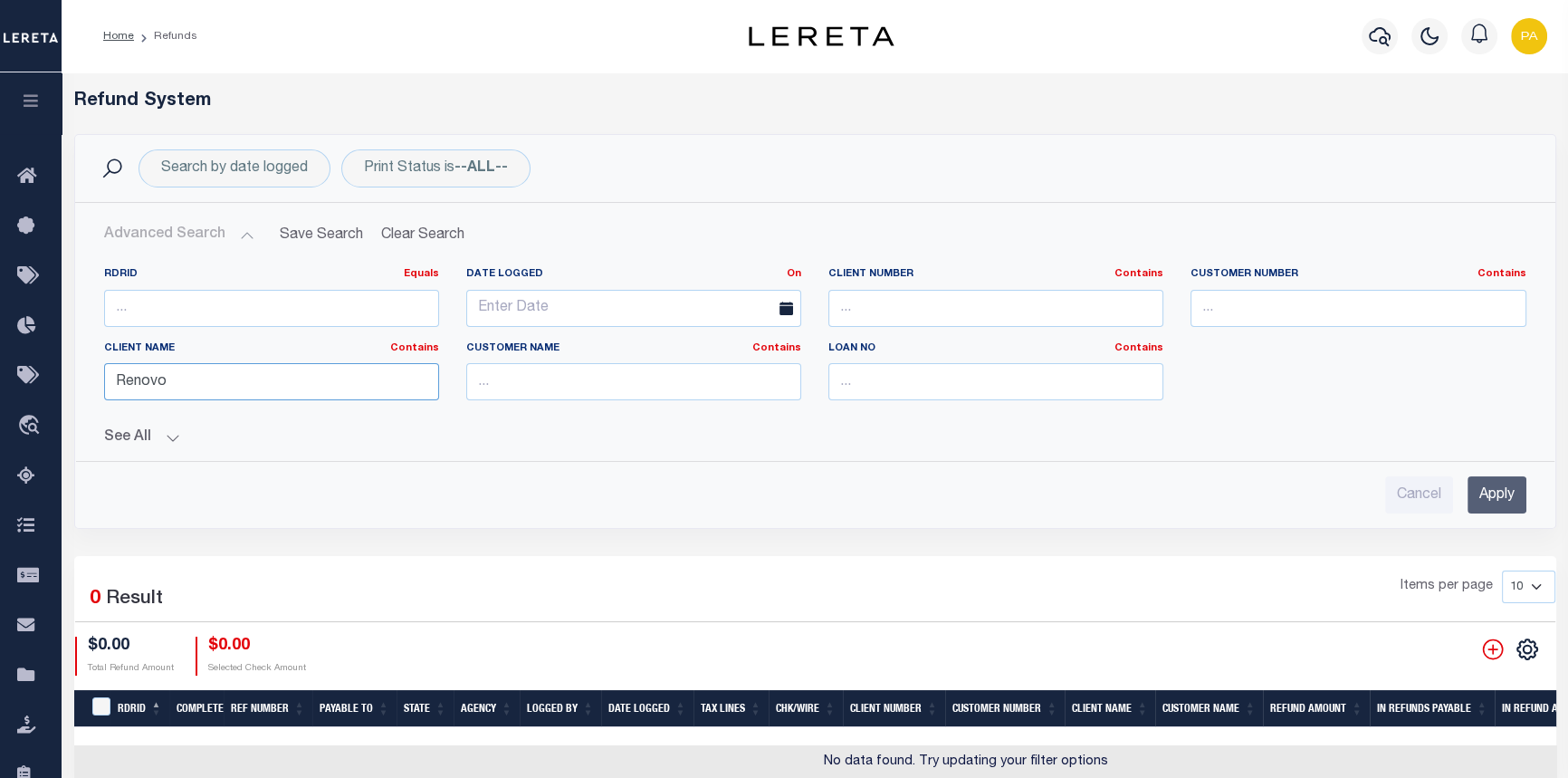
drag, startPoint x: 198, startPoint y: 394, endPoint x: -187, endPoint y: 348, distance: 387.7
click at [0, 348] on html "Home Refunds" at bounding box center [784, 528] width 1568 height 1056
click at [172, 429] on button "See All" at bounding box center [814, 437] width 1422 height 17
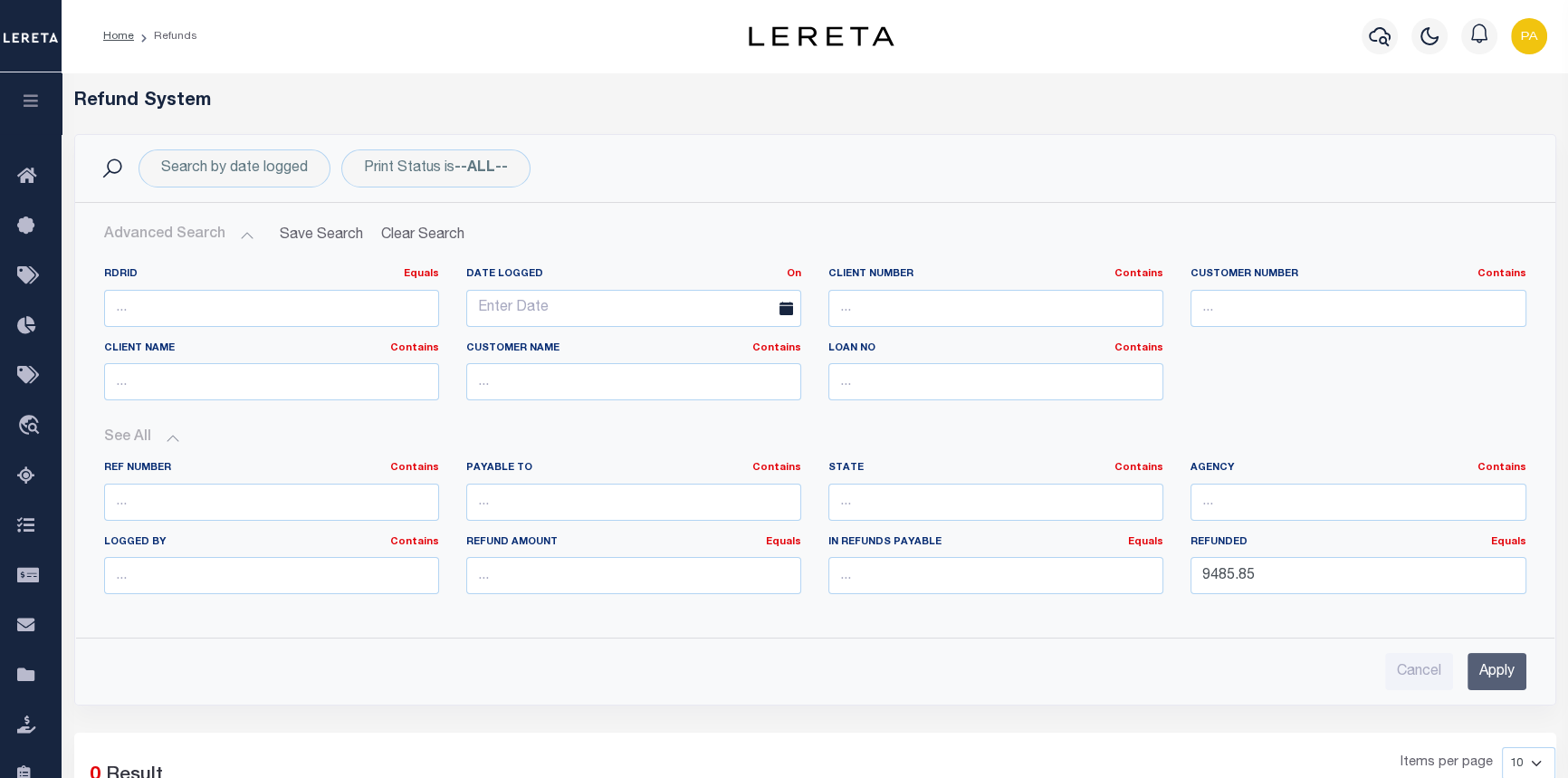
click at [1510, 662] on input "Apply" at bounding box center [1497, 671] width 59 height 38
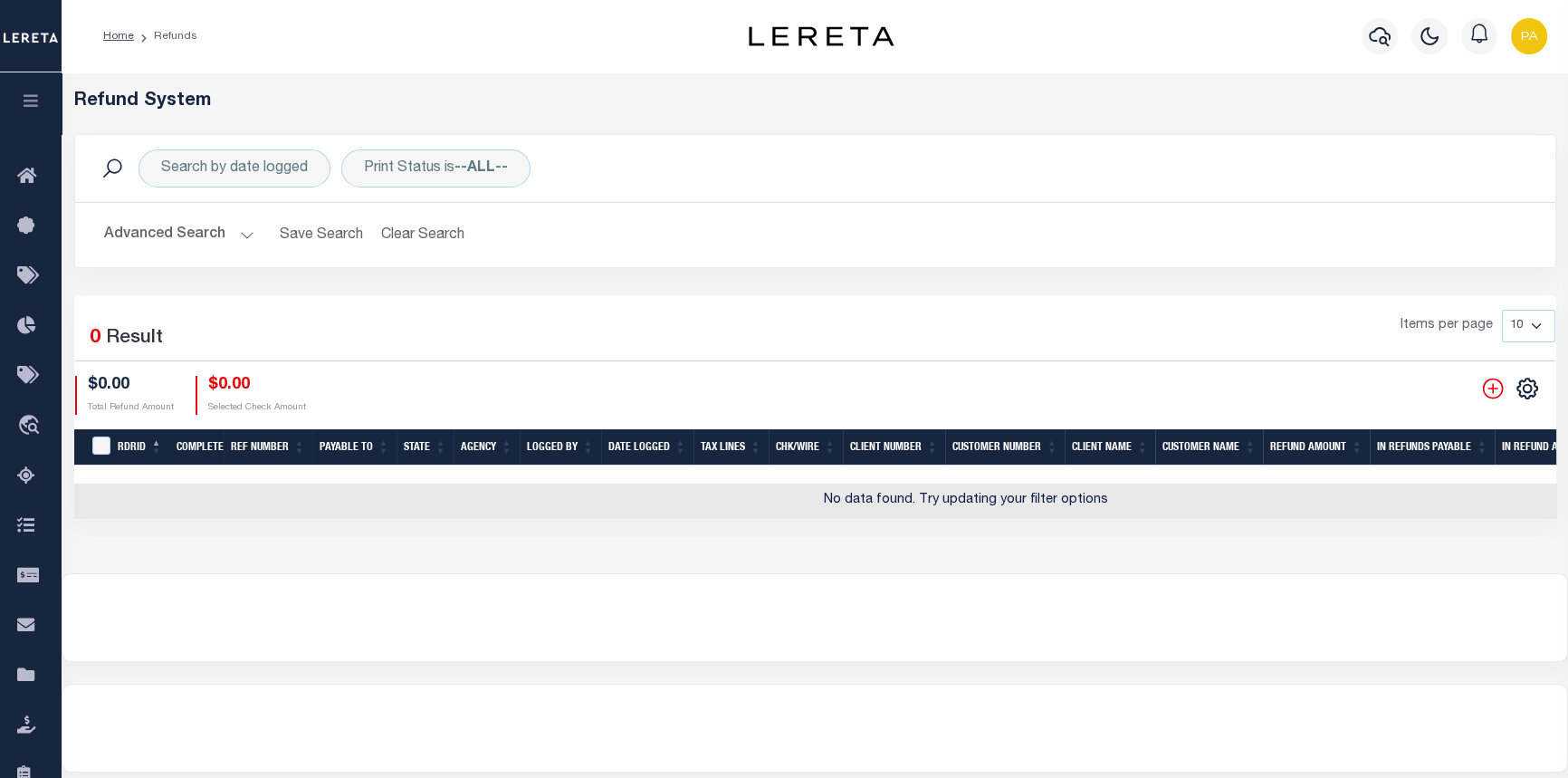
click at [241, 230] on button "Advanced Search" at bounding box center [179, 235] width 150 height 36
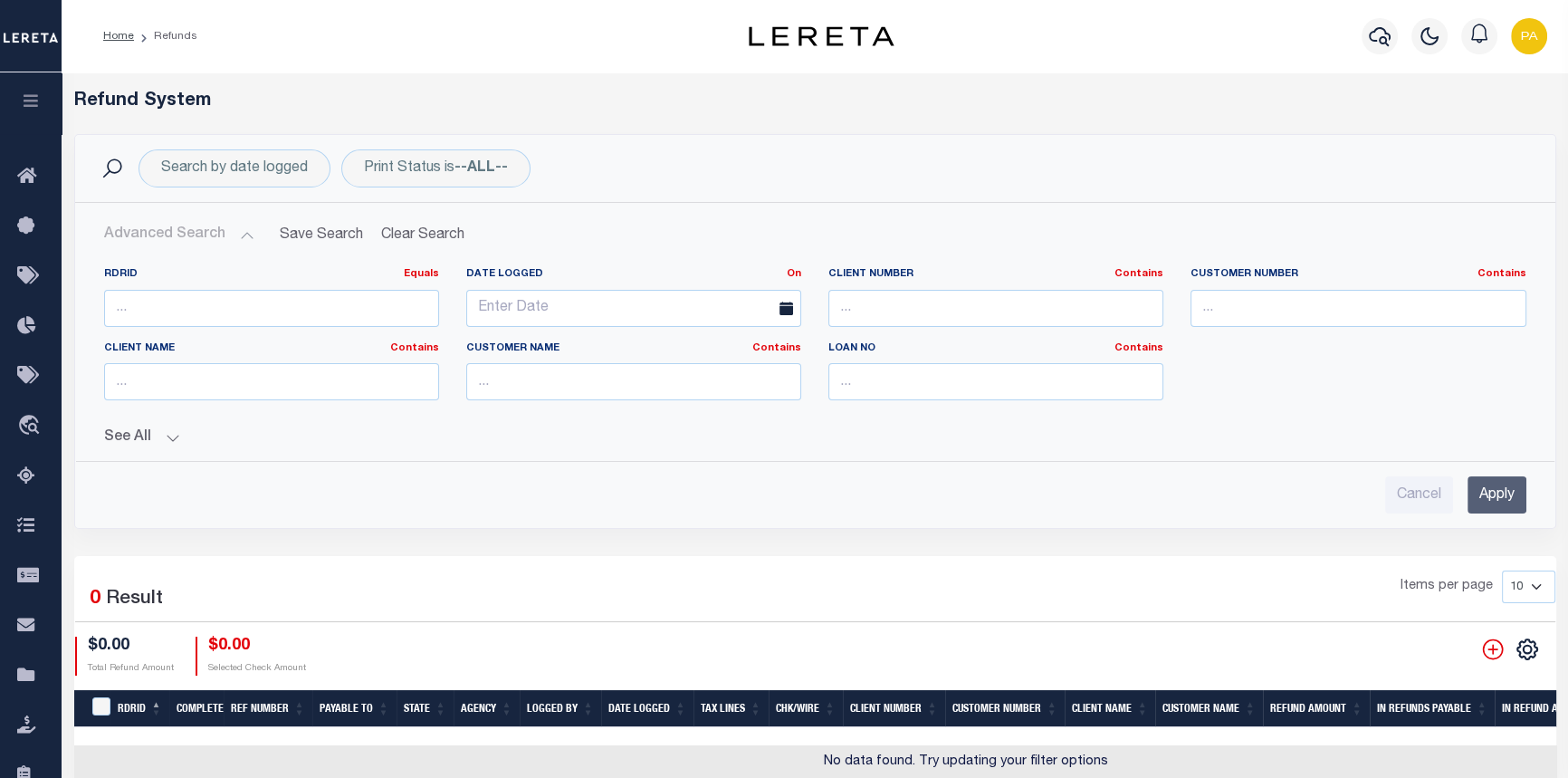
click at [172, 439] on button "See All" at bounding box center [814, 437] width 1422 height 17
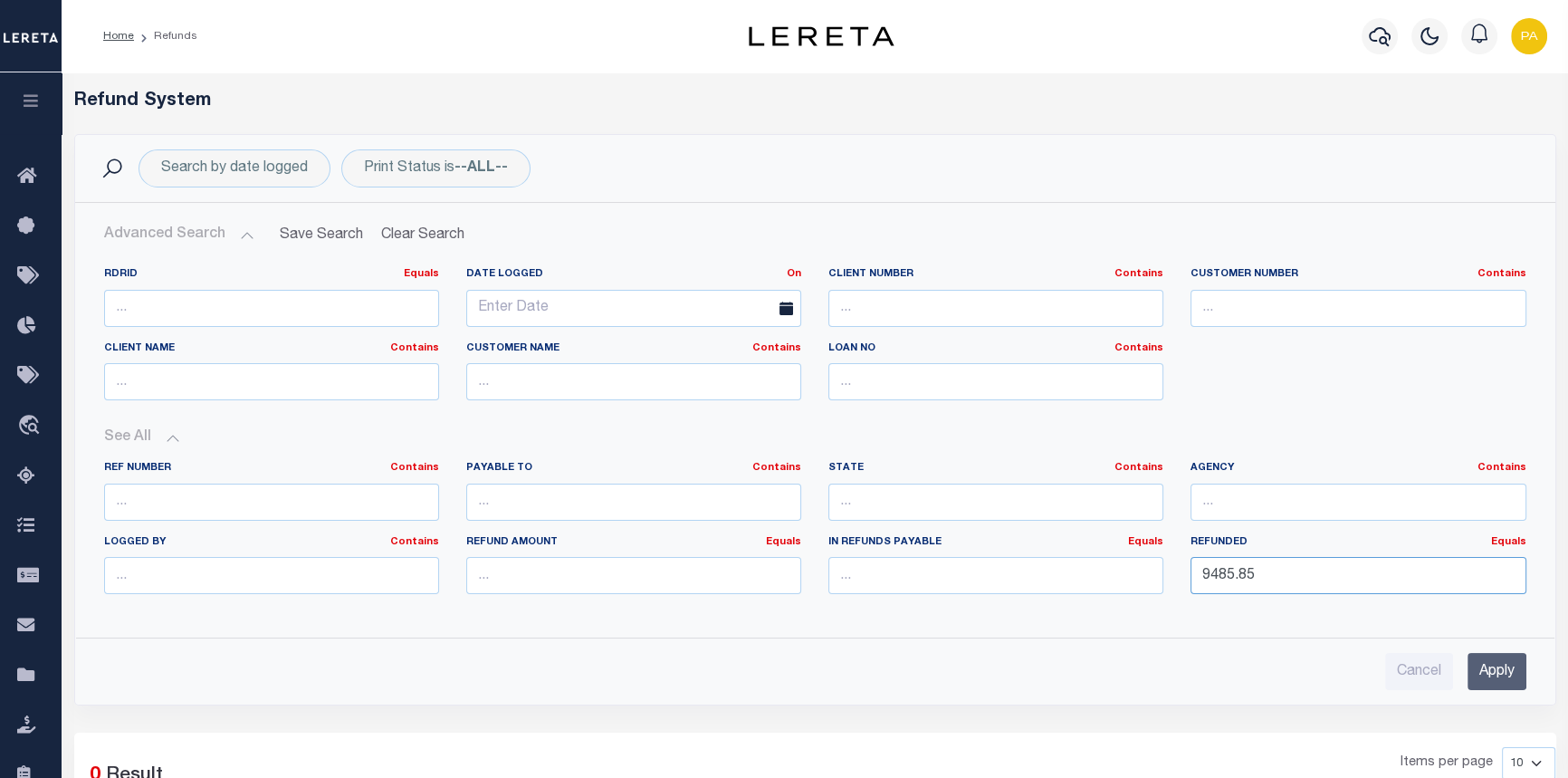
drag, startPoint x: 1307, startPoint y: 572, endPoint x: 1023, endPoint y: 571, distance: 284.0
click at [1023, 571] on div "Ref Number Contains Contains Is Payable To Contains Contains Is Contains Is Is" at bounding box center [815, 535] width 1450 height 148
click at [187, 375] on input "text" at bounding box center [270, 382] width 335 height 38
type input "Renovo"
click at [1516, 678] on input "Apply" at bounding box center [1497, 671] width 59 height 38
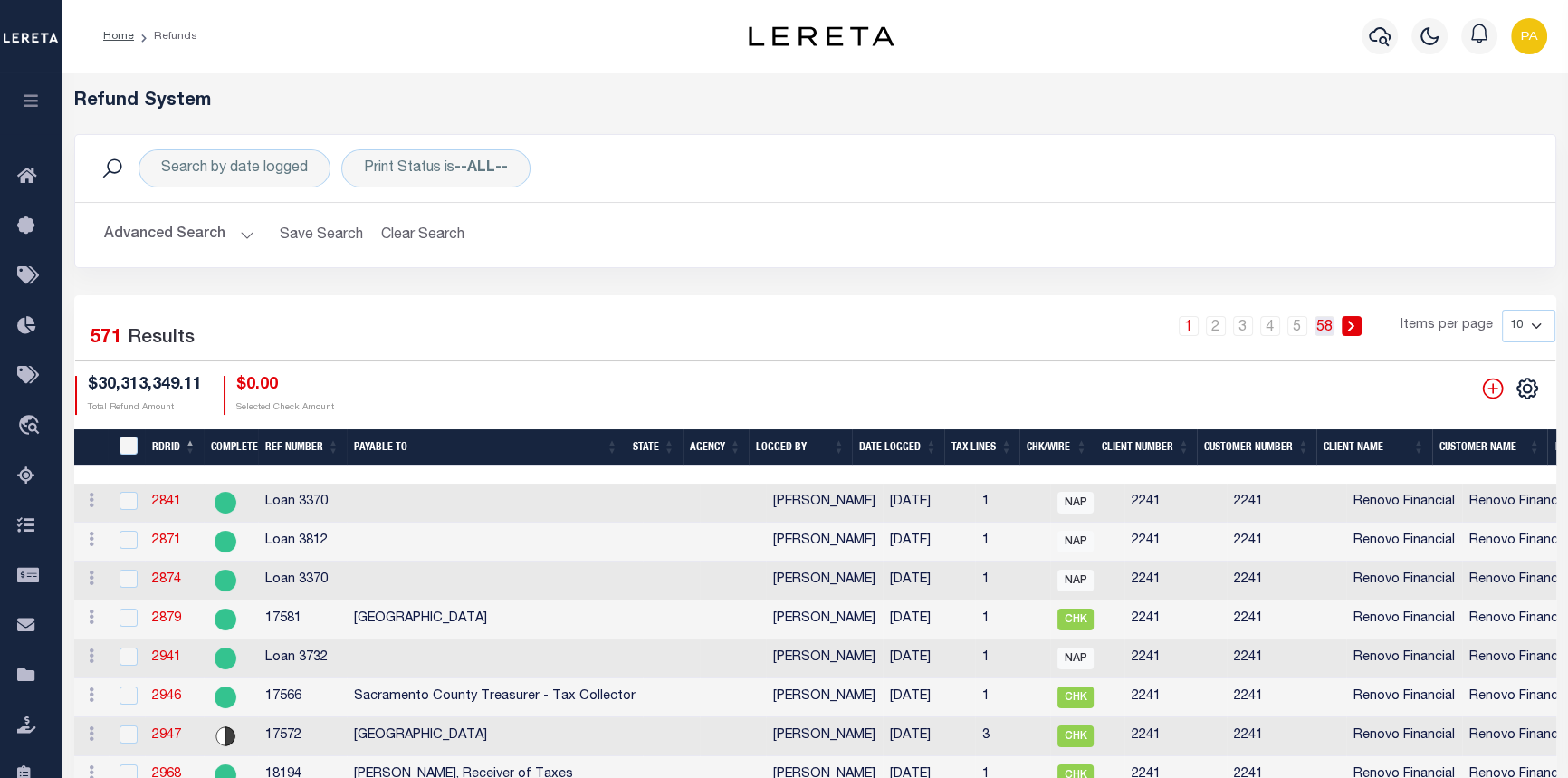
click at [1327, 320] on link "58" at bounding box center [1324, 326] width 20 height 20
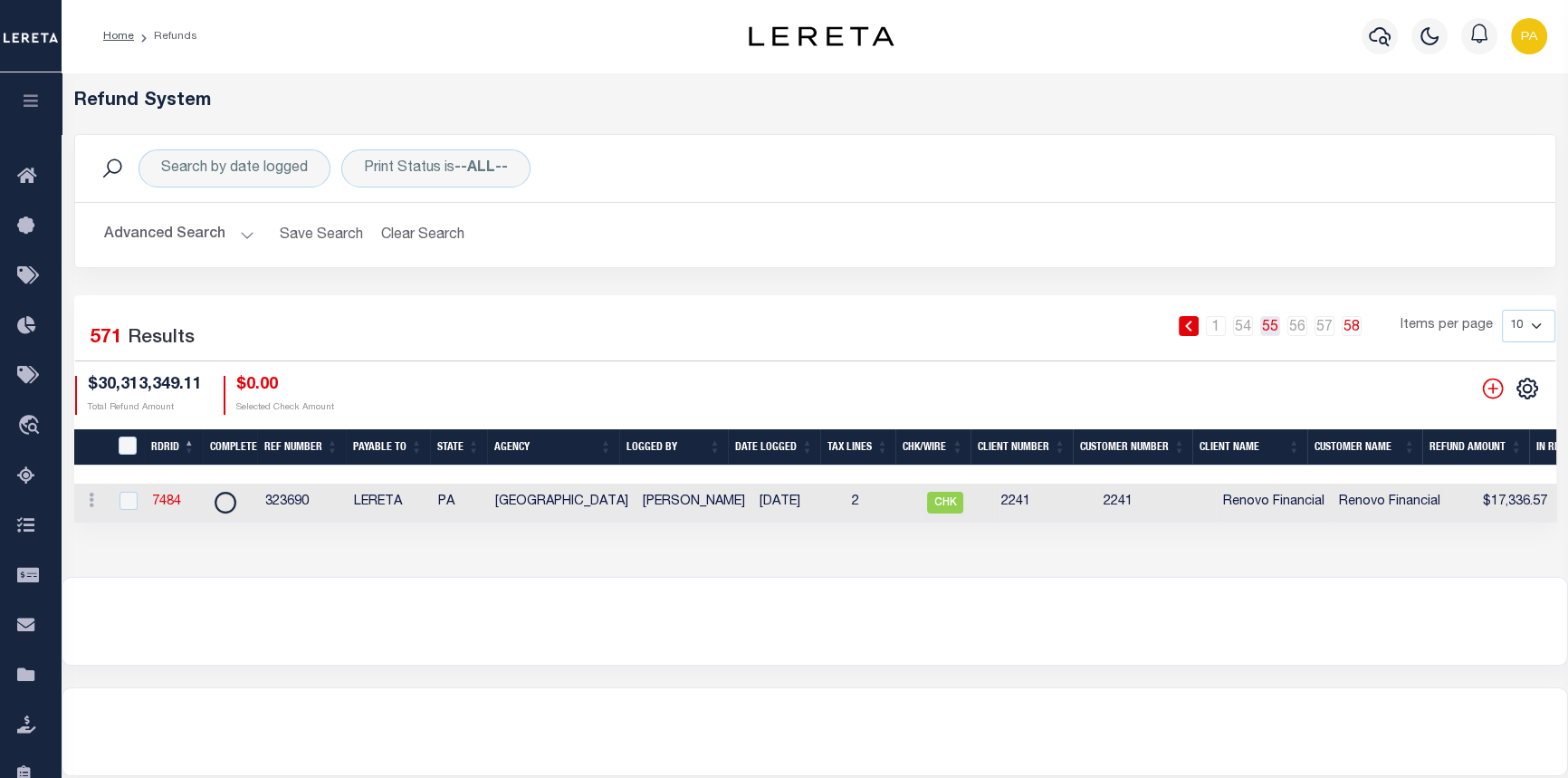
click at [1271, 330] on link "55" at bounding box center [1270, 326] width 20 height 20
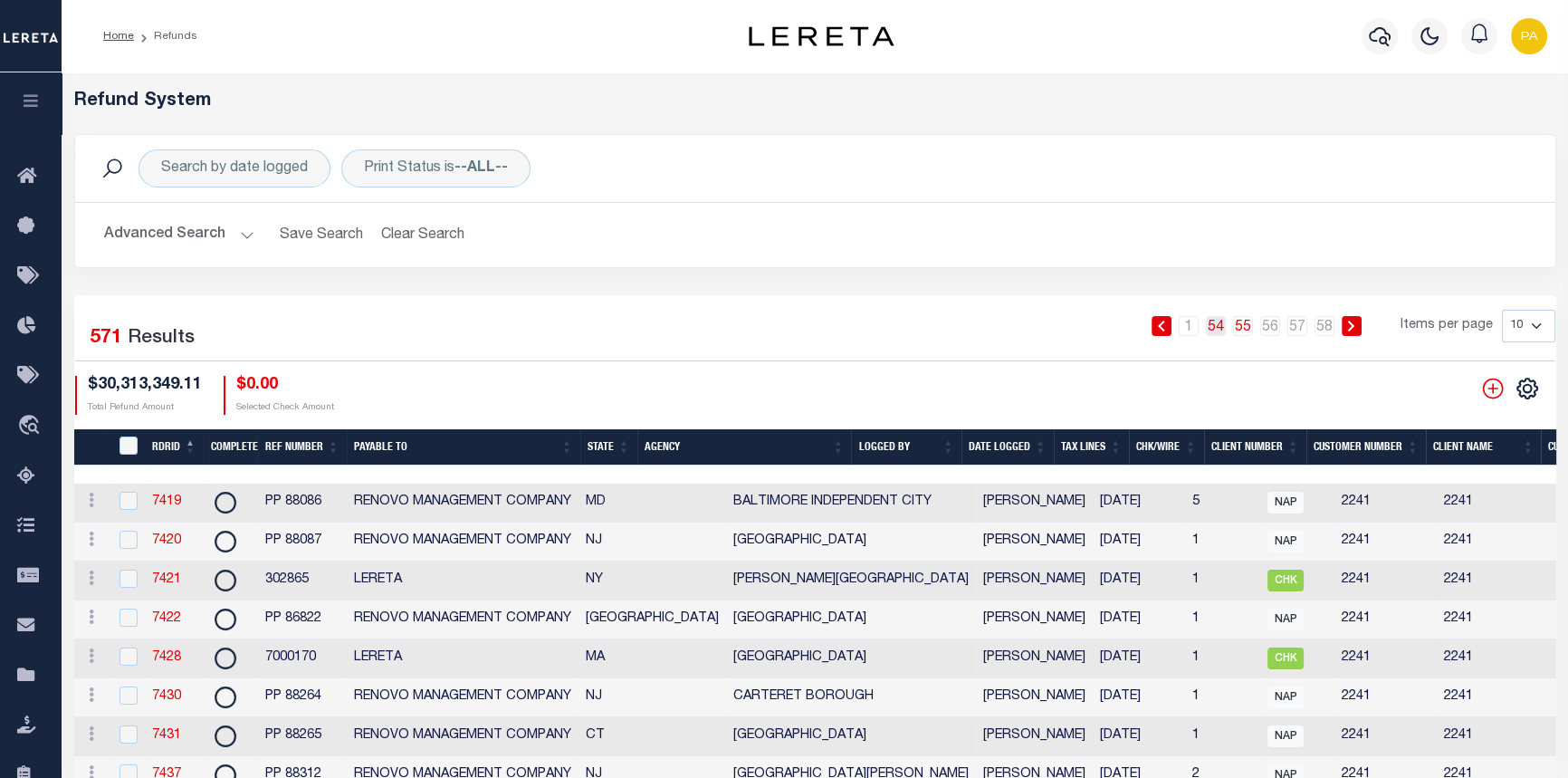
click at [1212, 326] on link "54" at bounding box center [1216, 326] width 20 height 20
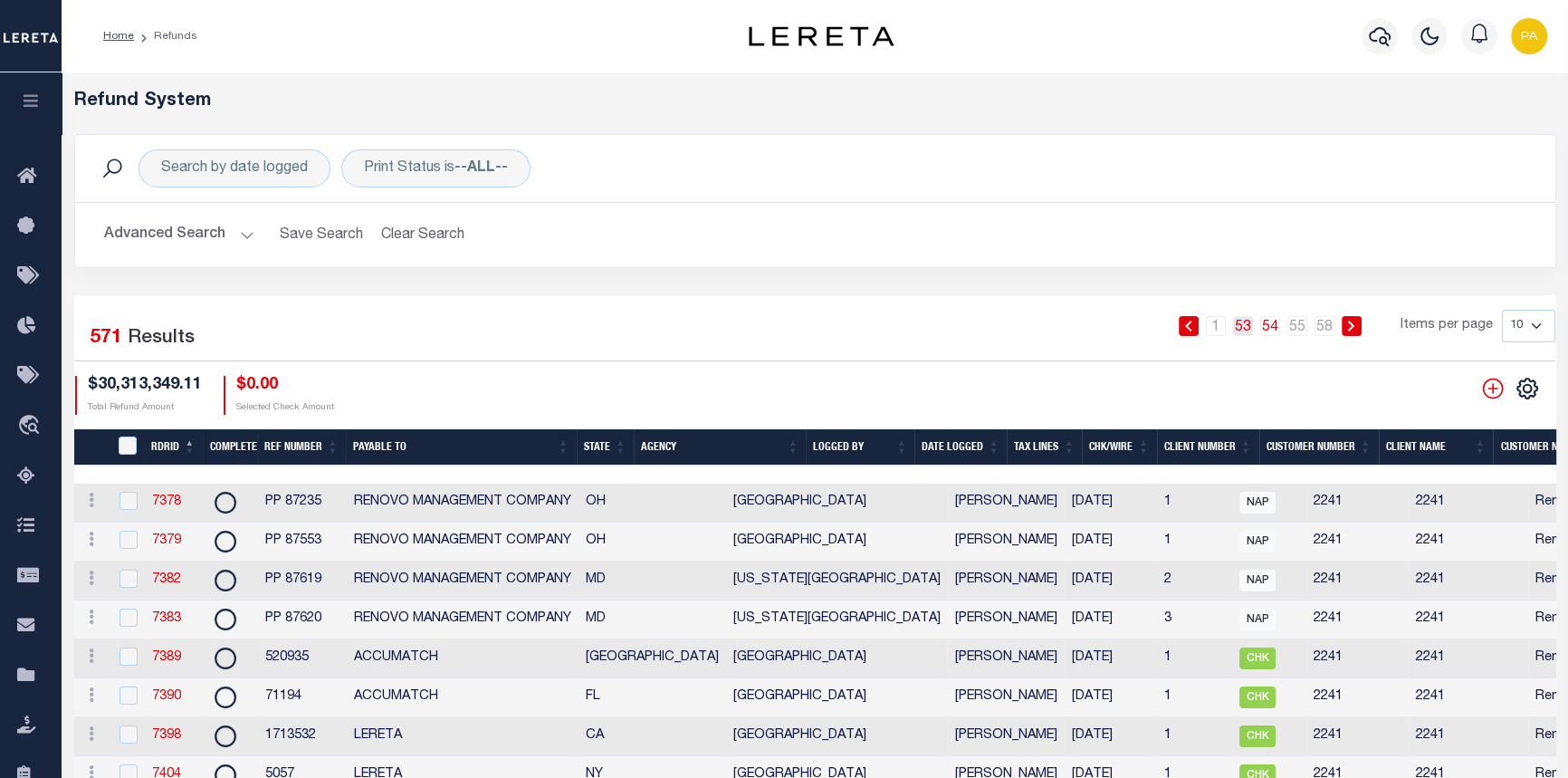
click at [1241, 326] on link "53" at bounding box center [1242, 326] width 20 height 20
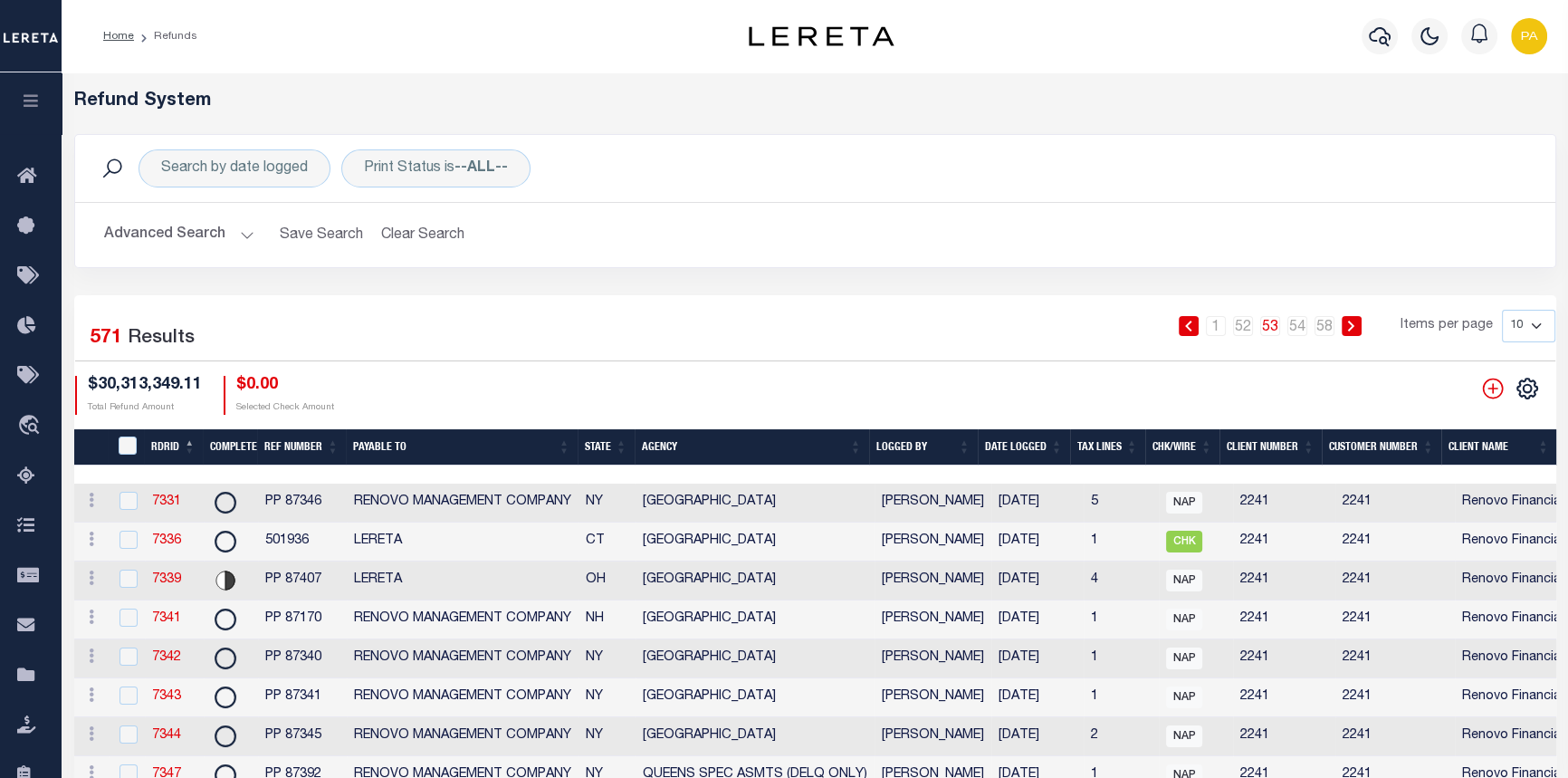
click at [241, 233] on button "Advanced Search" at bounding box center [179, 235] width 150 height 36
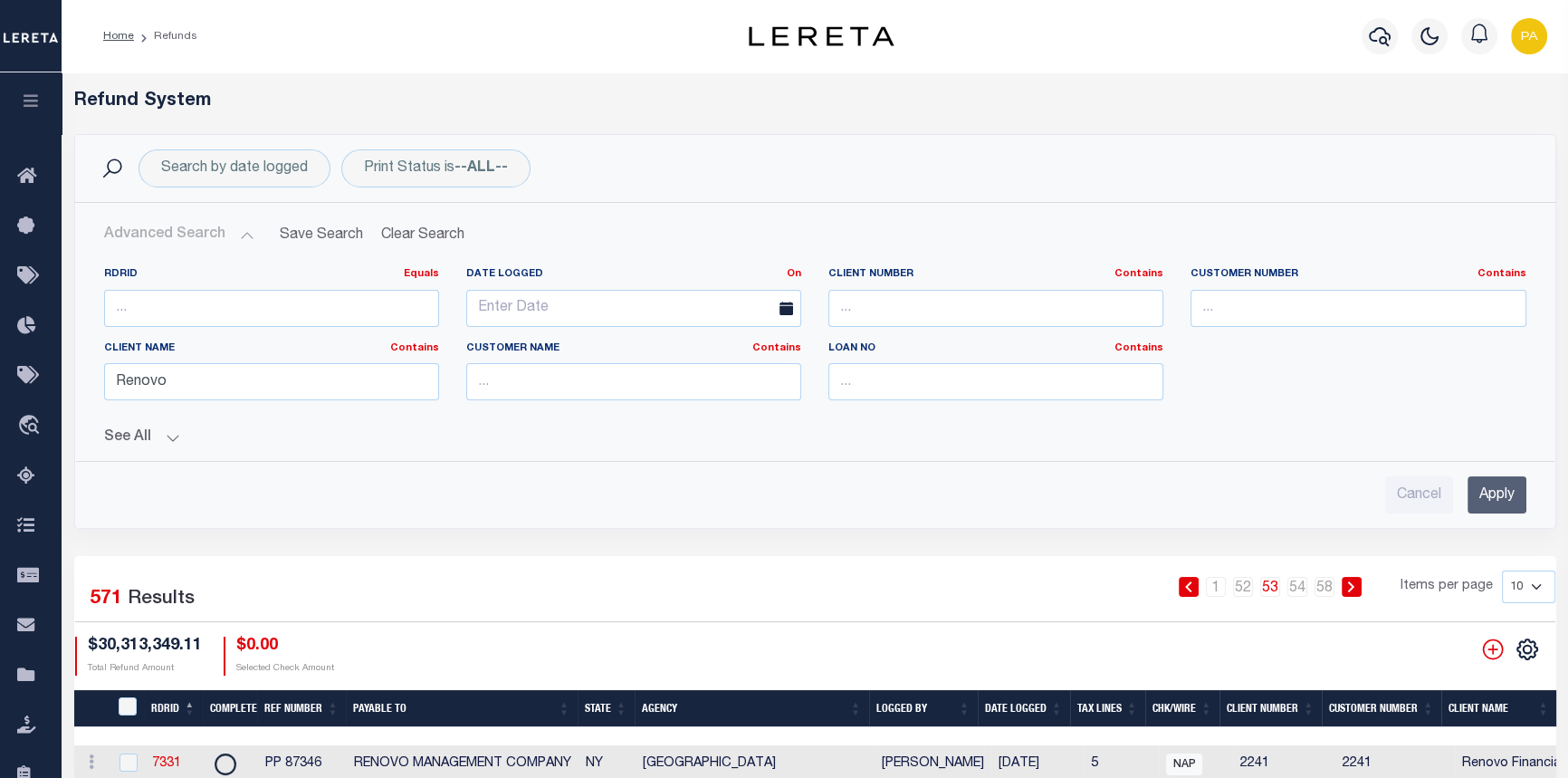
click at [174, 436] on button "See All" at bounding box center [814, 437] width 1422 height 17
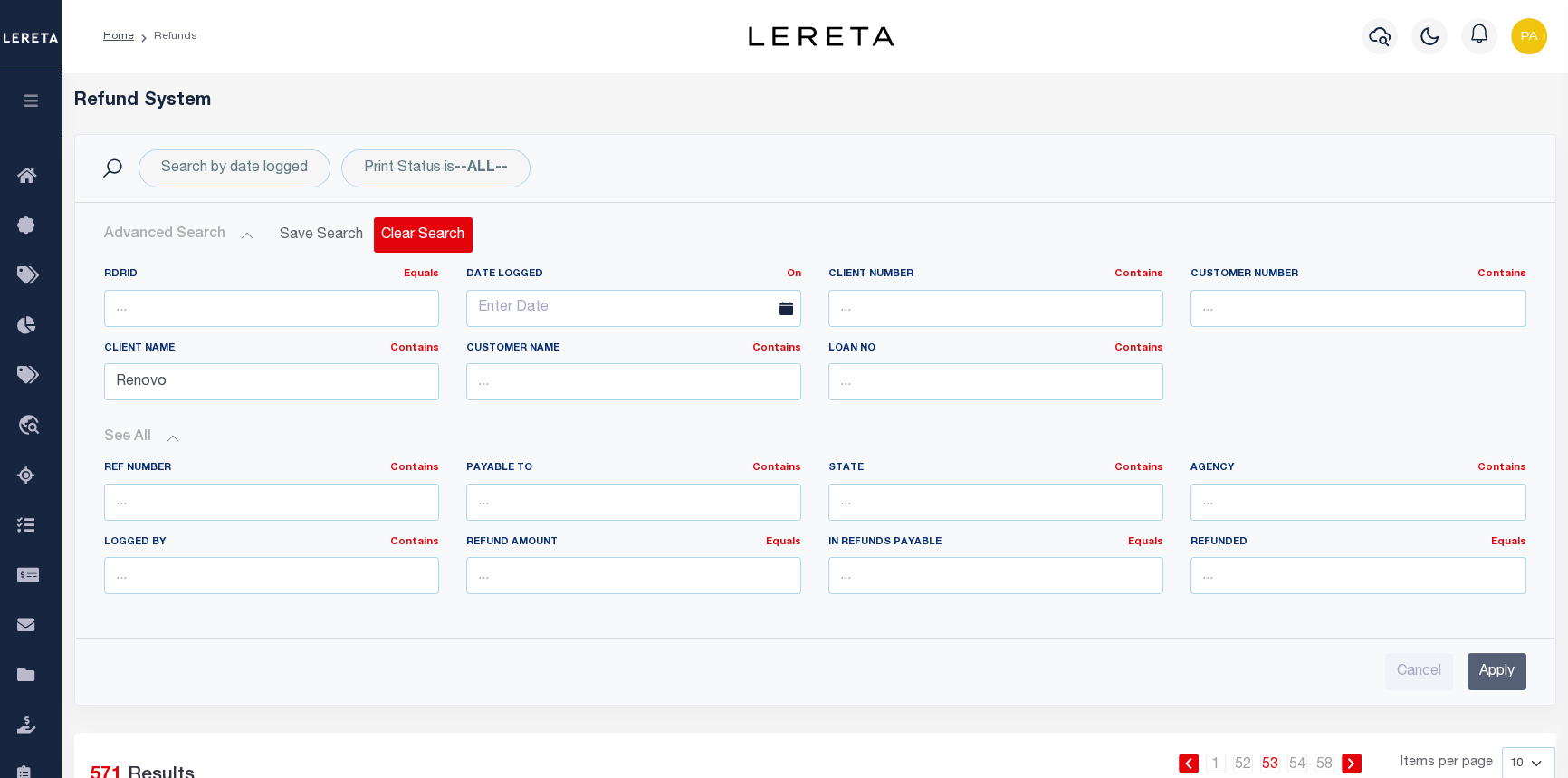
click at [438, 235] on button "Clear Search" at bounding box center [423, 235] width 99 height 36
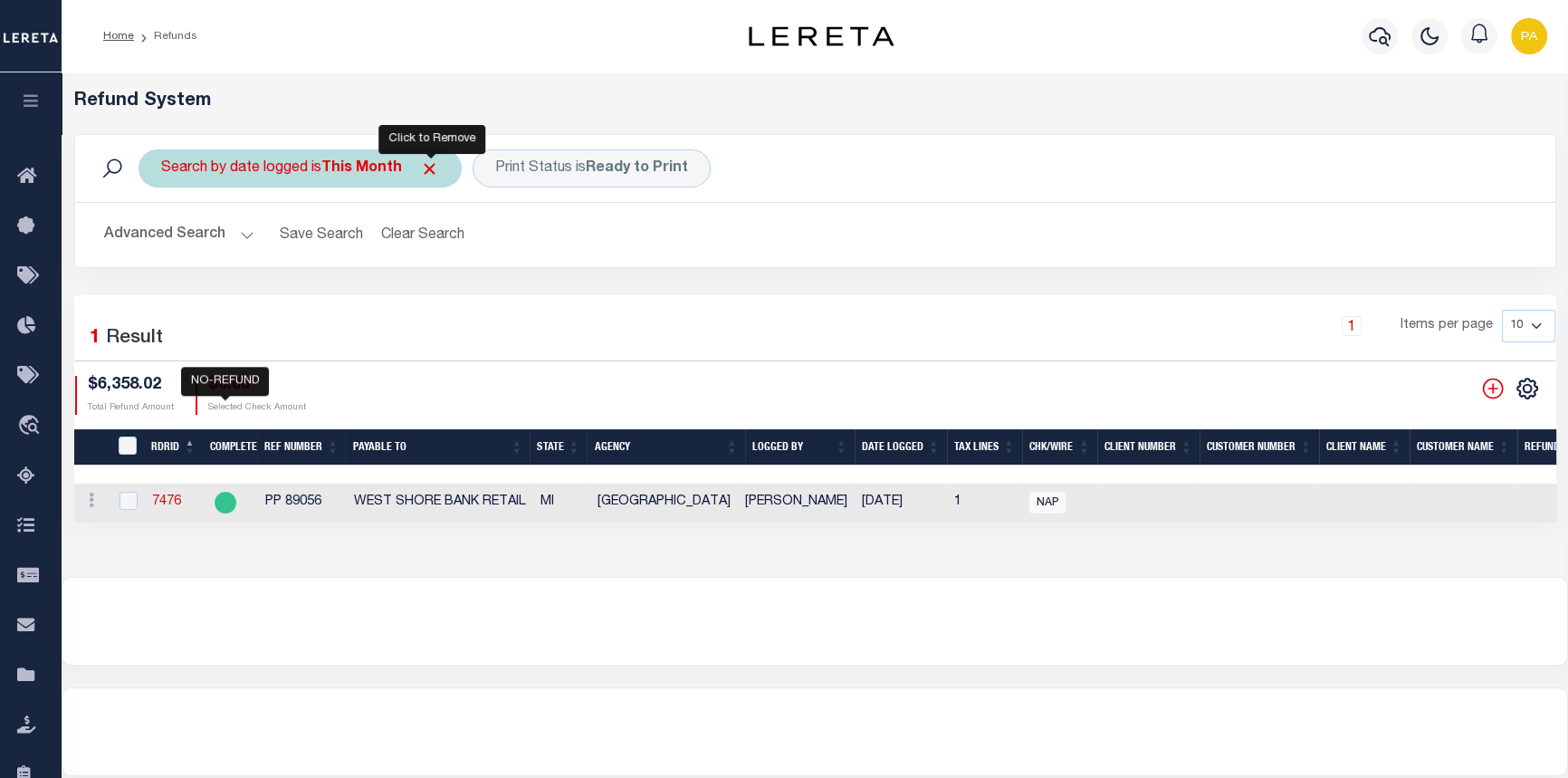
click at [433, 171] on span "Click to Remove" at bounding box center [429, 168] width 19 height 19
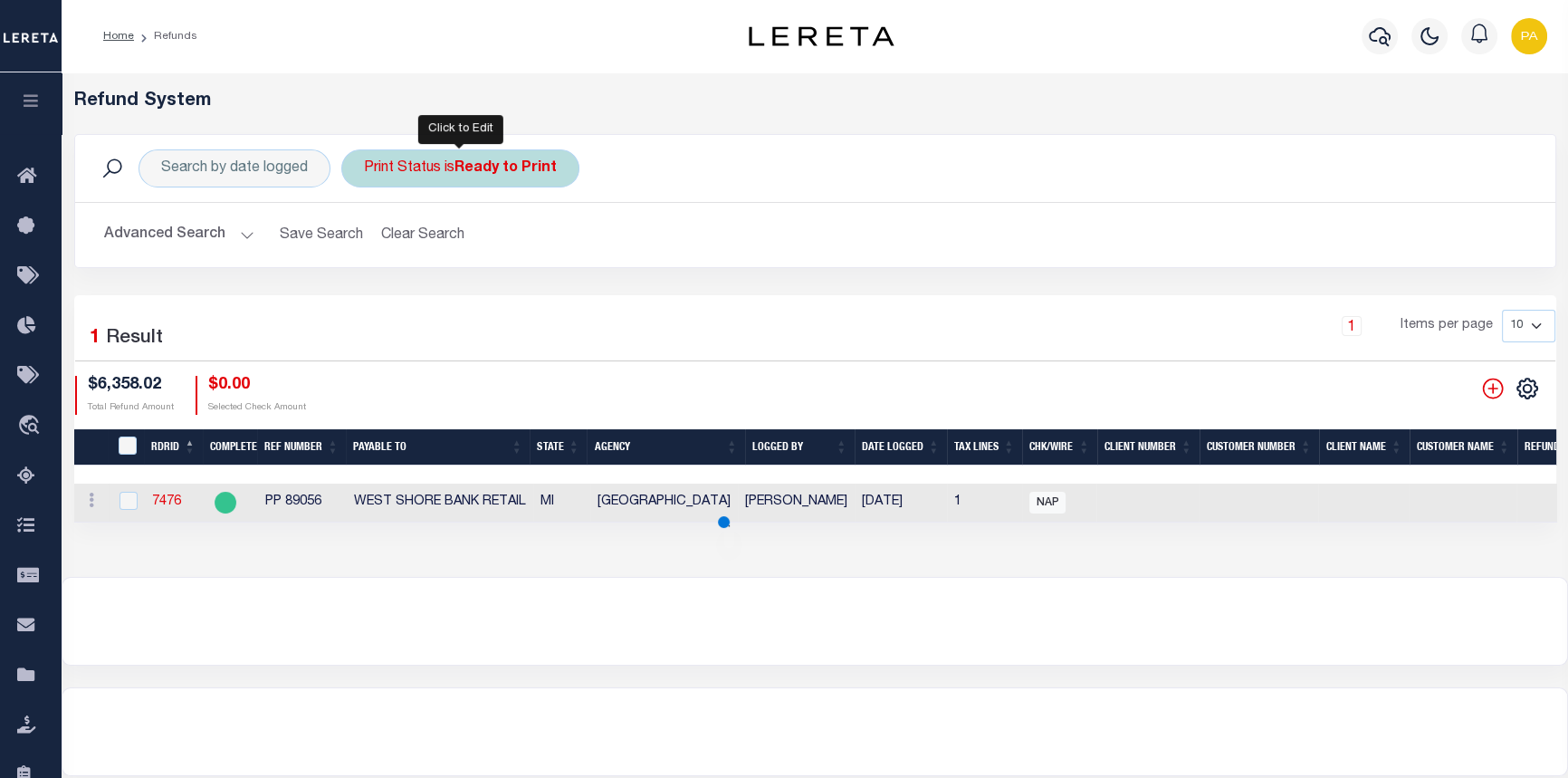
click at [498, 169] on b "Ready to Print" at bounding box center [505, 168] width 103 height 15
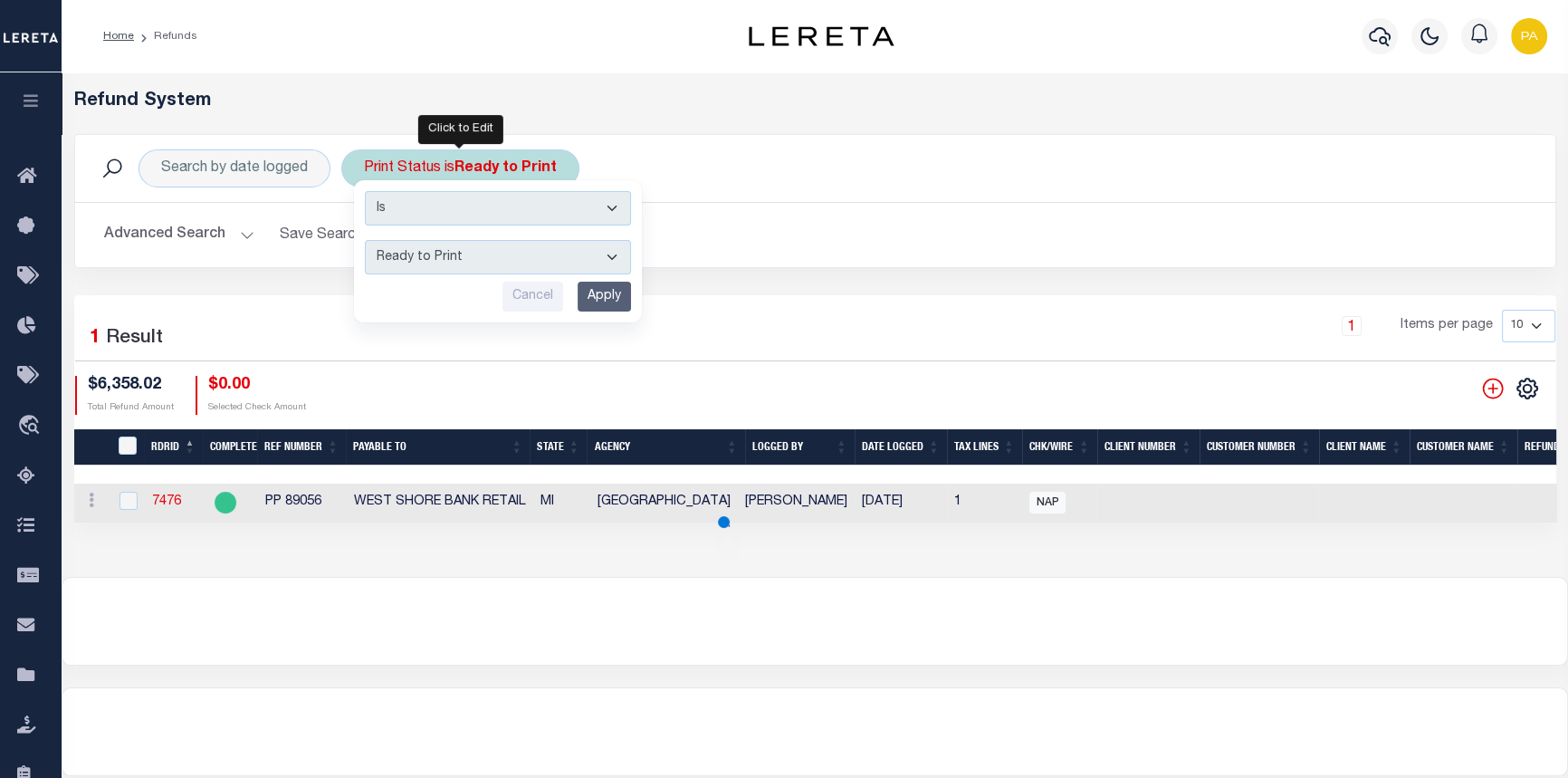
click at [601, 257] on select "--ALL-- Ready to Write Ready to Print Printed" at bounding box center [498, 257] width 266 height 35
select select "All"
click at [365, 240] on select "--ALL-- Ready to Write Ready to Print Printed" at bounding box center [498, 257] width 266 height 35
click at [602, 300] on input "Apply" at bounding box center [604, 296] width 53 height 30
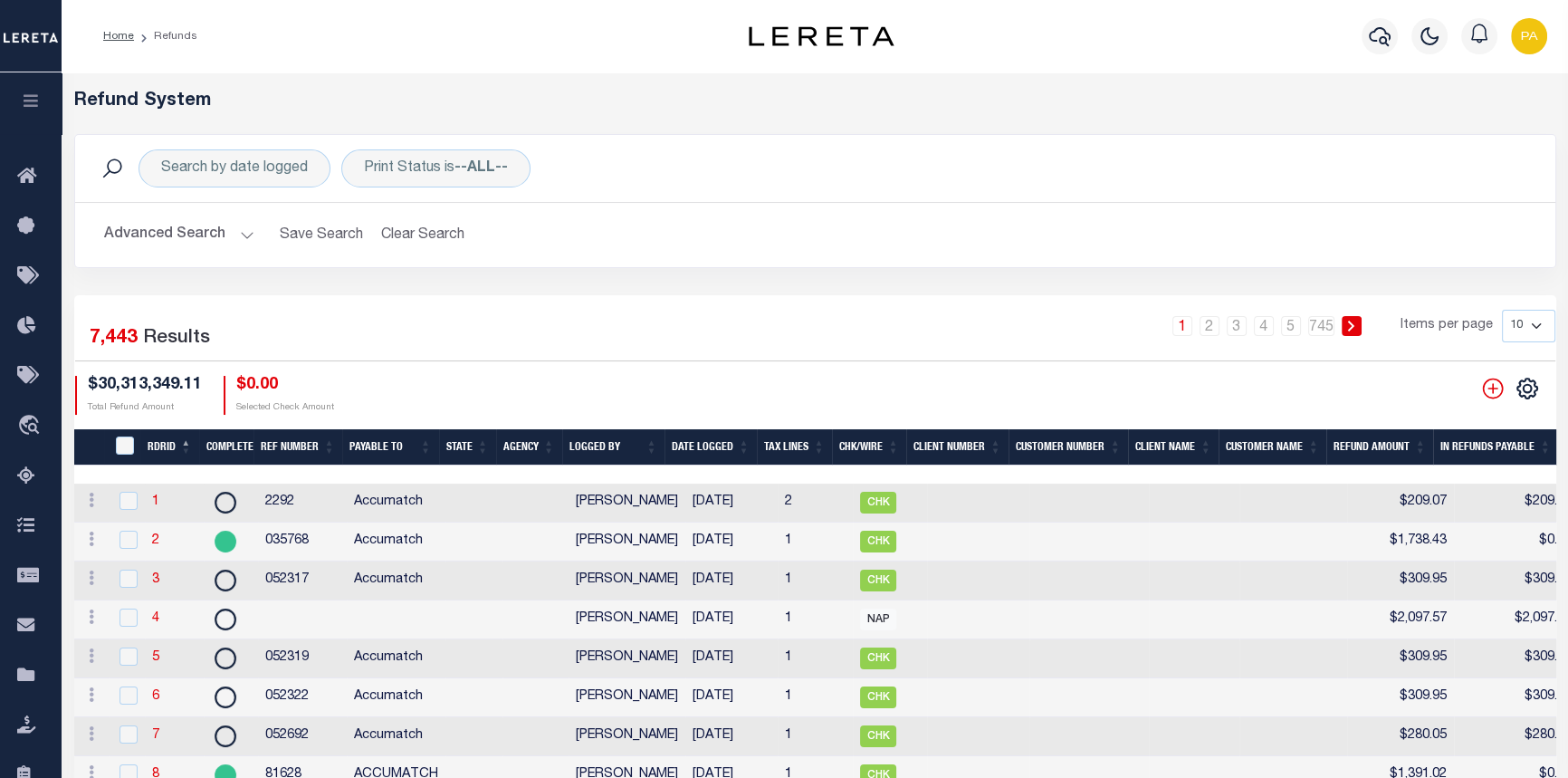
click at [237, 231] on button "Advanced Search" at bounding box center [179, 235] width 150 height 36
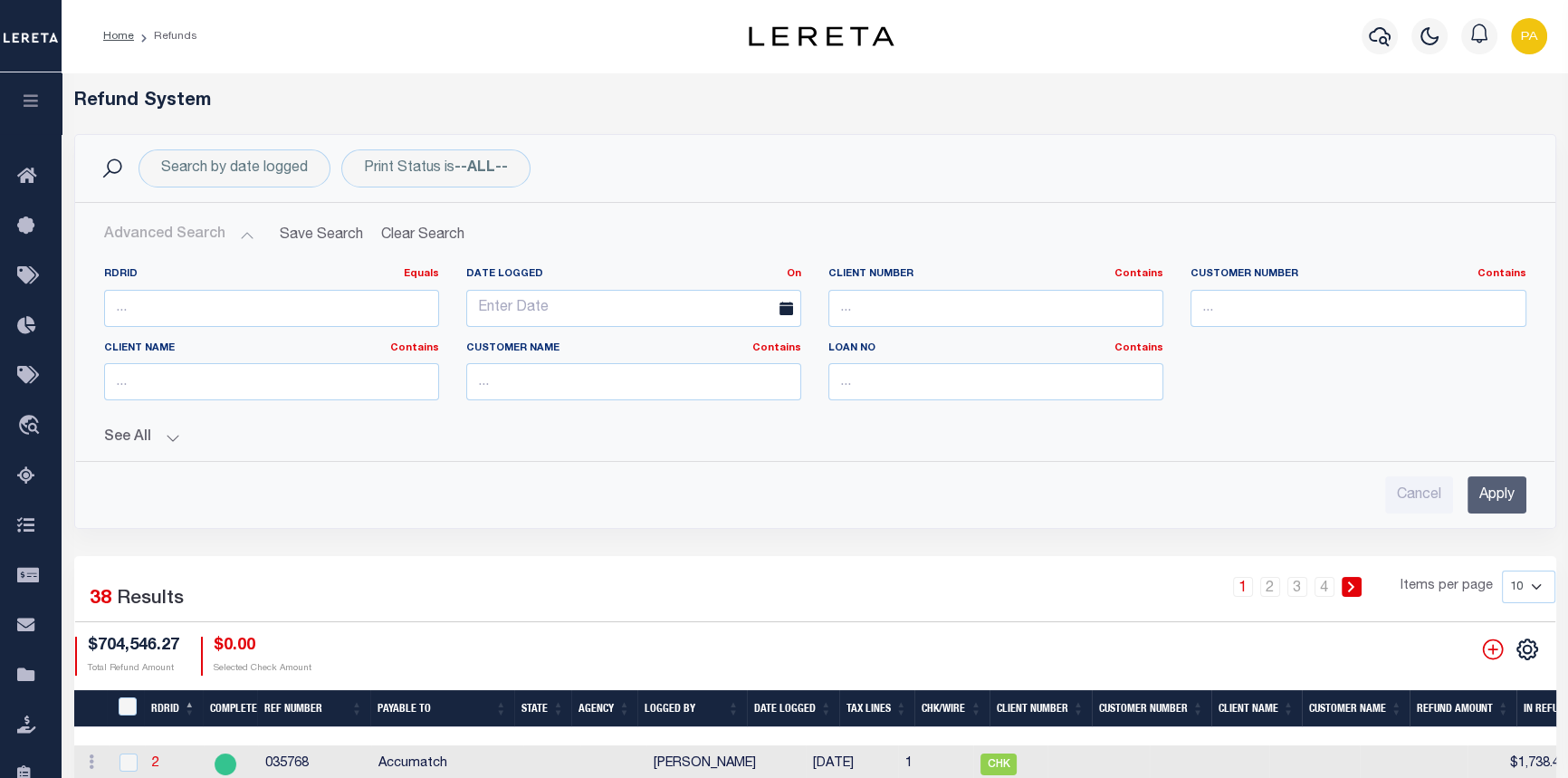
click at [174, 437] on button "See All" at bounding box center [814, 437] width 1422 height 17
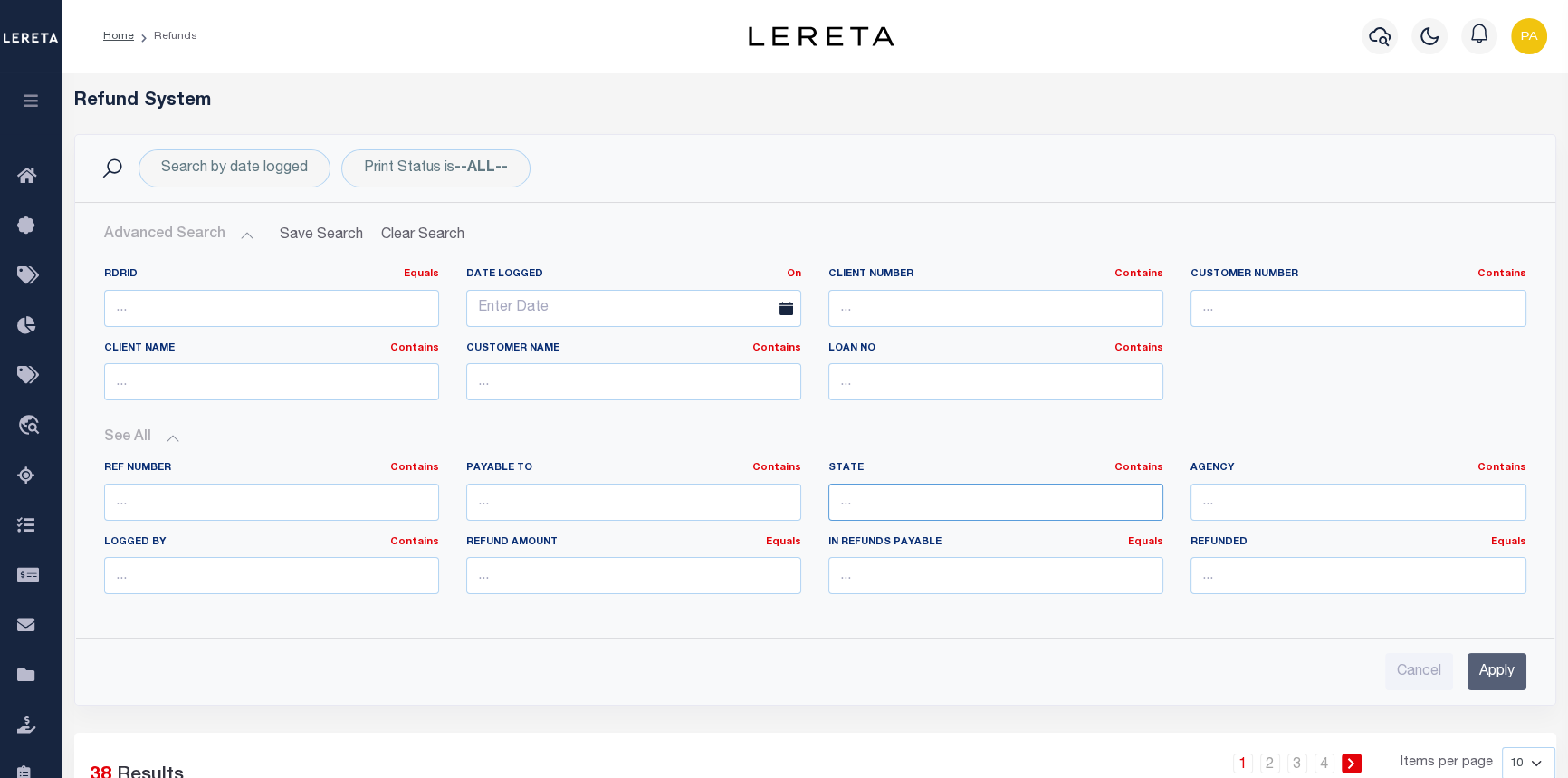
click at [887, 504] on input "text" at bounding box center [995, 503] width 335 height 38
type input "CA"
click at [1370, 513] on input "text" at bounding box center [1357, 503] width 335 height 38
type input "KERN COUNTY"
click at [1507, 672] on input "Apply" at bounding box center [1497, 671] width 59 height 38
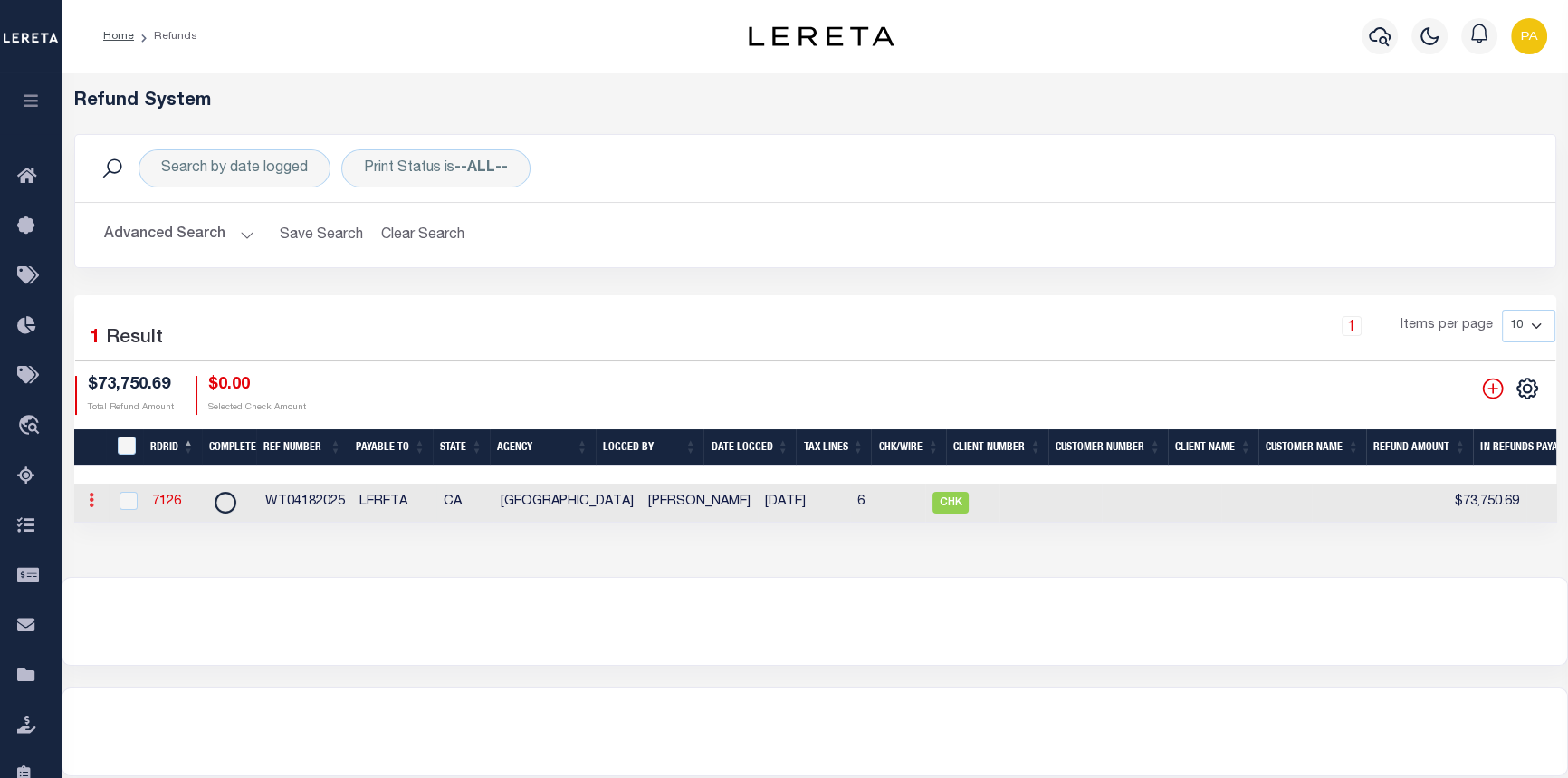
click at [91, 502] on icon at bounding box center [92, 500] width 6 height 15
click at [141, 560] on link "View Refund Detail" at bounding box center [161, 559] width 158 height 30
checkbox input "true"
select select "CA"
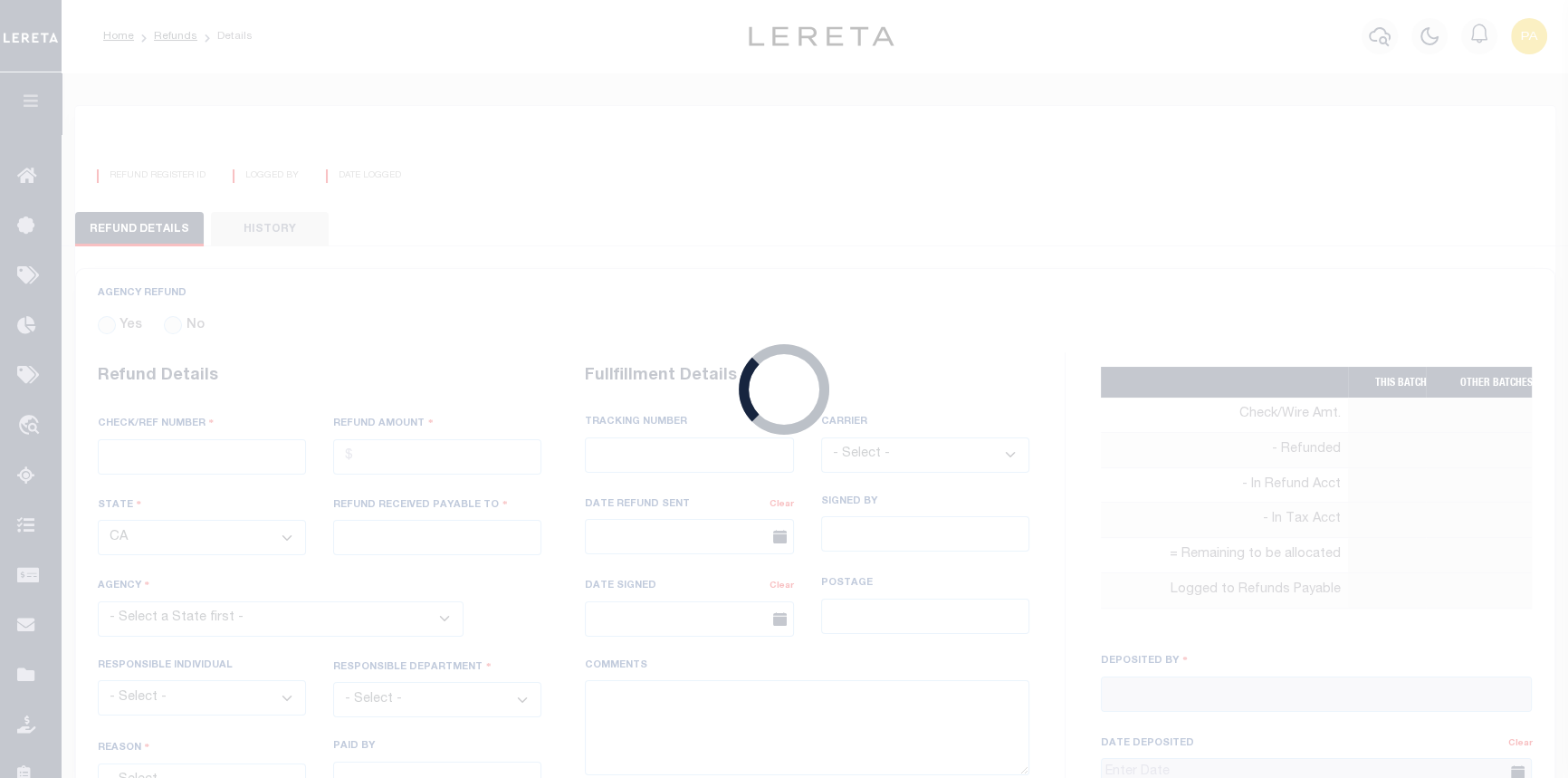
radio input "true"
type input "WT04182025"
type input "$73,750.69"
type input "LERETA"
select select
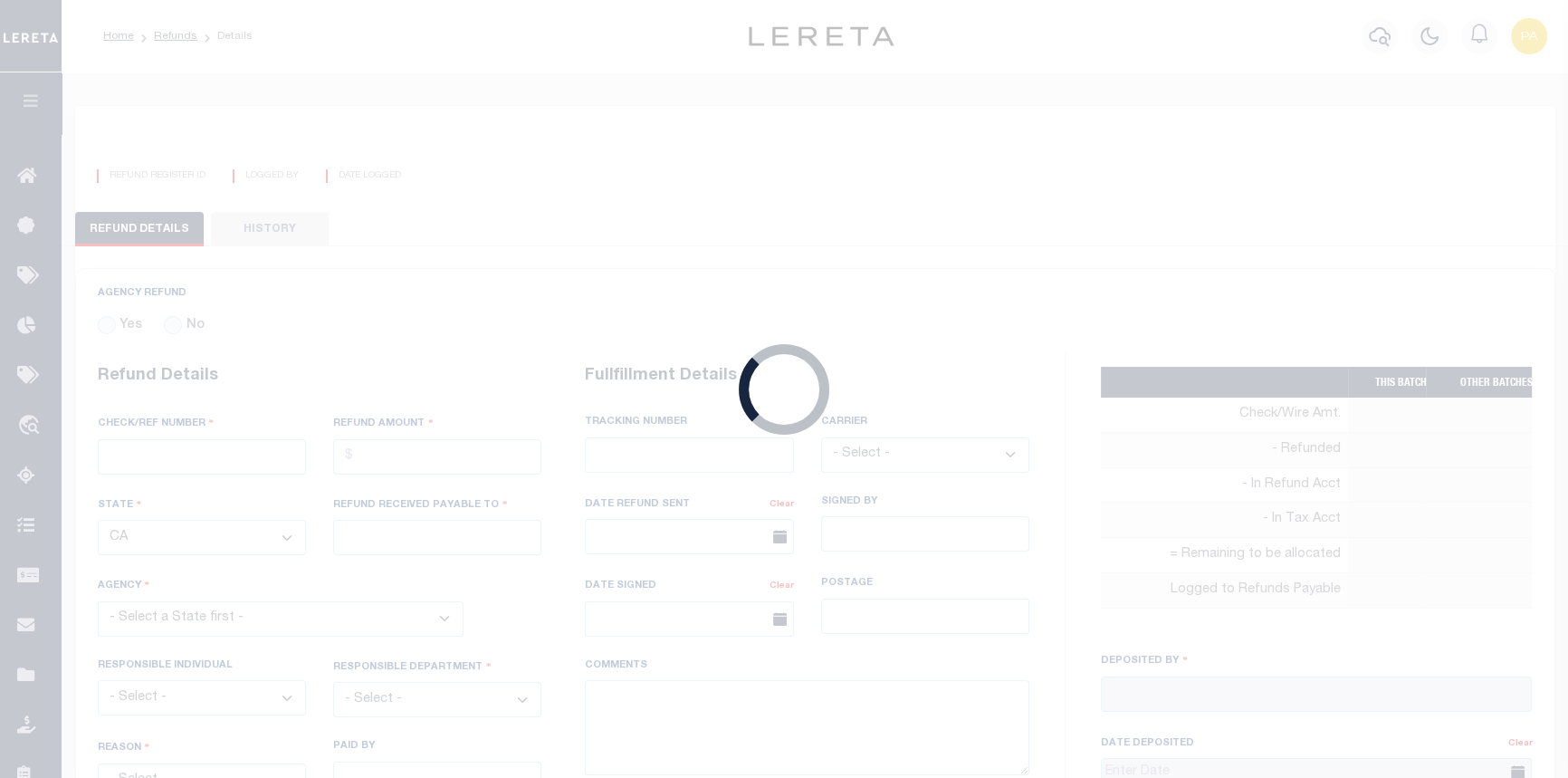
select select "COL"
select select "OVP"
type input "WIRED FUNDS"
type input "05/16/2025"
type textarea "THIS IS A WIRE REFUND FROM THE AGENCY FOR POMONA AND ACCUMATCH LOANS."
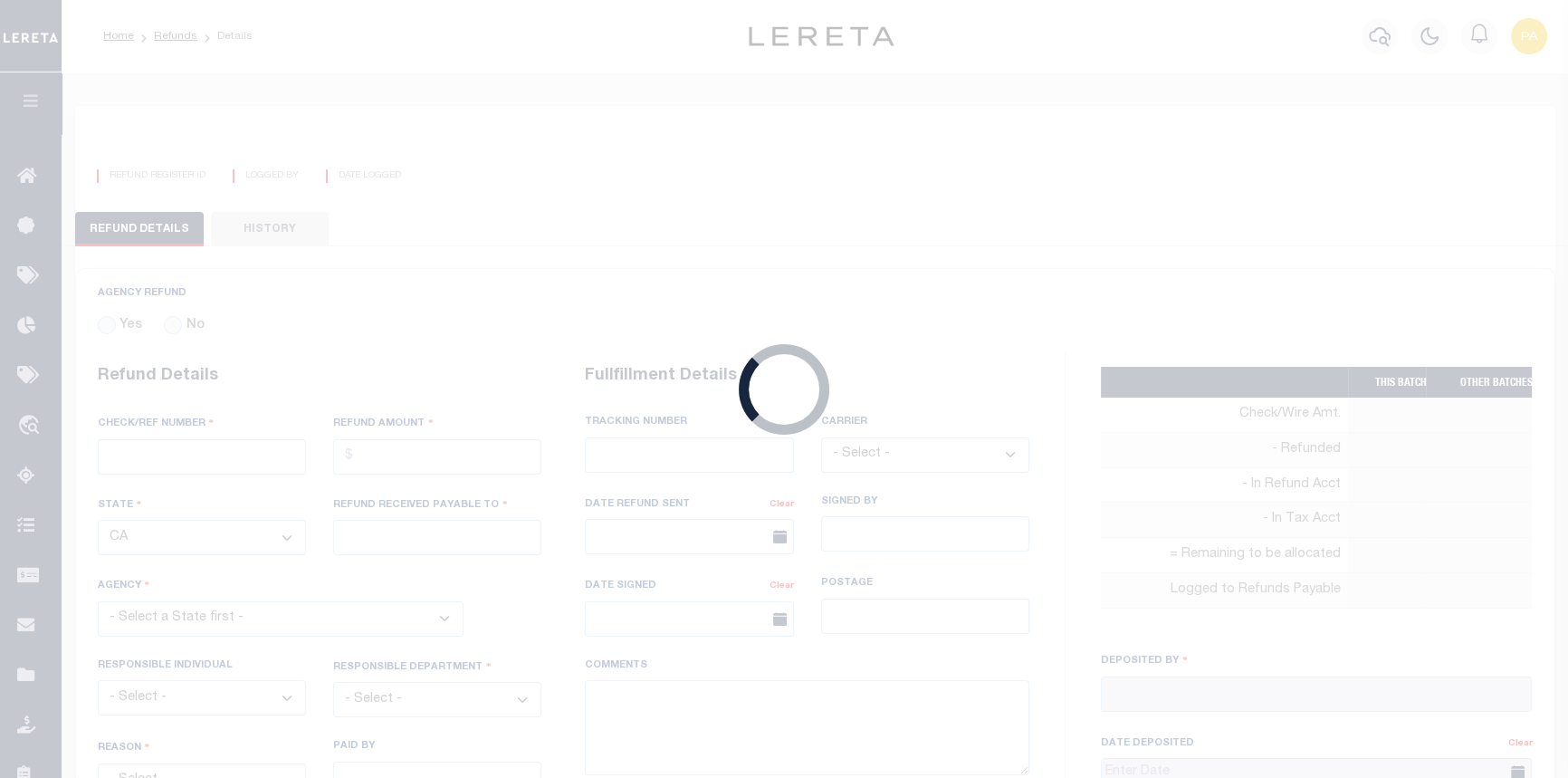
type input "Martinez, Myrna"
type input "05/12/2025"
select select "602900000"
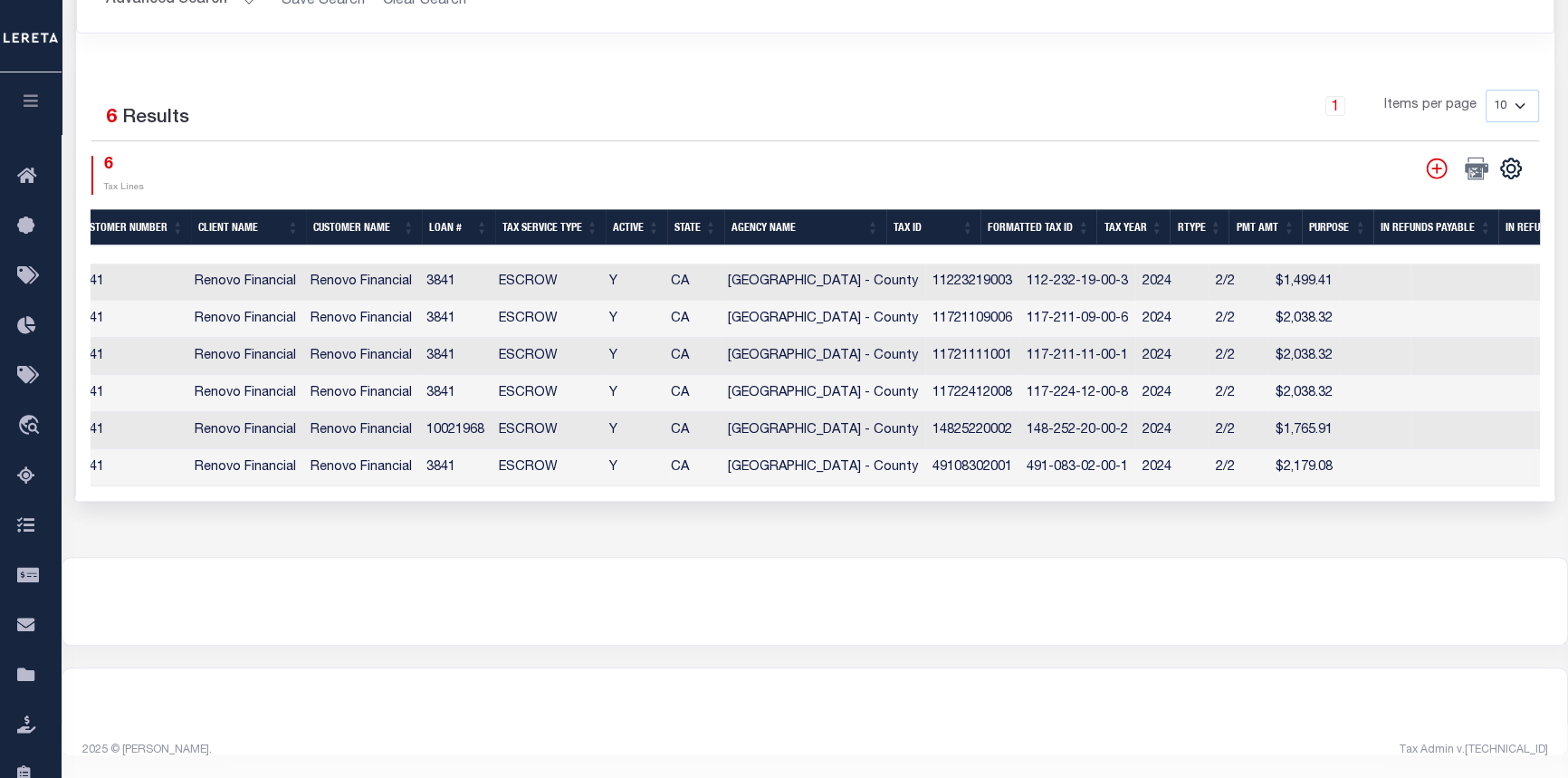
click at [751, 471] on td "KERN COUNTY - County" at bounding box center [822, 468] width 204 height 38
checkbox input "true"
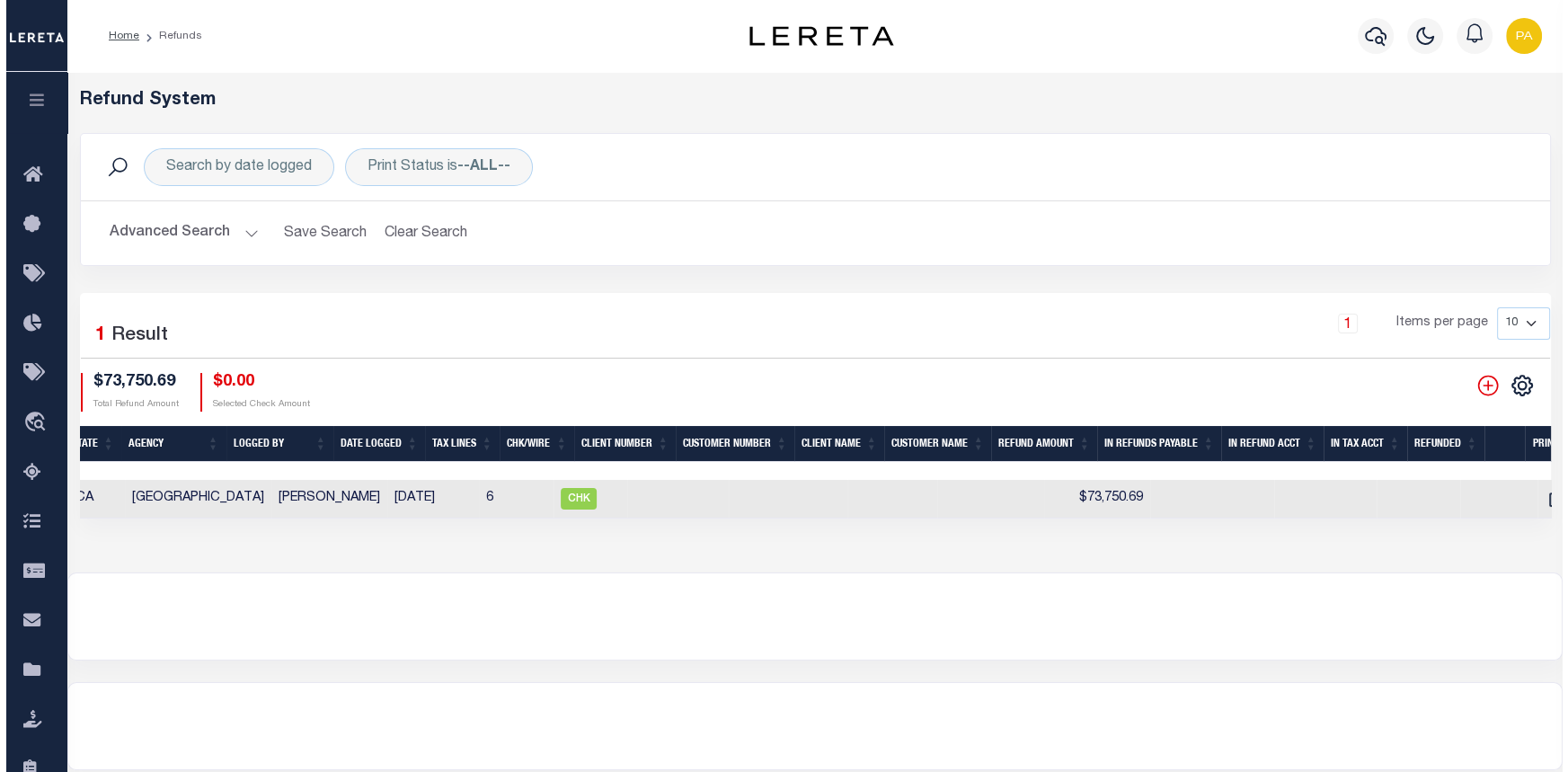
scroll to position [0, 437]
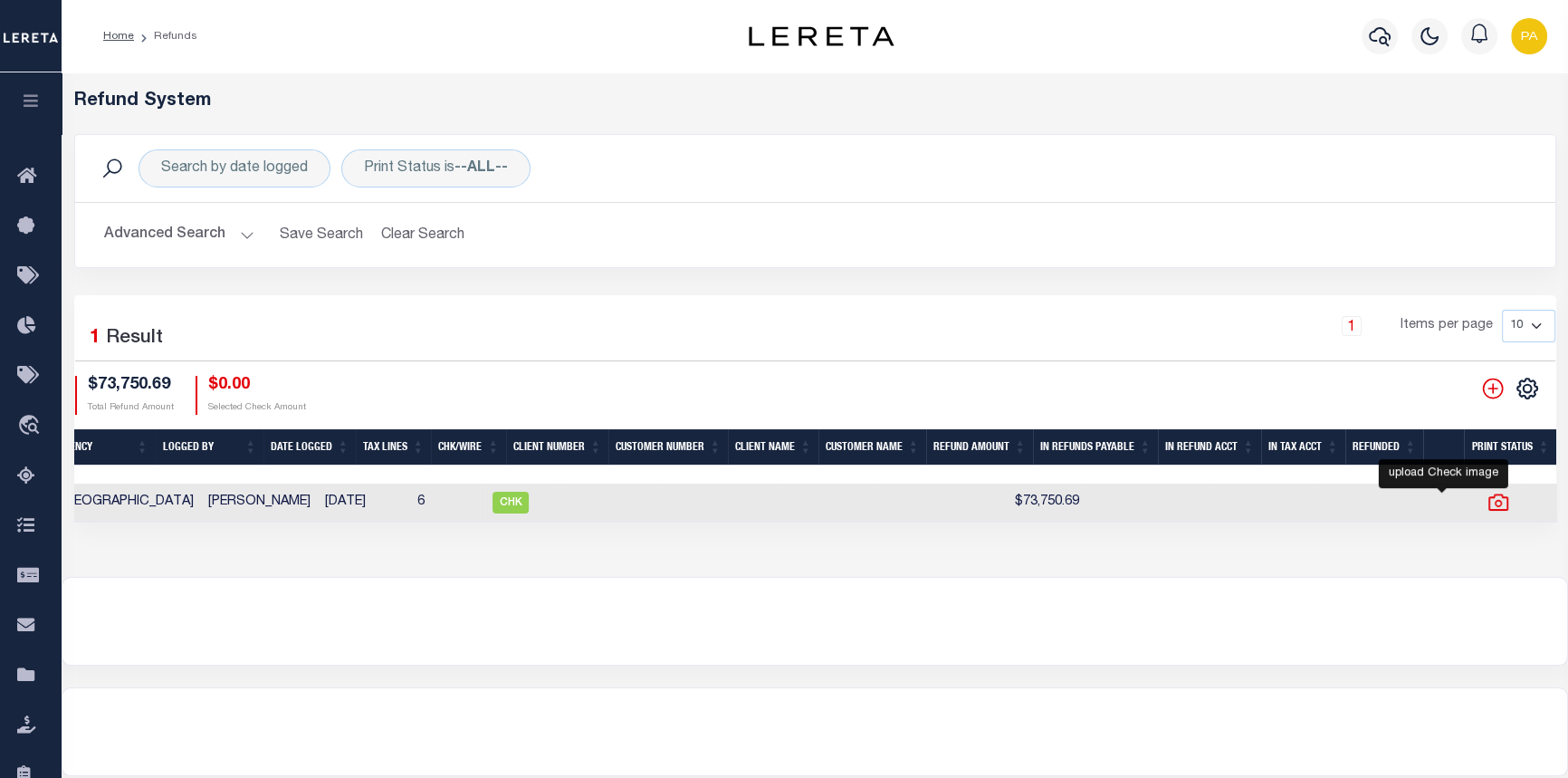
click at [1486, 509] on icon "" at bounding box center [1498, 503] width 24 height 24
checkbox input "true"
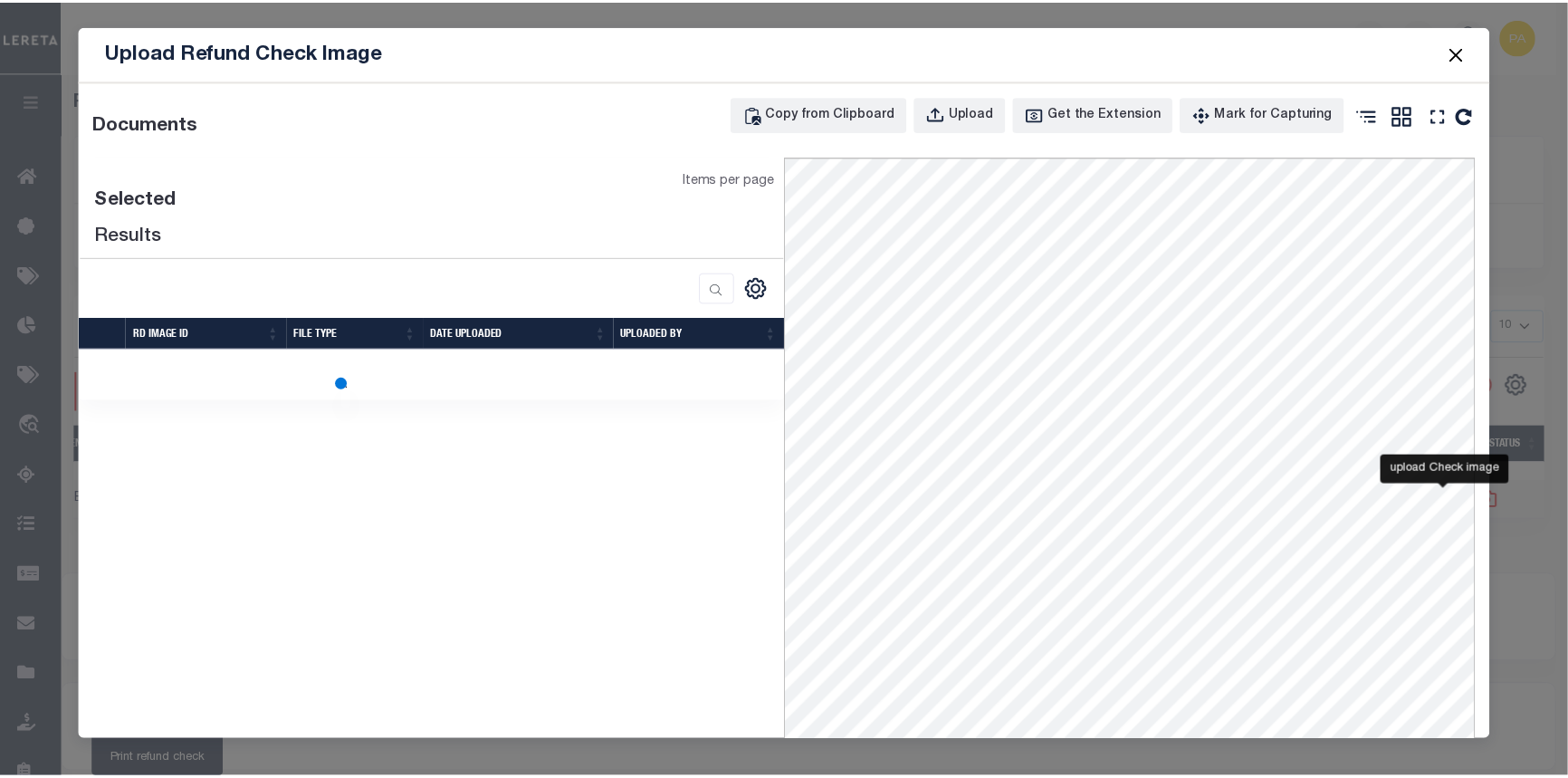
scroll to position [0, 427]
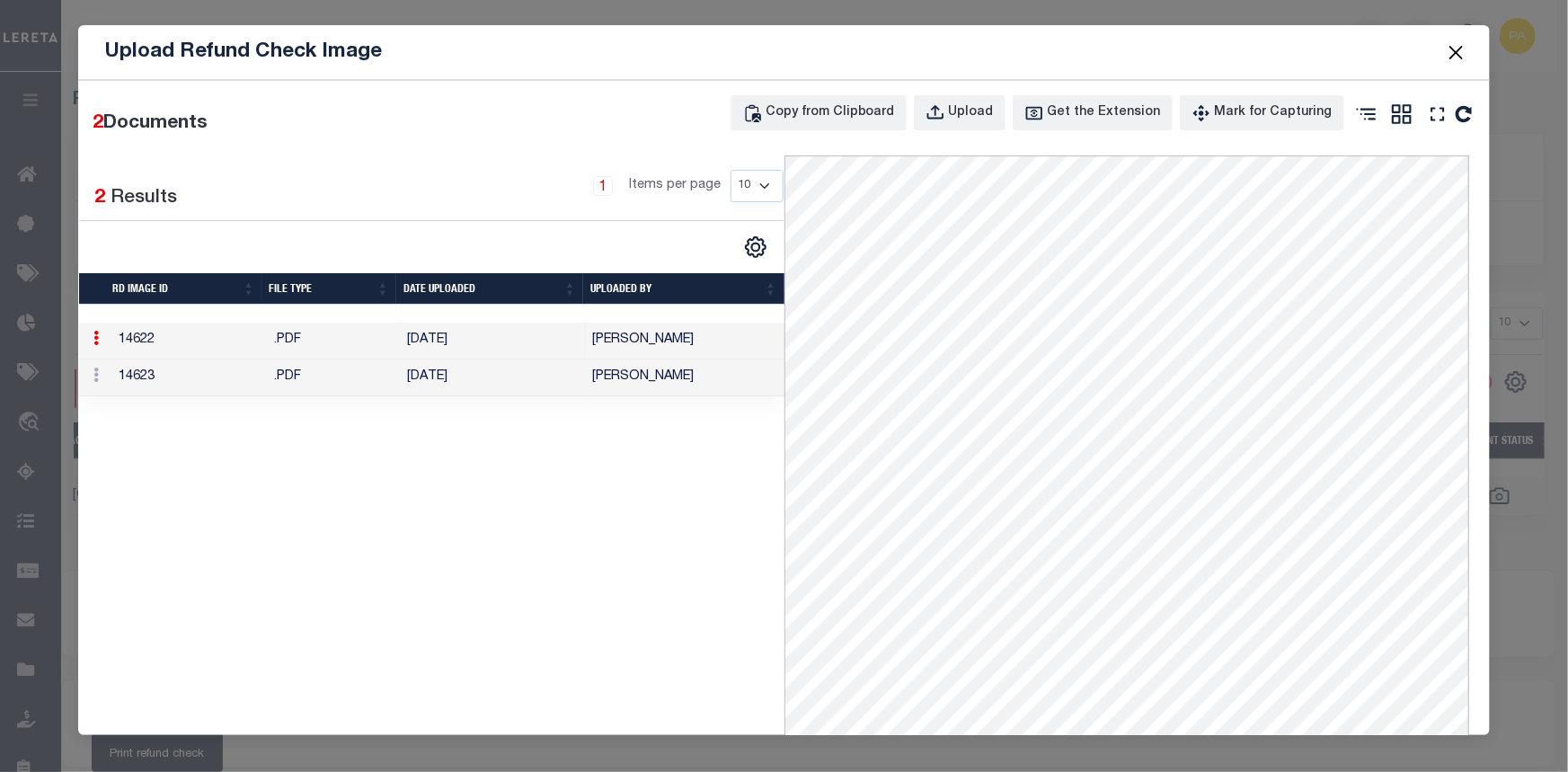
click at [1456, 49] on button "Close" at bounding box center [1456, 52] width 24 height 24
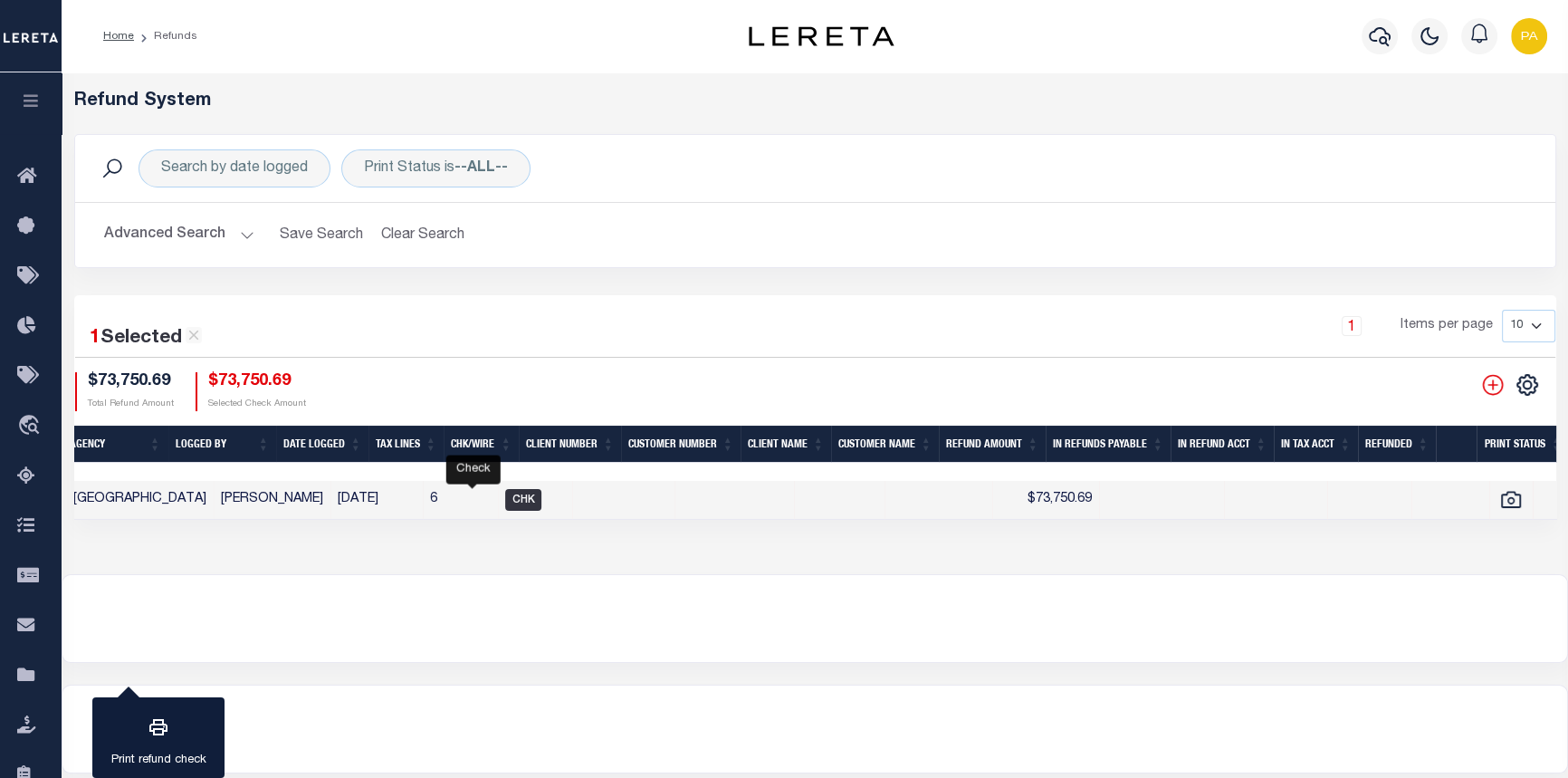
click at [505, 508] on span "CHK" at bounding box center [523, 500] width 37 height 22
checkbox input "false"
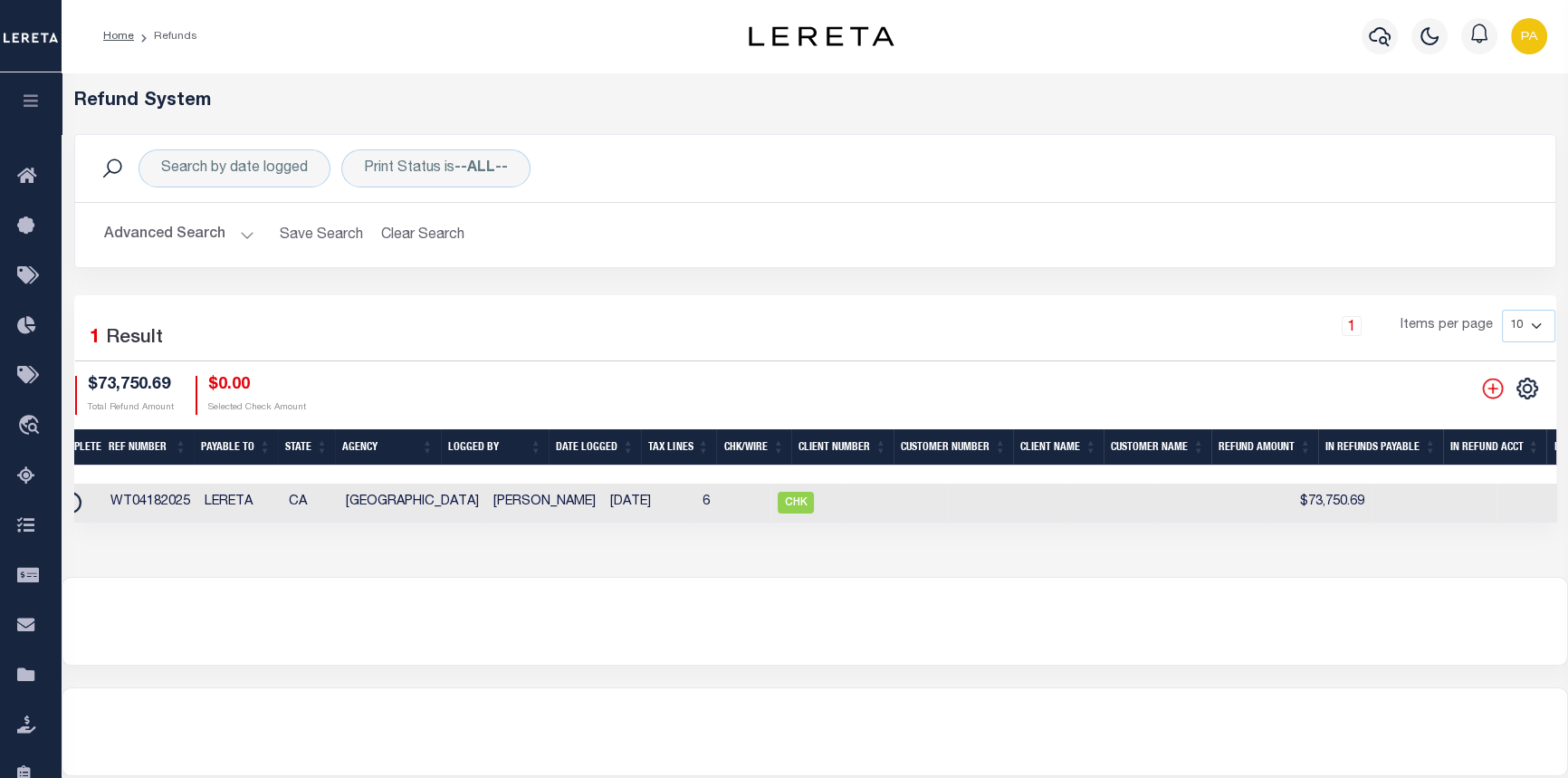
scroll to position [0, 82]
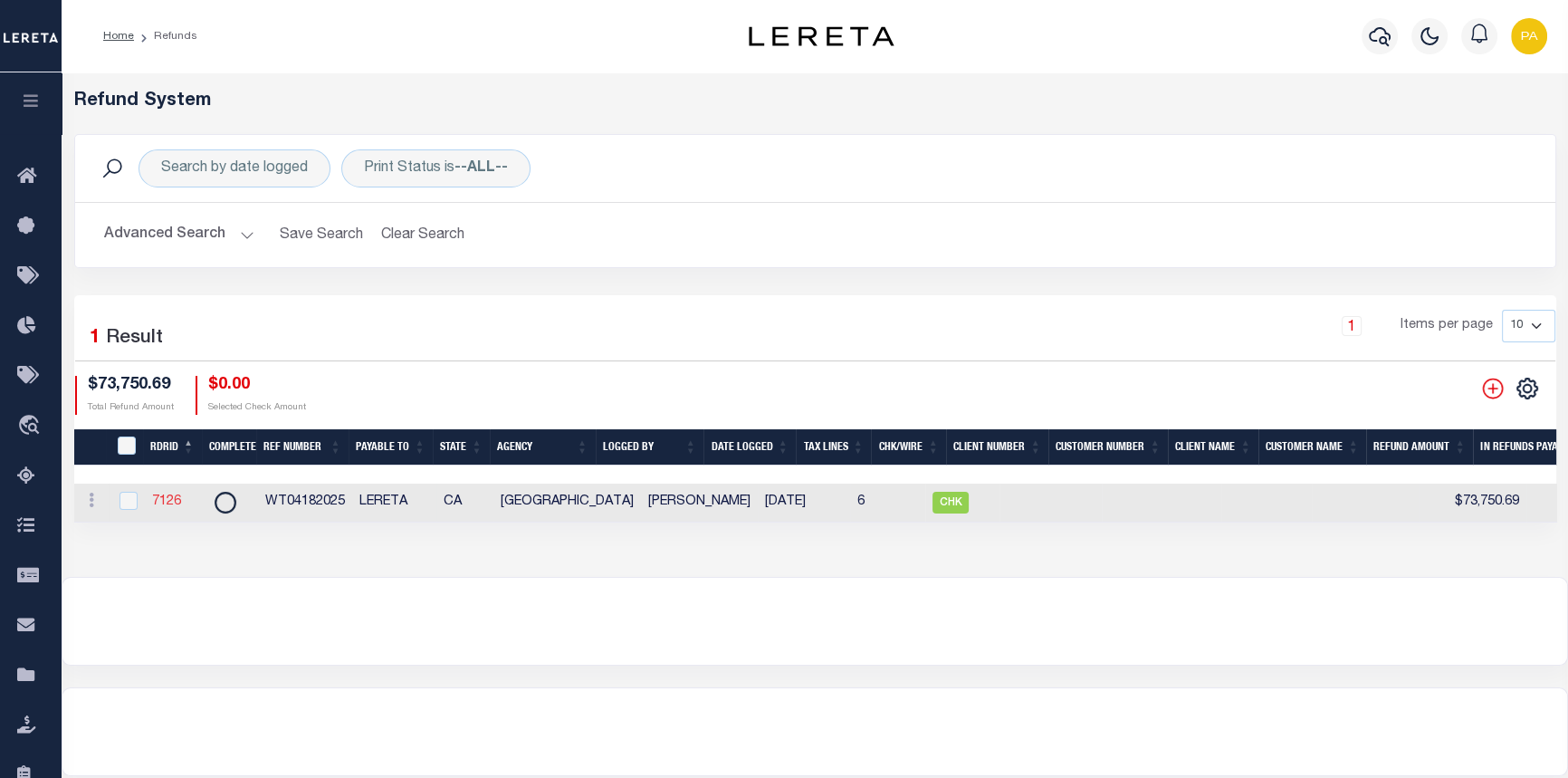
click at [163, 506] on link "7126" at bounding box center [166, 502] width 29 height 13
checkbox input "true"
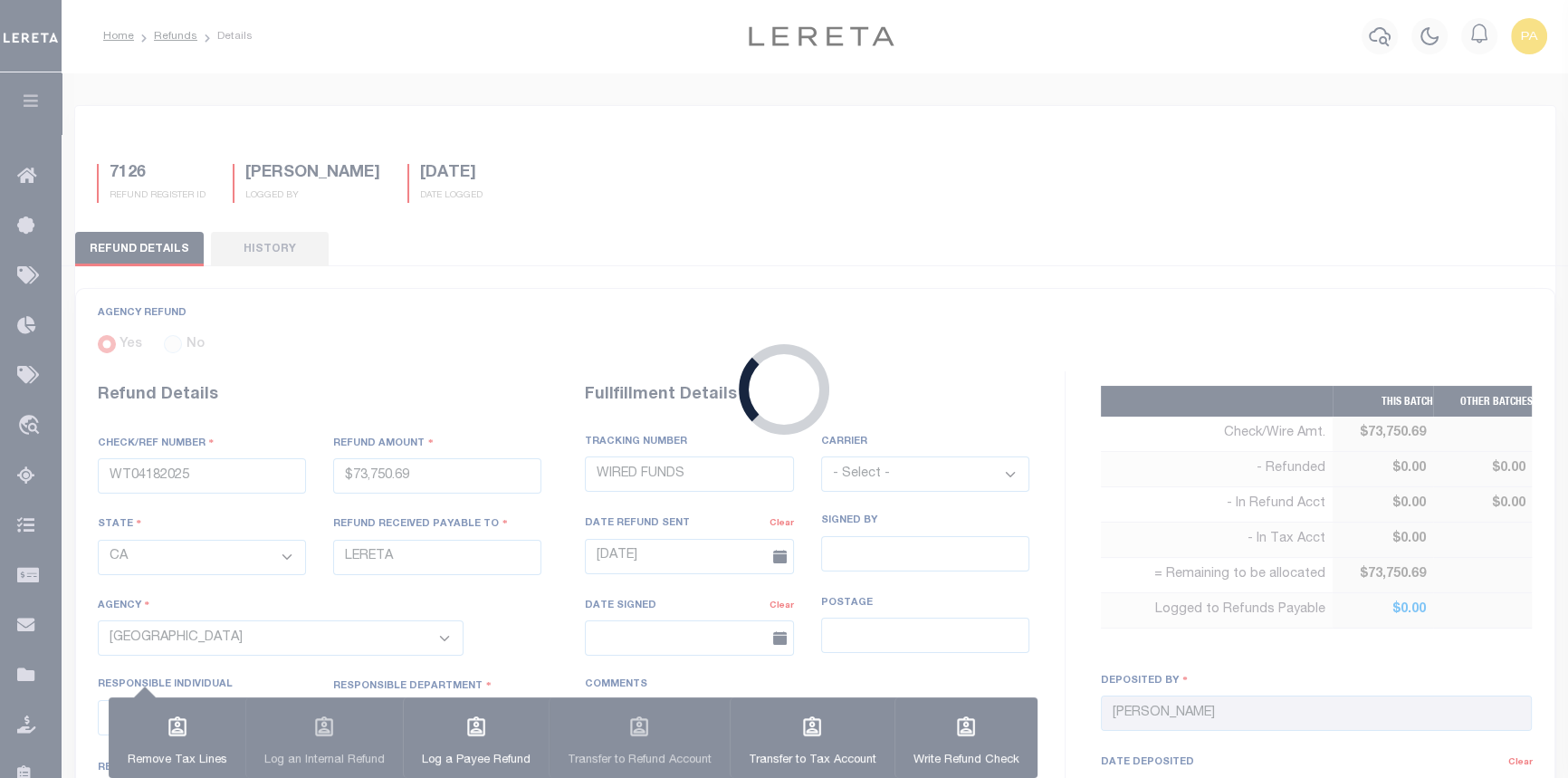
type input "$73,750.69"
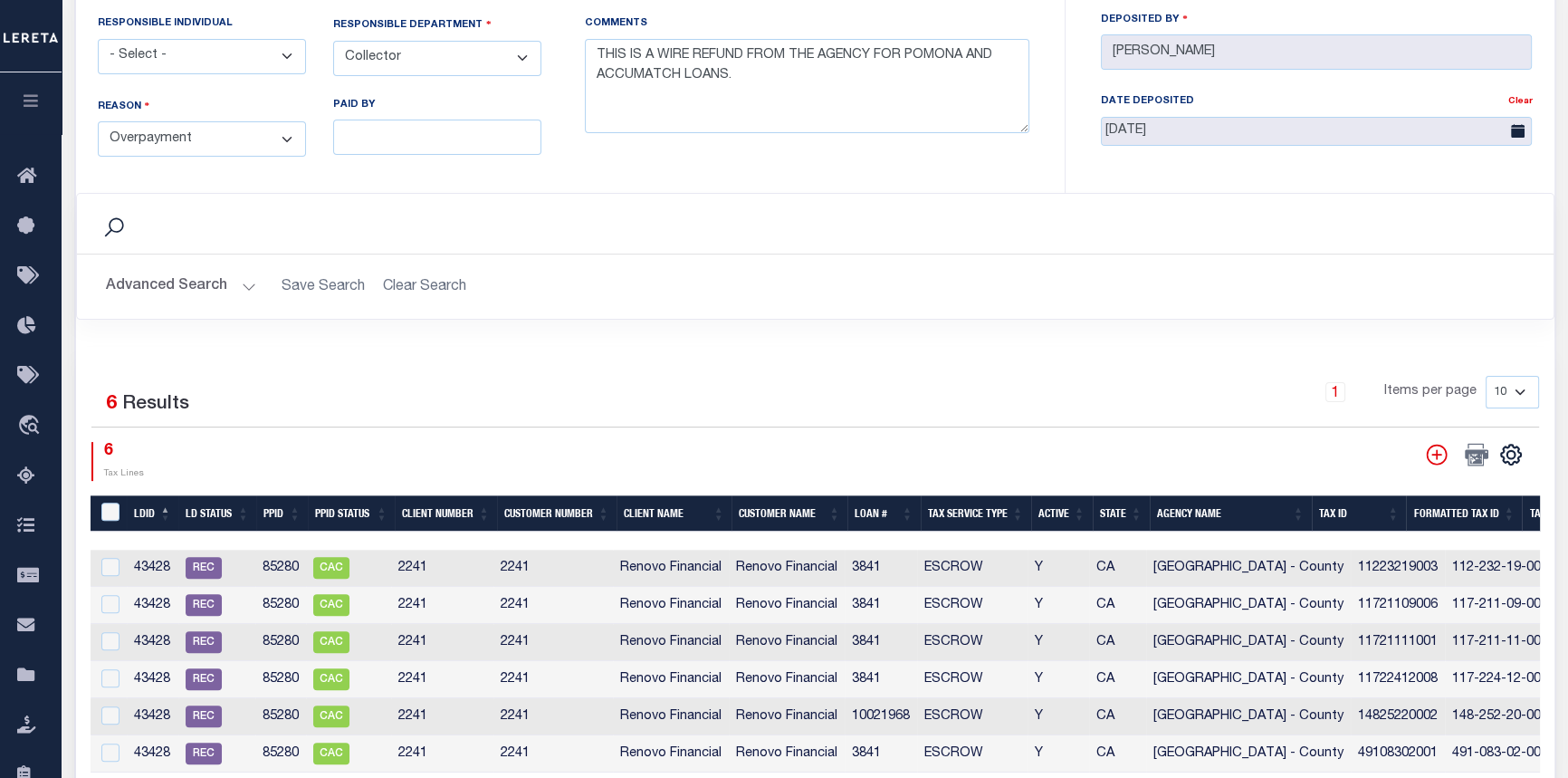
scroll to position [823, 0]
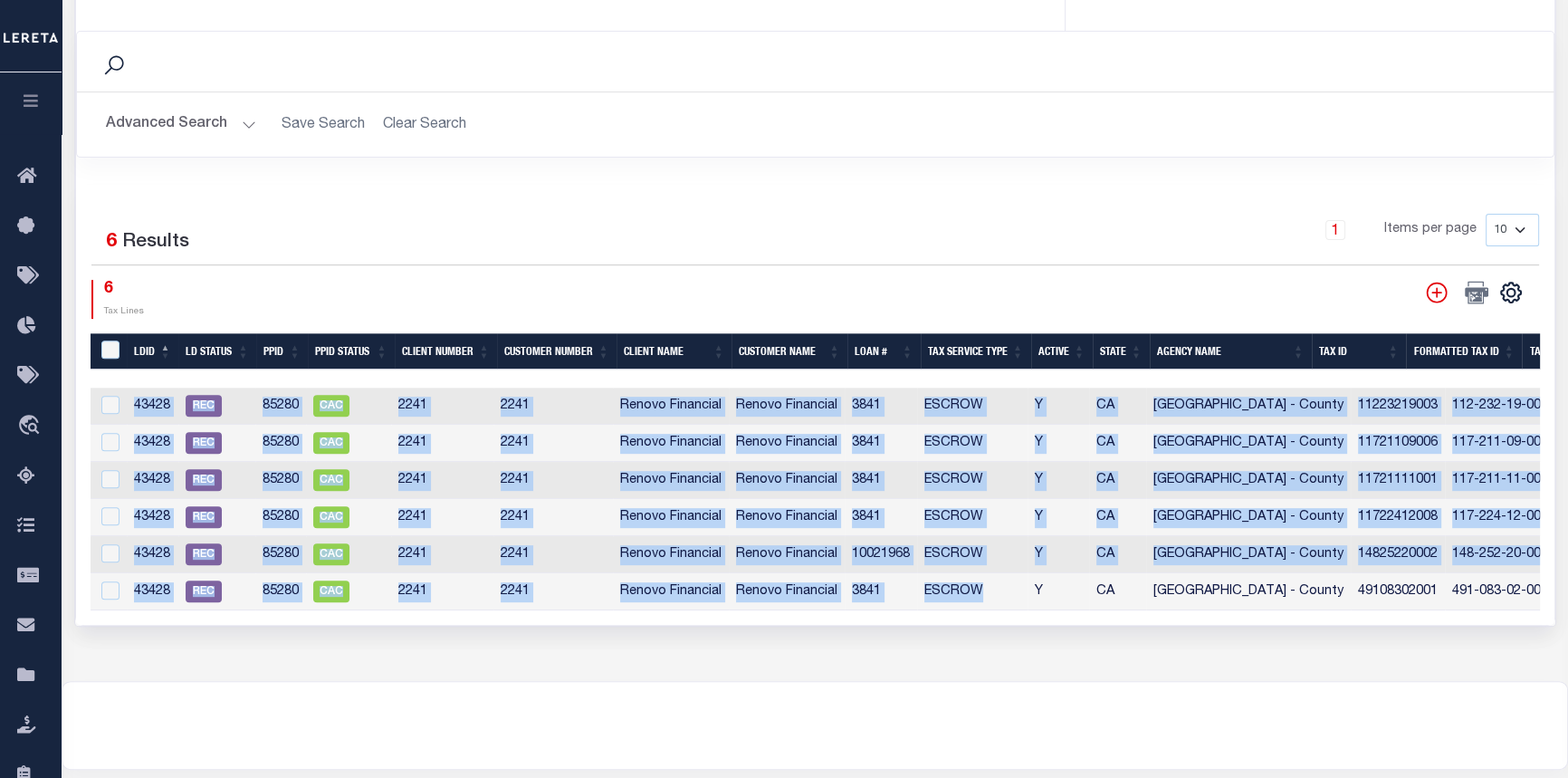
drag, startPoint x: 1023, startPoint y: 603, endPoint x: 1181, endPoint y: 637, distance: 161.6
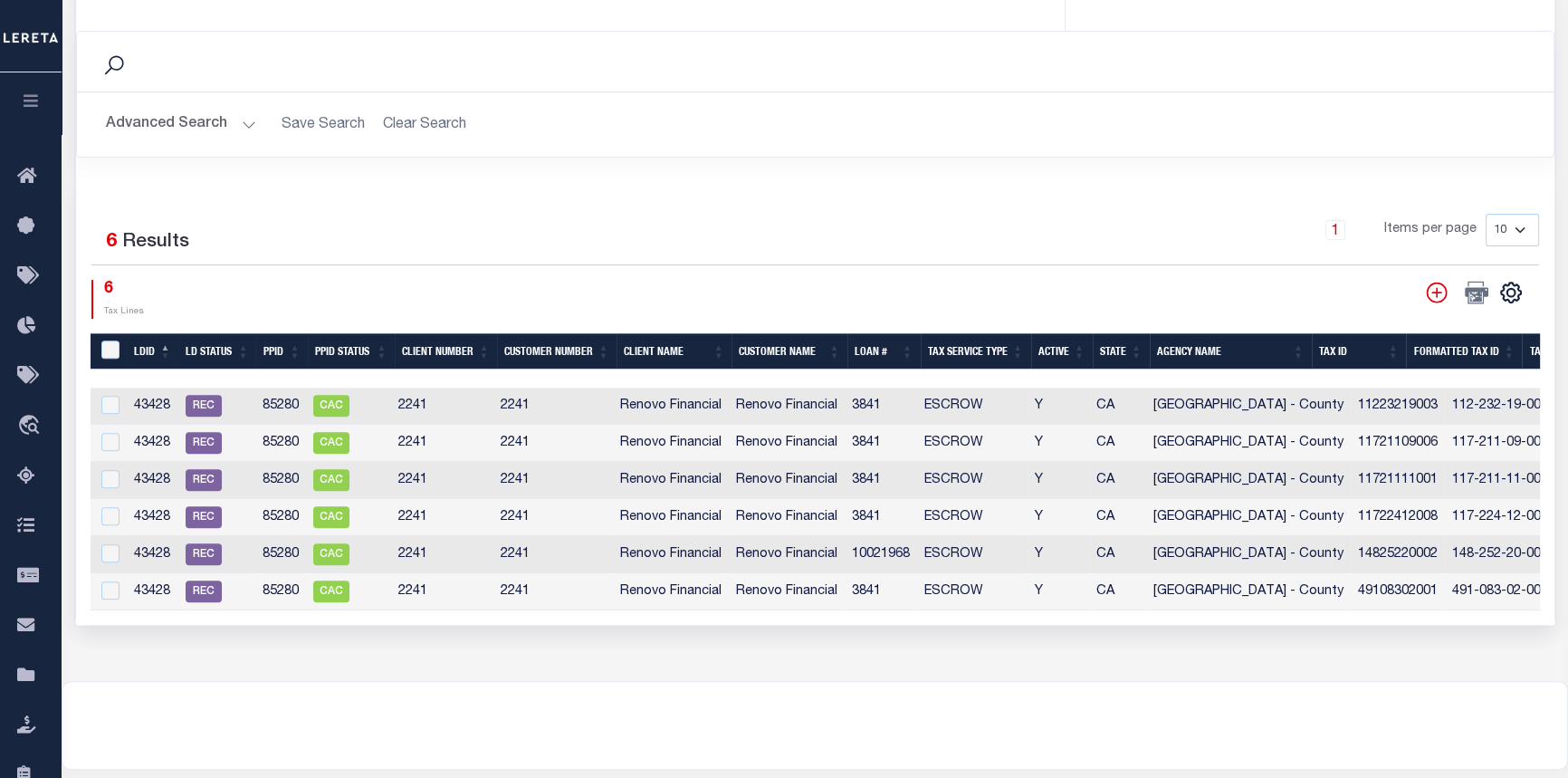
drag, startPoint x: 766, startPoint y: 617, endPoint x: 1087, endPoint y: 670, distance: 325.3
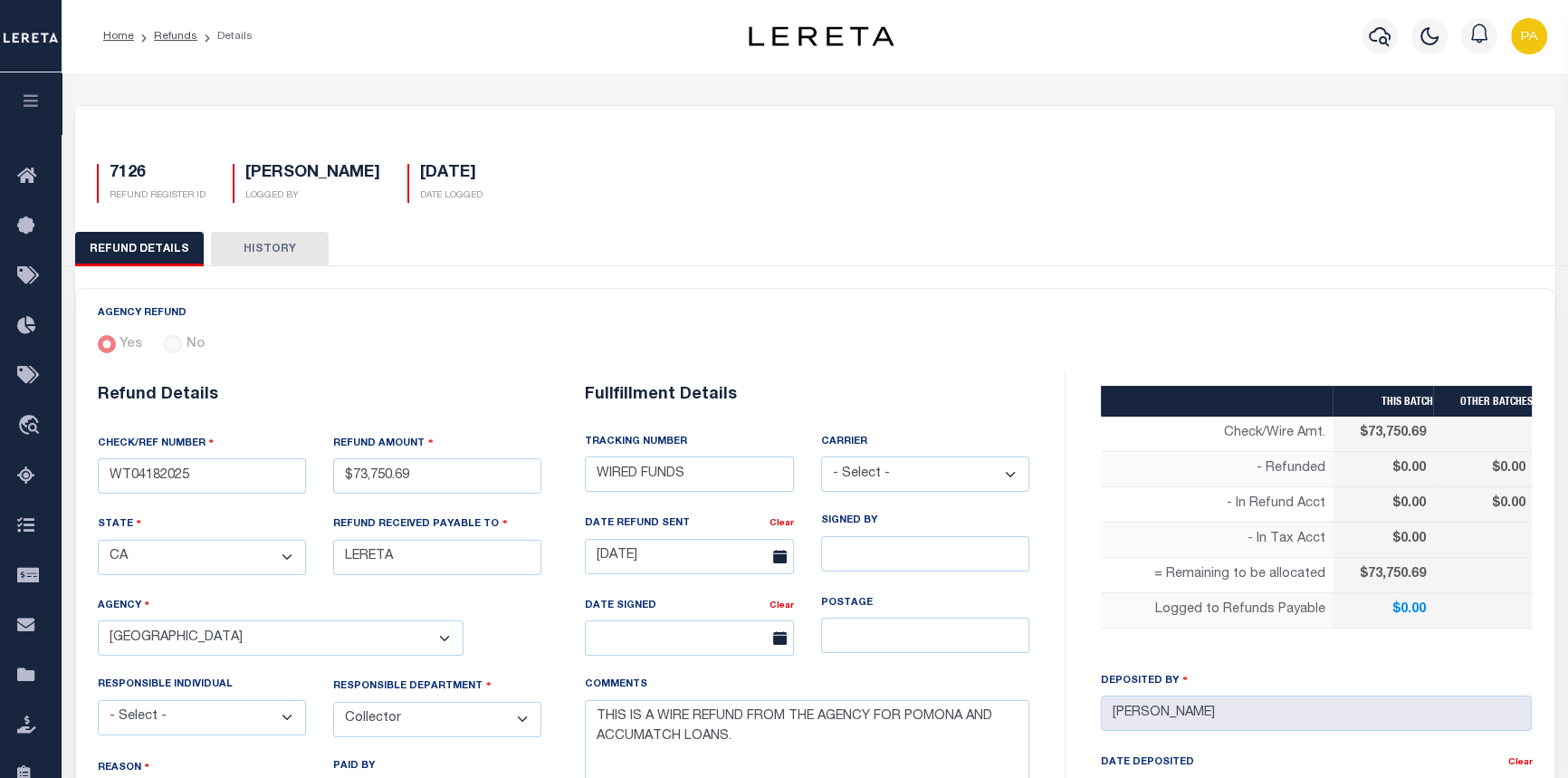
scroll to position [0, 0]
drag, startPoint x: 228, startPoint y: 99, endPoint x: 235, endPoint y: 67, distance: 32.8
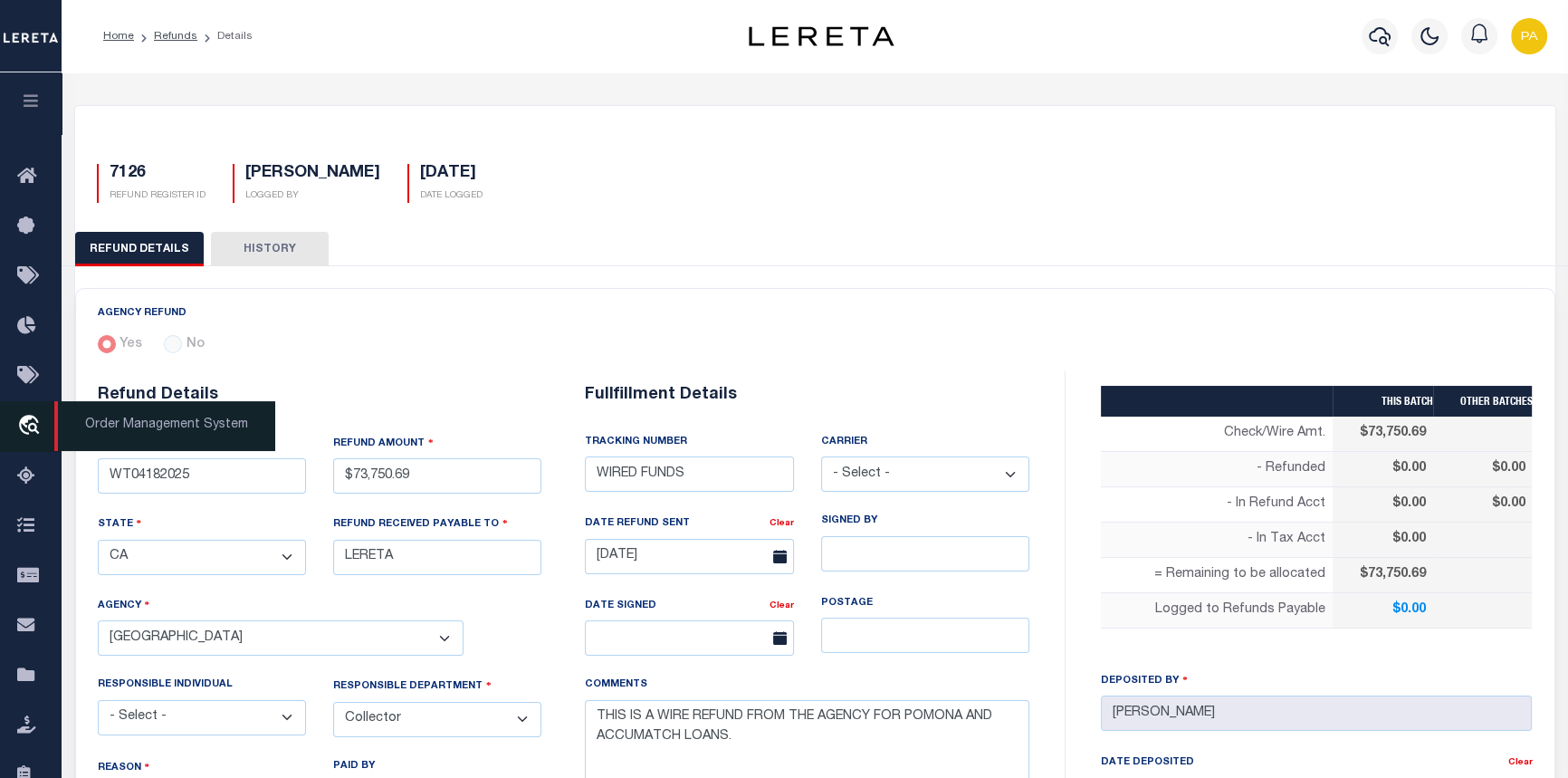
click at [131, 438] on span "Order Management System" at bounding box center [165, 426] width 221 height 49
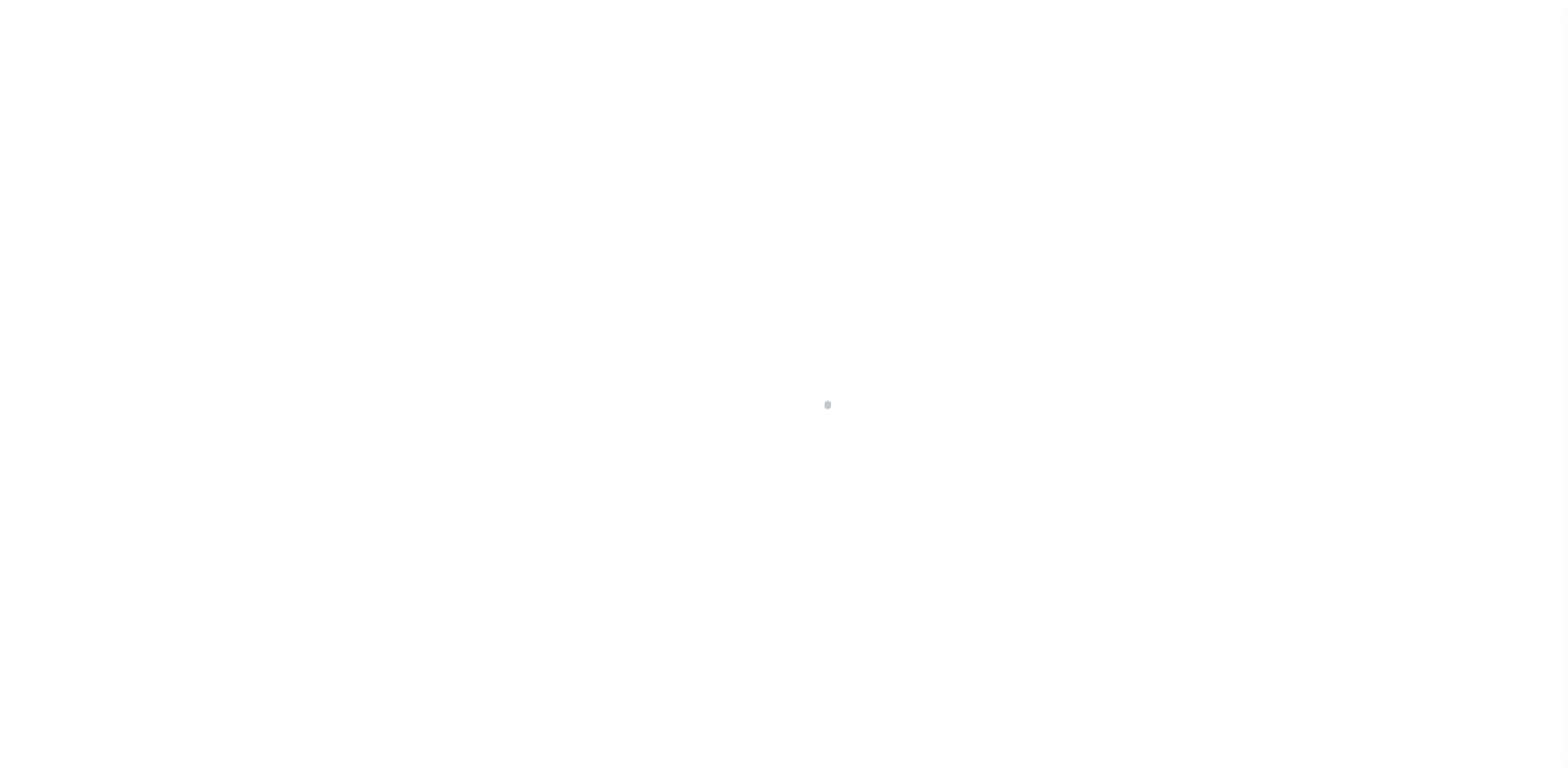
select select "CAC"
select select "TRA"
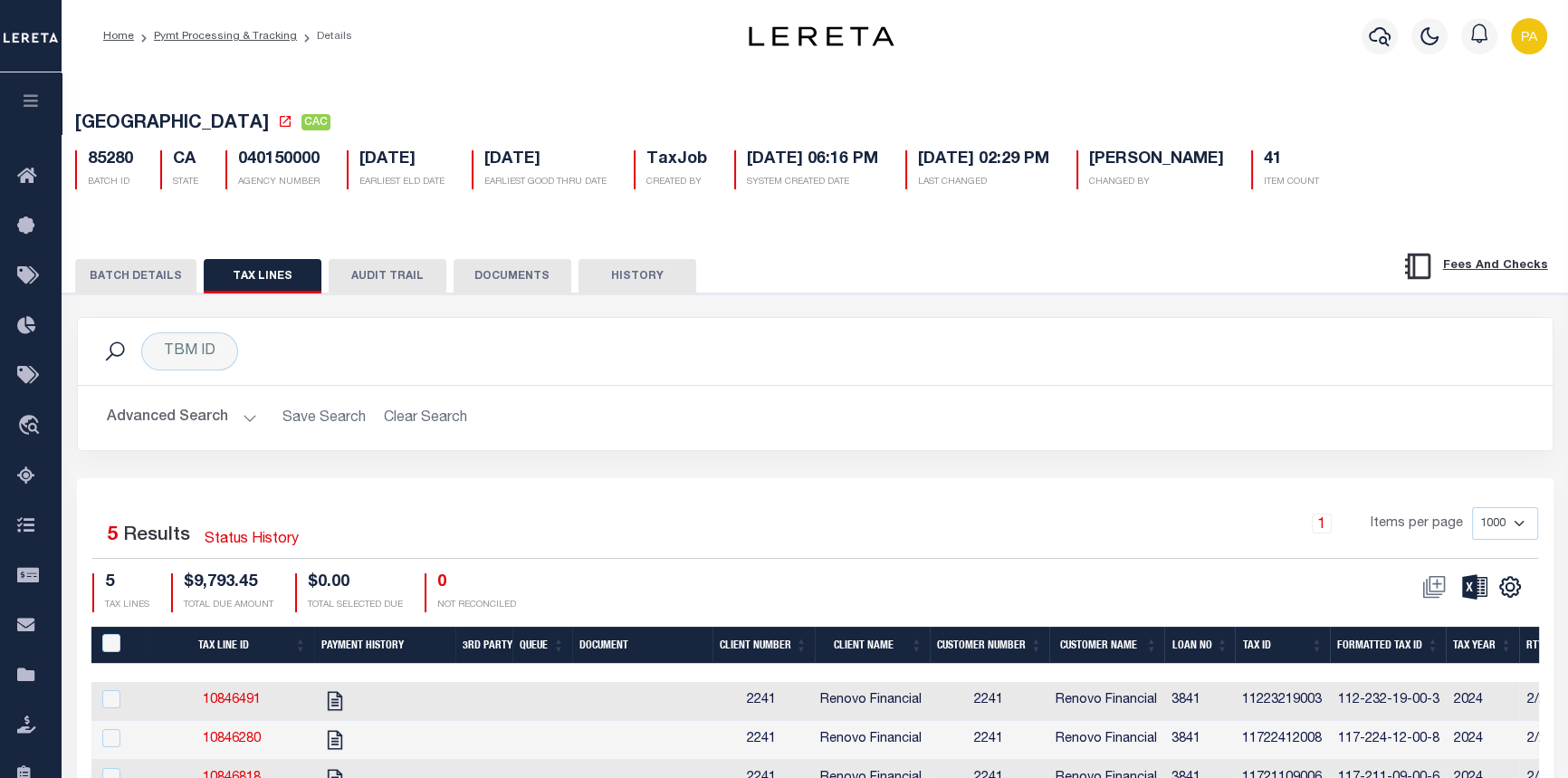
click at [163, 279] on button "BATCH DETAILS" at bounding box center [135, 275] width 121 height 35
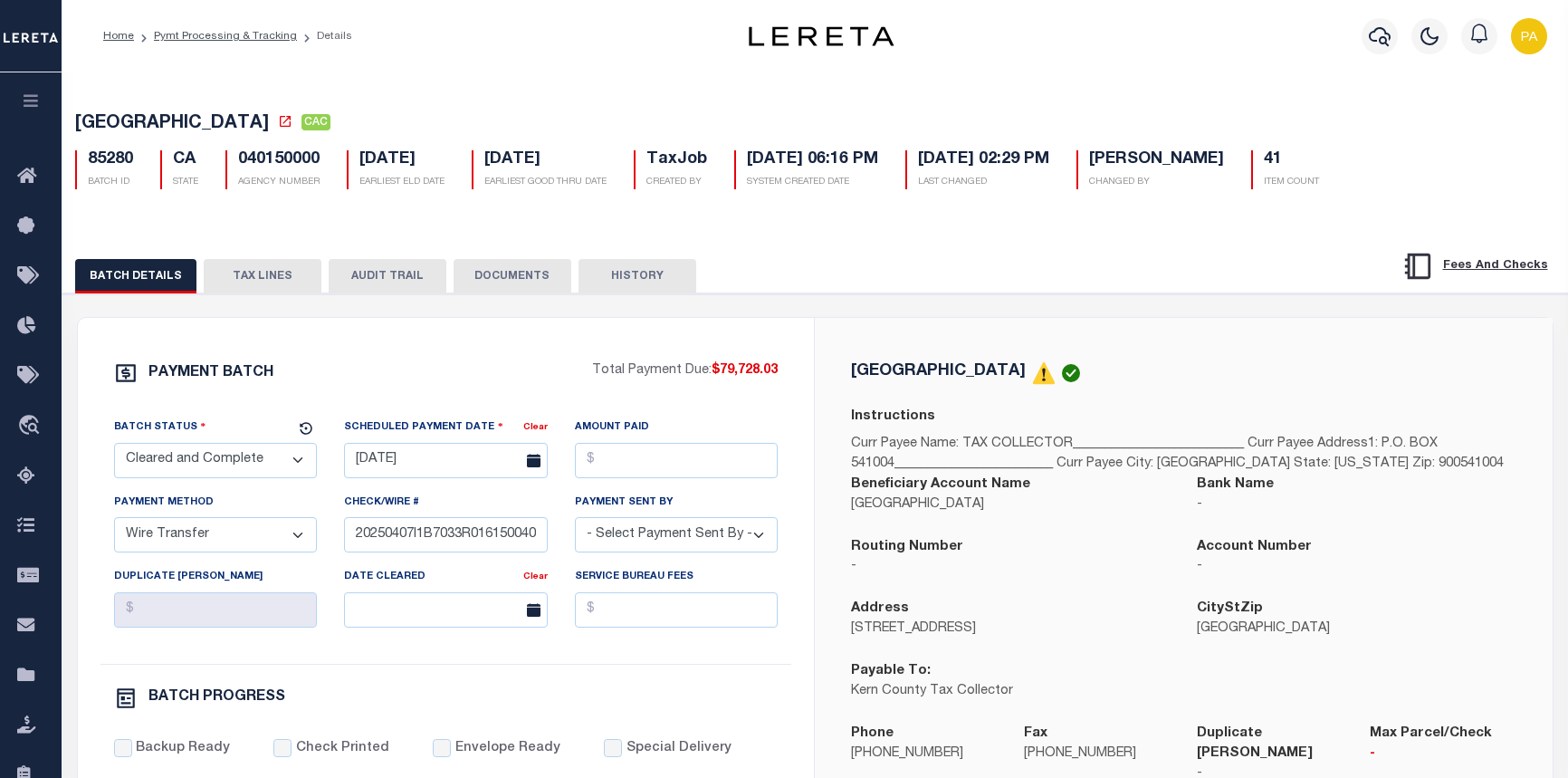
select select "CAC"
select select "TRA"
click at [113, 31] on link "Home" at bounding box center [118, 36] width 31 height 11
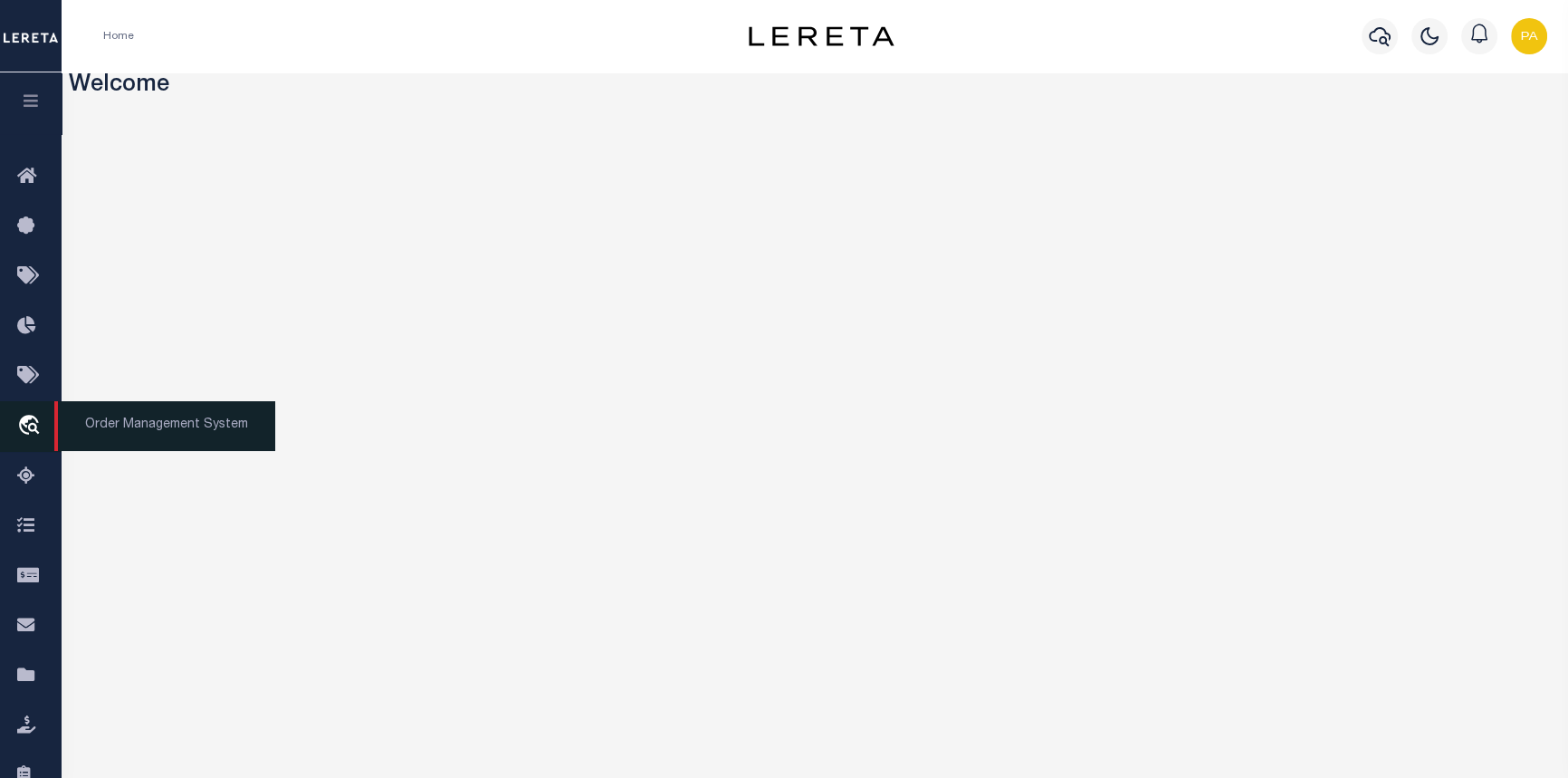
click at [170, 437] on span "Order Management System" at bounding box center [165, 426] width 221 height 49
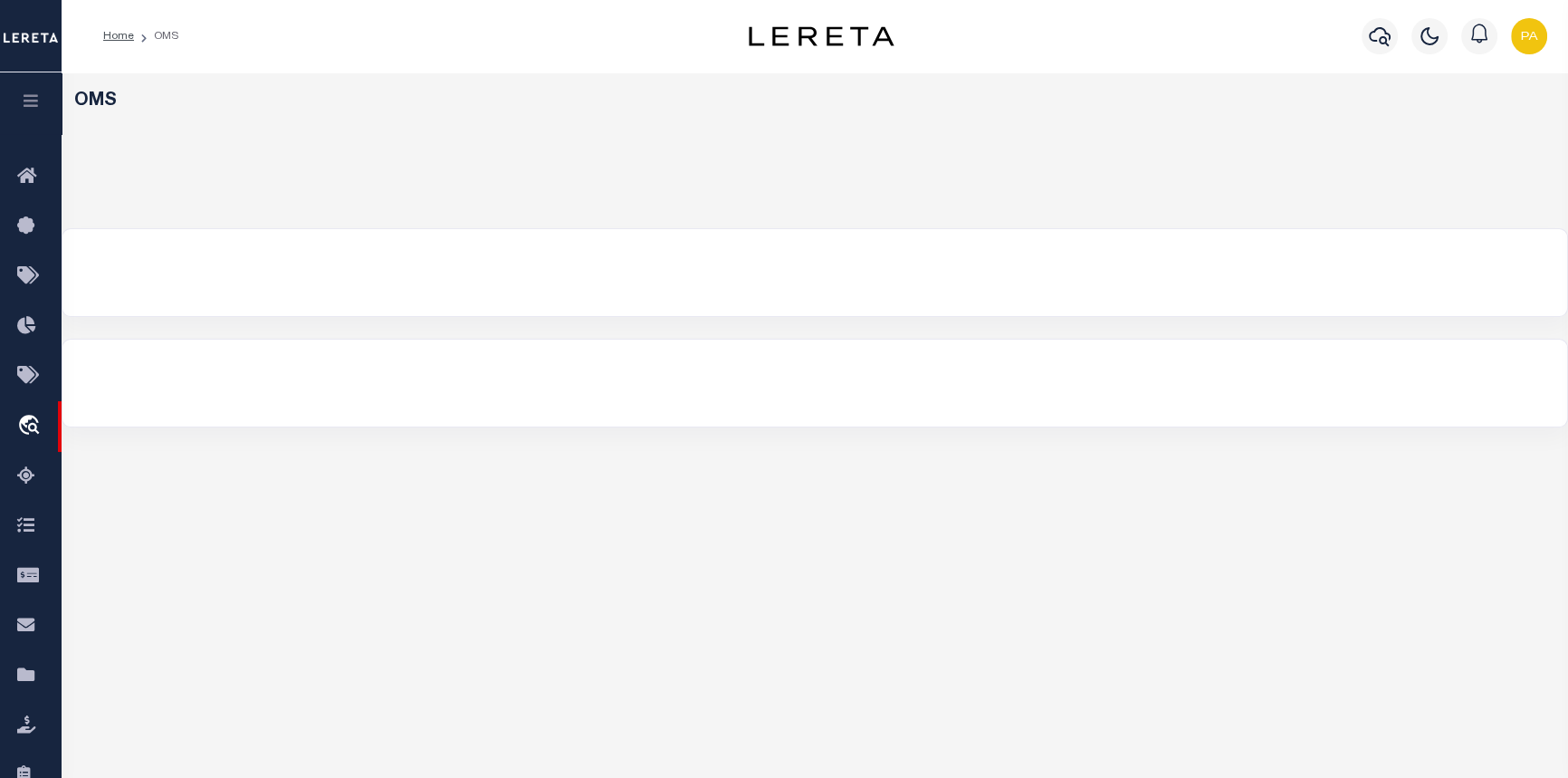
select select "200"
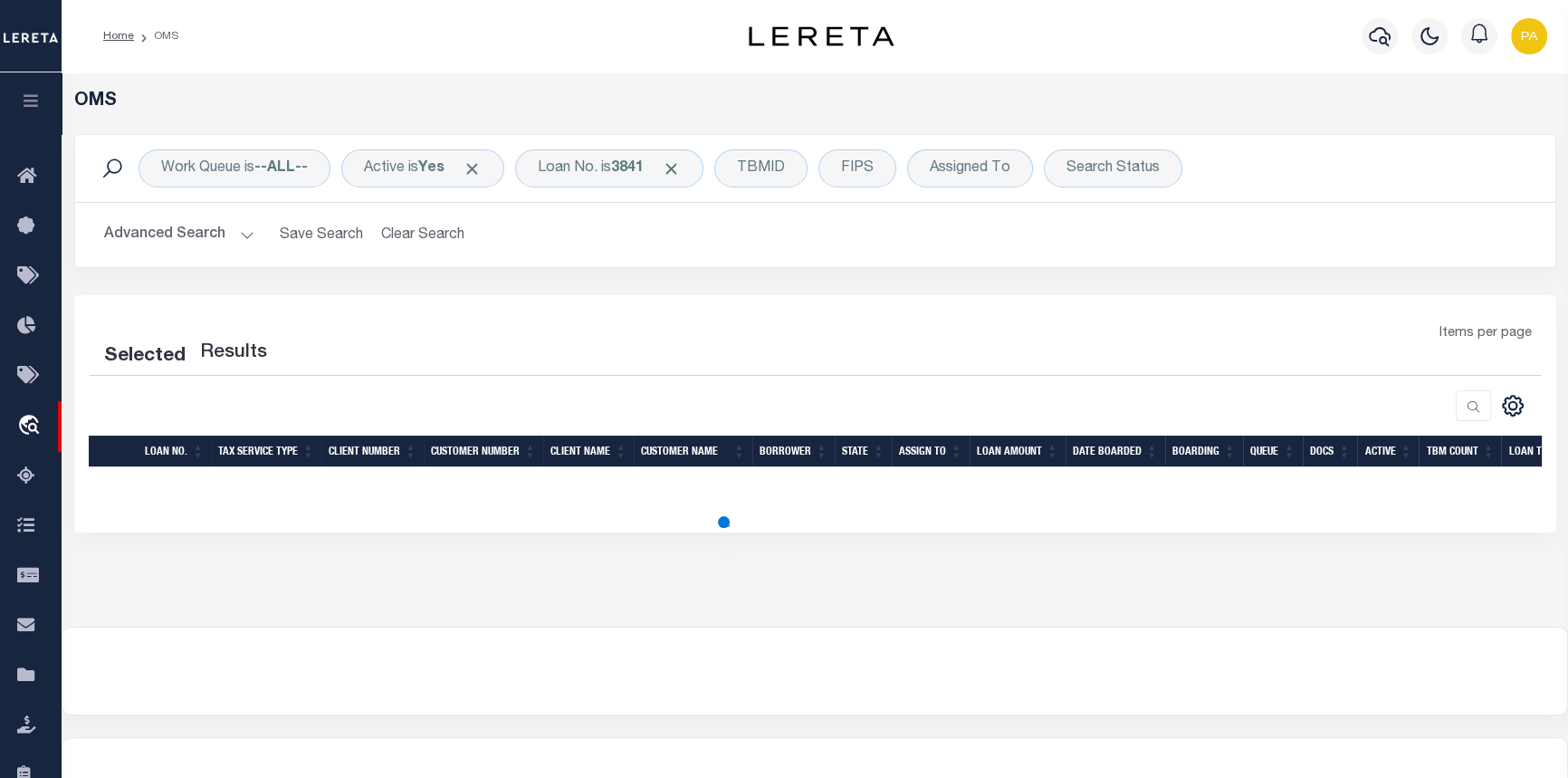
select select "200"
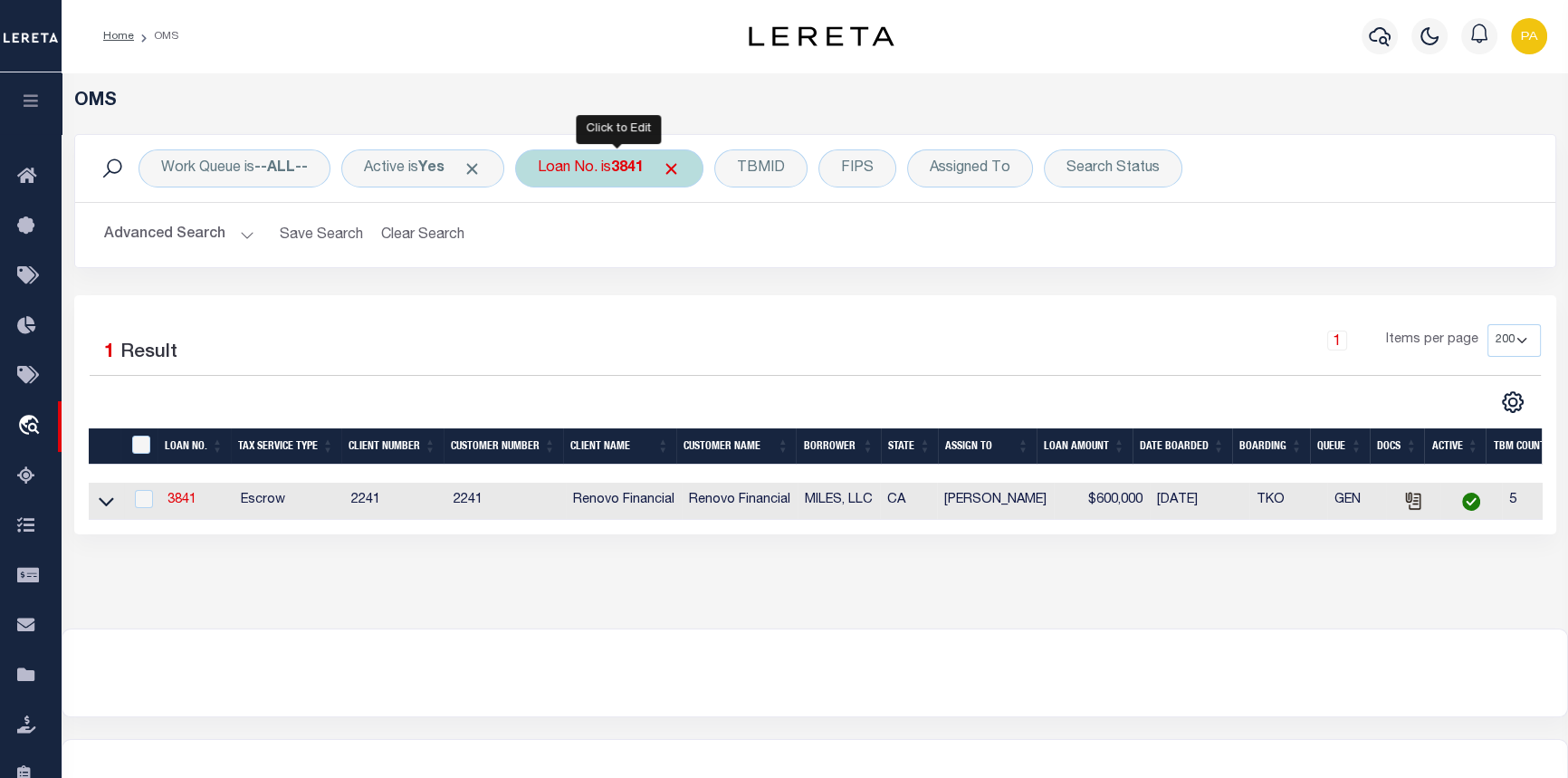
click at [632, 172] on b "3841" at bounding box center [627, 168] width 33 height 15
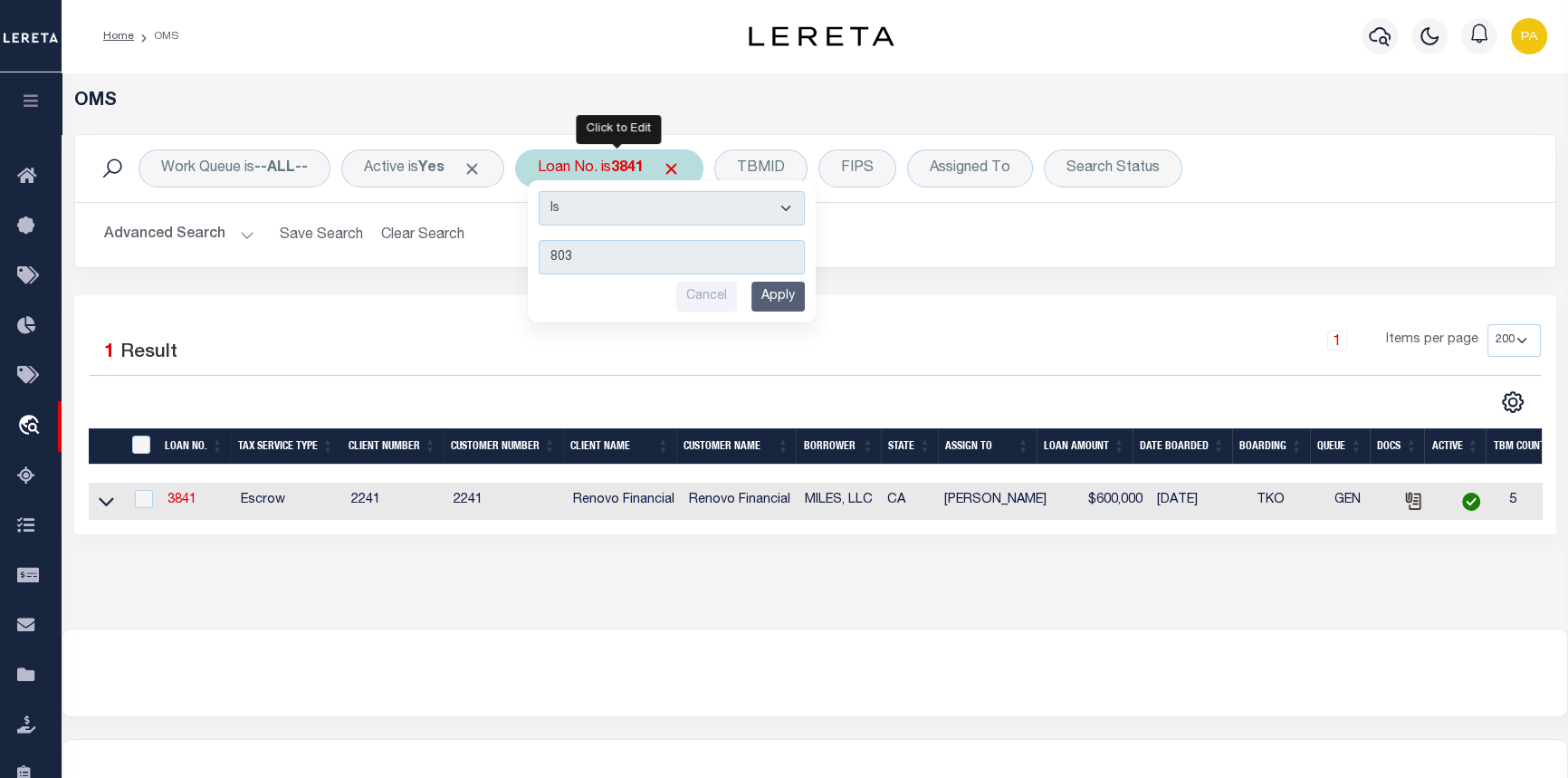
type input "8035"
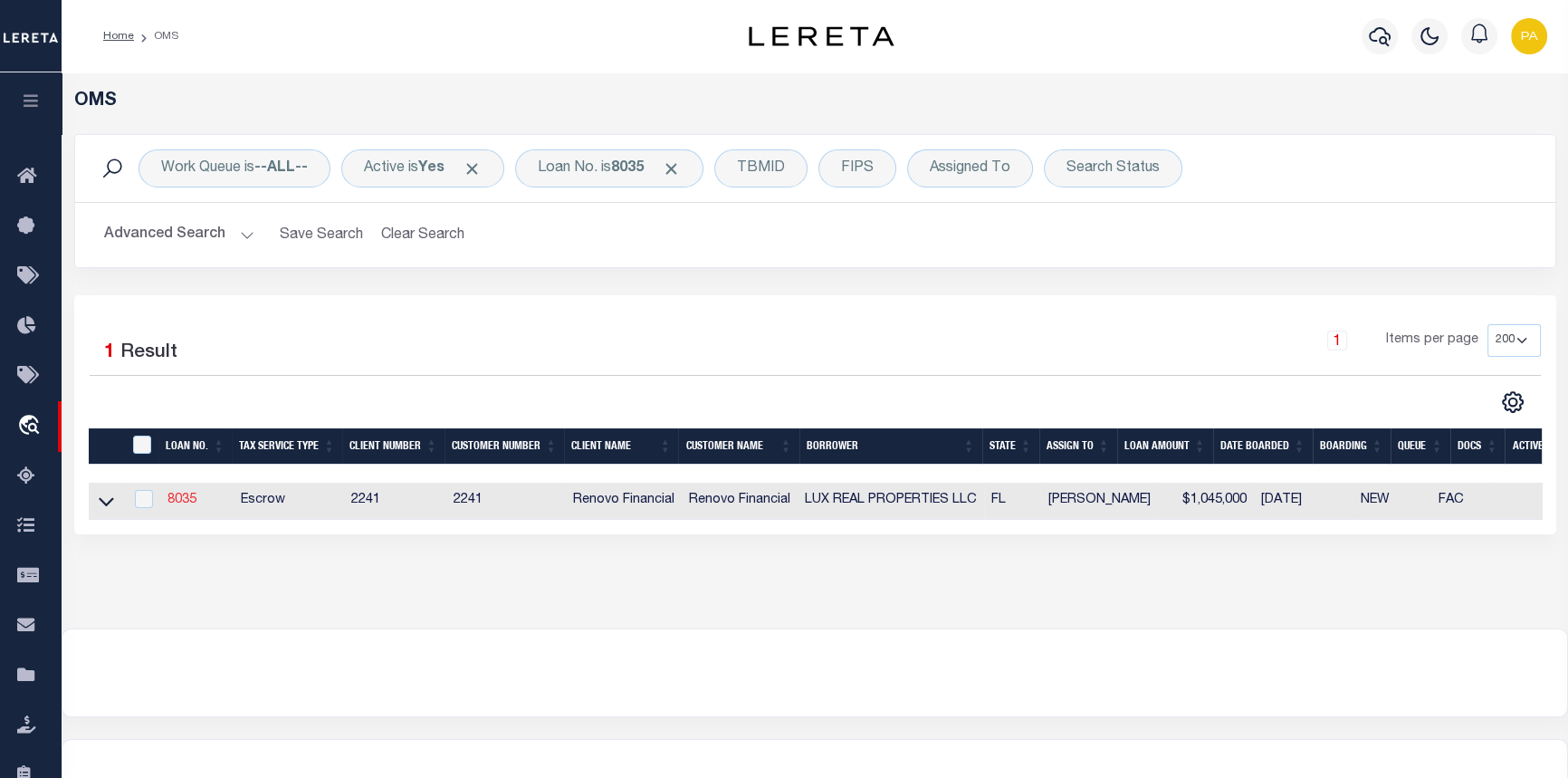
click at [175, 498] on link "8035" at bounding box center [182, 500] width 29 height 13
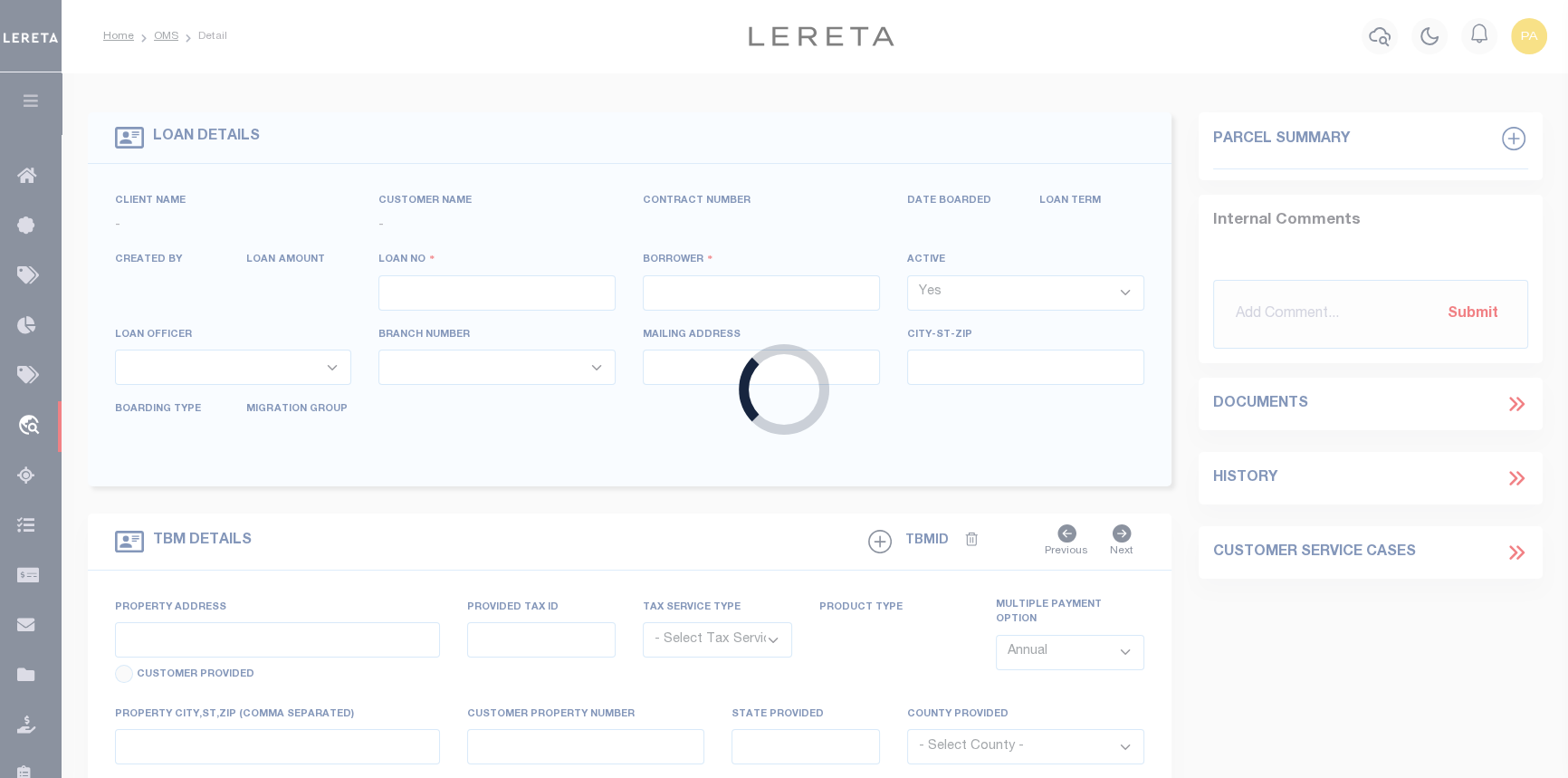
type input "8035"
type input "LUX REAL PROPERTIES LLC"
select select
type input "[STREET_ADDRESS][PERSON_NAME]"
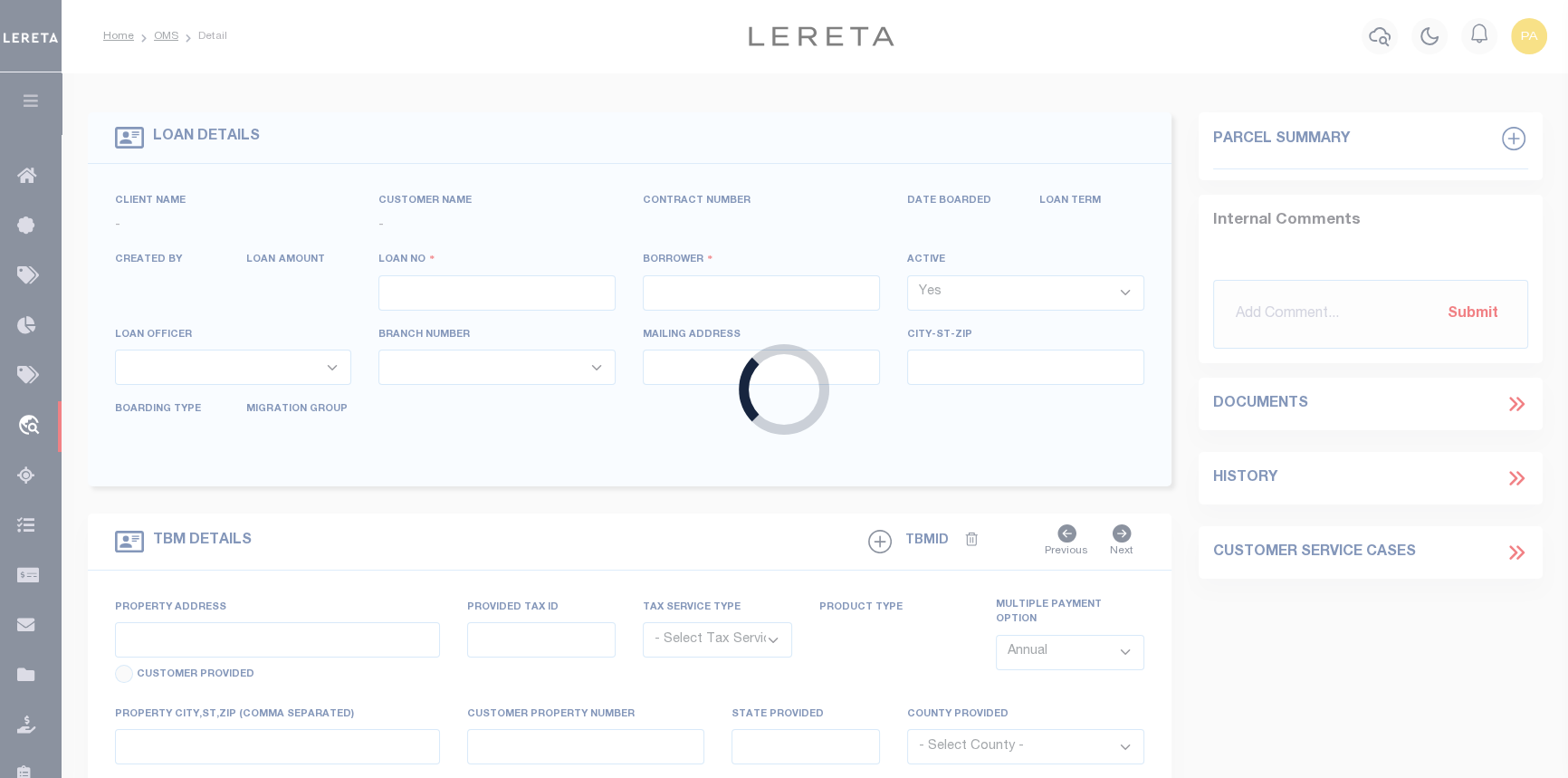
type input "Weeki Wachee FL 34607"
select select "Escrow"
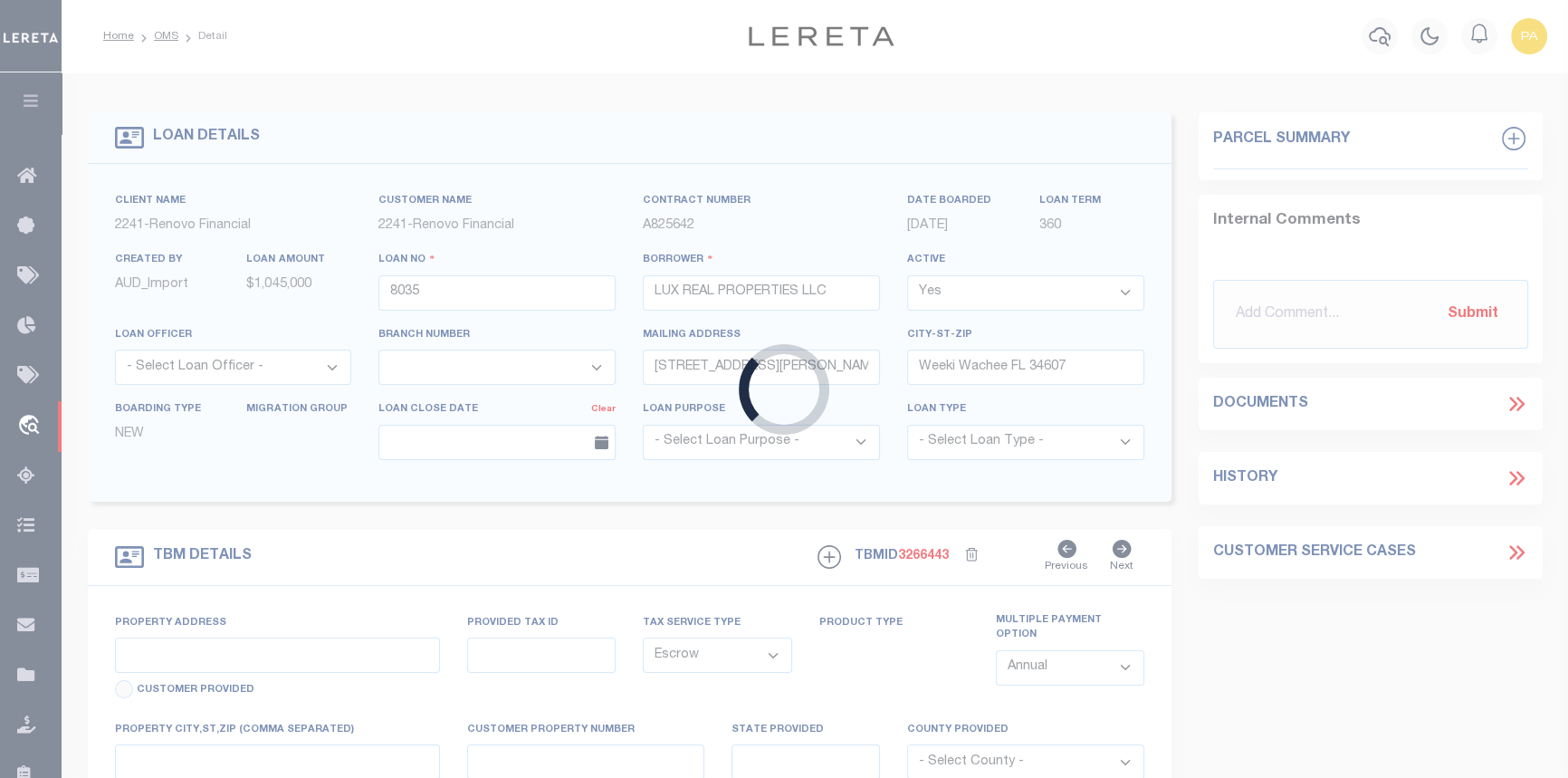
type input "[STREET_ADDRESS]"
select select
type input "[GEOGRAPHIC_DATA]"
type input "a0k8Y00000d1XpH"
type input "FL"
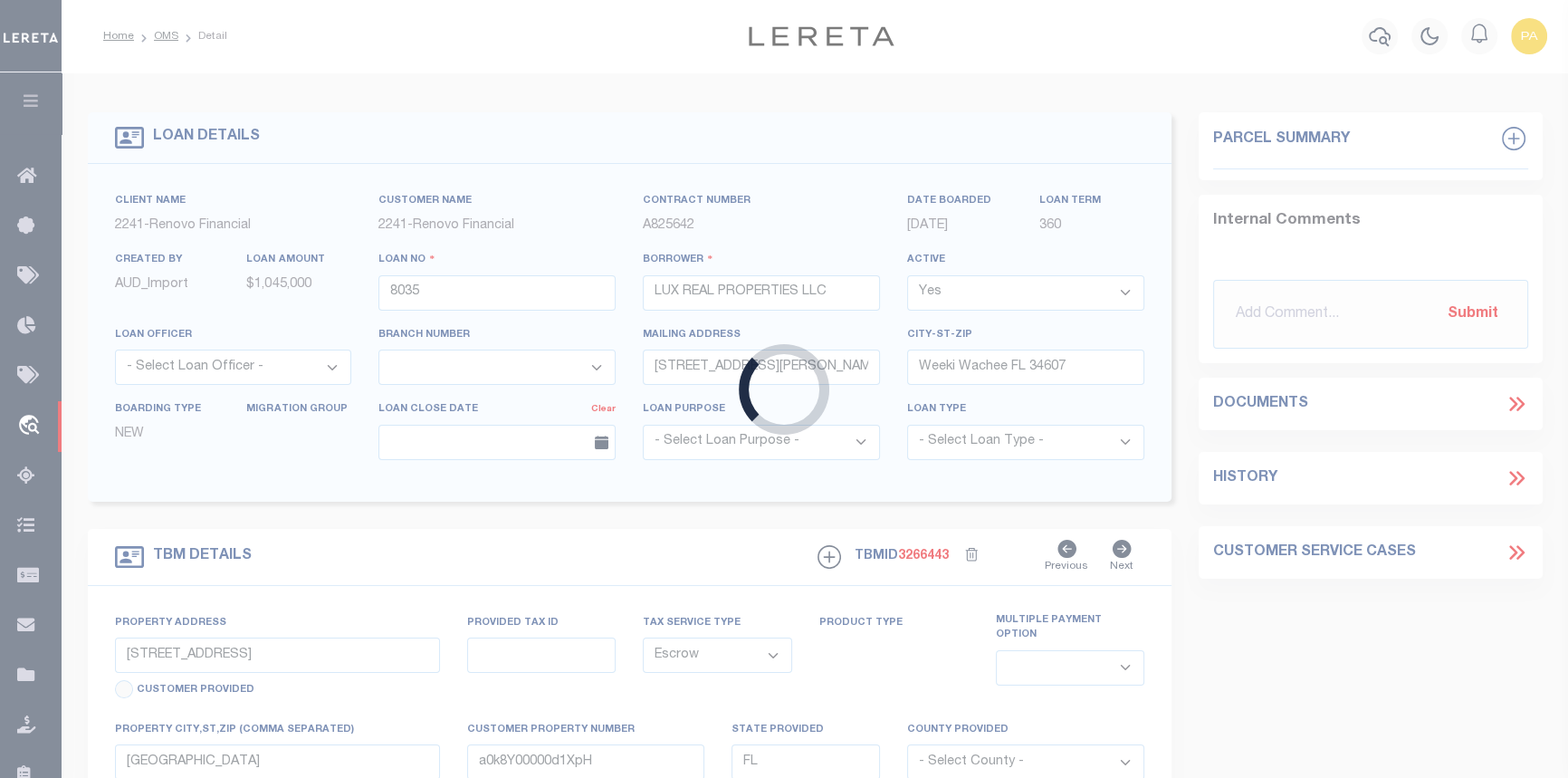
select select
select select "25066"
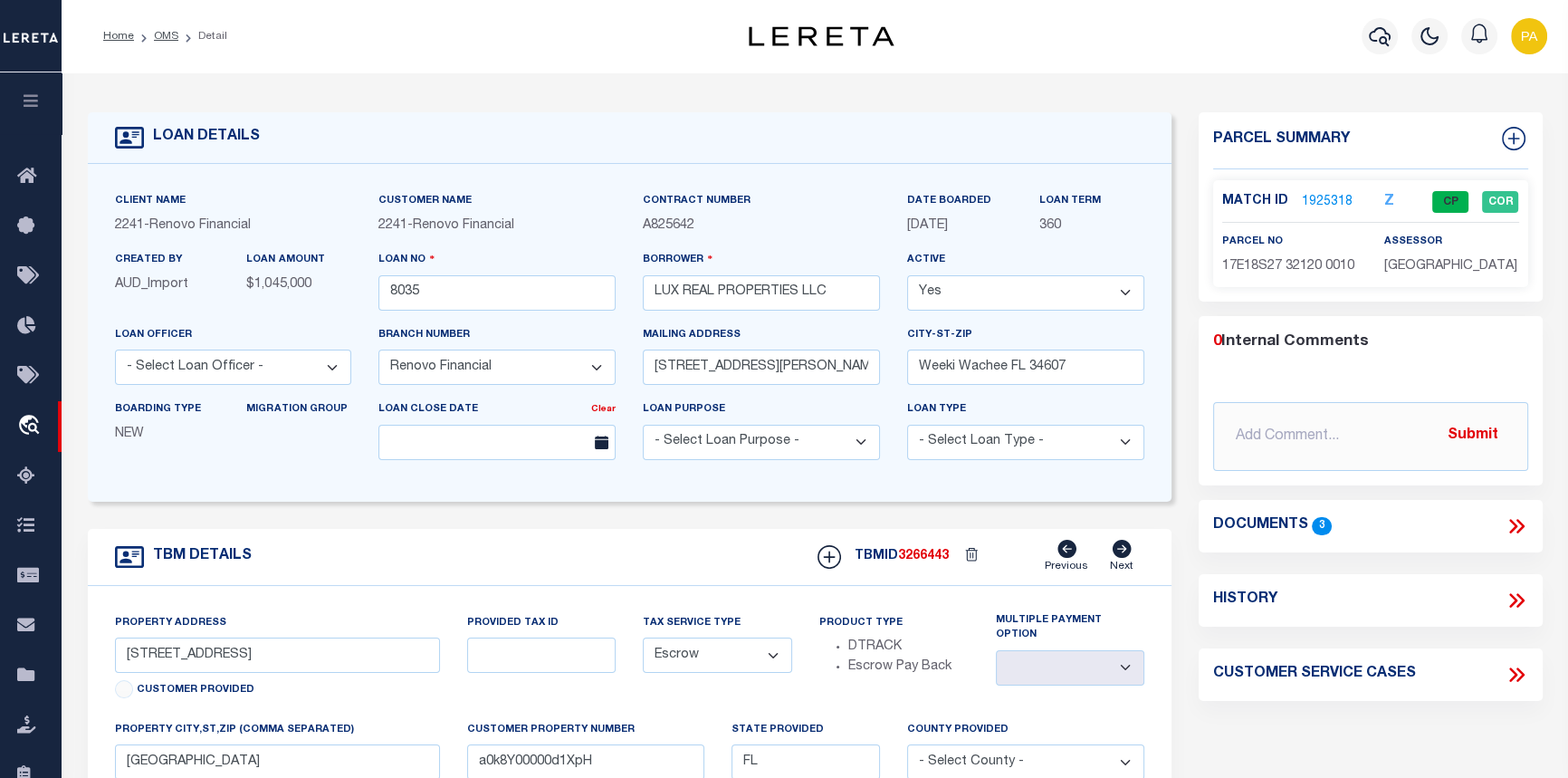
click at [1331, 200] on link "1925318" at bounding box center [1326, 201] width 50 height 19
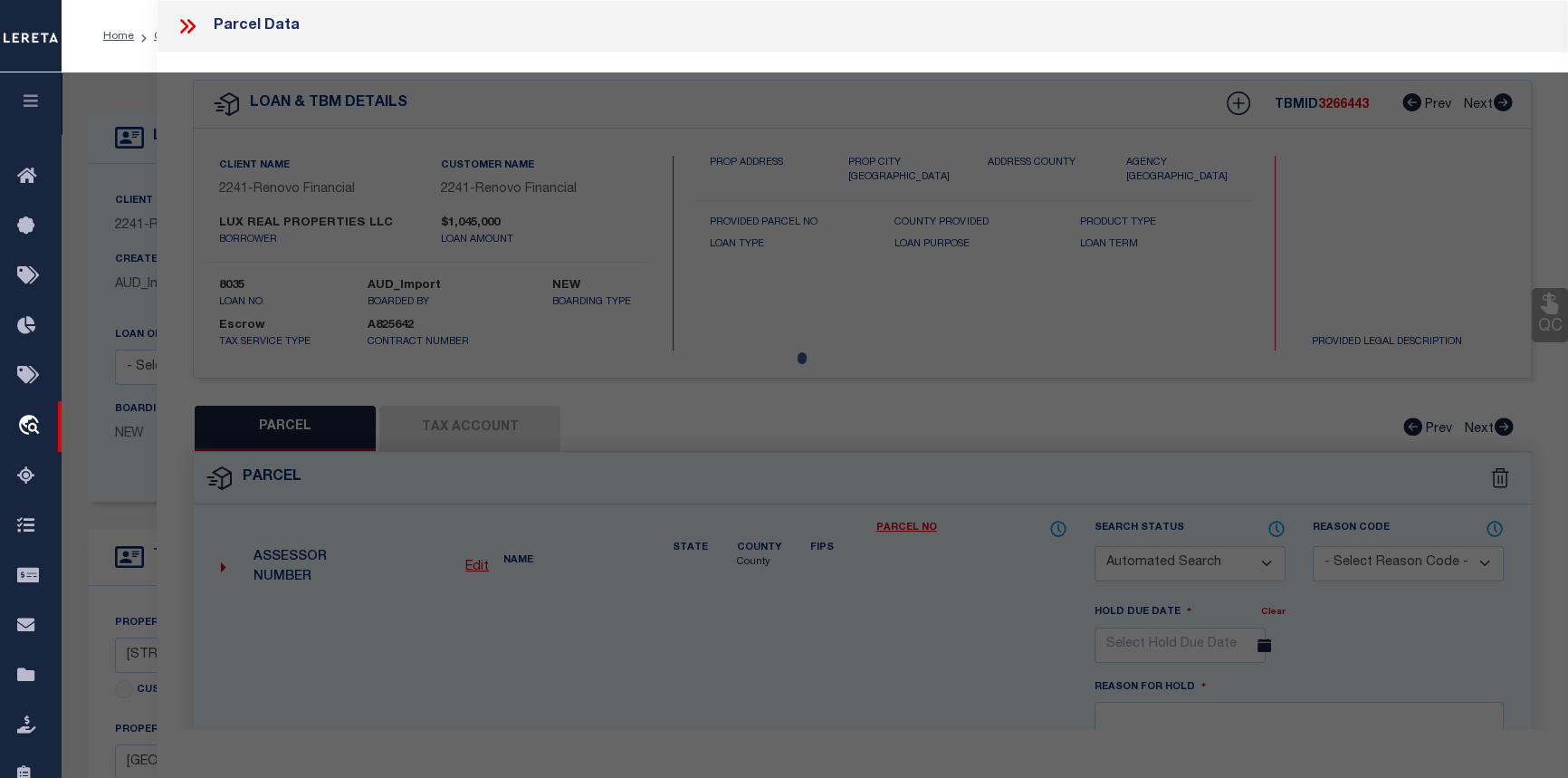
checkbox input "false"
select select "CP"
type input "LUX PORTFOLIO2 LLC"
select select
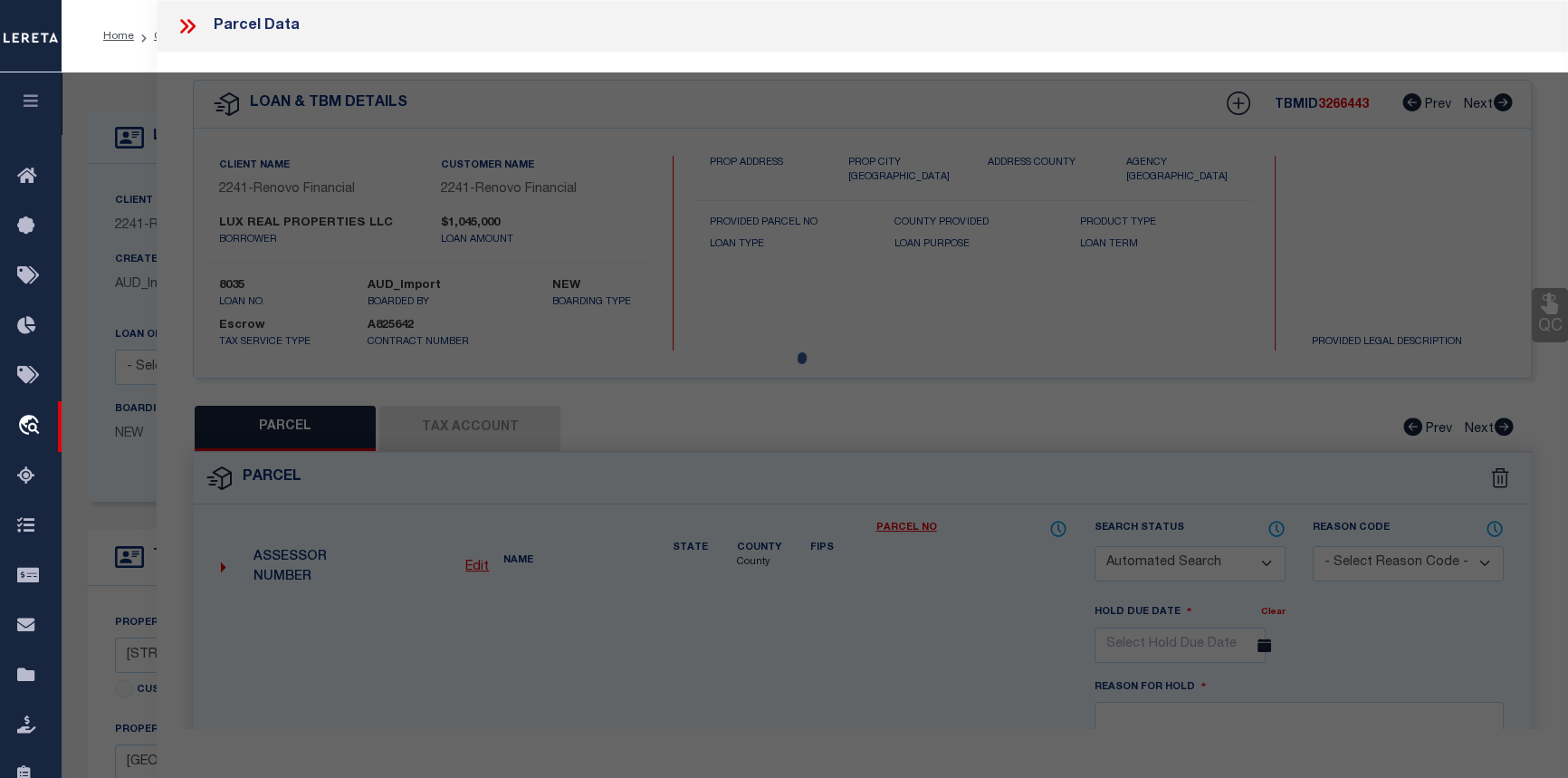
type input "[STREET_ADDRESS]"
checkbox input "false"
type input "[GEOGRAPHIC_DATA]"
type textarea "(LR-04-12 ACCEPTED [DATE] SURVEY IN OR BK 1737 PG 109)PARCEL A: COM AT SE COR O…"
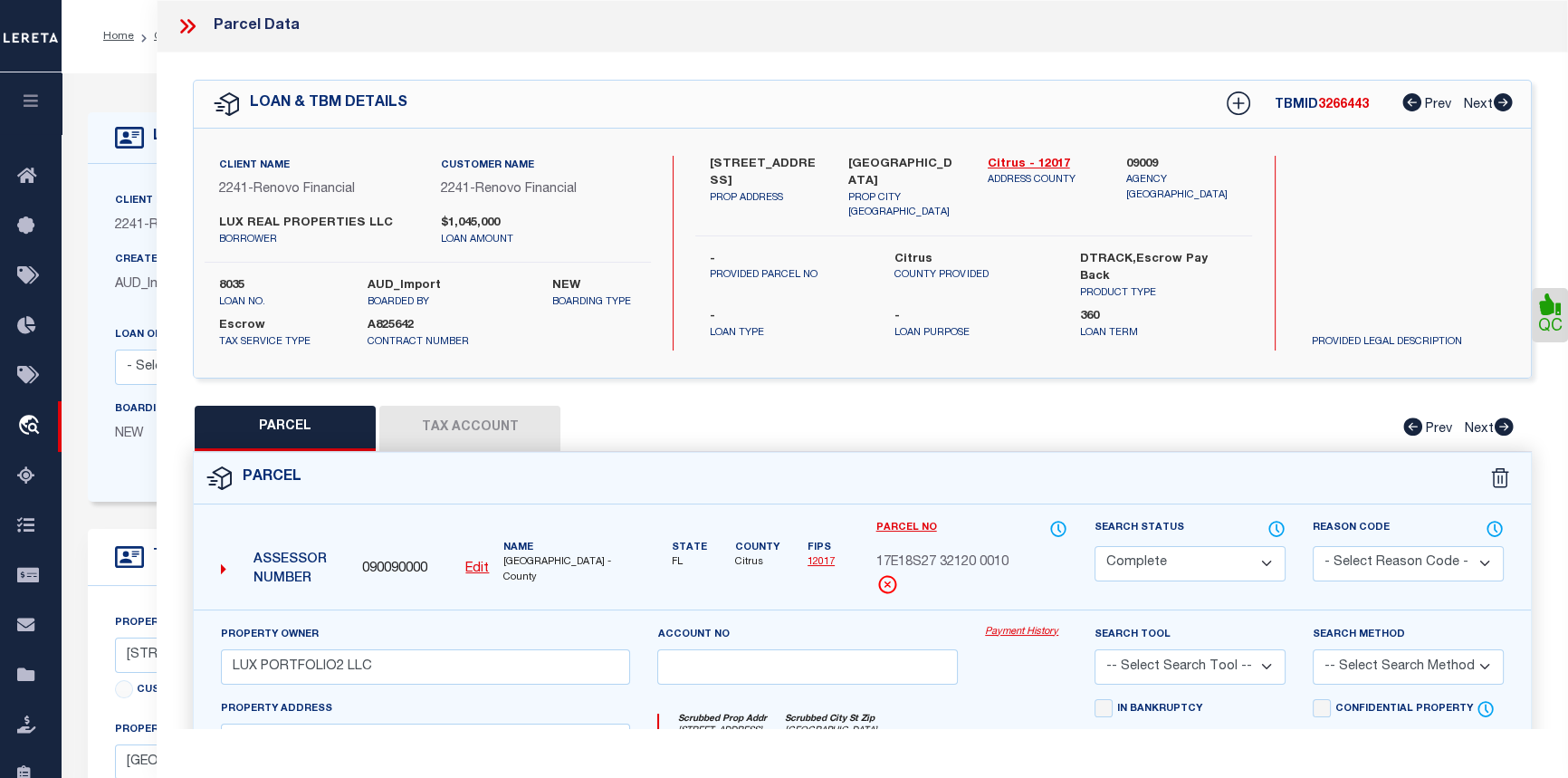
click at [195, 22] on icon at bounding box center [187, 27] width 24 height 24
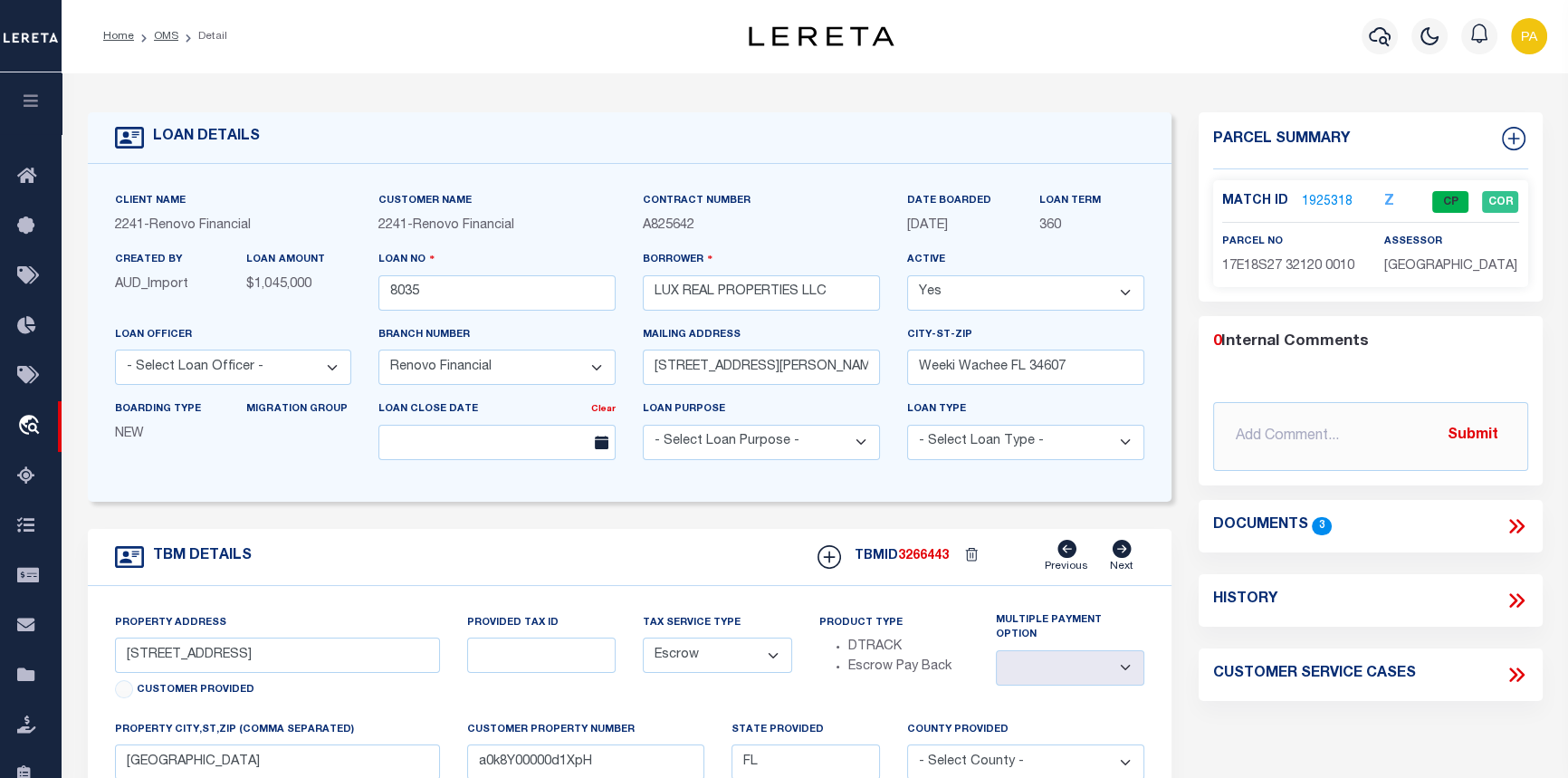
click at [1326, 198] on link "1925318" at bounding box center [1326, 201] width 50 height 19
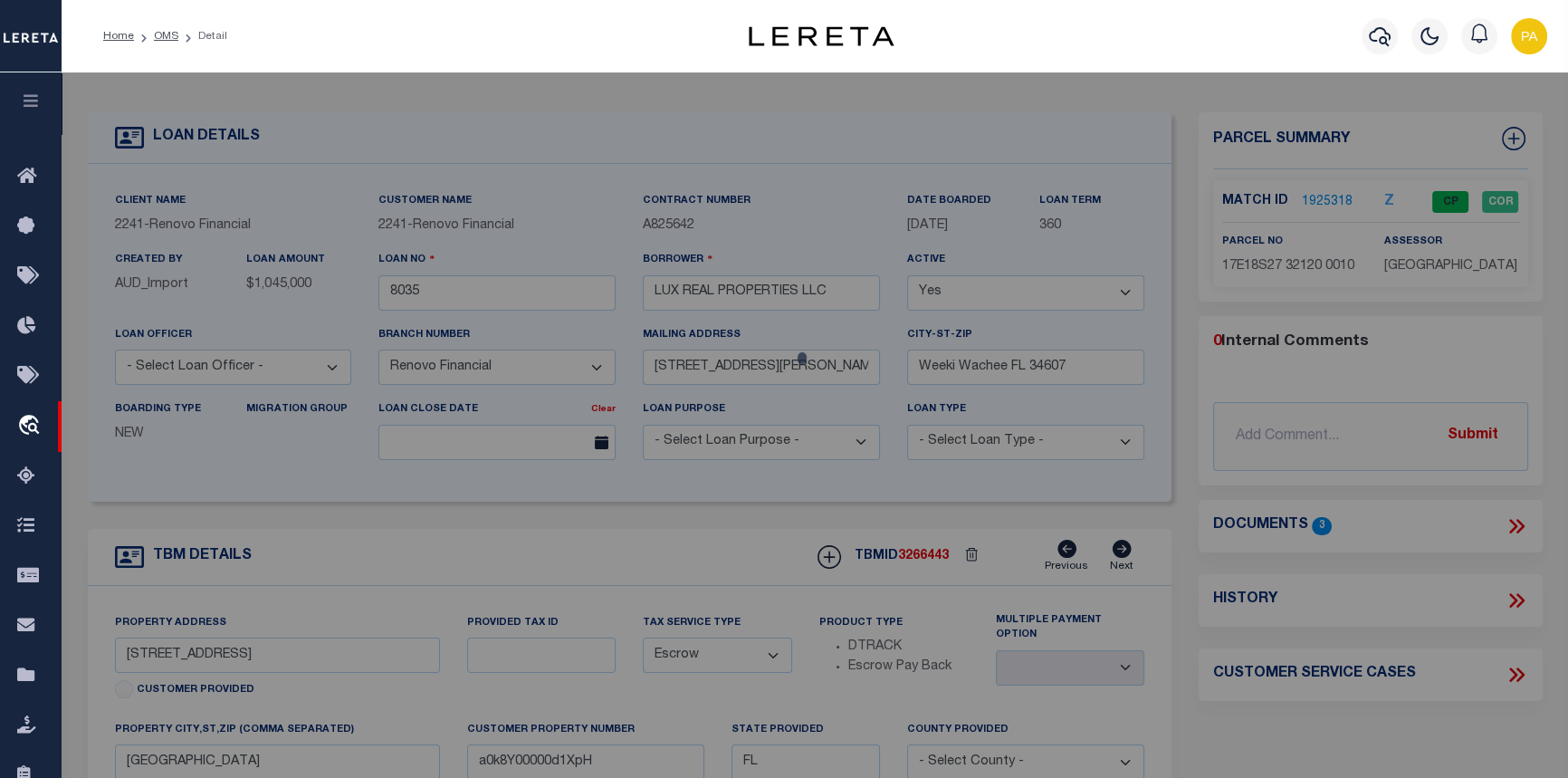
select select "AS"
checkbox input "false"
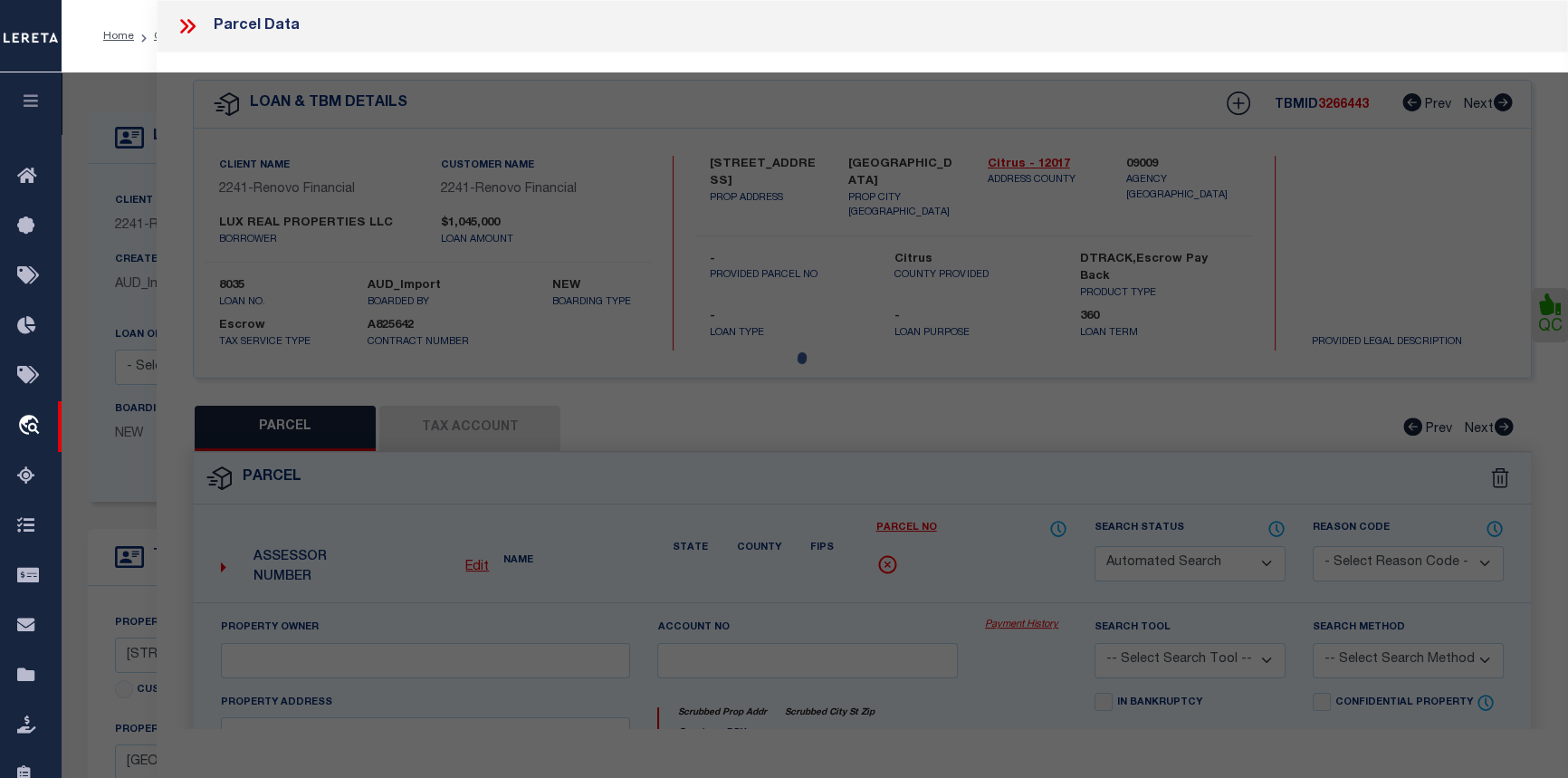
select select "CP"
type input "LUX PORTFOLIO2 LLC"
select select
type input "[STREET_ADDRESS]"
checkbox input "false"
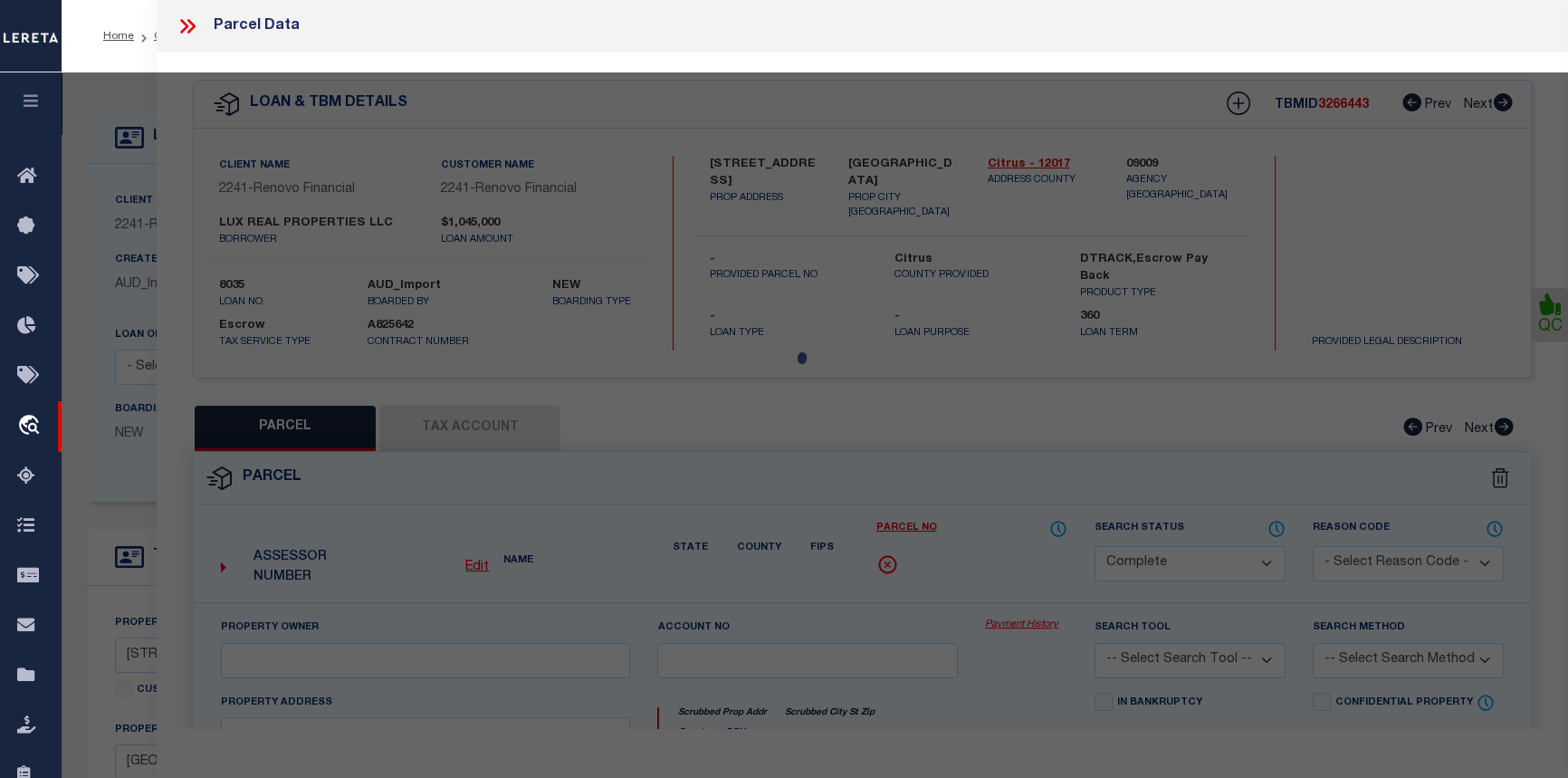
type input "[GEOGRAPHIC_DATA]"
type textarea "(LR-04-12 ACCEPTED [DATE] SURVEY IN OR BK 1737 PG 109)PARCEL A: COM AT SE COR O…"
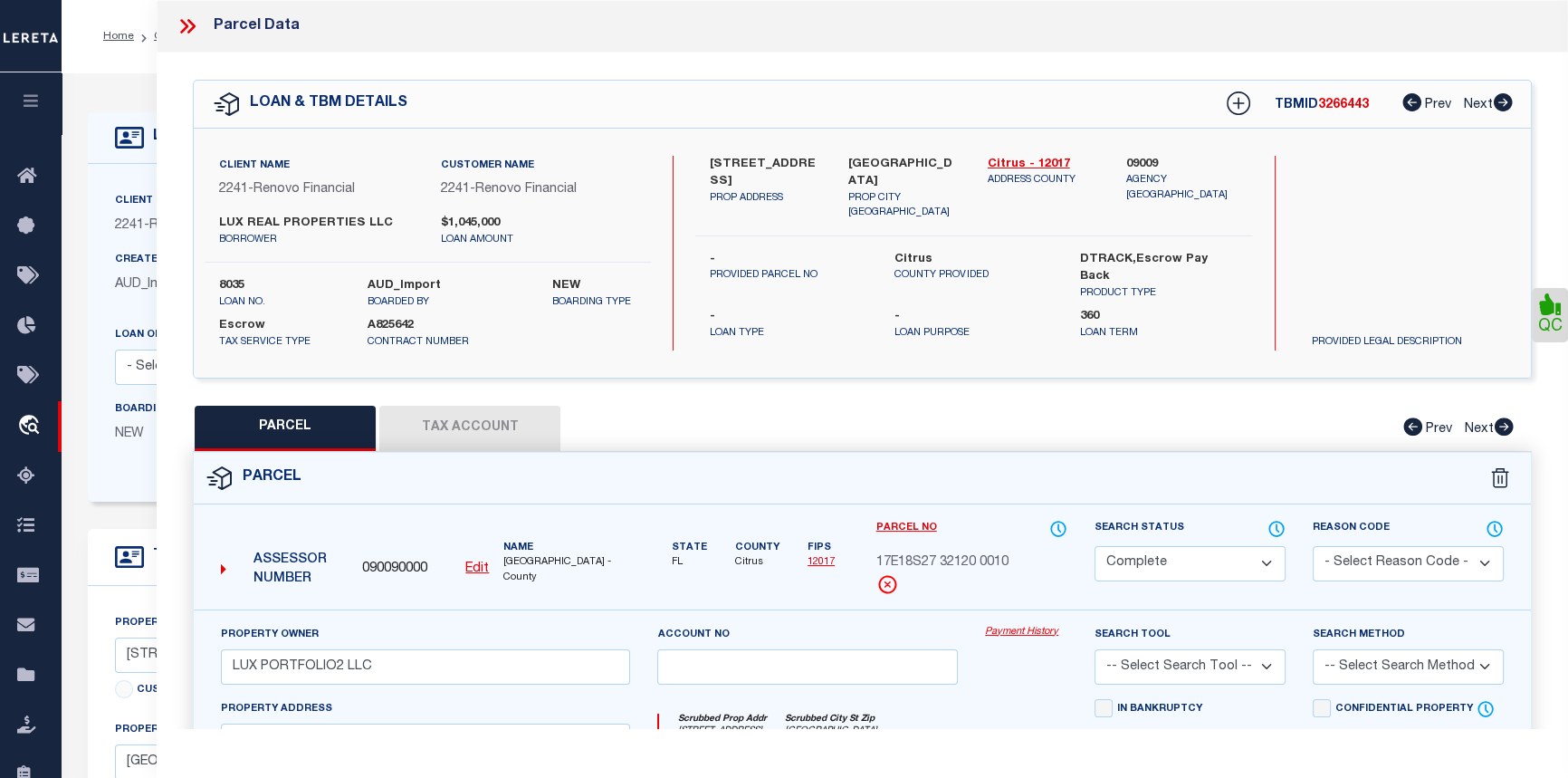
click at [1008, 629] on link "Payment History" at bounding box center [1025, 633] width 82 height 16
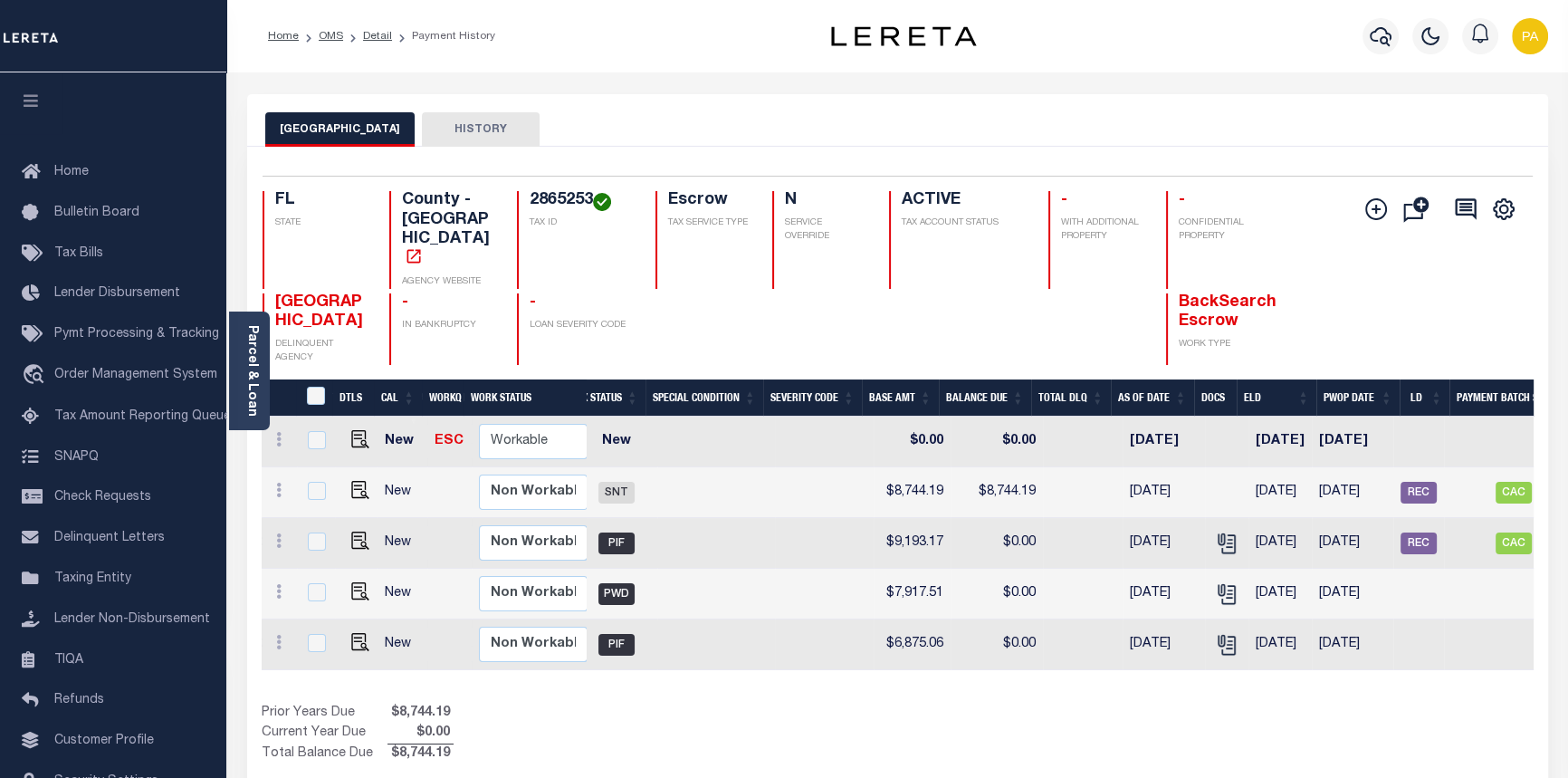
scroll to position [0, 509]
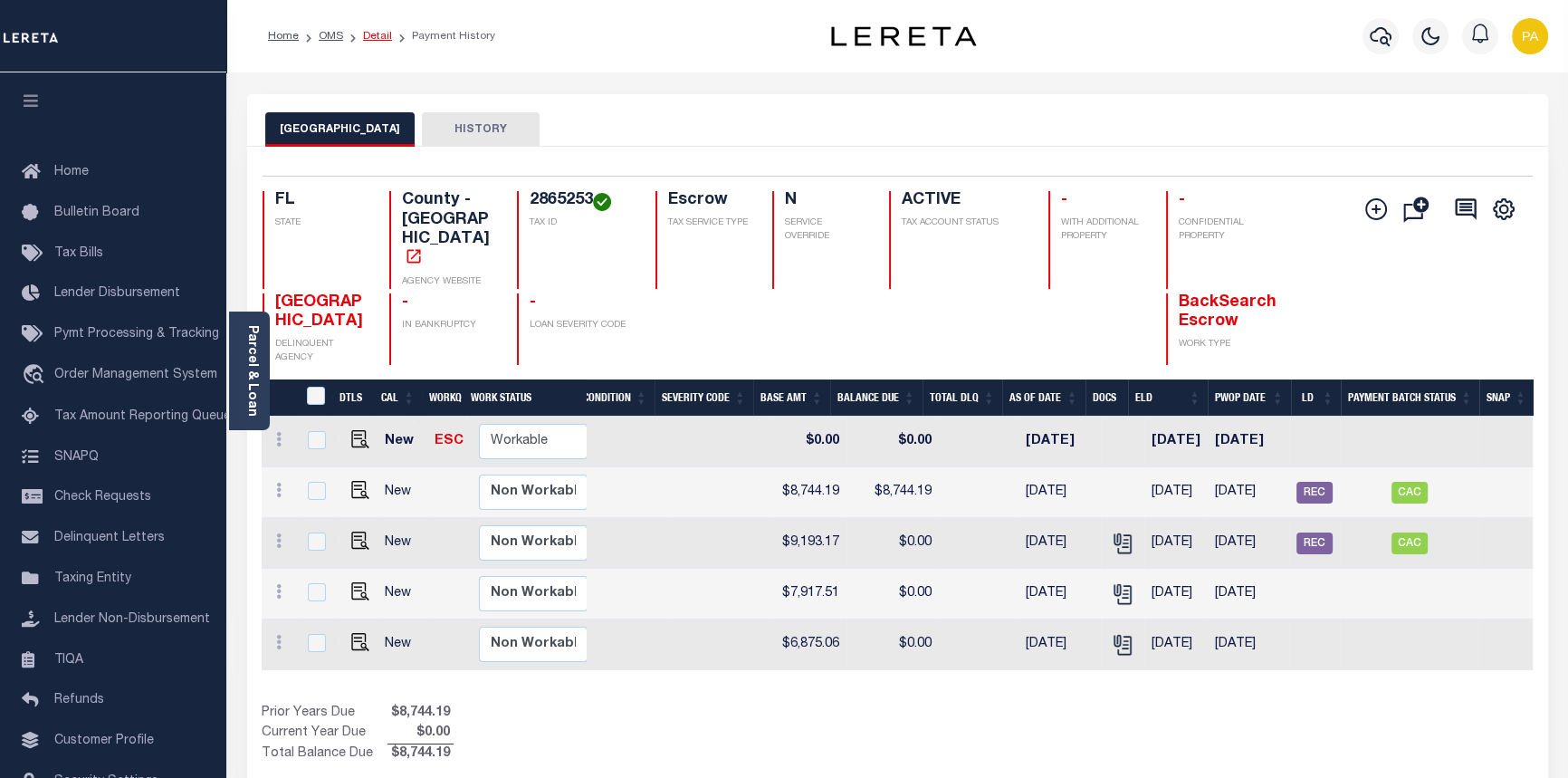
click at [374, 32] on link "Detail" at bounding box center [377, 36] width 29 height 11
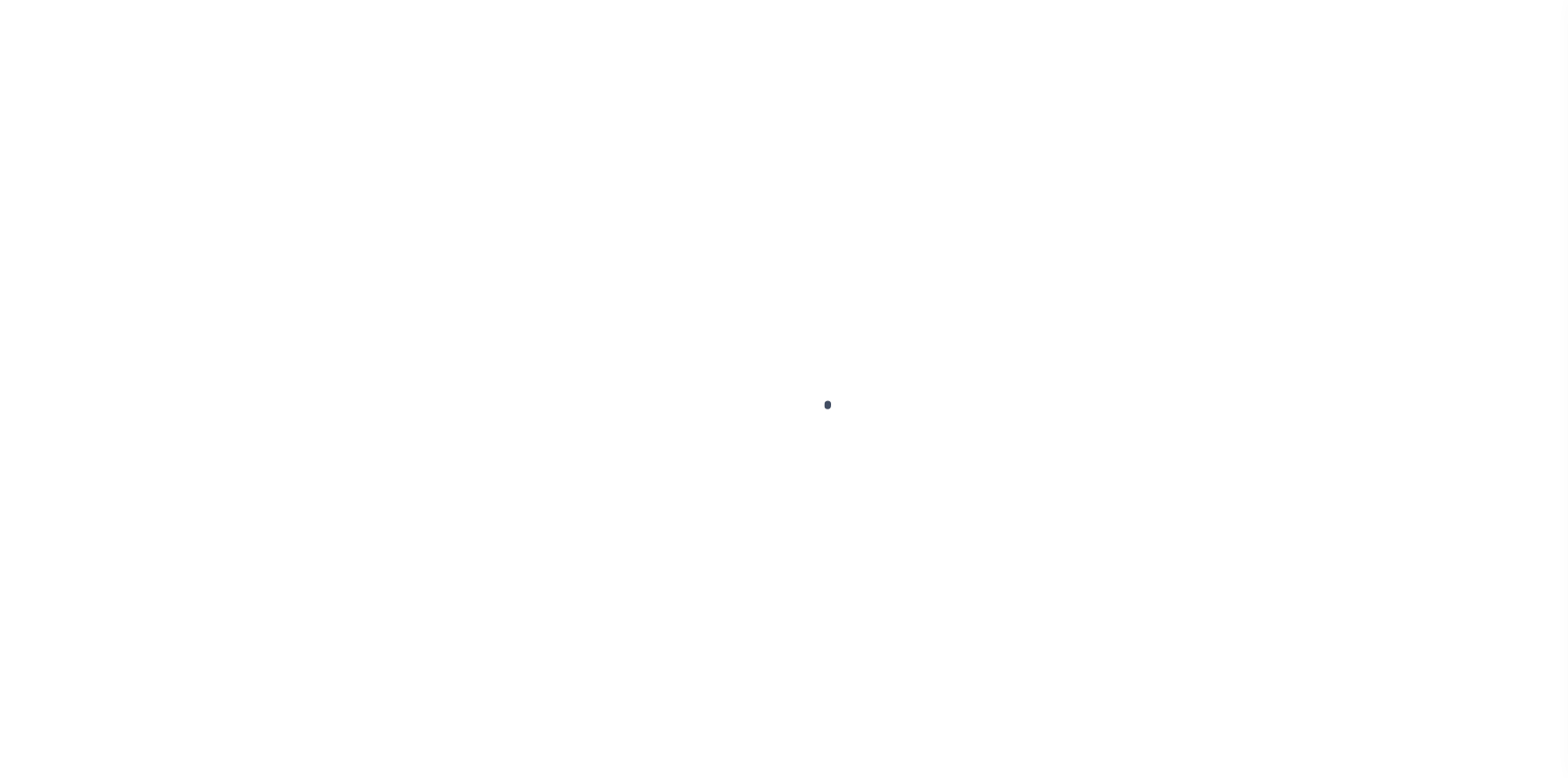
select select "25066"
select select "Escrow"
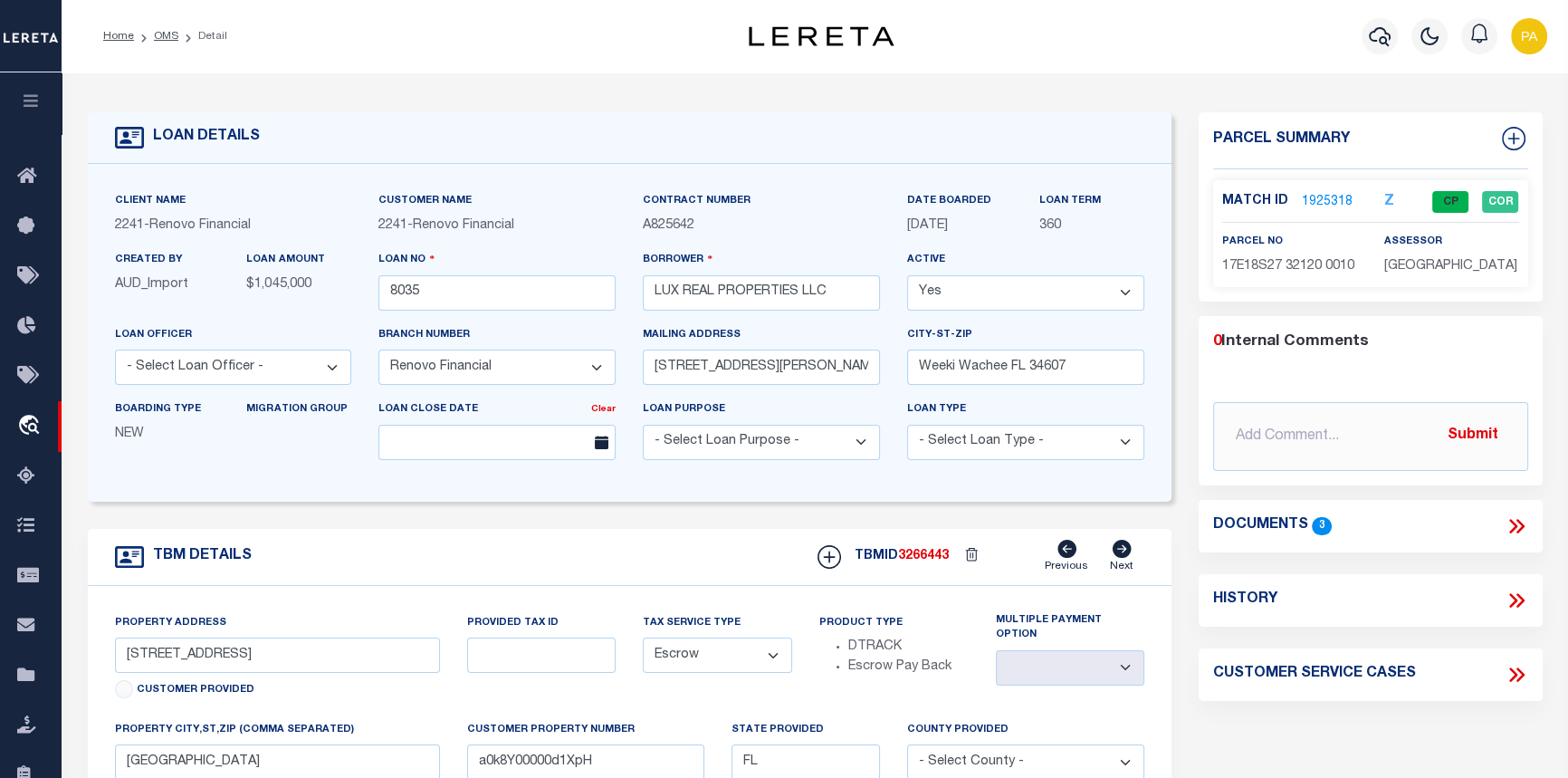
click at [1323, 198] on link "1925318" at bounding box center [1326, 201] width 50 height 19
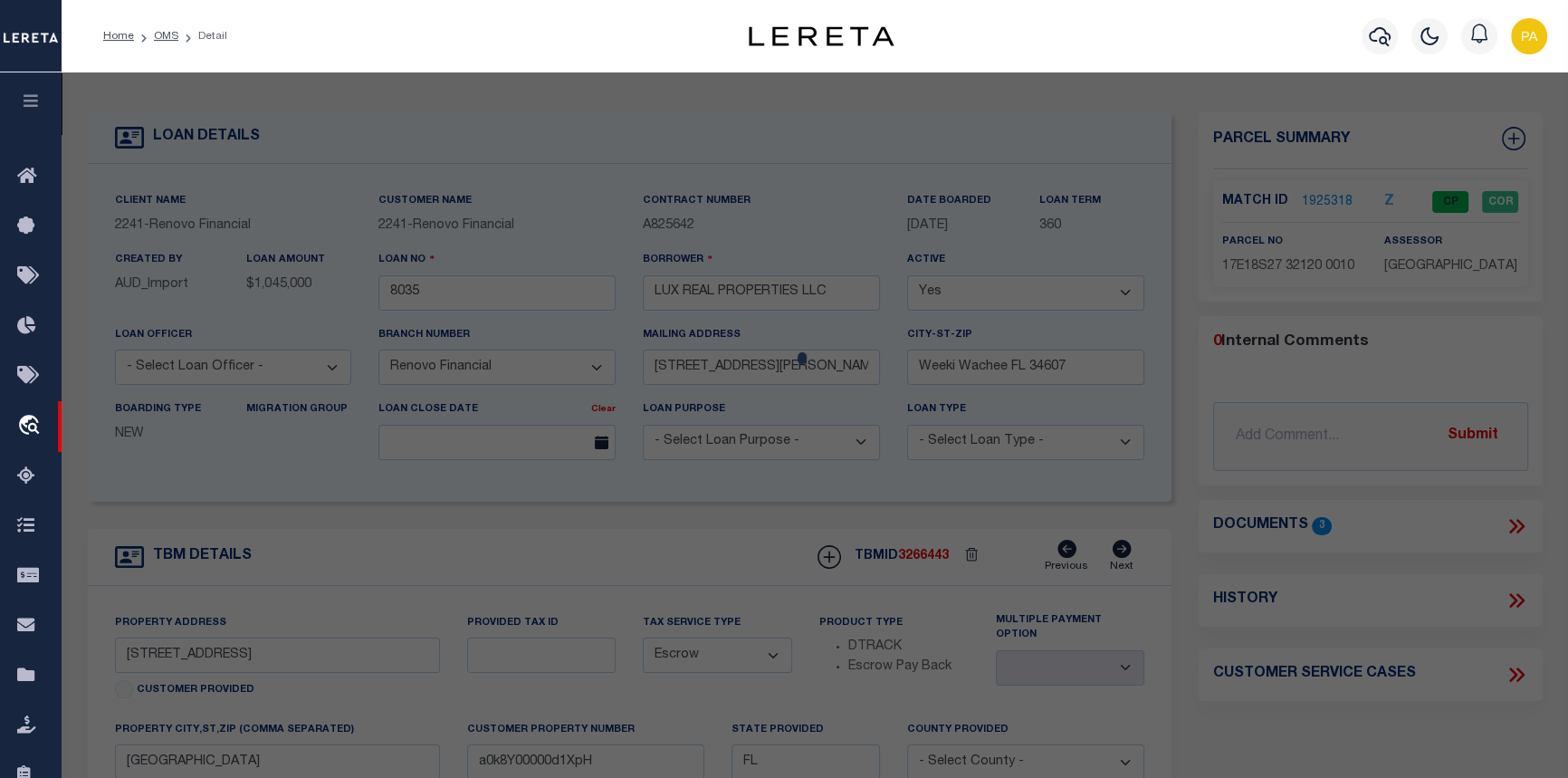
checkbox input "false"
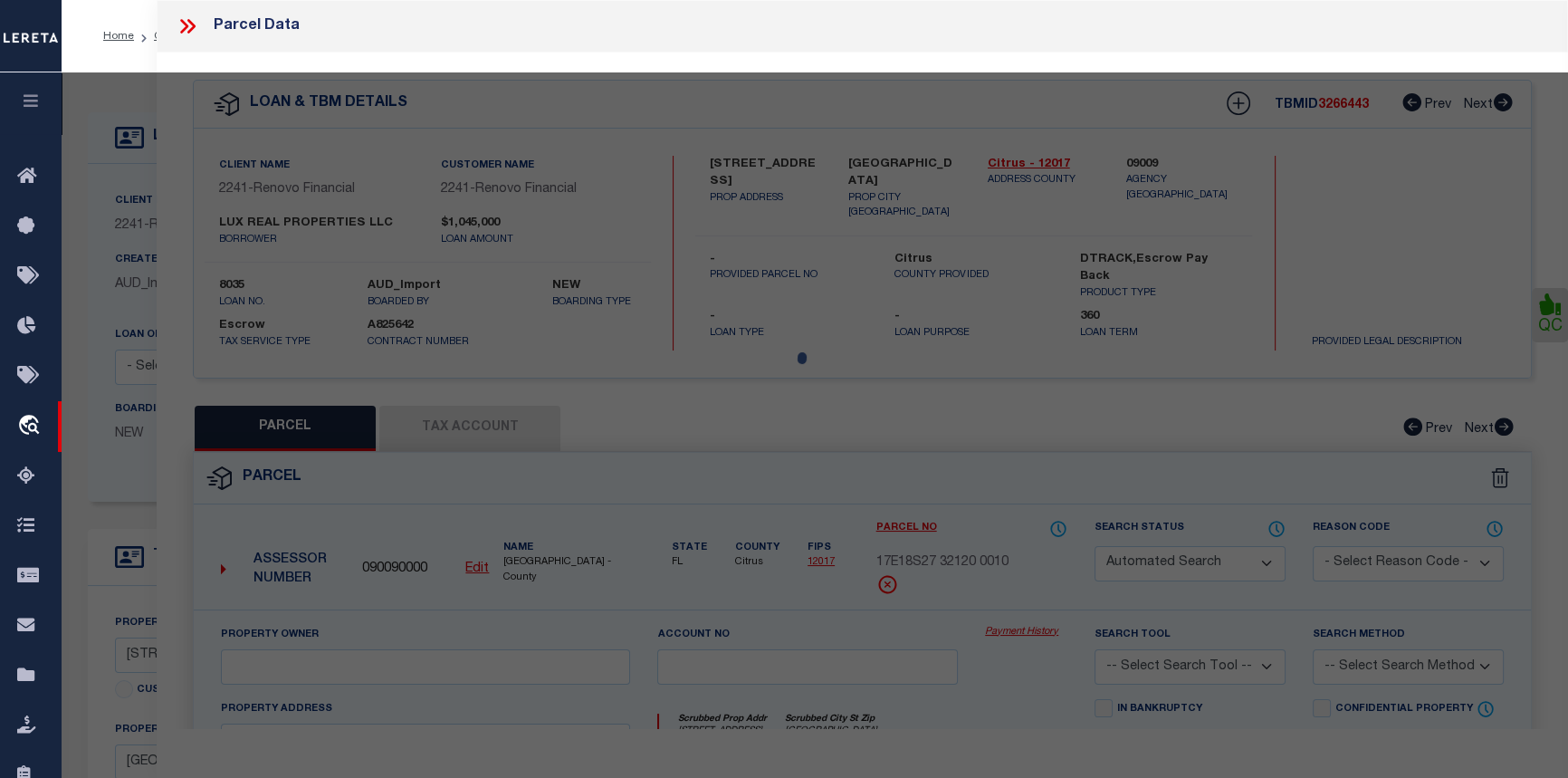
select select "CP"
type input "LUX PORTFOLIO2 LLC"
select select
type input "8710 W MAYO DR"
checkbox input "false"
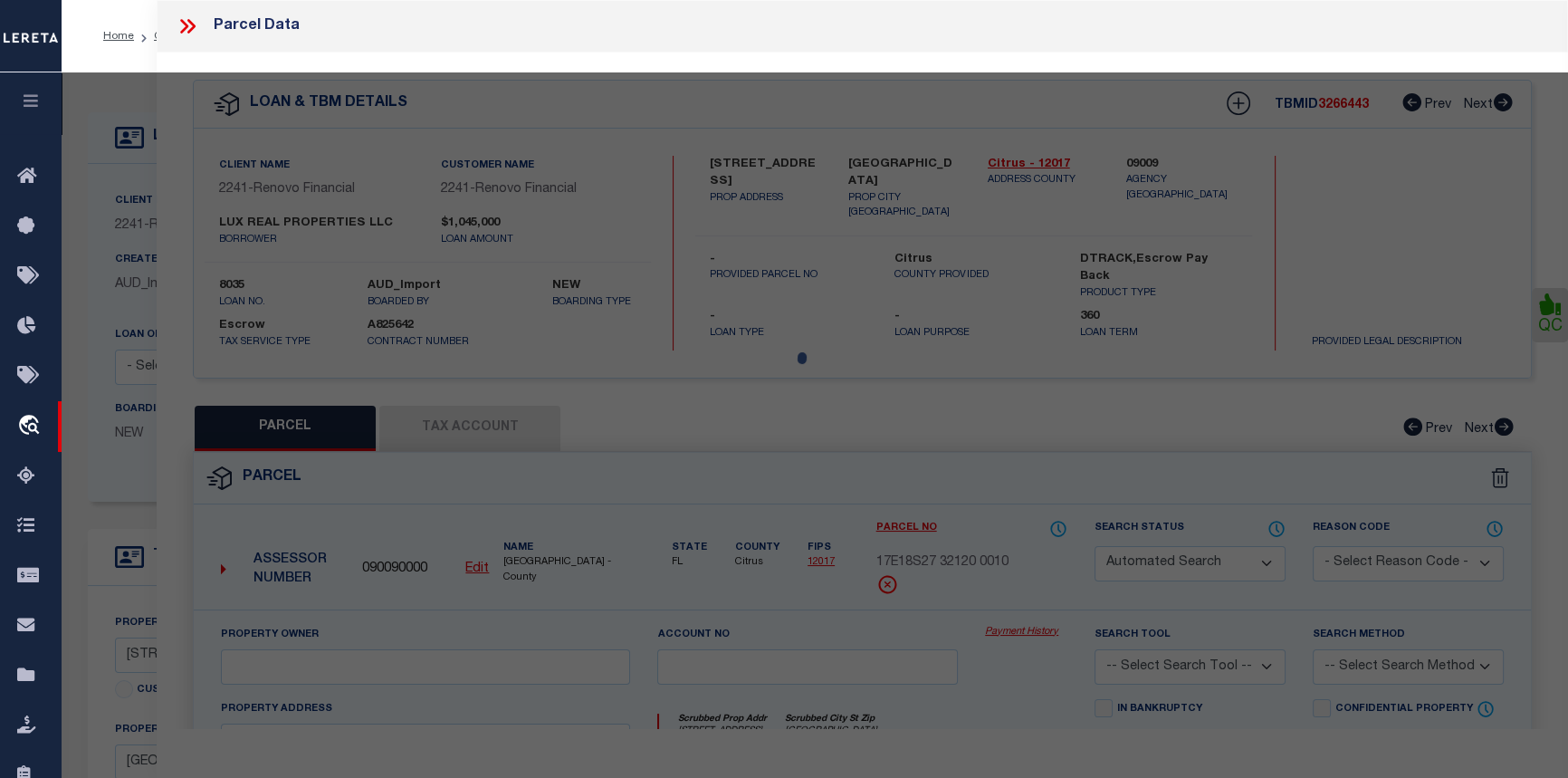
type input "Crystal River, FL 34429"
type textarea "(LR-04-12 ACCEPTED 6/2/04 SURVEY IN OR BK 1737 PG 109)PARCEL A: COM AT SE COR O…"
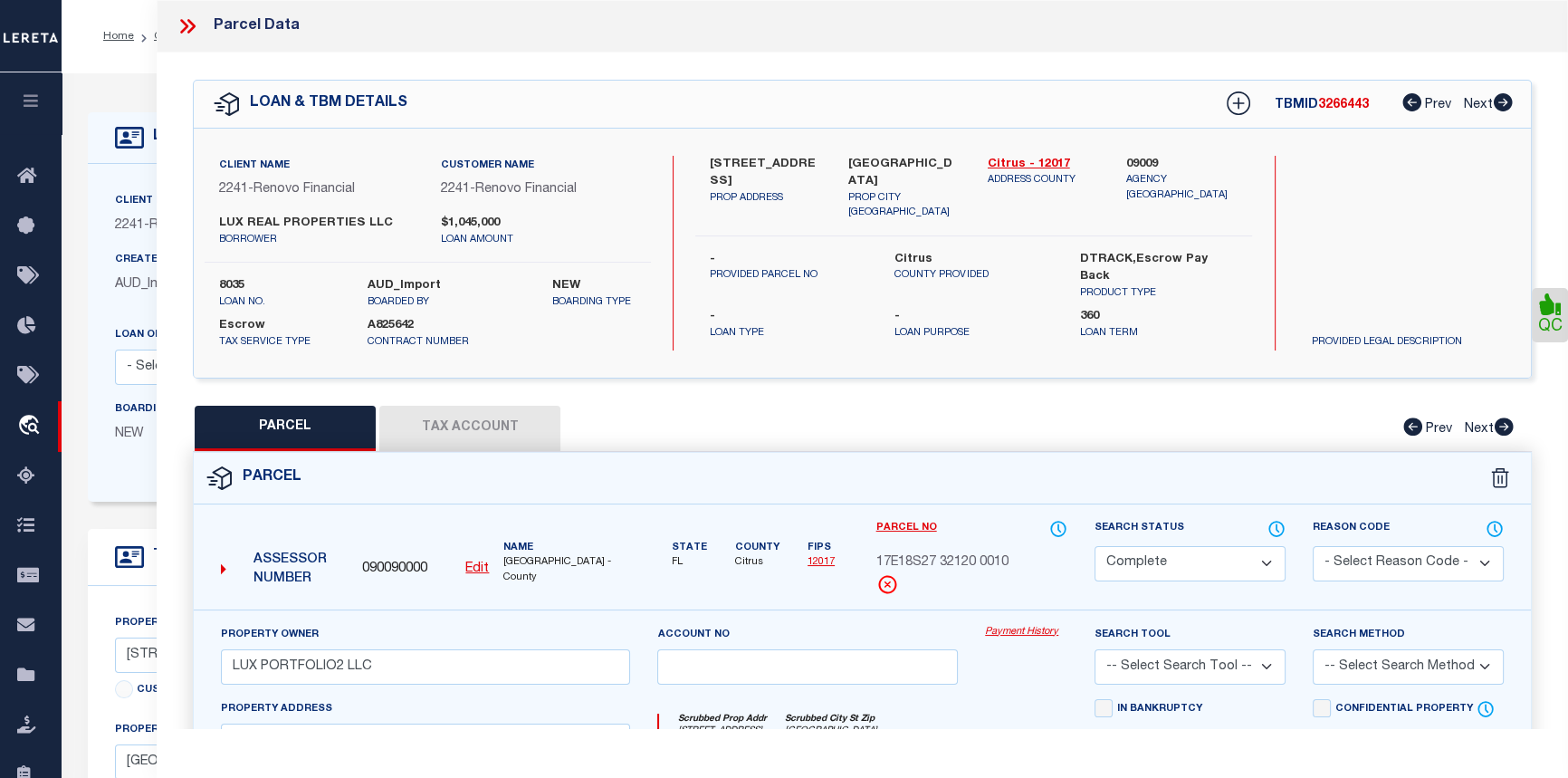
click at [1032, 634] on link "Payment History" at bounding box center [1025, 633] width 82 height 16
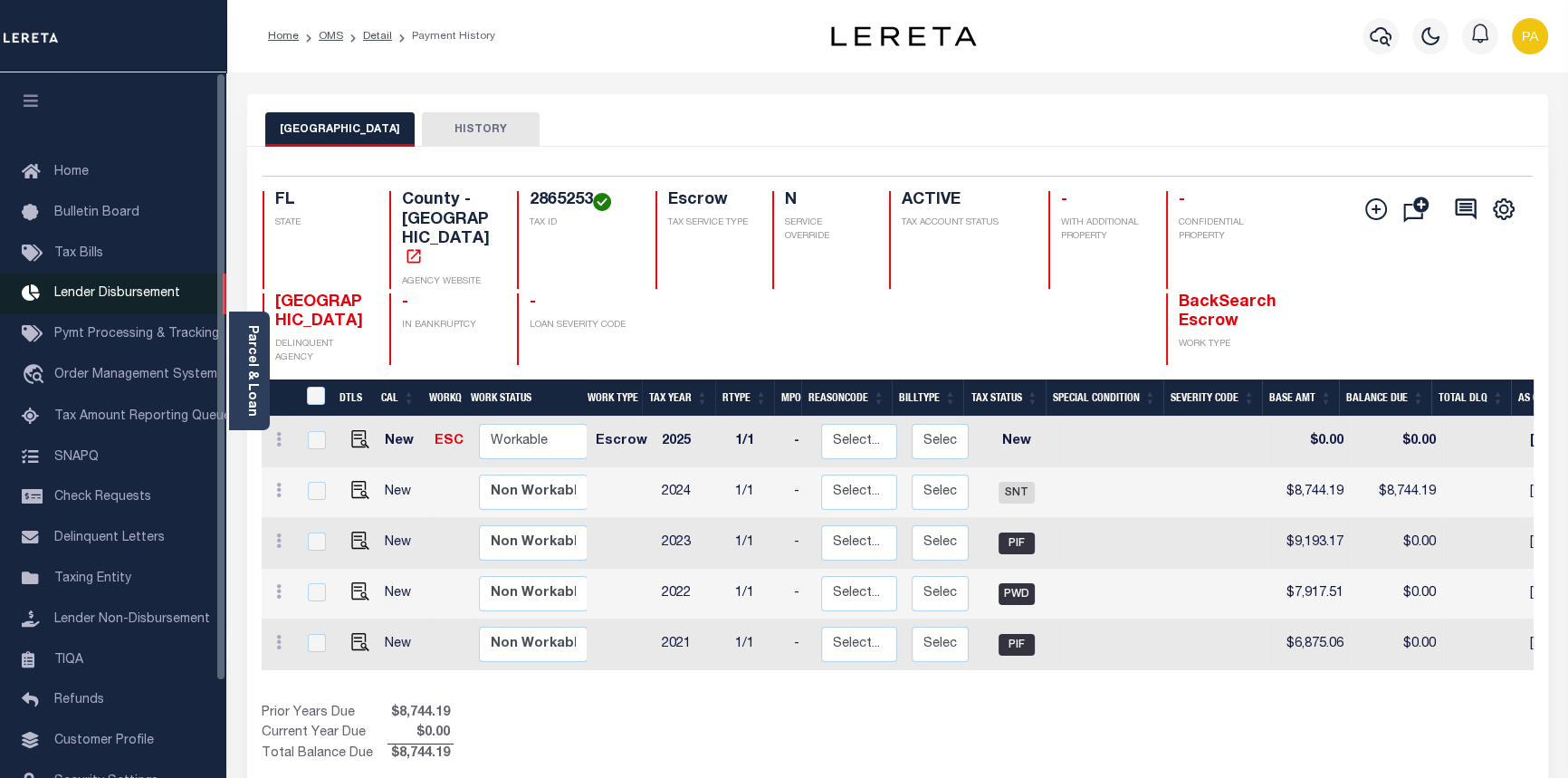
click at [106, 295] on span "Lender Disbursement" at bounding box center [117, 293] width 126 height 13
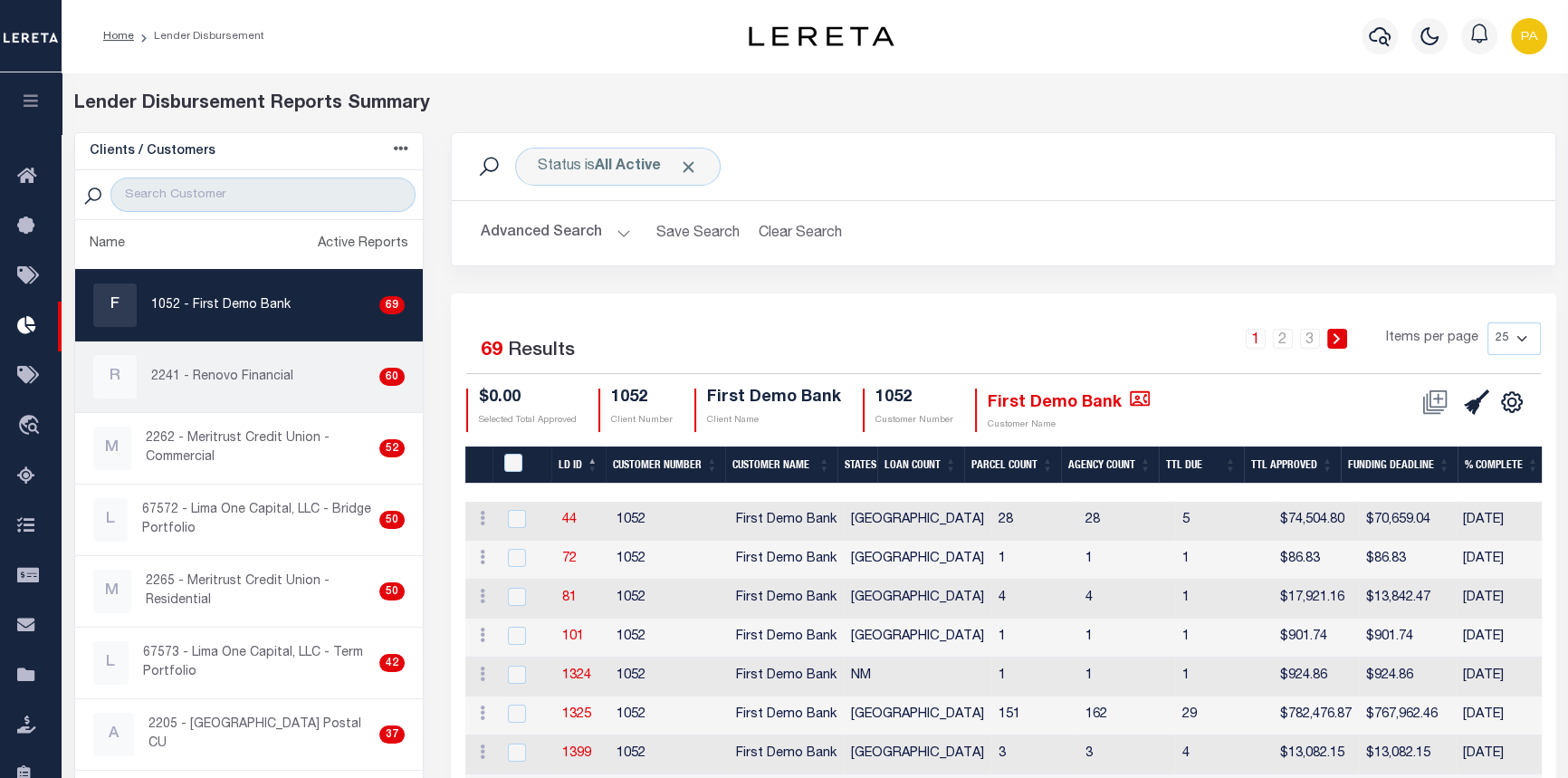
click at [201, 376] on p "2241 - Renovo Financial" at bounding box center [222, 376] width 142 height 19
checkbox input "true"
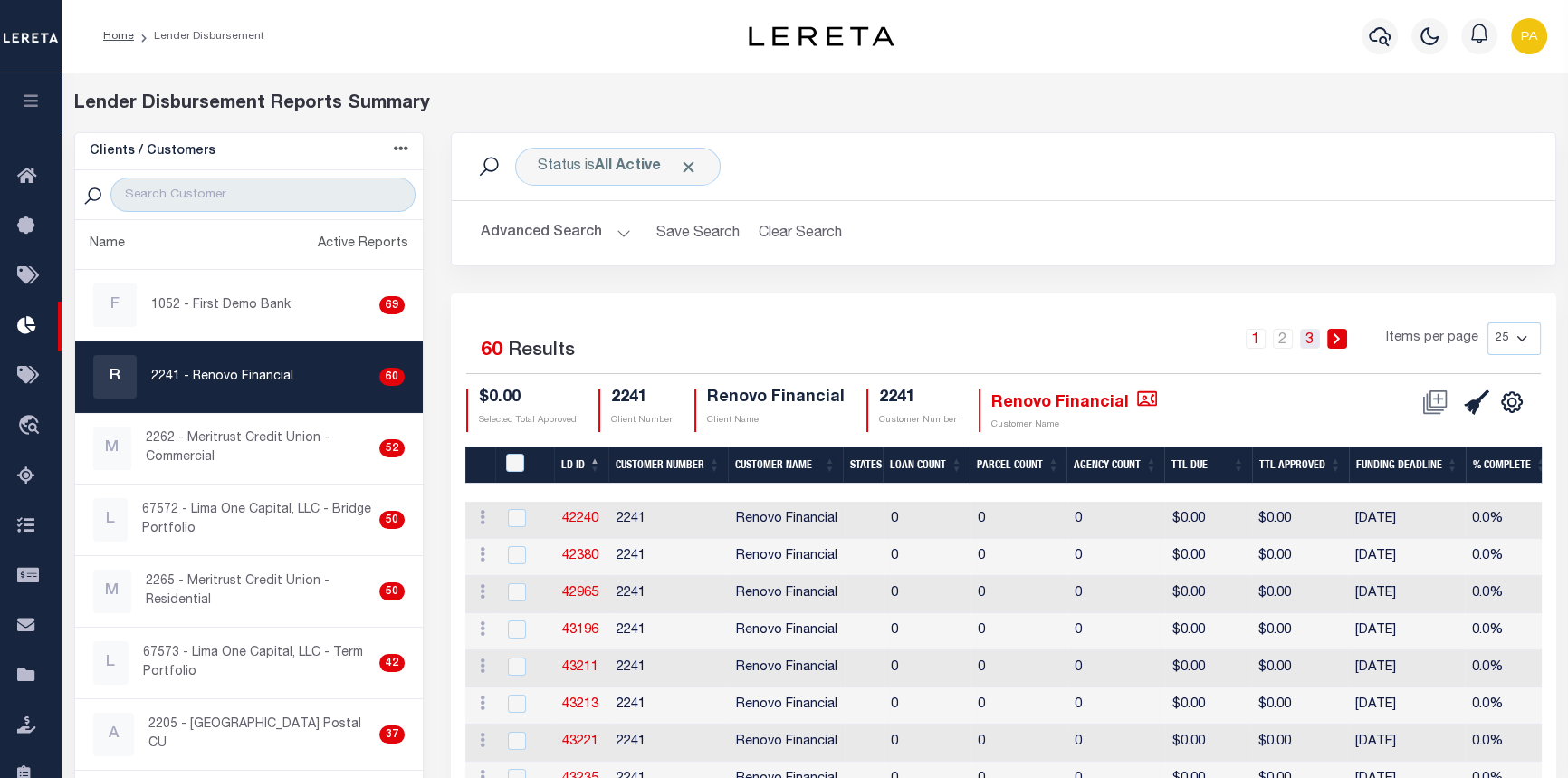
click at [1319, 340] on link "3" at bounding box center [1309, 339] width 20 height 20
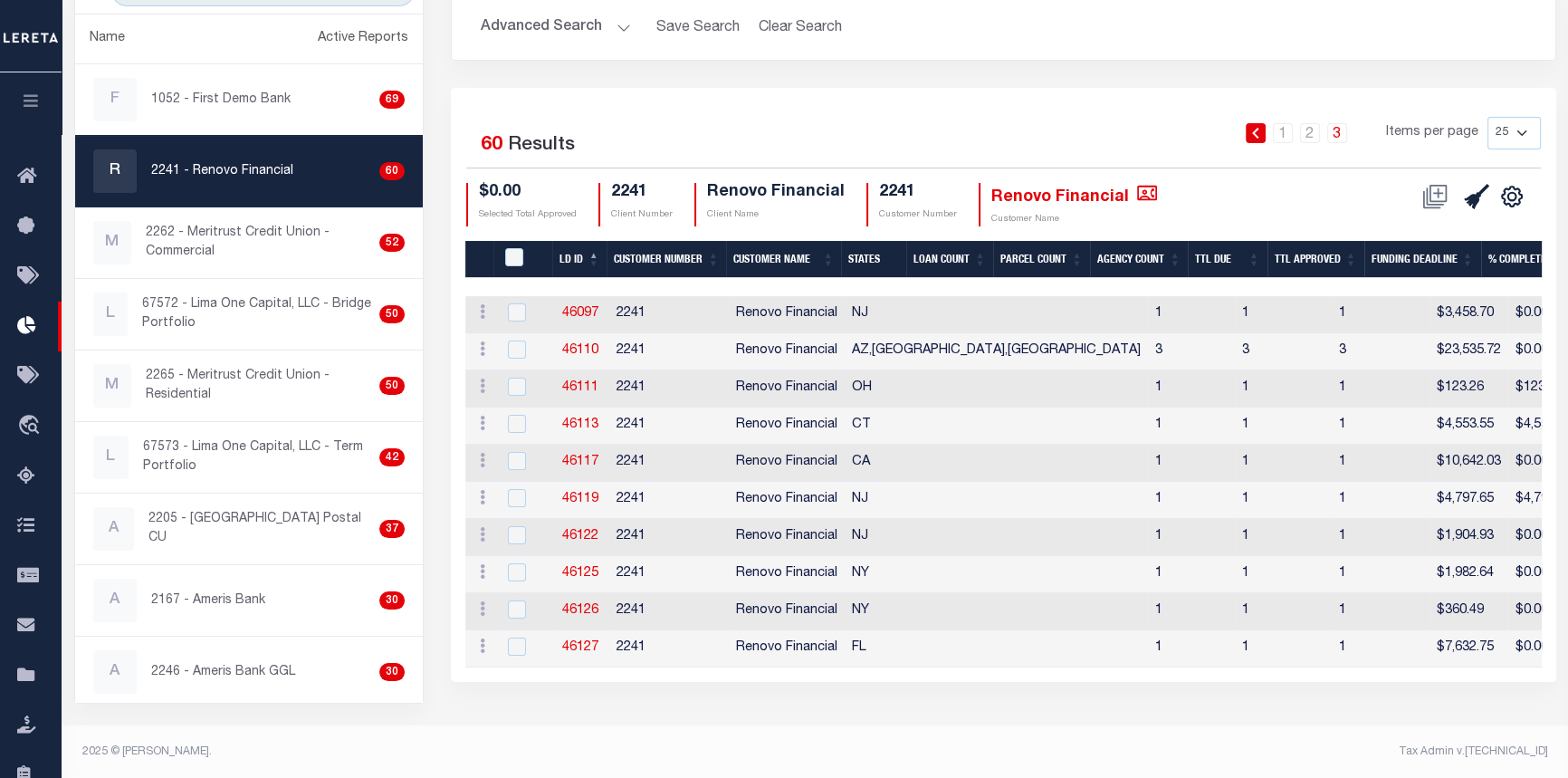
scroll to position [206, 0]
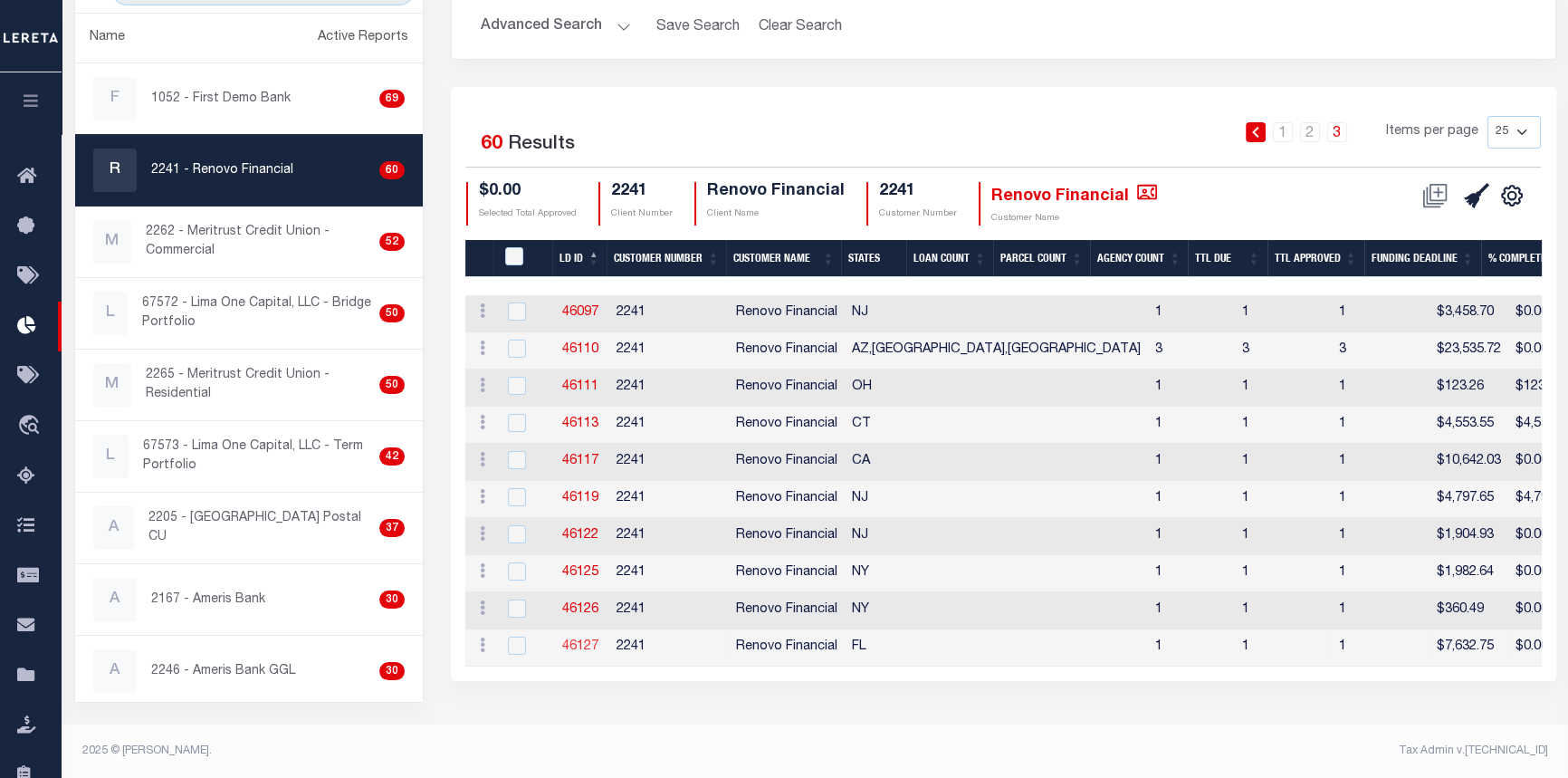
click at [579, 651] on link "46127" at bounding box center [580, 647] width 37 height 13
checkbox input "true"
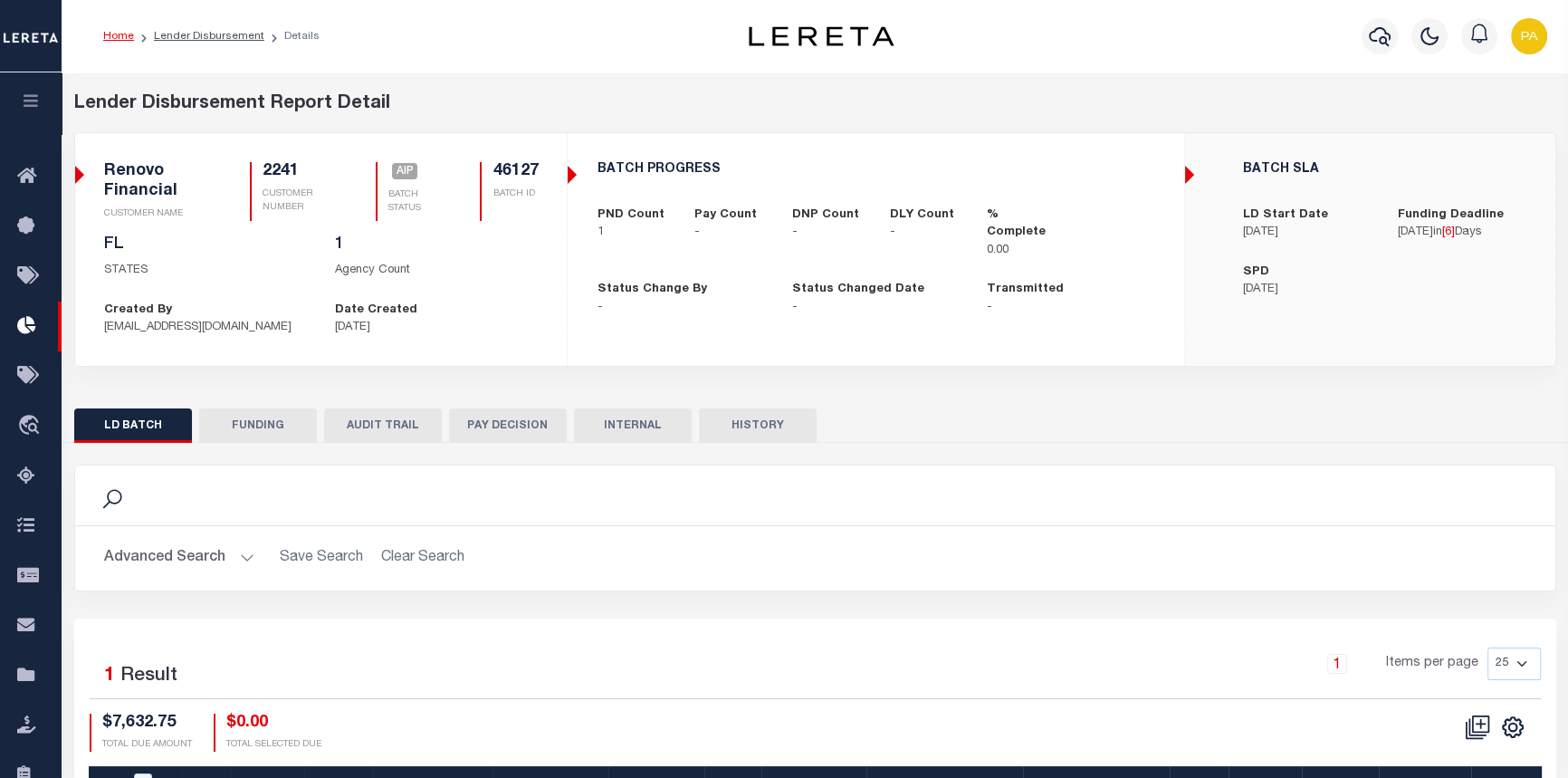
click at [124, 35] on link "Home" at bounding box center [118, 36] width 31 height 11
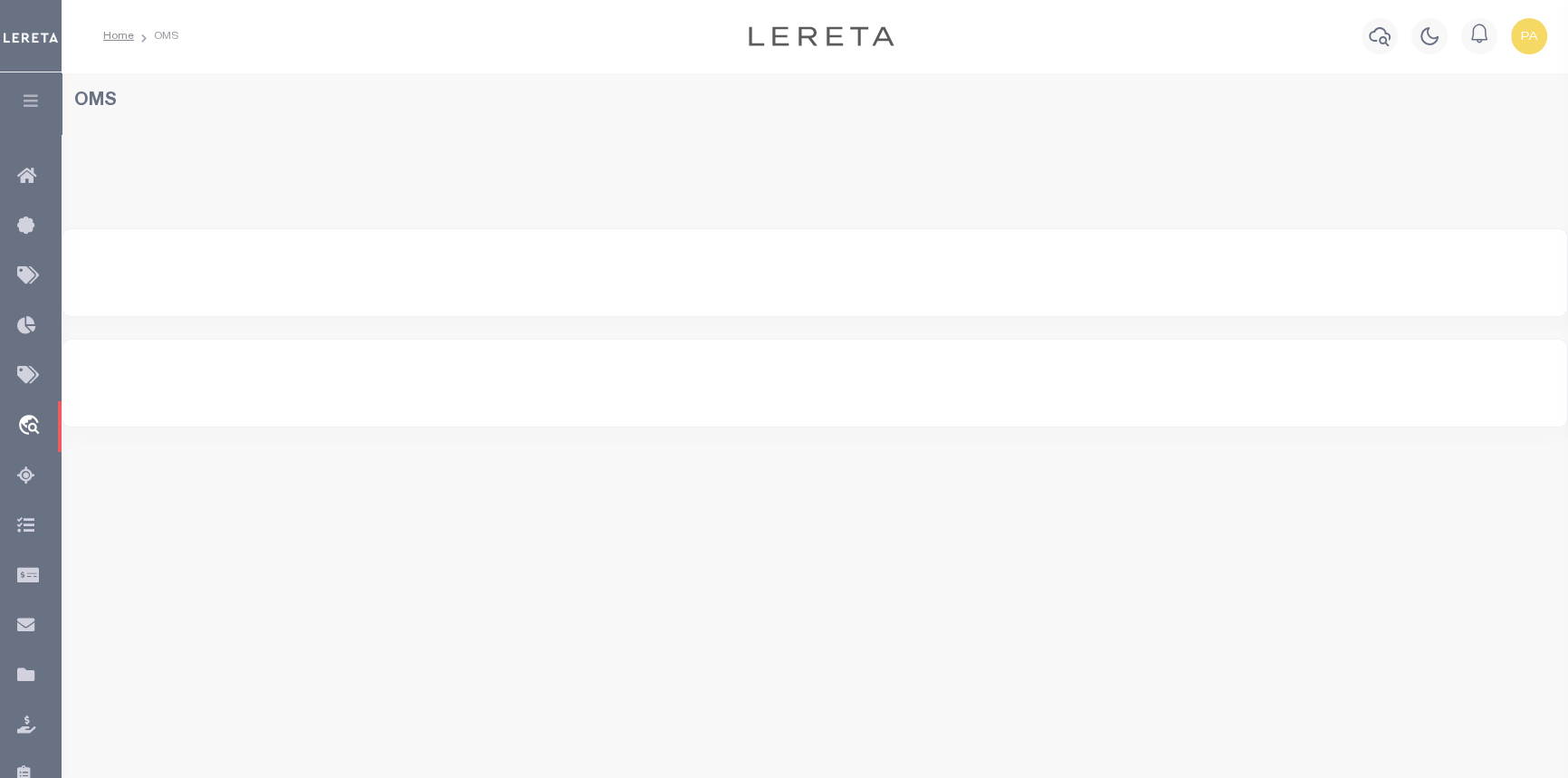
select select "200"
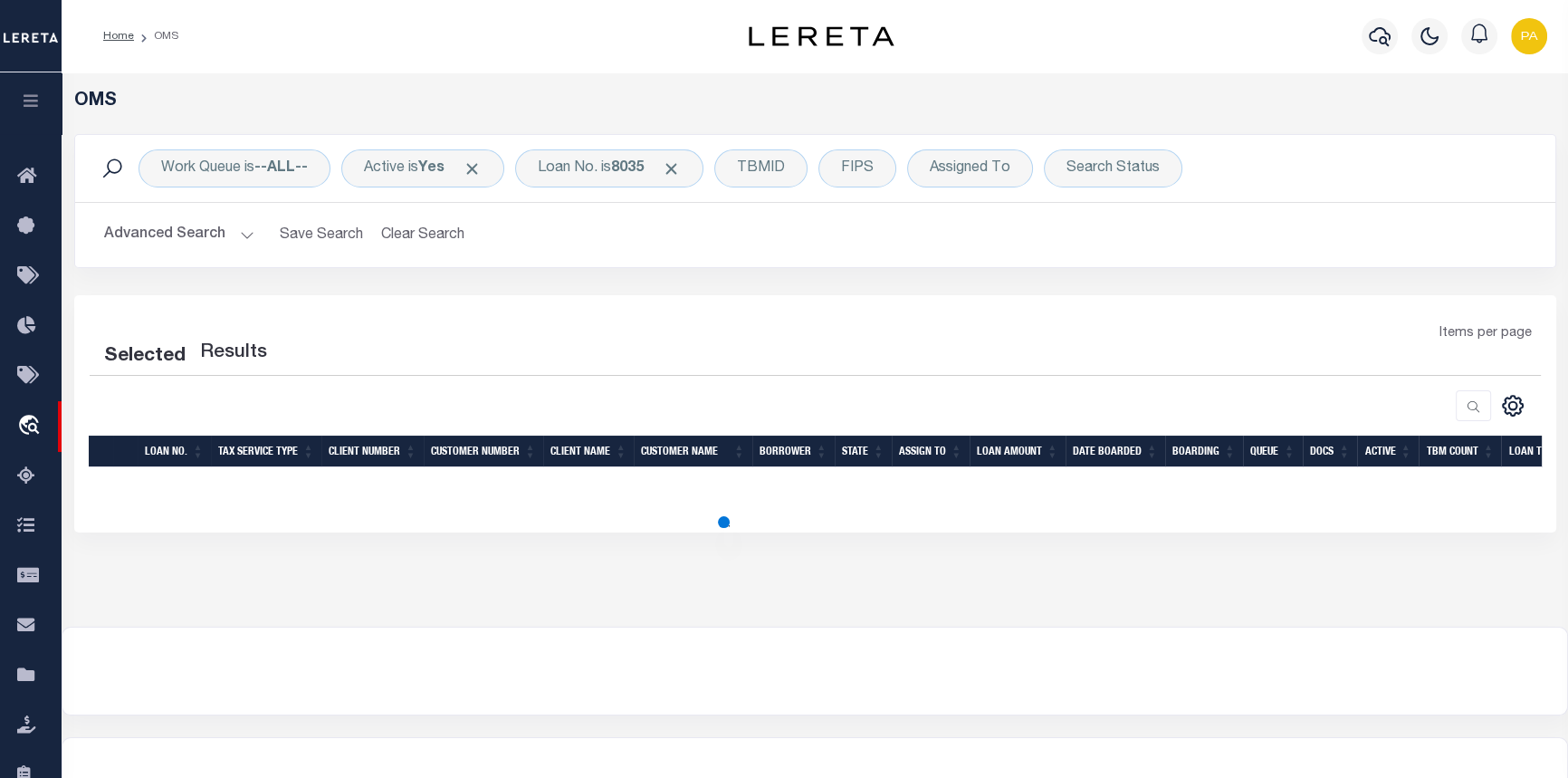
select select "200"
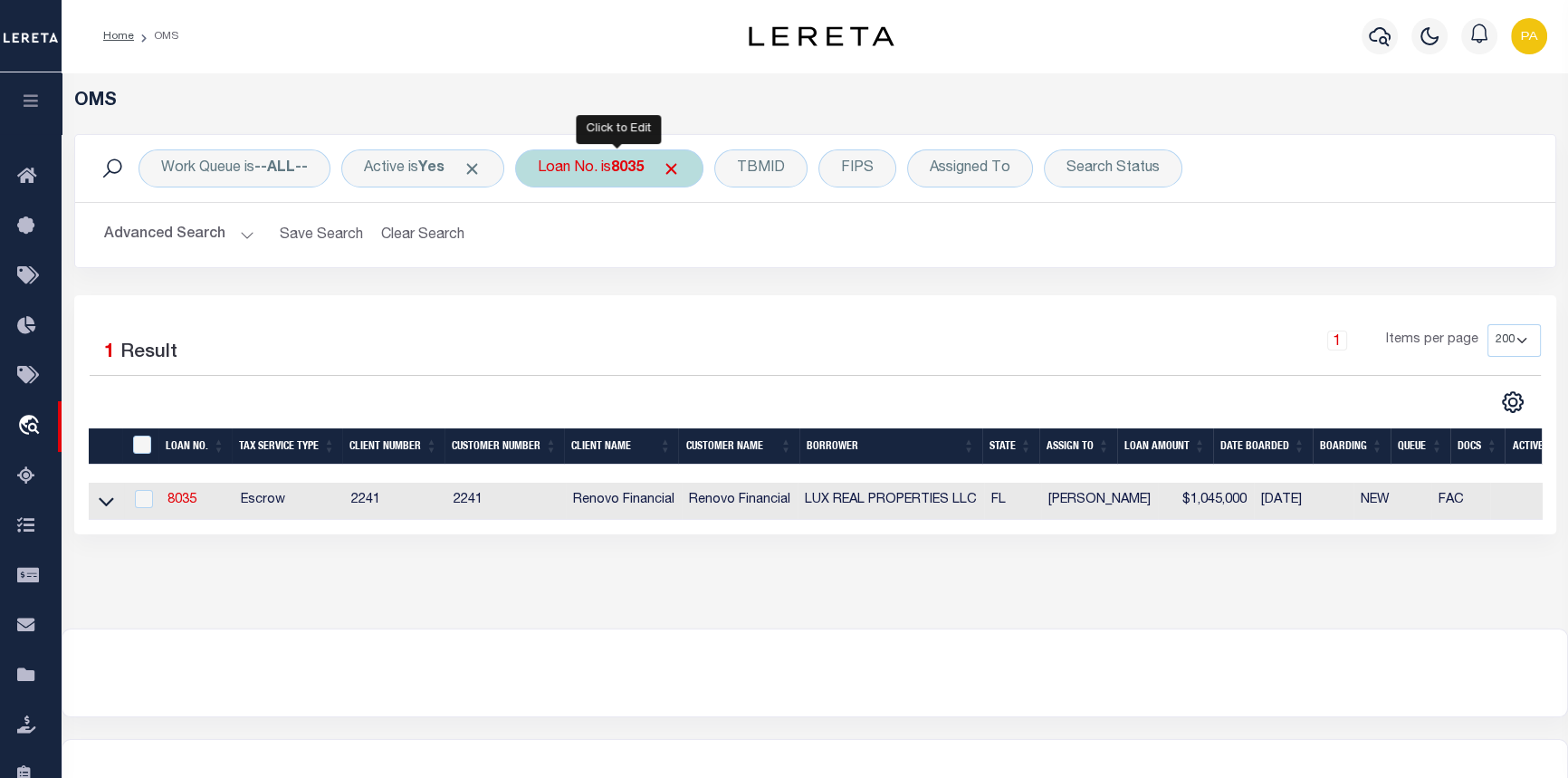
click at [617, 178] on div "Loan No. is 8035" at bounding box center [609, 168] width 188 height 39
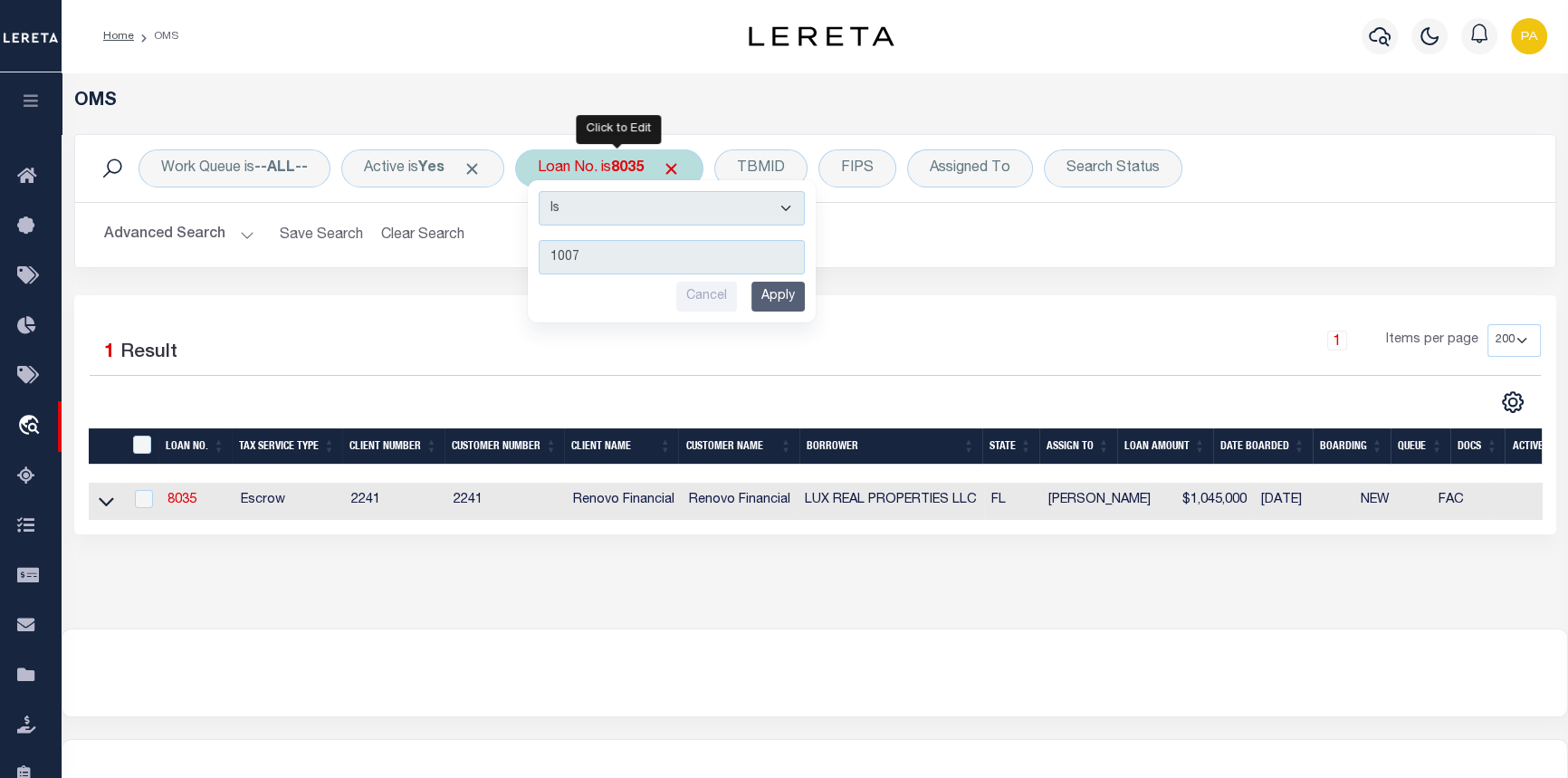
type input "10076"
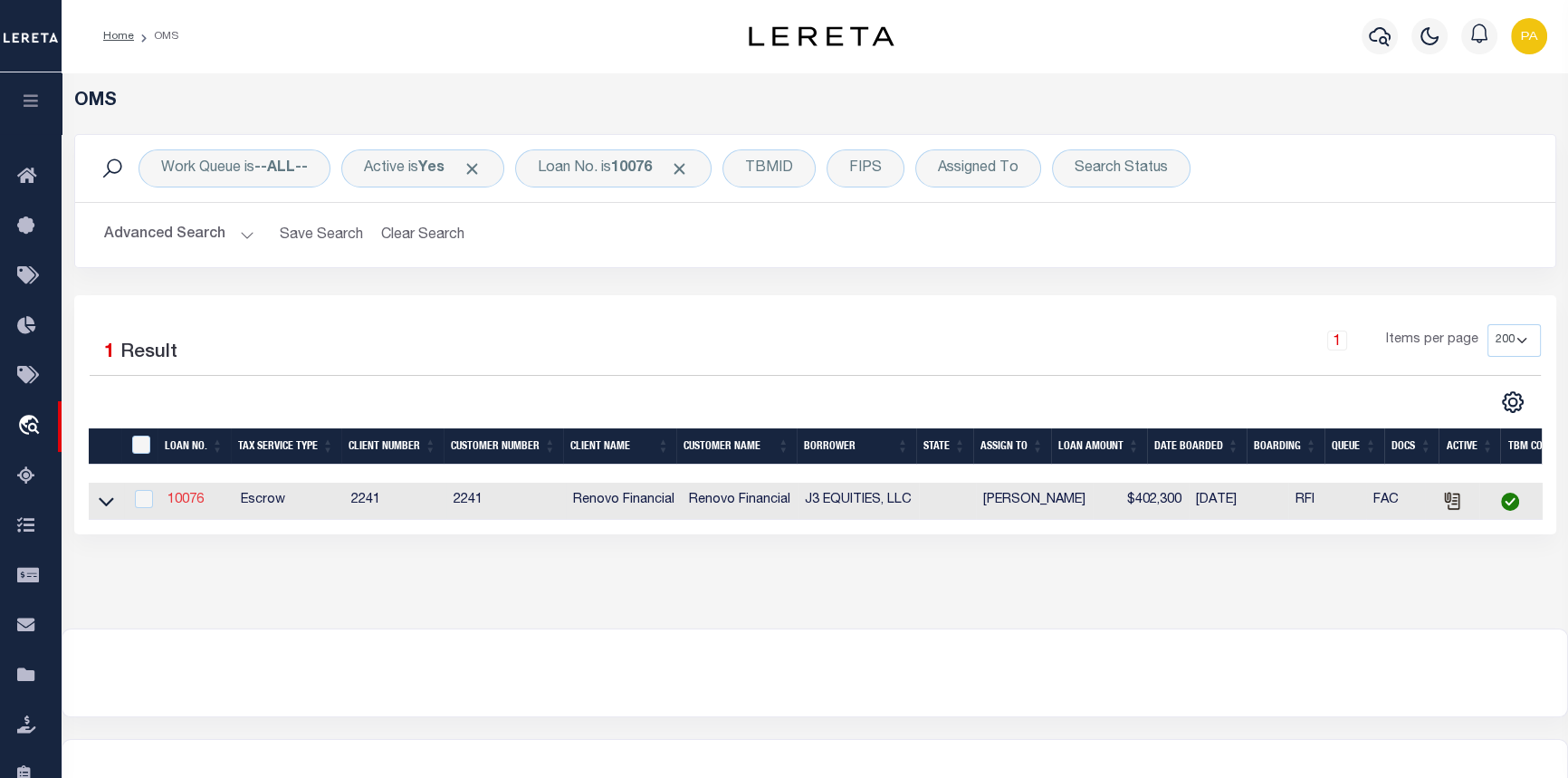
click at [184, 503] on link "10076" at bounding box center [186, 500] width 37 height 13
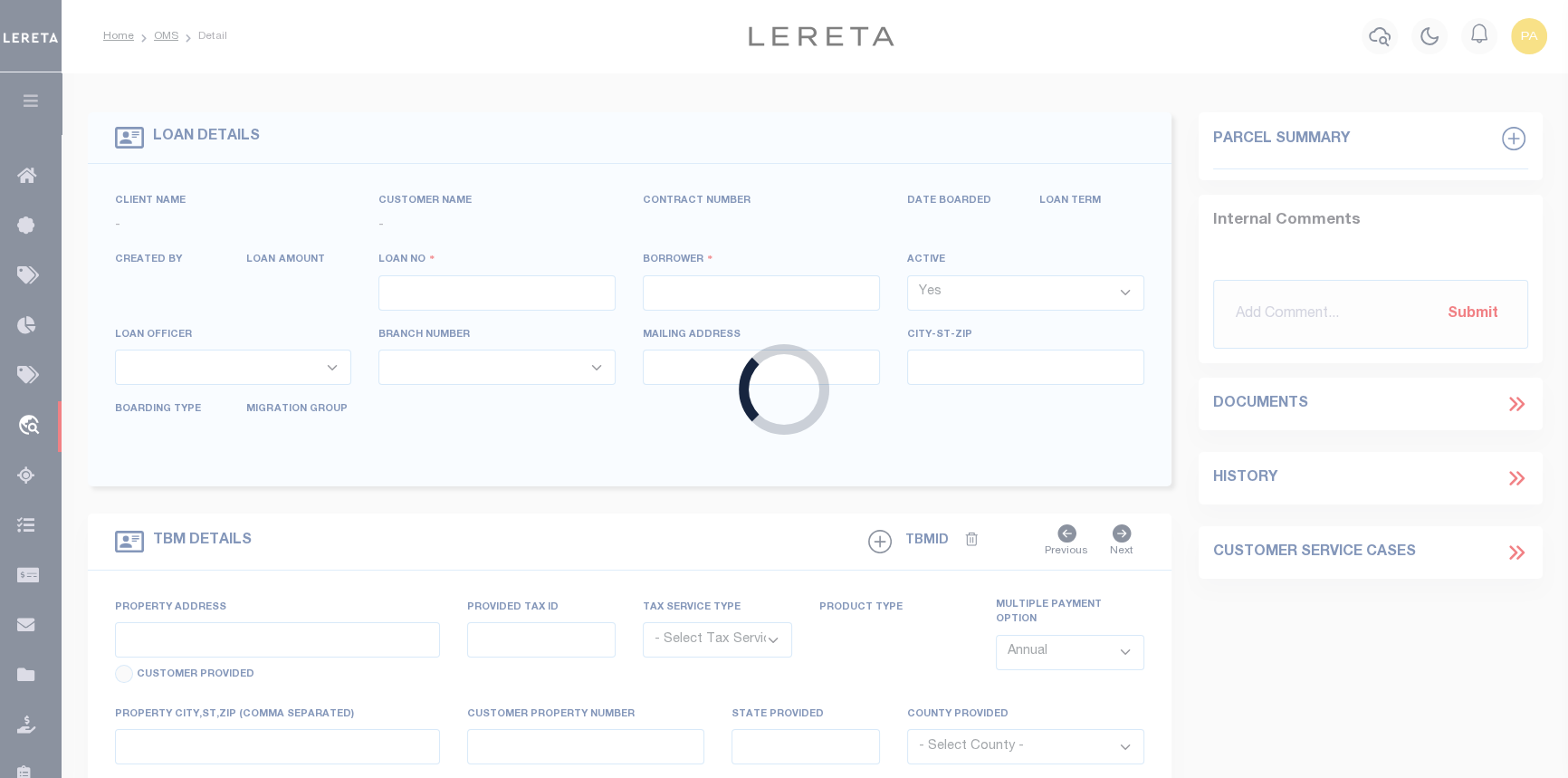
type input "10076"
type input "J3 EQUITIES, LLC"
select select
type input "[STREET_ADDRESS][US_STATE]"
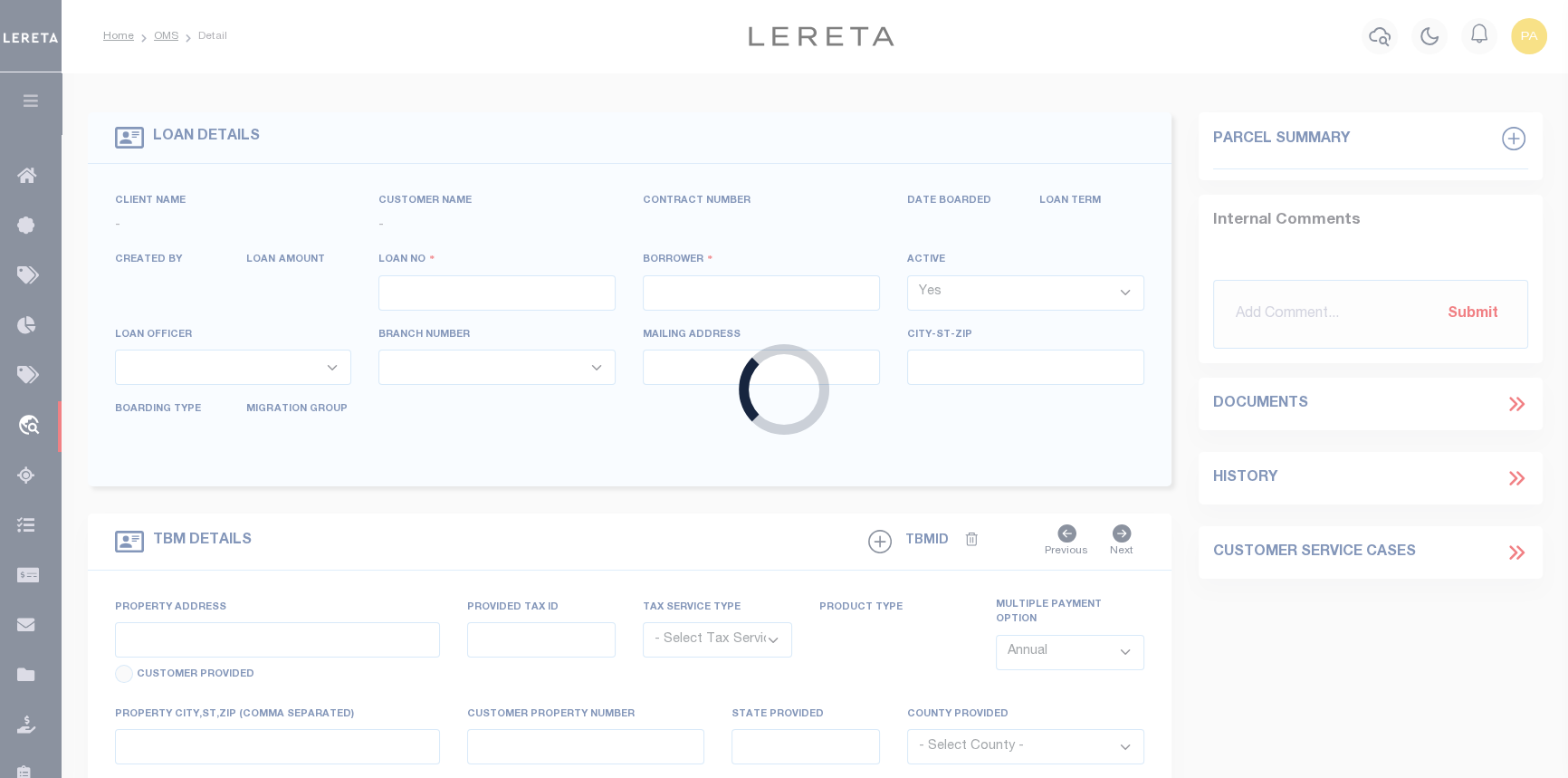
type input "[GEOGRAPHIC_DATA] FL 34769"
select select "Escrow"
select select "25066"
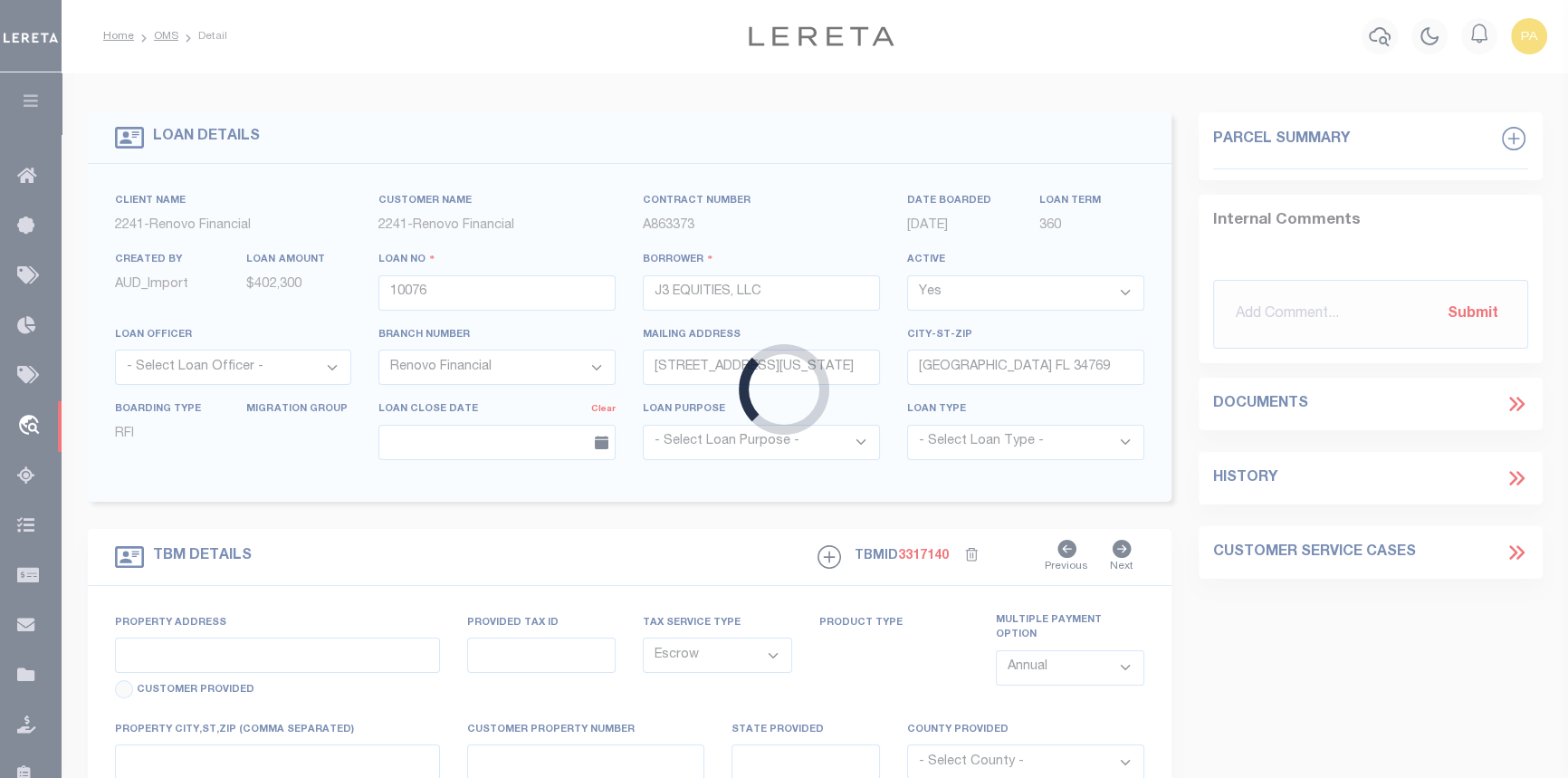
type input "[STREET_ADDRESS]"
select select
type input "[GEOGRAPHIC_DATA]"
type input "a0k8Y00000jIMQA"
select select
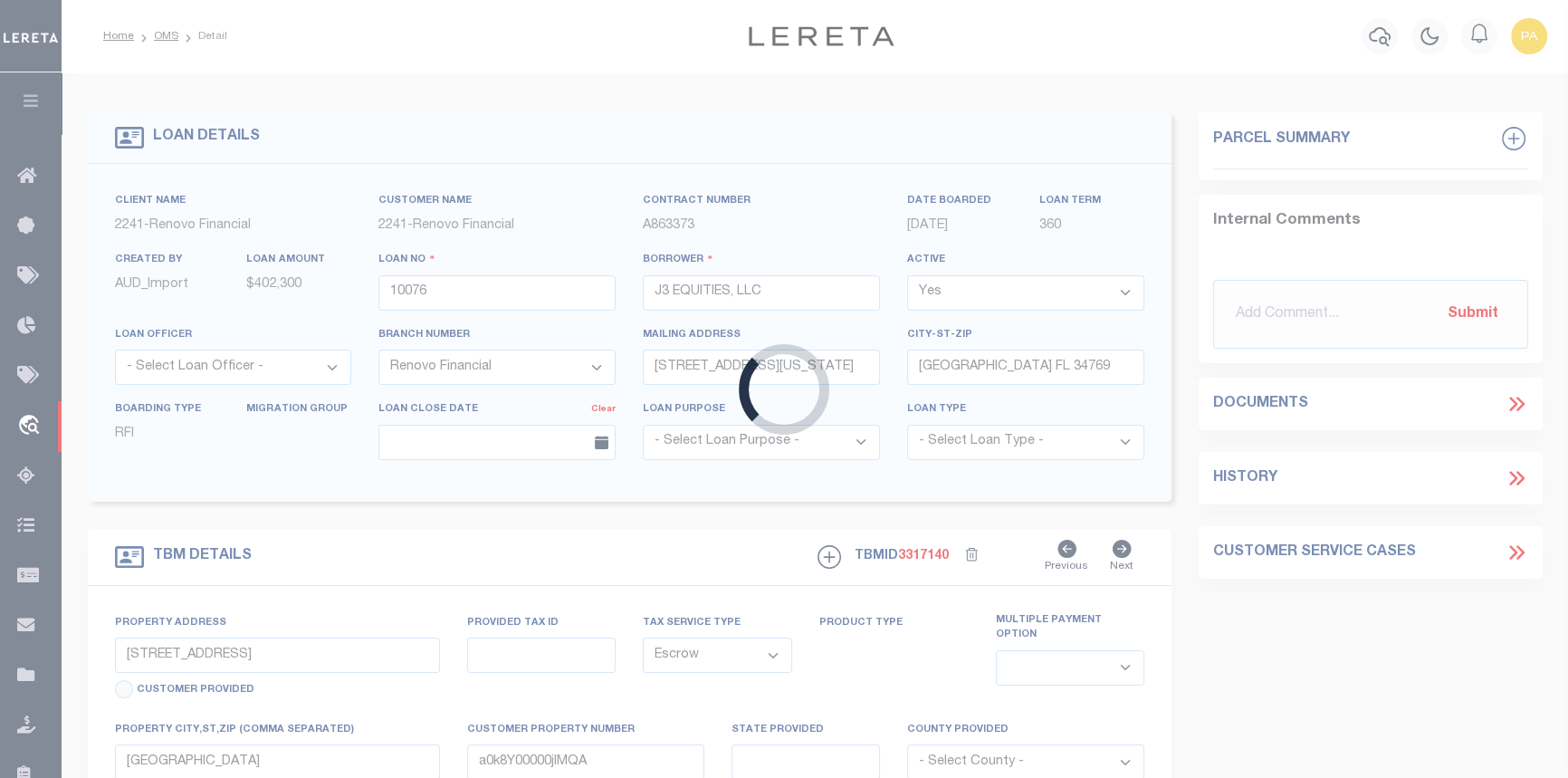
type textarea "LEGAL REQUIRED"
type textarea "REO - 8/26/25"
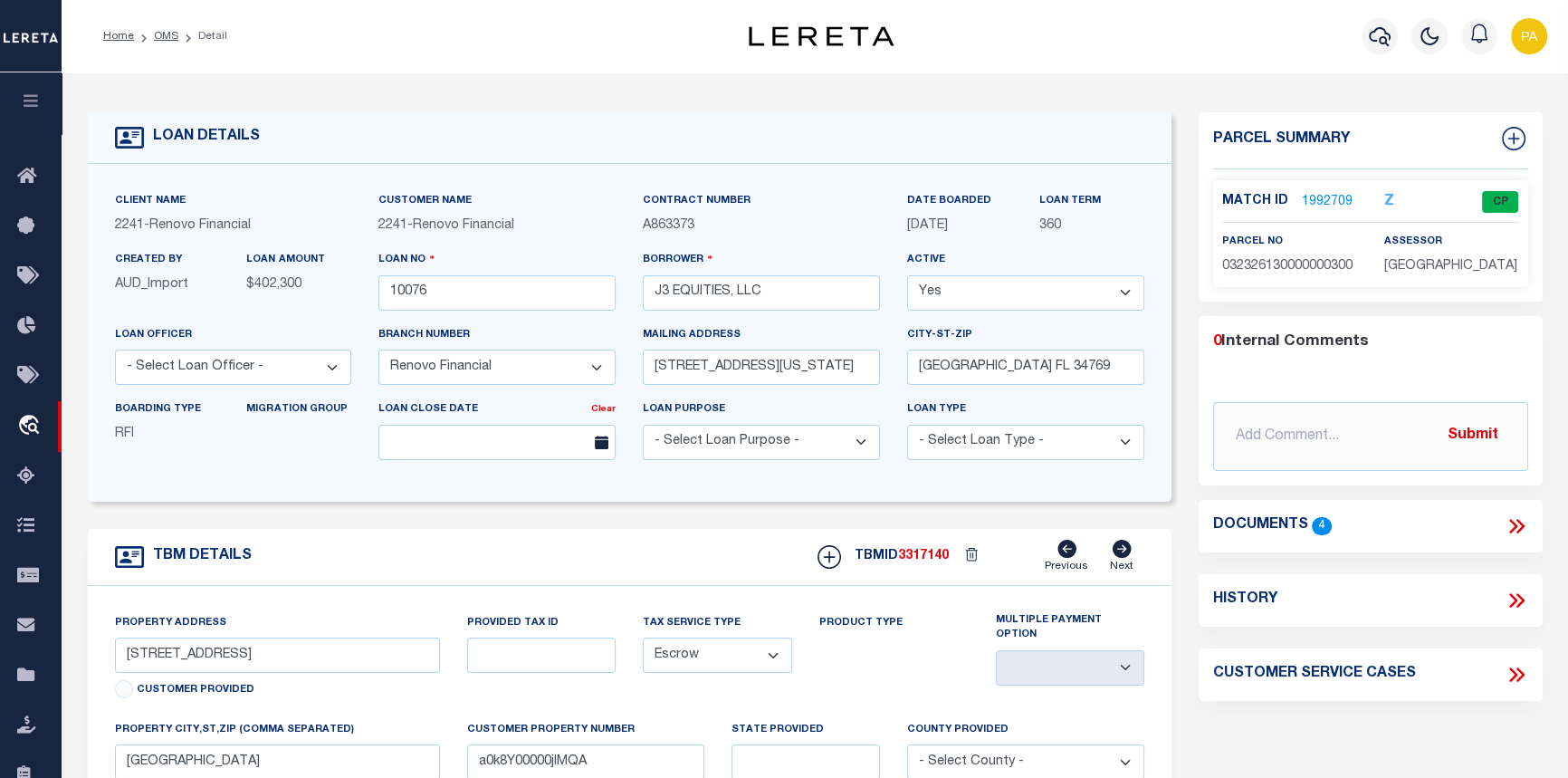
click at [1324, 198] on link "1992709" at bounding box center [1326, 201] width 50 height 19
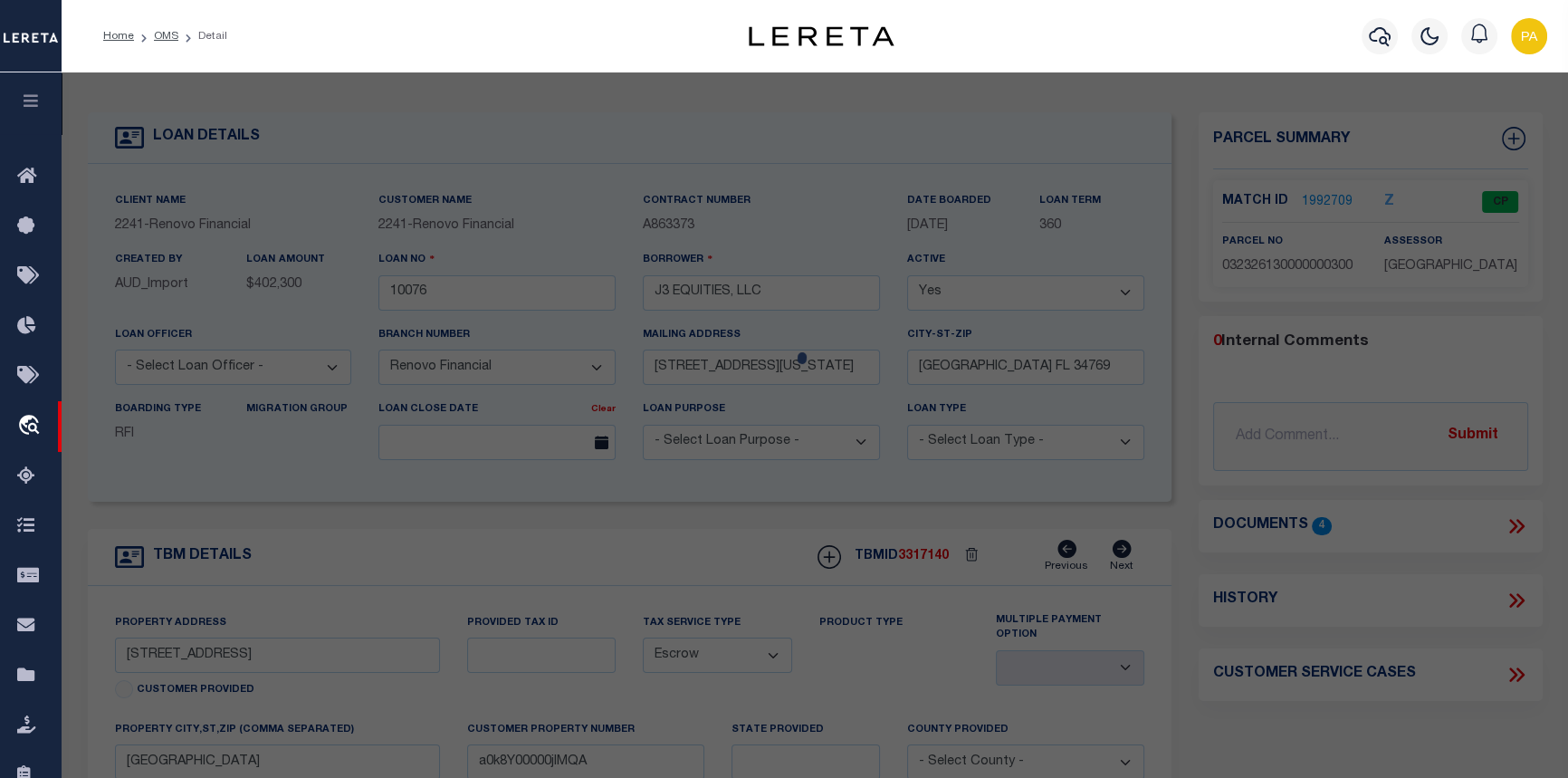
checkbox input "false"
select select "CP"
type input "J3 EQUITIES LLC"
select select
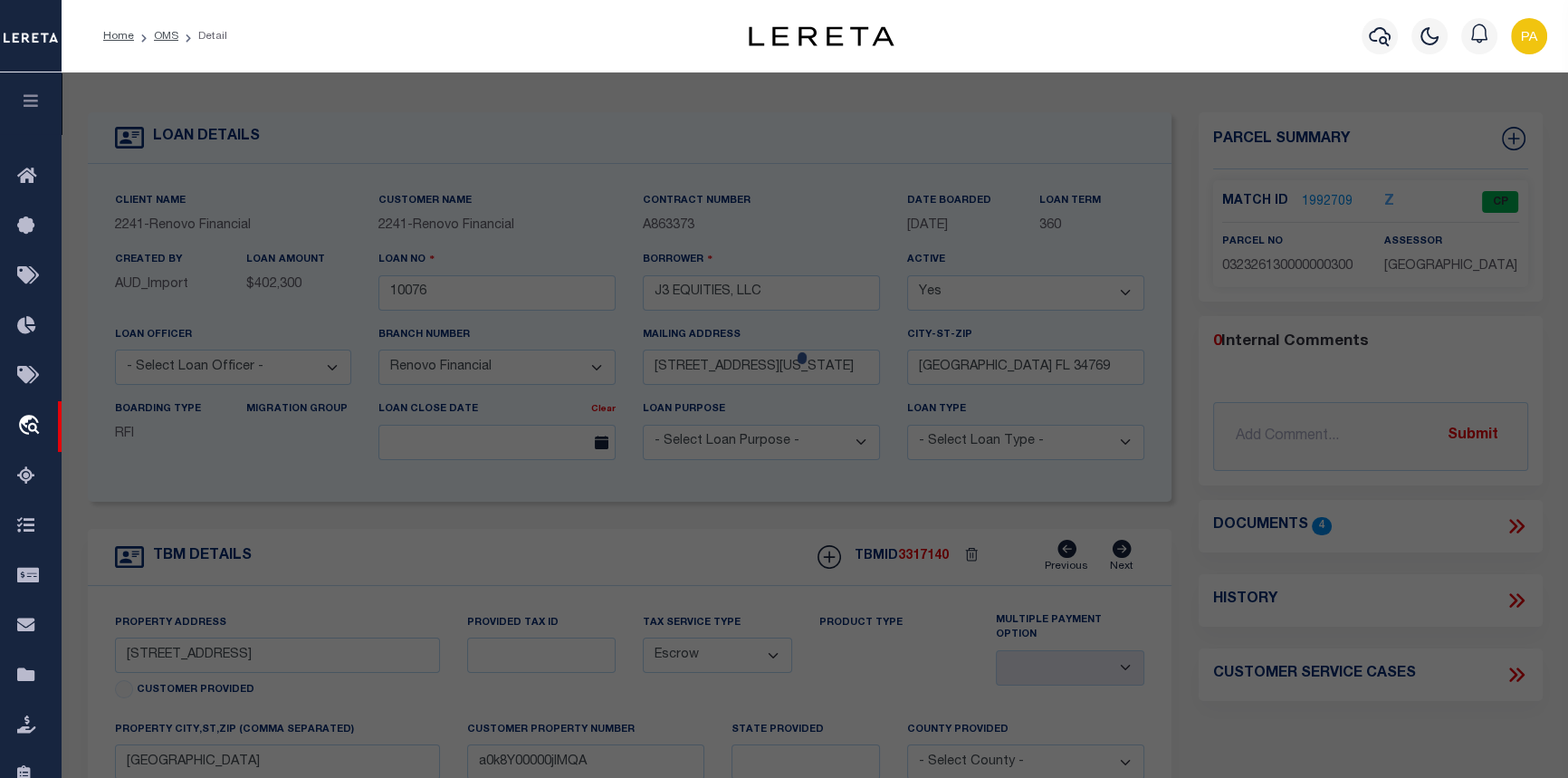
type input "2960 WHITE MAGNOLIA LOOP"
checkbox input "false"
type input "CLERMONT FL, 34711"
type textarea "MAGNOLIA PARK PHASE I PB 47 PG 18-19 LOT 3 ORB 6227 PG 137"
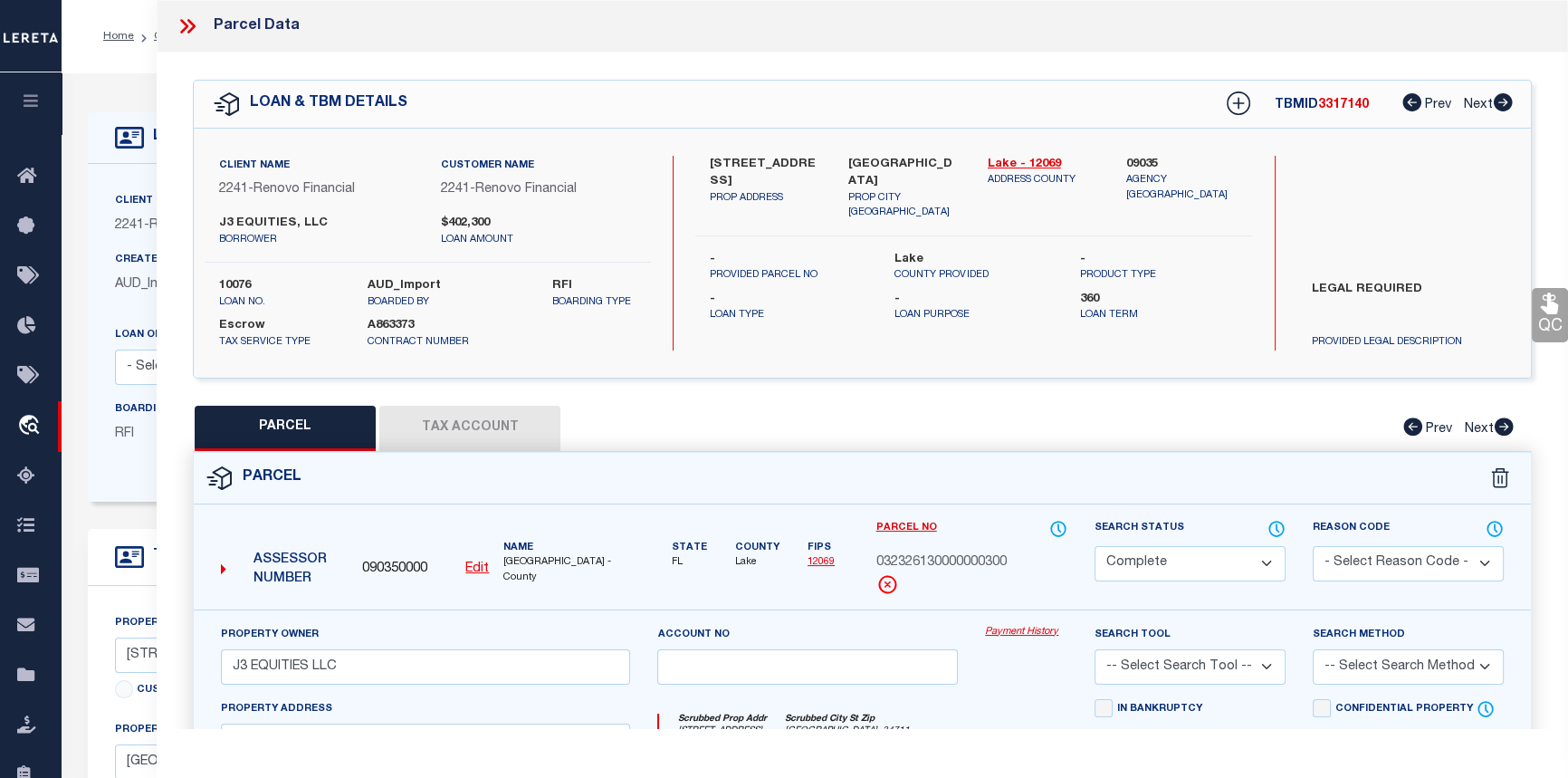
click at [1011, 632] on link "Payment History" at bounding box center [1025, 633] width 82 height 16
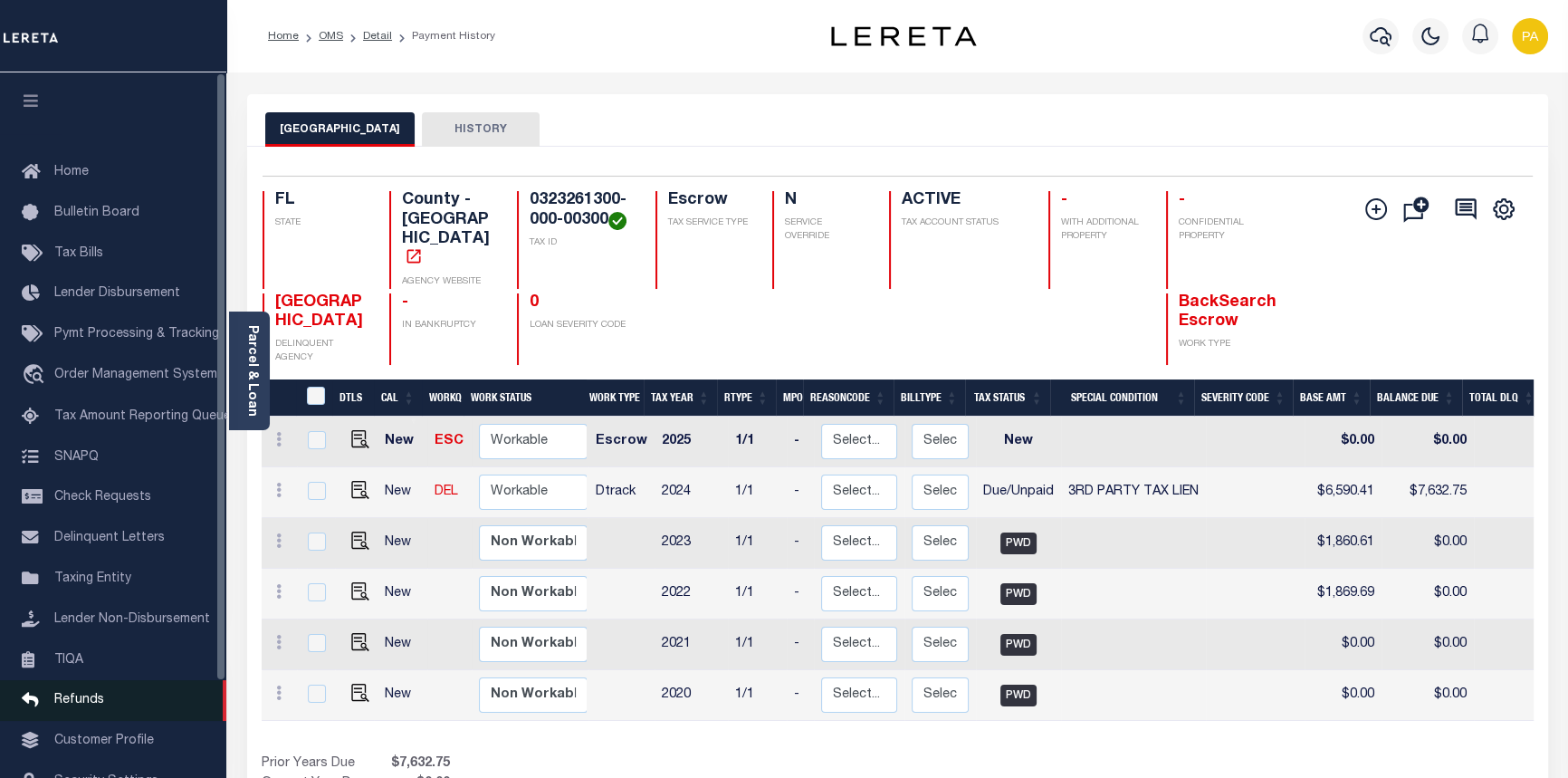
click at [69, 721] on link "Refunds" at bounding box center [112, 700] width 226 height 40
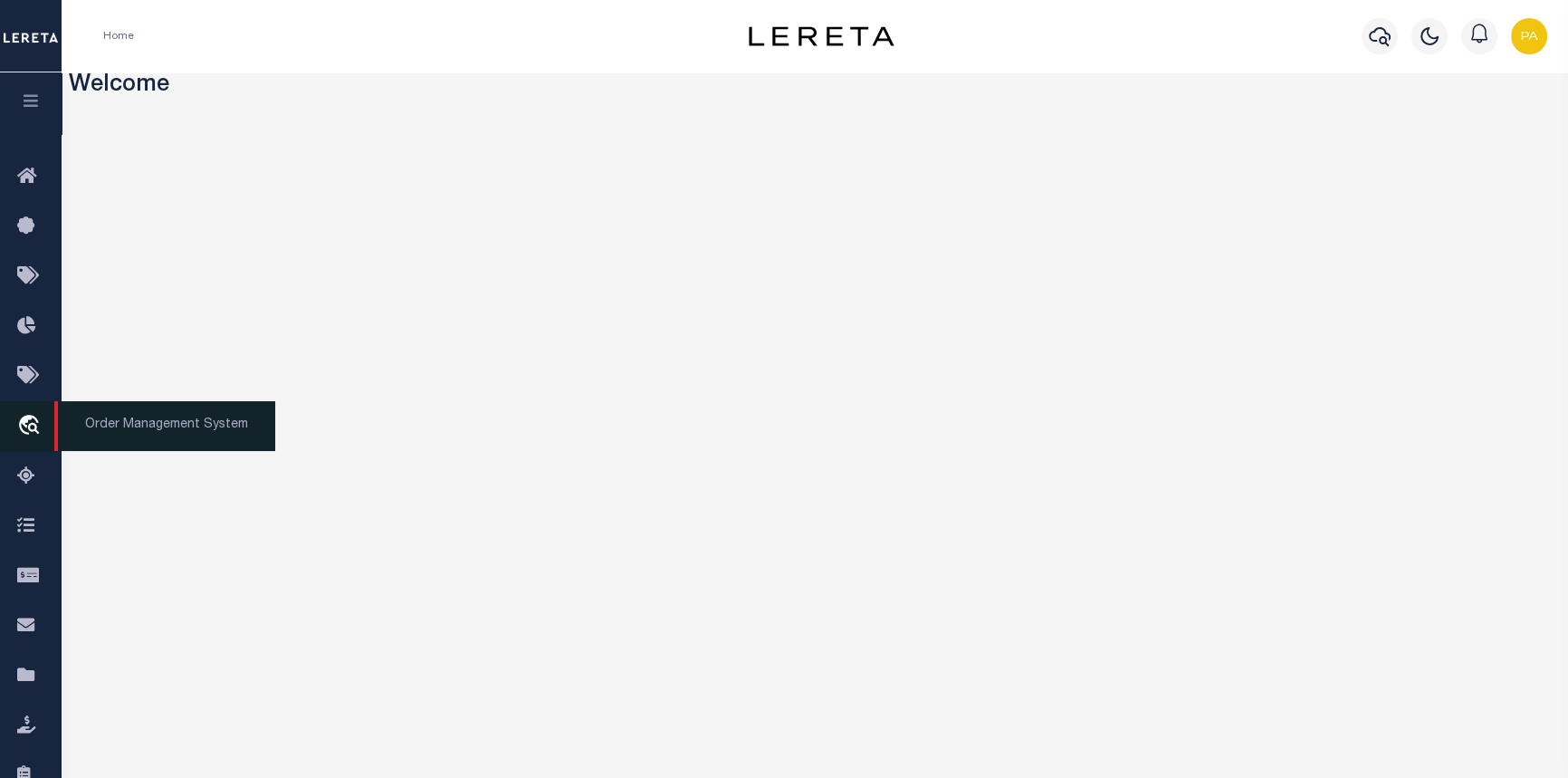
click at [136, 433] on span "Order Management System" at bounding box center [165, 426] width 221 height 49
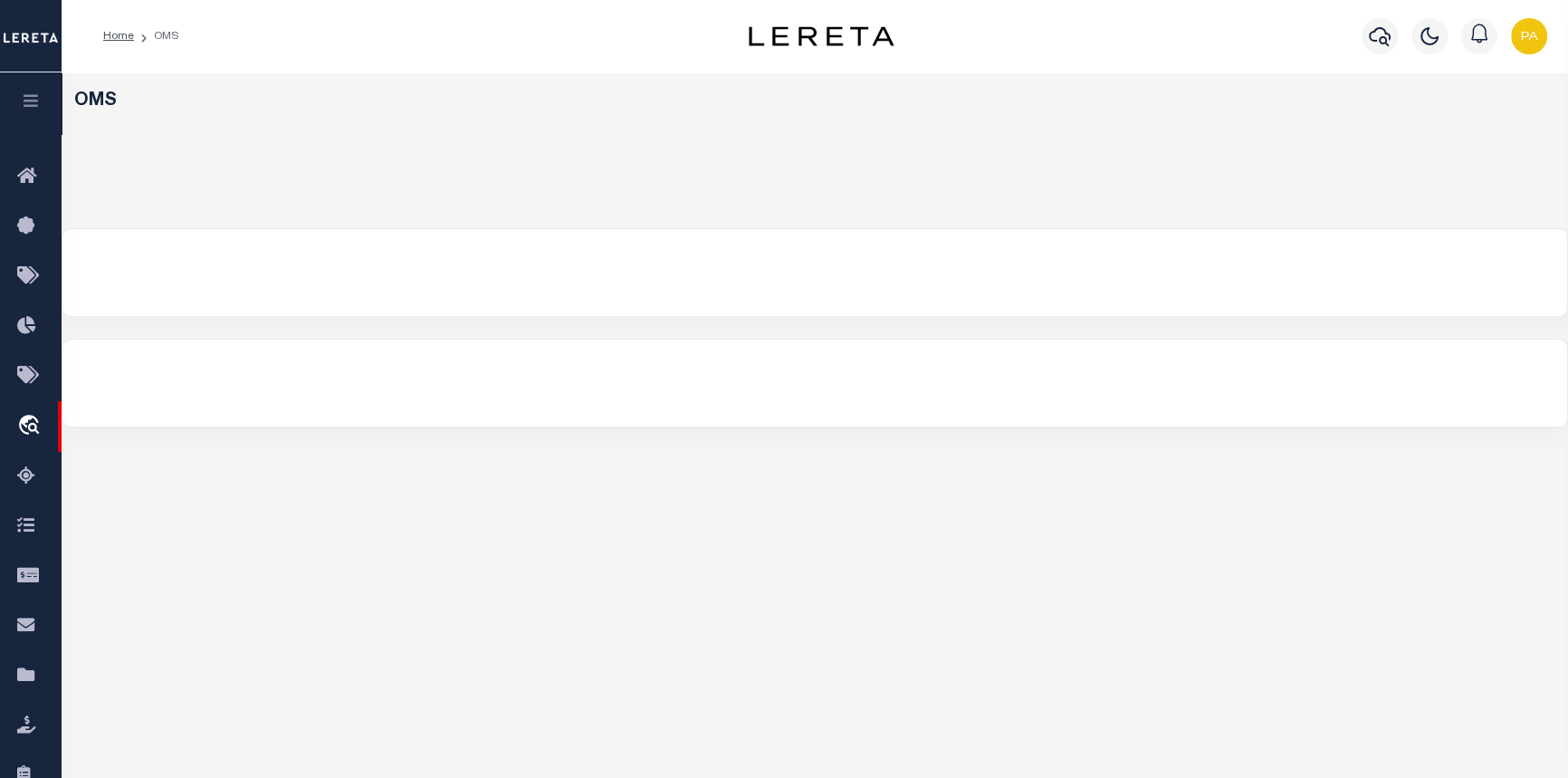
select select "200"
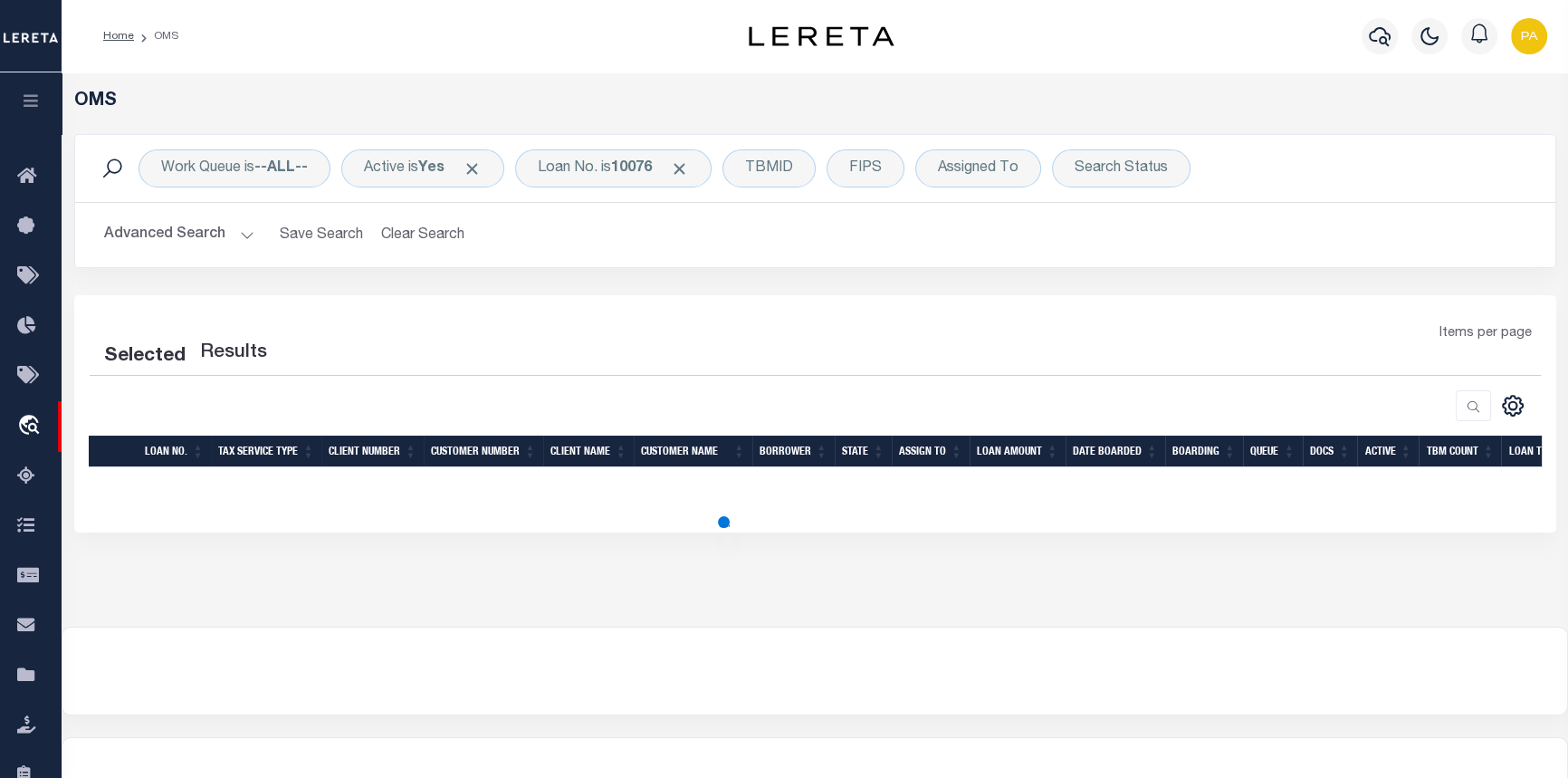
select select "200"
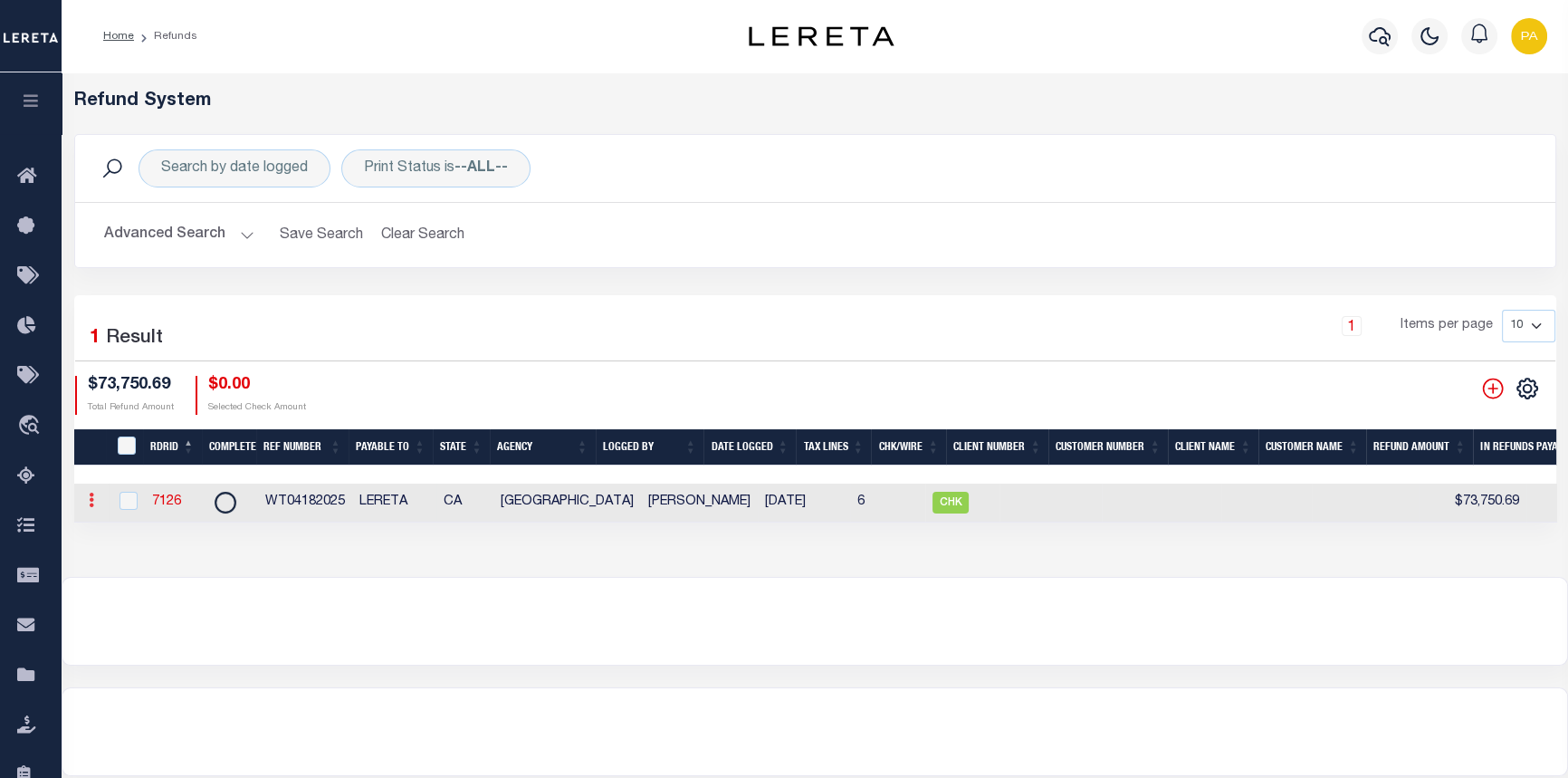
click at [89, 498] on icon at bounding box center [92, 500] width 6 height 15
click at [154, 559] on link "View Refund Detail" at bounding box center [161, 559] width 158 height 30
checkbox input "true"
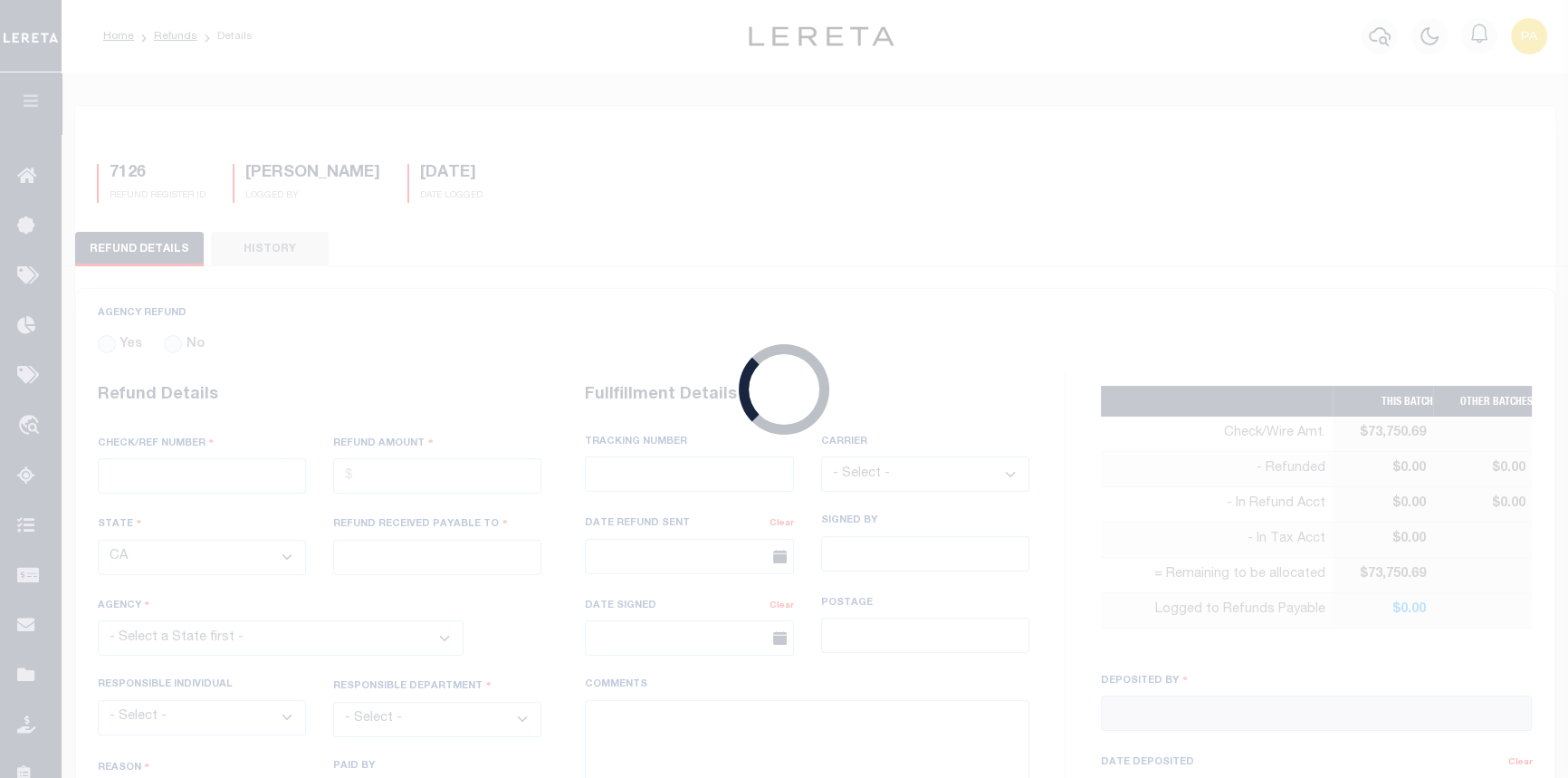
radio input "true"
type input "WT04182025"
type input "$73,750.69"
type input "LERETA"
select select
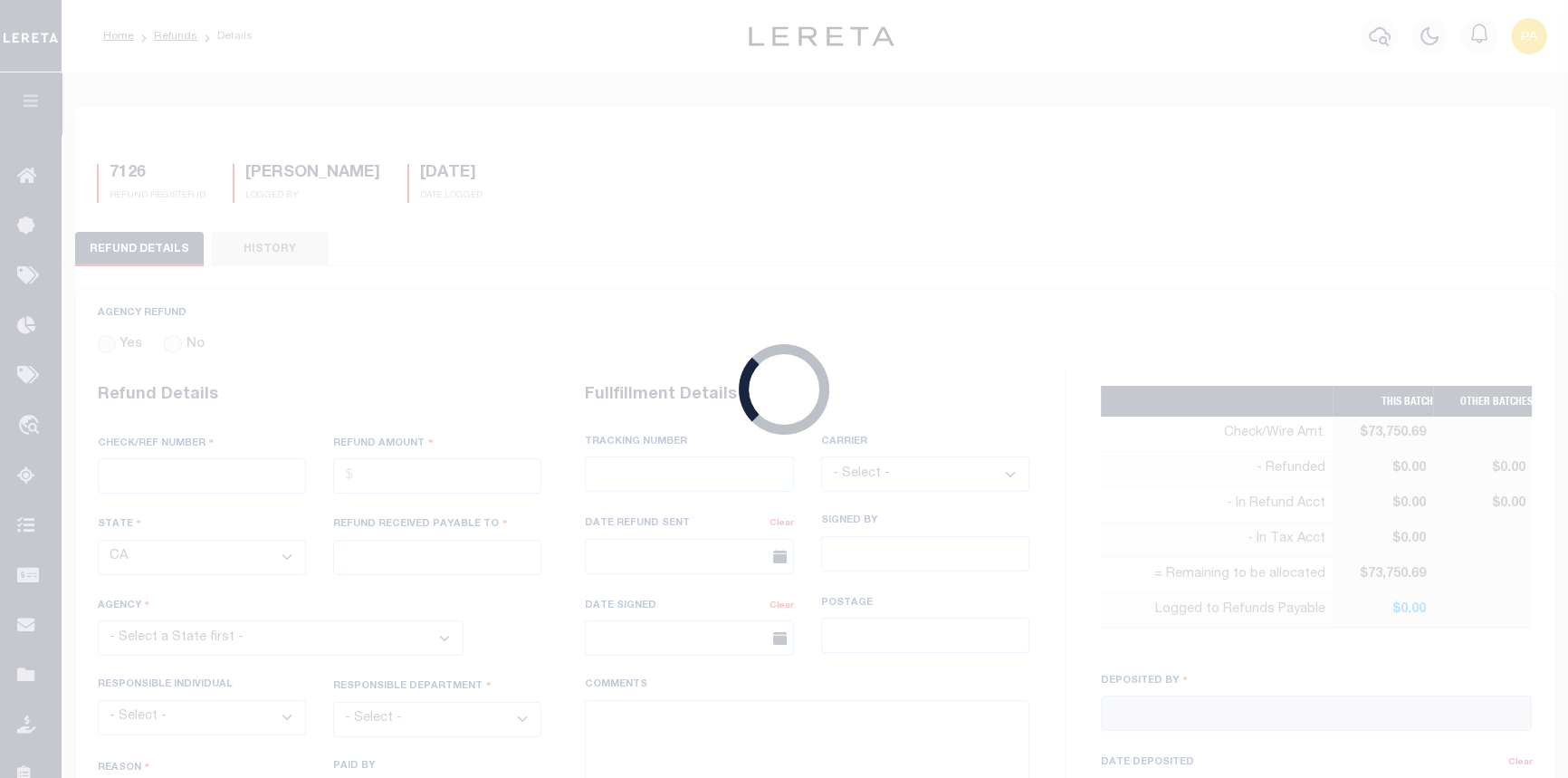
select select "COL"
select select "OVP"
type input "WIRED FUNDS"
type input "05/16/2025"
type textarea "THIS IS A WIRE REFUND FROM THE AGENCY FOR POMONA AND ACCUMATCH LOANS."
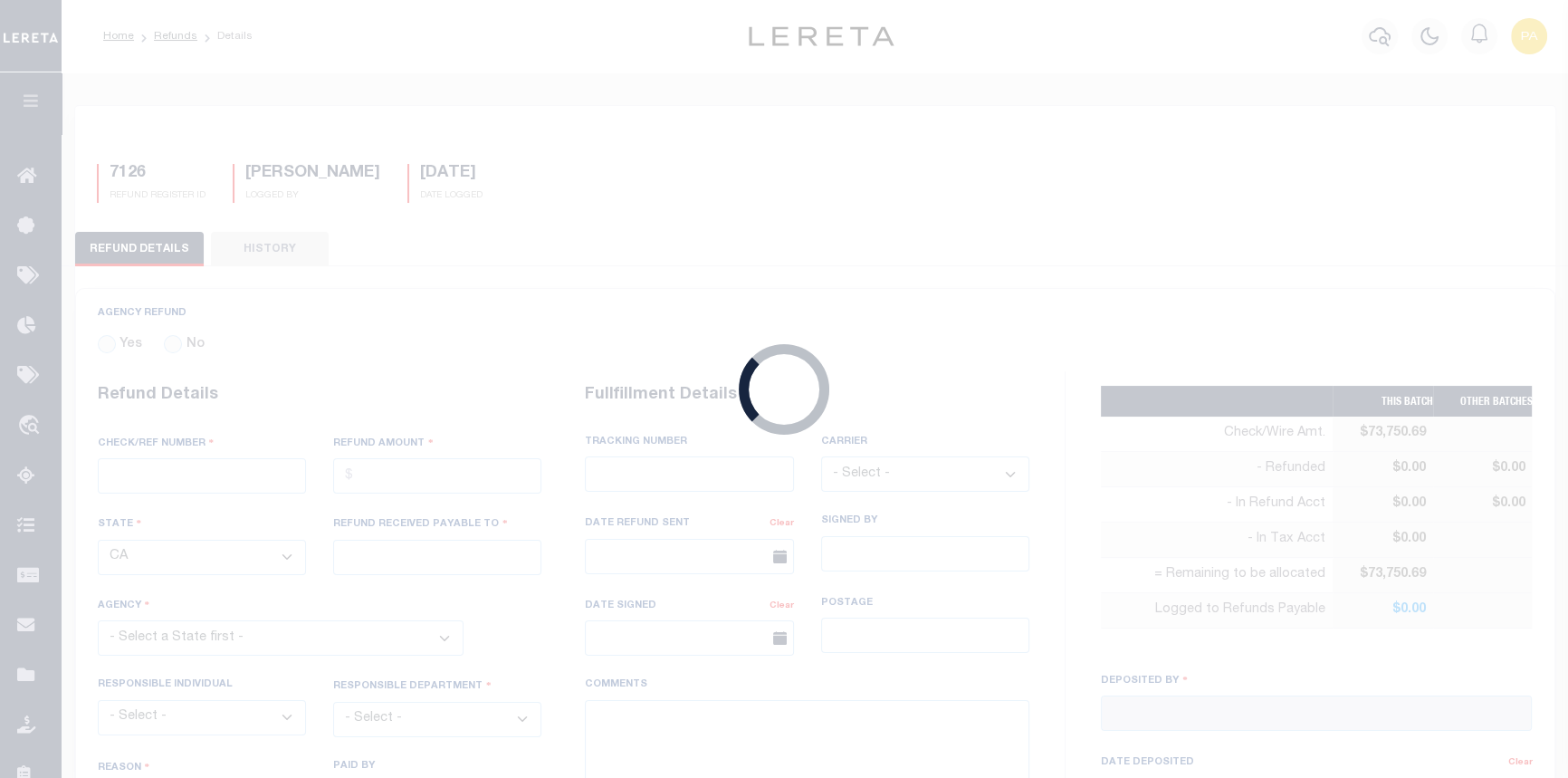
type input "Martinez, Myrna"
type input "05/12/2025"
select select "602900000"
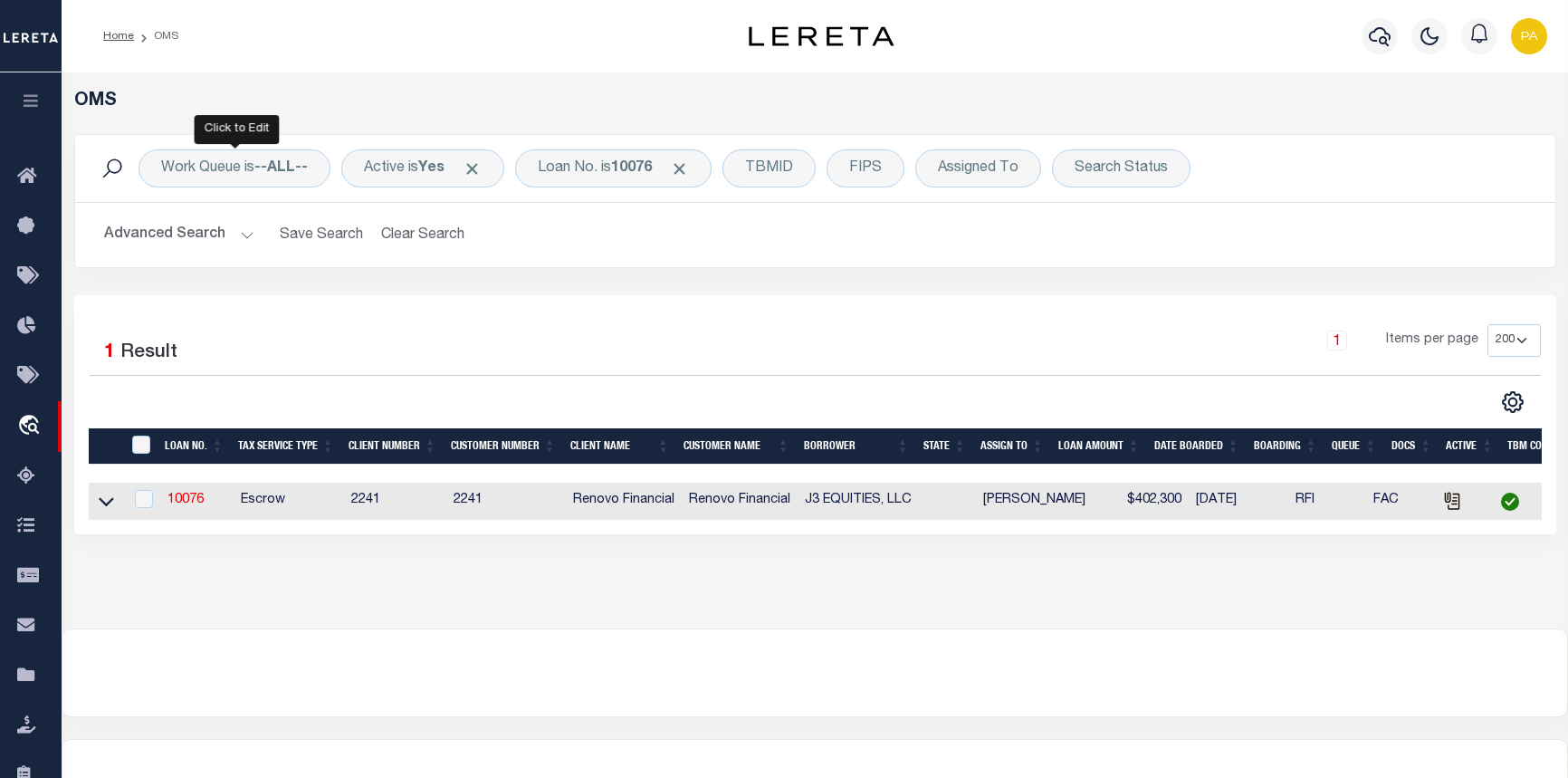
select select "200"
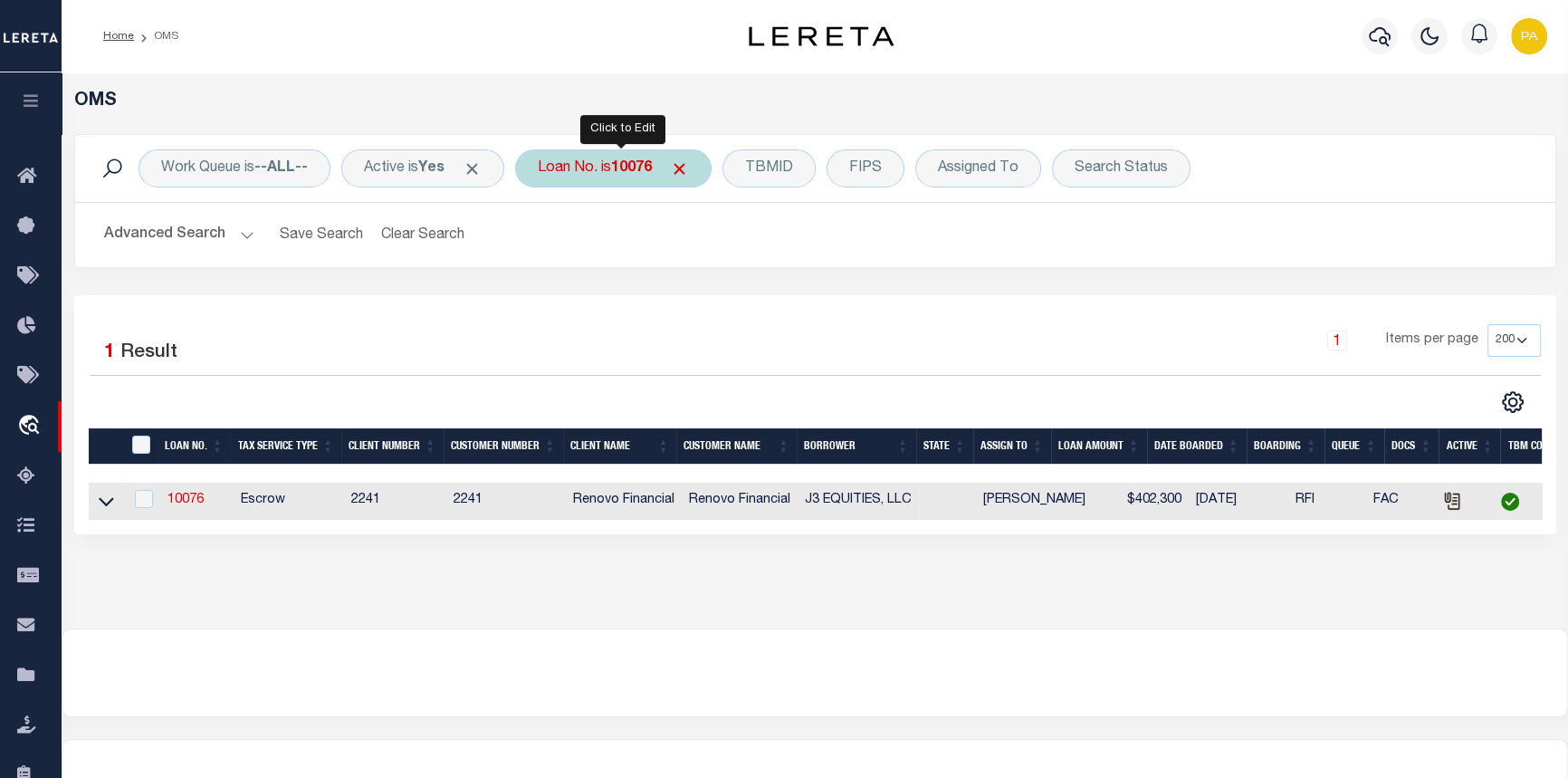
click at [607, 180] on div "Loan No. is 10076" at bounding box center [613, 168] width 196 height 39
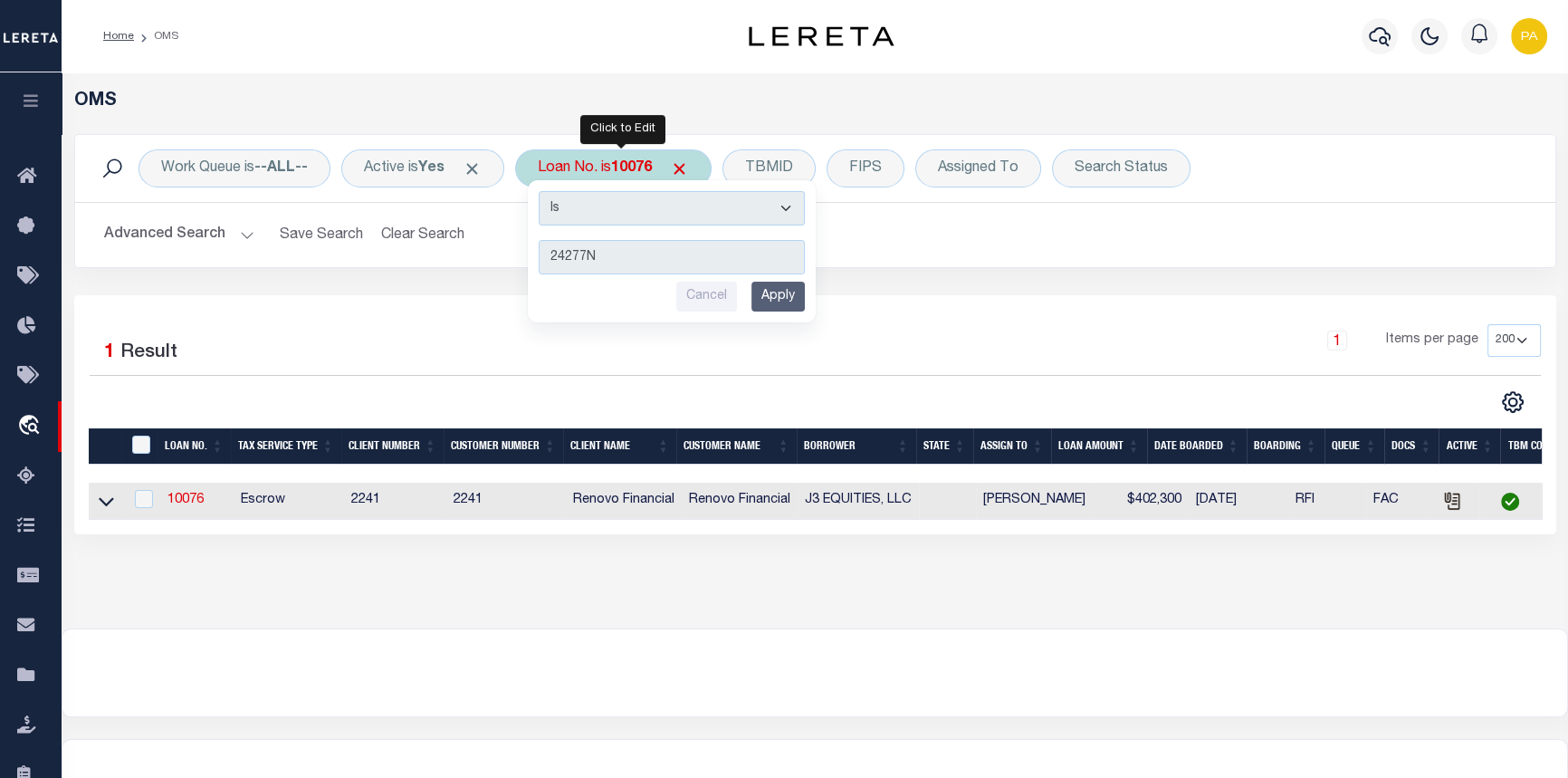
type input "24277ND"
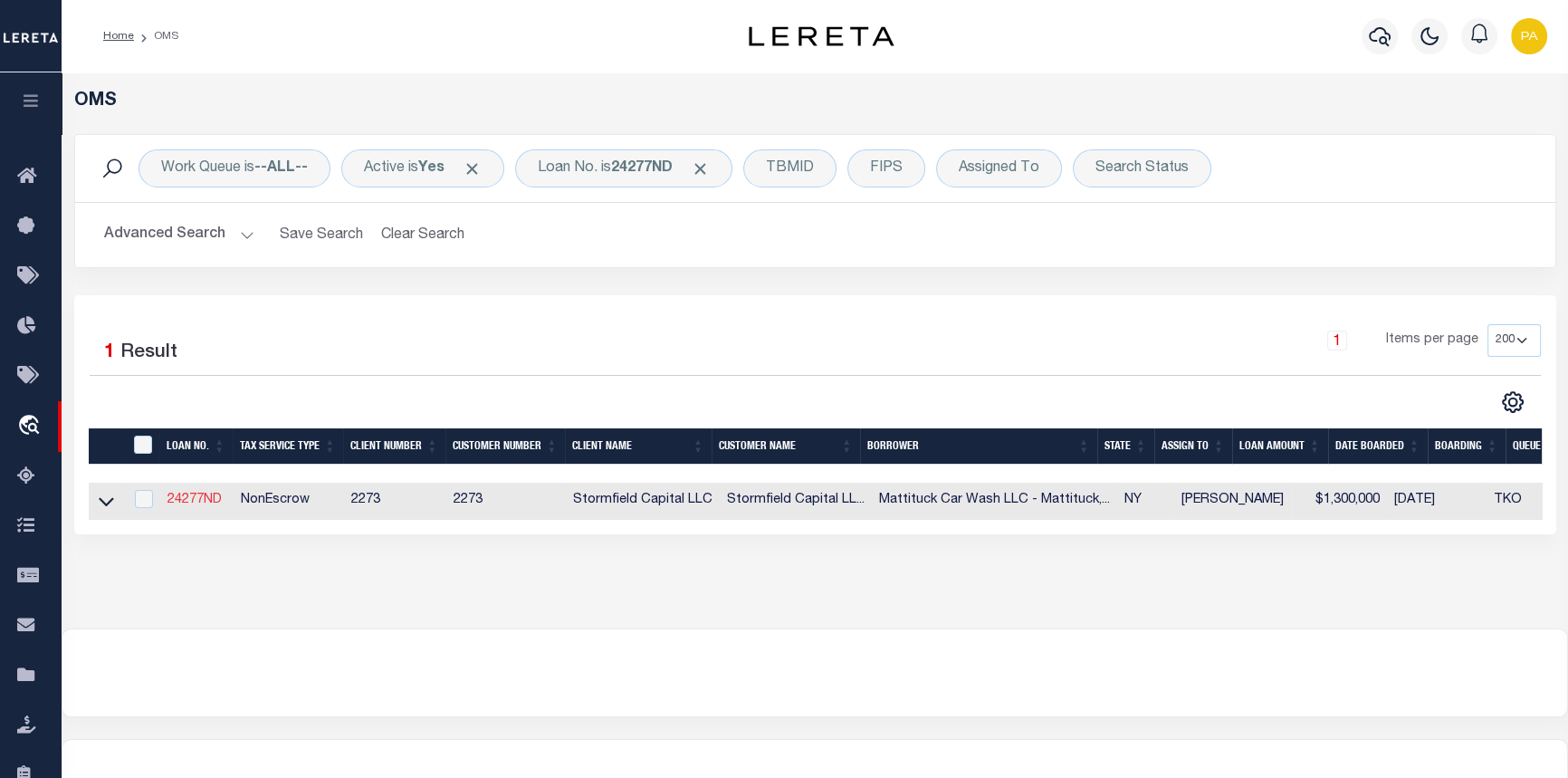
click at [191, 498] on link "24277ND" at bounding box center [194, 500] width 54 height 13
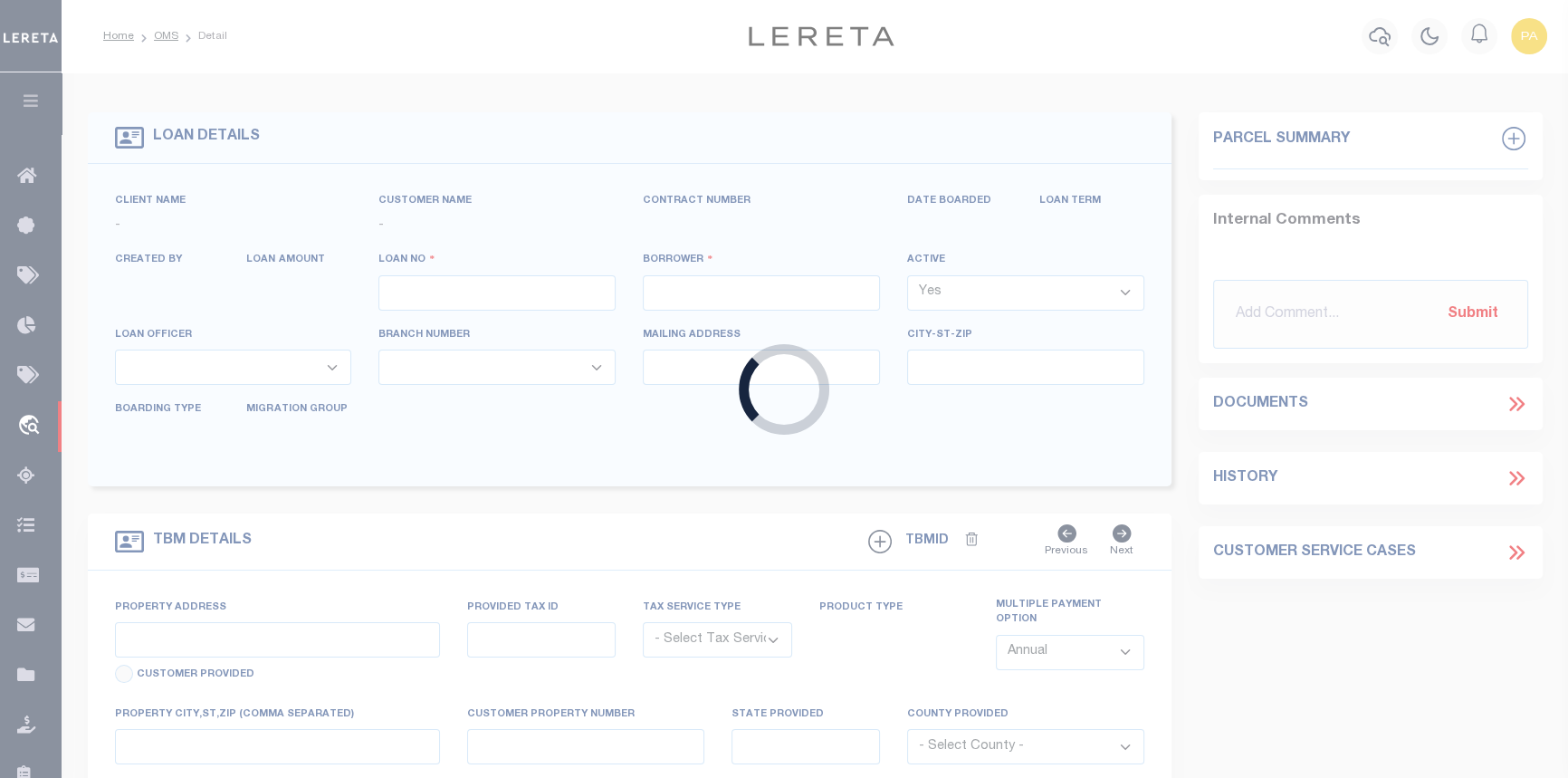
type input "24277ND"
type input "Mattituck Car Wash LLC - [GEOGRAPHIC_DATA], [GEOGRAPHIC_DATA]"
select select
type input "[STREET_ADDRESS]"
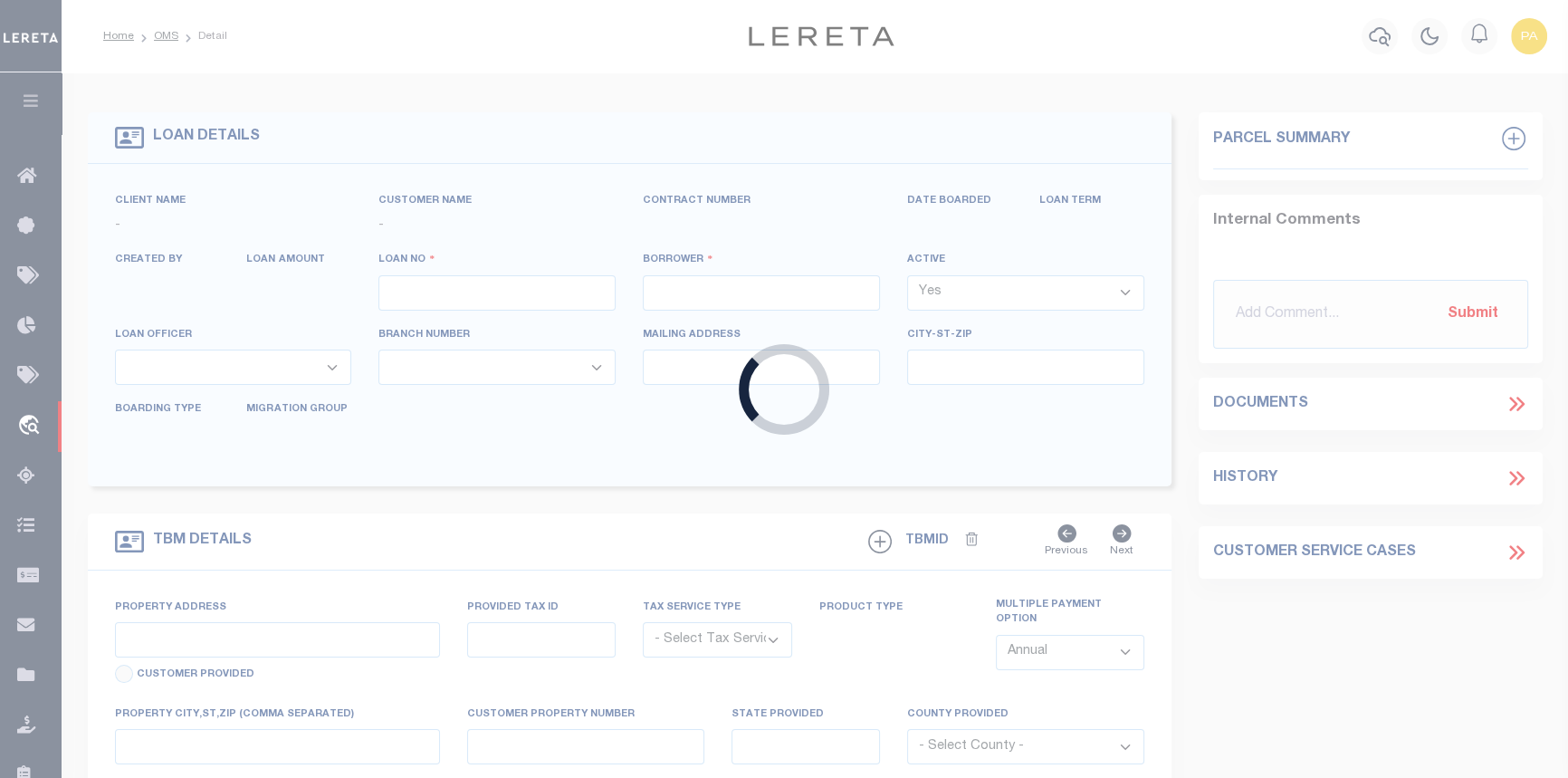
select select "10"
select select "NonEscrow"
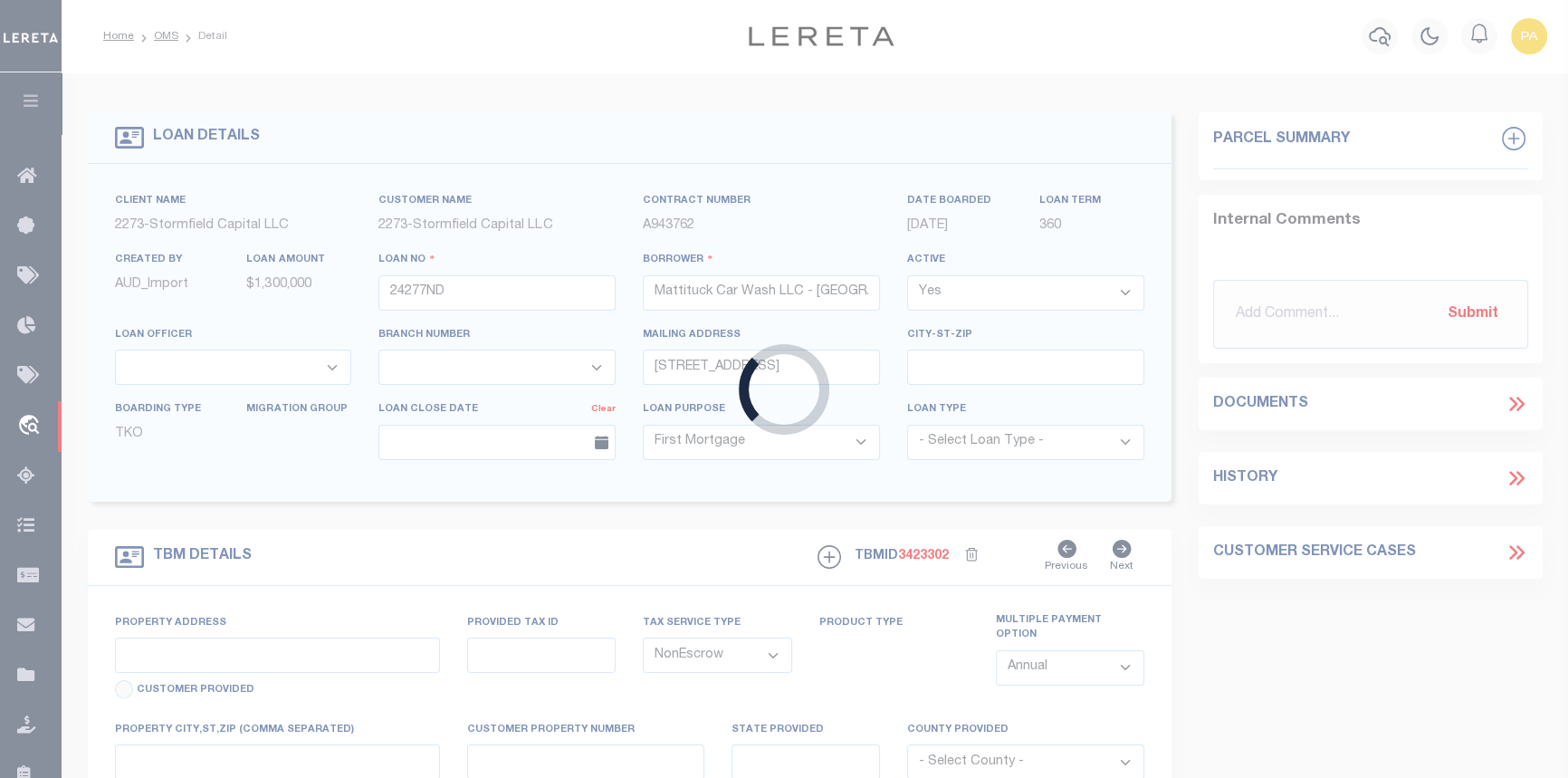
type input "[STREET_ADDRESS]"
type input "1000-125-1-19.005"
type input "Mattituck NY 11952"
type input "NY"
select select
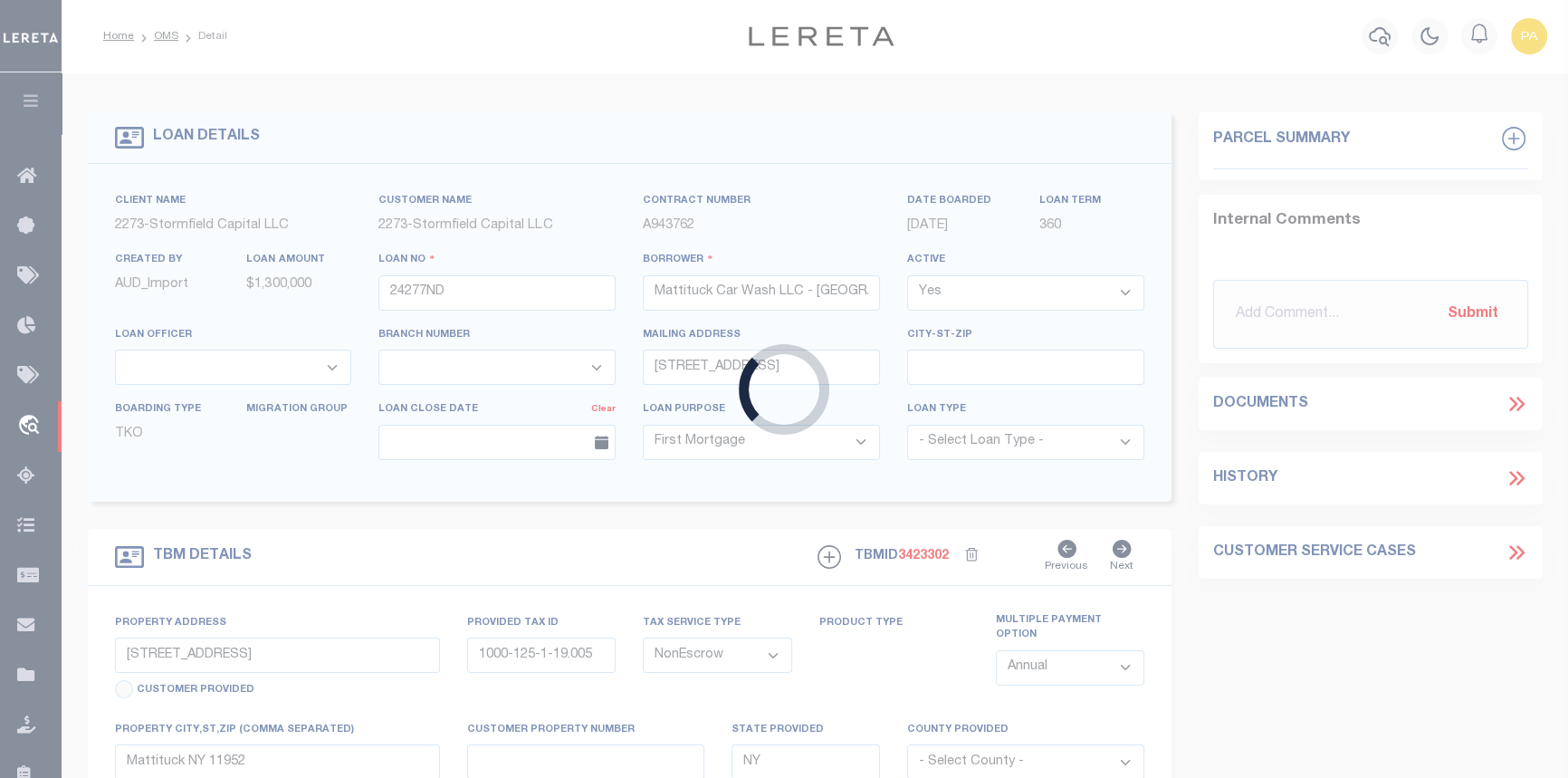
select select "84863"
select select
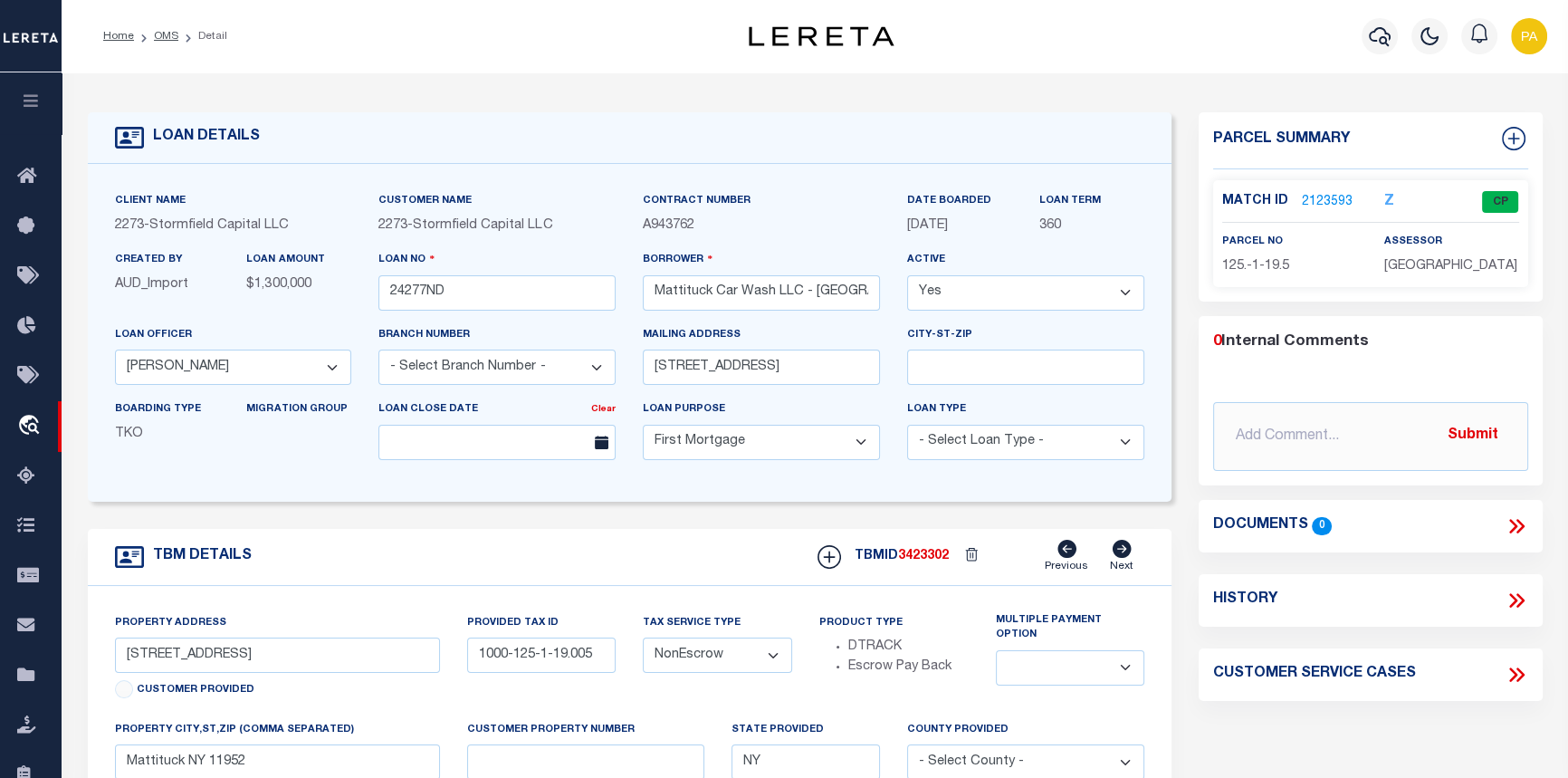
click at [1312, 202] on link "2123593" at bounding box center [1326, 201] width 50 height 19
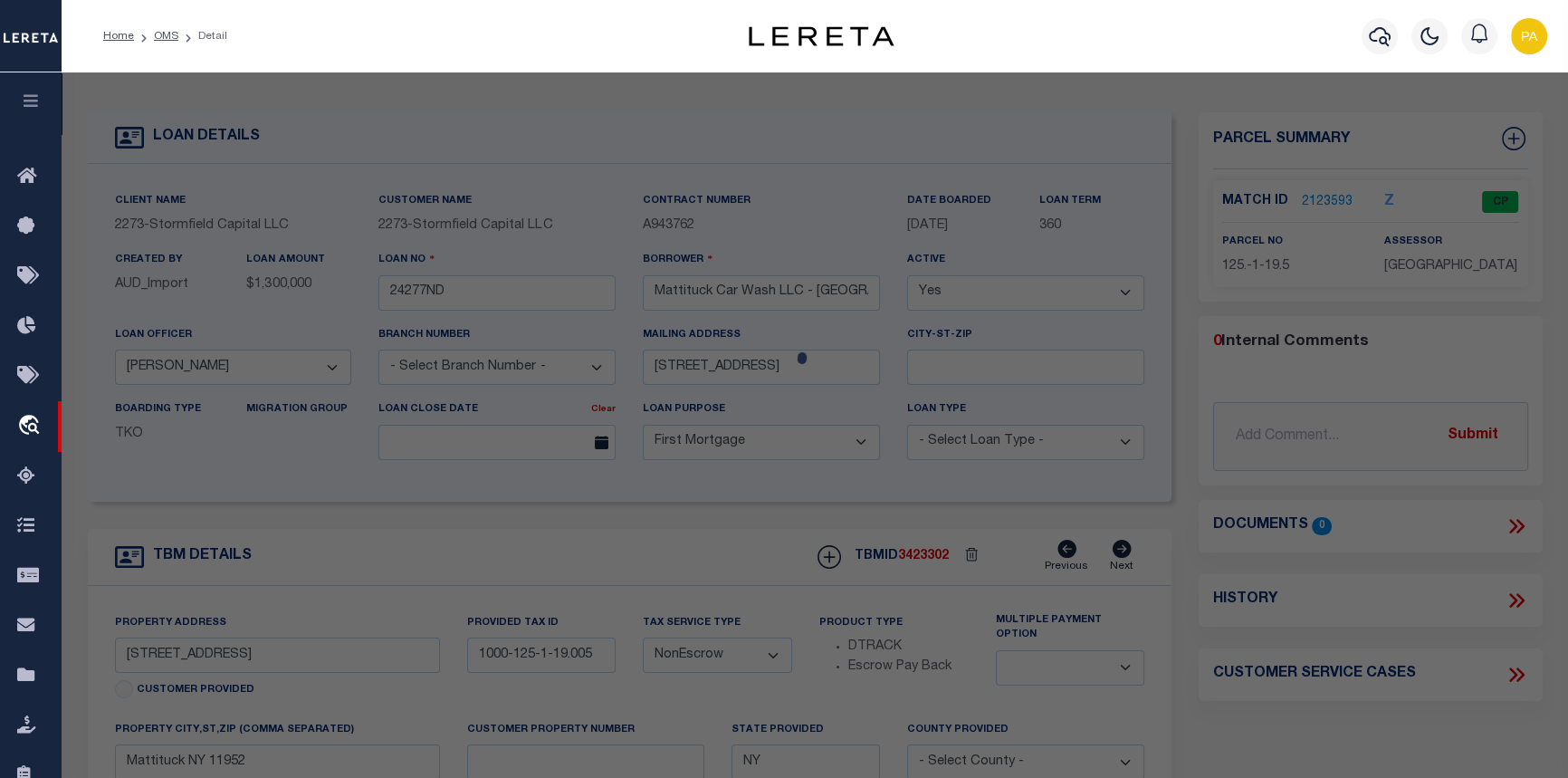
checkbox input "false"
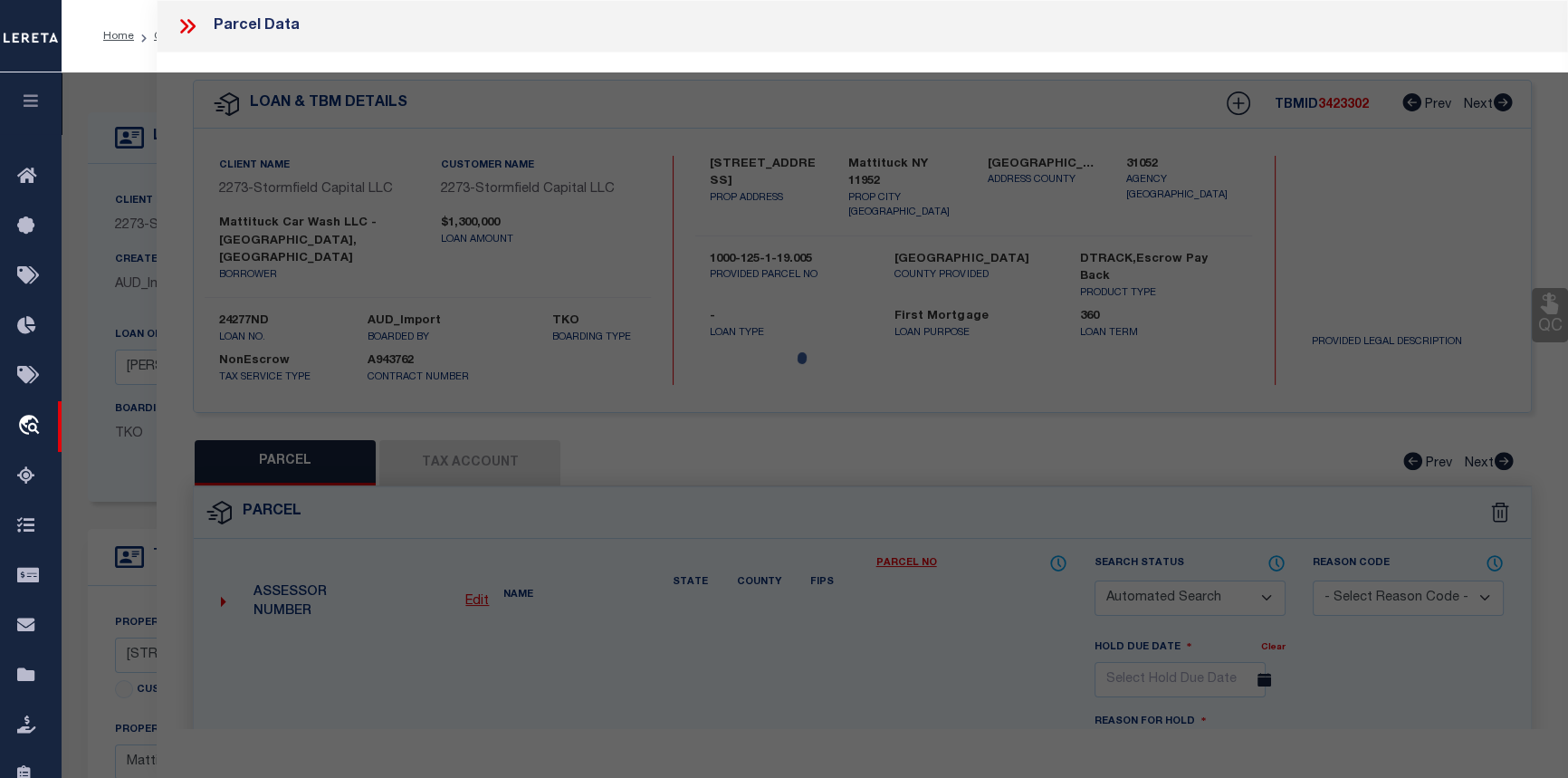
select select "CP"
type input "MATTITUCK CAR WASH LLC"
select select
type input "[STREET_ADDRESS]"
type input "Mattituck NY 11952"
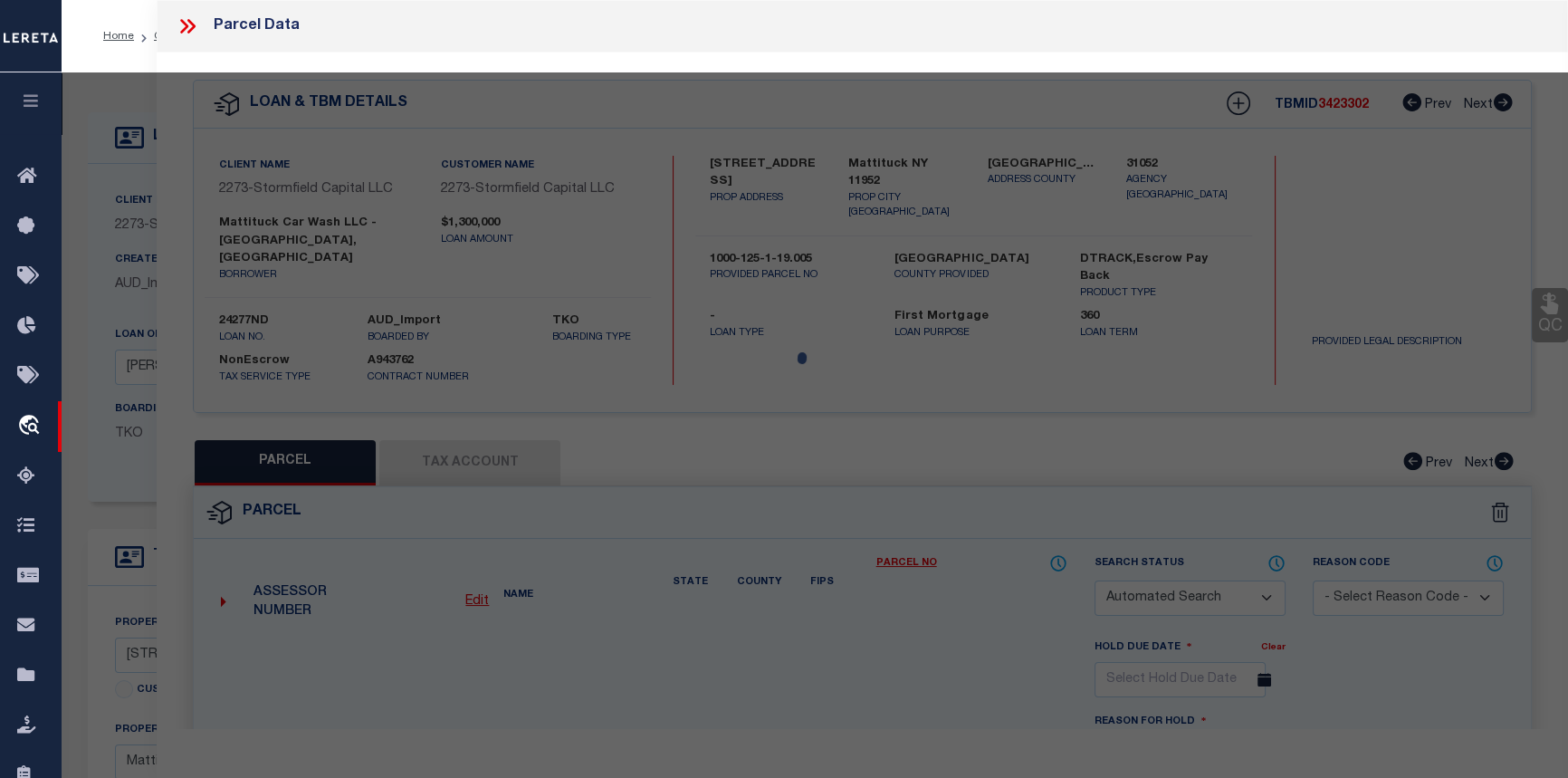
type textarea "Information Only - Installment Tax Years Based on Agency Review"
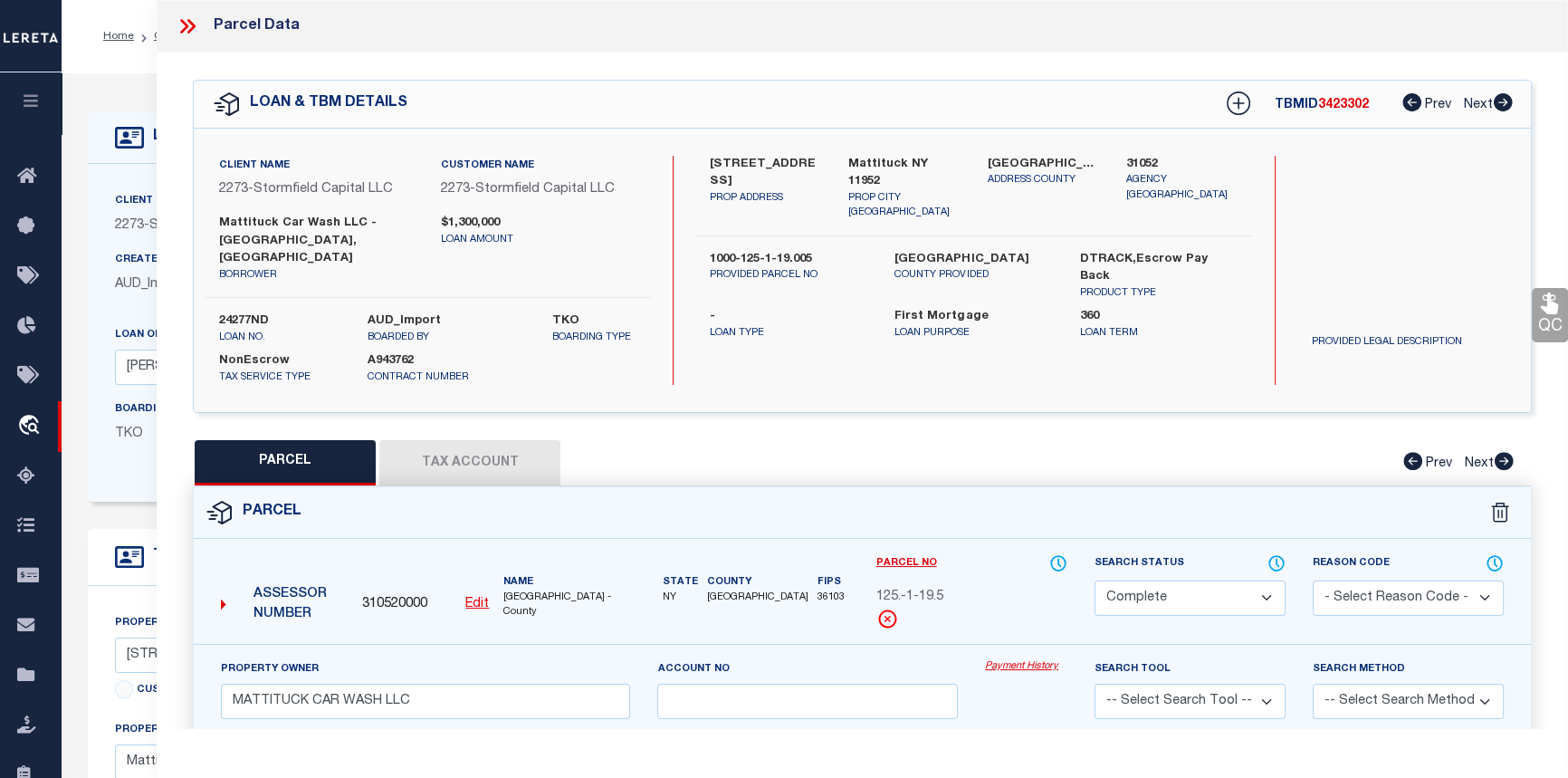
click at [1023, 660] on link "Payment History" at bounding box center [1025, 667] width 82 height 16
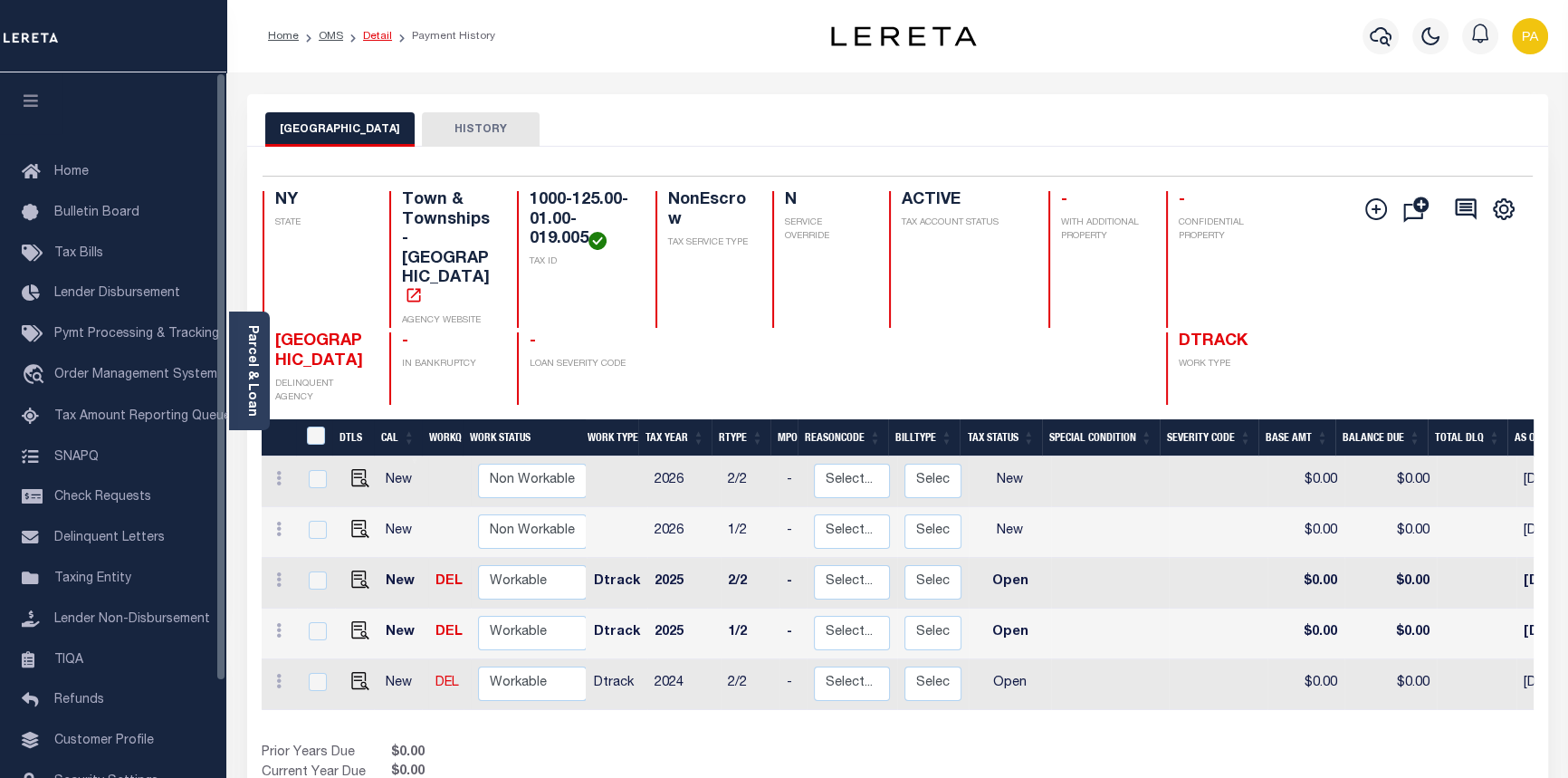
click at [365, 34] on link "Detail" at bounding box center [377, 36] width 29 height 11
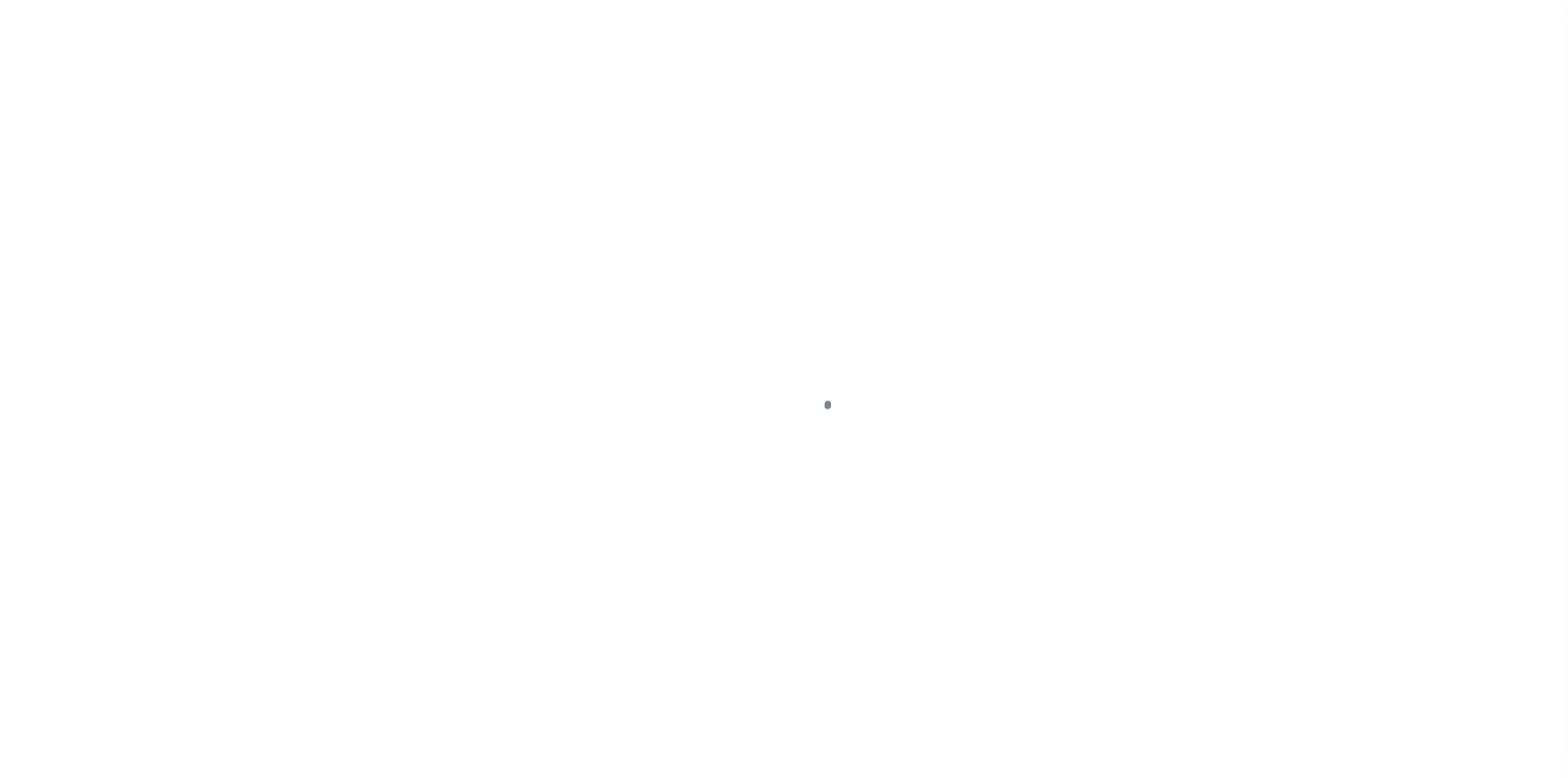
select select "10"
select select "NonEscrow"
type input "[STREET_ADDRESS]"
type input "1000-125-1-19.005"
type input "Mattituck NY 11952"
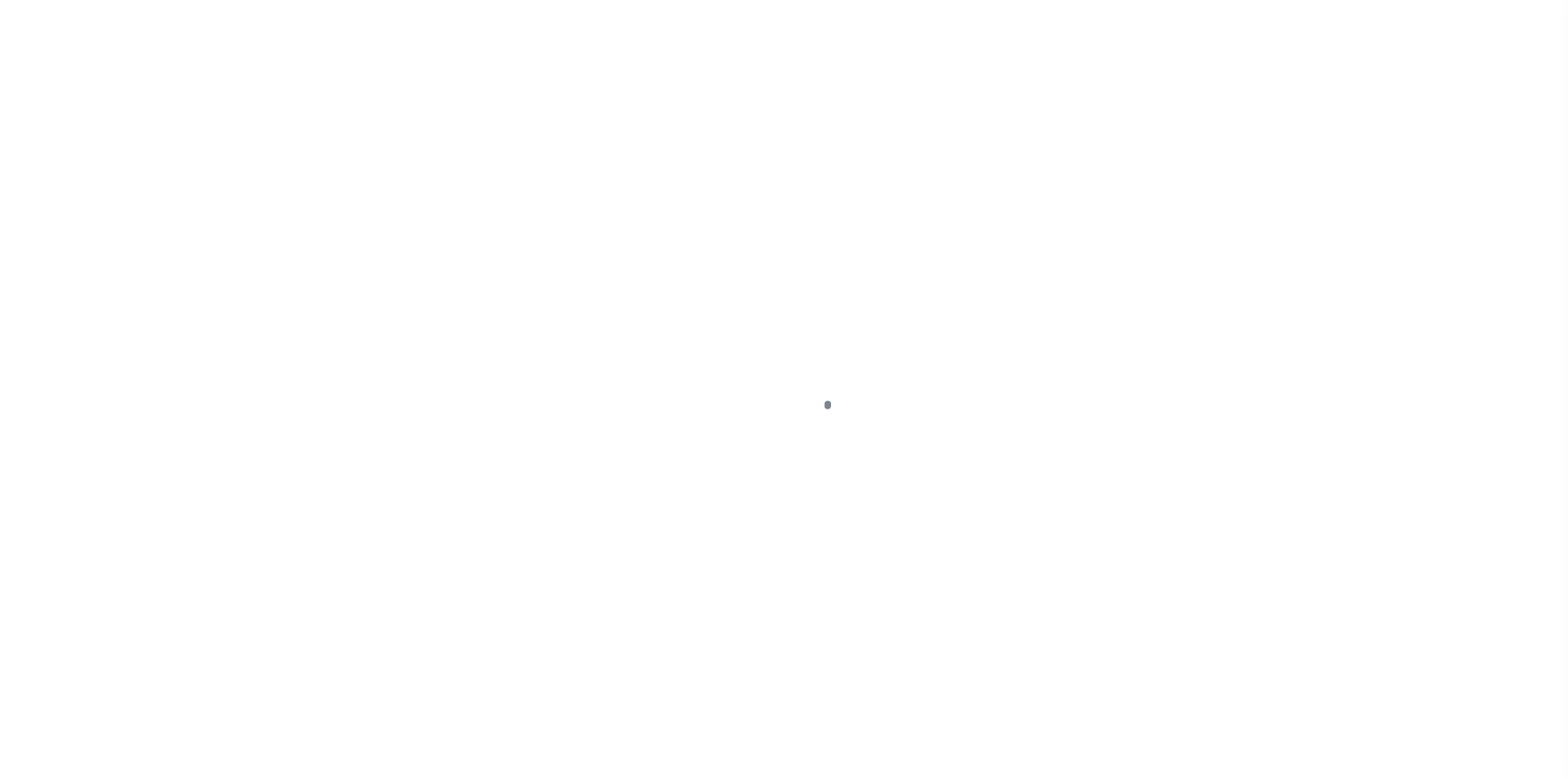
type input "NY"
select select
select select "84863"
select select
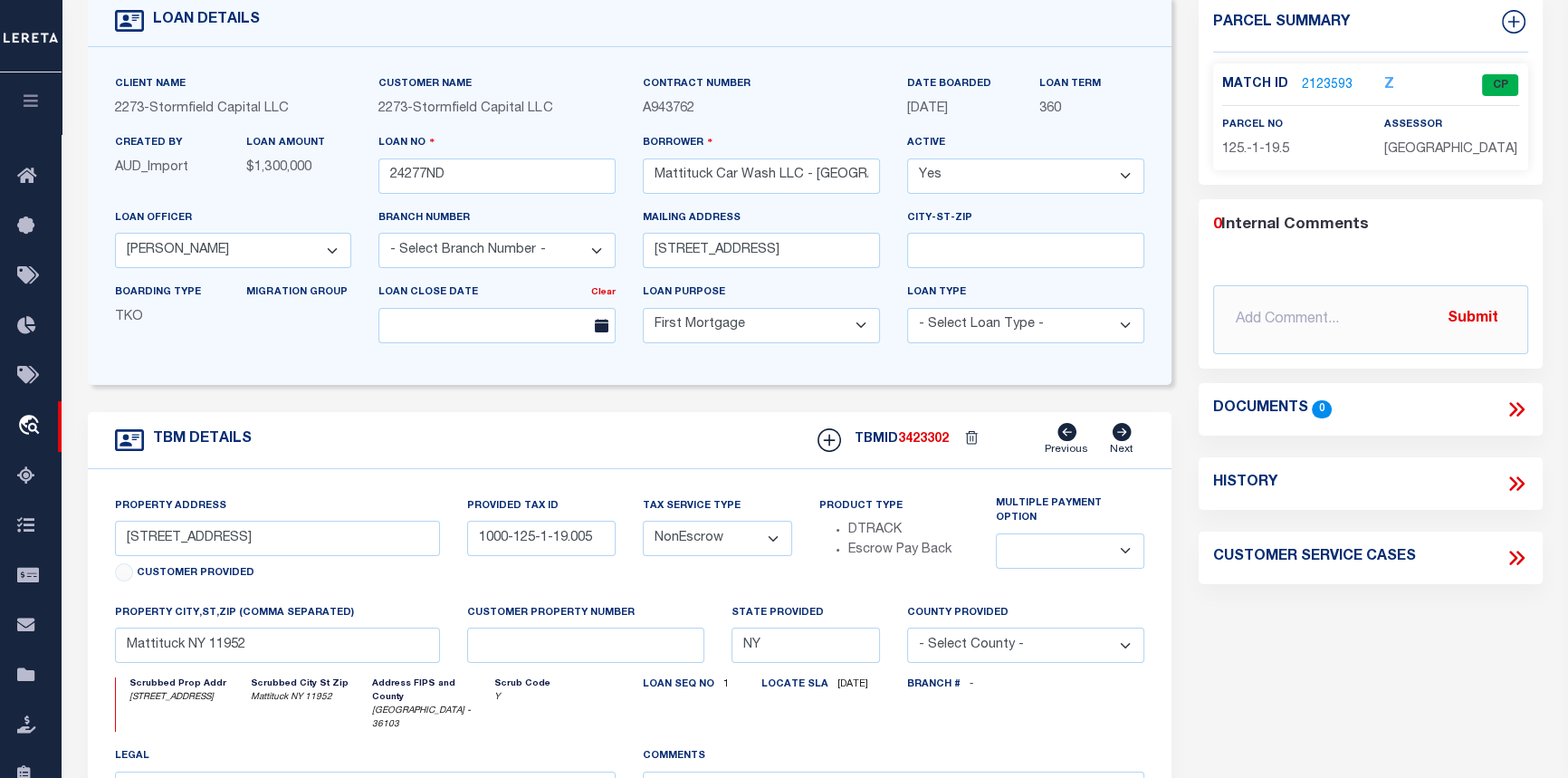
scroll to position [164, 0]
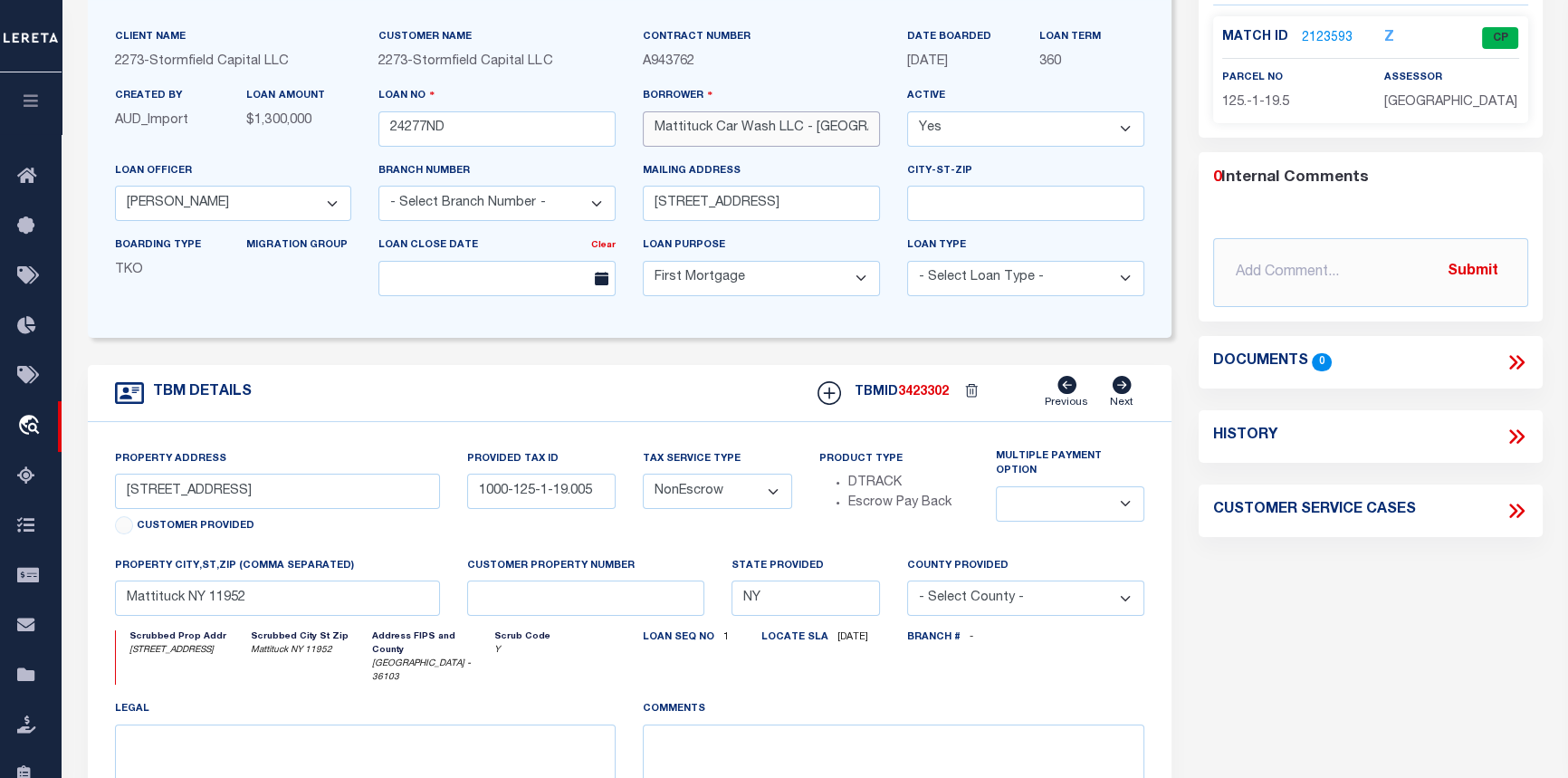
drag, startPoint x: 651, startPoint y: 133, endPoint x: 799, endPoint y: 137, distance: 148.1
click at [799, 137] on input "Mattituck Car Wash LLC - [GEOGRAPHIC_DATA], [GEOGRAPHIC_DATA]" at bounding box center [761, 129] width 237 height 36
click at [1329, 37] on link "2123593" at bounding box center [1326, 38] width 50 height 19
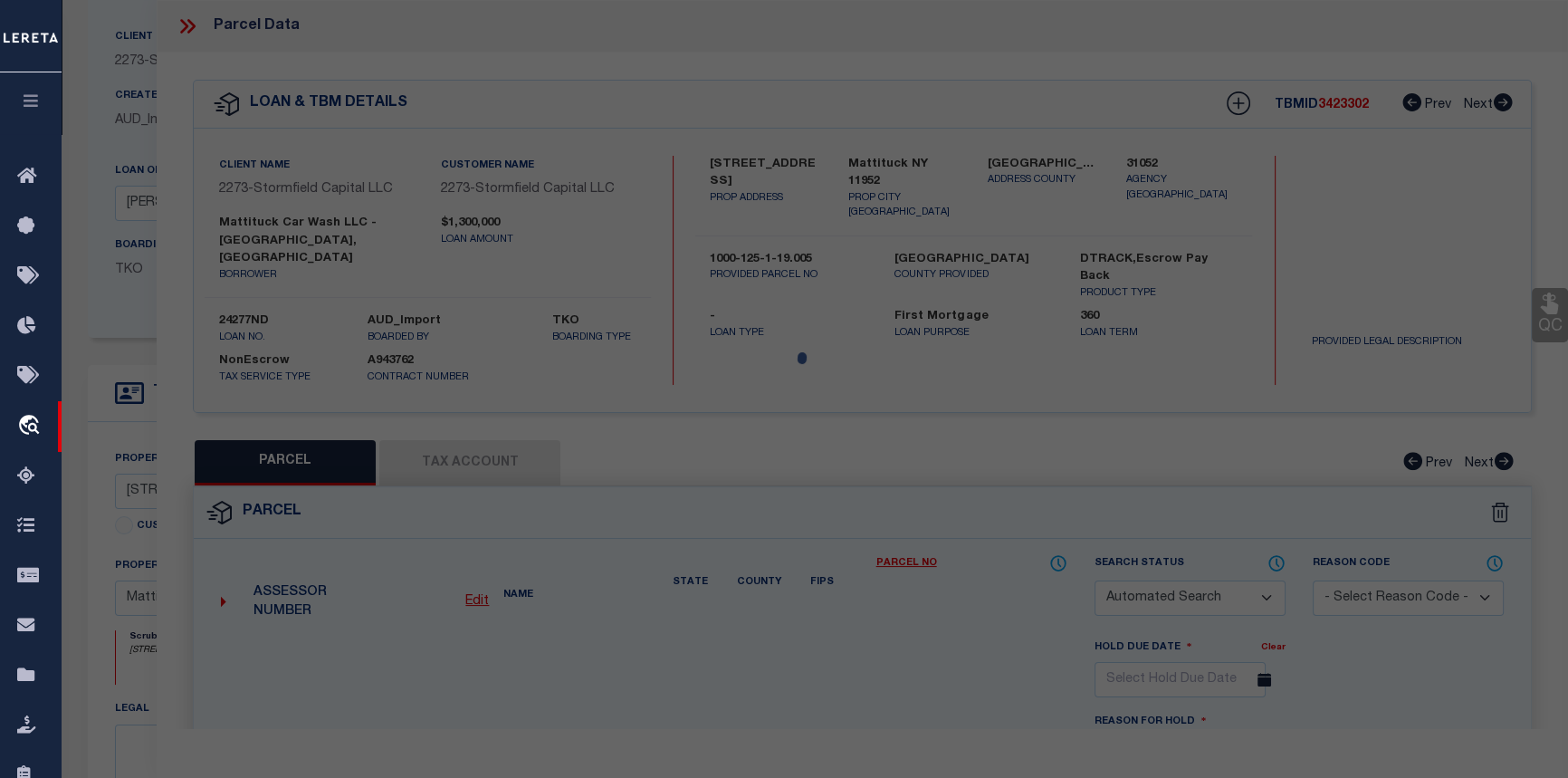
checkbox input "false"
select select "CP"
type input "MATTITUCK CAR WASH LLC"
select select
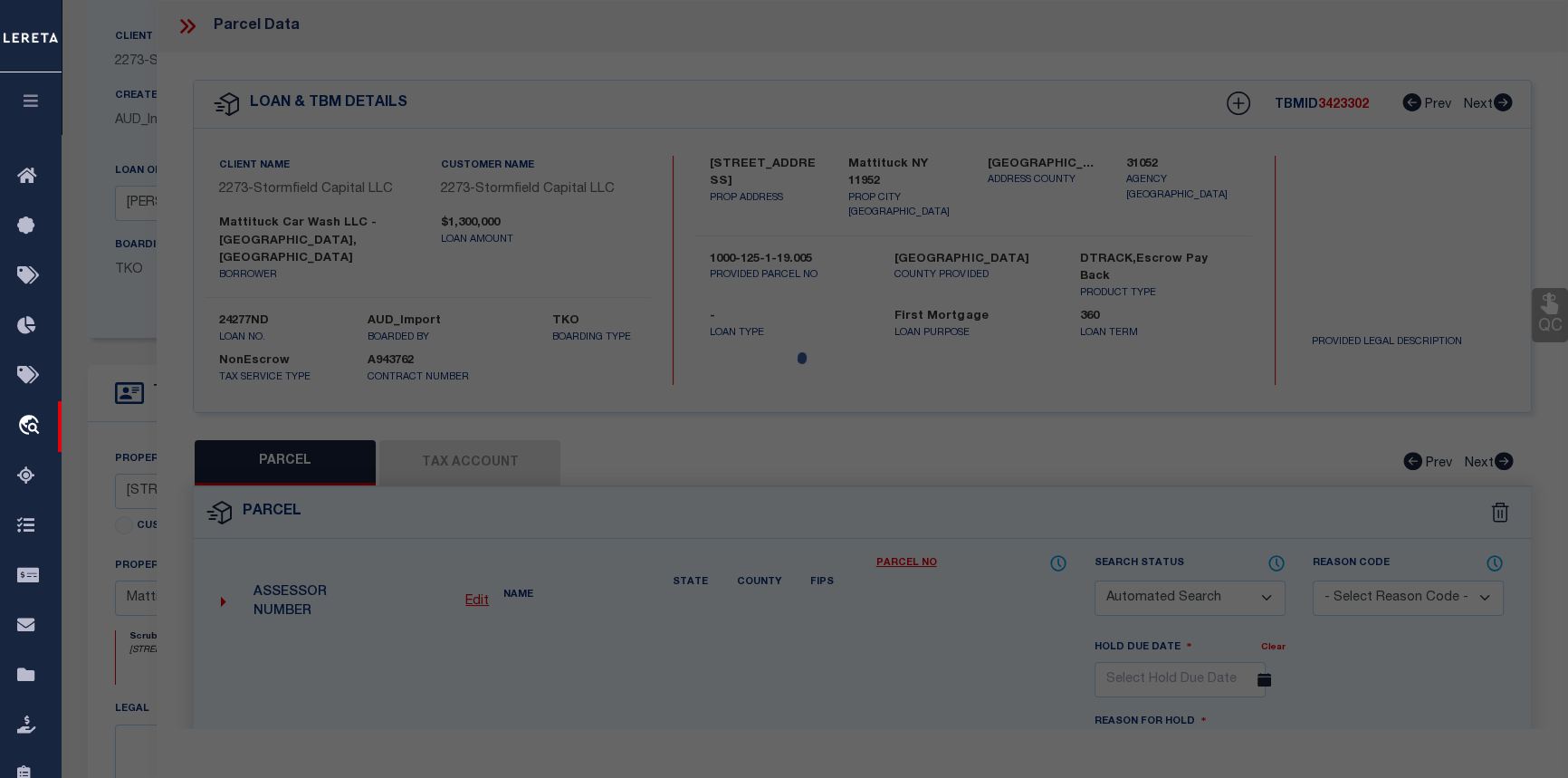
type input "[STREET_ADDRESS]"
type input "Mattituck NY 11952"
type textarea "Information Only - Installment Tax Years Based on Agency Review"
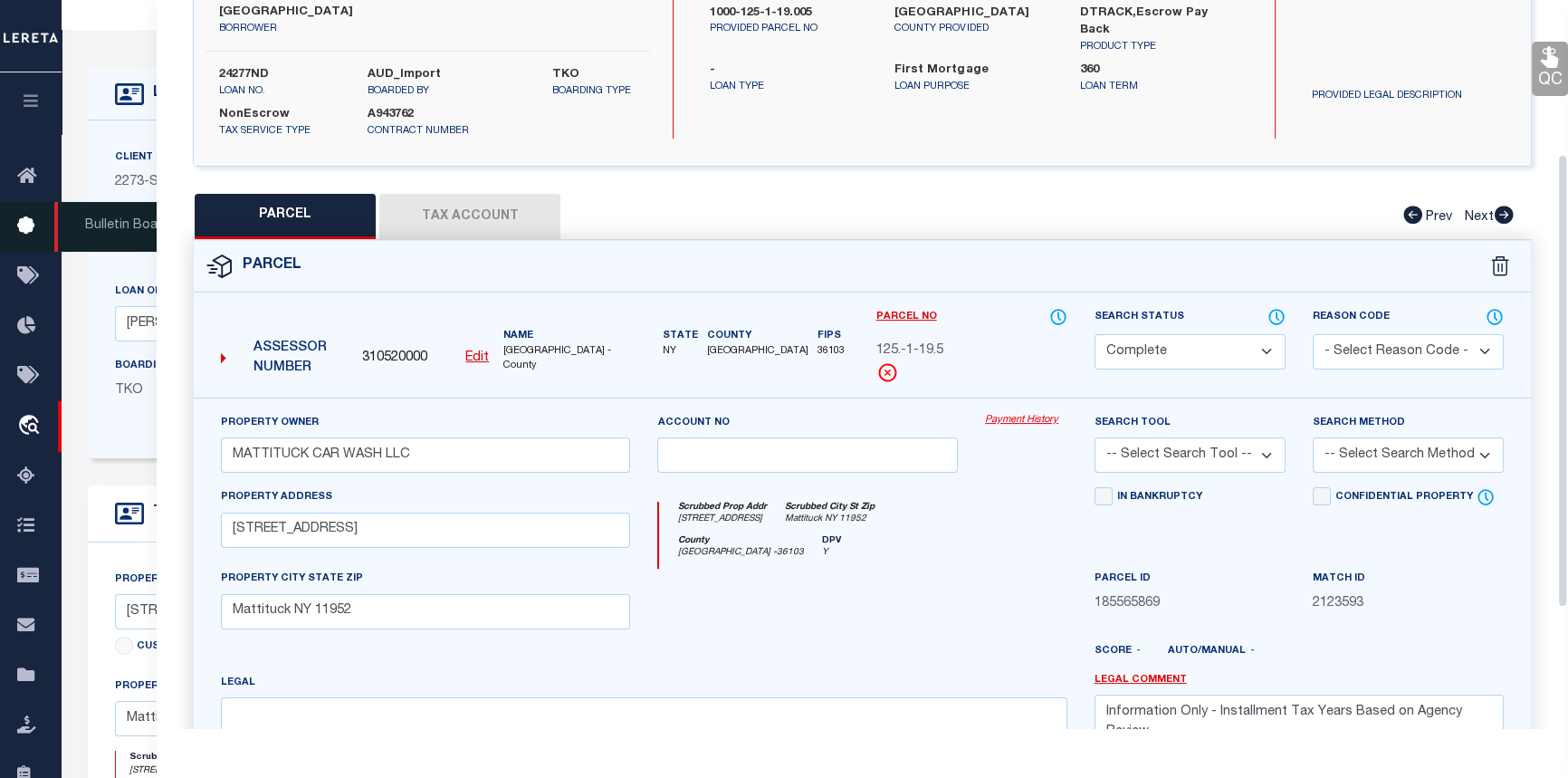
scroll to position [0, 0]
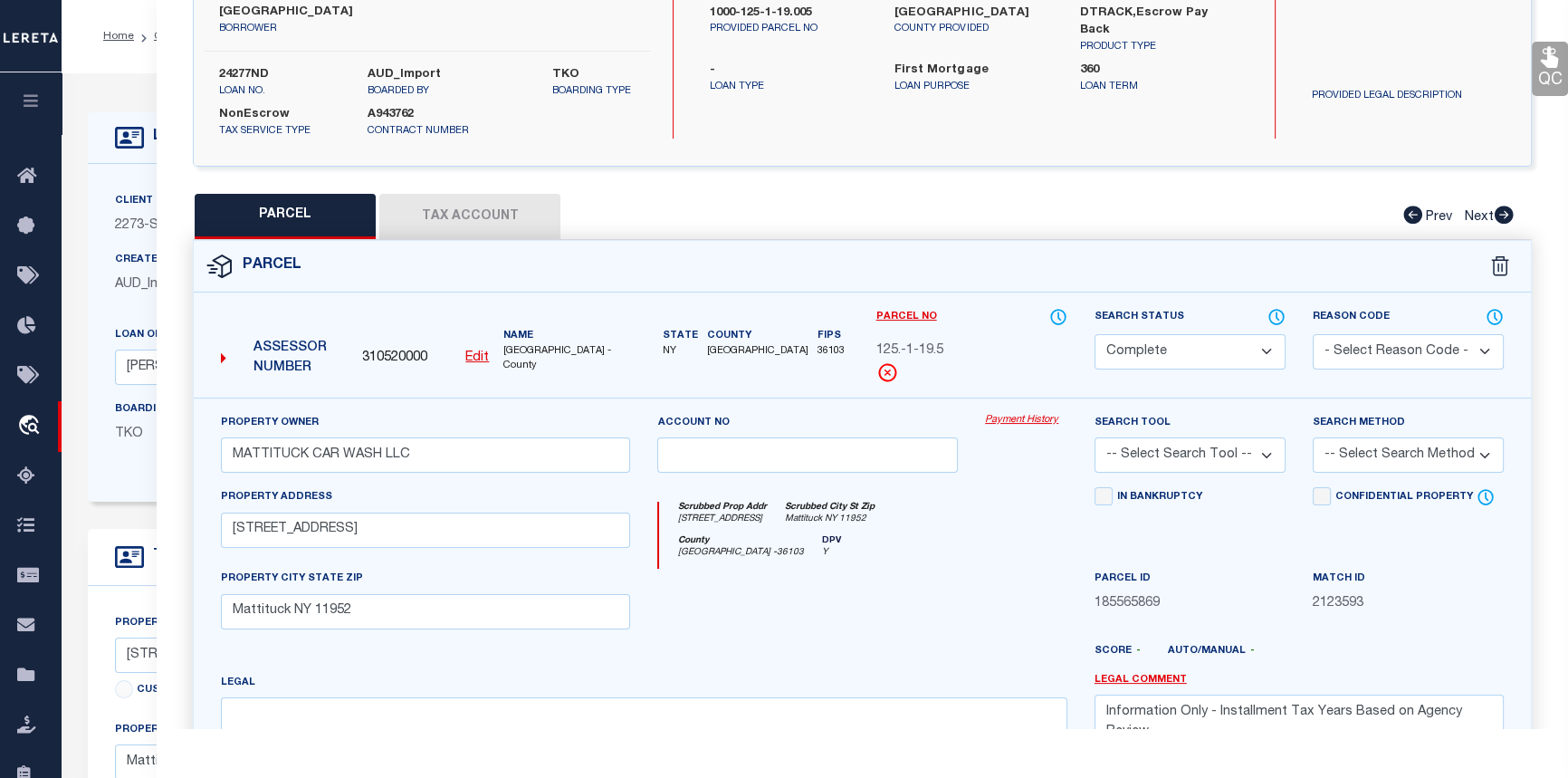
click at [1050, 413] on link "Payment History" at bounding box center [1025, 421] width 82 height 16
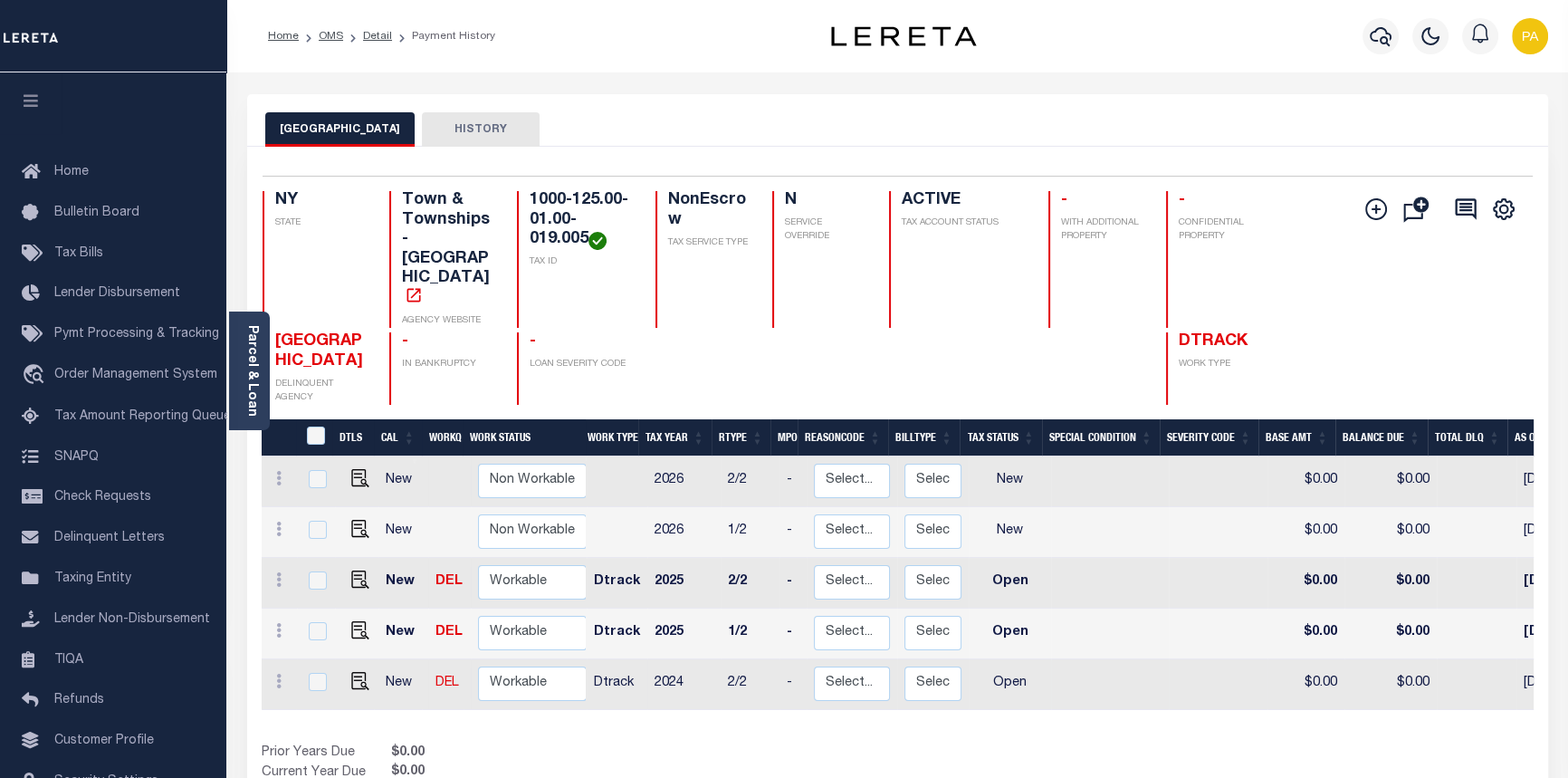
click at [664, 660] on td "2024" at bounding box center [684, 684] width 73 height 50
checkbox input "true"
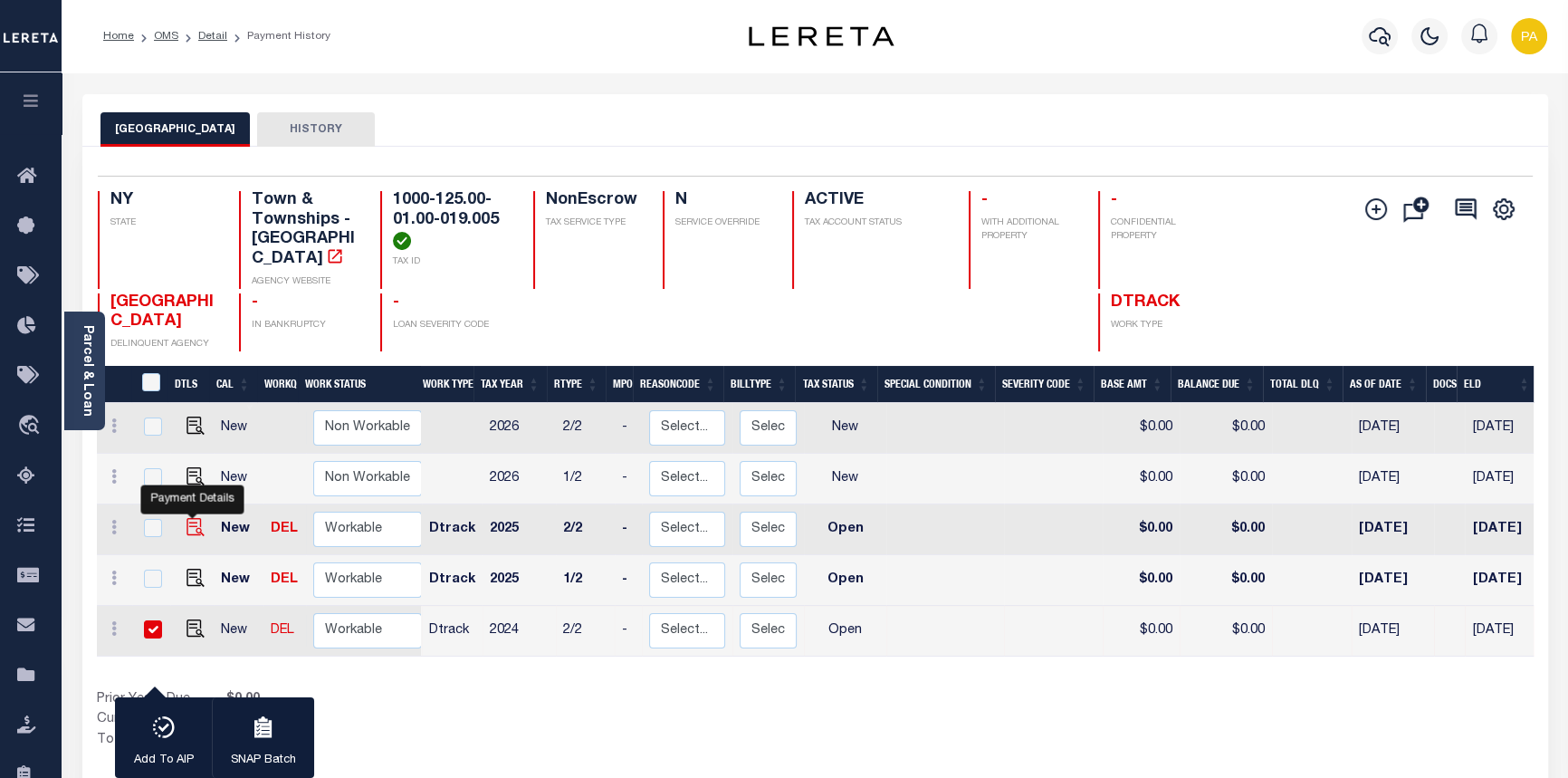
click at [190, 518] on img "" at bounding box center [195, 527] width 18 height 18
checkbox input "true"
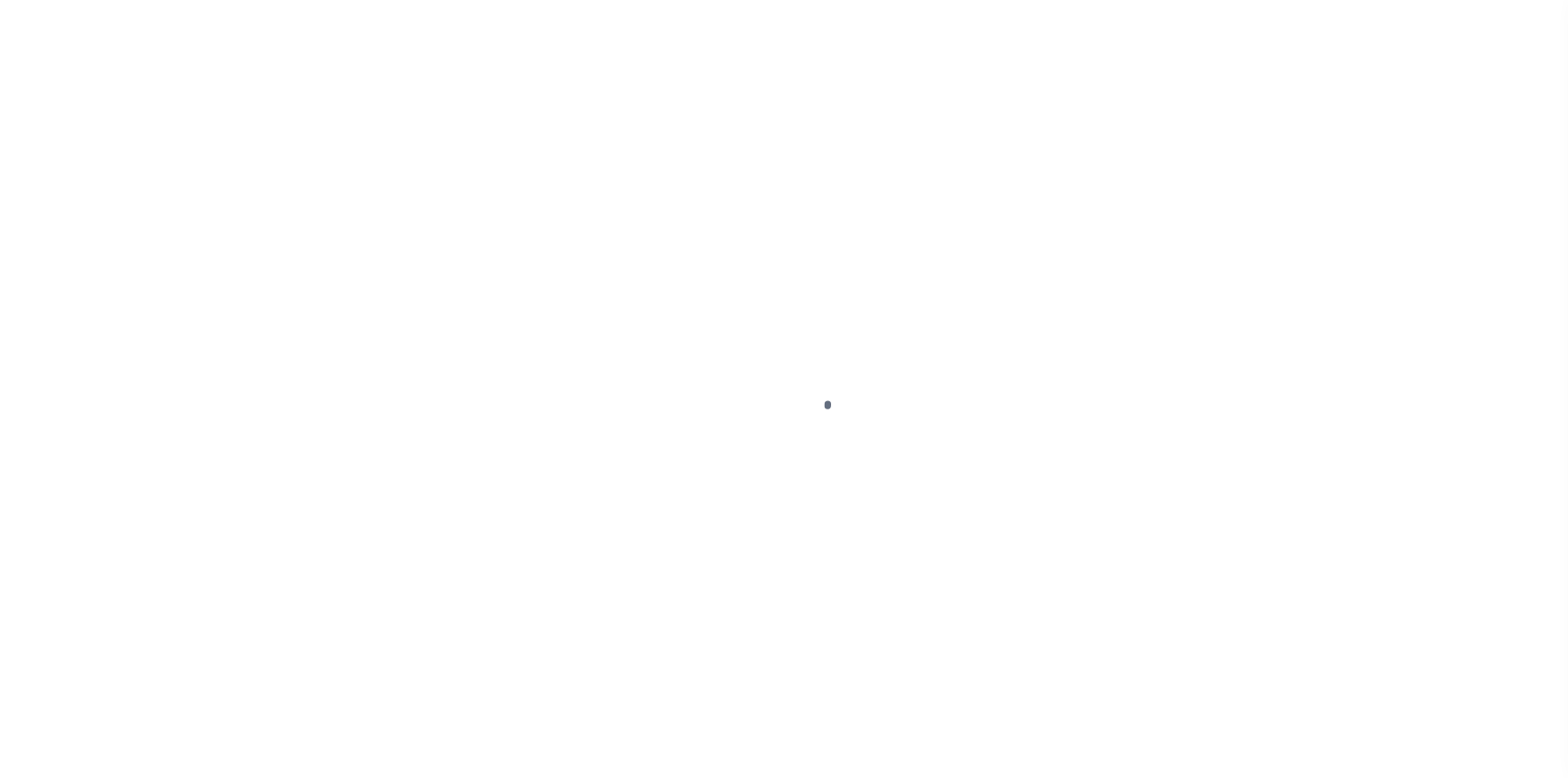
select select "OP2"
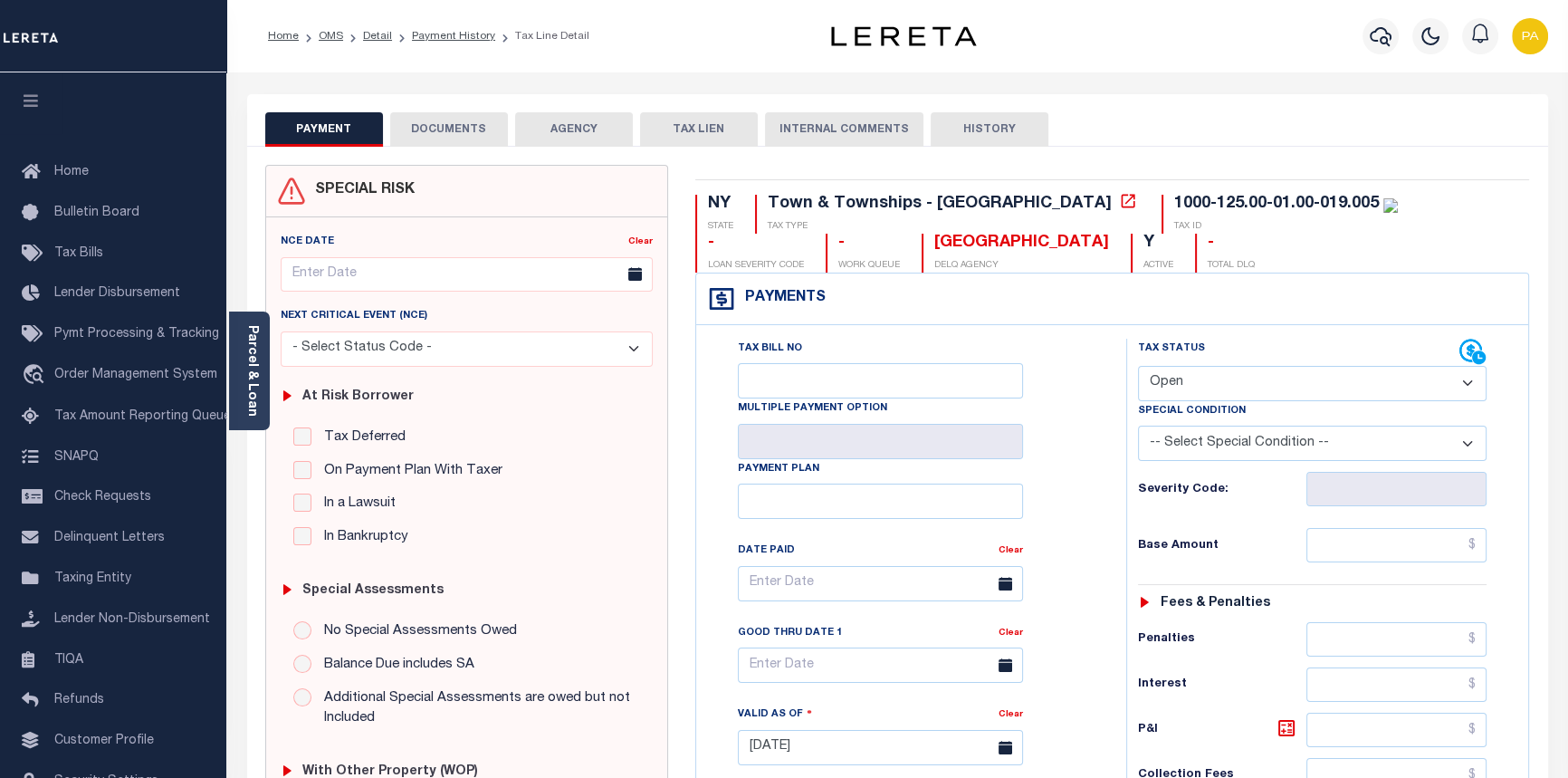
click at [445, 125] on button "DOCUMENTS" at bounding box center [448, 129] width 117 height 35
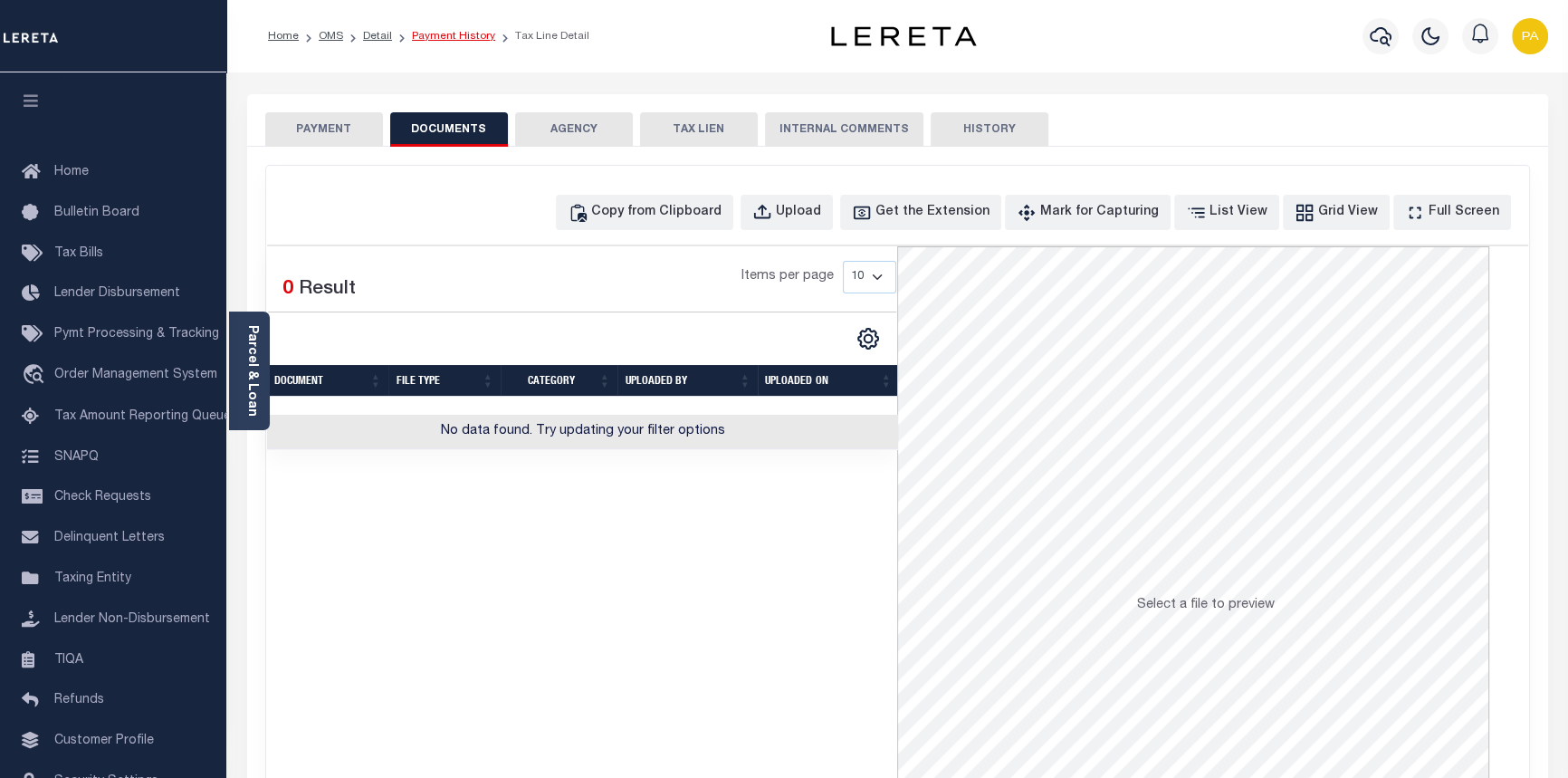
click at [441, 31] on link "Payment History" at bounding box center [453, 36] width 83 height 11
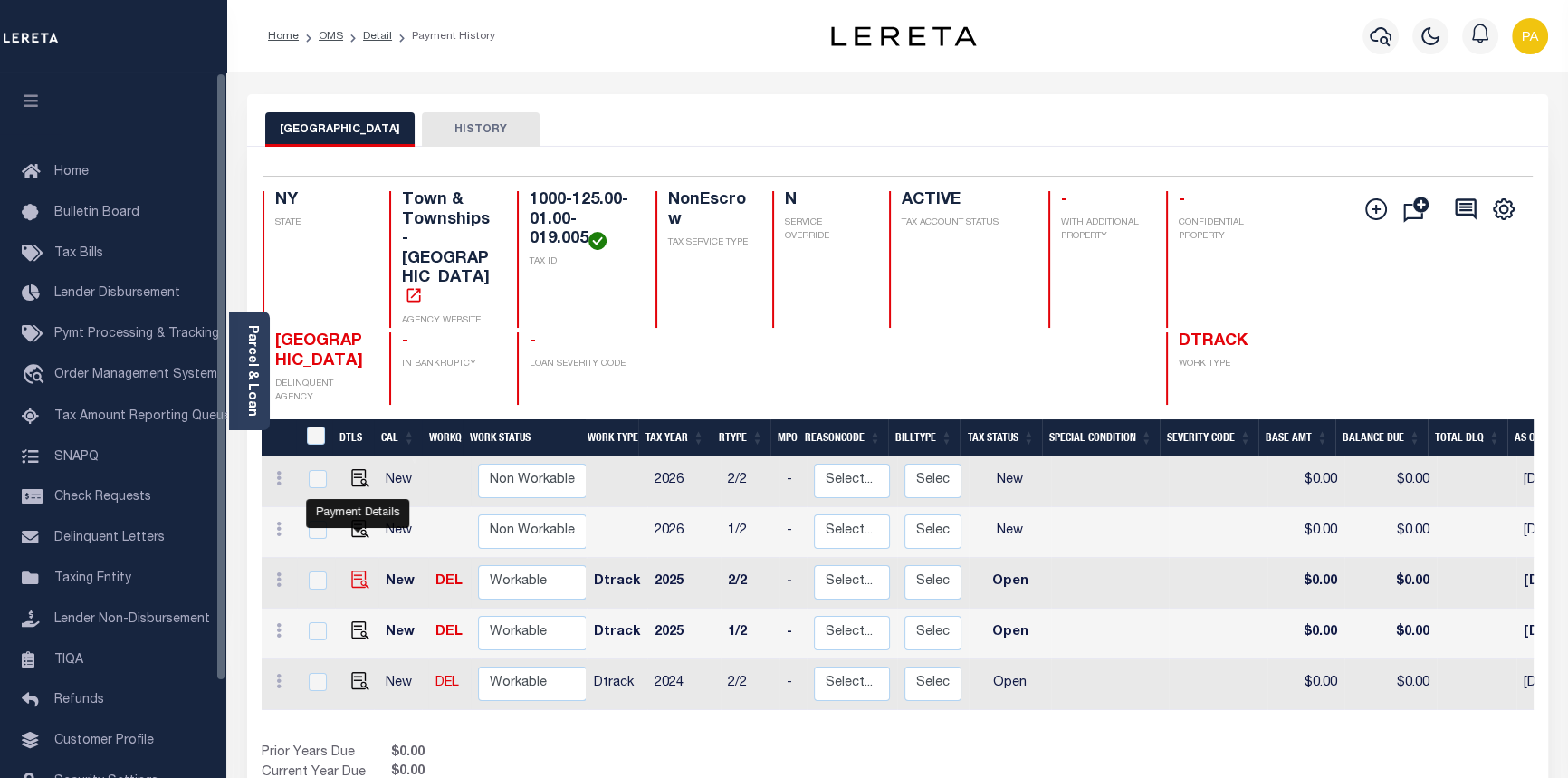
click at [364, 571] on img "" at bounding box center [360, 580] width 18 height 18
checkbox input "true"
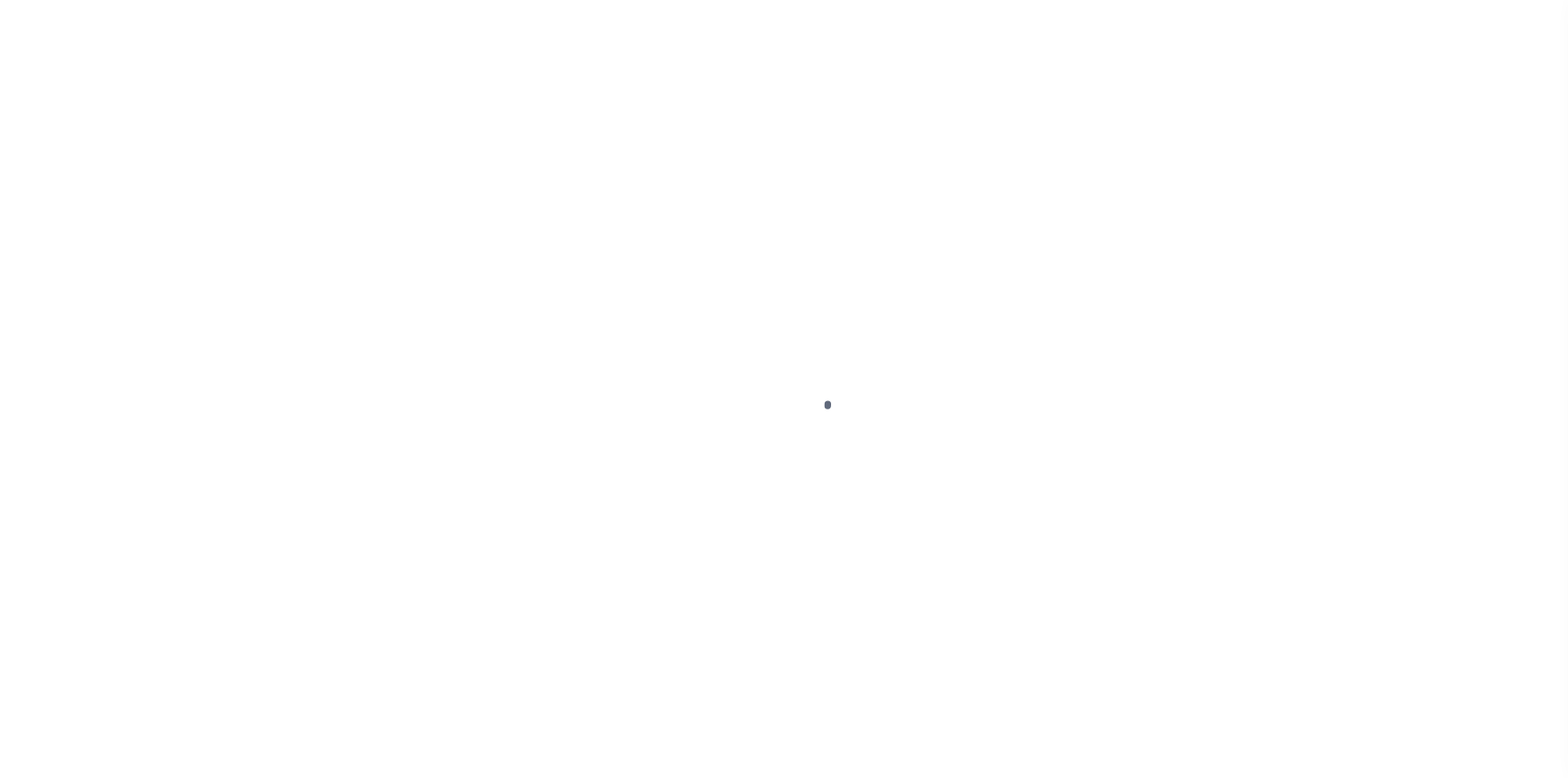
select select "OP2"
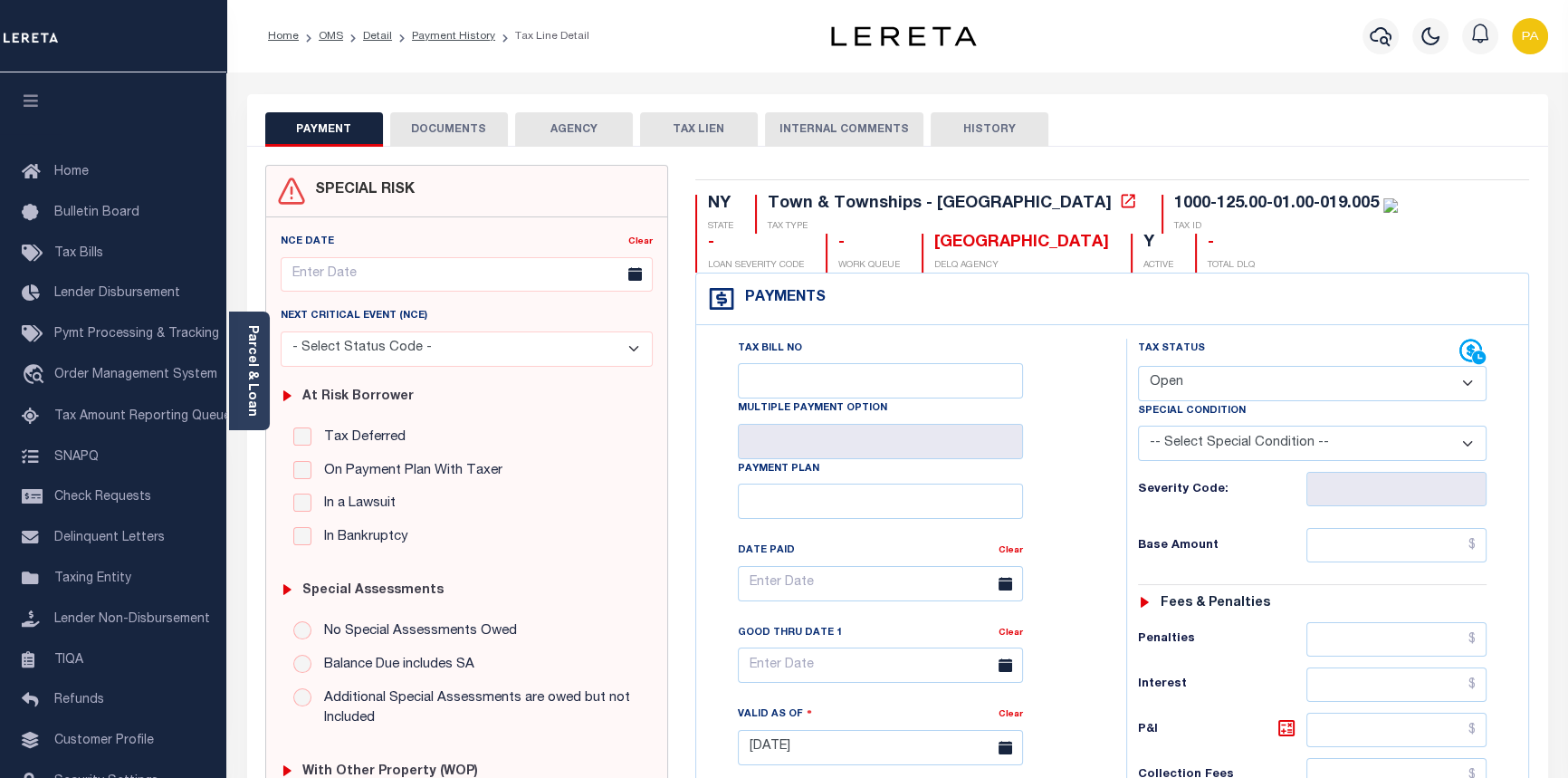
click at [443, 131] on button "DOCUMENTS" at bounding box center [448, 129] width 117 height 35
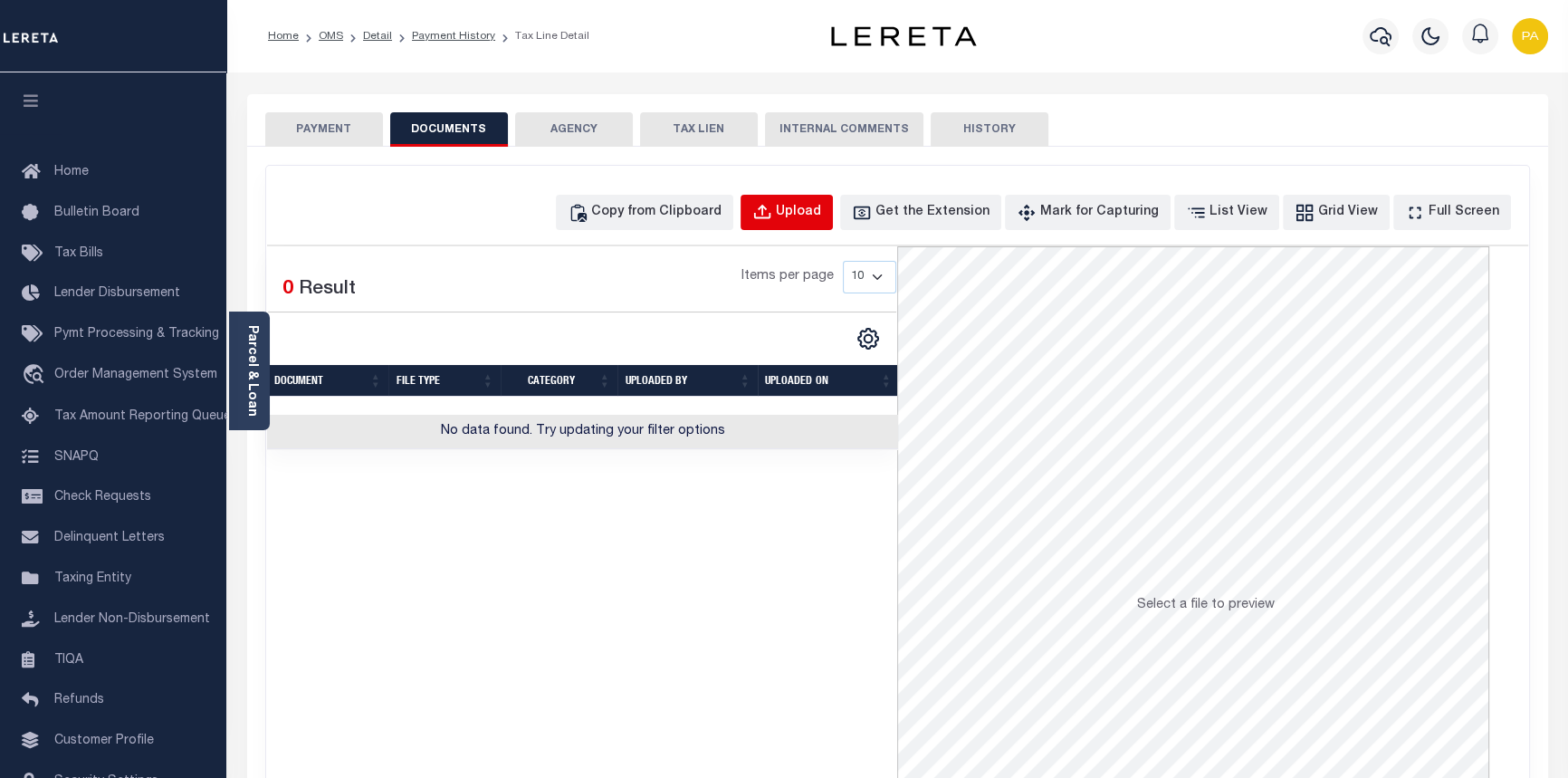
click at [821, 211] on div "Upload" at bounding box center [798, 212] width 45 height 20
select select "POP"
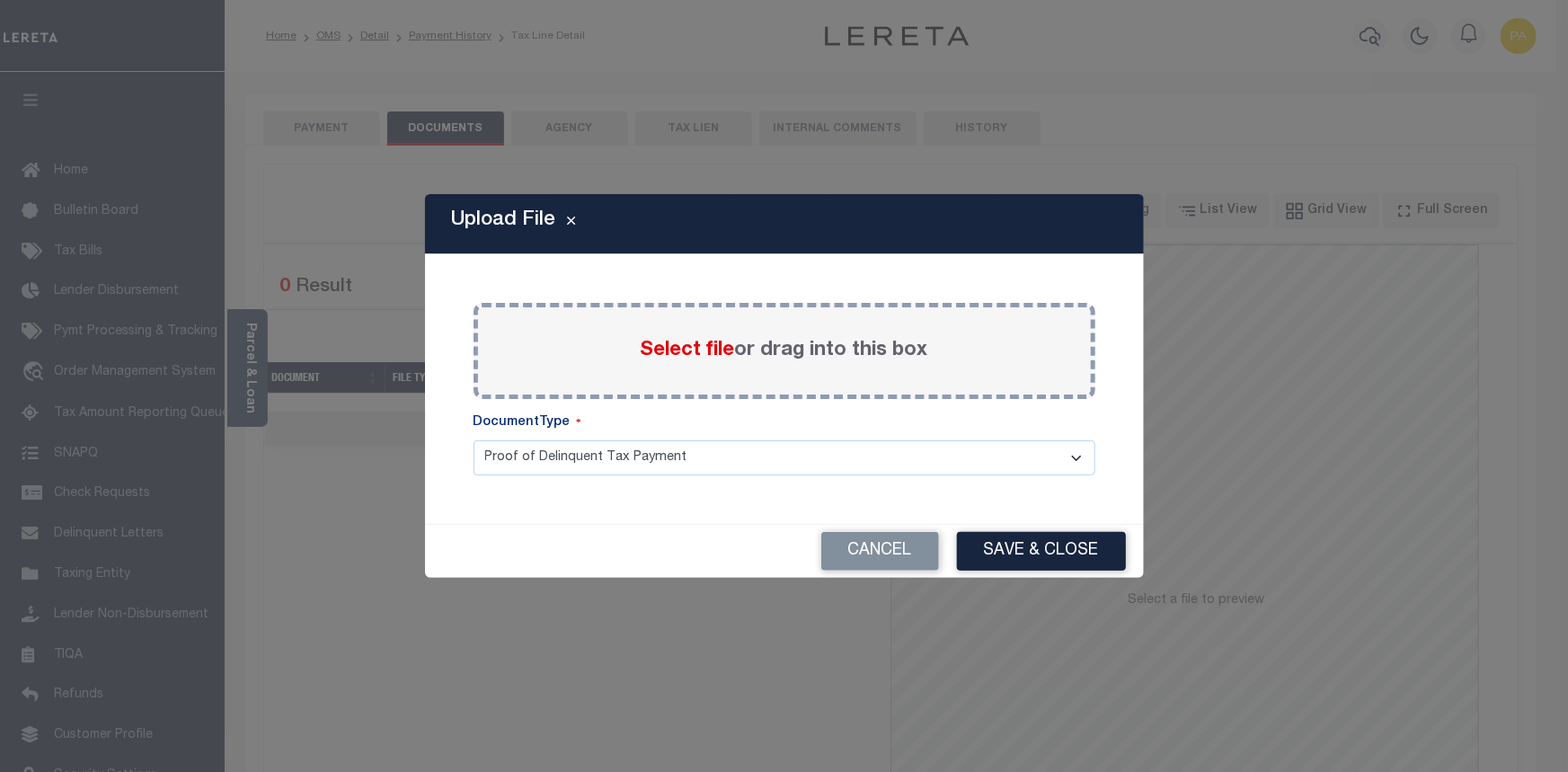
click at [683, 345] on span "Select file" at bounding box center [688, 351] width 94 height 20
click at [0, 0] on input "Select file or drag into this box" at bounding box center [0, 0] width 0 height 0
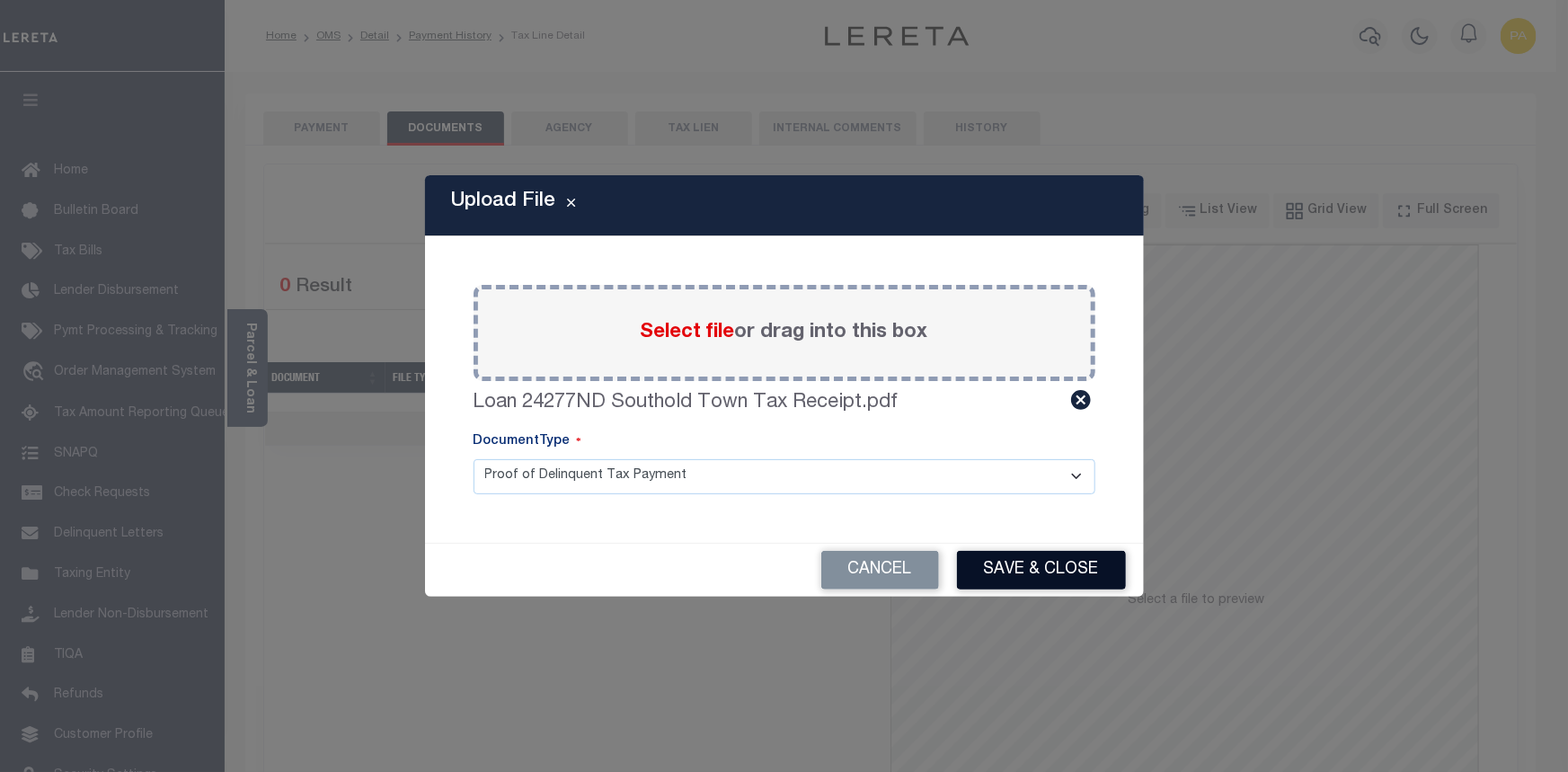
click at [1073, 577] on button "Save & Close" at bounding box center [1041, 569] width 168 height 38
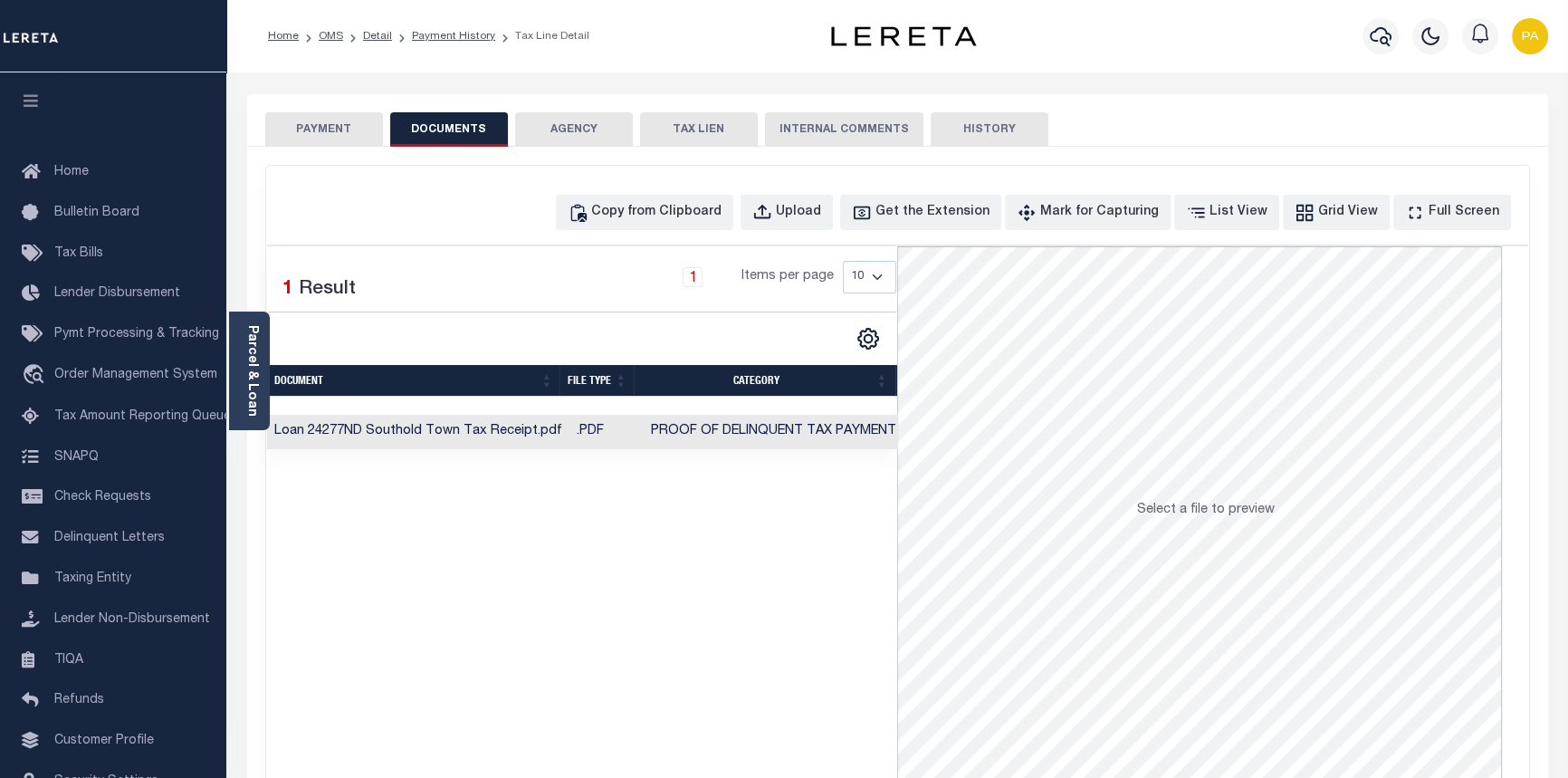
click at [550, 434] on td "Loan 24277ND Southold Town Tax Receipt.pdf" at bounding box center [418, 432] width 302 height 36
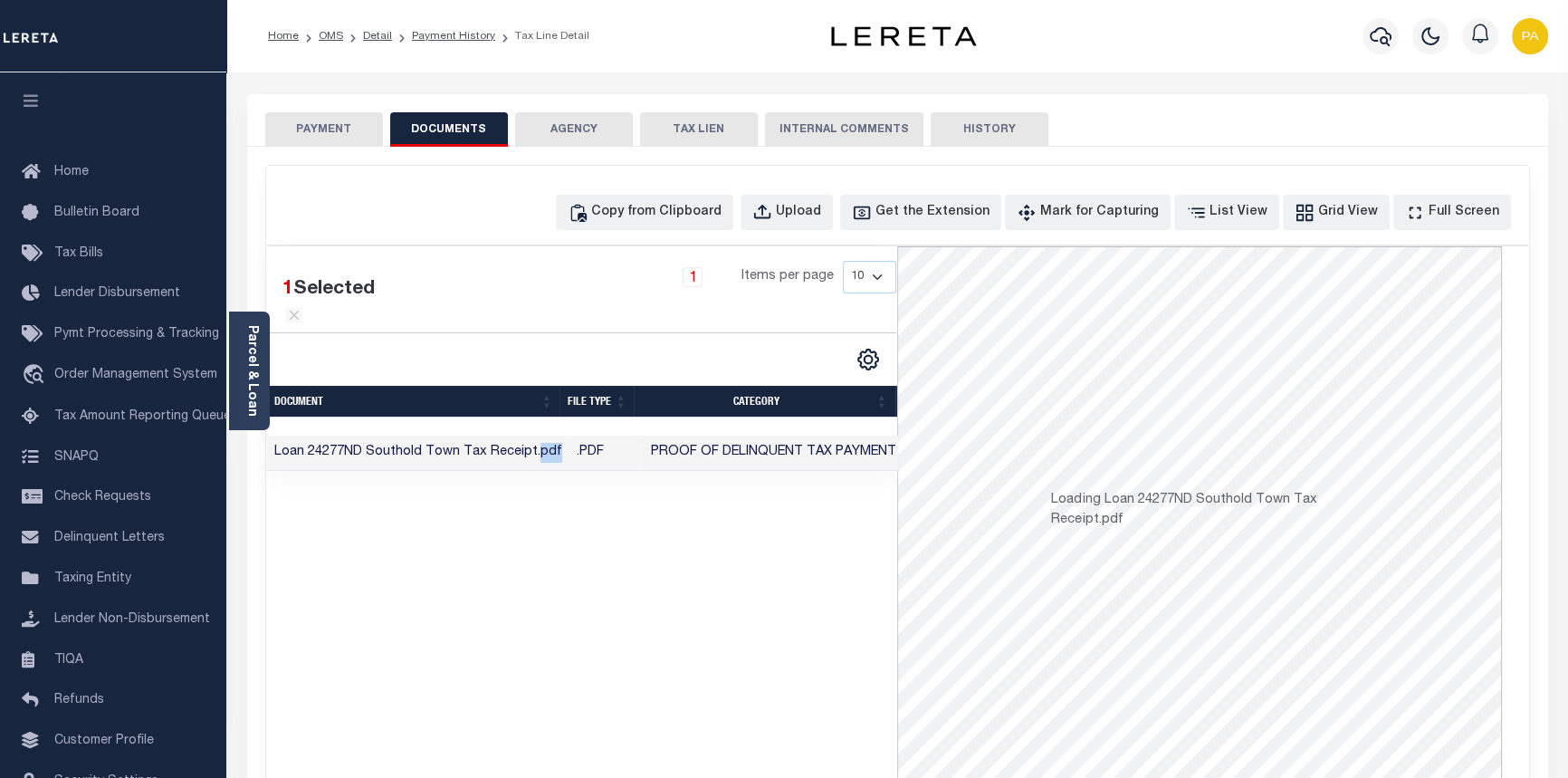
click at [550, 435] on td "Loan 24277ND Southold Town Tax Receipt.pdf" at bounding box center [418, 453] width 302 height 36
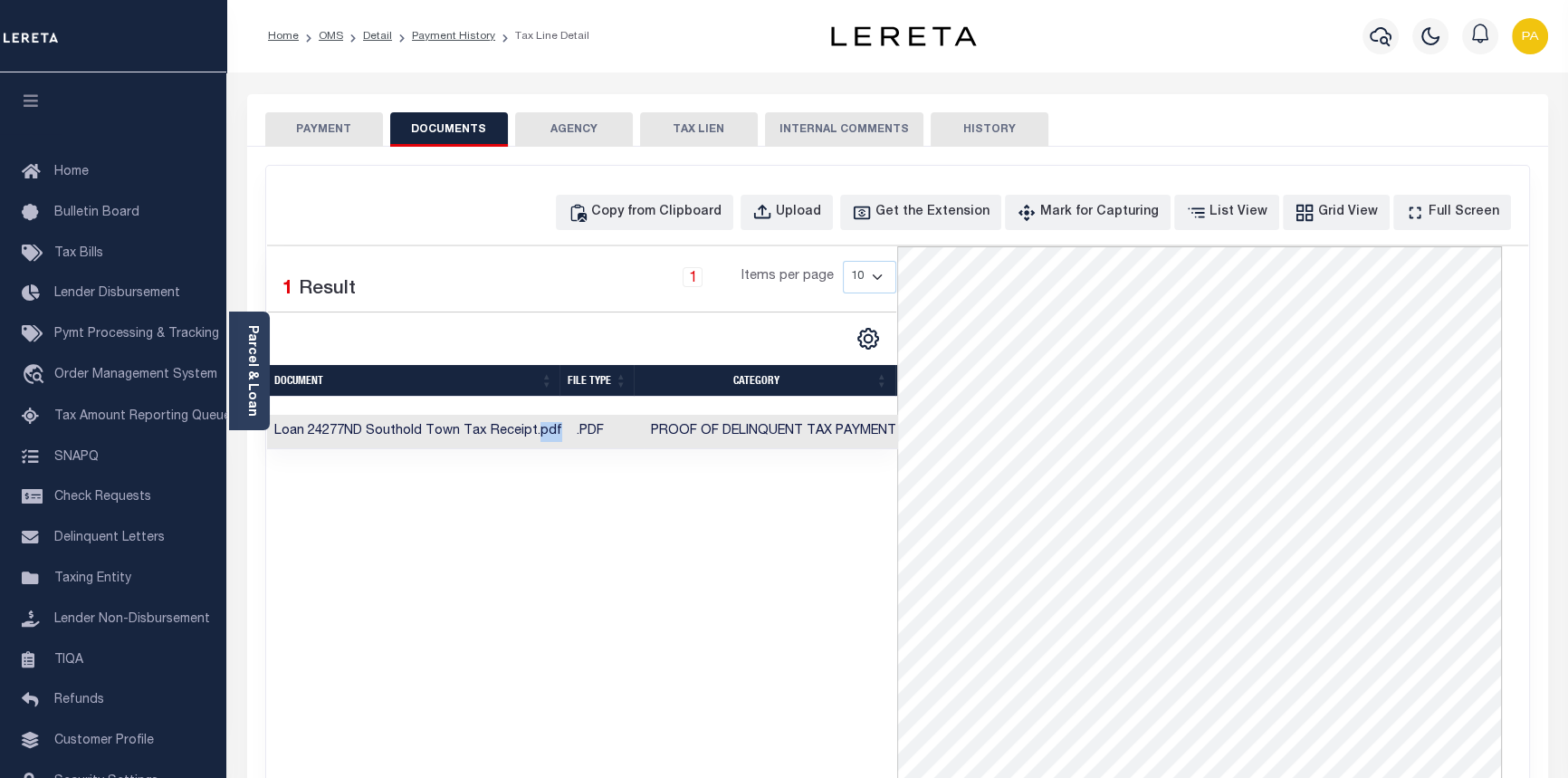
click at [308, 141] on button "PAYMENT" at bounding box center [324, 129] width 117 height 35
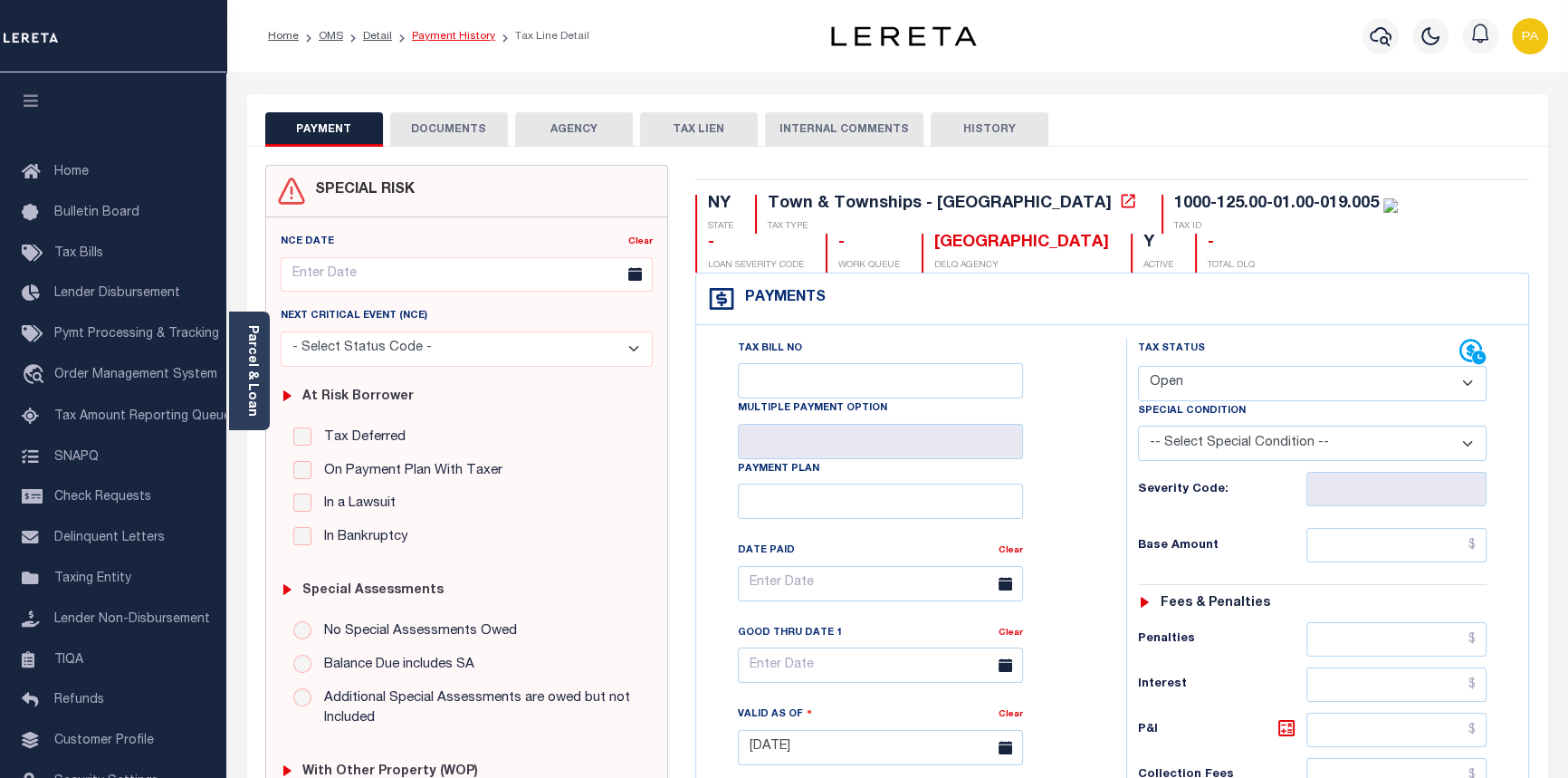
click at [453, 38] on link "Payment History" at bounding box center [453, 36] width 83 height 11
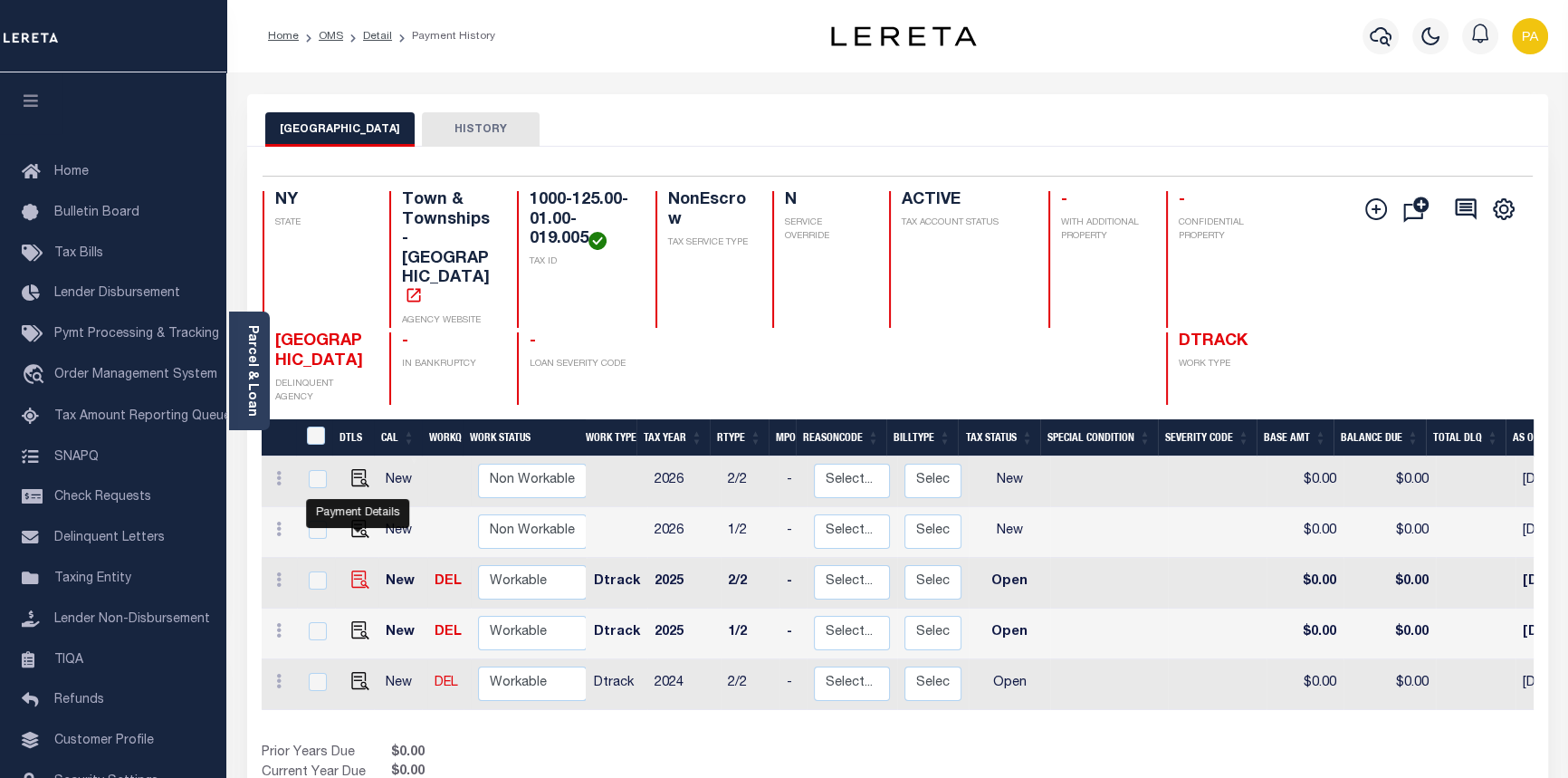
click at [356, 571] on img "" at bounding box center [360, 580] width 18 height 18
checkbox input "true"
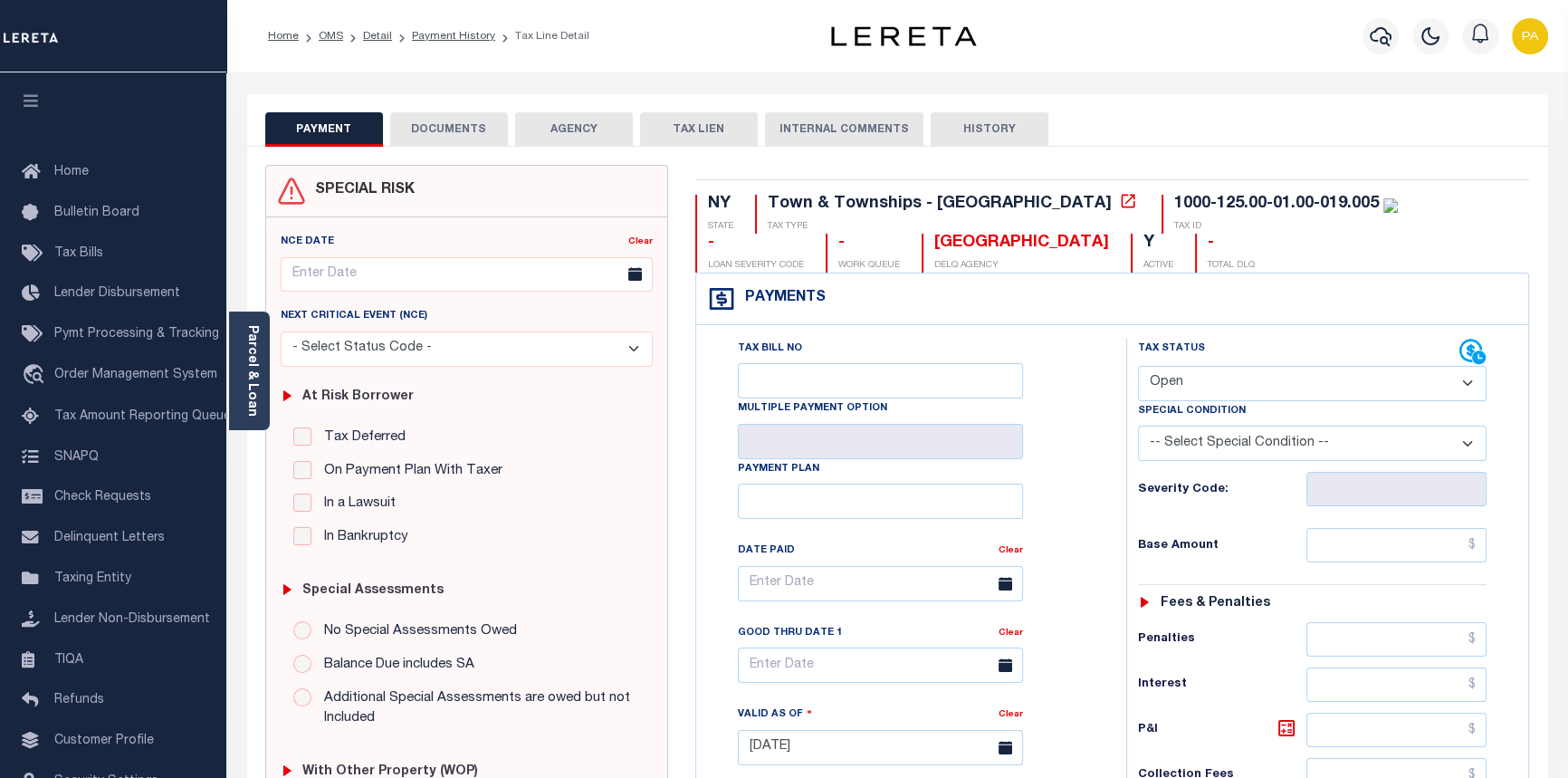
click at [1464, 384] on select "- Select Status Code - Open Due/Unpaid Paid Incomplete No Tax Due Internal Refu…" at bounding box center [1312, 384] width 349 height 36
select select "PYD"
click at [1138, 366] on select "- Select Status Code - Open Due/Unpaid Paid Incomplete No Tax Due Internal Refu…" at bounding box center [1312, 384] width 349 height 36
type input "[DATE]"
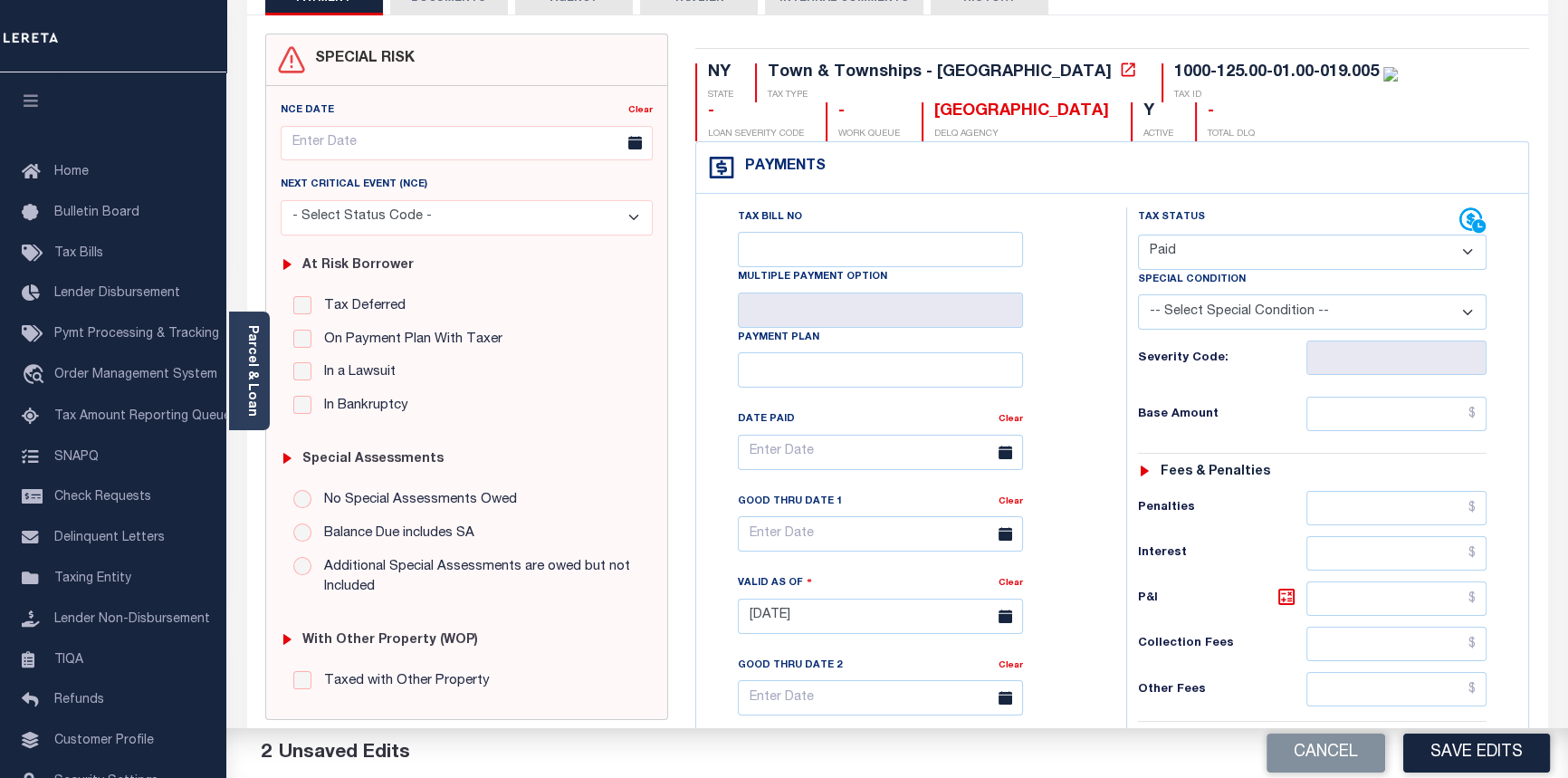
scroll to position [164, 0]
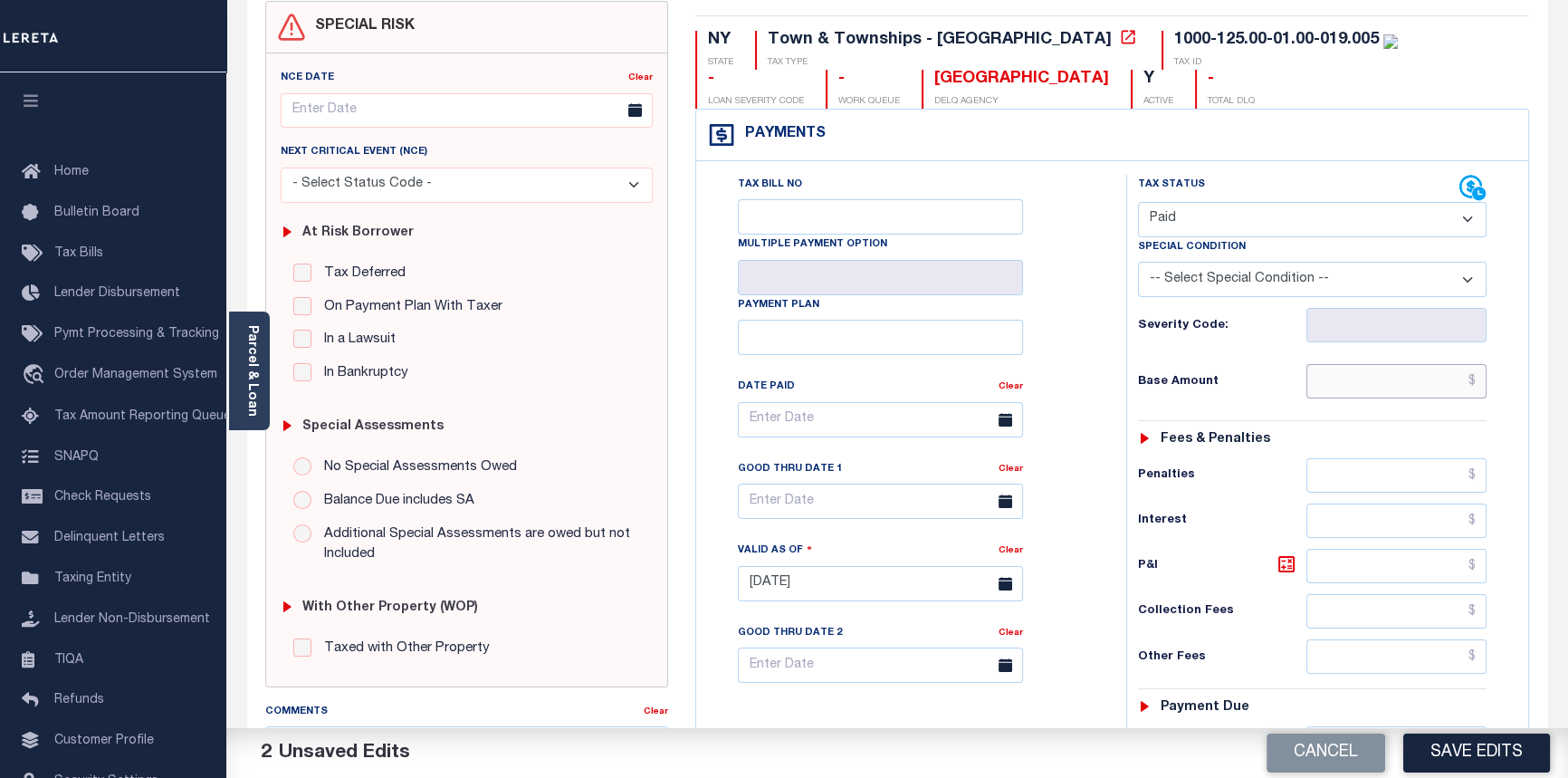
click at [1482, 388] on input "text" at bounding box center [1396, 381] width 181 height 35
type input "$3,621.11"
click at [802, 421] on input "text" at bounding box center [880, 420] width 285 height 36
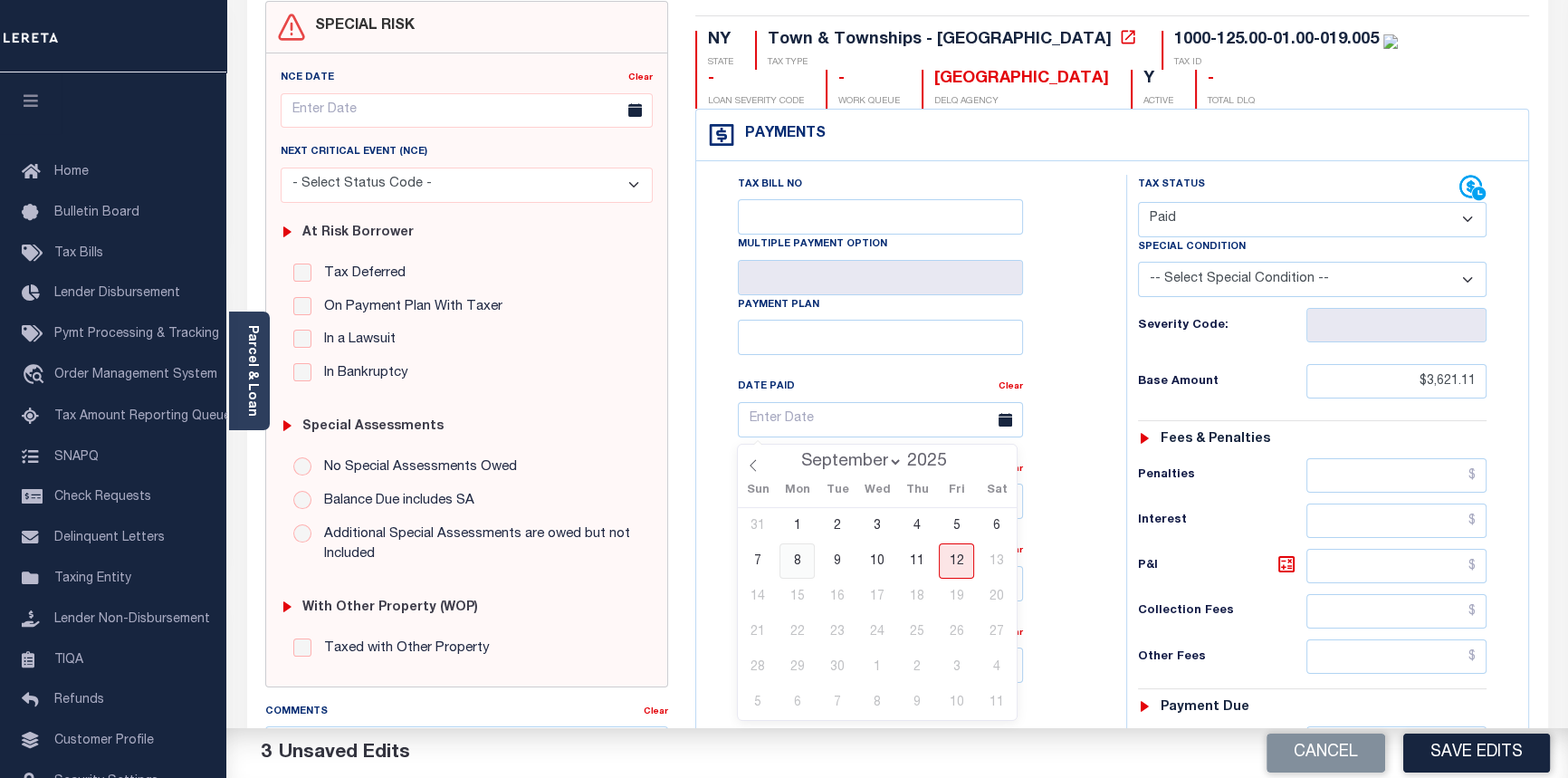
click at [807, 562] on span "8" at bounding box center [797, 561] width 36 height 36
type input "[DATE]"
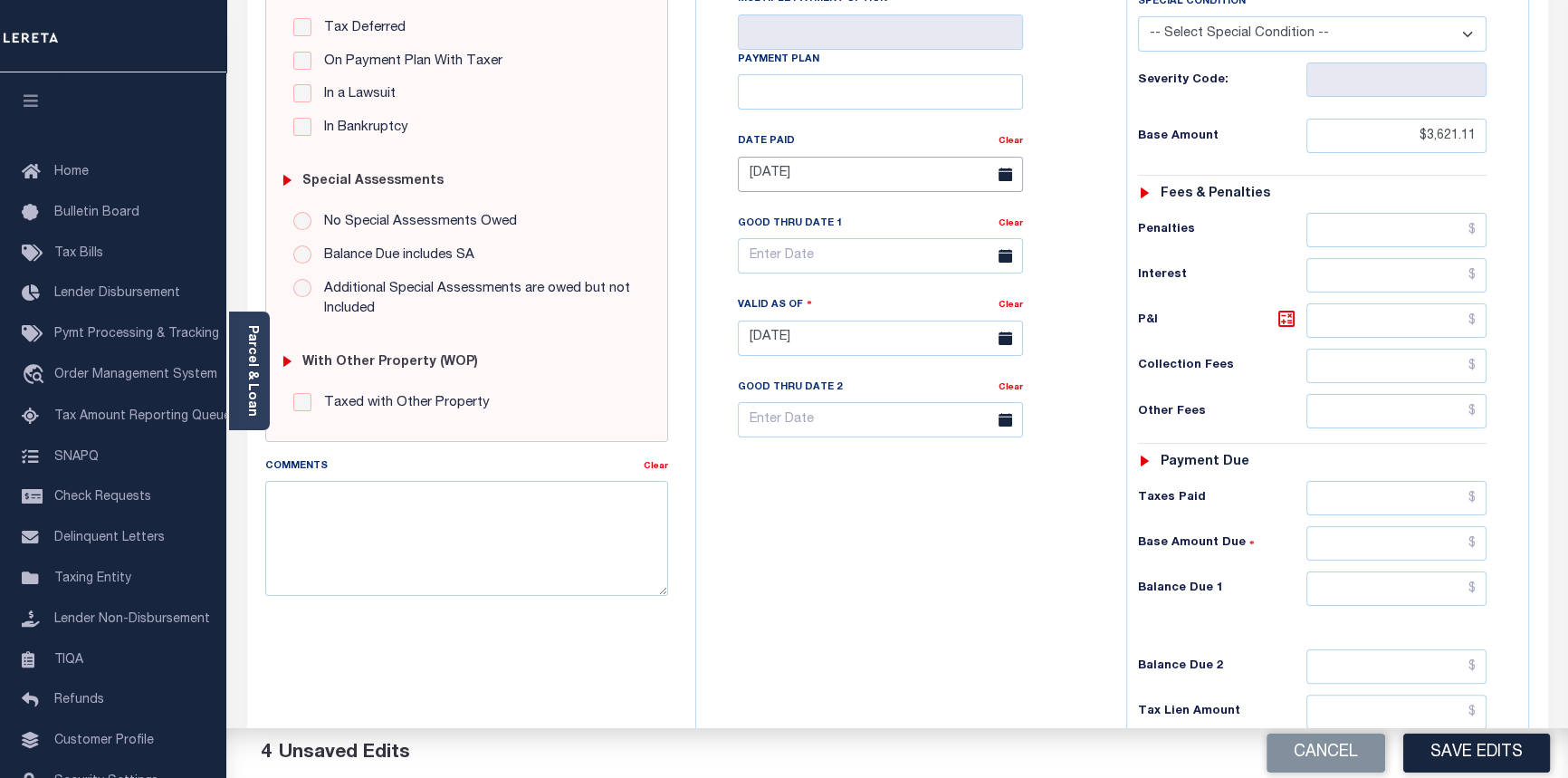
scroll to position [494, 0]
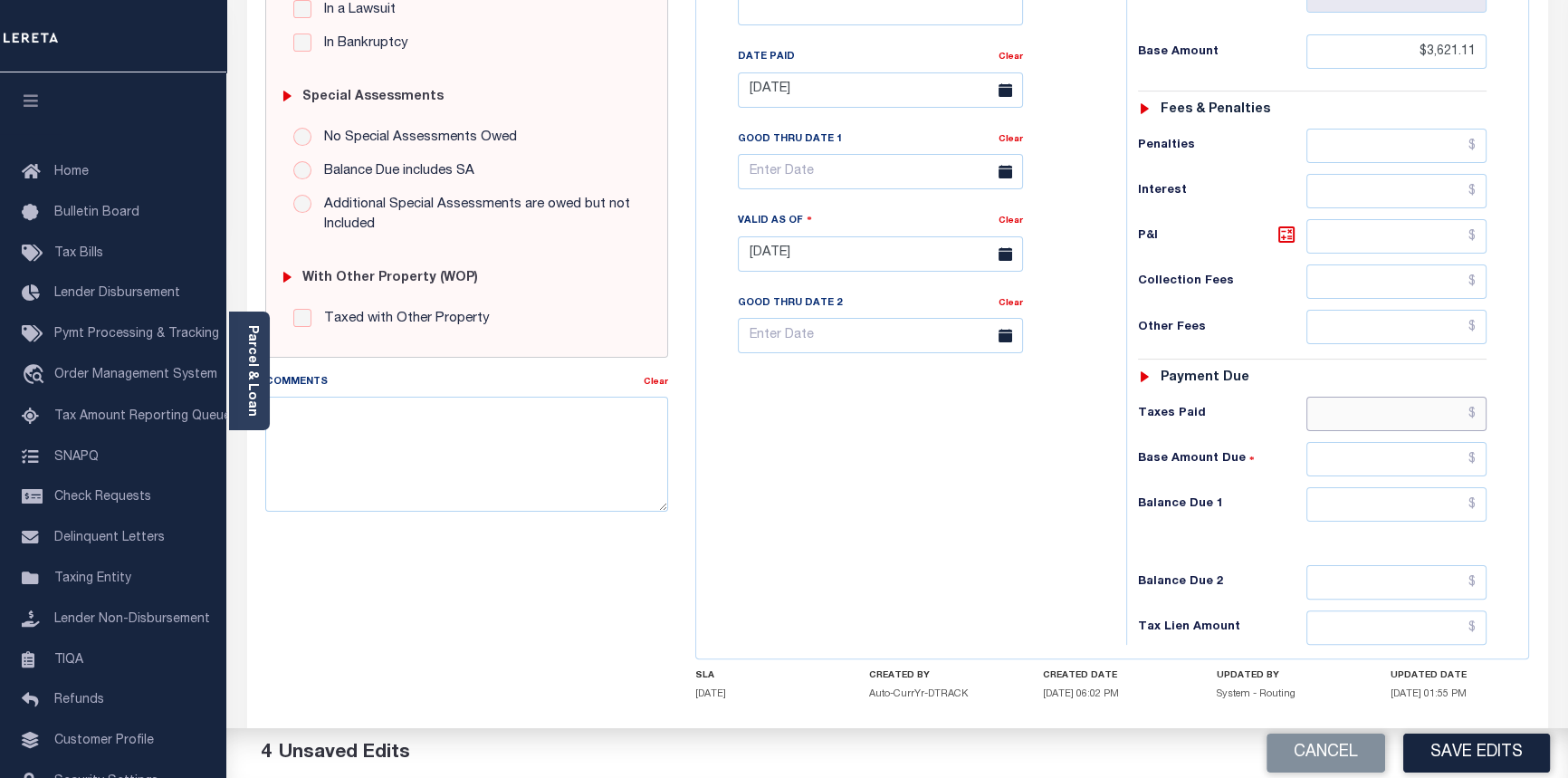
click at [1484, 416] on input "text" at bounding box center [1396, 414] width 181 height 35
click at [1471, 416] on input "text" at bounding box center [1396, 414] width 181 height 35
type input "$3,622.61"
click at [1482, 464] on input "text" at bounding box center [1396, 459] width 181 height 35
type input "$0.00"
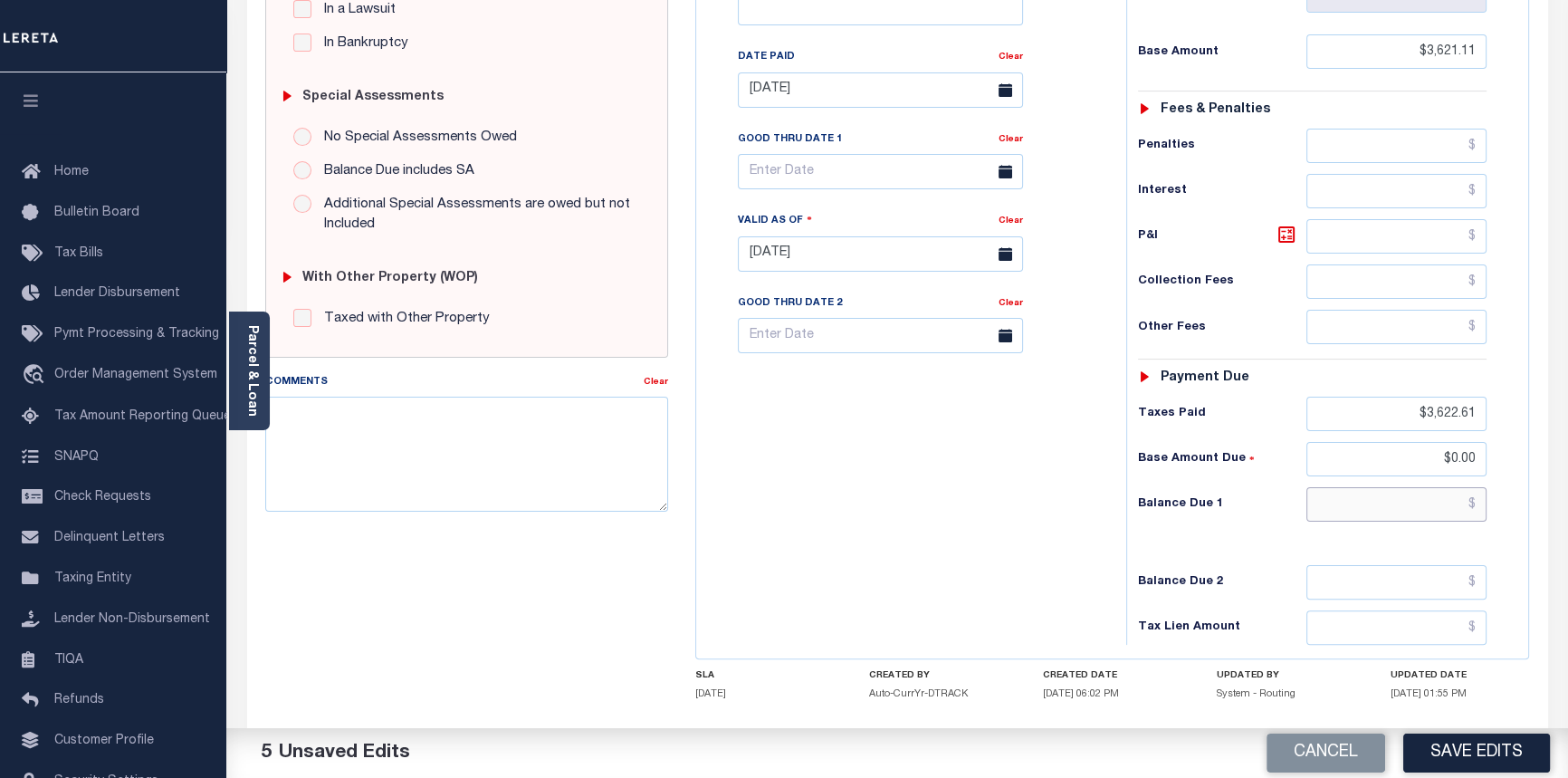
drag, startPoint x: 1475, startPoint y: 512, endPoint x: 1479, endPoint y: 504, distance: 8.9
click at [1475, 512] on input "text" at bounding box center [1396, 504] width 181 height 35
type input "$0.00"
click at [373, 457] on textarea "Comments" at bounding box center [467, 454] width 404 height 115
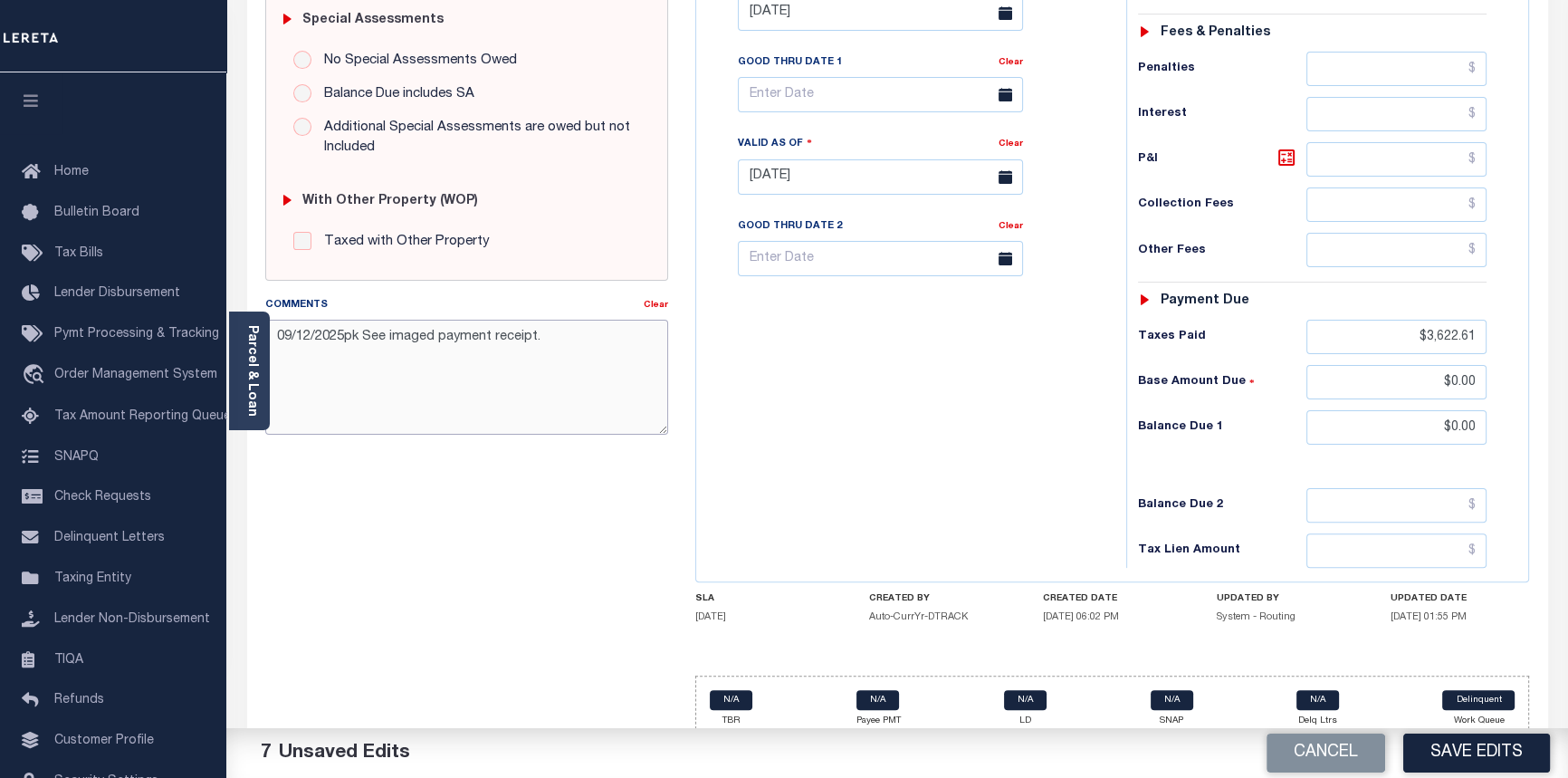
scroll to position [590, 0]
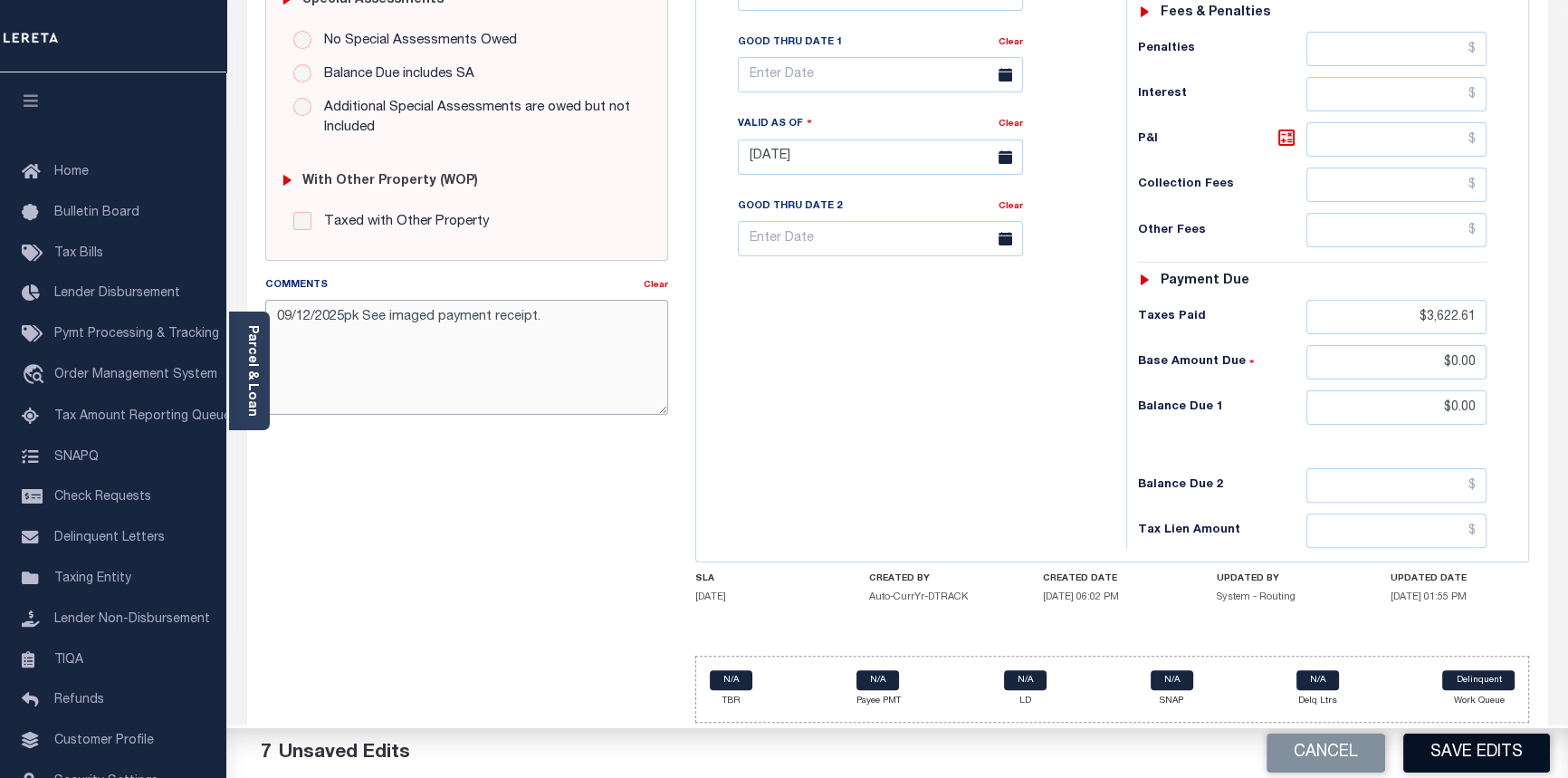
type textarea "09/12/2025pk See imaged payment receipt."
click at [1498, 748] on button "Save Edits" at bounding box center [1476, 752] width 147 height 39
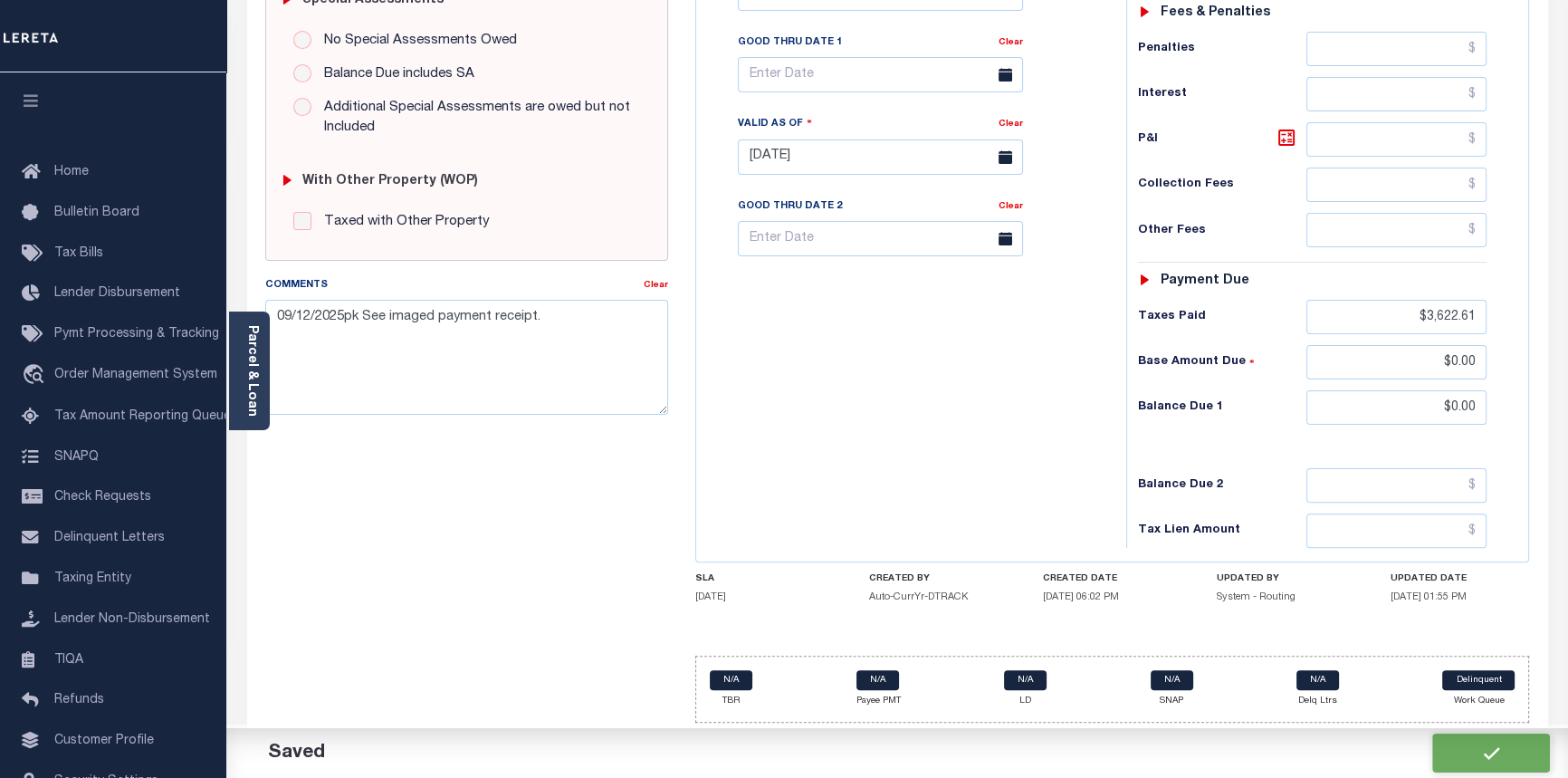
checkbox input "false"
type input "$3,621.11"
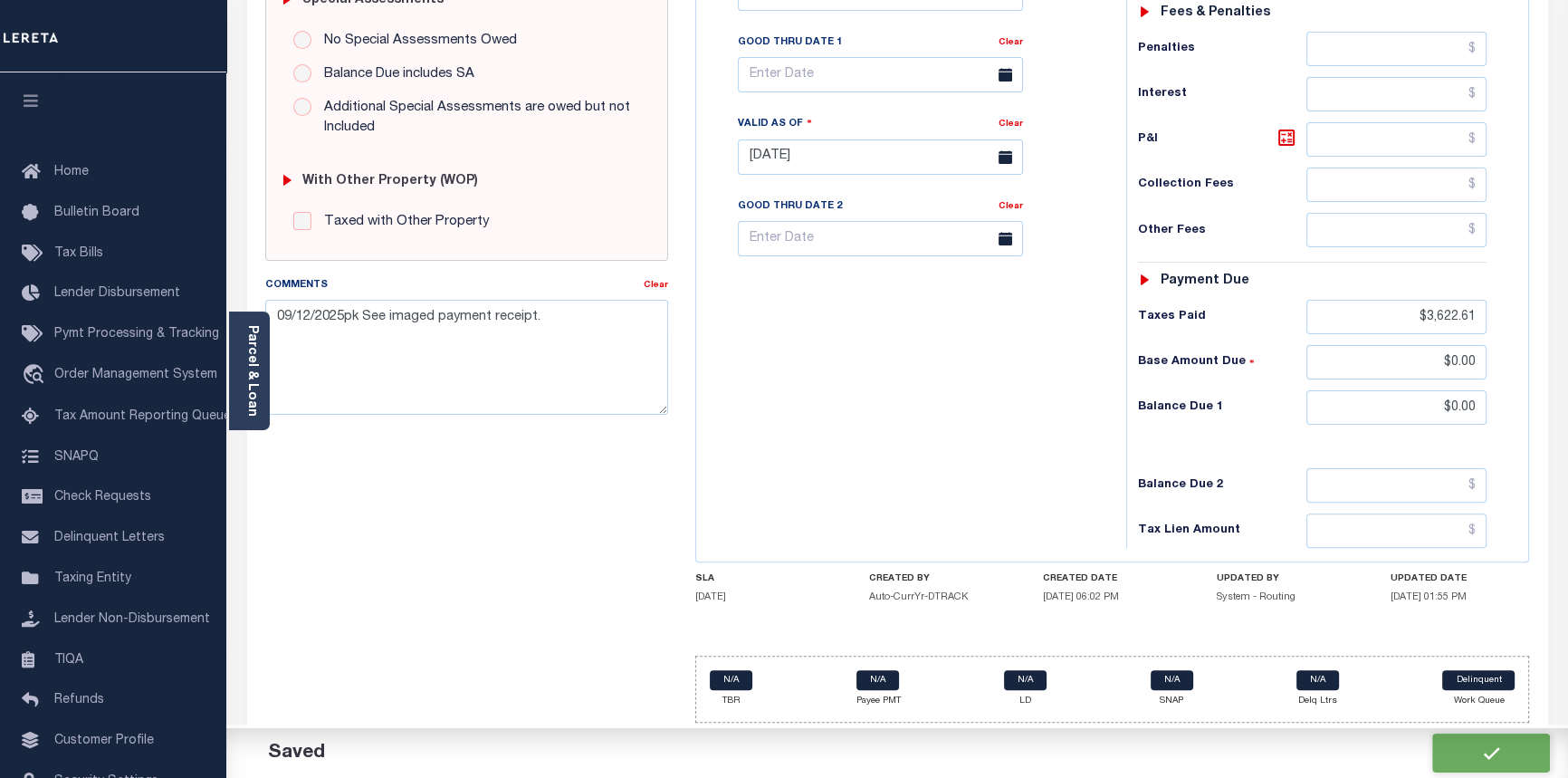
type input "$3,622.61"
type input "$0"
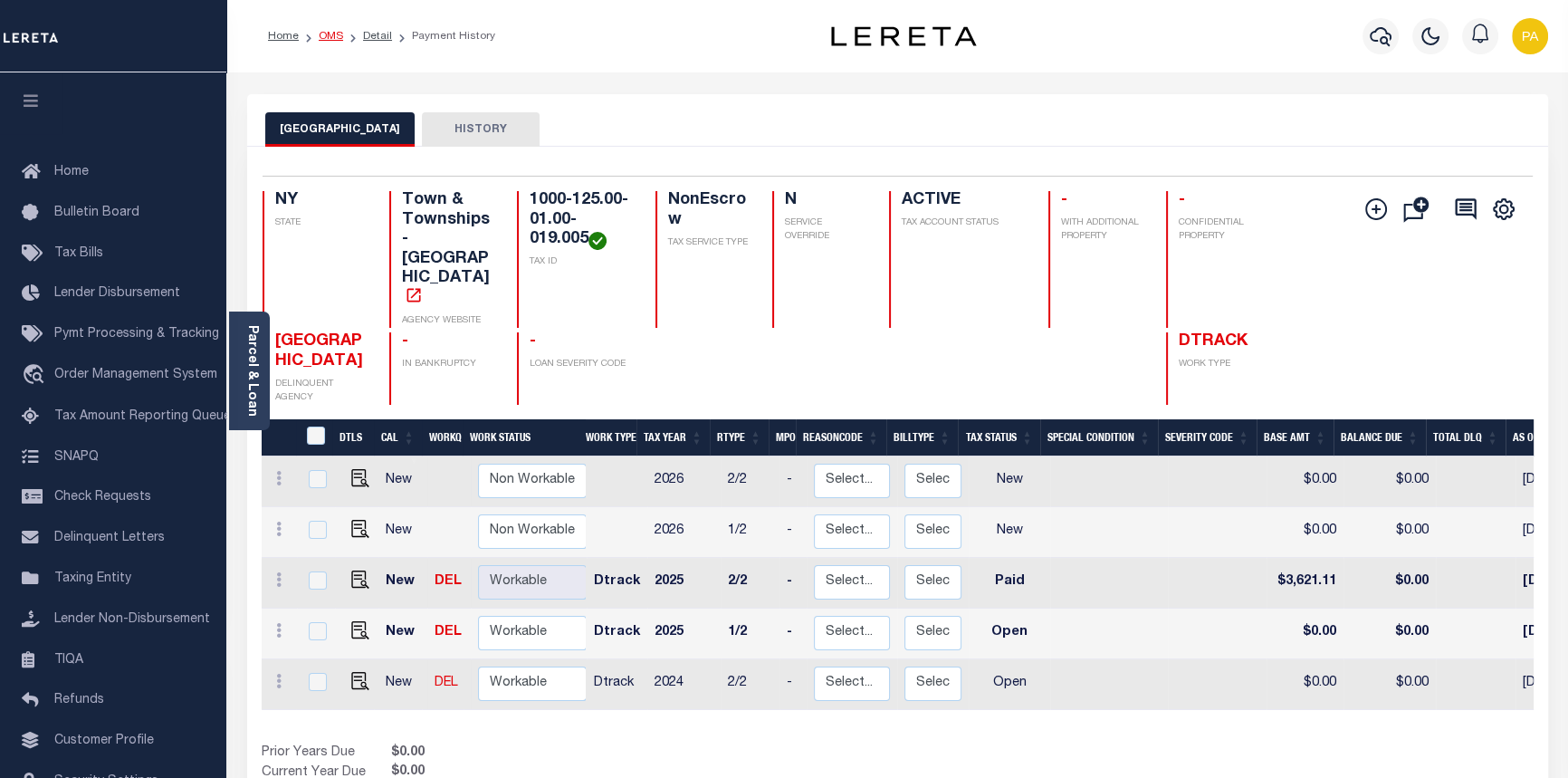
click at [337, 38] on link "OMS" at bounding box center [331, 36] width 25 height 11
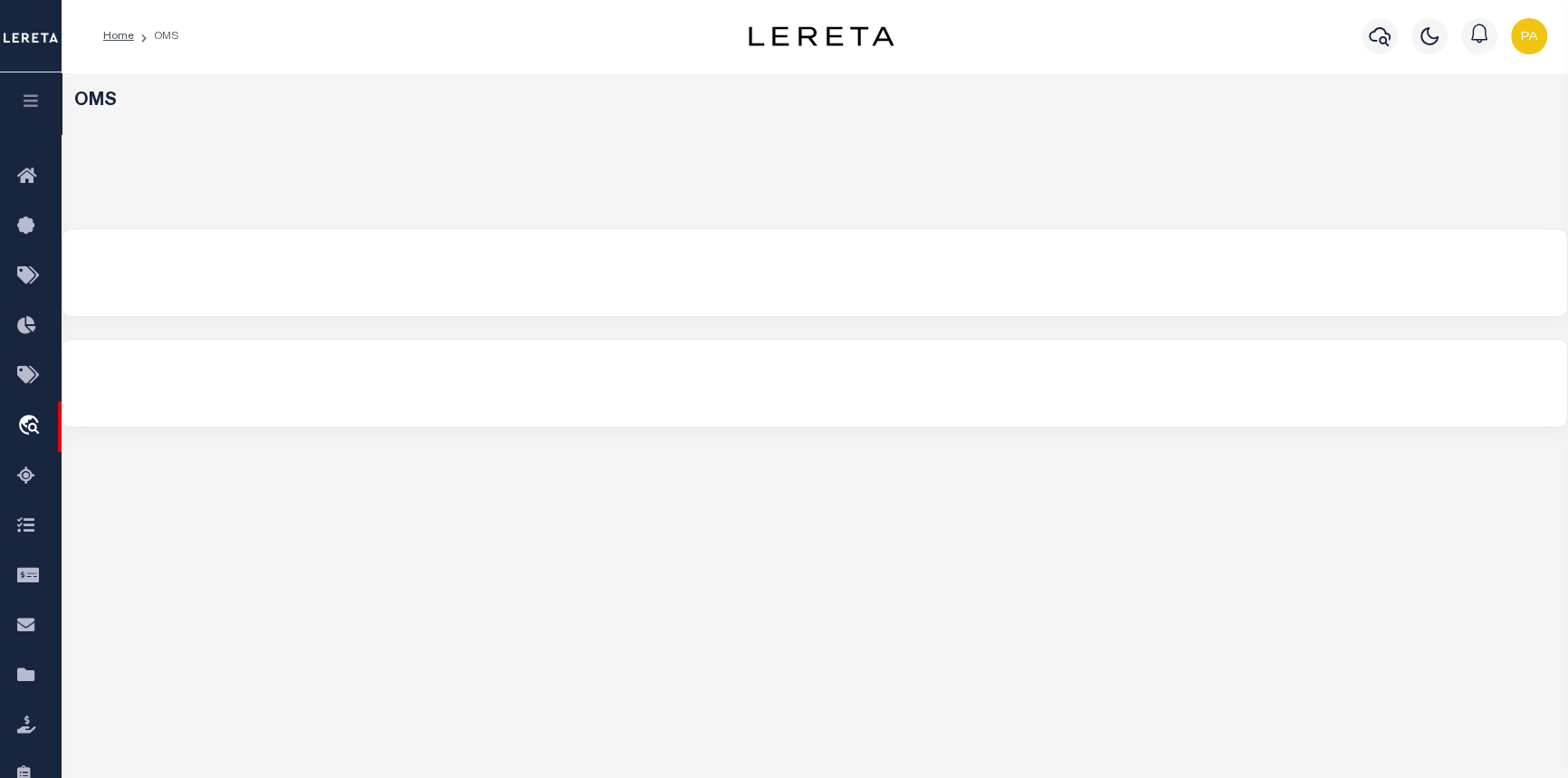
select select "200"
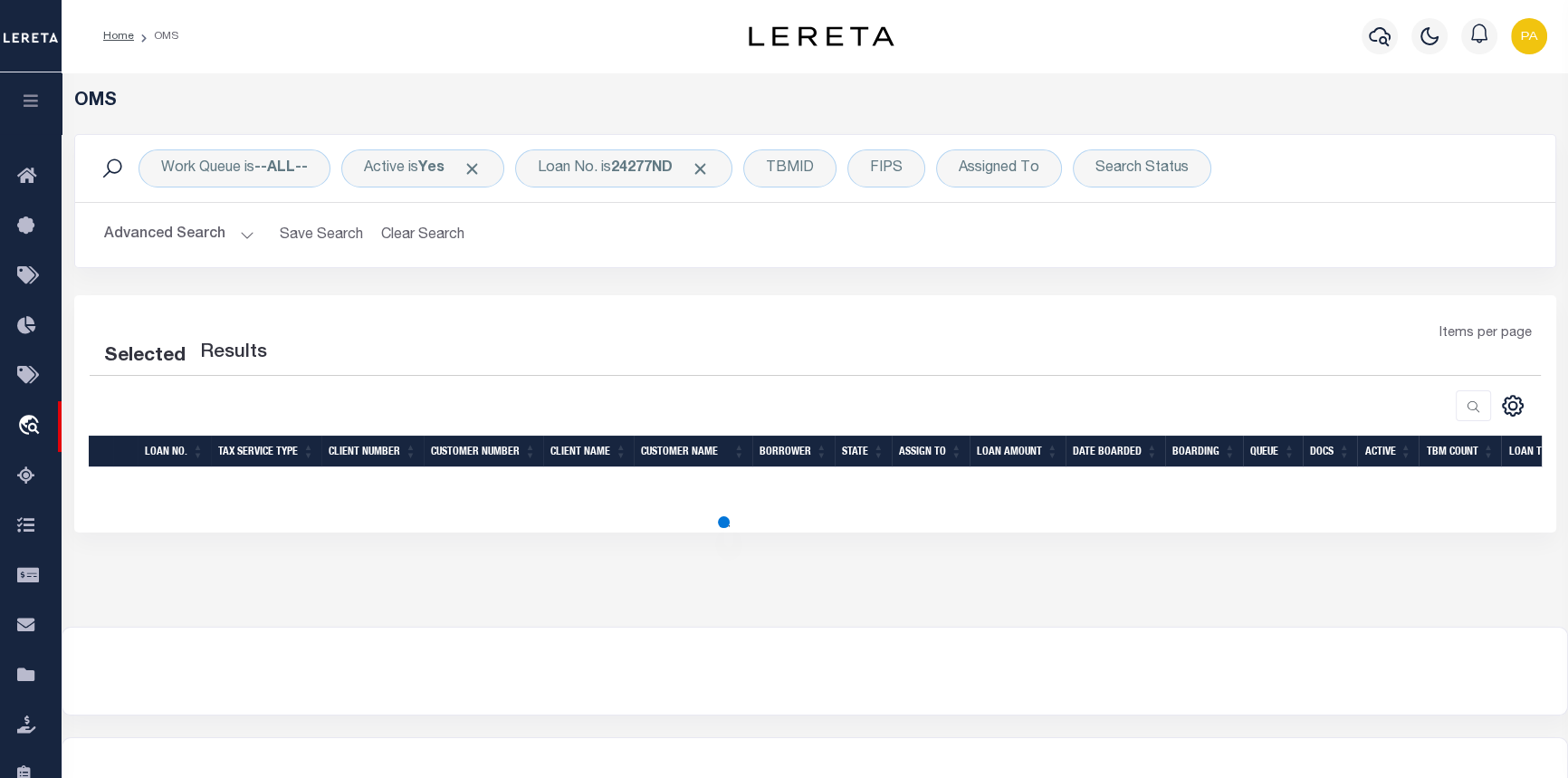
select select "200"
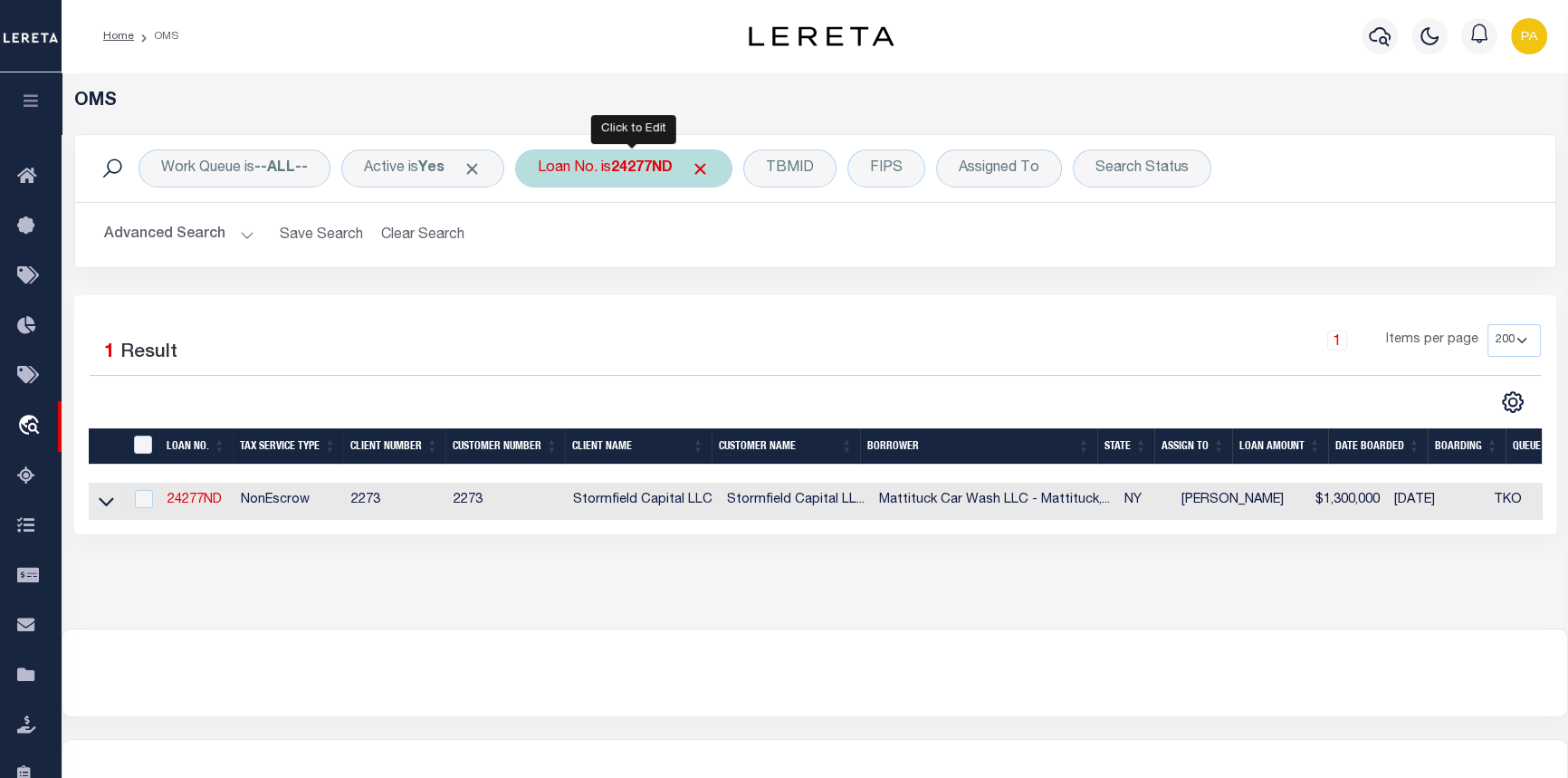
click at [646, 149] on div "Loan No. is 24277ND" at bounding box center [624, 168] width 217 height 39
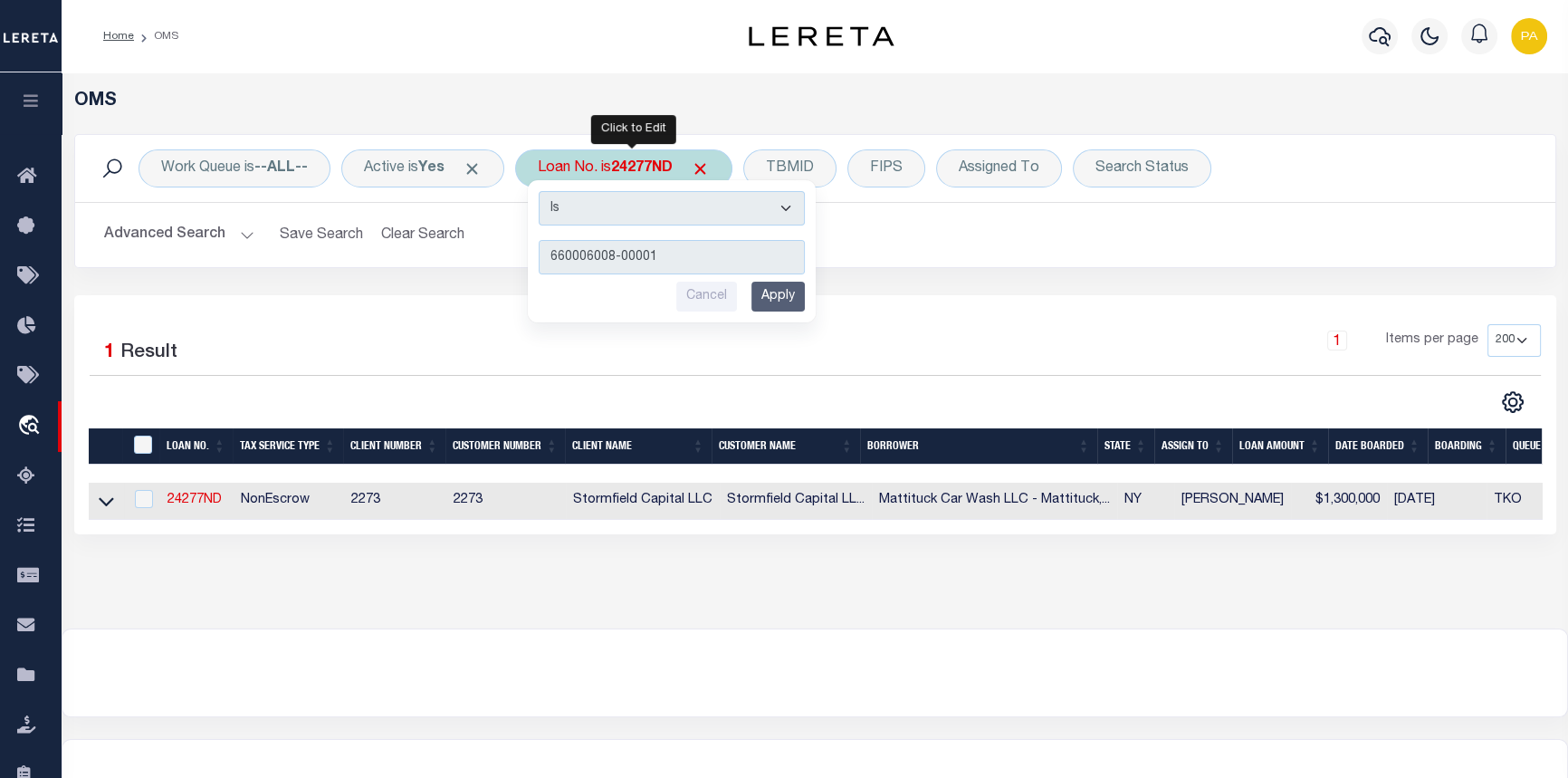
type input "660006008-00001"
click at [793, 281] on input "Apply" at bounding box center [778, 296] width 53 height 30
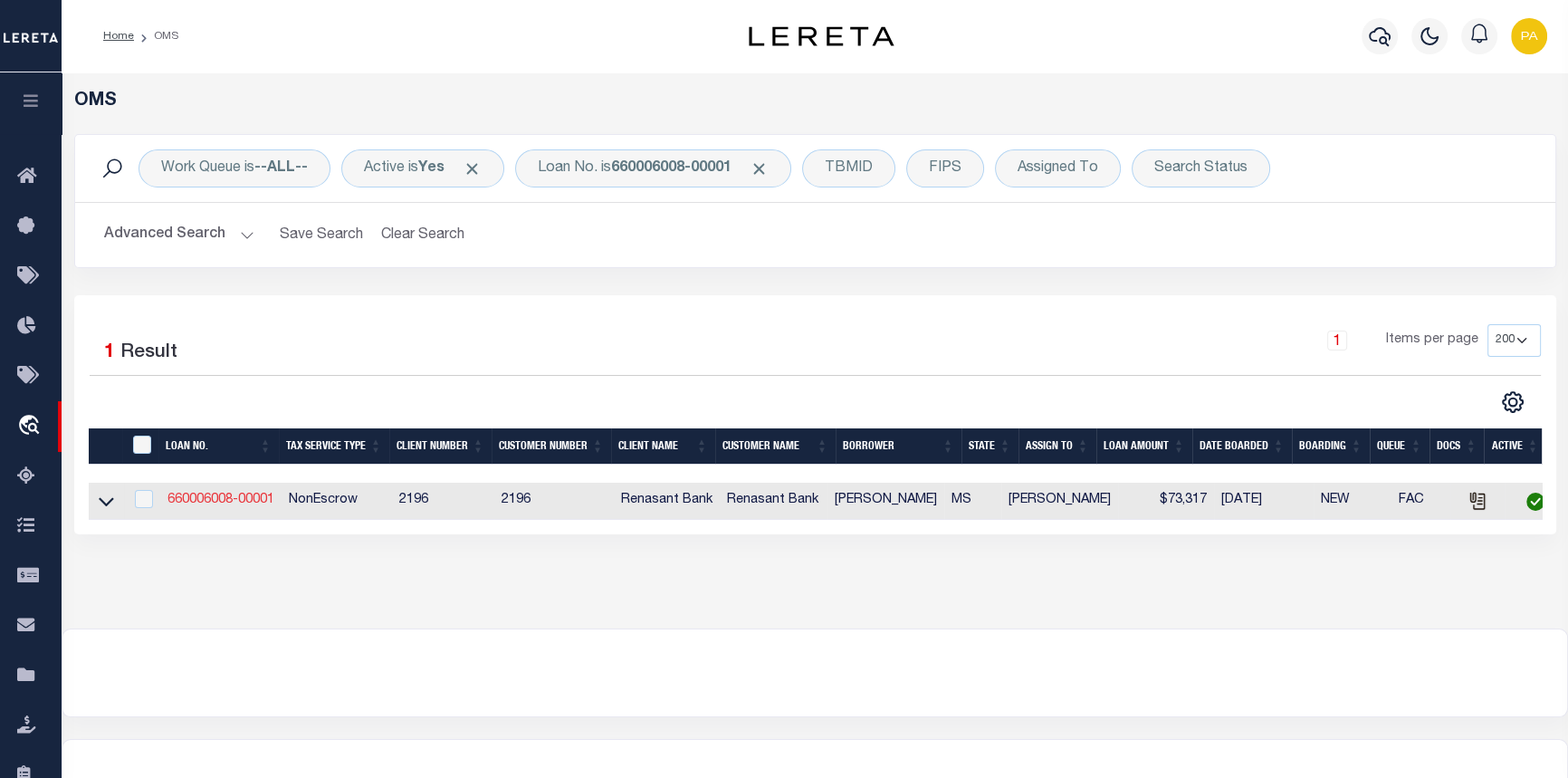
click at [215, 502] on link "660006008-00001" at bounding box center [221, 500] width 107 height 13
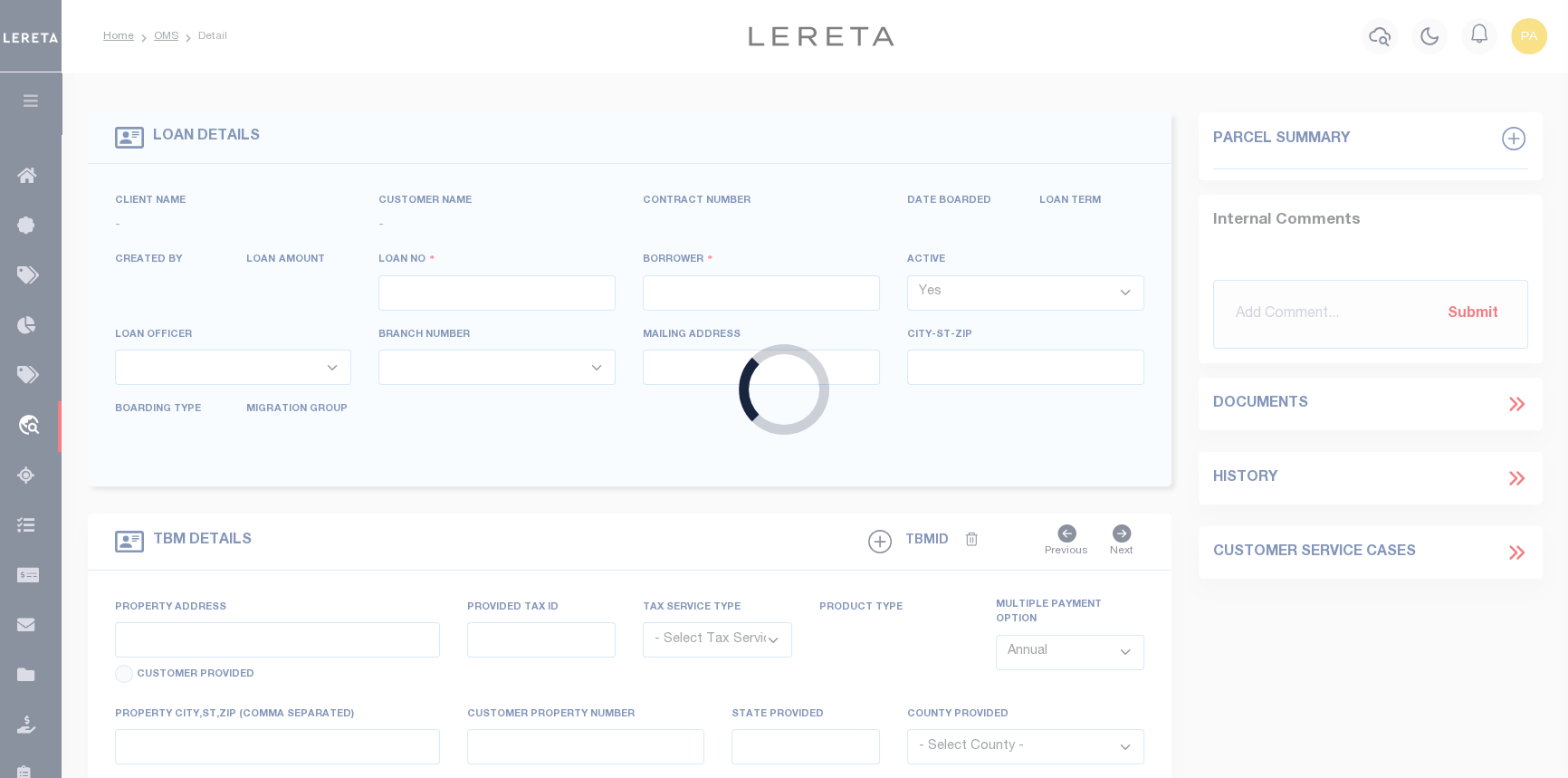
type input "660006008-00001"
type input "[PERSON_NAME]"
select select
select select "10"
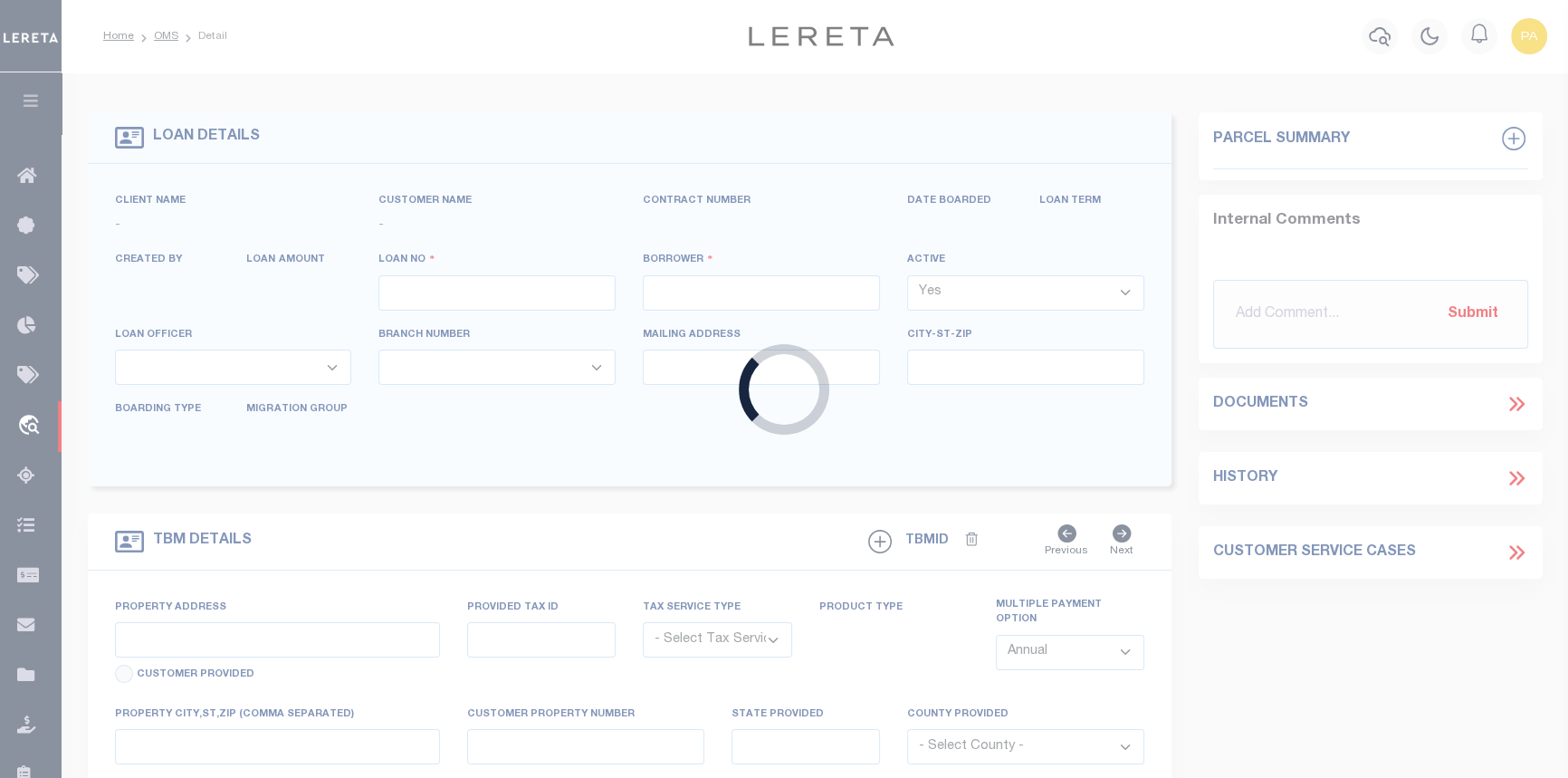
select select "NonEscrow"
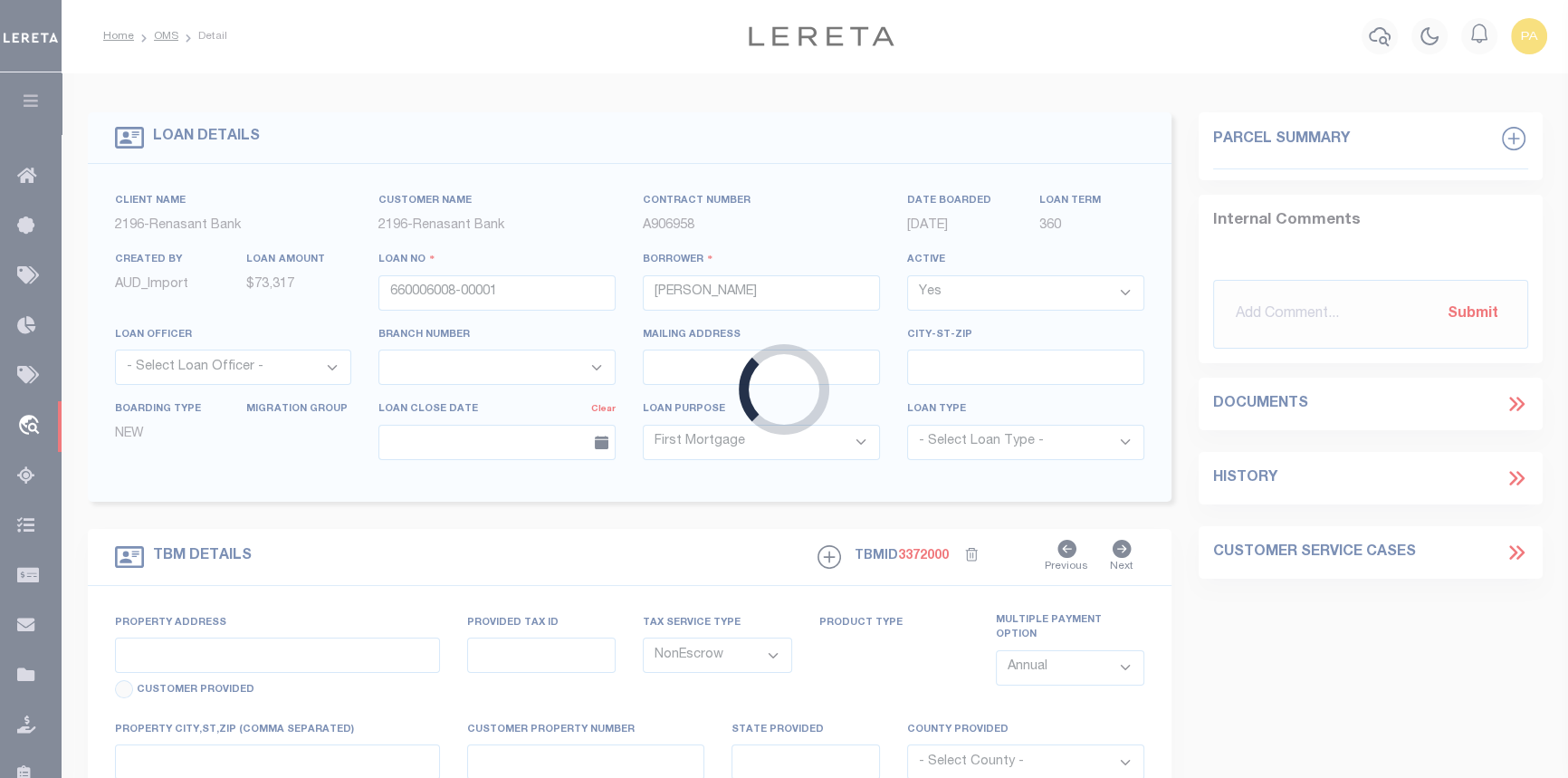
type input "I55 N FRONTAGE RD"
select select
type input "[PERSON_NAME] MS 39206"
type input "MS"
select select
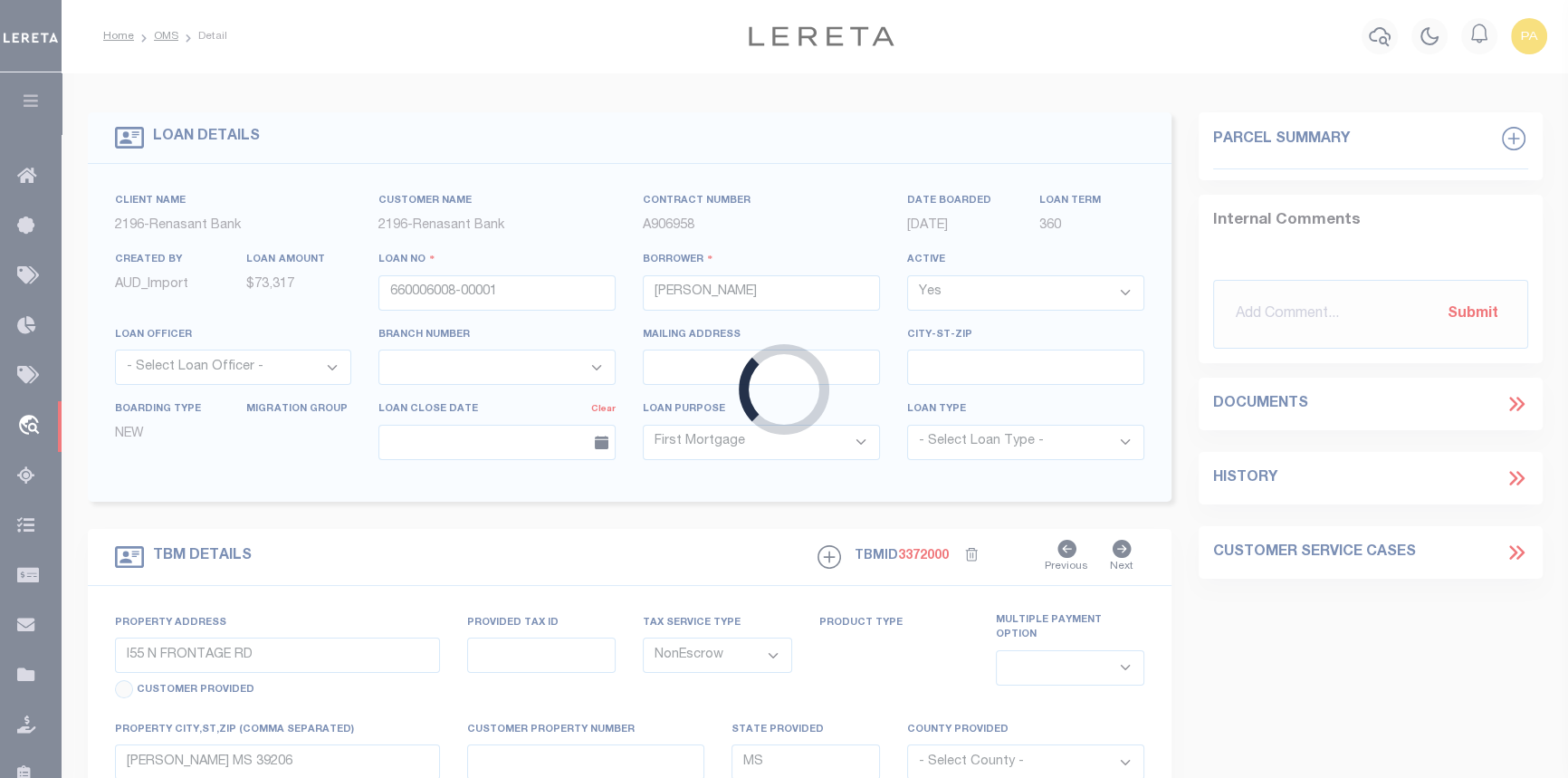
select select "5092"
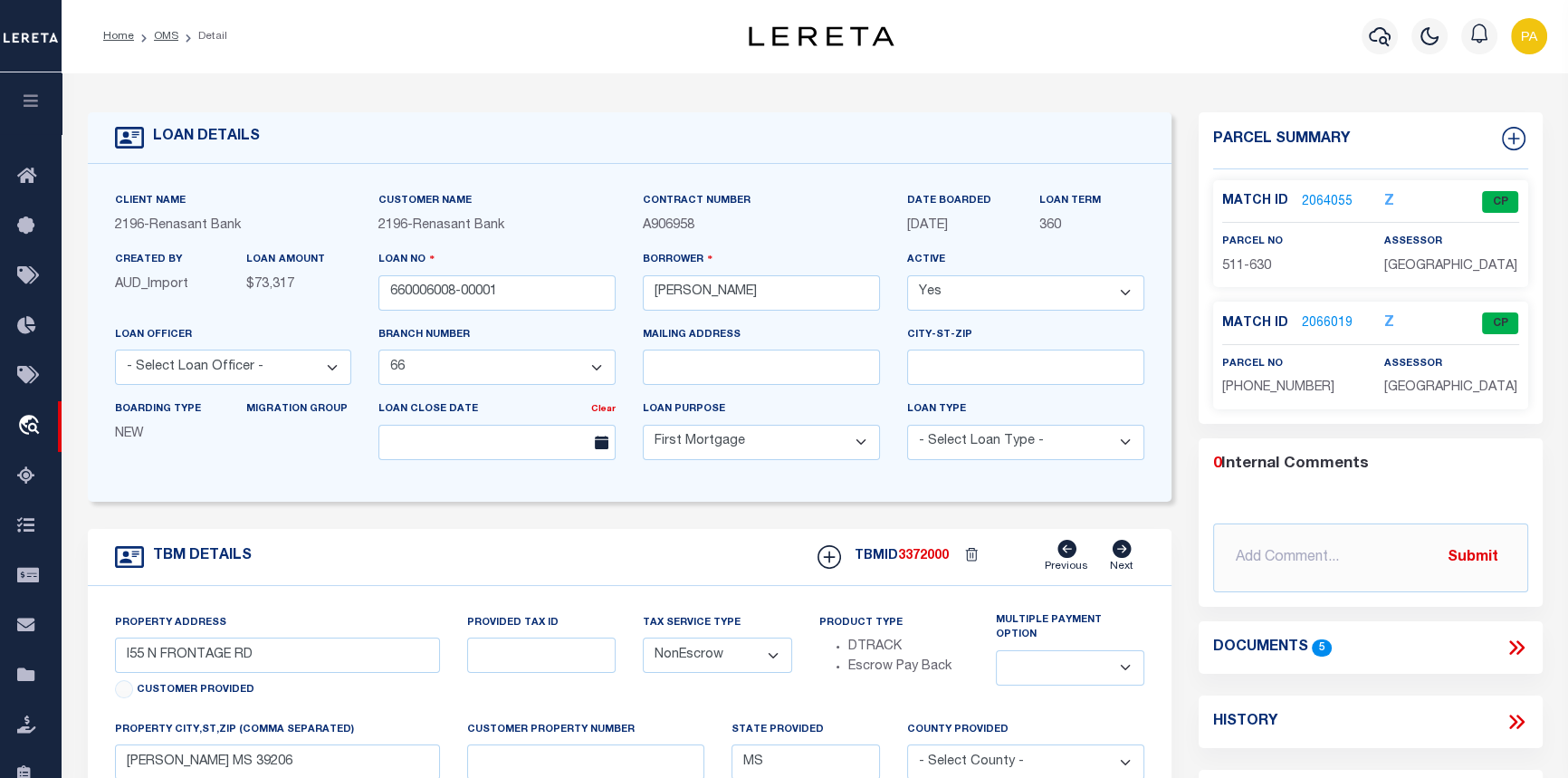
click at [1319, 199] on link "2064055" at bounding box center [1326, 201] width 50 height 19
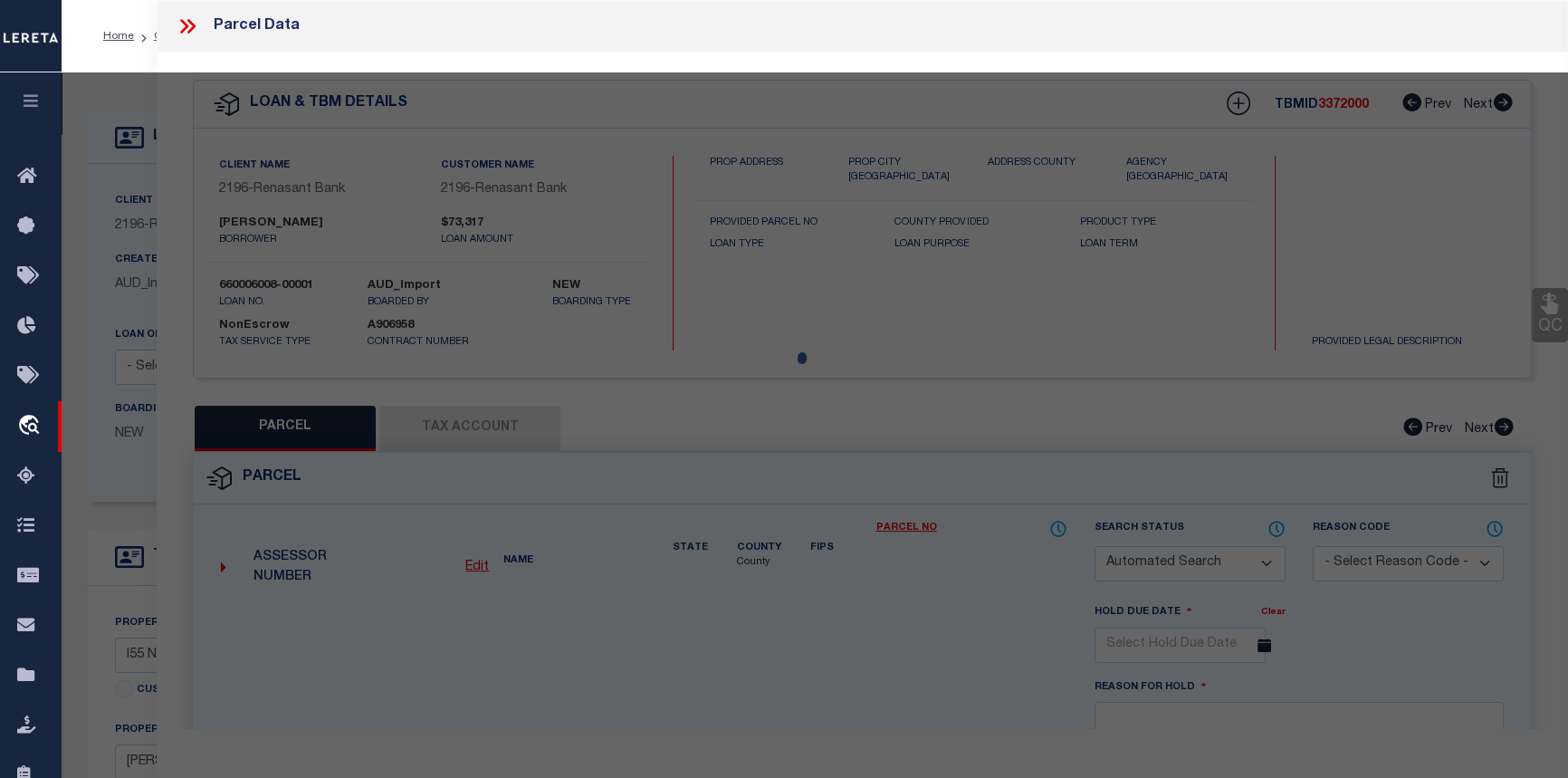
checkbox input "false"
select select "CP"
type input "[PERSON_NAME]"
select select
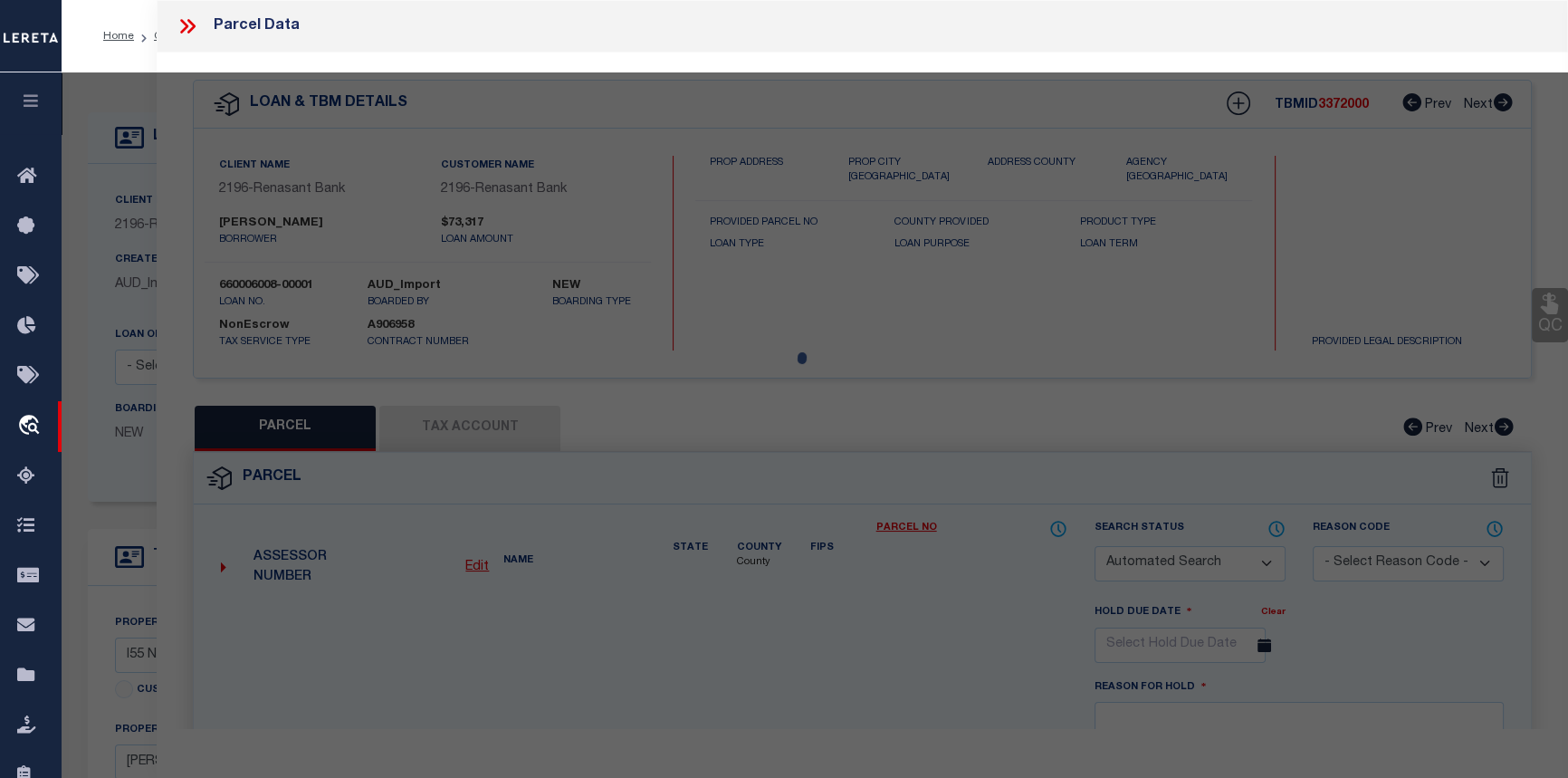
type input "0 N HIGHWAY 55"
type input "[PERSON_NAME] MS 39206"
type textarea "BEG 290 FT E INT E/L EAST [PERSON_NAME] CIR & N/L [PERSON_NAME] DR N 295.9 FT E…"
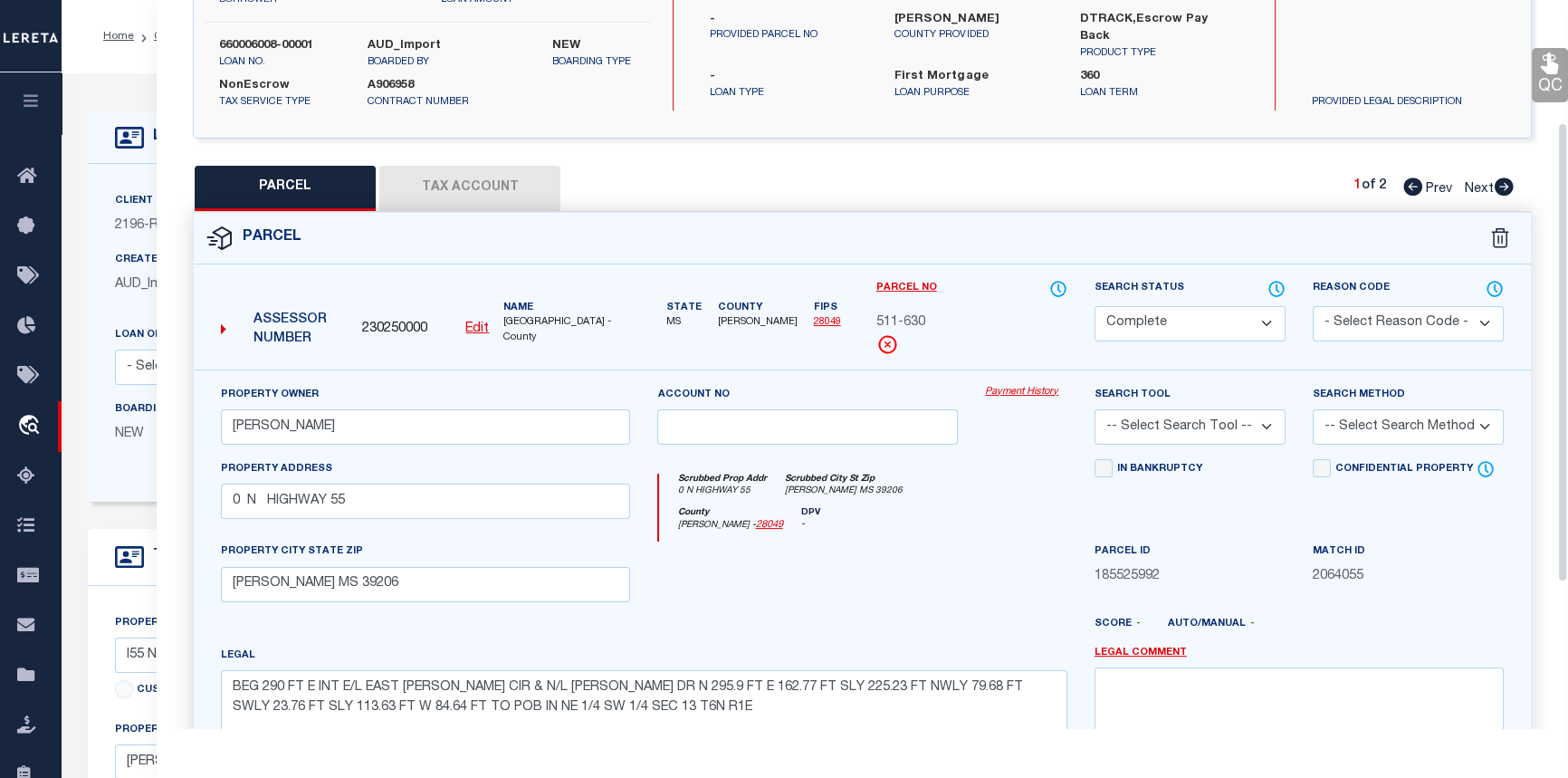
scroll to position [246, 0]
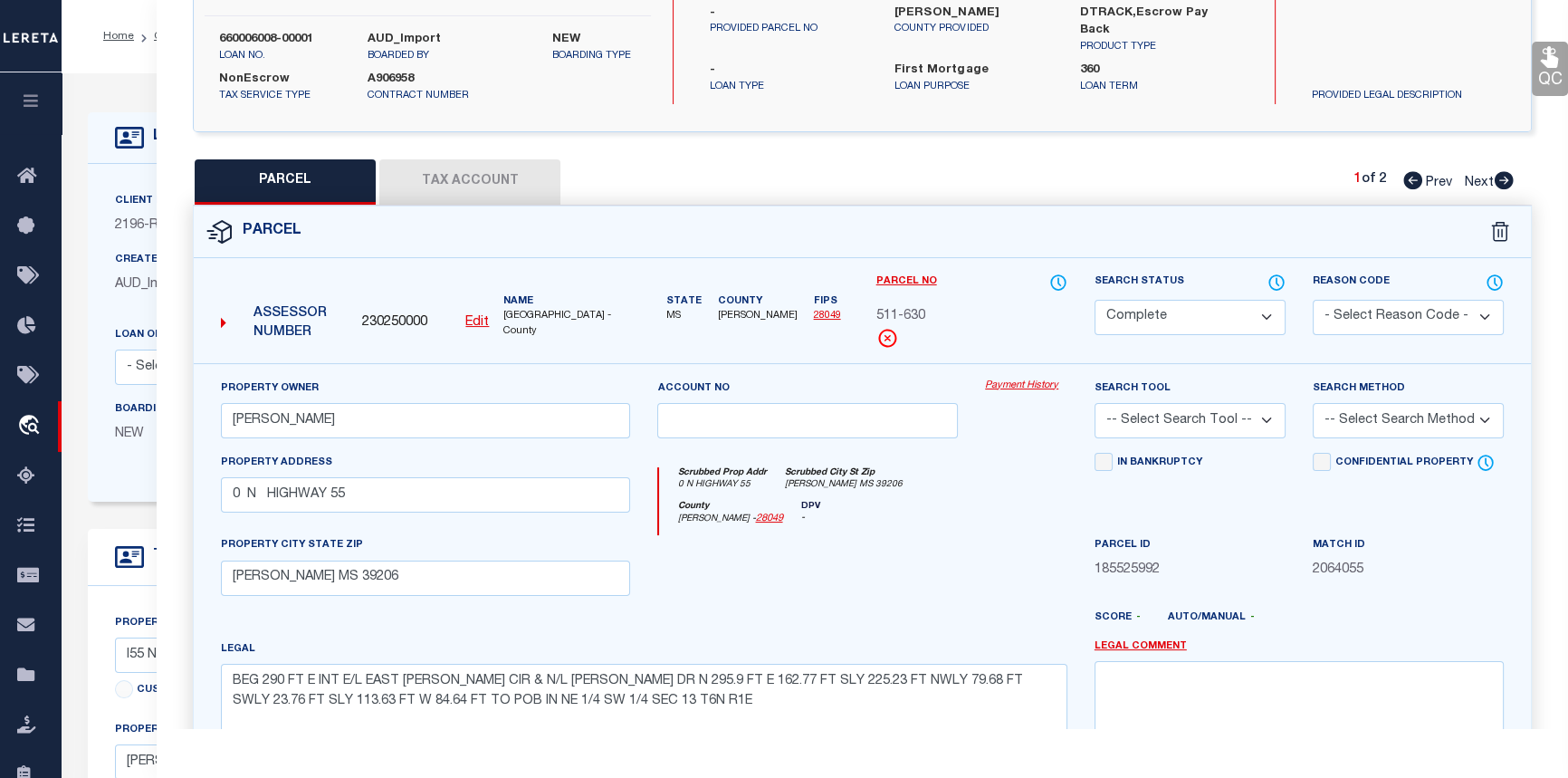
click at [1014, 380] on link "Payment History" at bounding box center [1025, 386] width 82 height 16
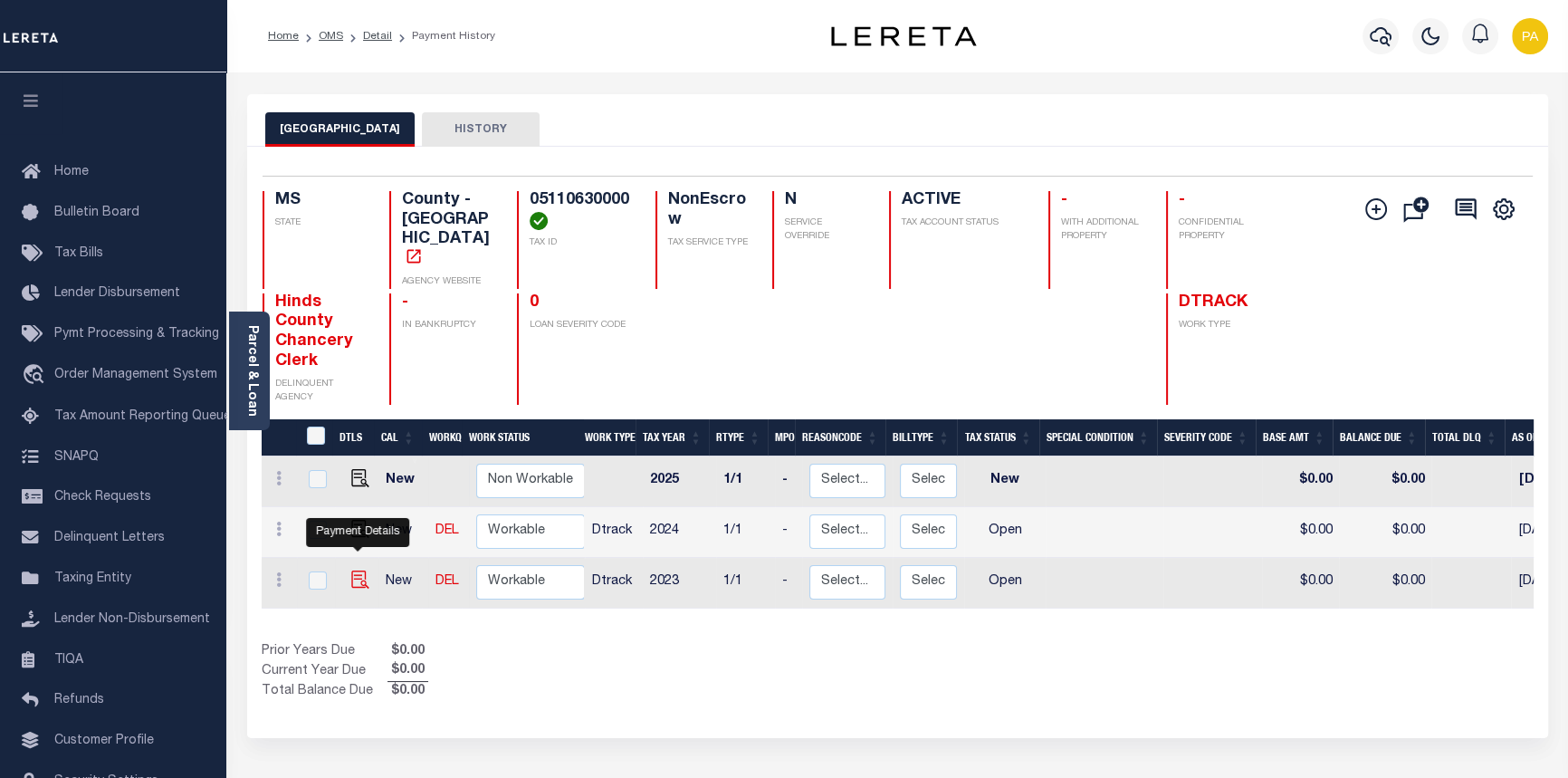
click at [360, 571] on img "" at bounding box center [360, 580] width 18 height 18
checkbox input "true"
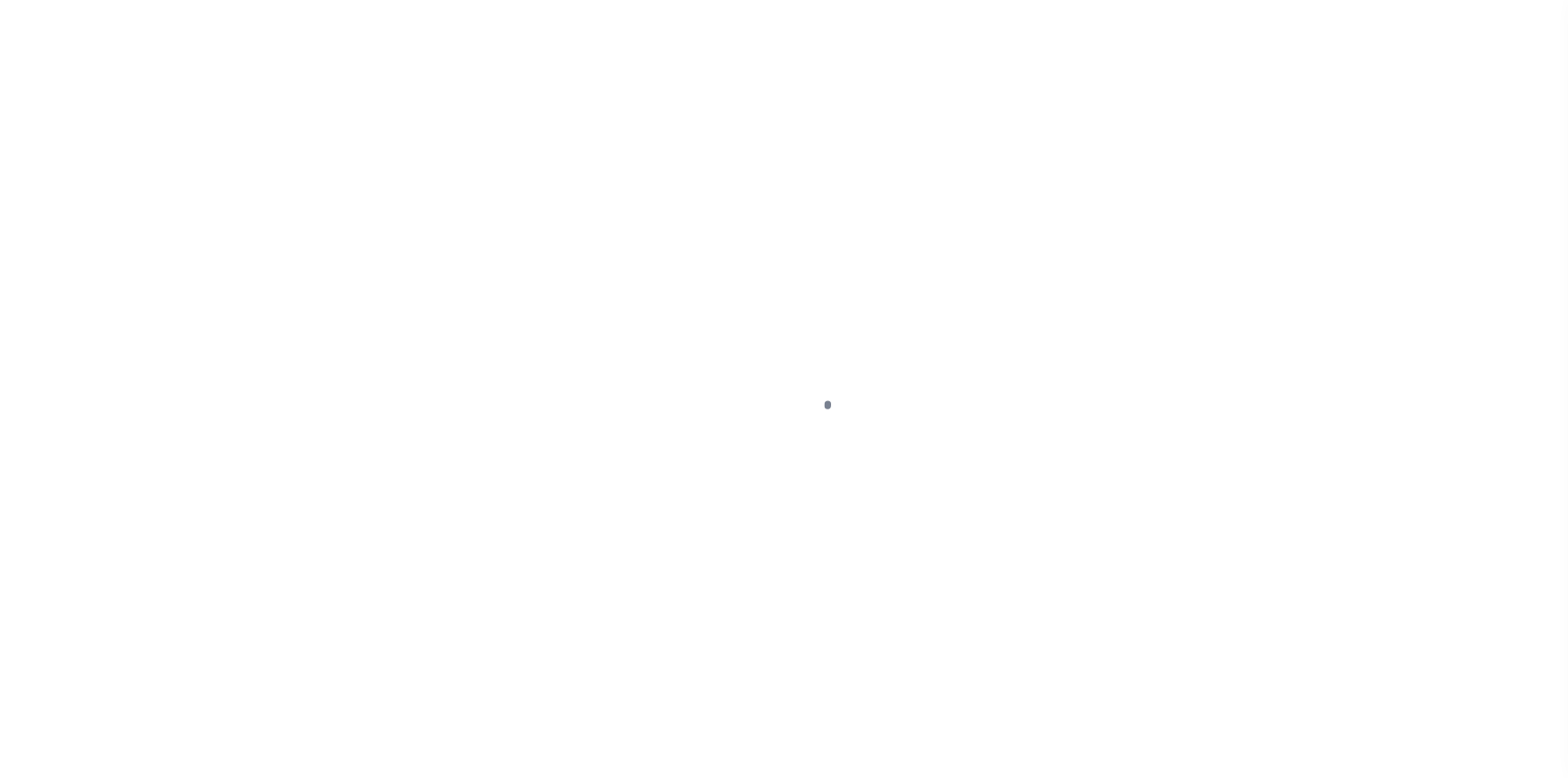
select select "OP2"
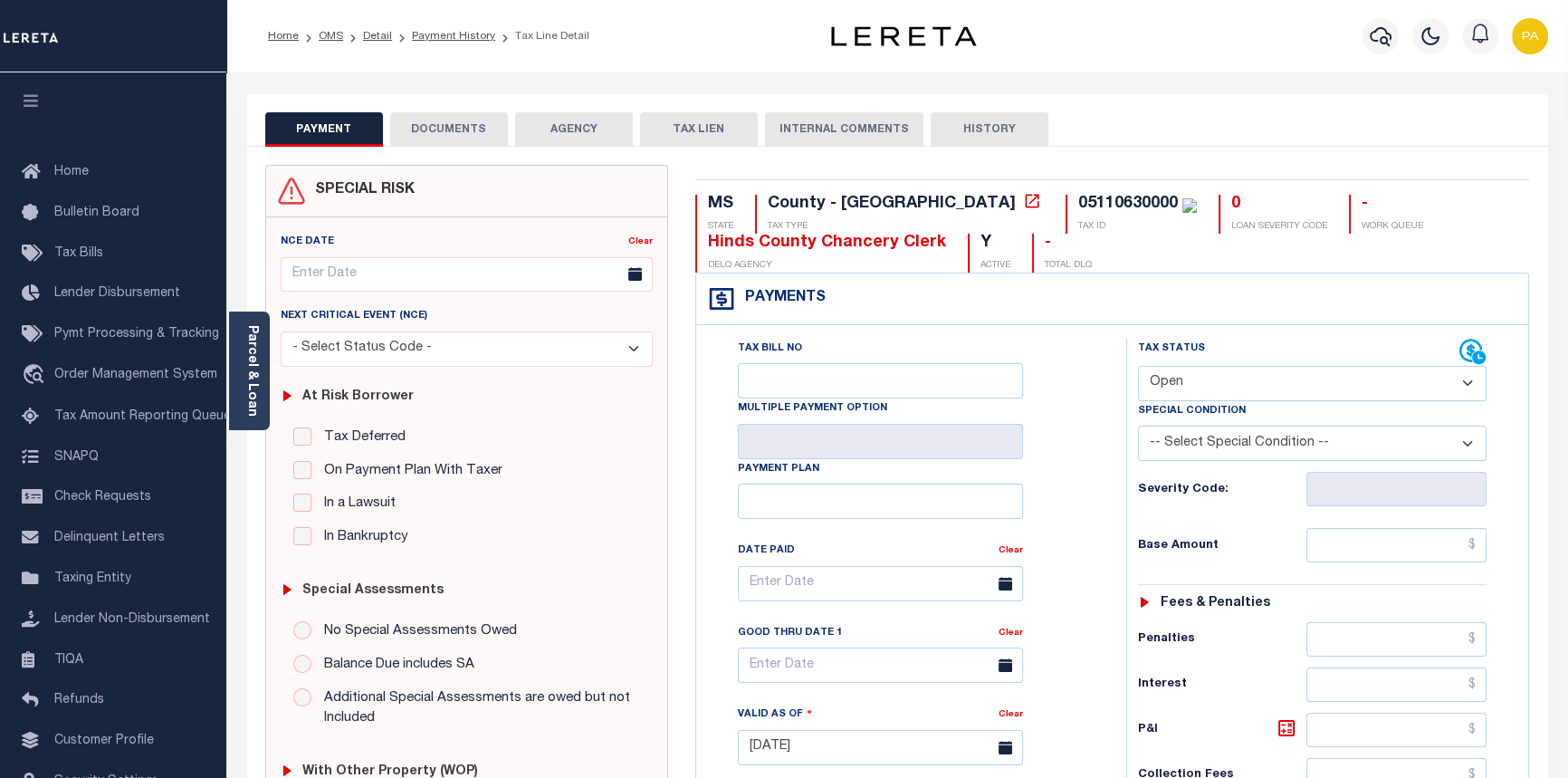
click at [461, 126] on button "DOCUMENTS" at bounding box center [448, 129] width 117 height 35
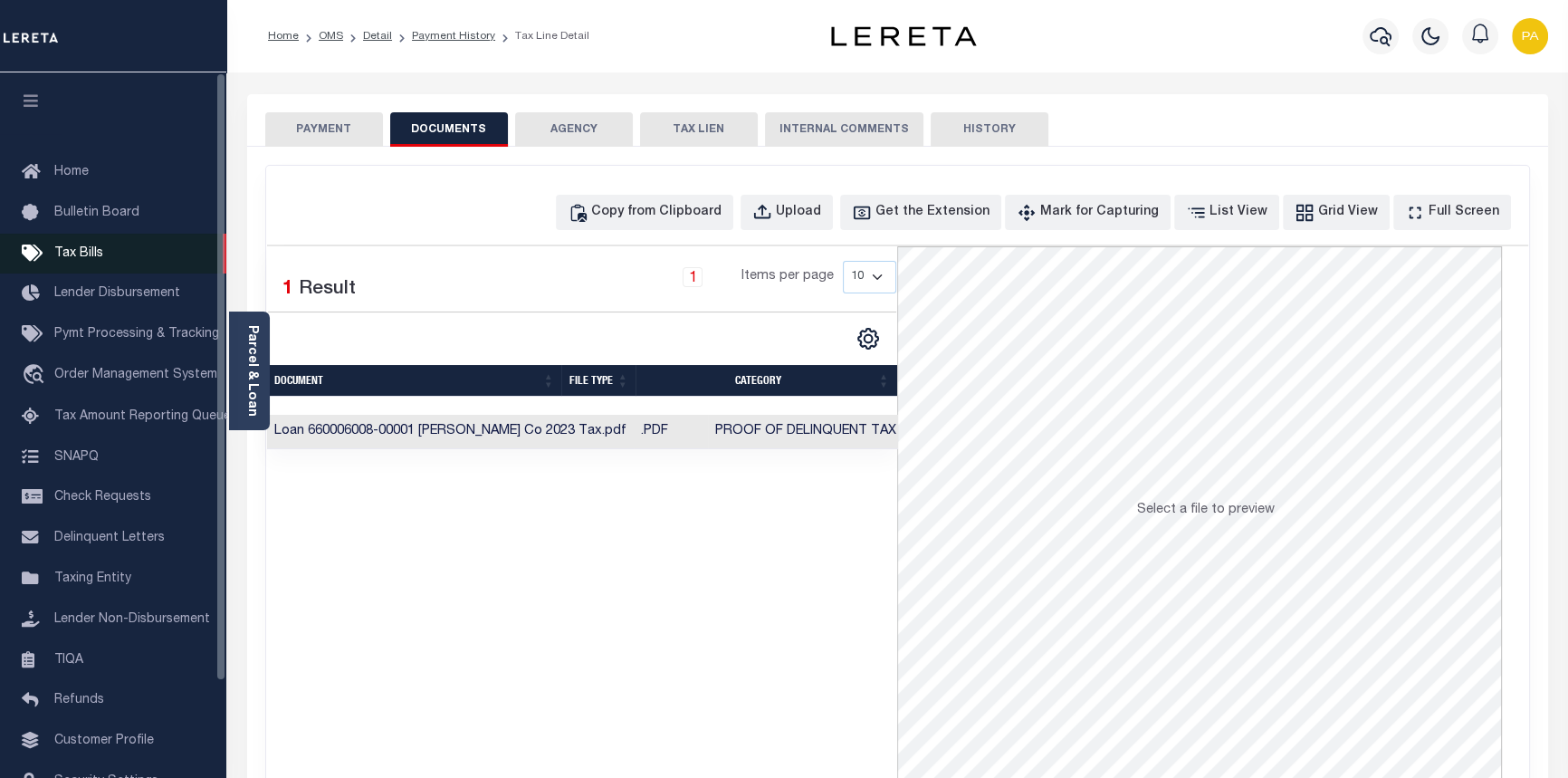
scroll to position [82, 0]
